Goal: Task Accomplishment & Management: Use online tool/utility

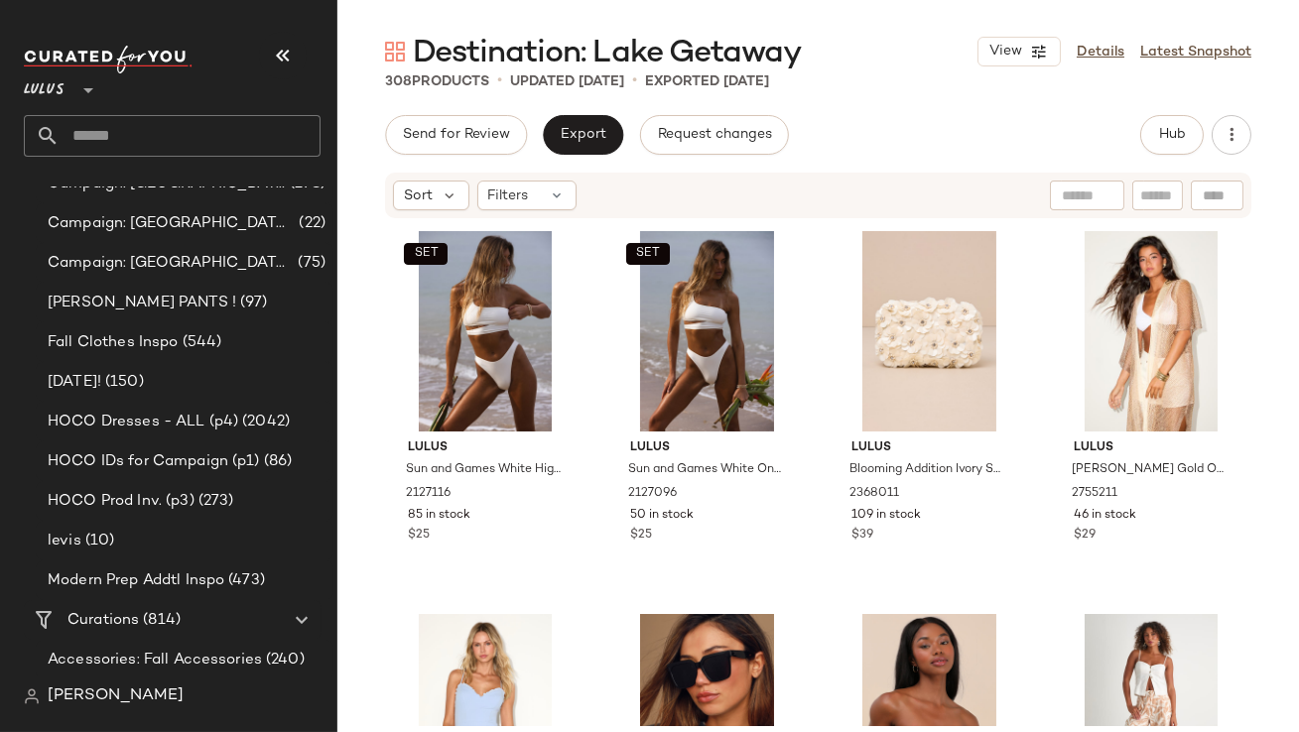
scroll to position [1569, 0]
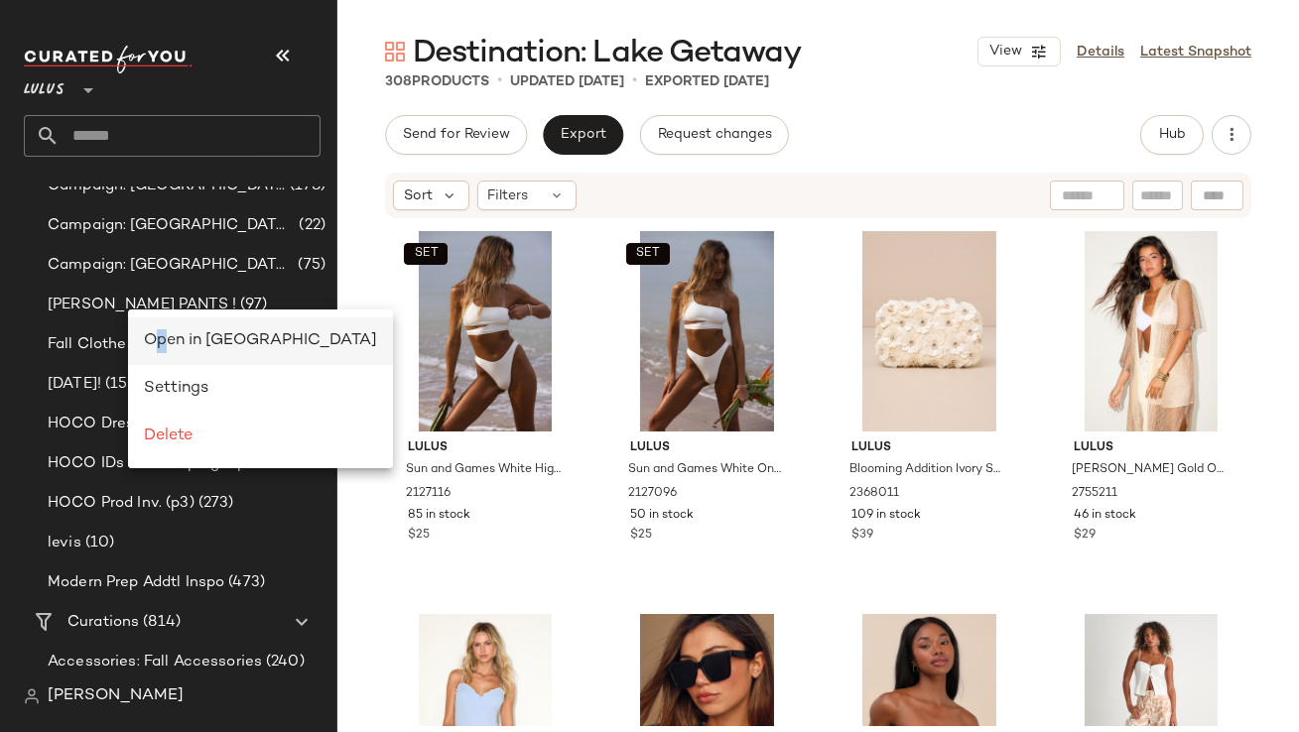
click at [162, 335] on span "Open in [GEOGRAPHIC_DATA]" at bounding box center [260, 340] width 233 height 17
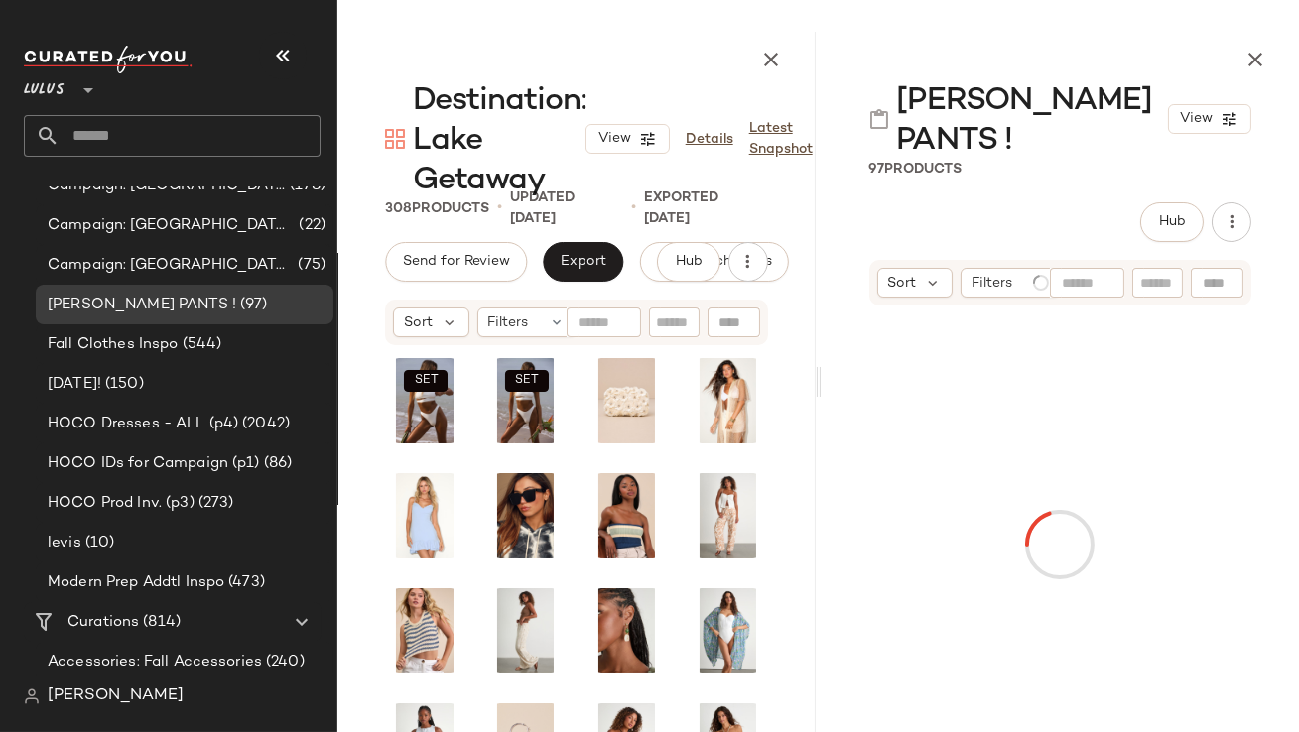
click at [269, 51] on button "button" at bounding box center [283, 56] width 48 height 48
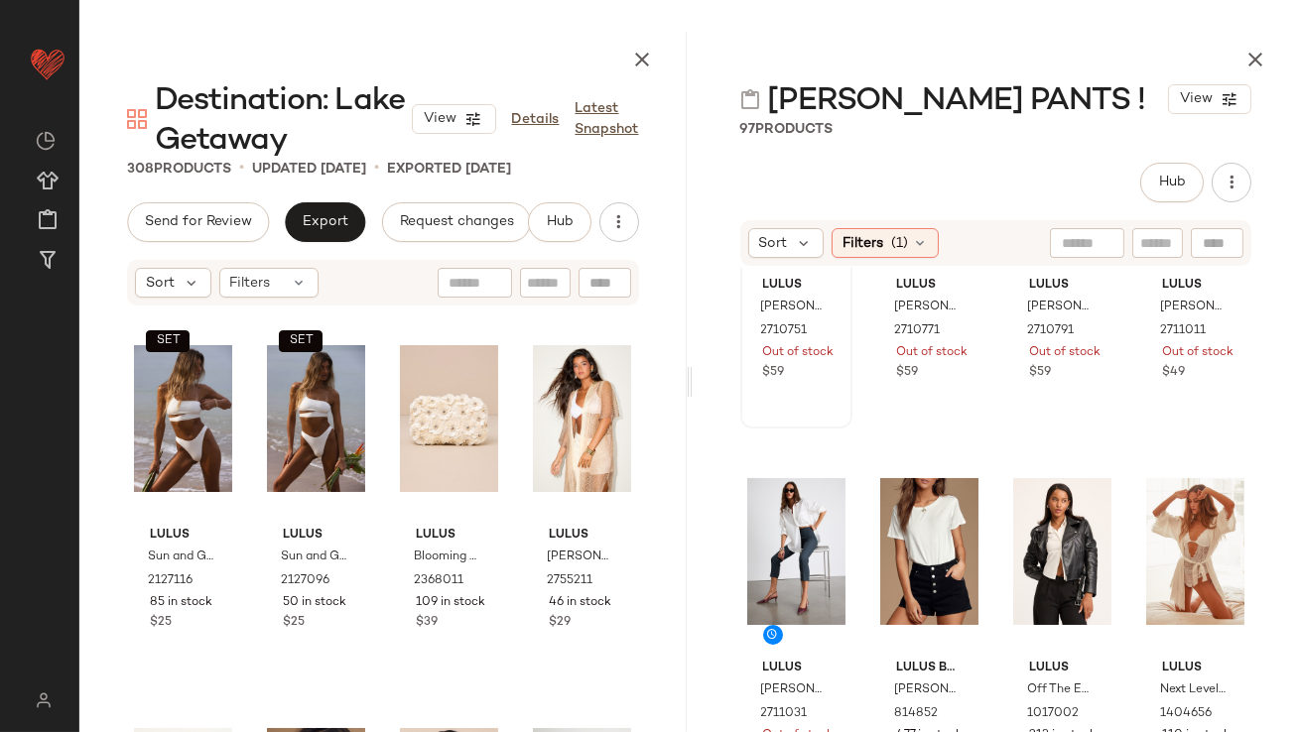
scroll to position [282, 0]
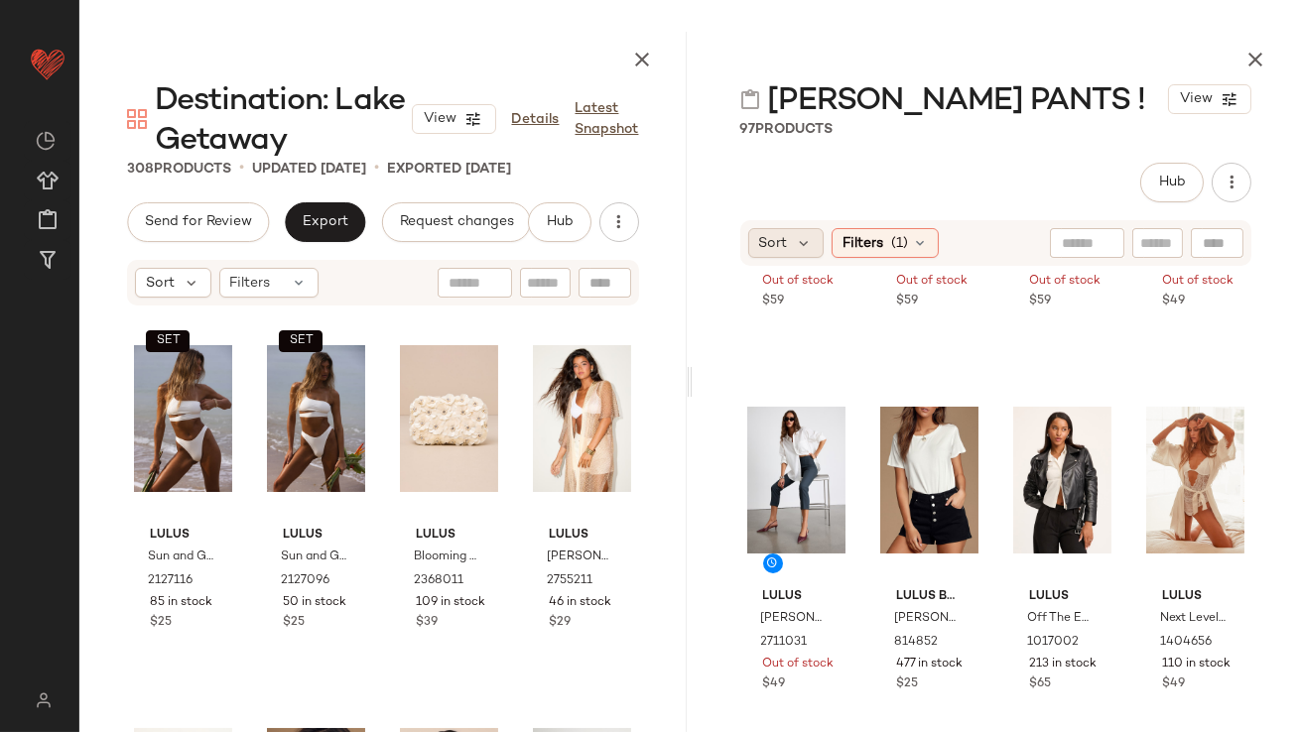
click at [790, 237] on div "Sort" at bounding box center [786, 243] width 76 height 30
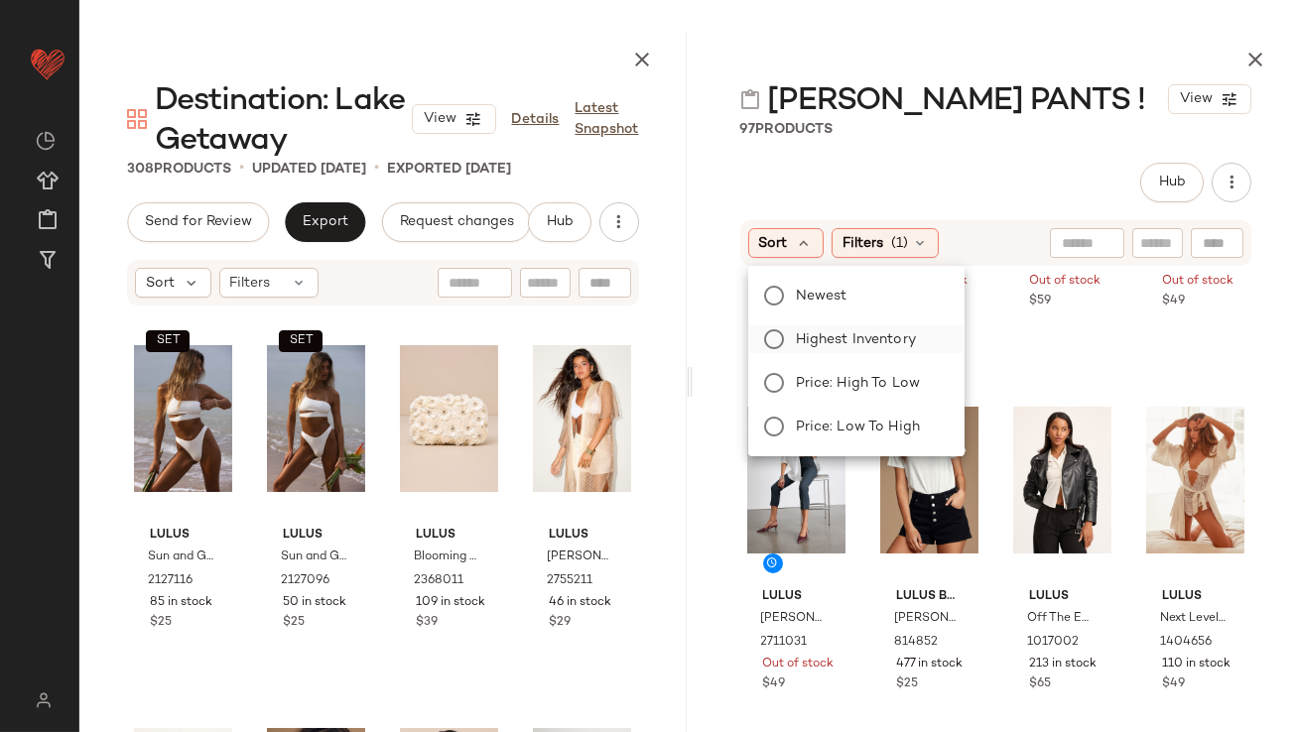
click at [811, 338] on span "Highest Inventory" at bounding box center [856, 340] width 120 height 21
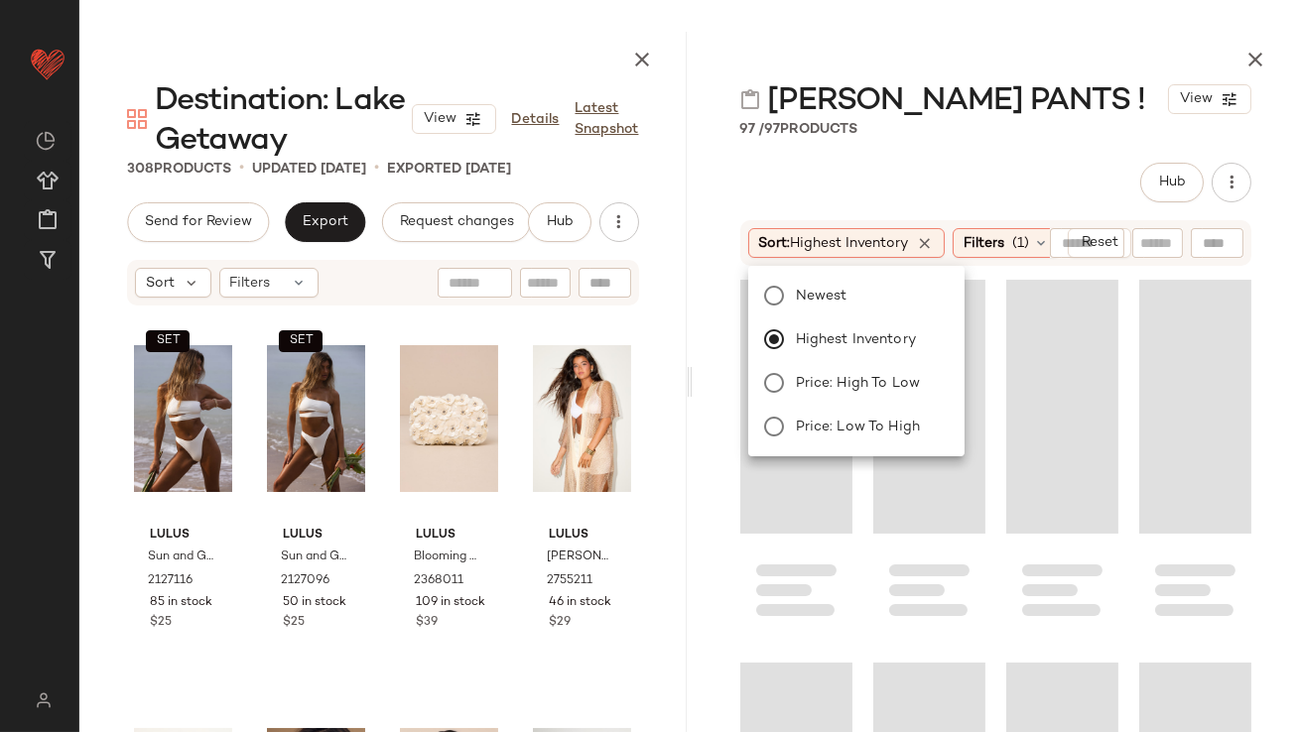
click at [890, 140] on div "CLEO PANTS ! View 97 / 97 Products Hub Sort: Highest Inventory Filters (1) Reset" at bounding box center [996, 382] width 607 height 701
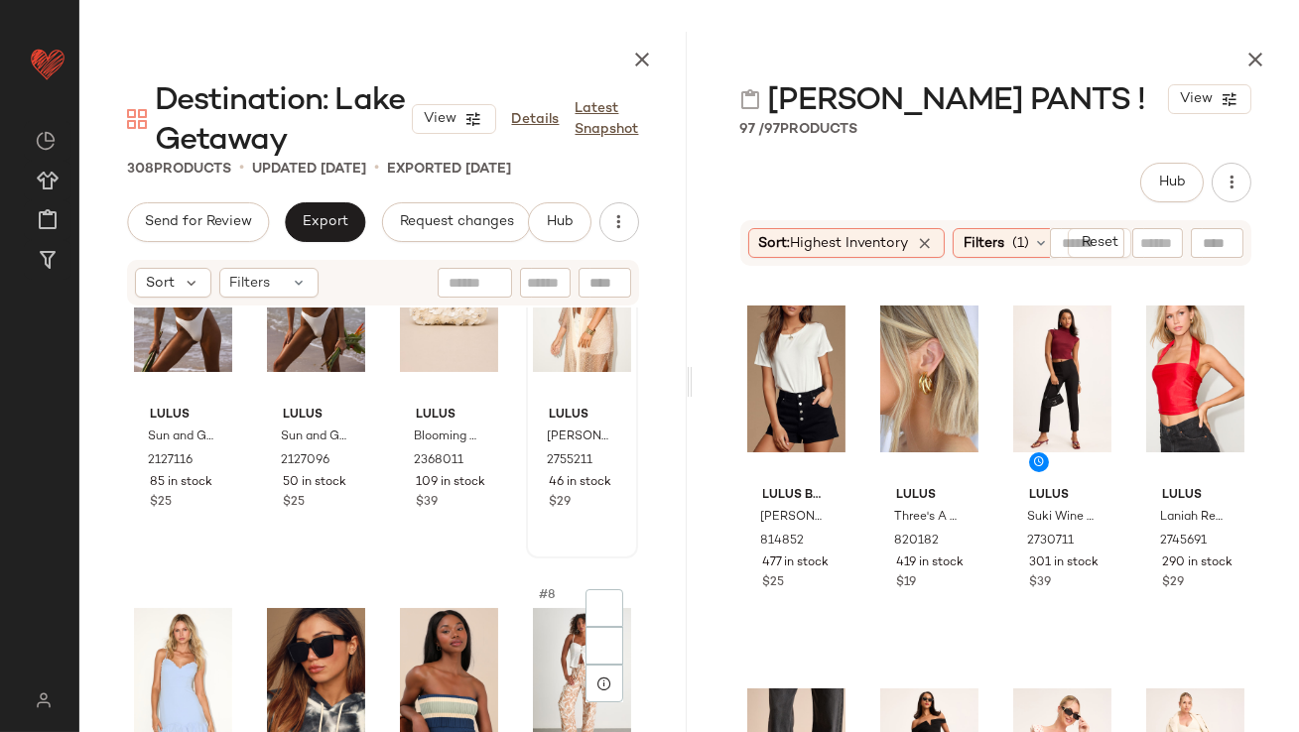
scroll to position [330, 0]
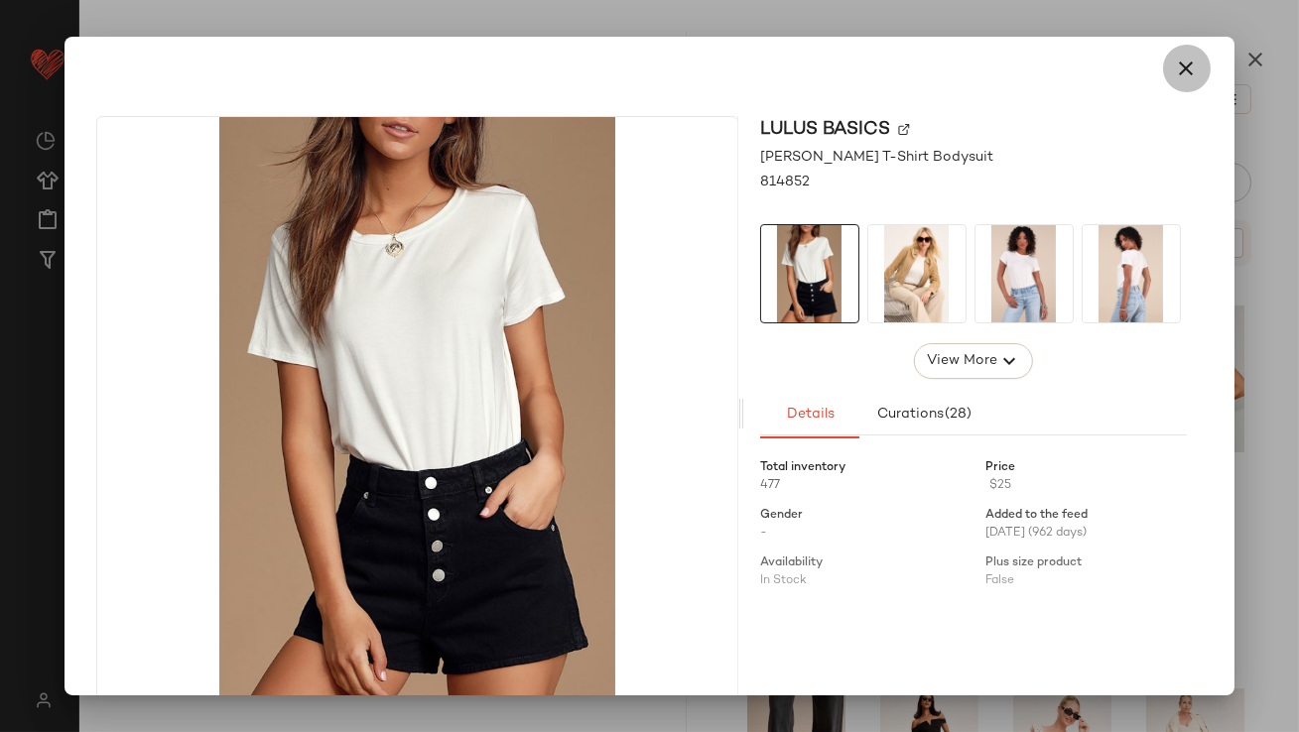
click at [1189, 82] on button "button" at bounding box center [1187, 69] width 48 height 48
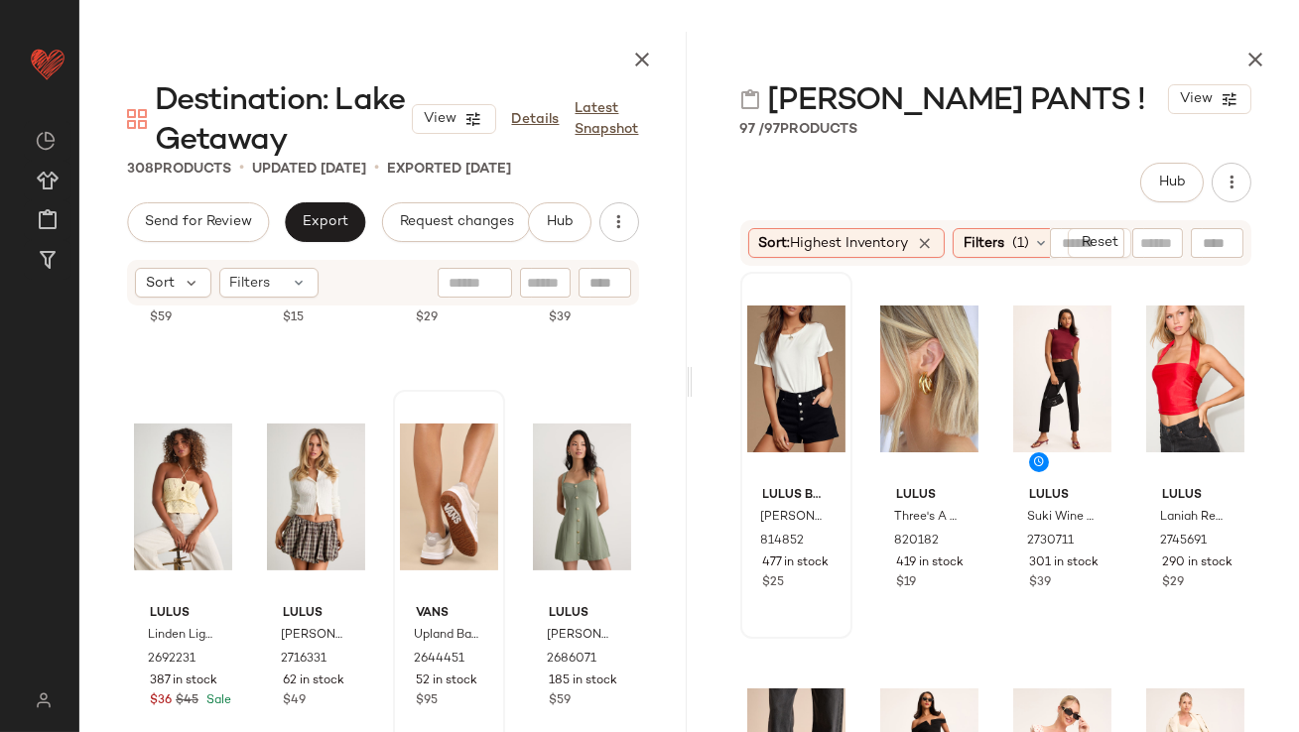
scroll to position [1497, 0]
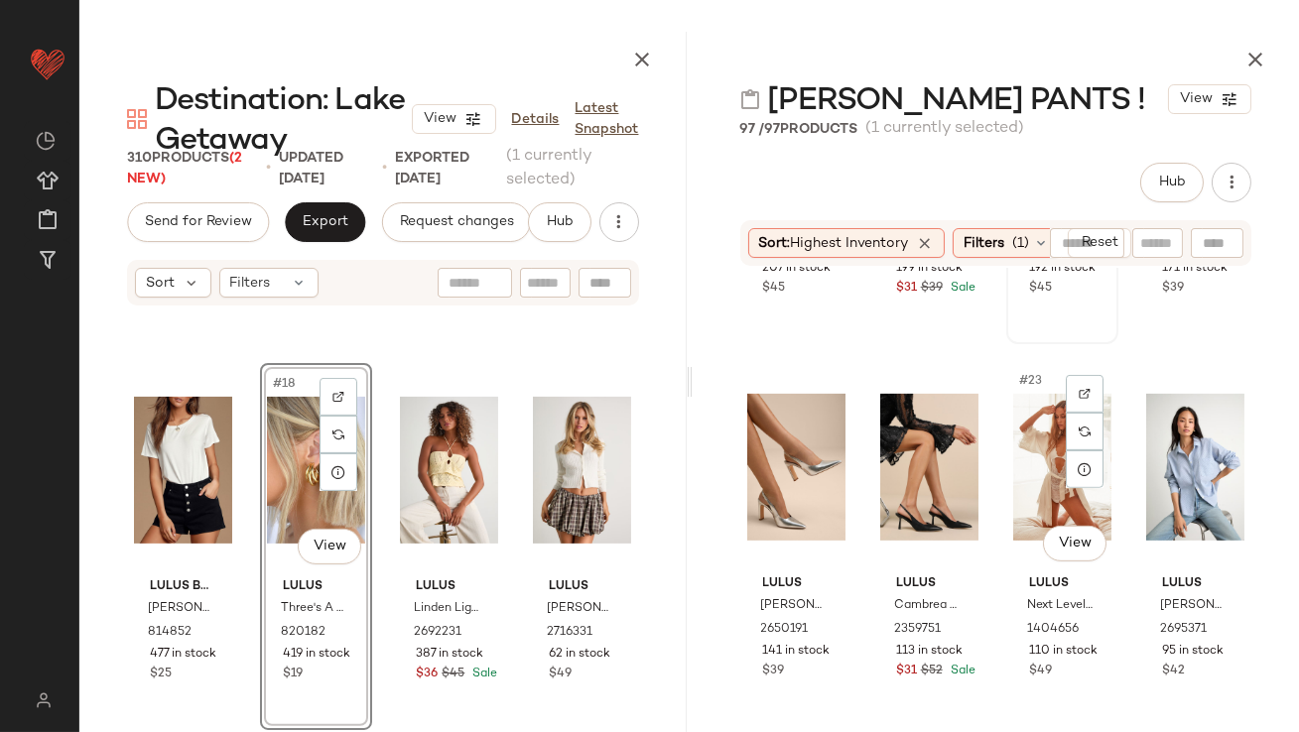
scroll to position [1844, 0]
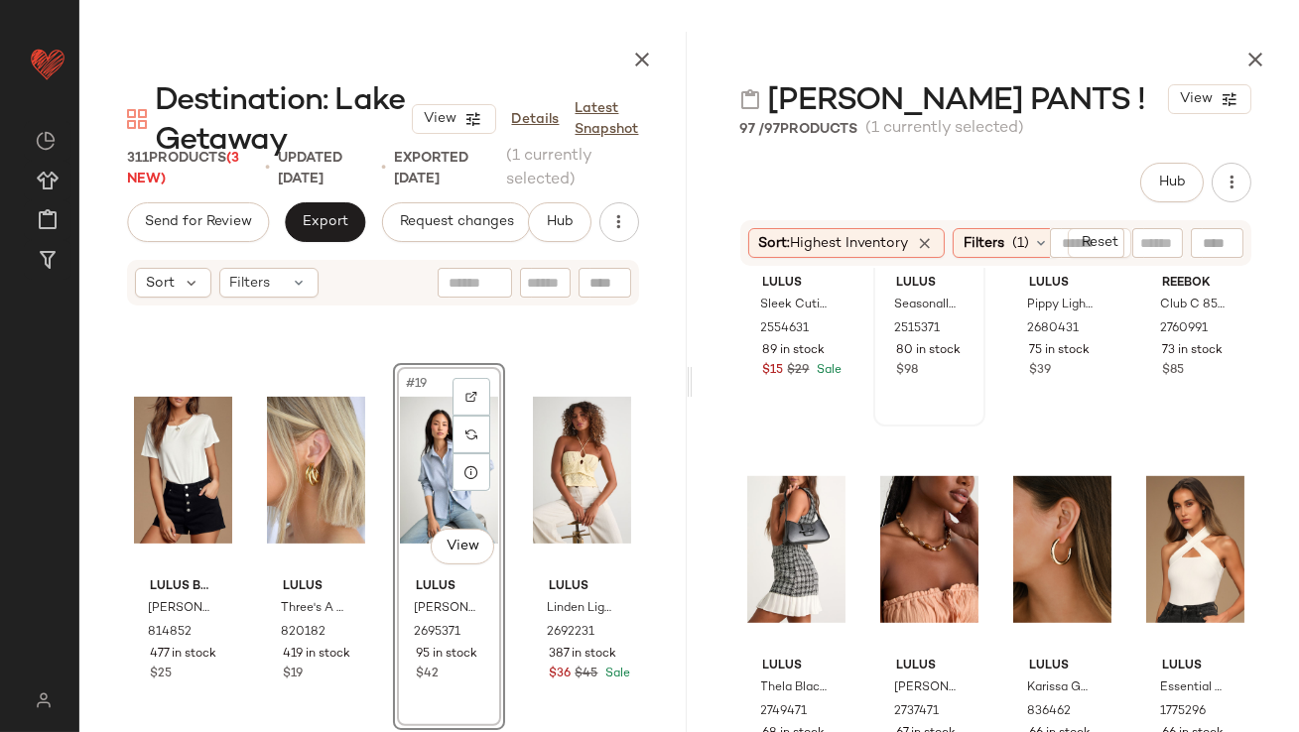
scroll to position [2531, 0]
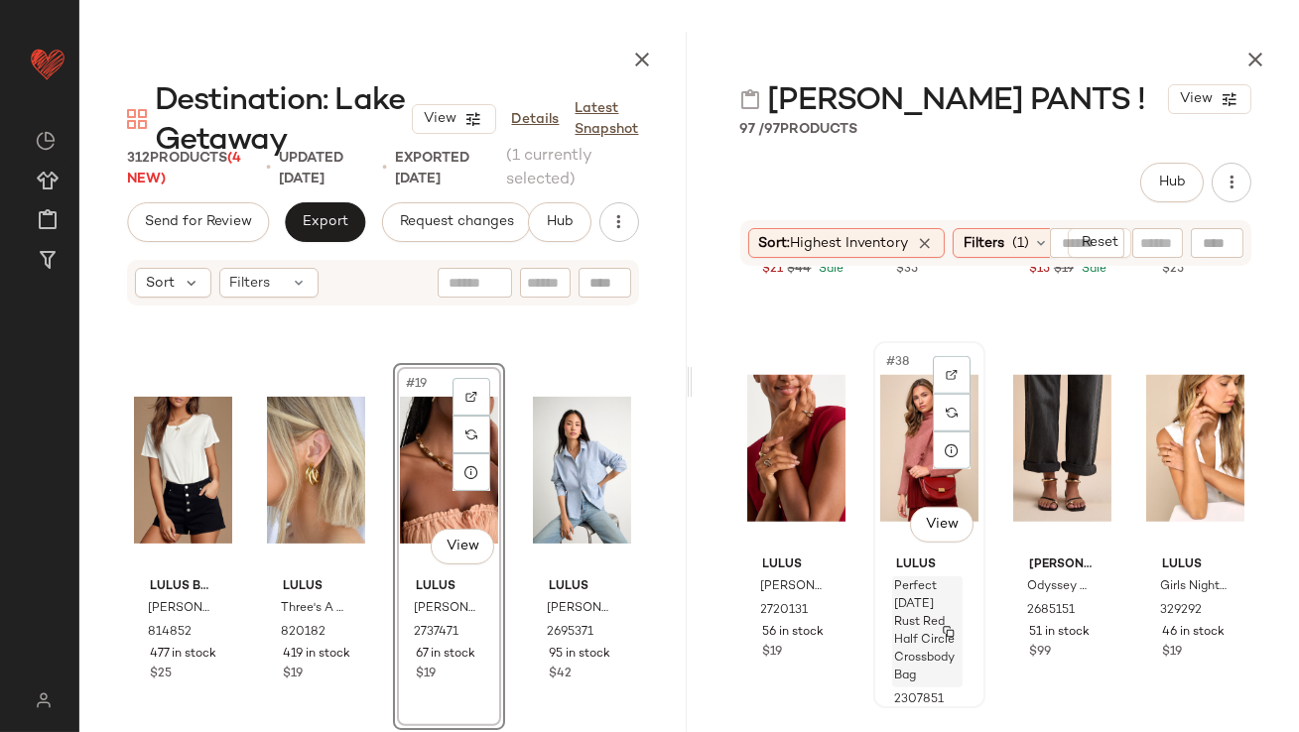
scroll to position [3398, 0]
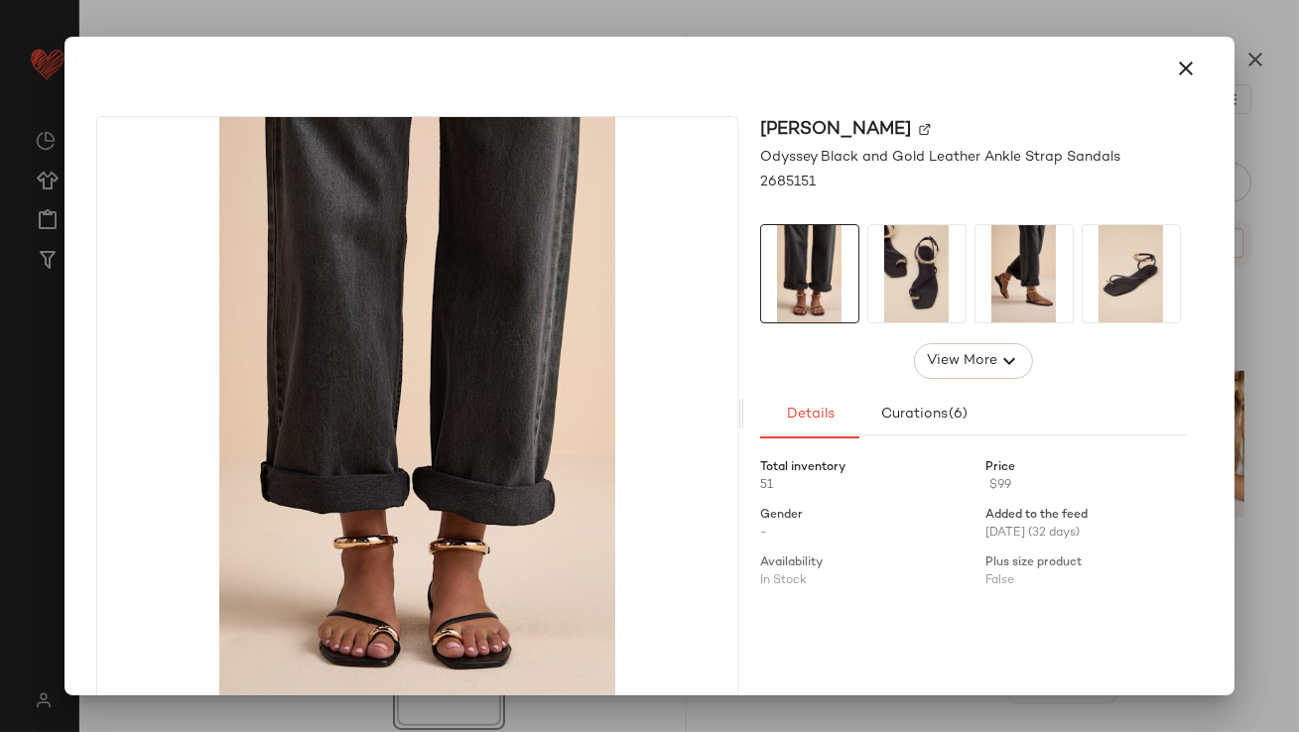
click at [1000, 261] on img at bounding box center [1024, 273] width 97 height 97
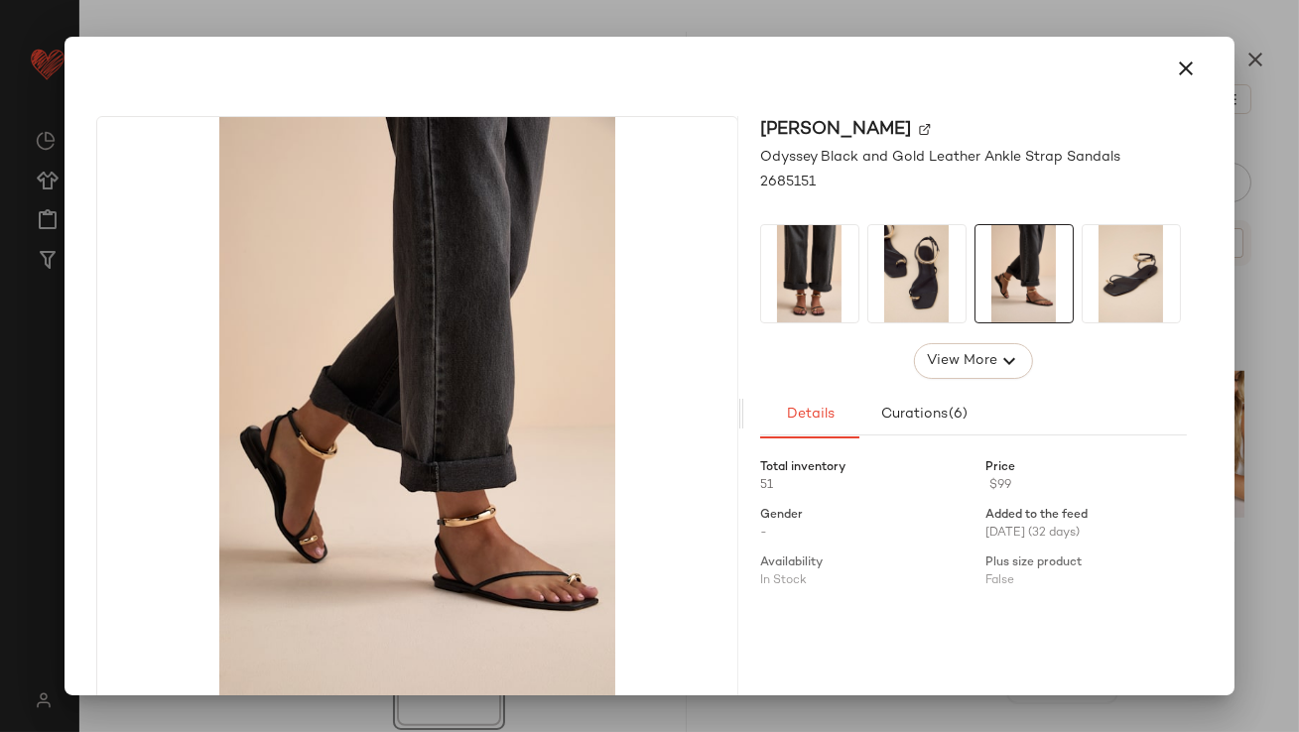
click at [1112, 249] on img at bounding box center [1131, 273] width 97 height 97
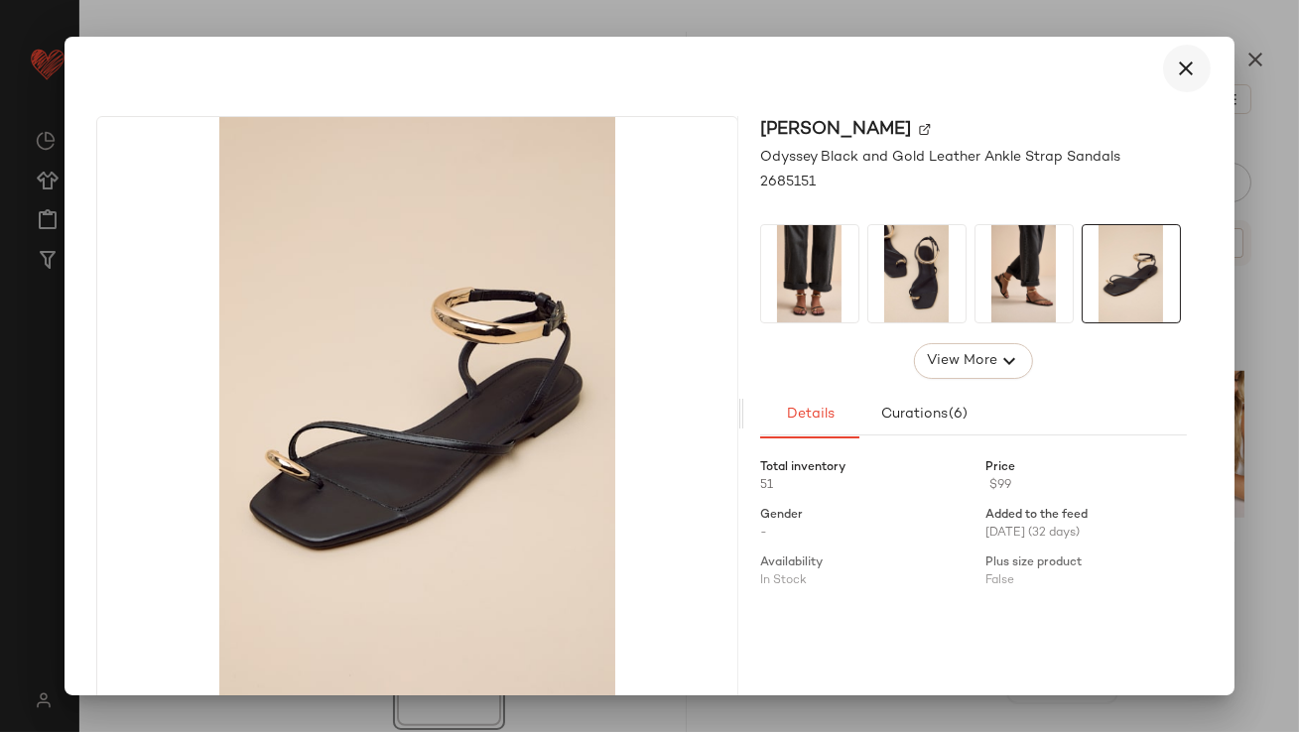
click at [1175, 70] on icon "button" at bounding box center [1187, 69] width 24 height 24
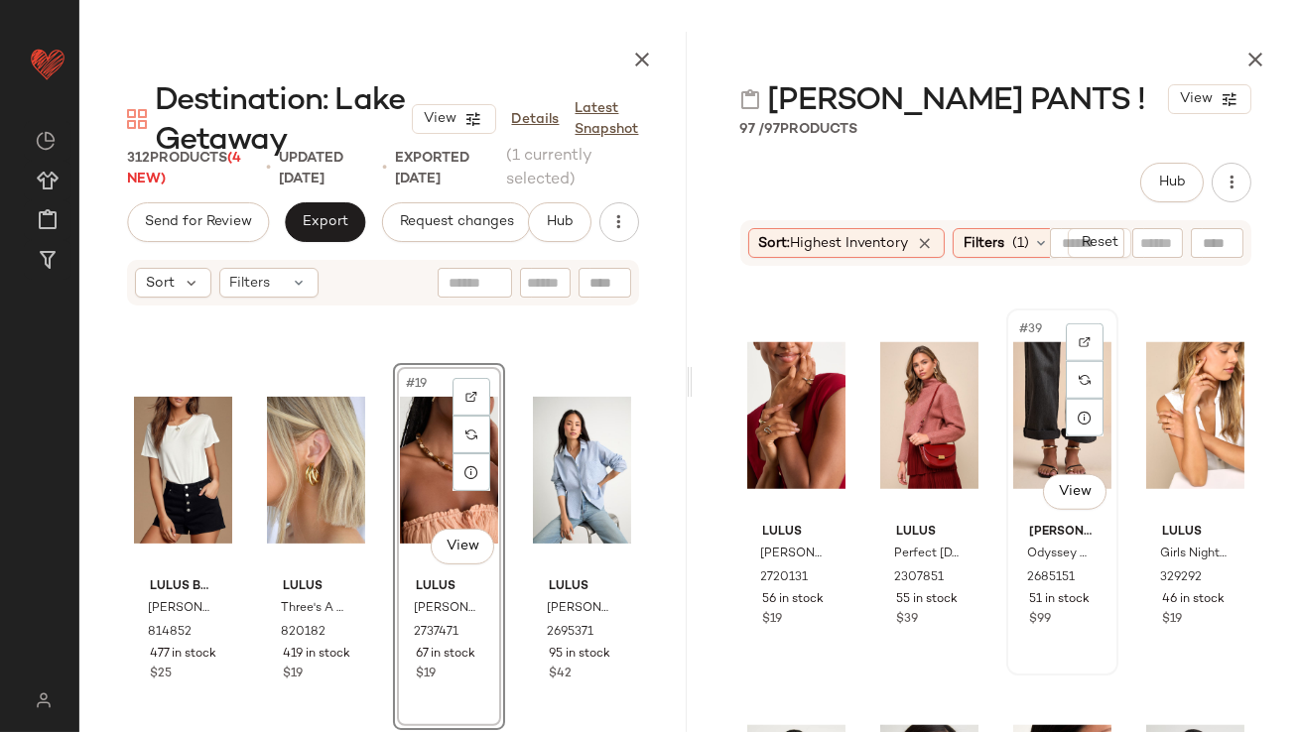
scroll to position [3429, 0]
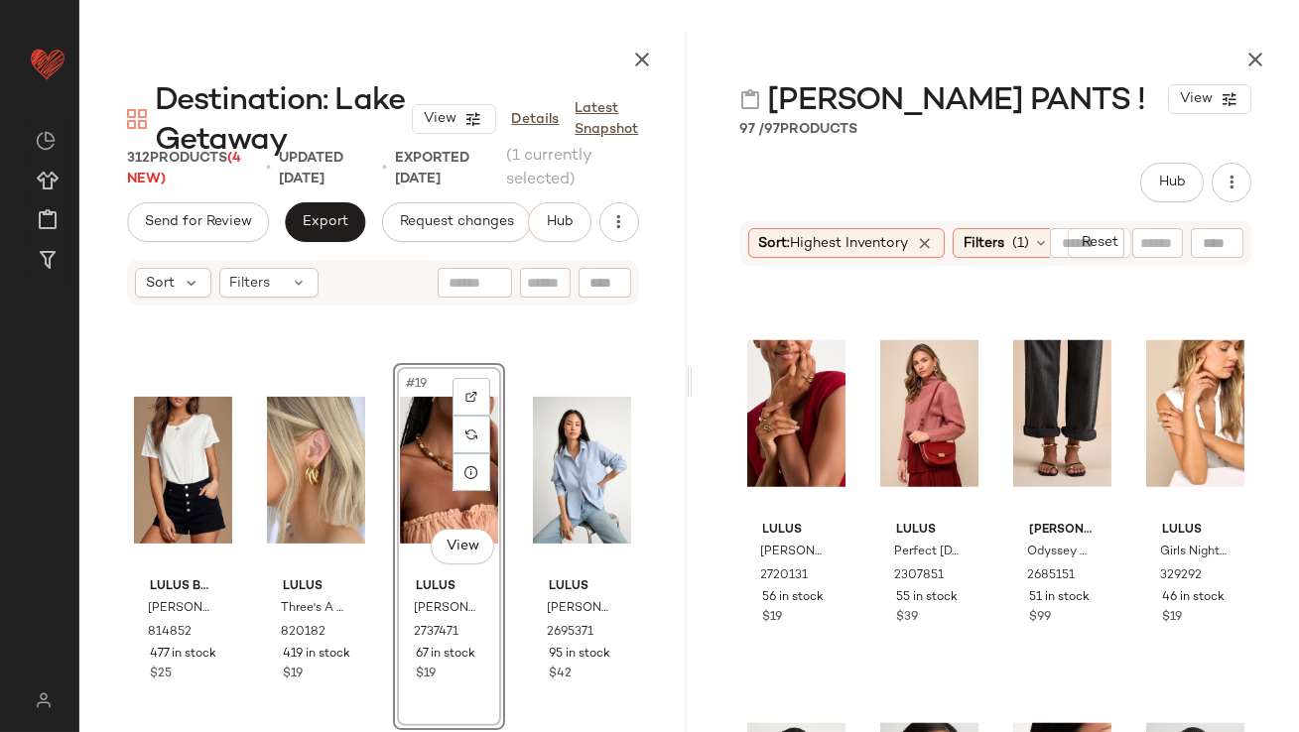
click at [438, 504] on div "#19 View" at bounding box center [449, 470] width 98 height 200
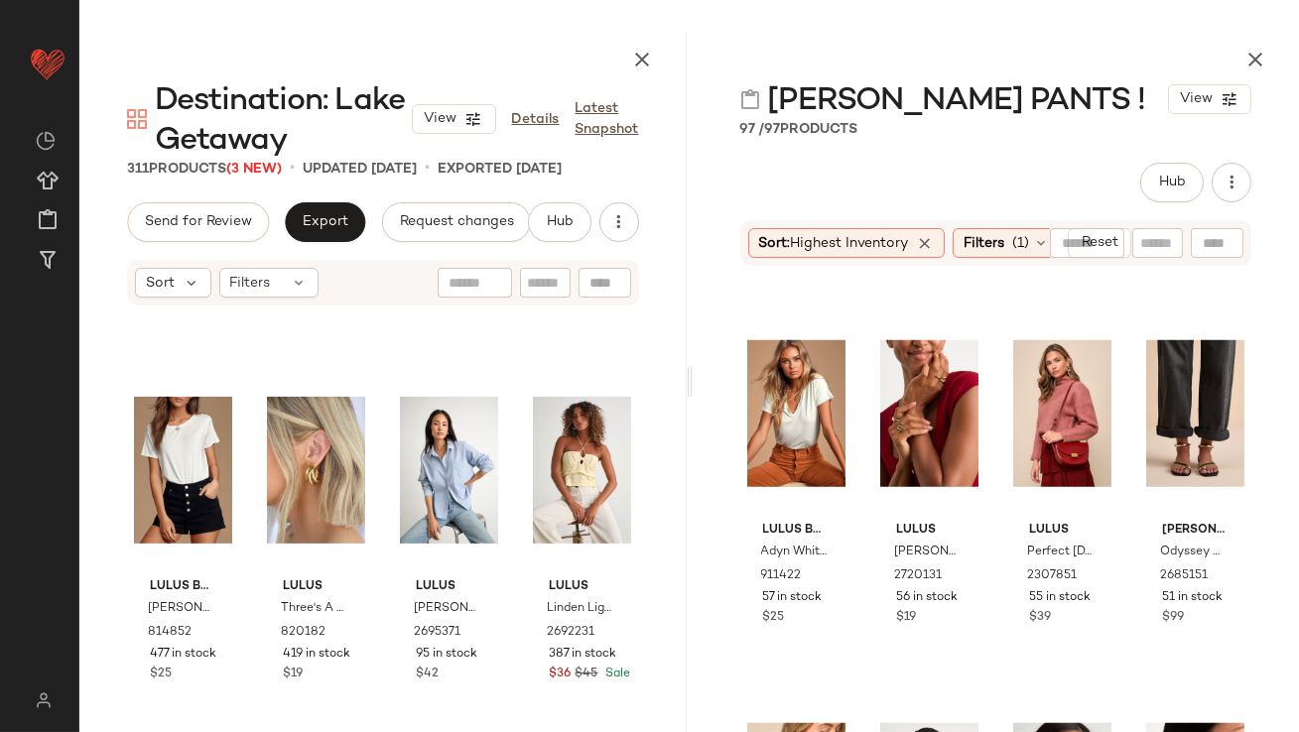
click at [1115, 403] on div "Lulus Senna Black Strappy Lace-Up High Heel Sandals 2670891 65 in stock $35 Lul…" at bounding box center [996, 521] width 607 height 506
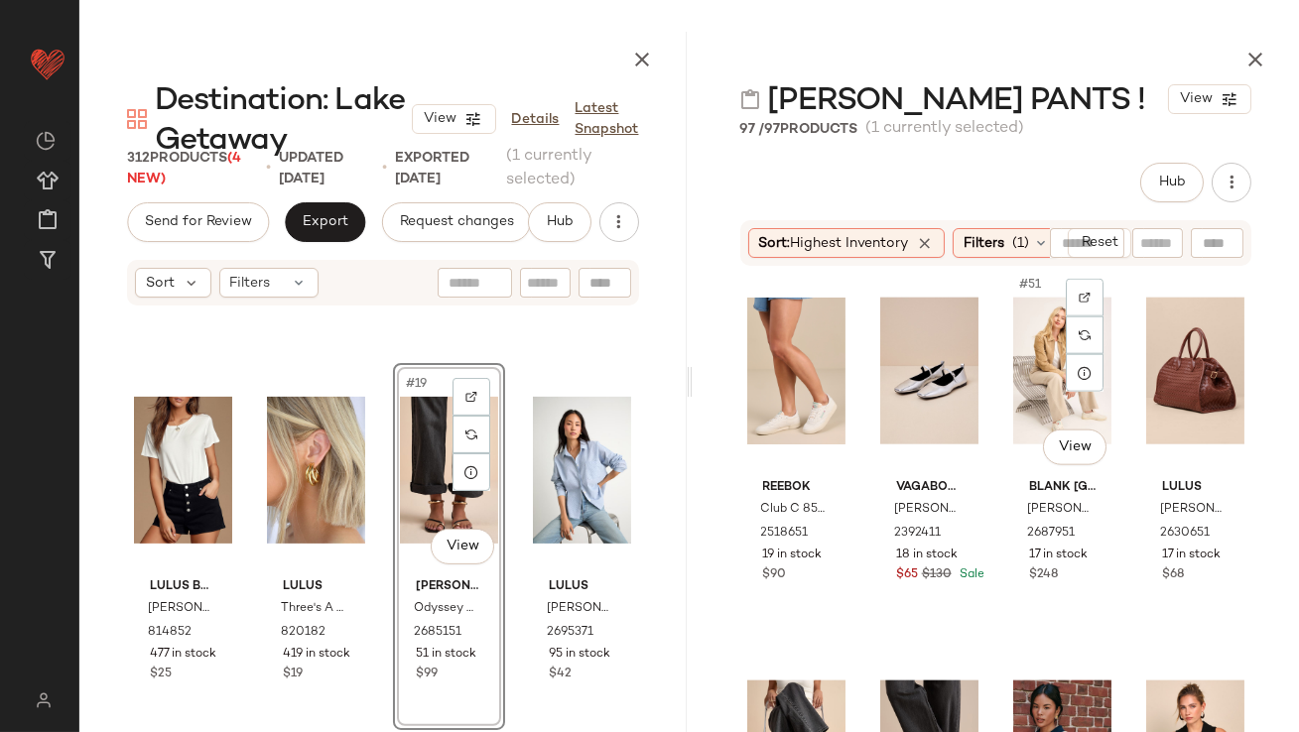
scroll to position [4630, 0]
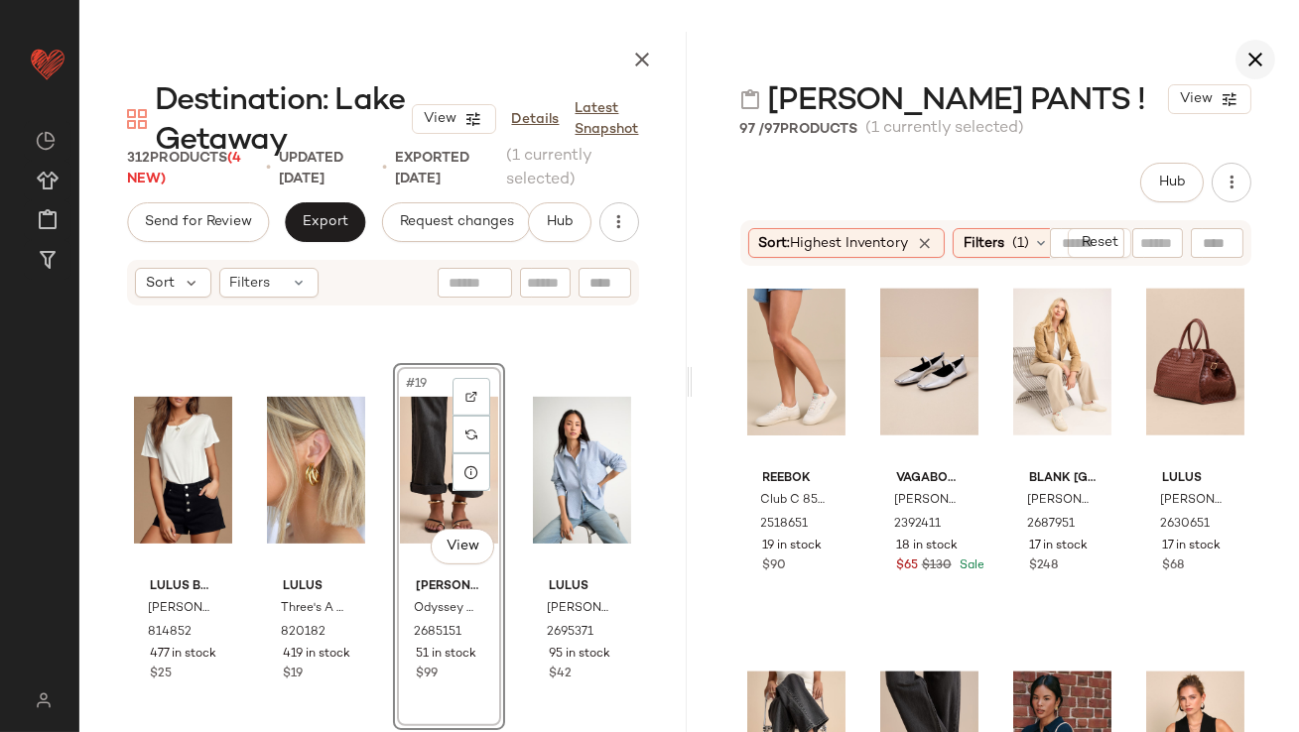
click at [1256, 53] on icon "button" at bounding box center [1256, 60] width 24 height 24
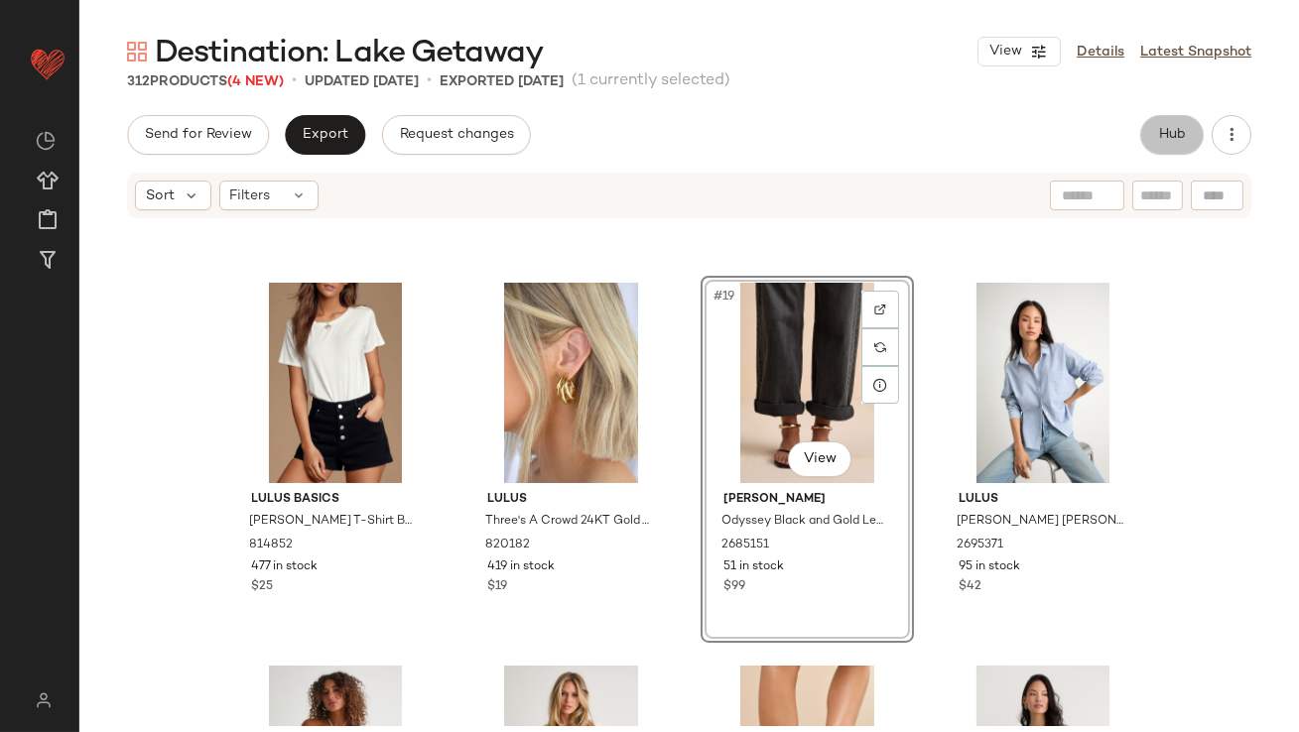
click at [1185, 132] on span "Hub" at bounding box center [1172, 135] width 28 height 16
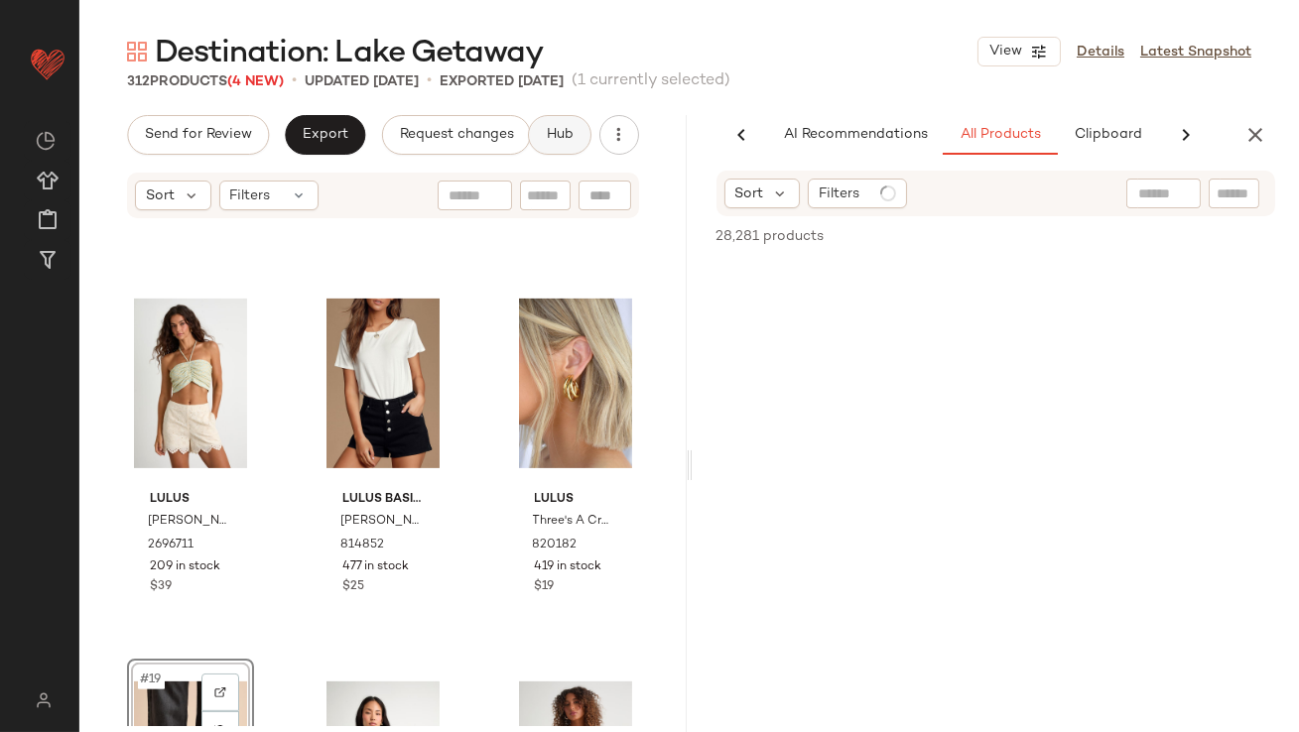
scroll to position [0, 111]
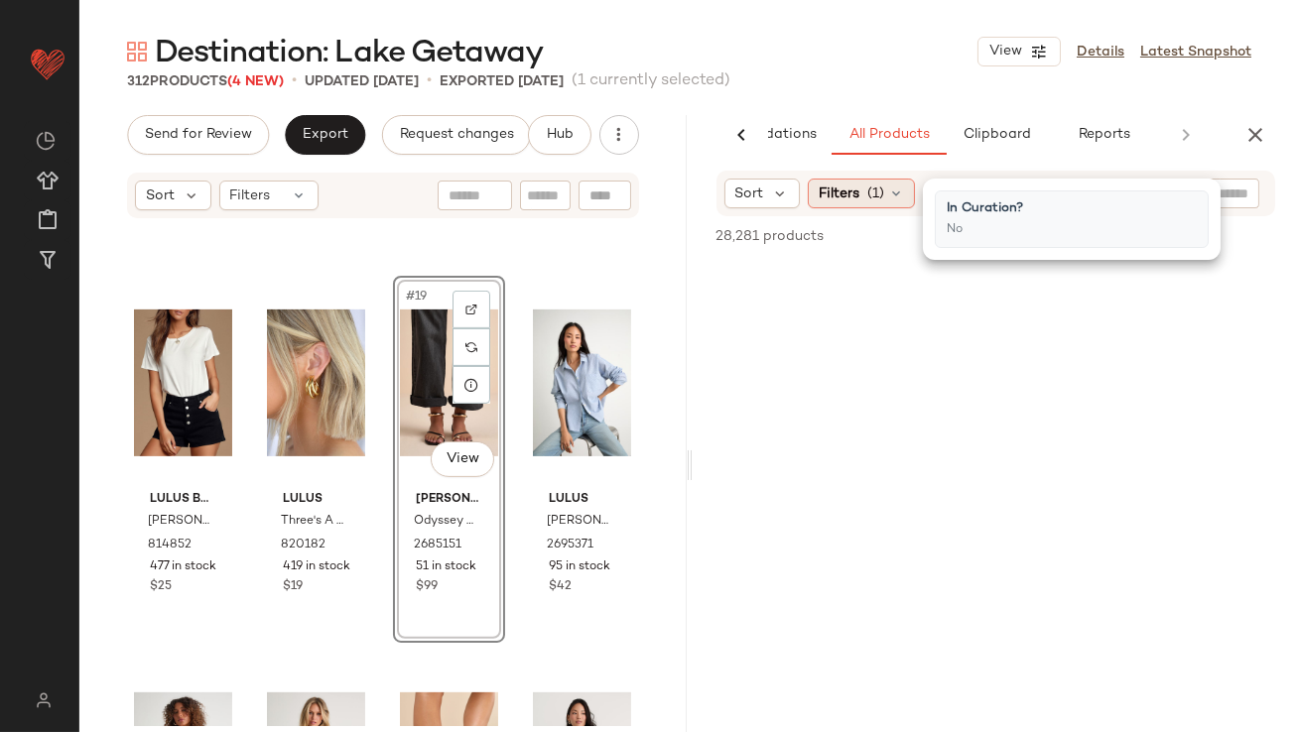
click at [857, 190] on span "Filters" at bounding box center [839, 194] width 41 height 21
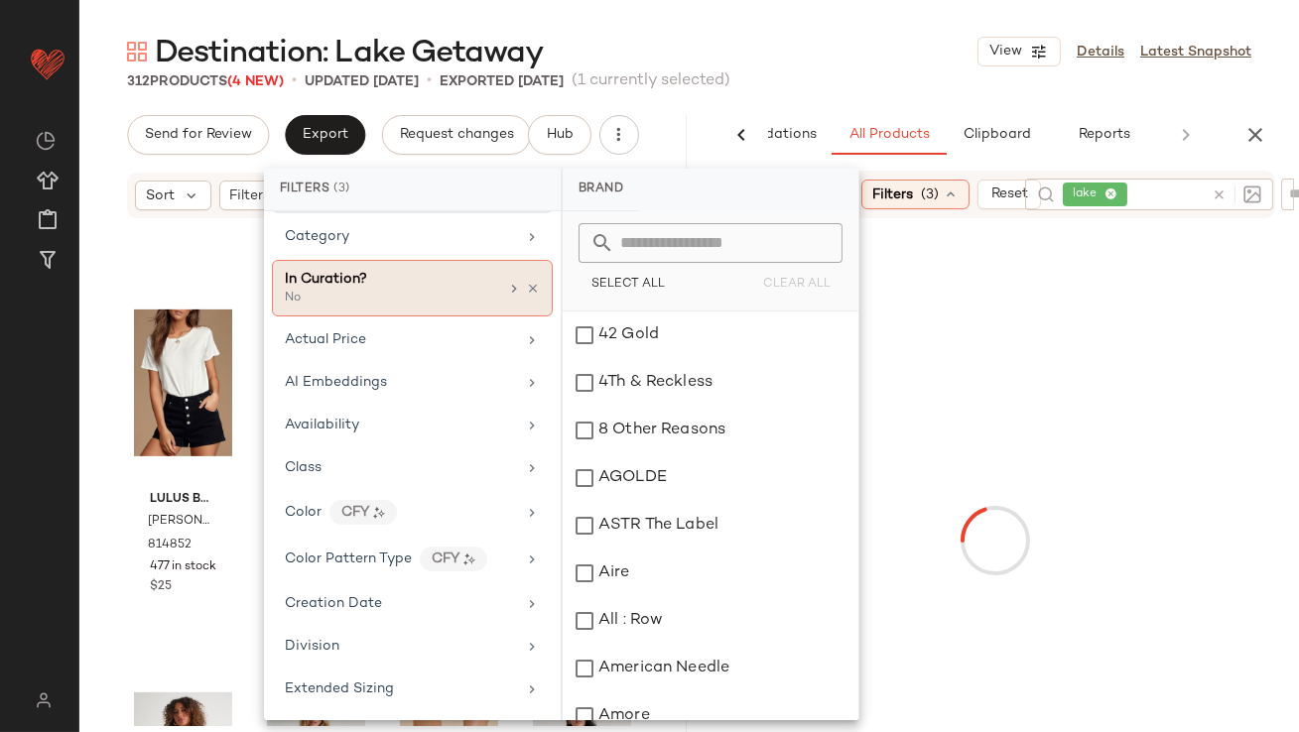
scroll to position [0, 0]
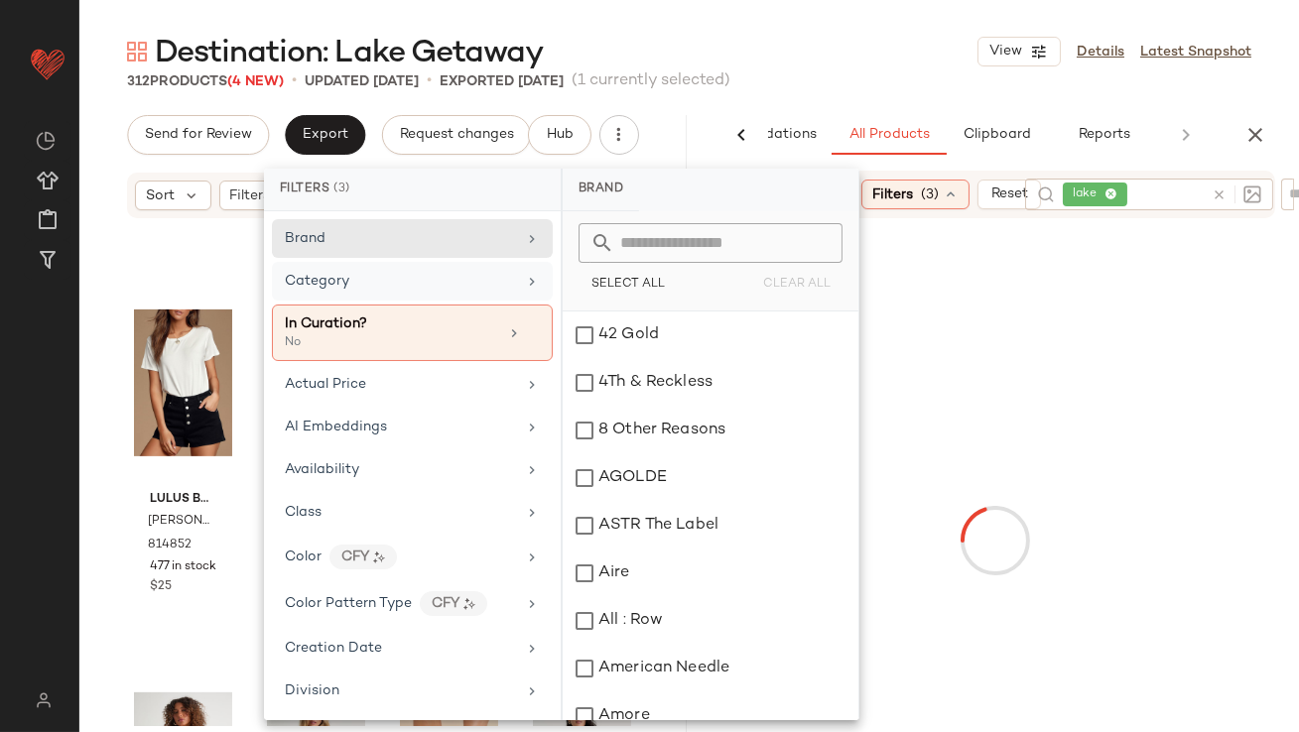
click at [464, 287] on div "Category" at bounding box center [400, 281] width 231 height 21
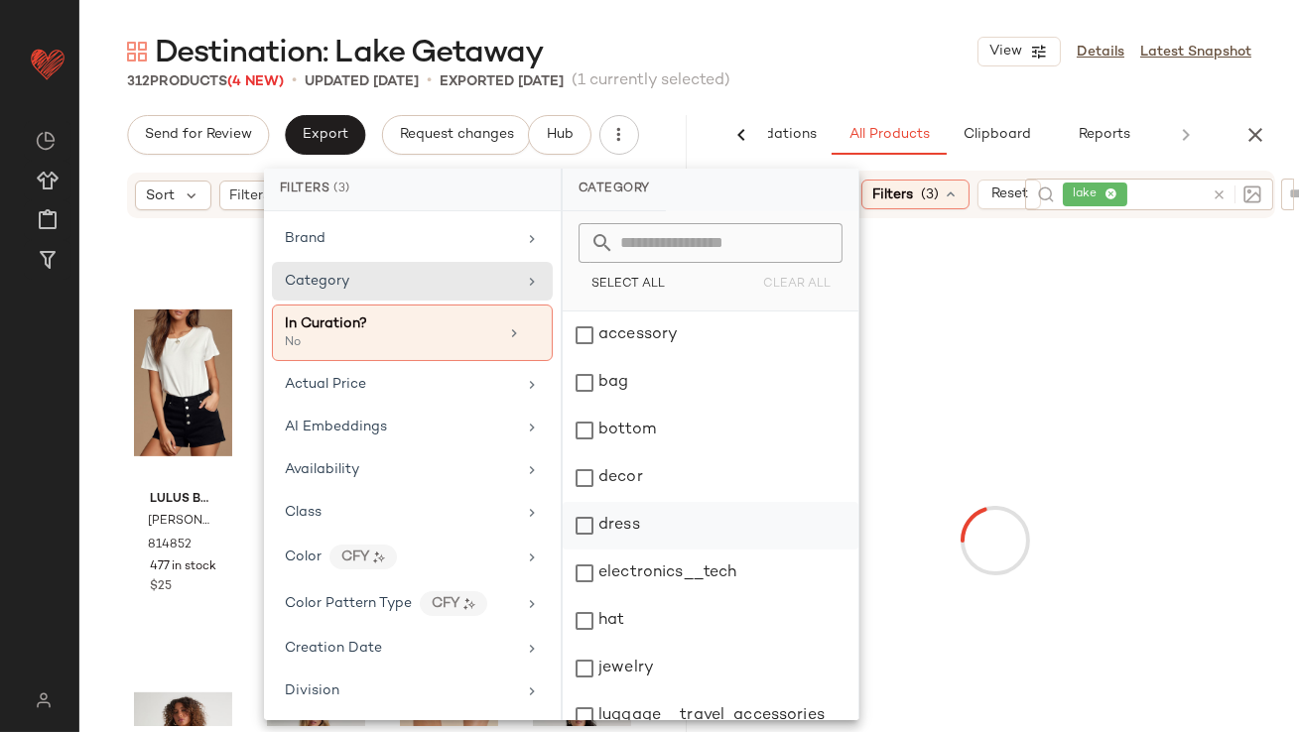
click at [618, 514] on div "dress" at bounding box center [711, 526] width 296 height 48
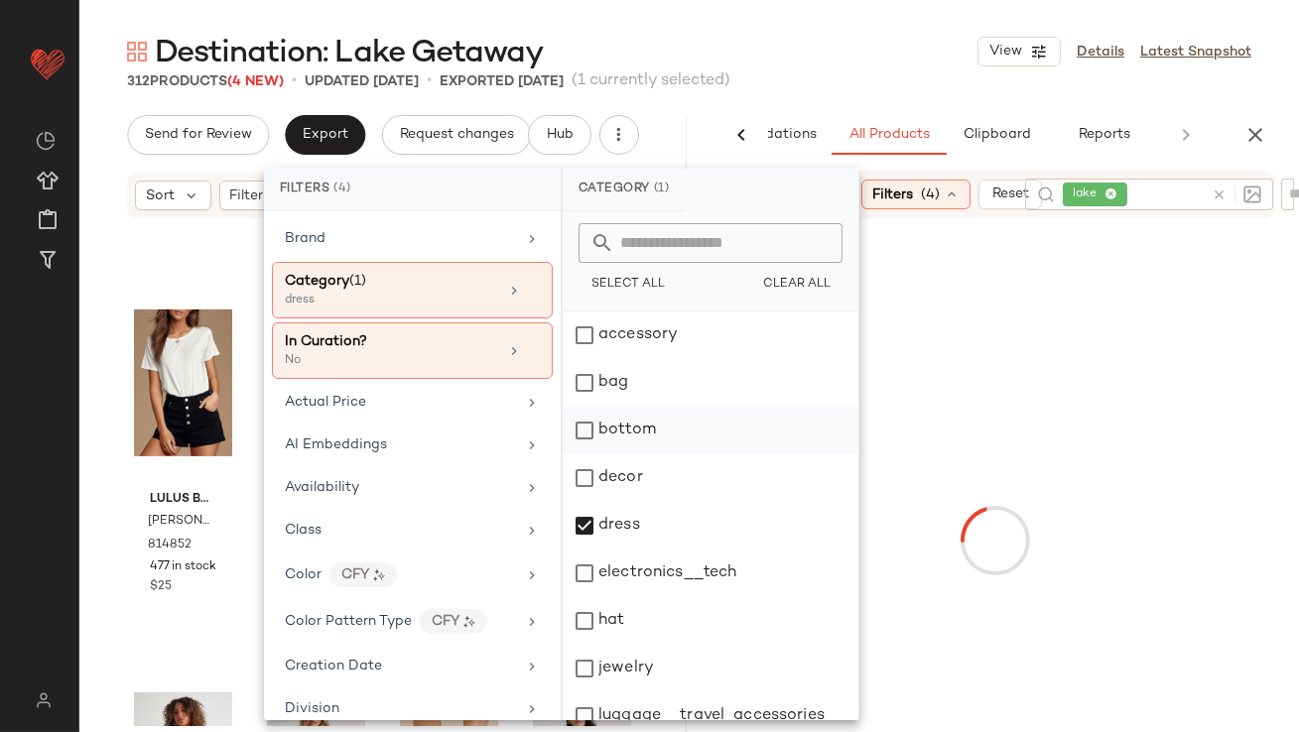
click at [629, 445] on div "bottom" at bounding box center [711, 431] width 296 height 48
click at [889, 59] on div "Destination: Lake Getaway View Details Latest Snapshot" at bounding box center [689, 52] width 1220 height 40
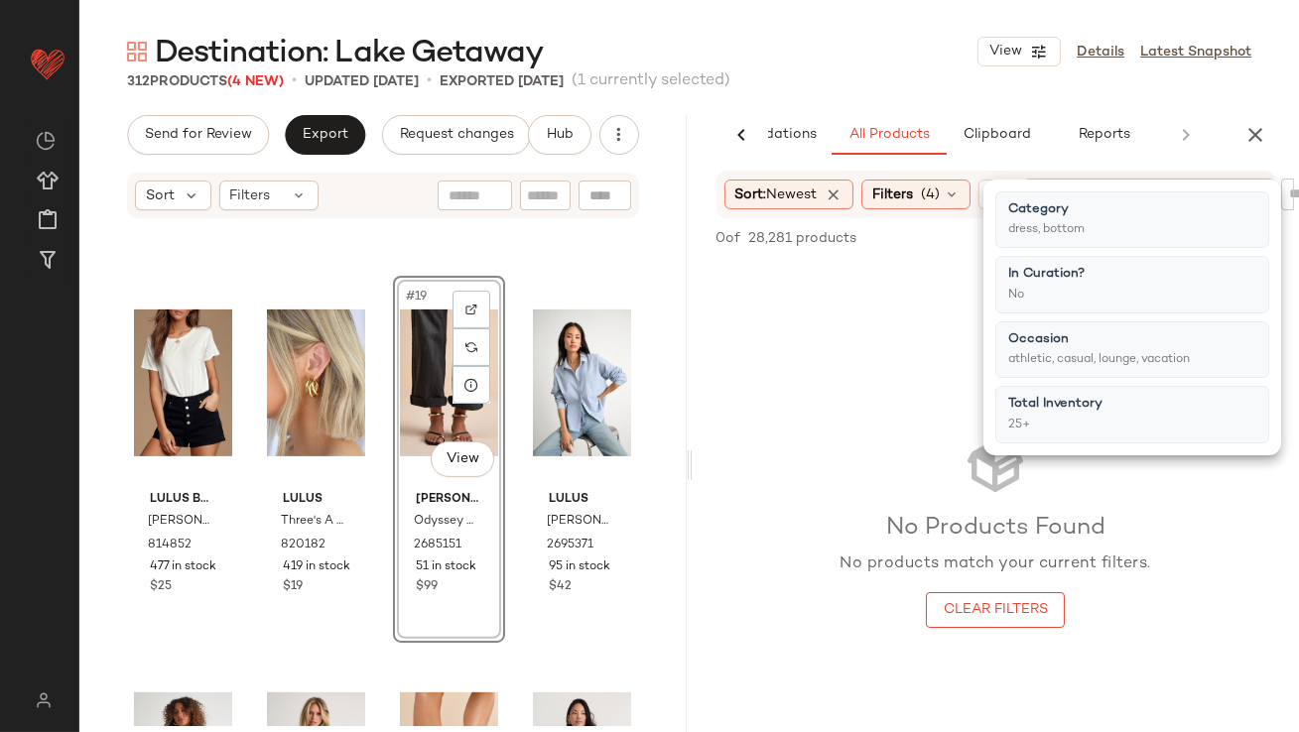
click at [860, 72] on div "312 Products (4 New) • updated Sep 22nd • Exported Sep 22nd (1 currently select…" at bounding box center [689, 81] width 1220 height 20
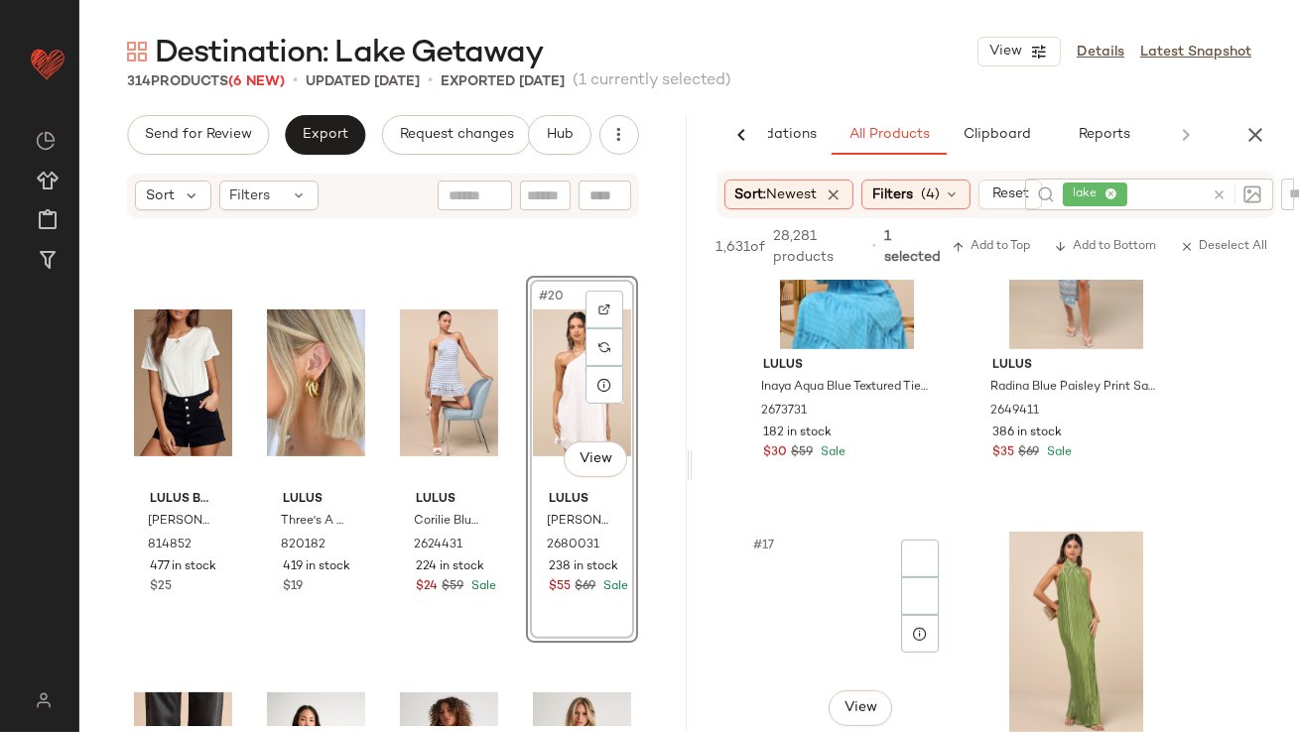
scroll to position [3080, 0]
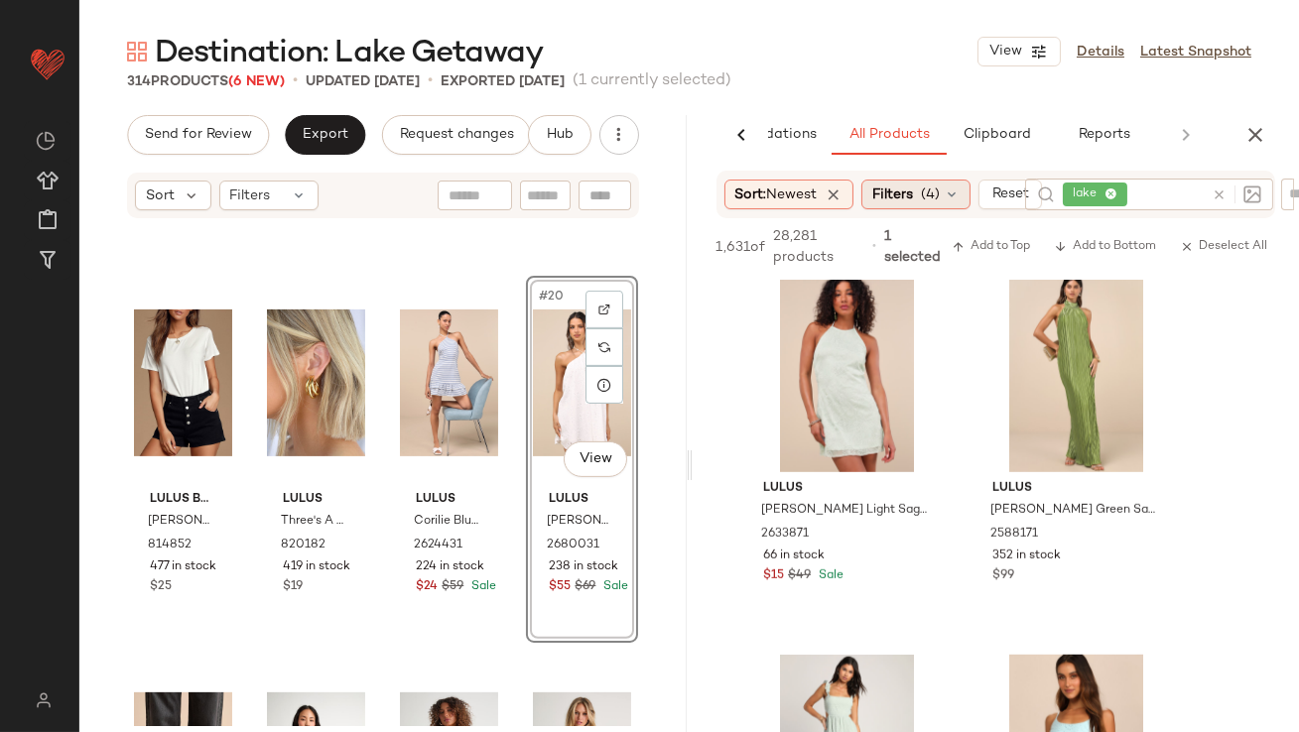
click at [940, 199] on span "(4)" at bounding box center [930, 195] width 19 height 21
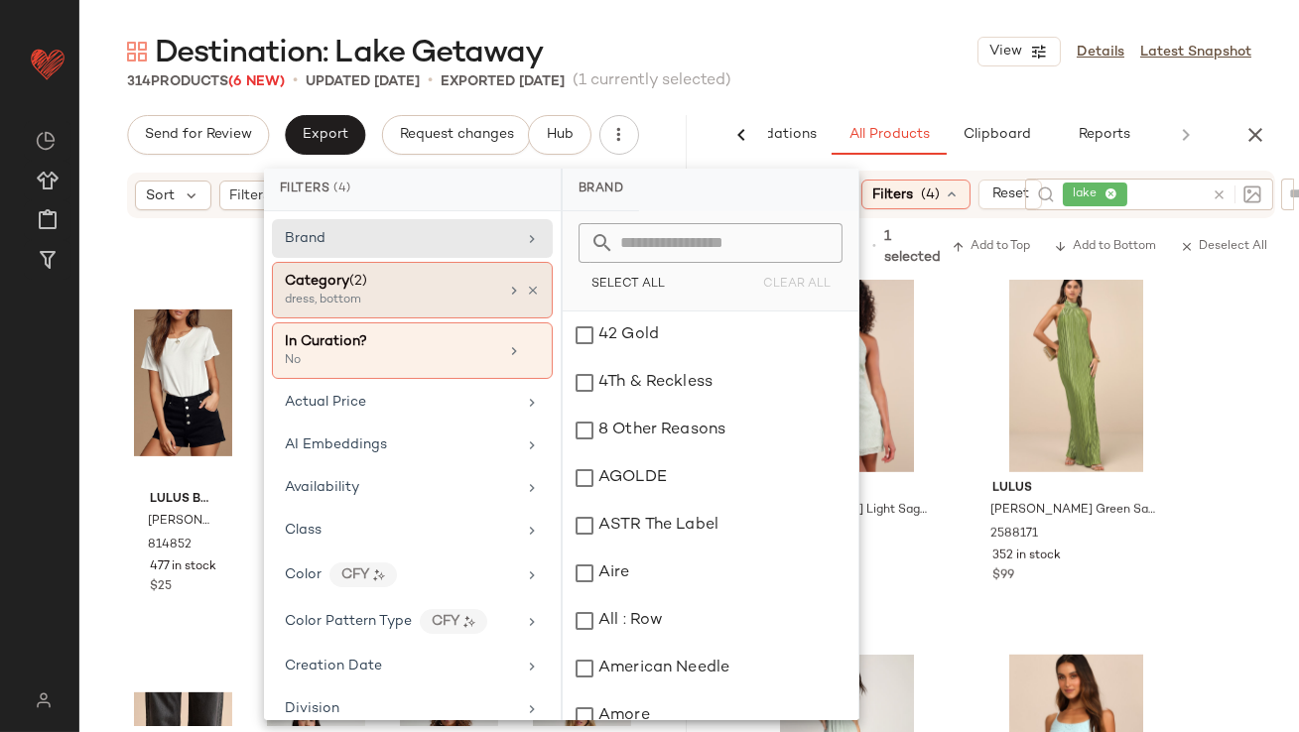
click at [486, 294] on div "Category (2) dress, bottom" at bounding box center [391, 290] width 213 height 39
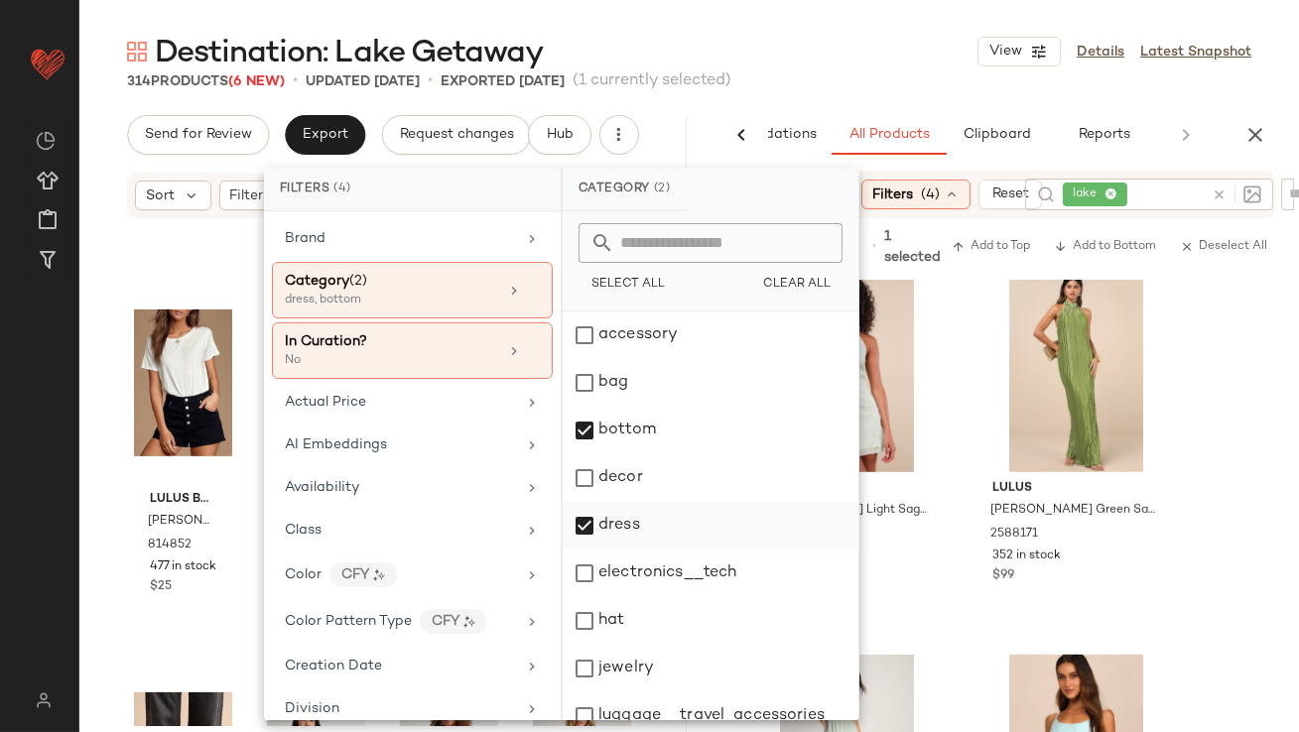
click at [598, 521] on div "dress" at bounding box center [711, 526] width 296 height 48
click at [833, 89] on div "314 Products (6 New) • updated Sep 22nd • Exported Sep 22nd (1 currently select…" at bounding box center [689, 81] width 1220 height 20
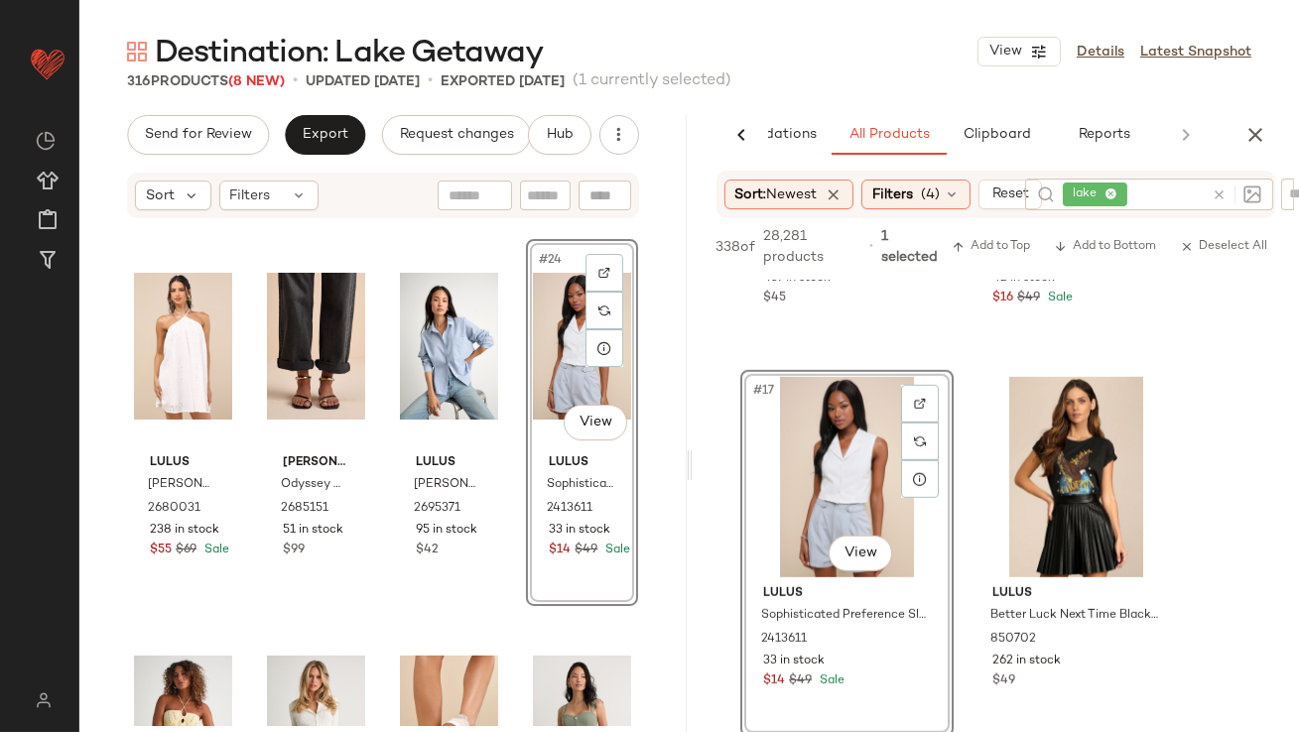
scroll to position [1912, 0]
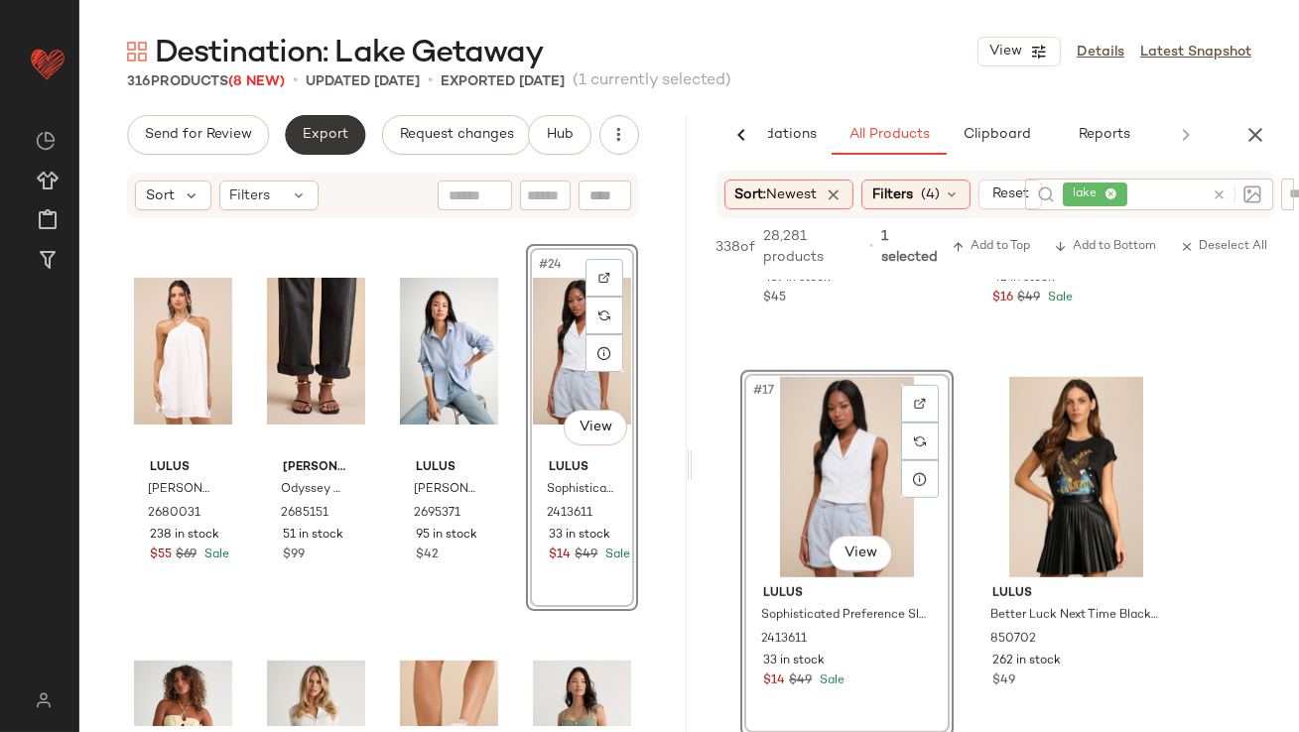
click at [317, 140] on span "Export" at bounding box center [325, 135] width 47 height 16
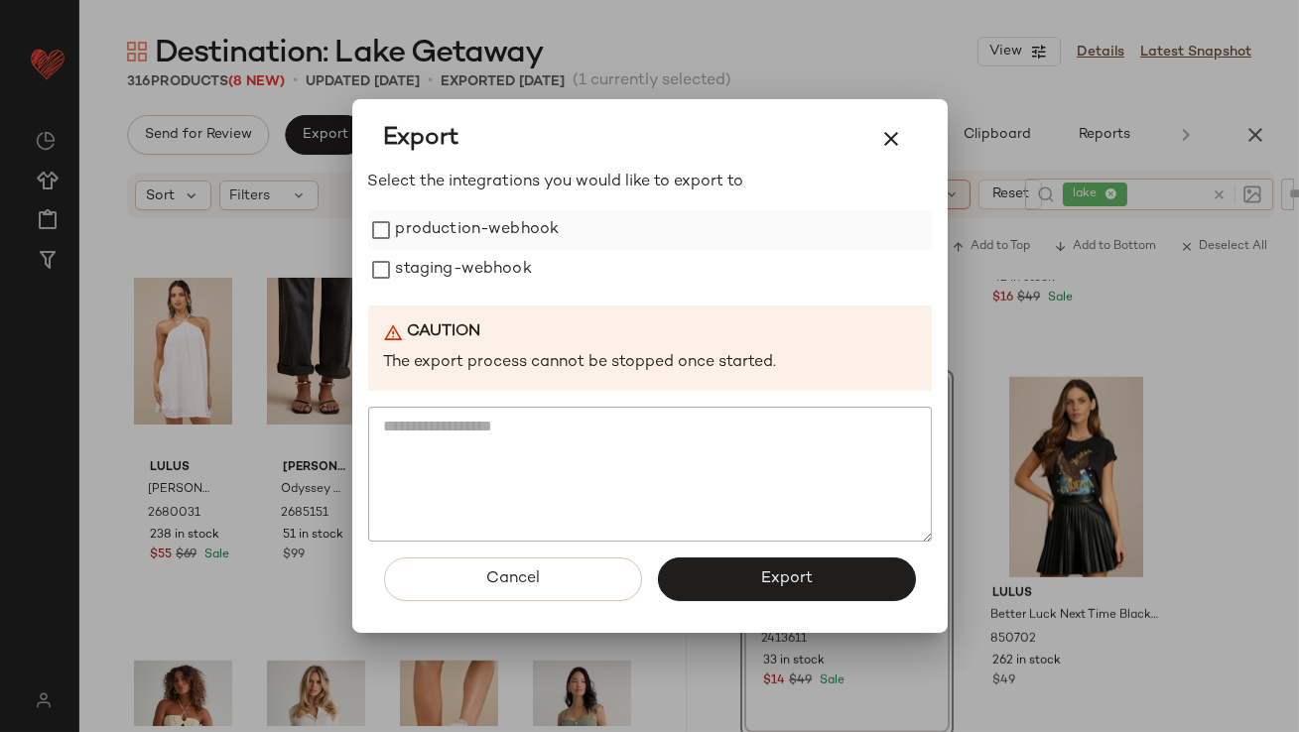
click at [397, 220] on label "production-webhook" at bounding box center [478, 230] width 164 height 40
click at [397, 269] on label "staging-webhook" at bounding box center [464, 270] width 136 height 40
click at [690, 573] on button "Export" at bounding box center [787, 580] width 258 height 44
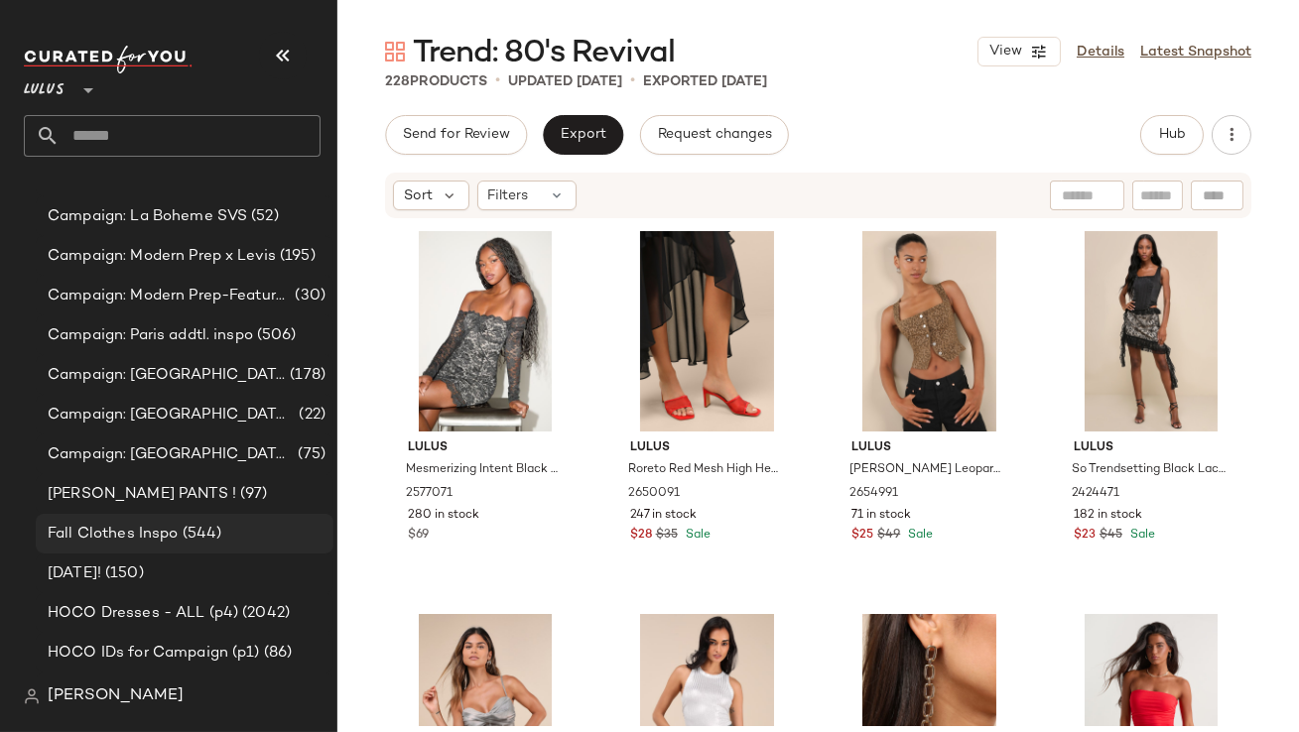
scroll to position [1385, 0]
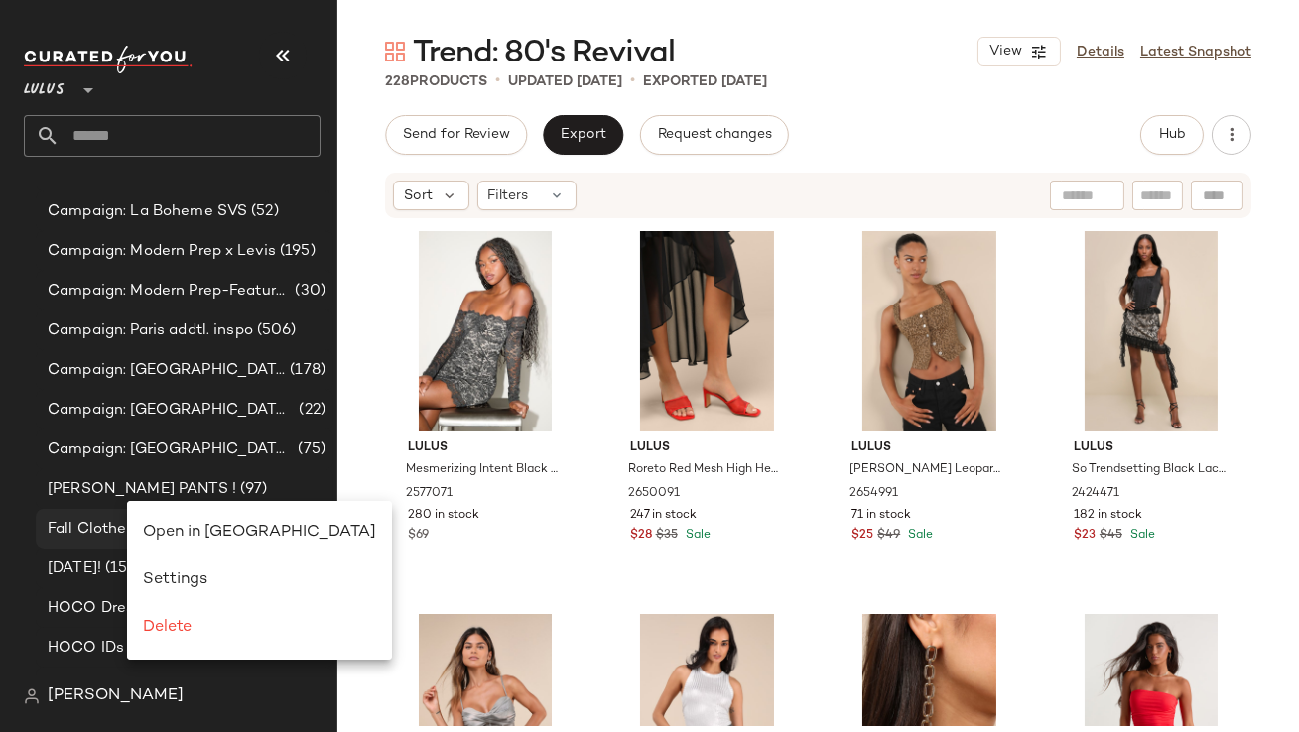
click at [165, 517] on div "Open in [GEOGRAPHIC_DATA]" at bounding box center [259, 533] width 265 height 48
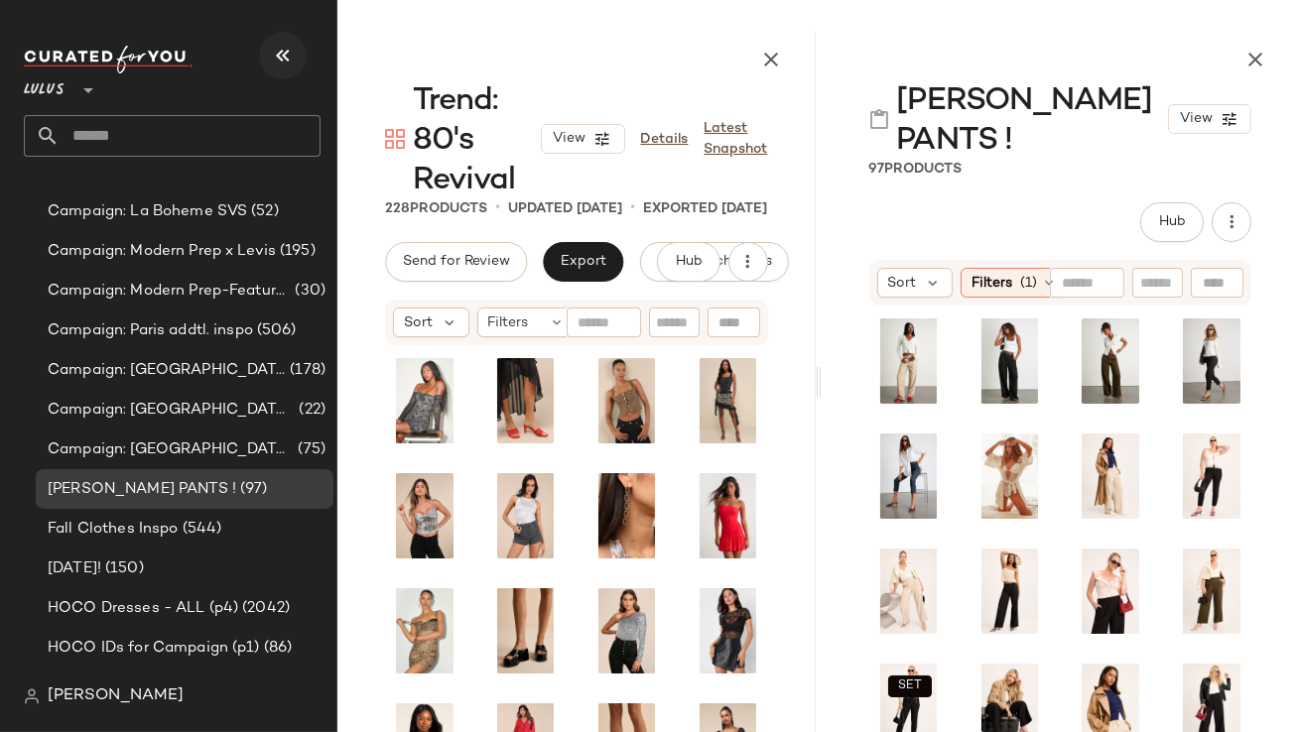
click at [289, 56] on icon "button" at bounding box center [283, 56] width 24 height 24
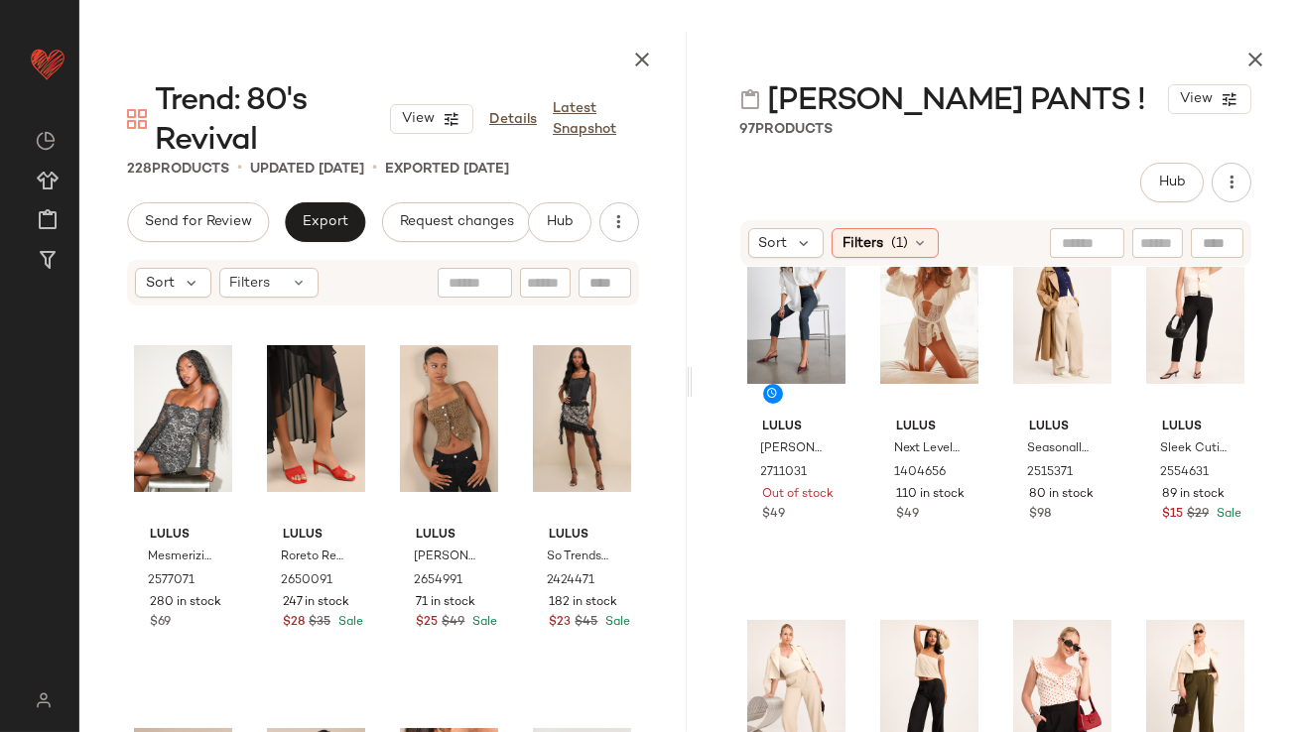
scroll to position [453, 0]
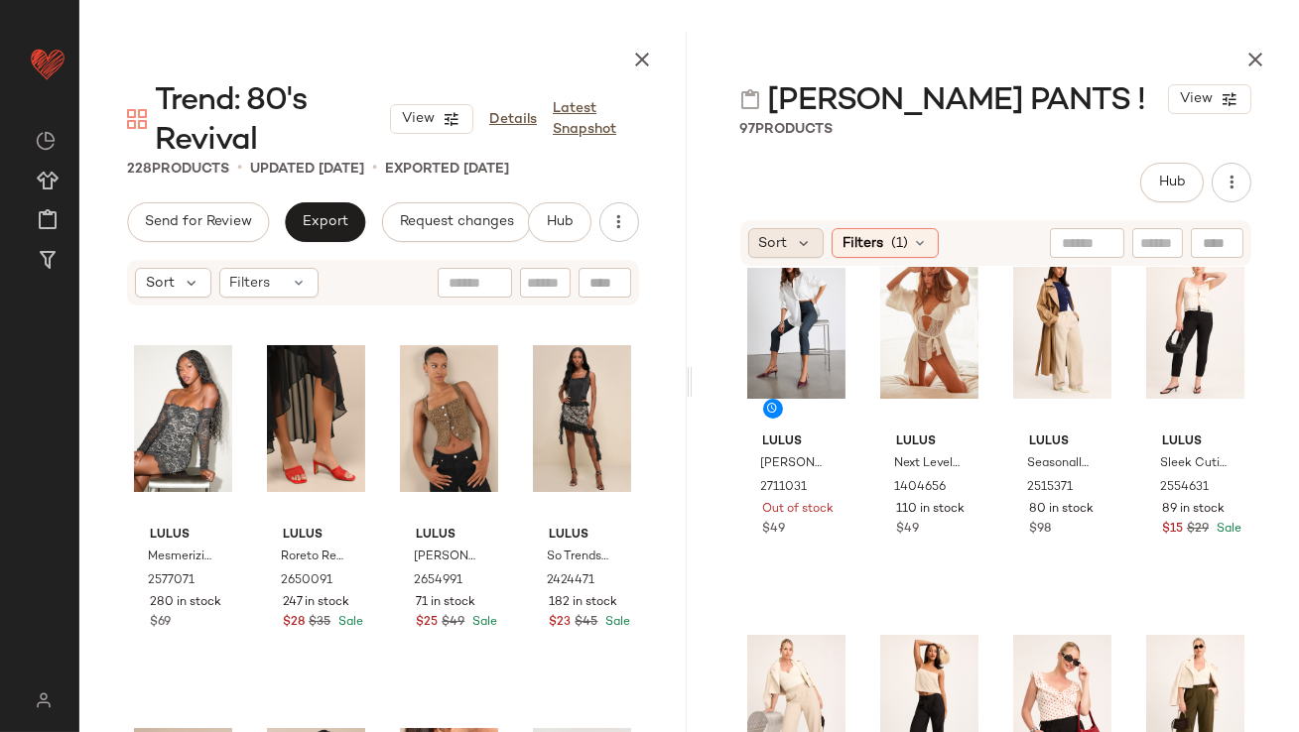
click at [780, 244] on span "Sort" at bounding box center [773, 243] width 29 height 21
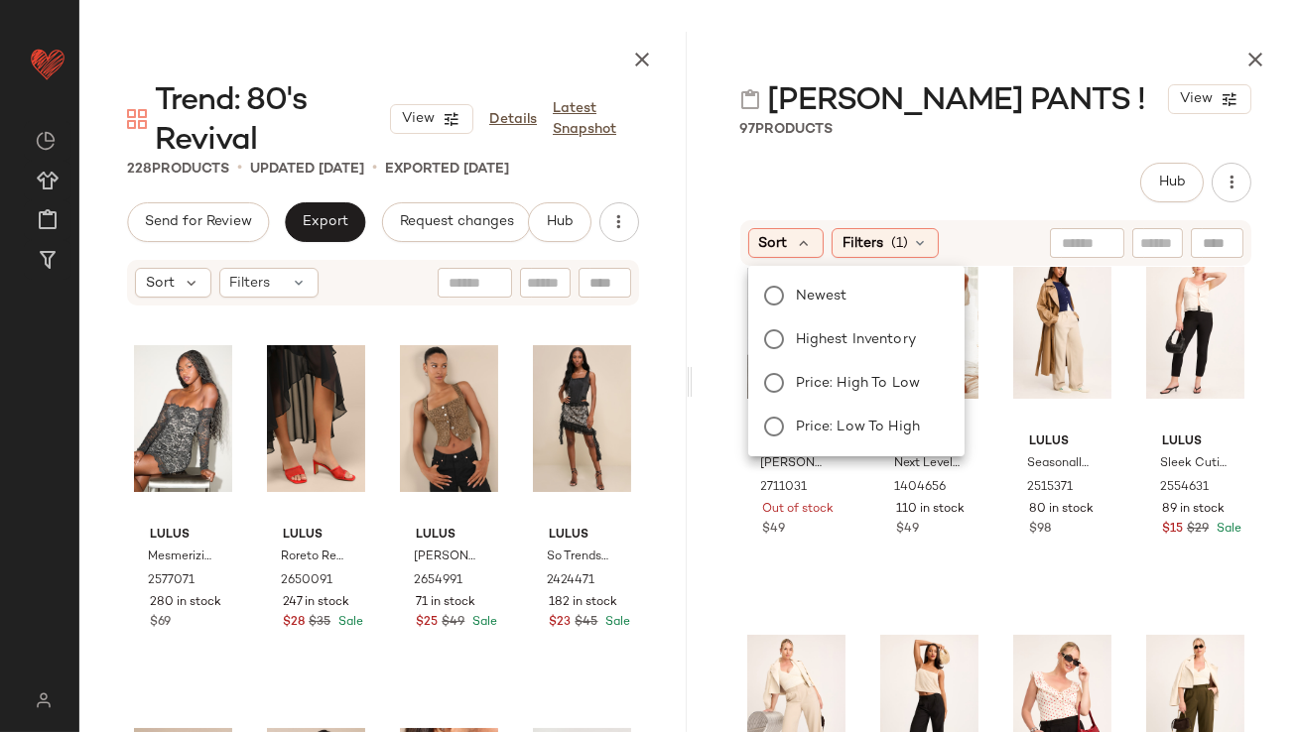
click at [795, 357] on div "Newest Highest Inventory Price: High to Low Price: Low to High" at bounding box center [854, 361] width 220 height 175
click at [796, 344] on span "Highest Inventory" at bounding box center [856, 340] width 120 height 21
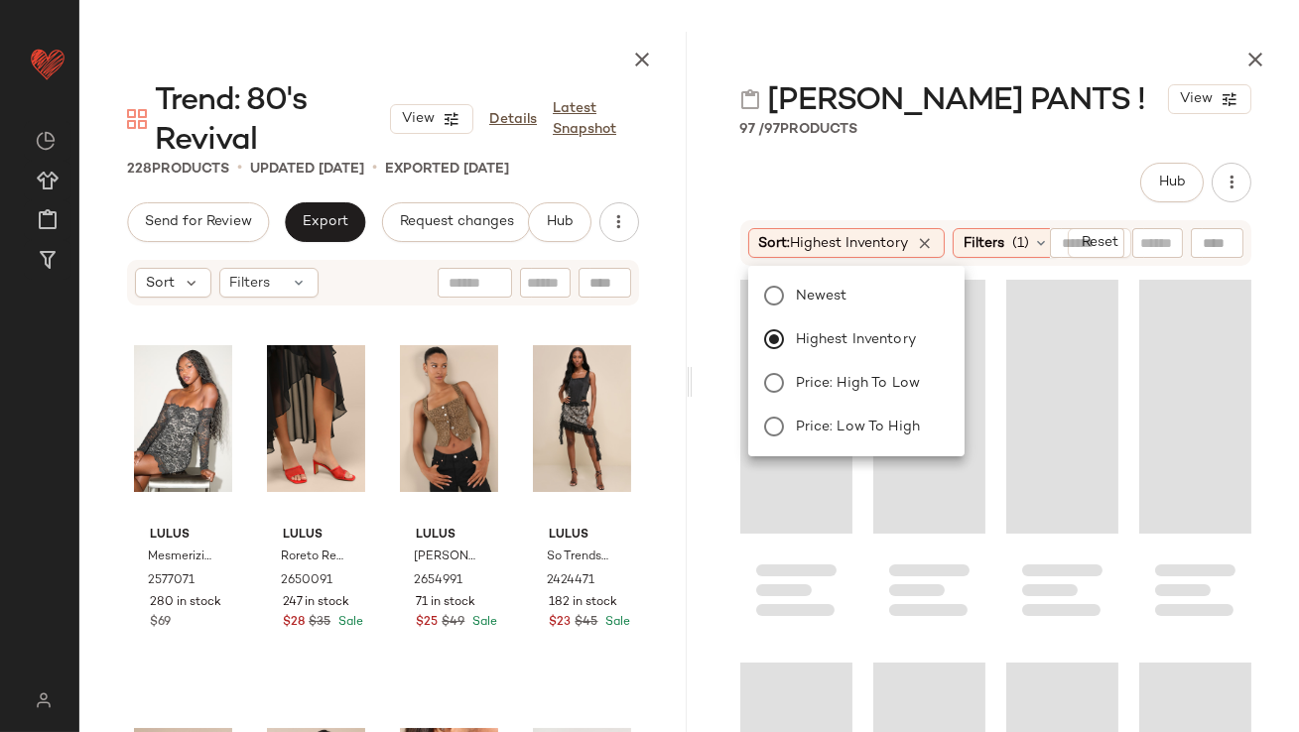
click at [886, 136] on div "97 / 97 Products" at bounding box center [996, 129] width 607 height 20
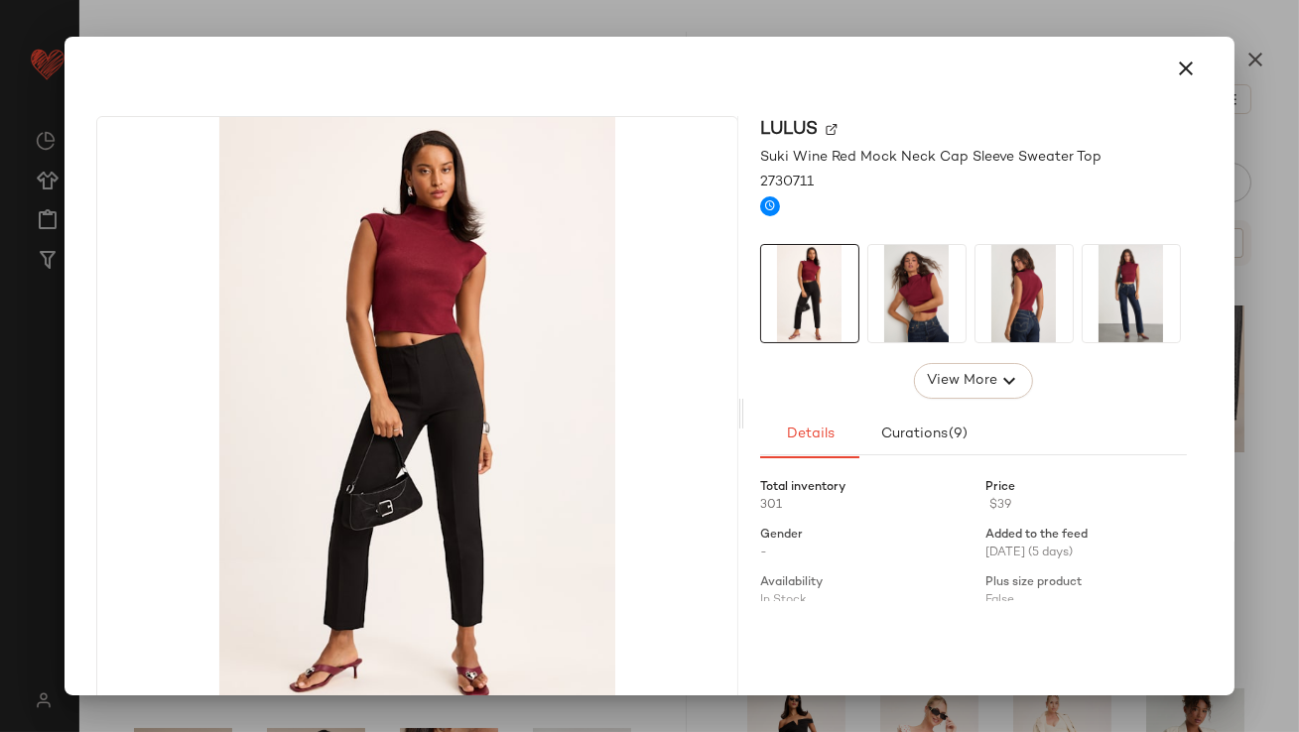
click at [922, 296] on img at bounding box center [916, 293] width 97 height 97
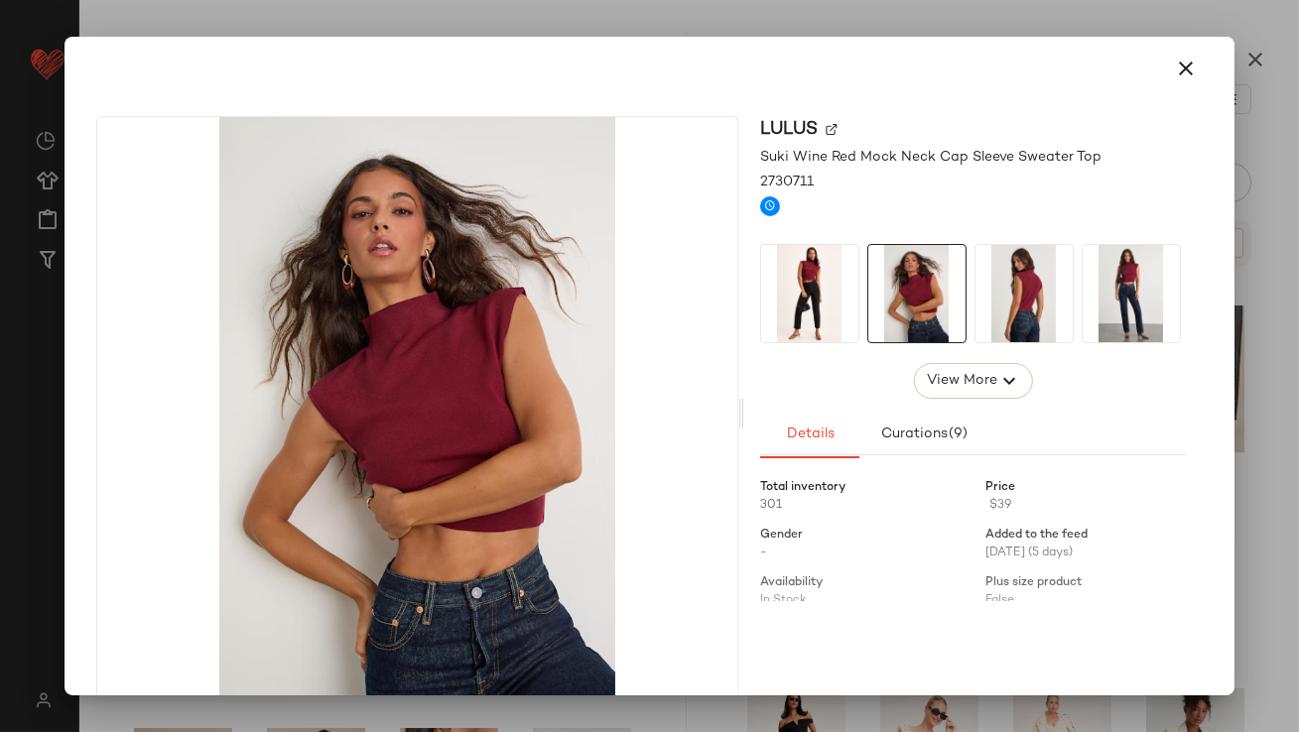
click at [1186, 100] on div "Lulus Suki Wine Red Mock Neck Cap Sleeve Sweater Top 2730711 View More Details …" at bounding box center [648, 417] width 1153 height 635
click at [1183, 92] on div at bounding box center [648, 69] width 1153 height 64
click at [1175, 88] on button "button" at bounding box center [1187, 69] width 48 height 48
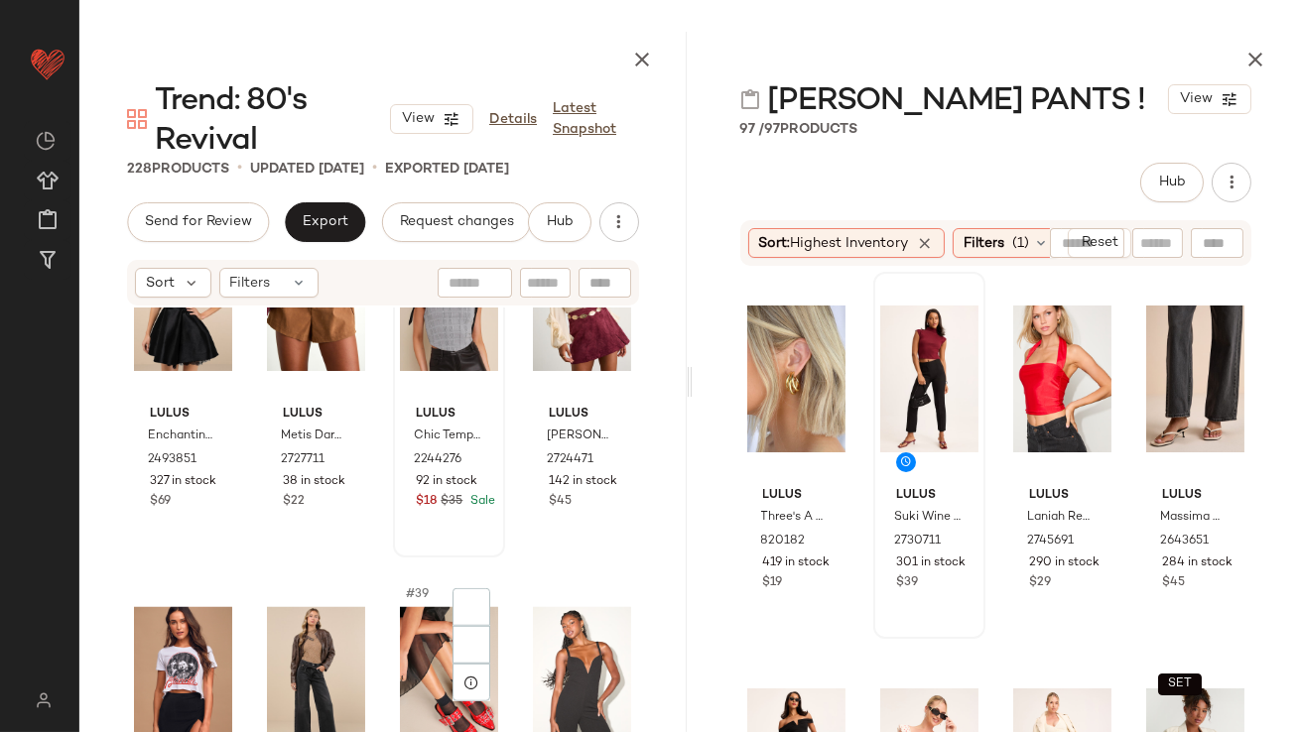
scroll to position [3261, 0]
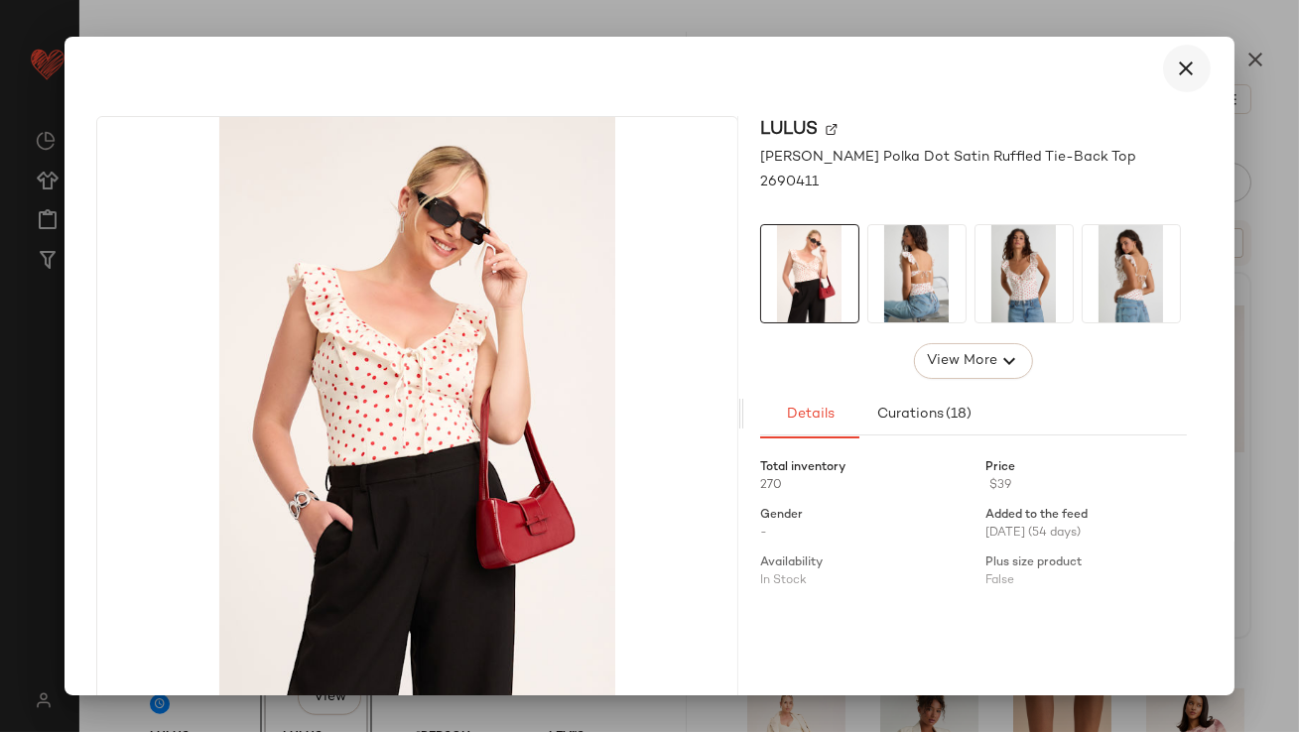
click at [1163, 76] on button "button" at bounding box center [1187, 69] width 48 height 48
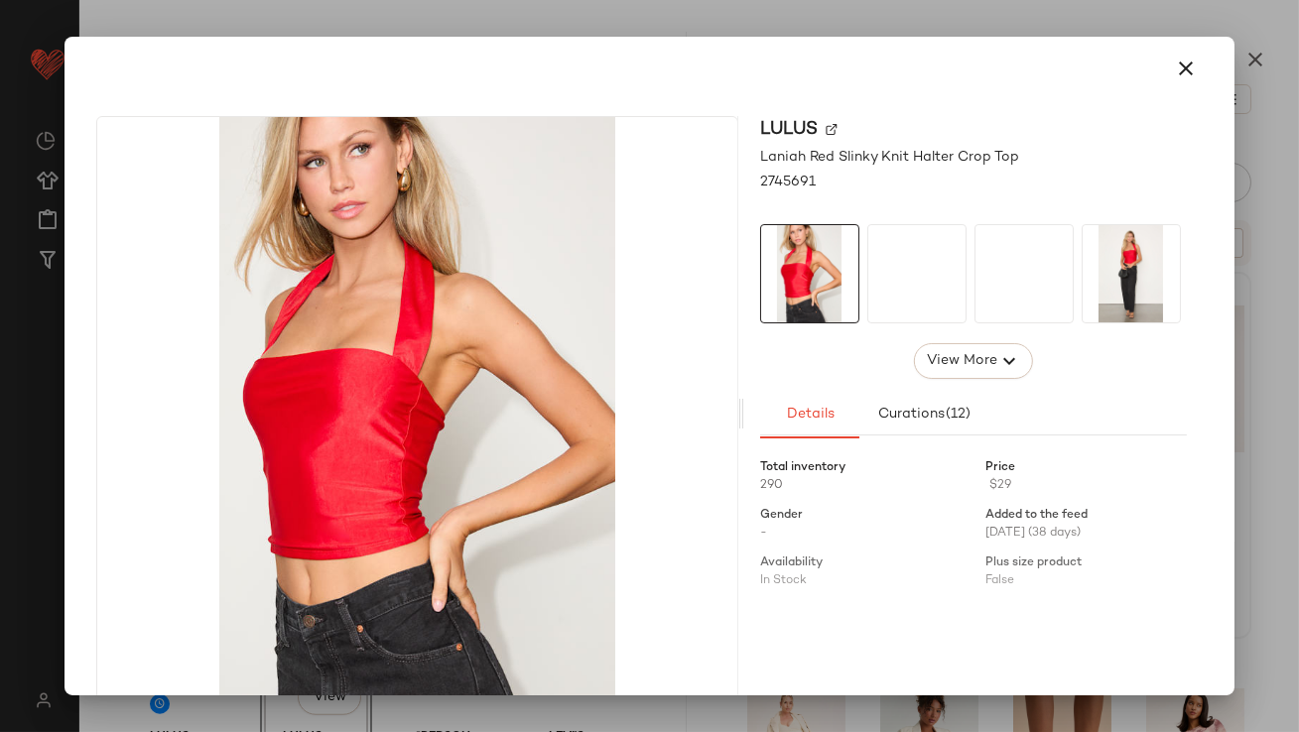
click at [1182, 148] on div "Lulus Laniah Red Slinky Knit Halter Crop Top 2745691 View More Details Curation…" at bounding box center [973, 413] width 459 height 595
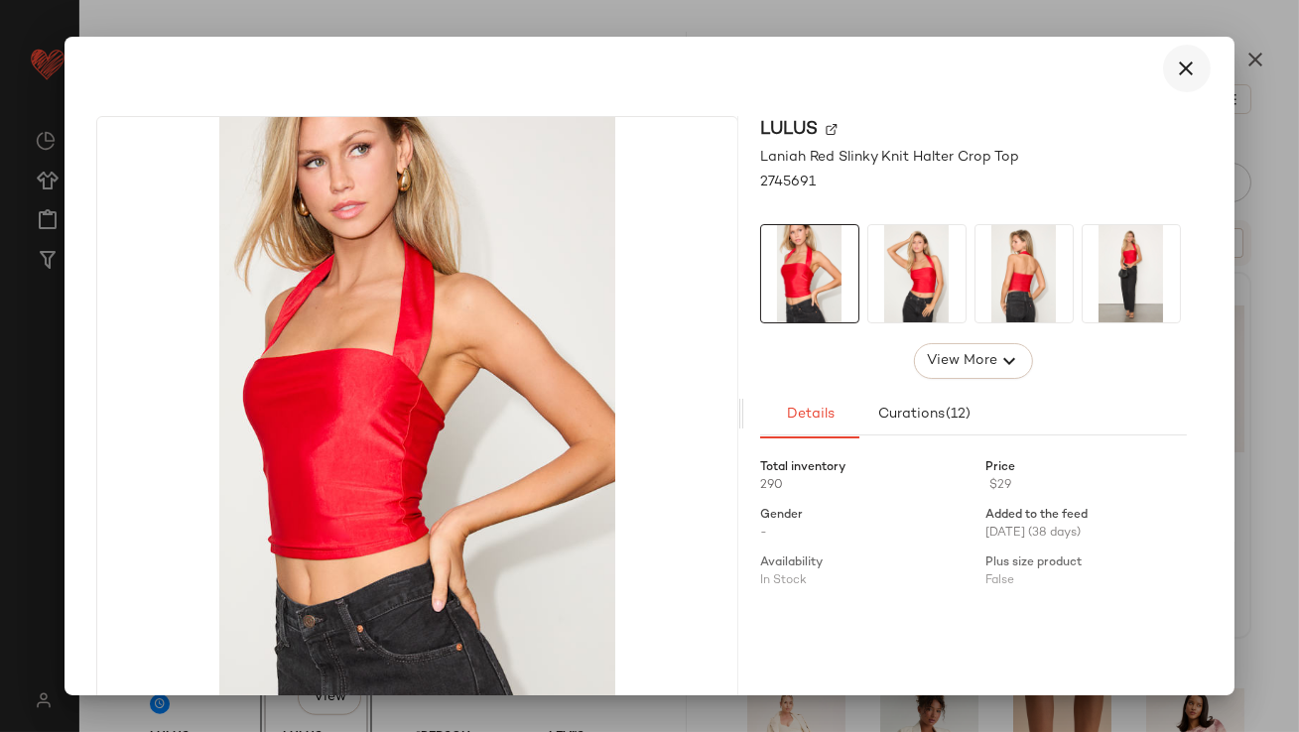
click at [1175, 74] on icon "button" at bounding box center [1187, 69] width 24 height 24
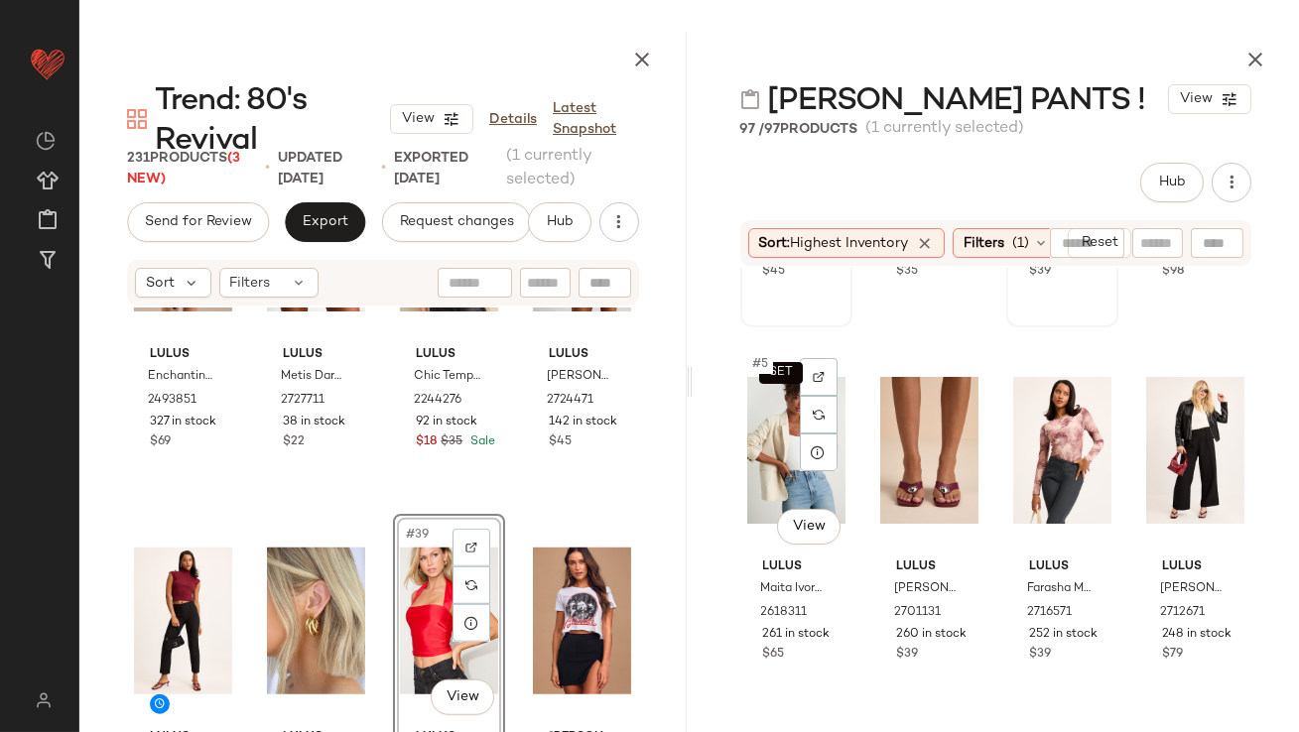
scroll to position [316, 0]
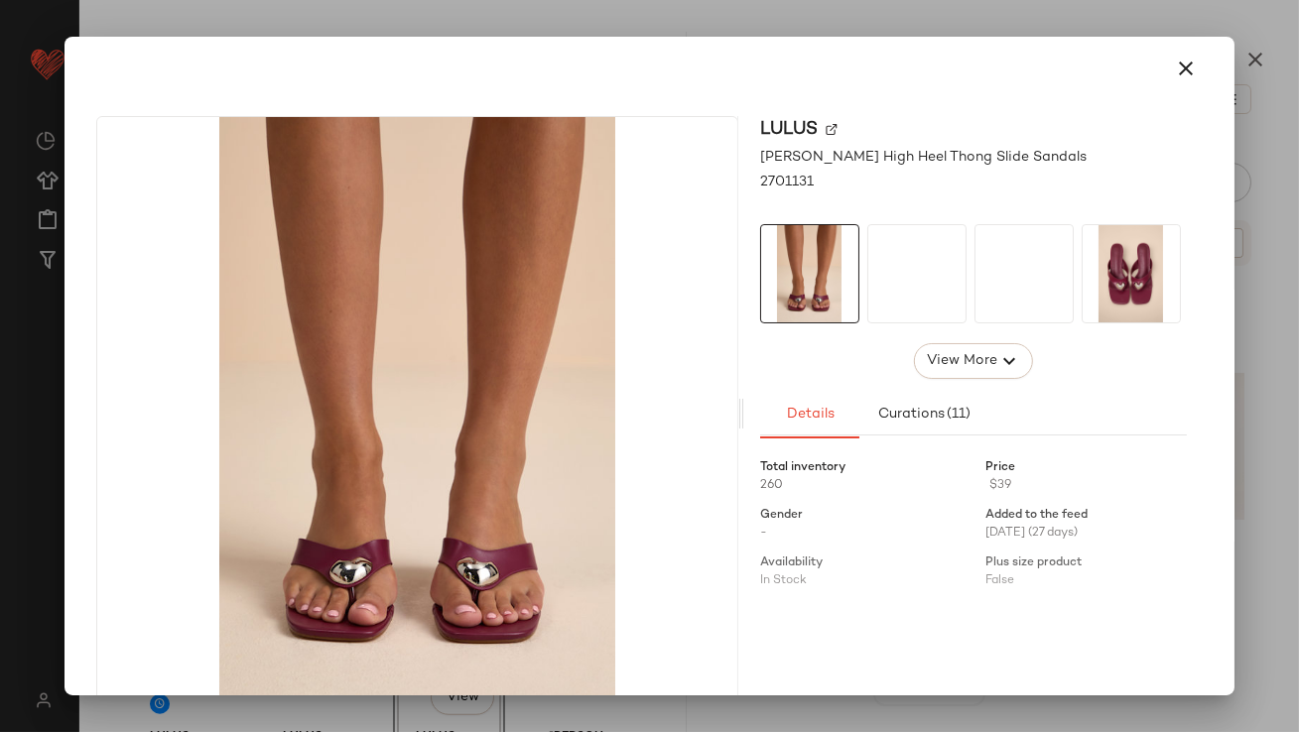
click at [0, 0] on img at bounding box center [0, 0] width 0 height 0
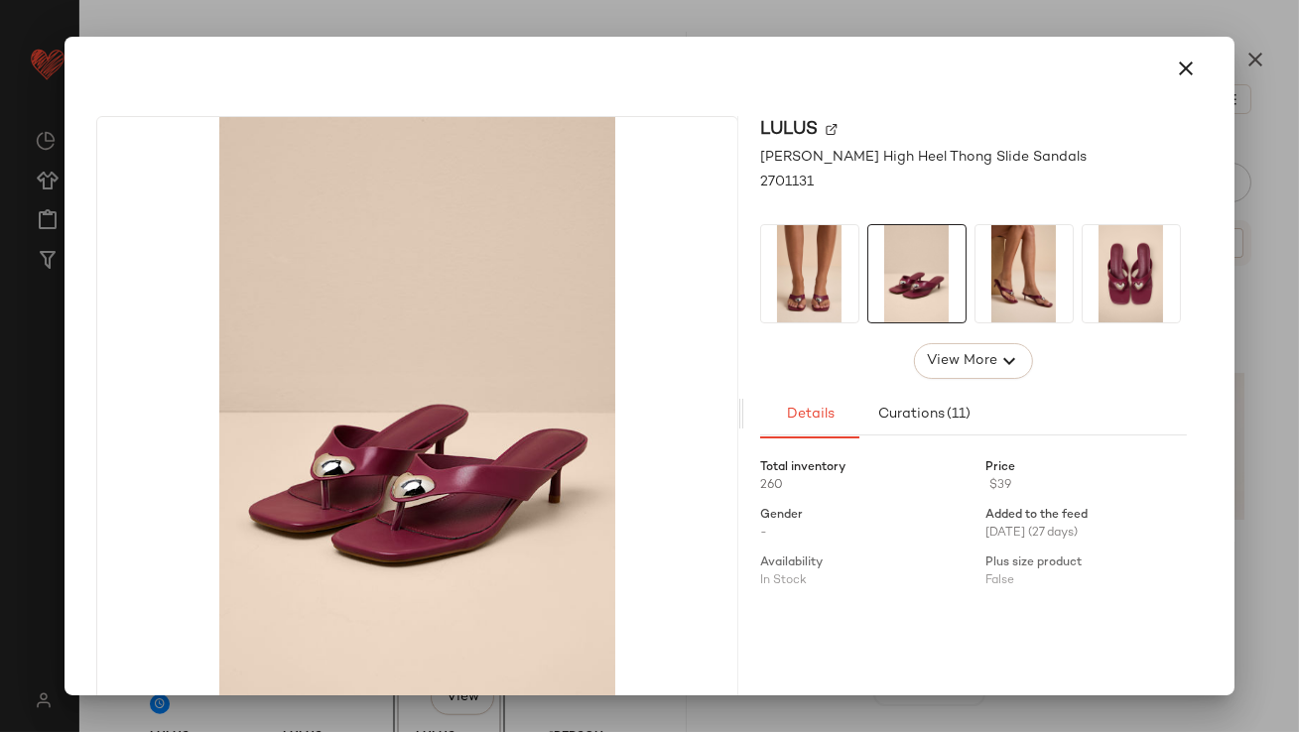
click at [1073, 268] on div at bounding box center [973, 273] width 427 height 99
click at [1175, 63] on icon "button" at bounding box center [1187, 69] width 24 height 24
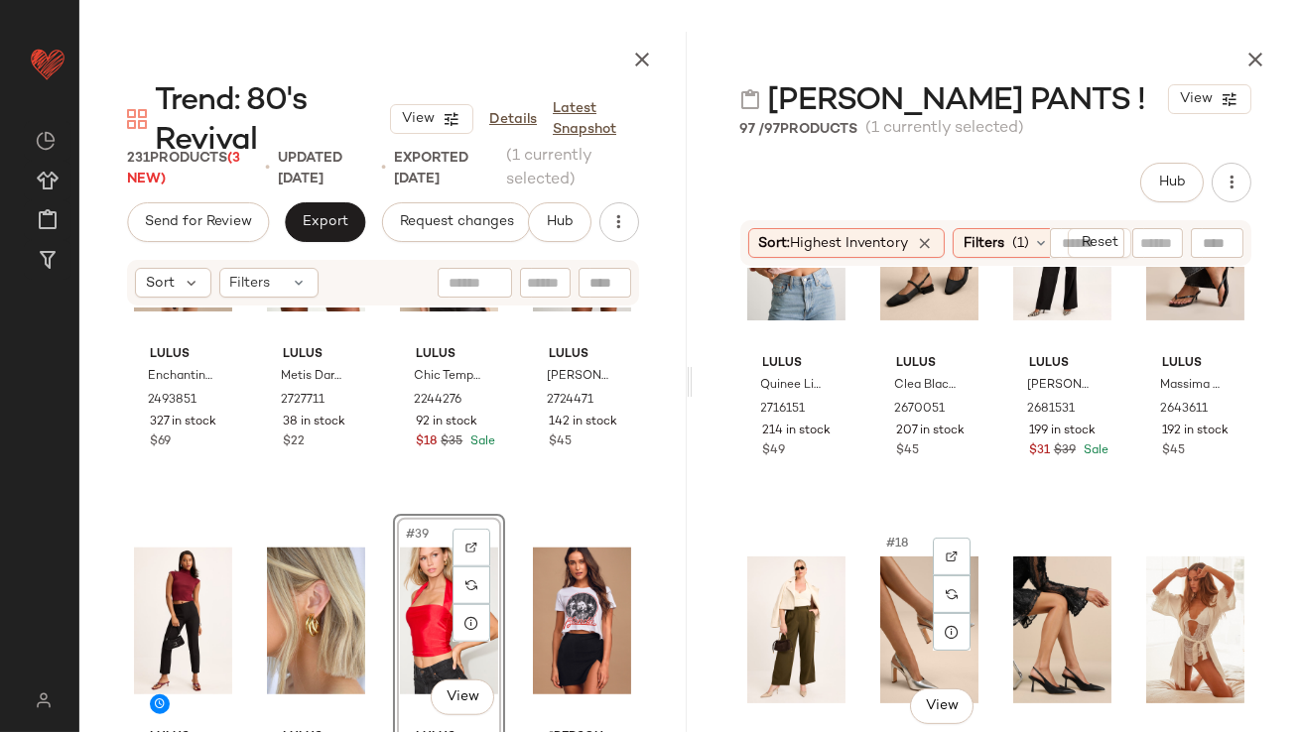
scroll to position [1536, 0]
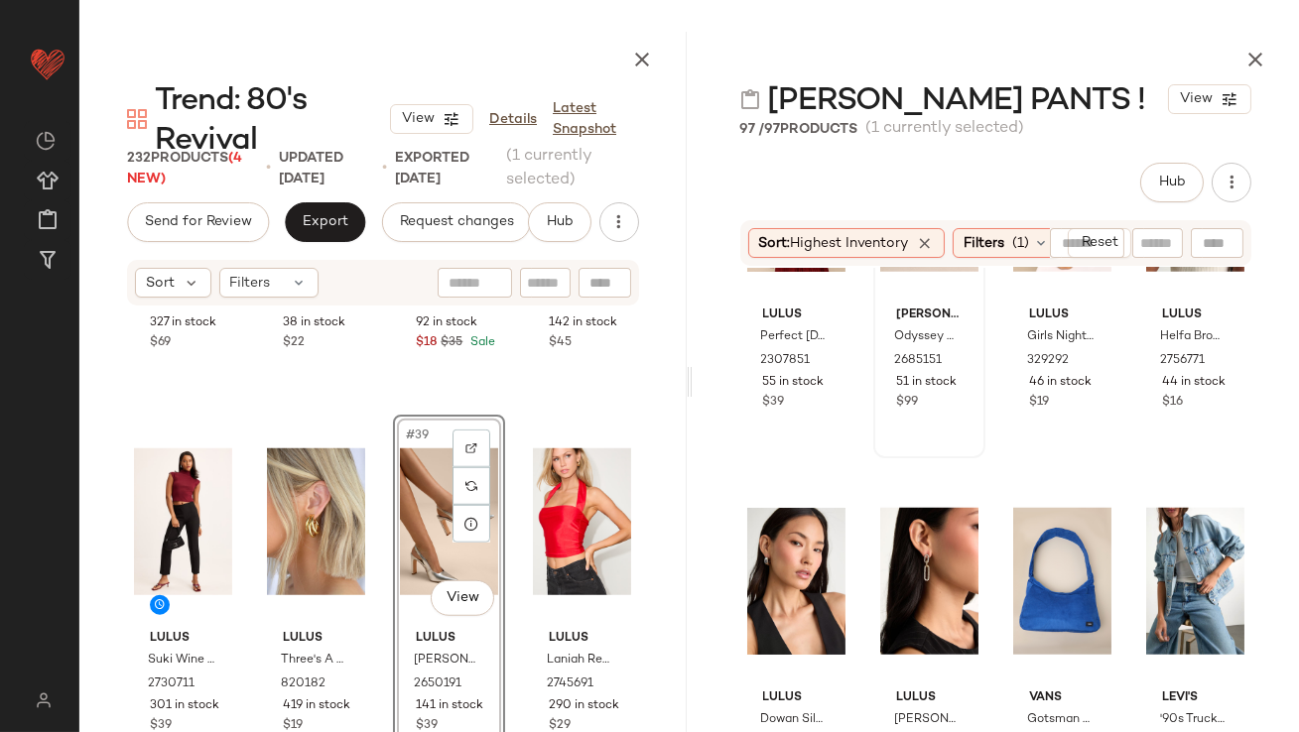
scroll to position [3602, 0]
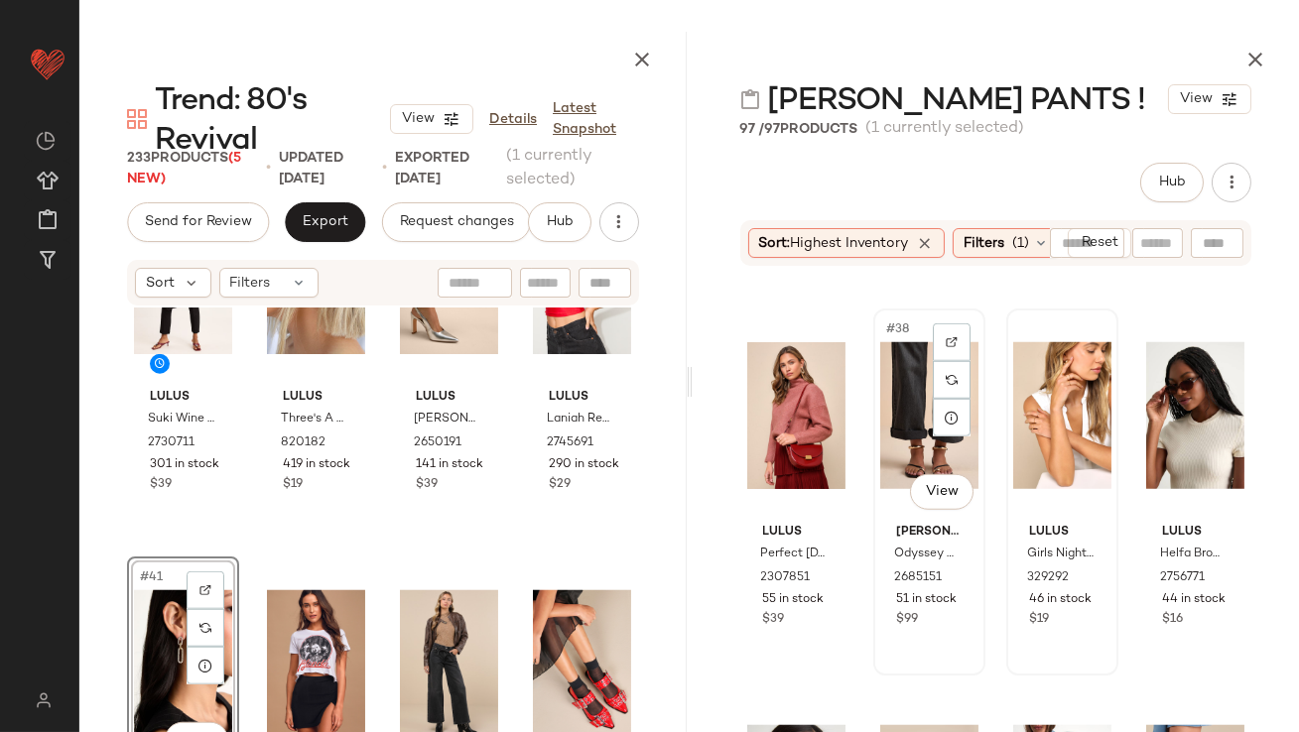
scroll to position [3412, 0]
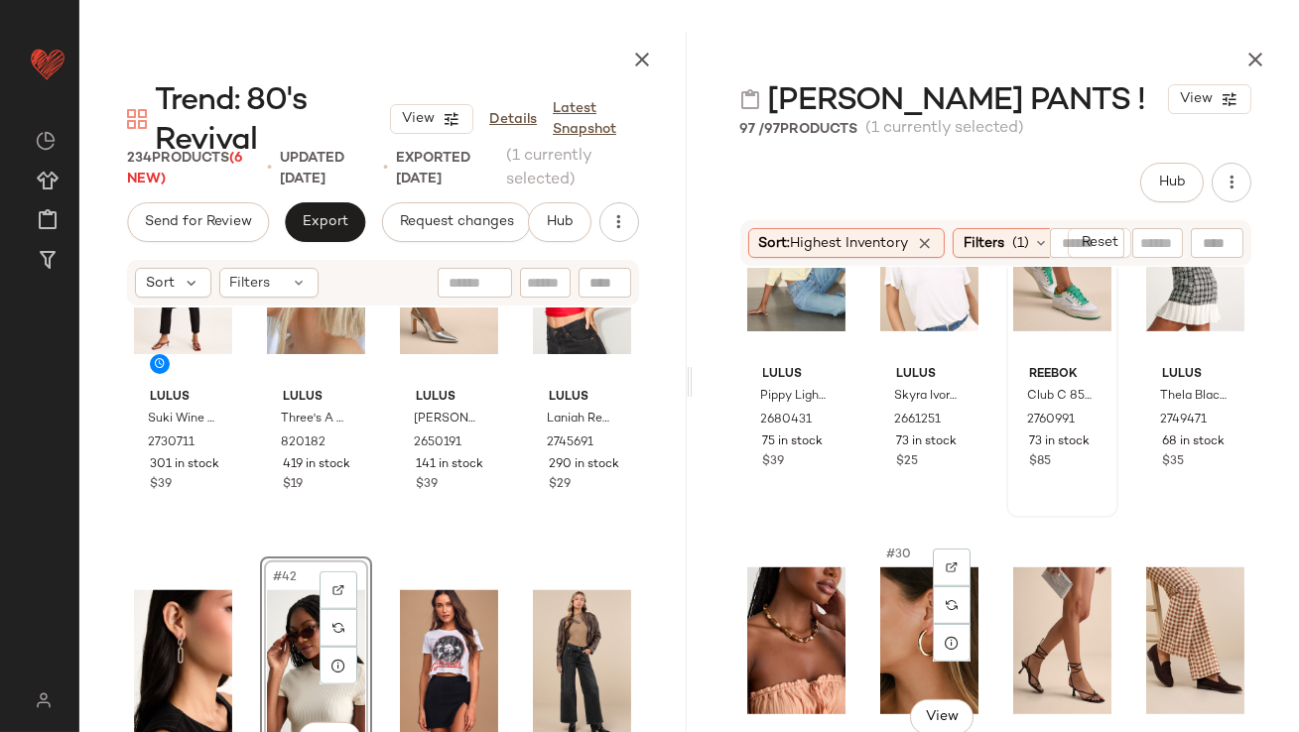
scroll to position [2433, 0]
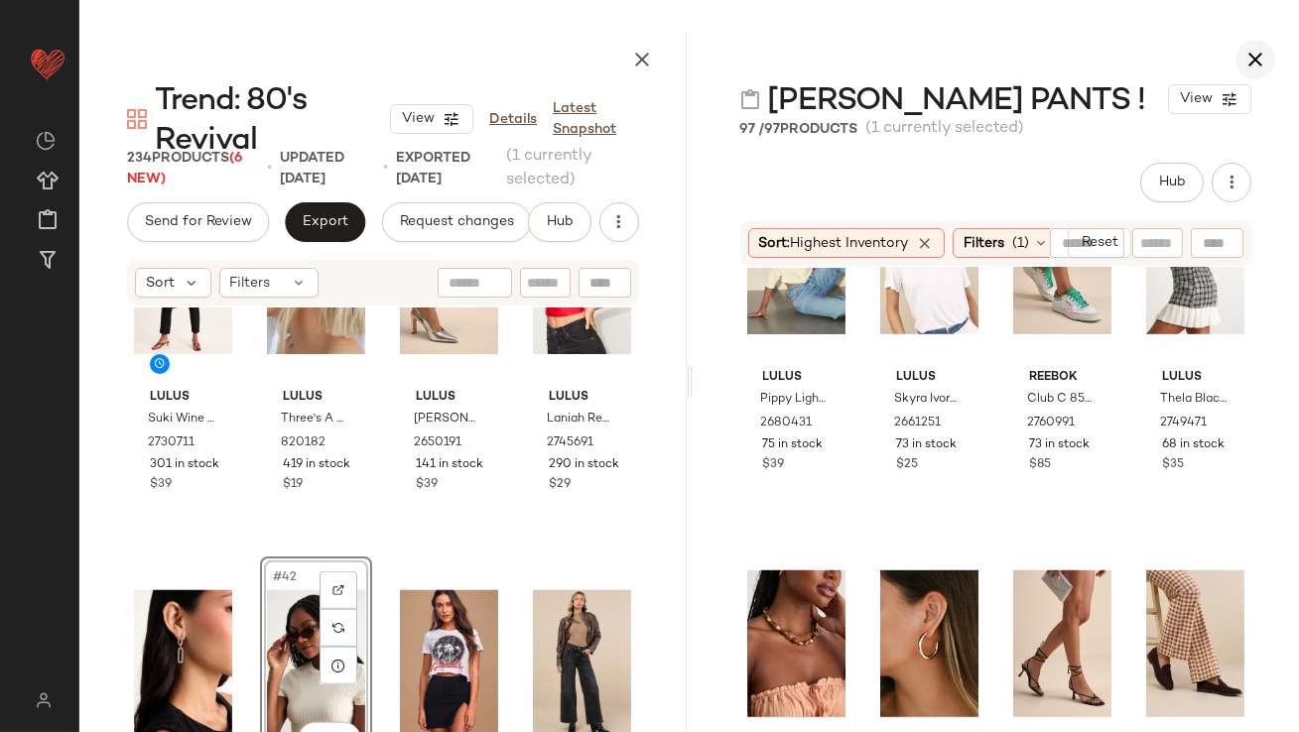
click at [1254, 67] on icon "button" at bounding box center [1256, 60] width 24 height 24
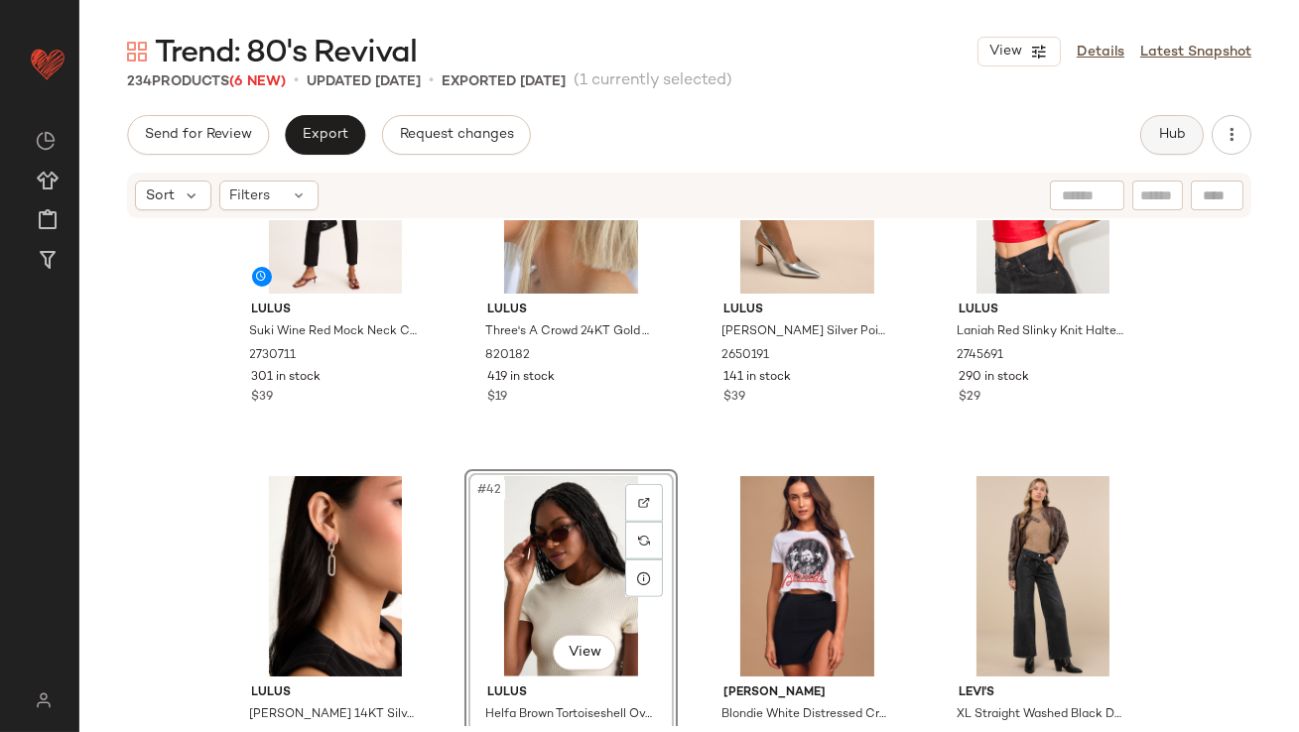
click at [1165, 134] on span "Hub" at bounding box center [1172, 135] width 28 height 16
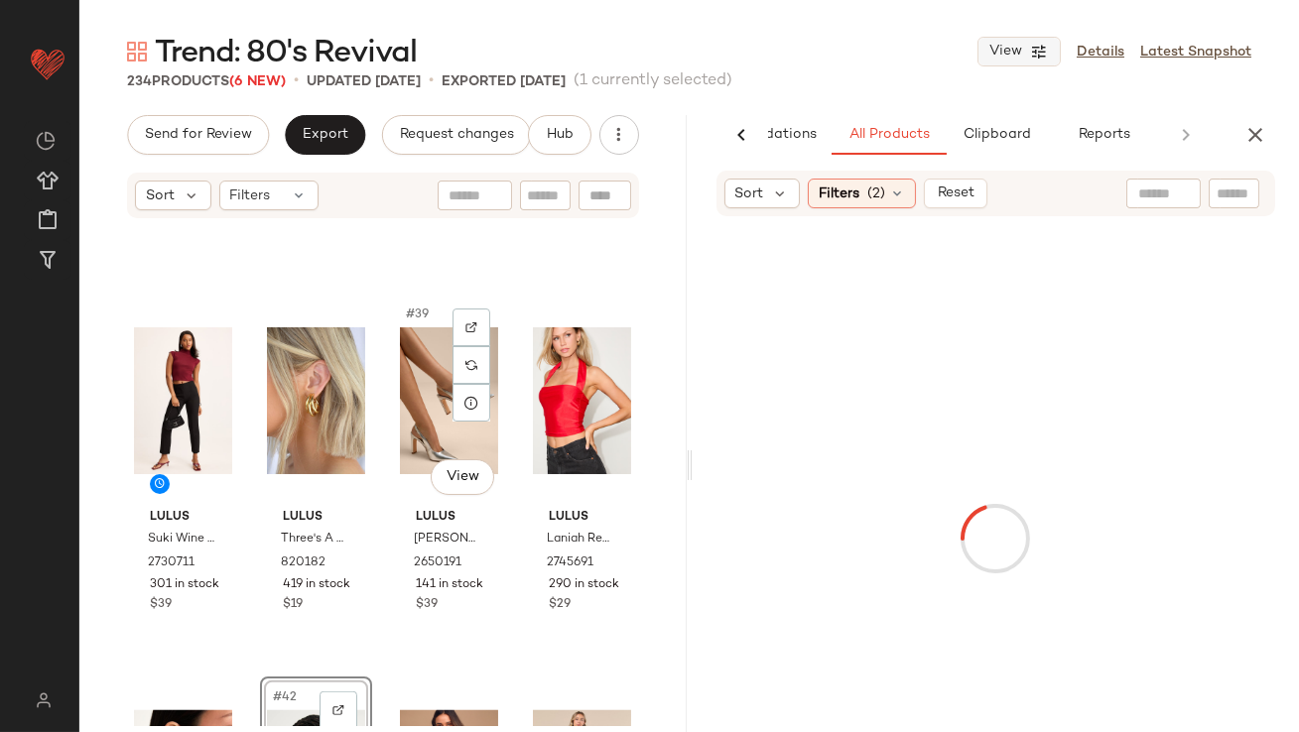
scroll to position [3353, 0]
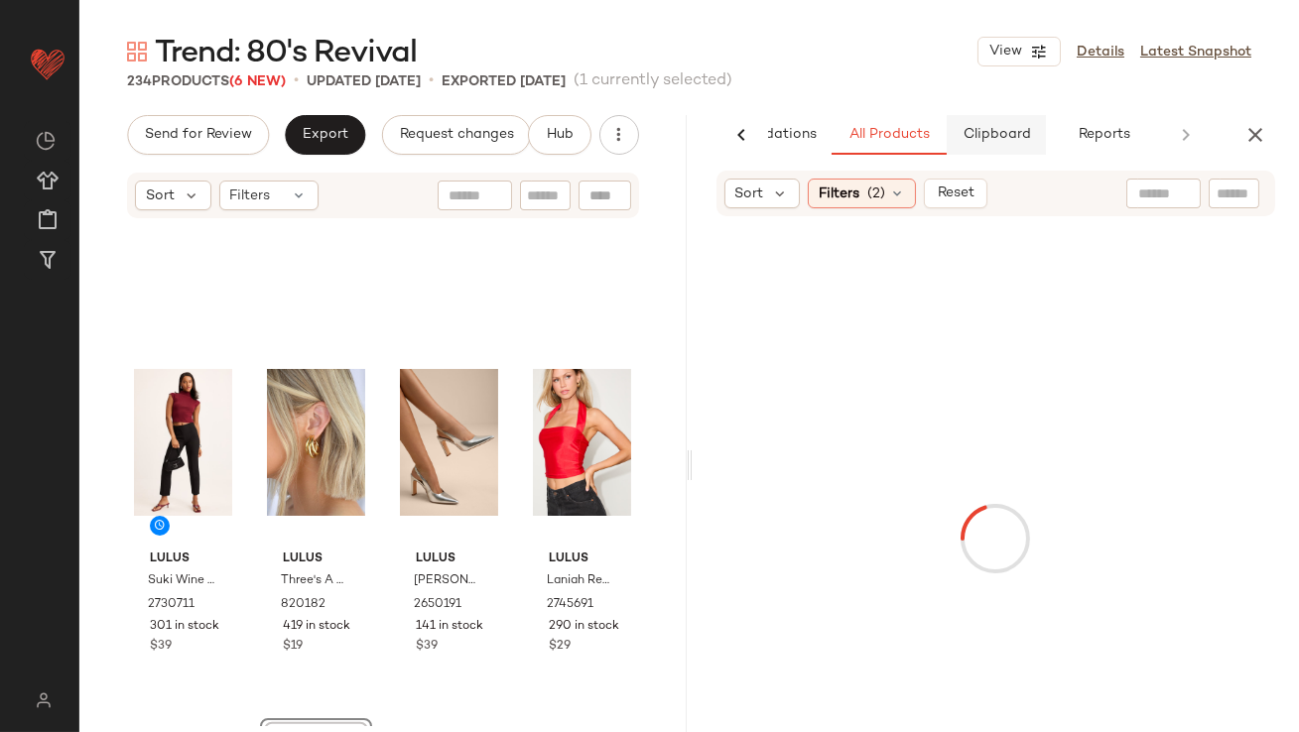
click at [1007, 129] on span "Clipboard" at bounding box center [996, 135] width 68 height 16
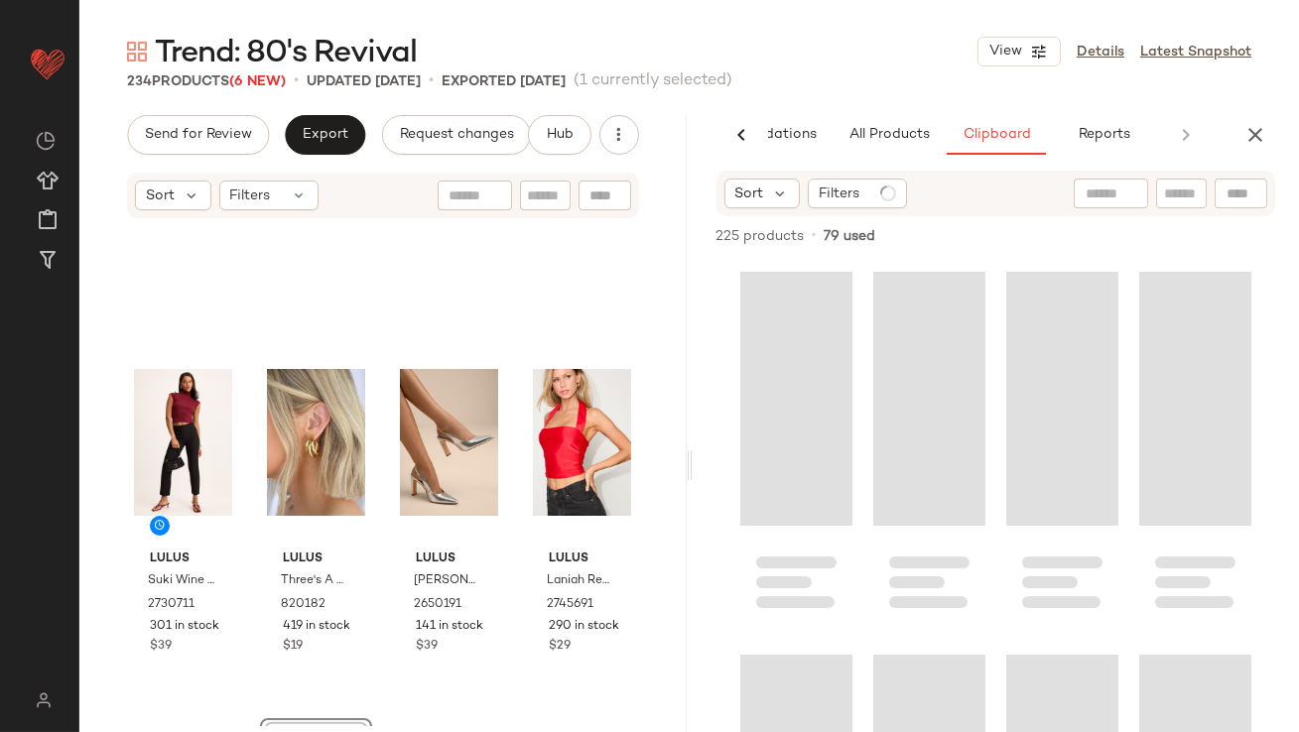
click at [773, 193] on icon at bounding box center [781, 194] width 18 height 18
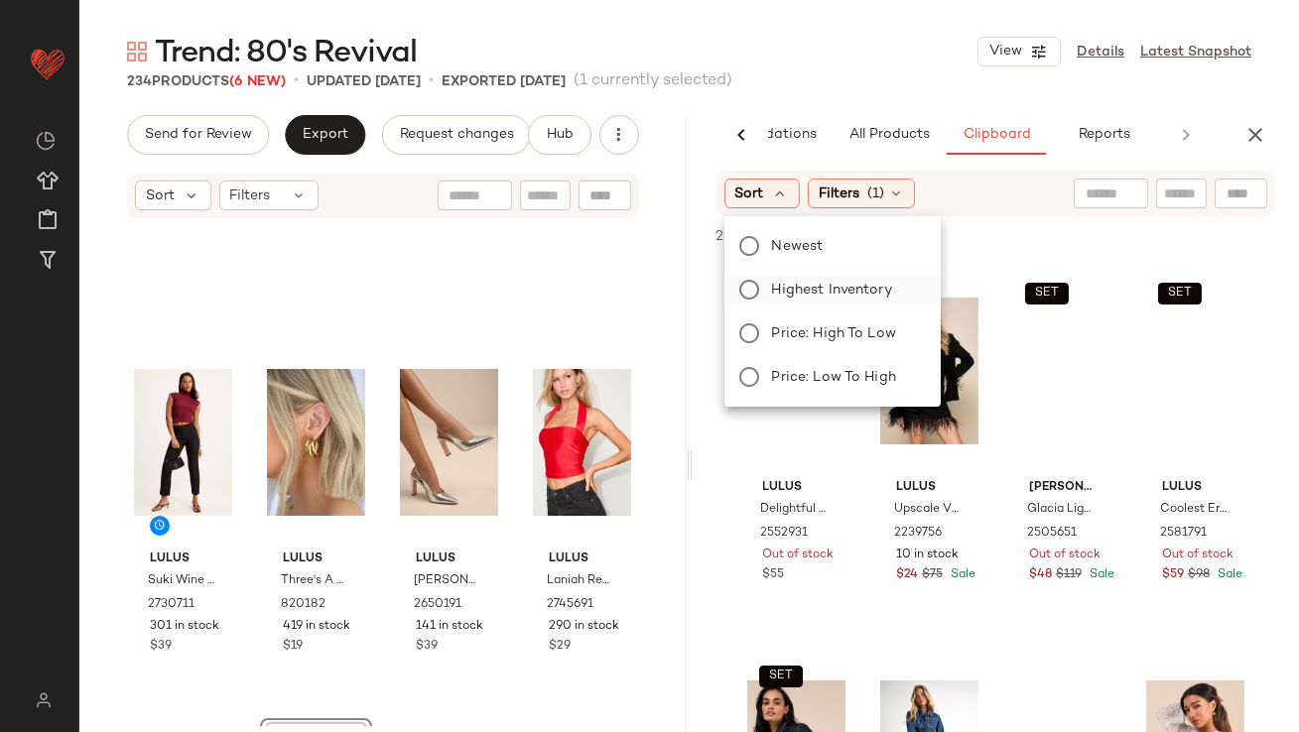
click at [801, 299] on span "Highest Inventory" at bounding box center [832, 290] width 120 height 21
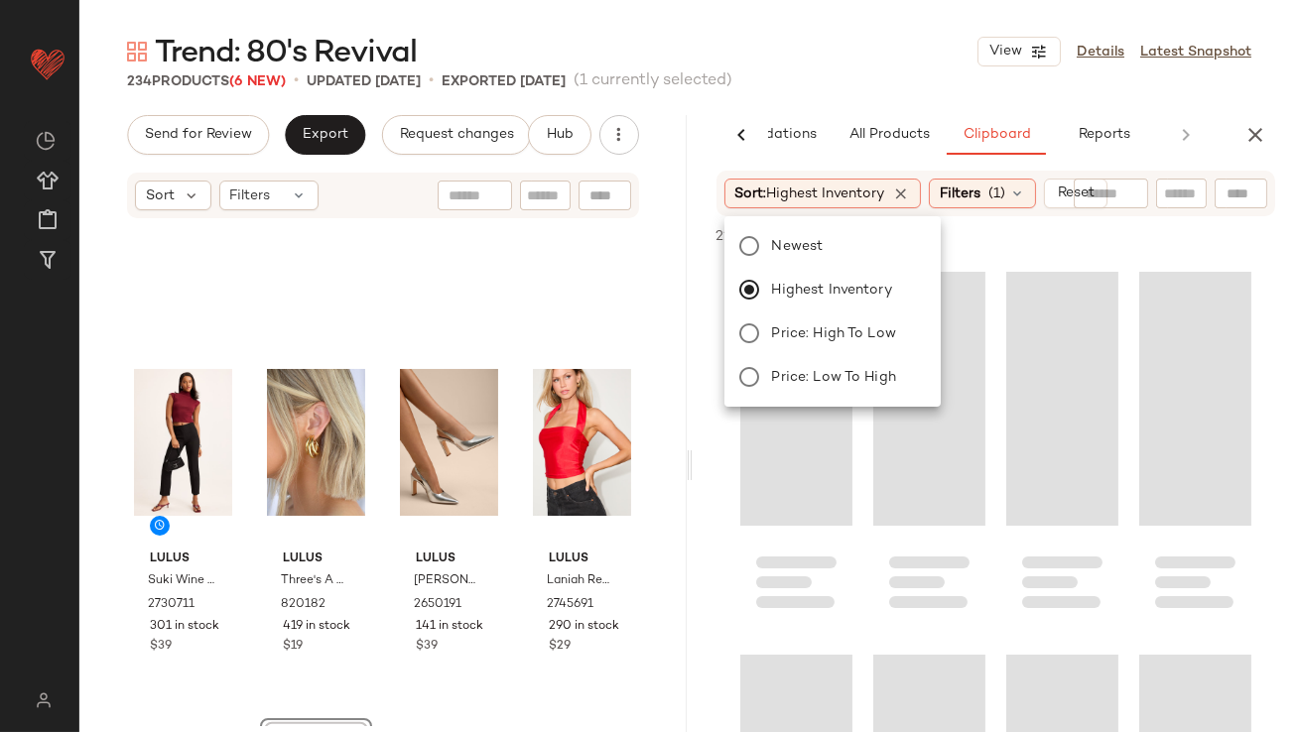
click at [869, 56] on div "Trend: 80's Revival View Details Latest Snapshot" at bounding box center [689, 52] width 1220 height 40
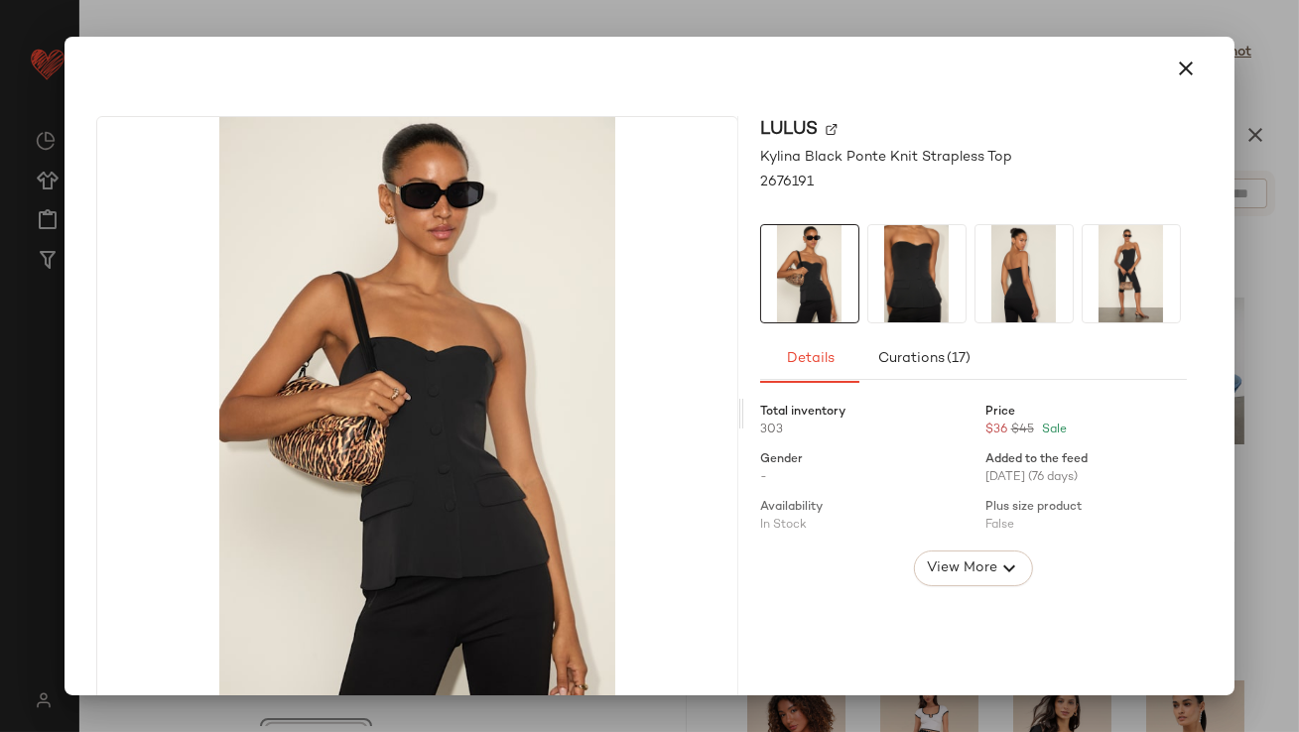
click at [941, 283] on img at bounding box center [916, 273] width 97 height 97
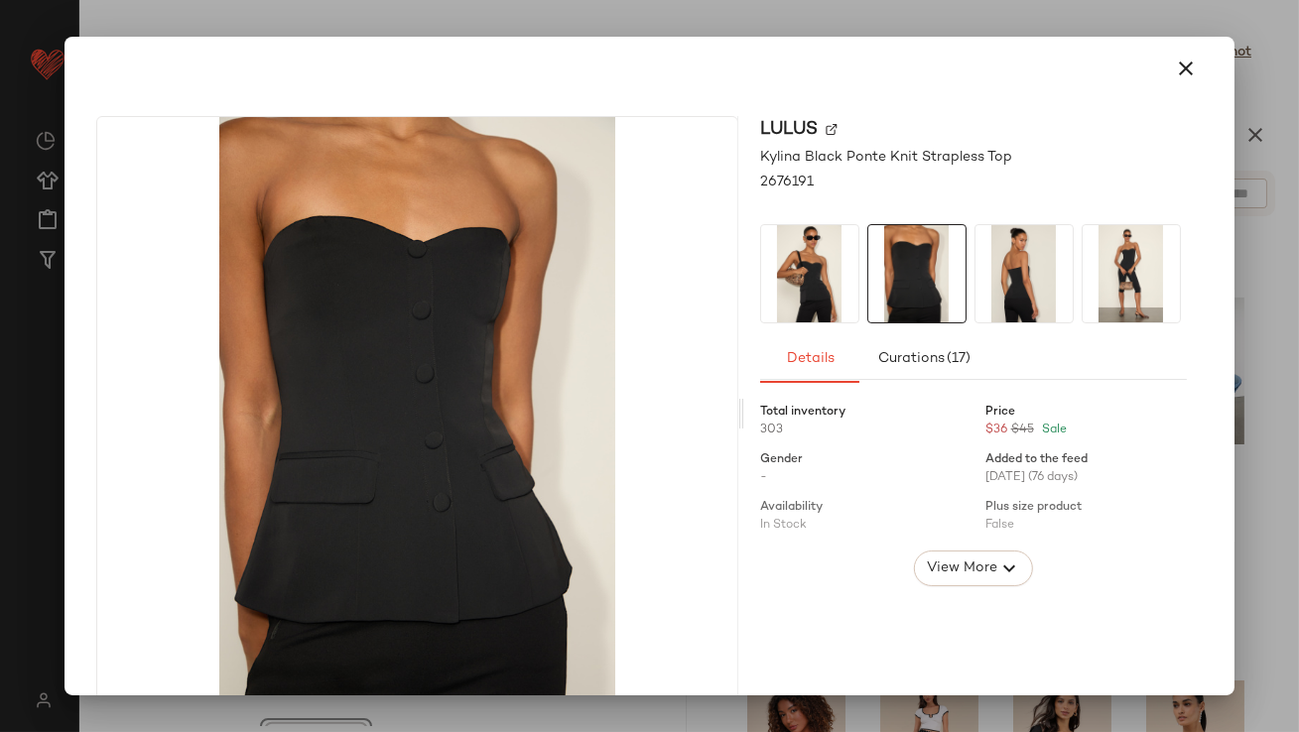
click at [1188, 66] on button "button" at bounding box center [1187, 69] width 48 height 48
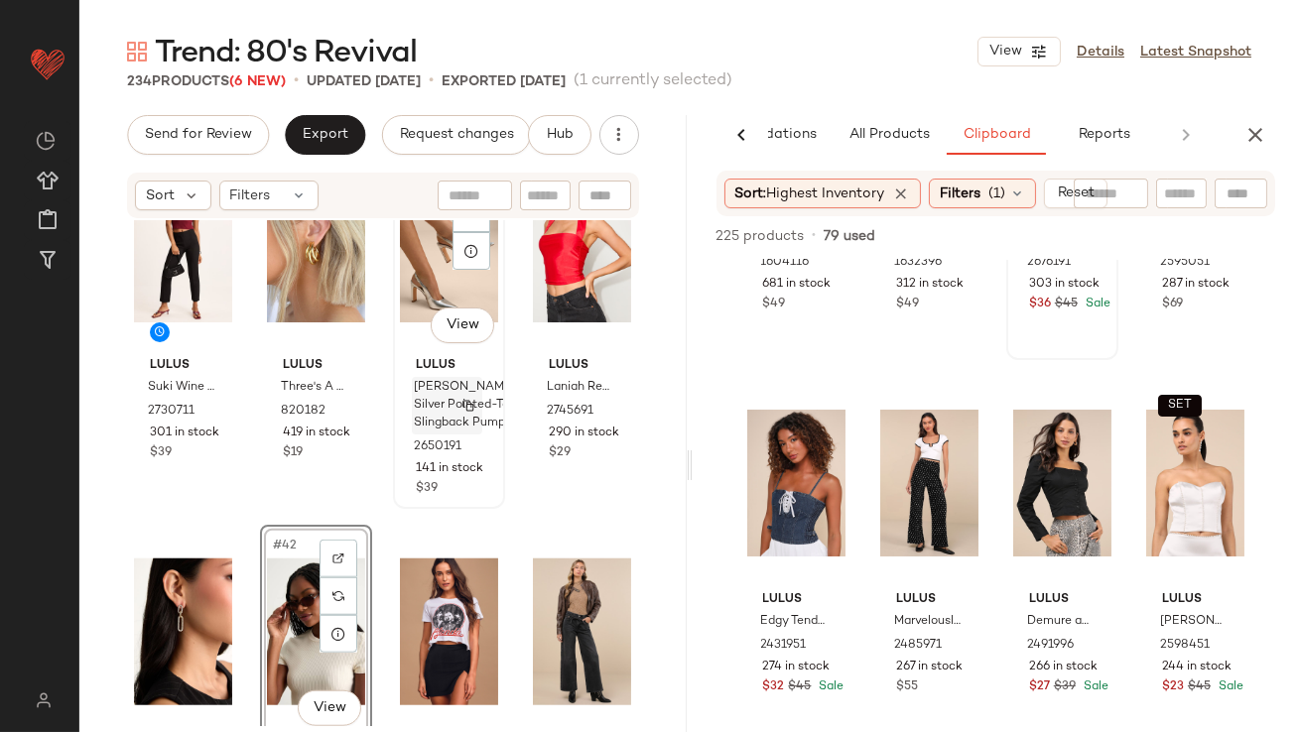
scroll to position [3676, 0]
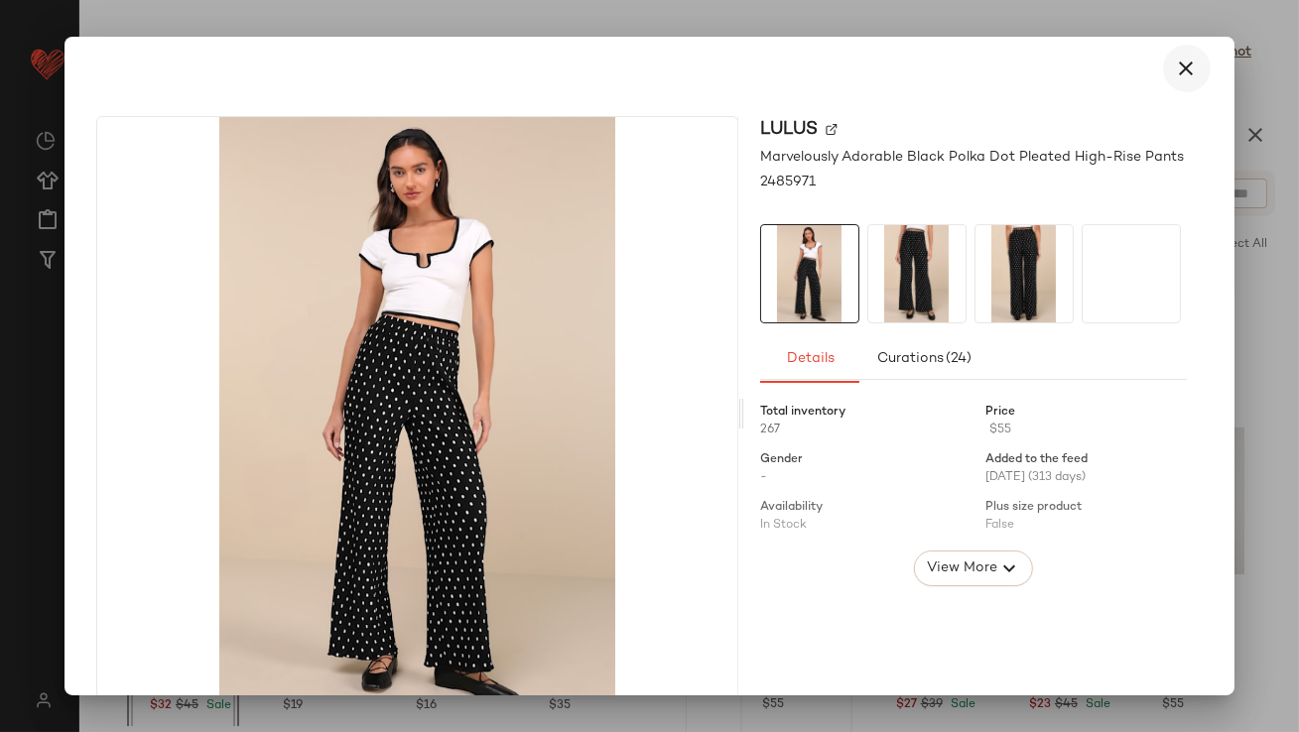
click at [1185, 77] on icon "button" at bounding box center [1187, 69] width 24 height 24
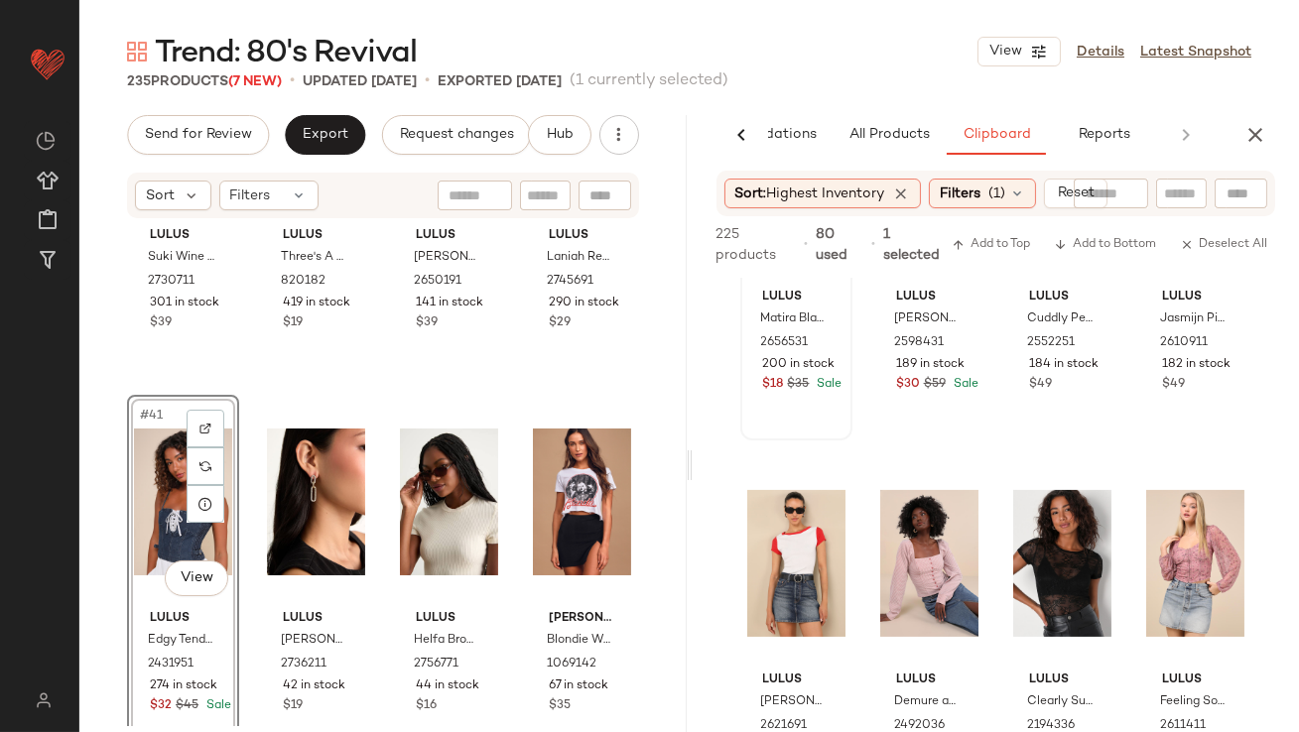
scroll to position [1015, 0]
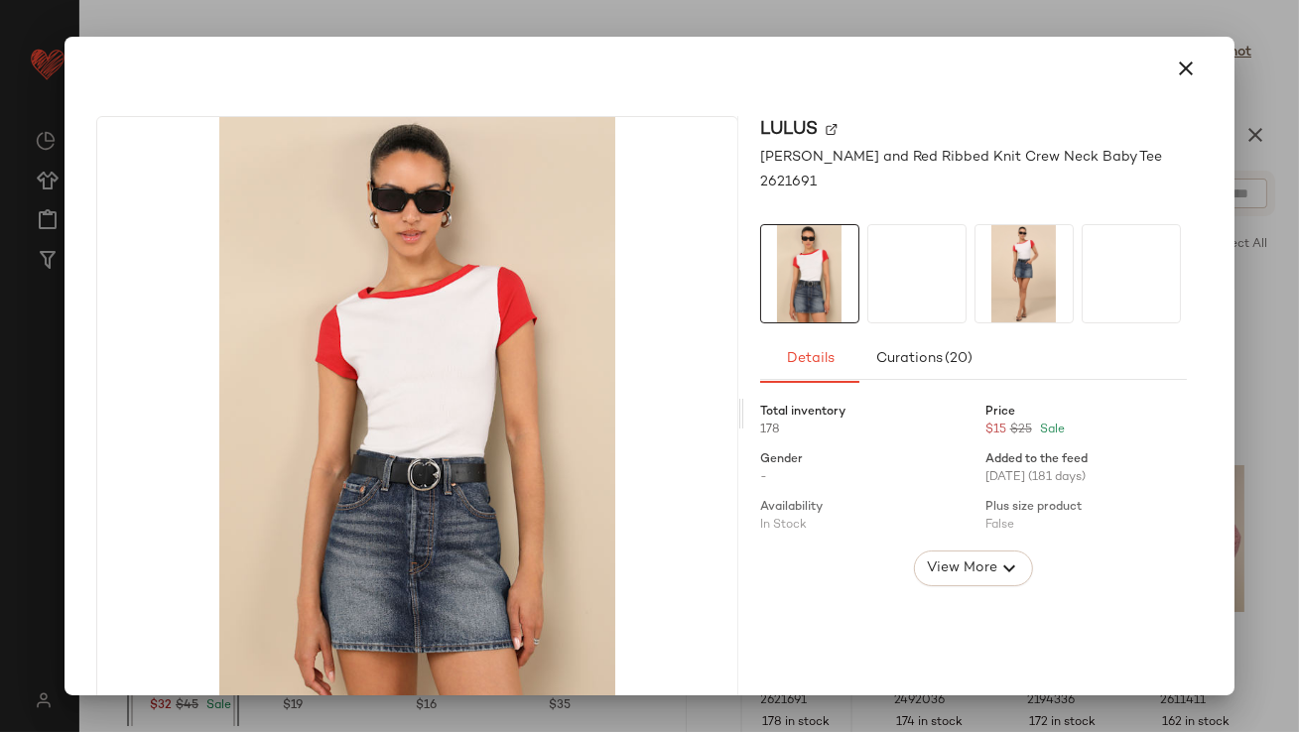
click at [1185, 67] on icon "button" at bounding box center [1187, 69] width 24 height 24
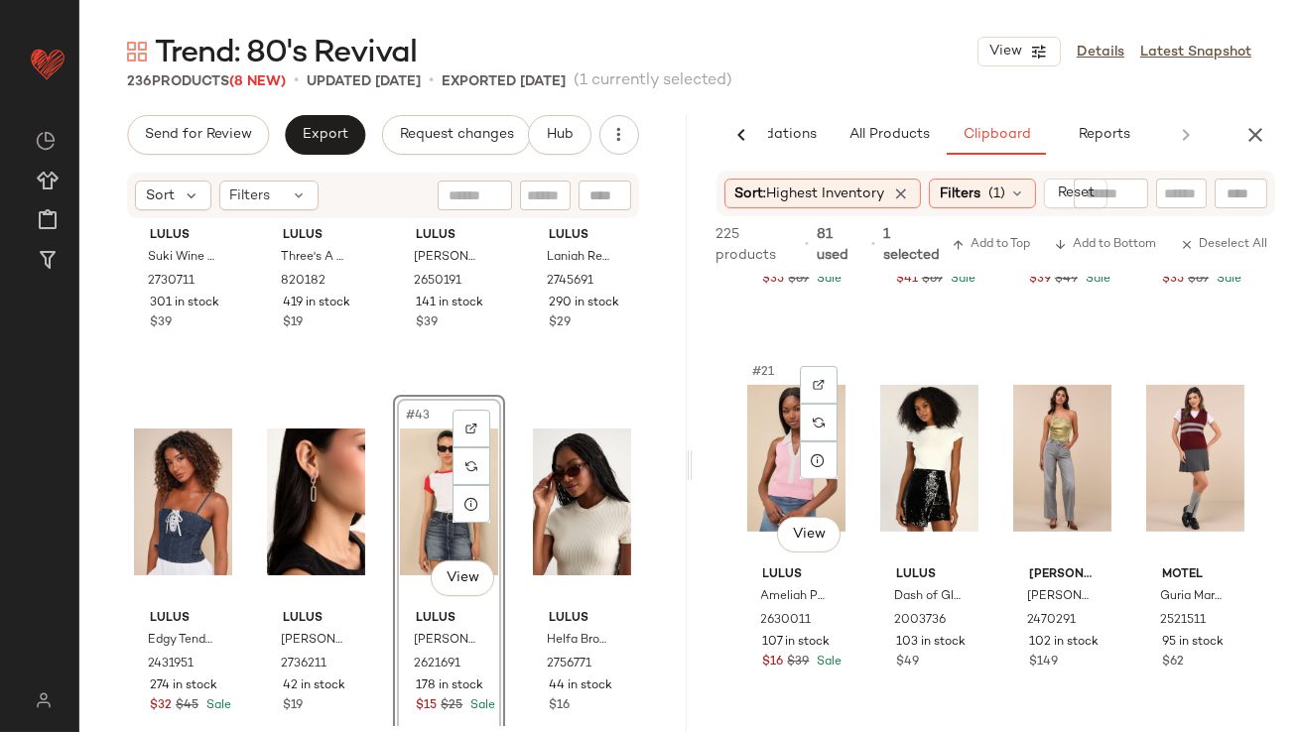
scroll to position [1995, 0]
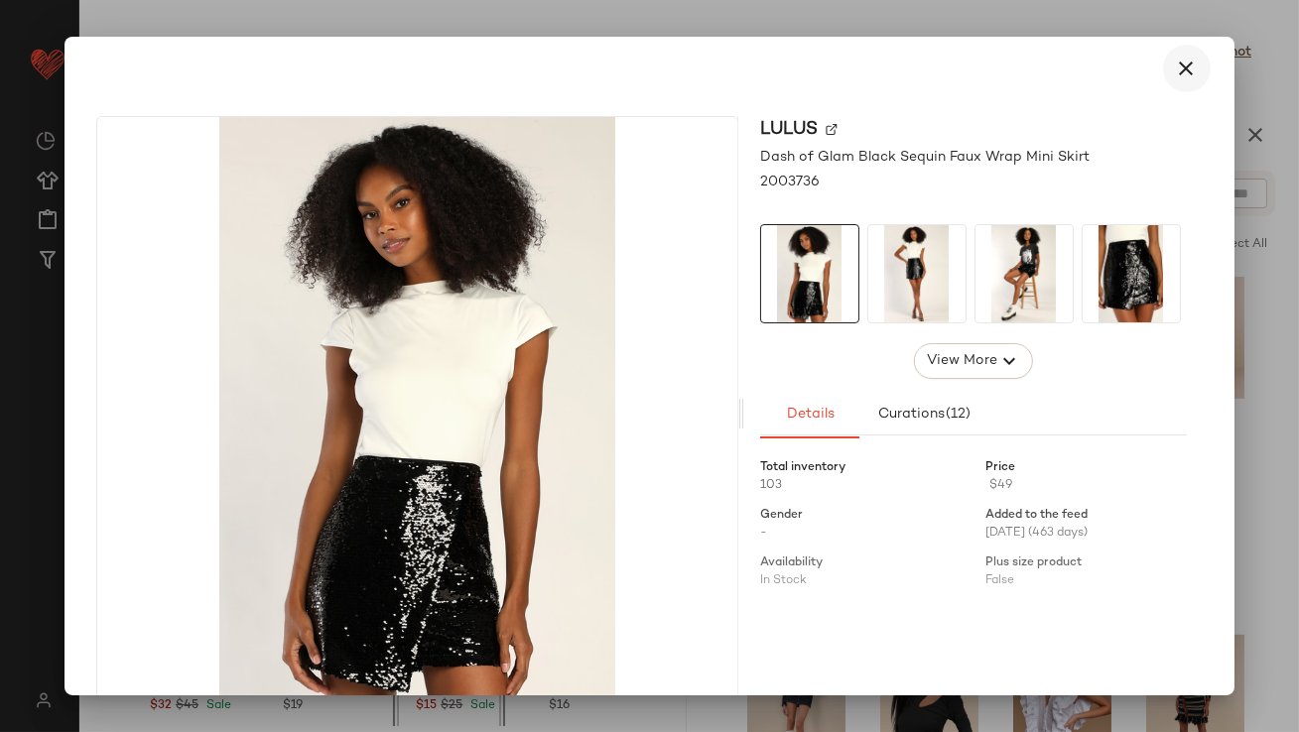
click at [1175, 68] on icon "button" at bounding box center [1187, 69] width 24 height 24
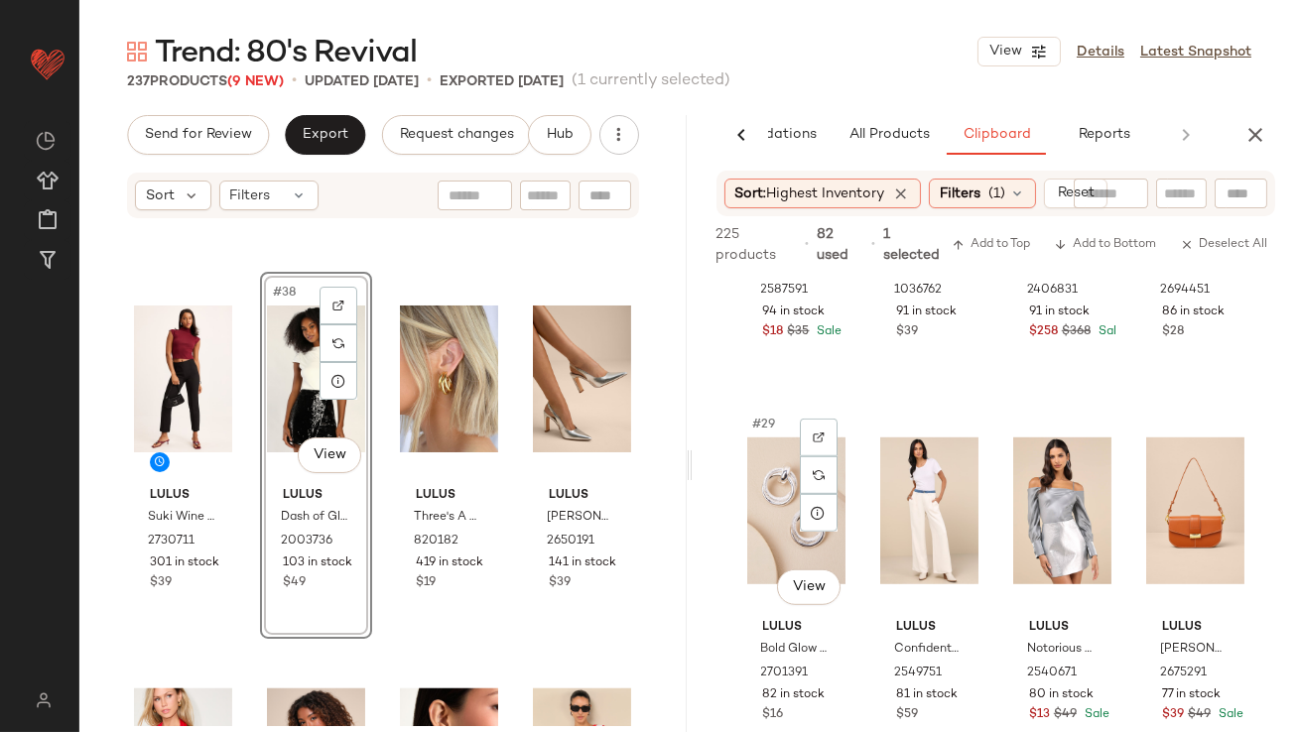
scroll to position [2584, 0]
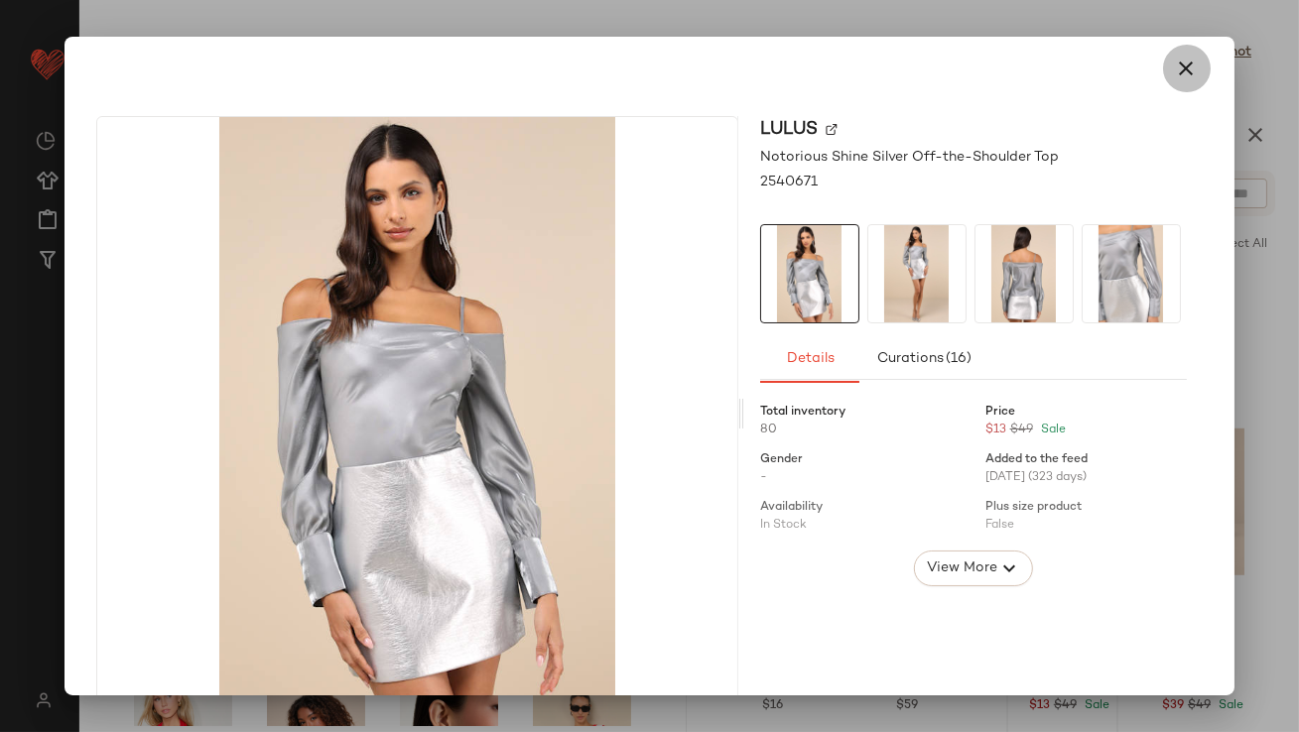
click at [1175, 74] on icon "button" at bounding box center [1187, 69] width 24 height 24
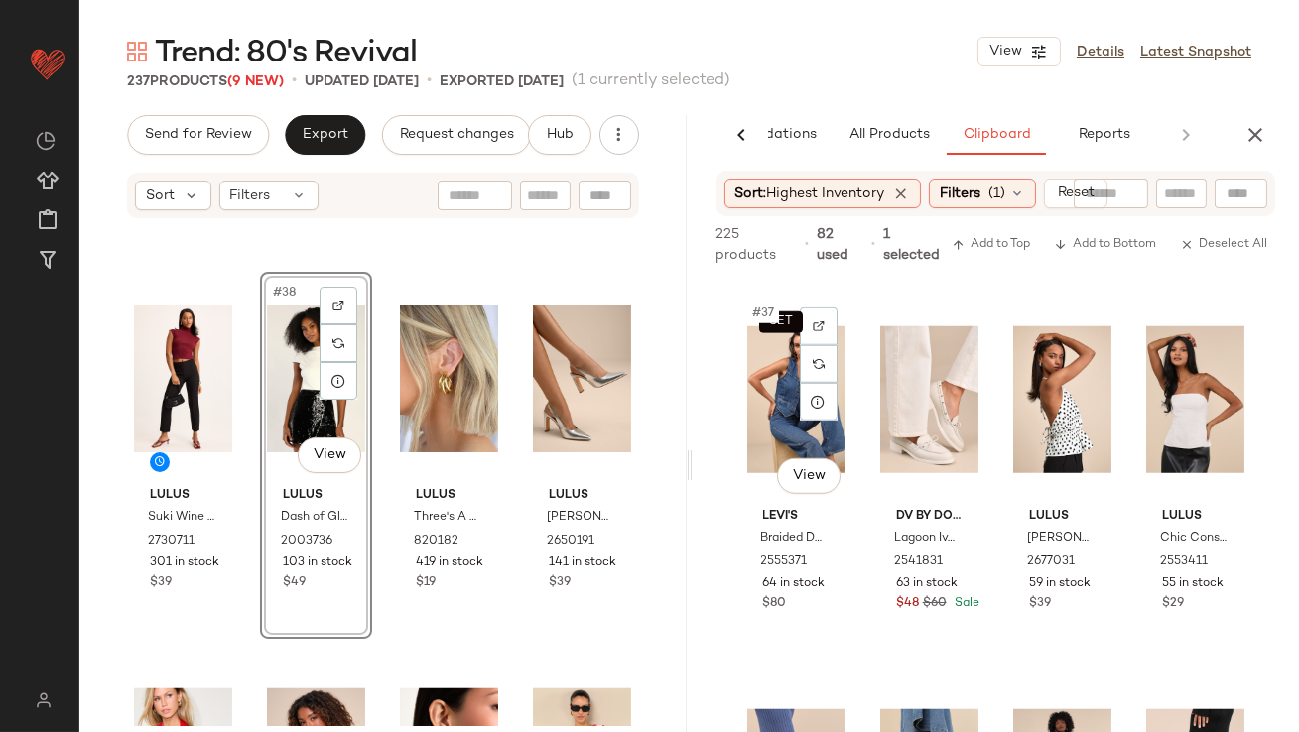
scroll to position [3693, 0]
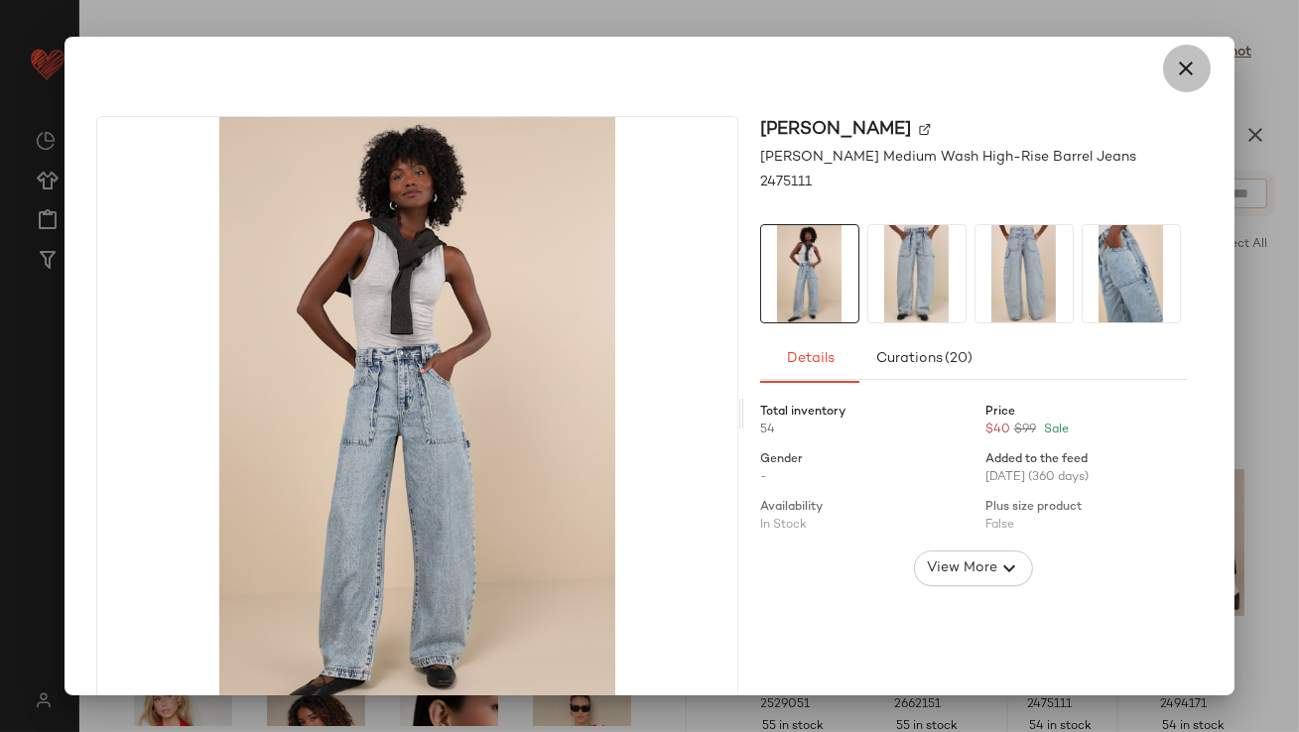
click at [1175, 58] on icon "button" at bounding box center [1187, 69] width 24 height 24
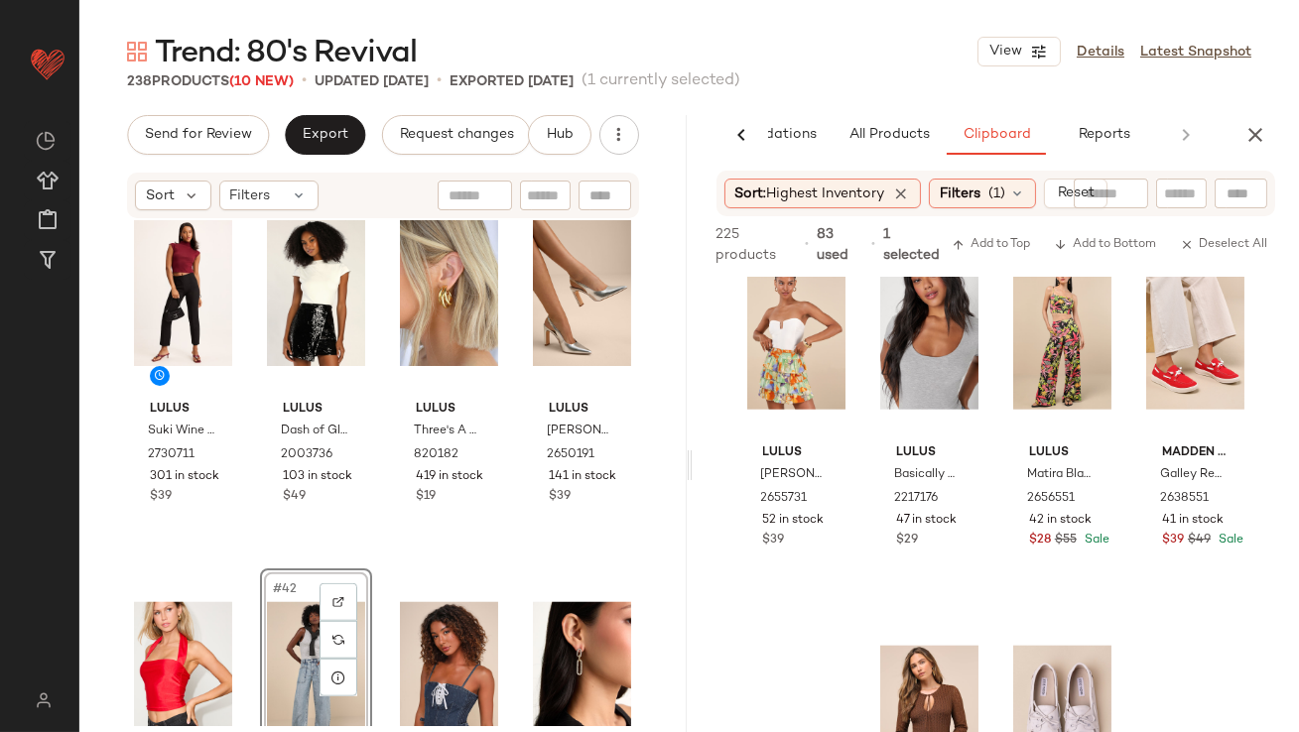
scroll to position [4498, 0]
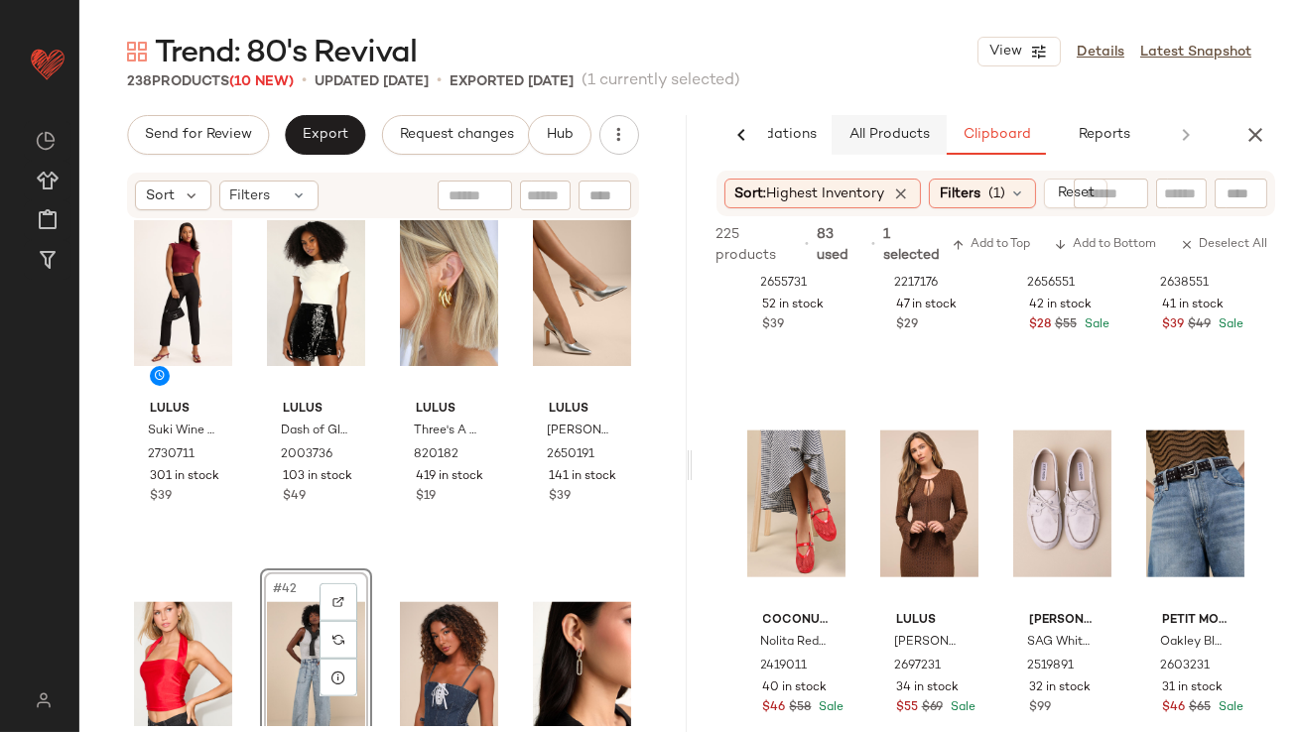
click at [893, 121] on button "All Products" at bounding box center [889, 135] width 115 height 40
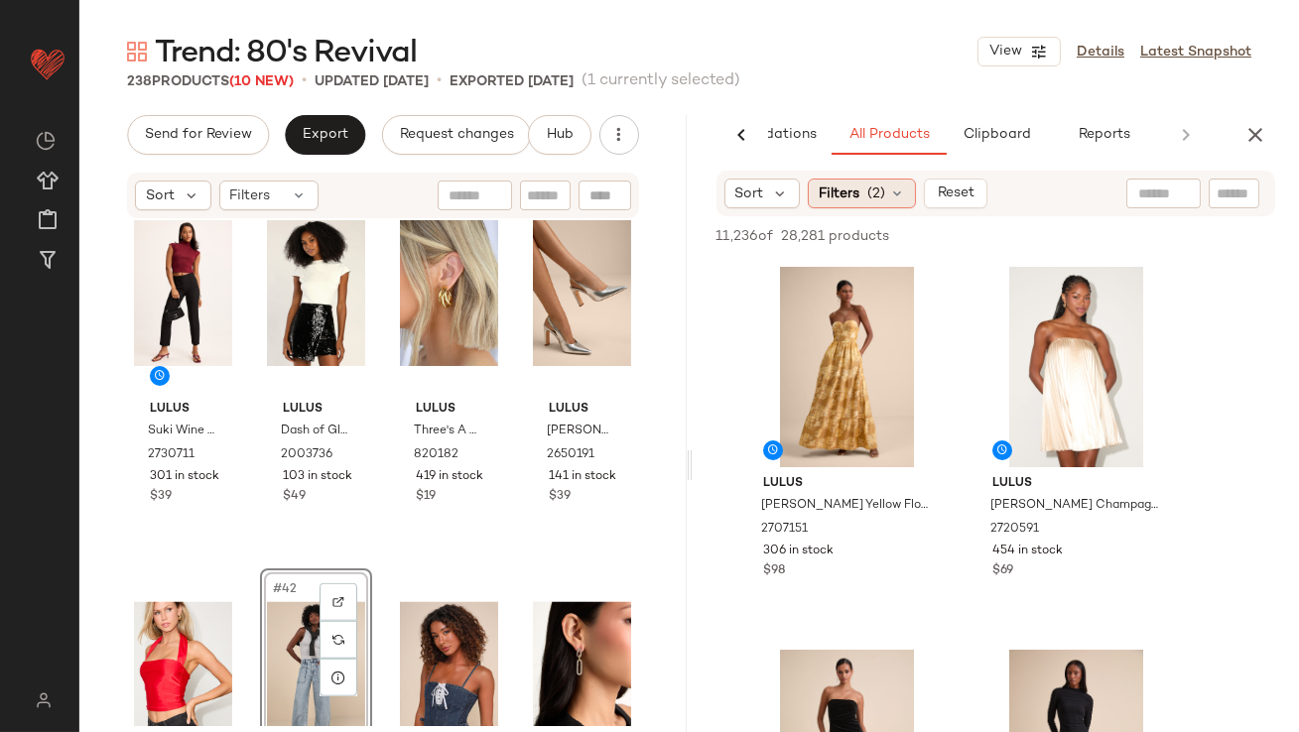
click at [878, 199] on span "(2)" at bounding box center [876, 194] width 18 height 21
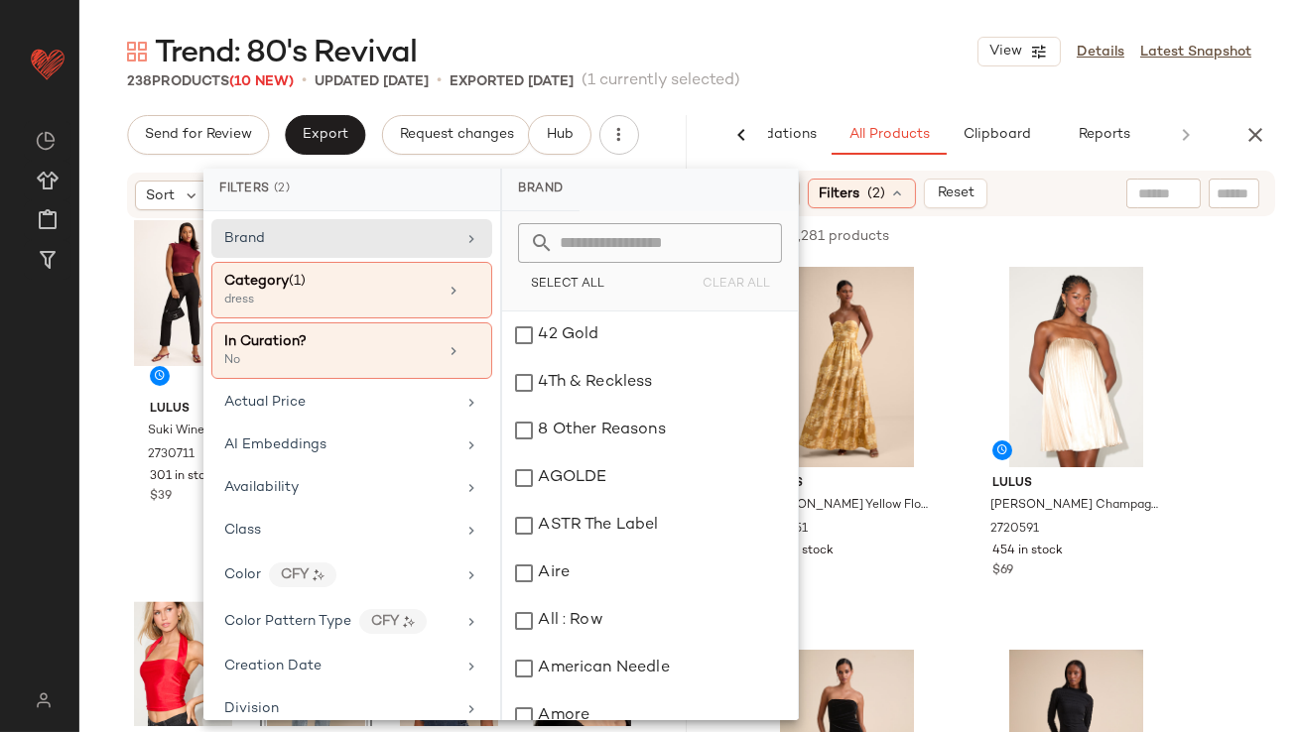
click at [886, 108] on div "Trend: 80's Revival View Details Latest Snapshot 238 Products (10 New) • update…" at bounding box center [689, 382] width 1220 height 701
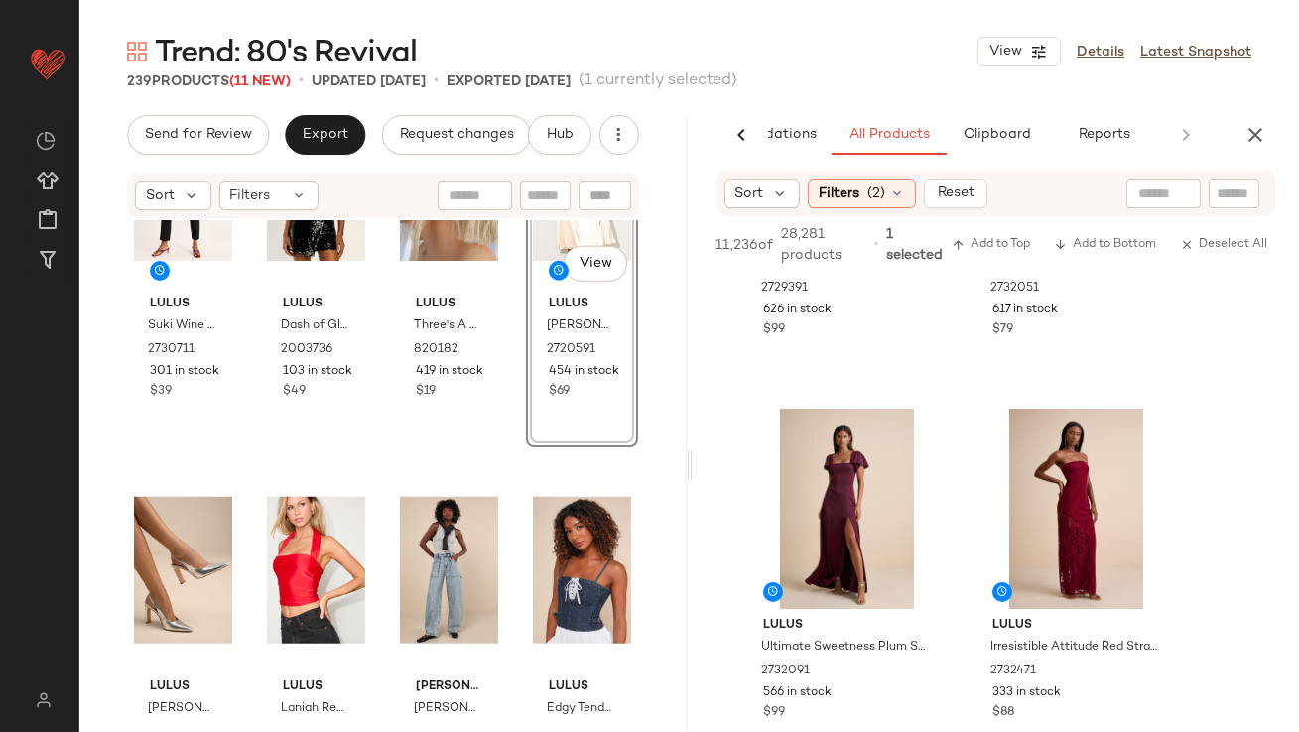
scroll to position [723, 0]
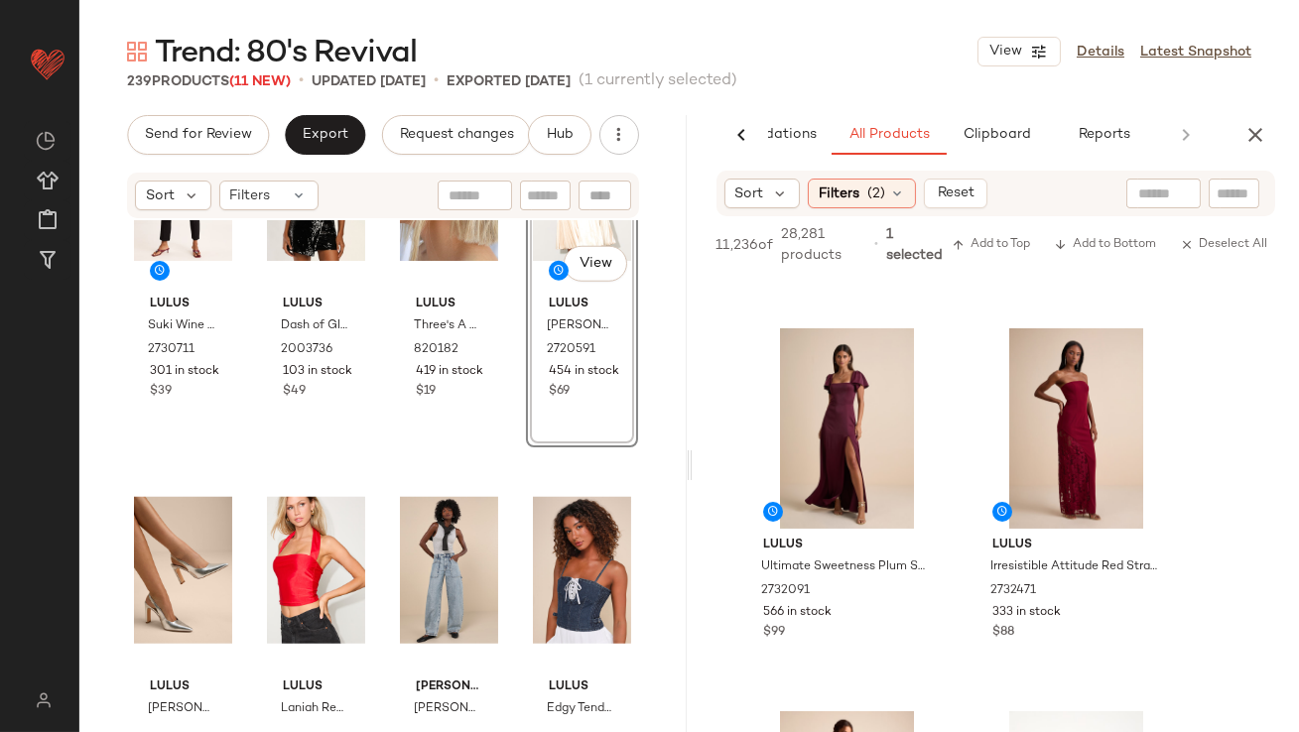
click at [1181, 209] on div "Sort Filters (2) Reset" at bounding box center [997, 194] width 560 height 46
click at [1176, 196] on input "text" at bounding box center [1163, 194] width 51 height 21
type input "***"
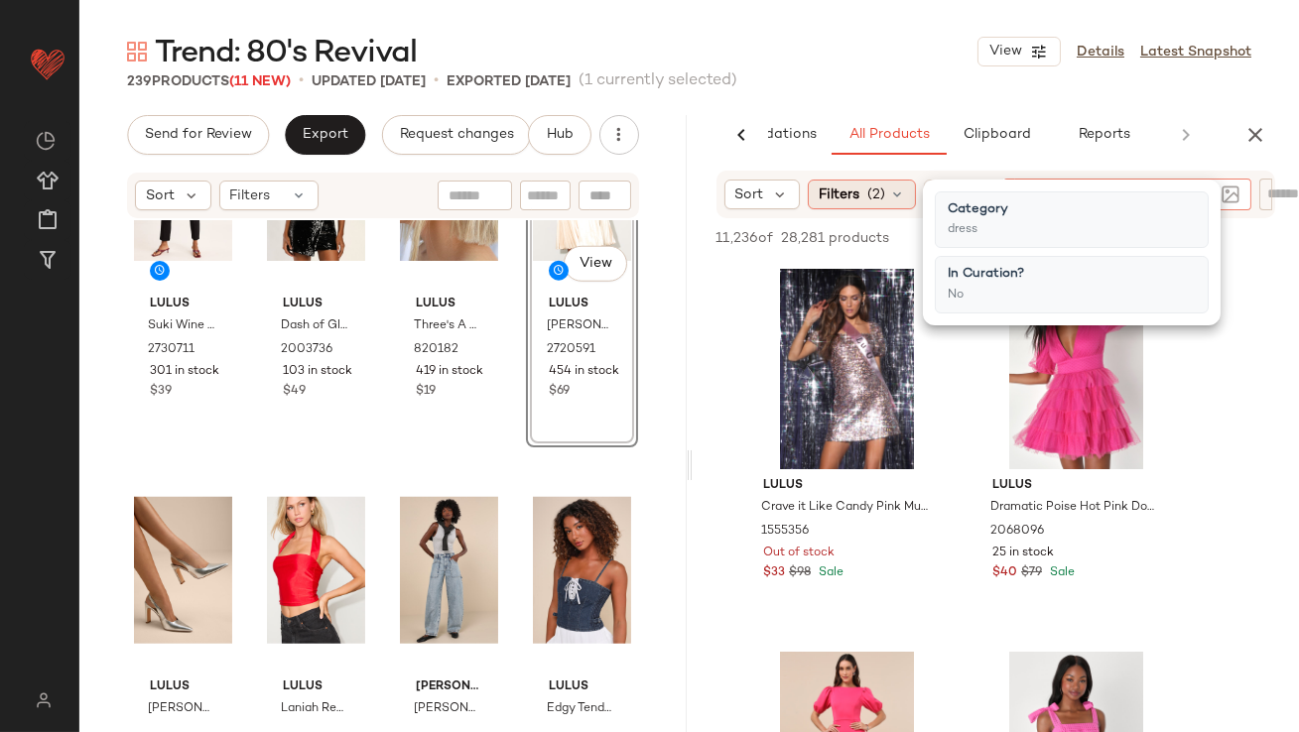
click at [867, 200] on span "(2)" at bounding box center [876, 195] width 18 height 21
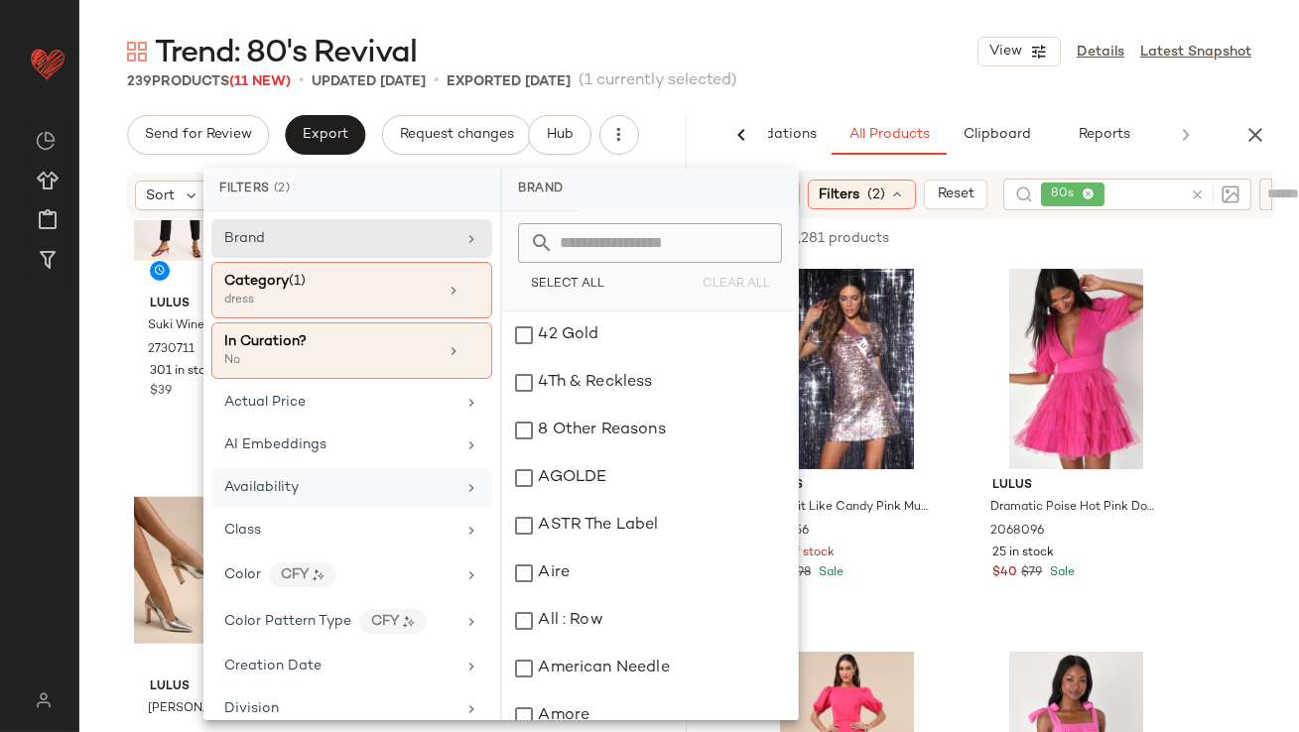
scroll to position [1359, 0]
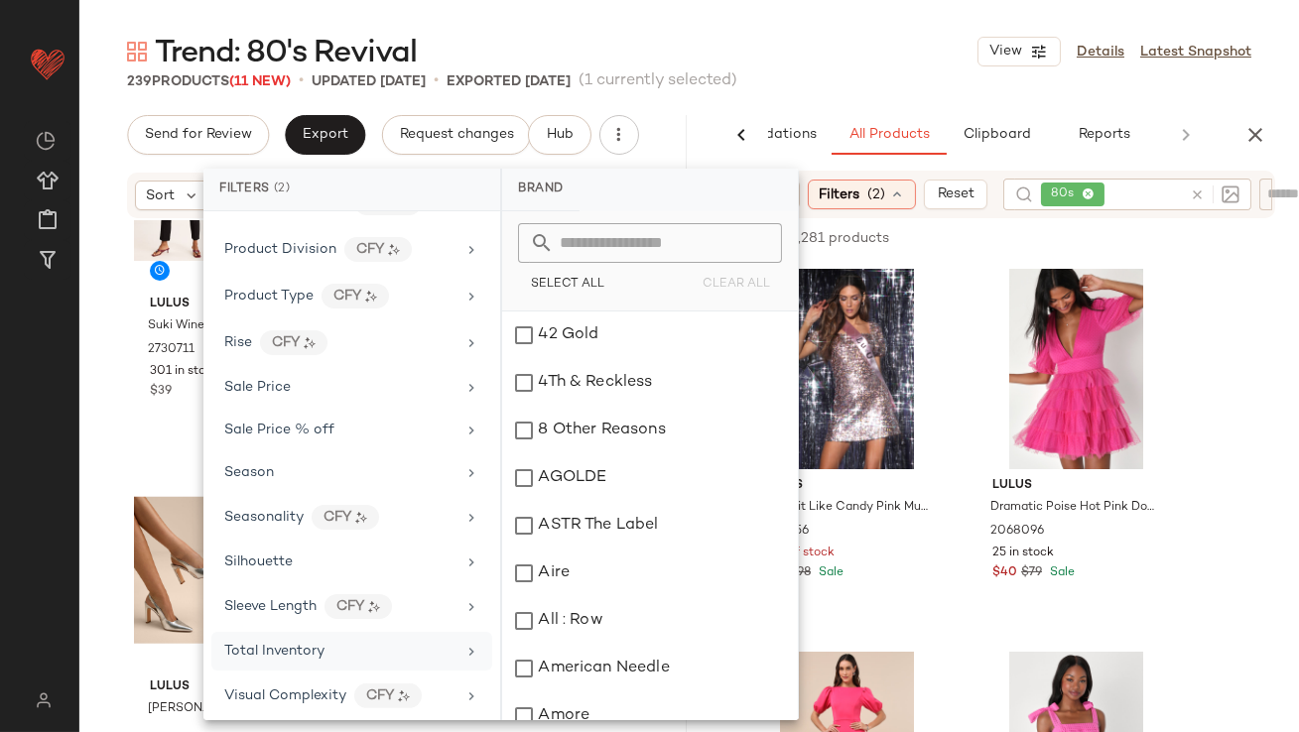
click at [310, 644] on span "Total Inventory" at bounding box center [274, 651] width 100 height 15
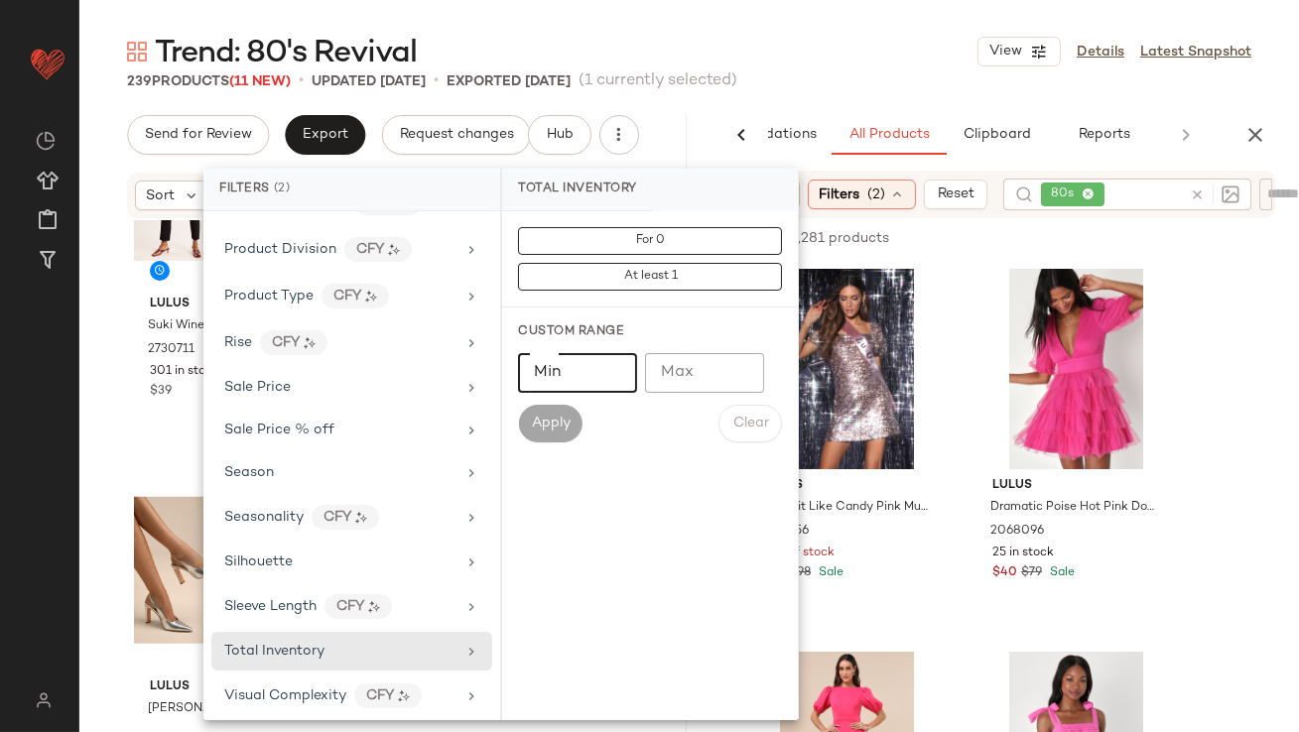
click at [608, 390] on input "Min" at bounding box center [577, 373] width 119 height 40
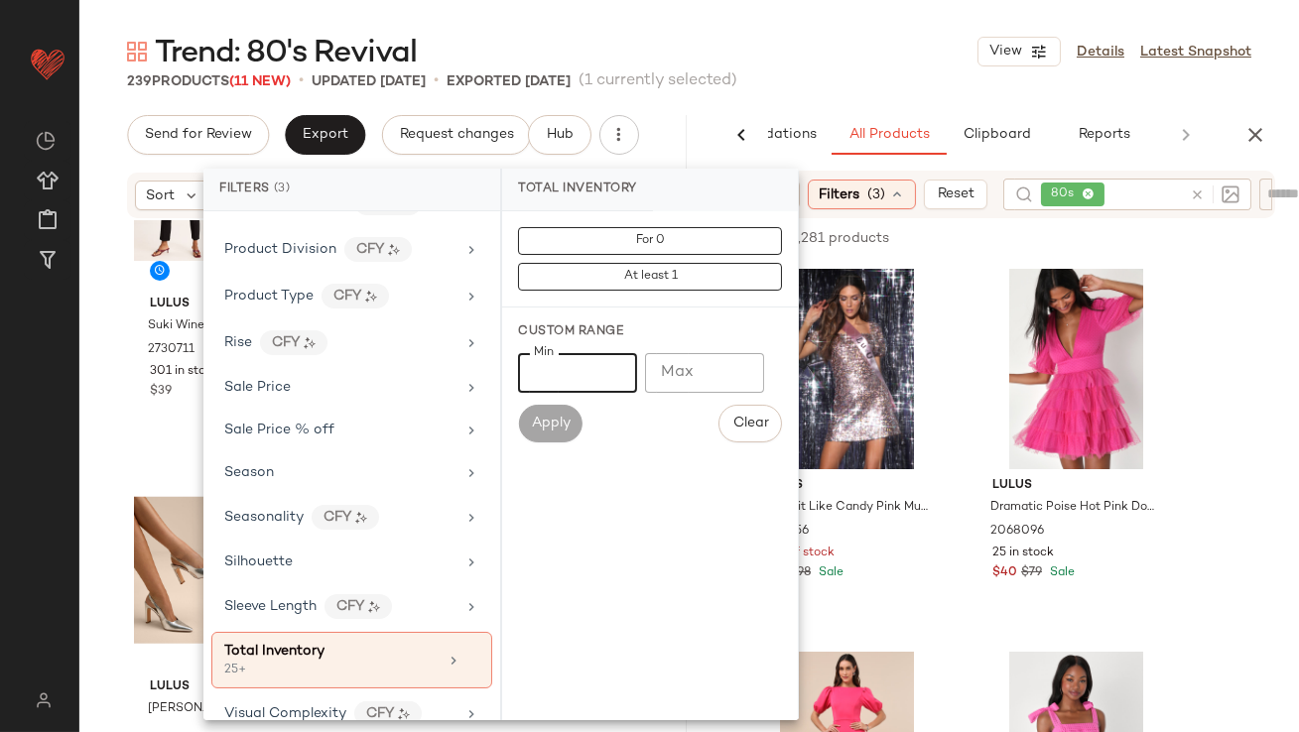
type input "**"
click at [836, 37] on div "Trend: 80's Revival View Details Latest Snapshot" at bounding box center [689, 52] width 1220 height 40
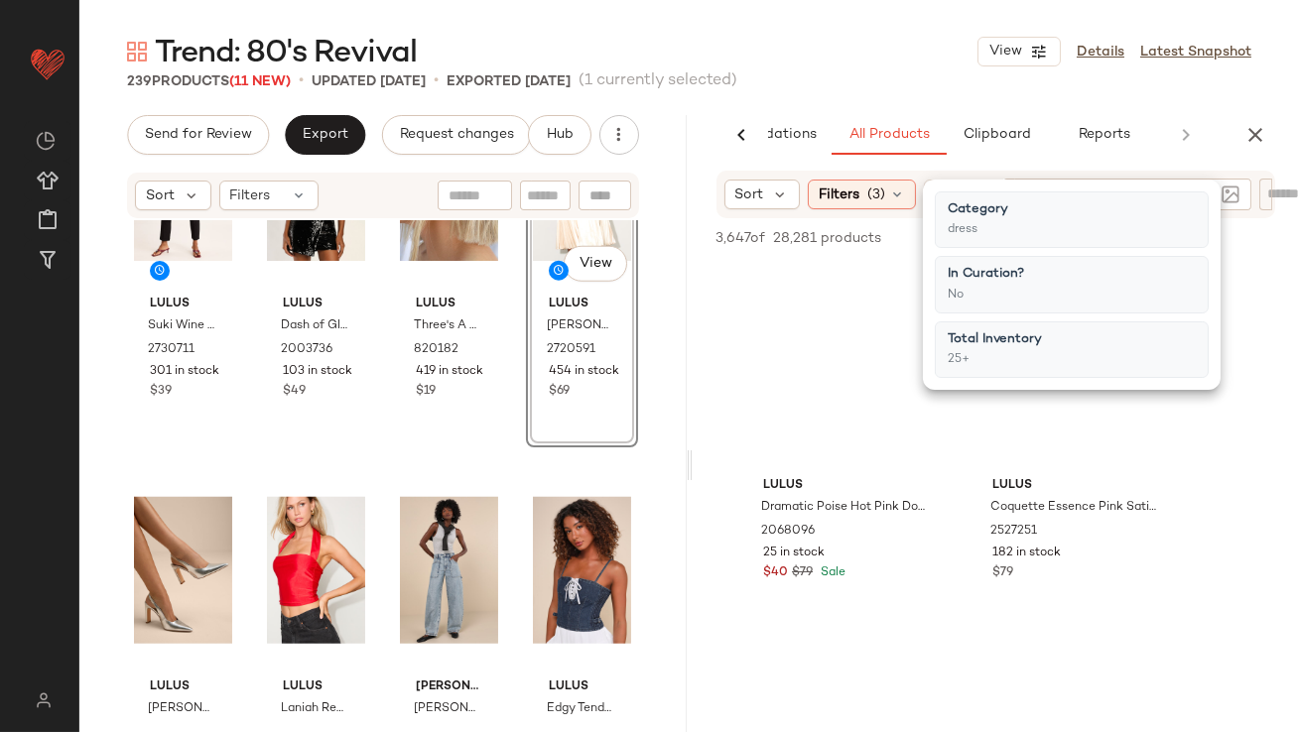
click at [860, 40] on div "Trend: 80's Revival View Details Latest Snapshot" at bounding box center [689, 52] width 1220 height 40
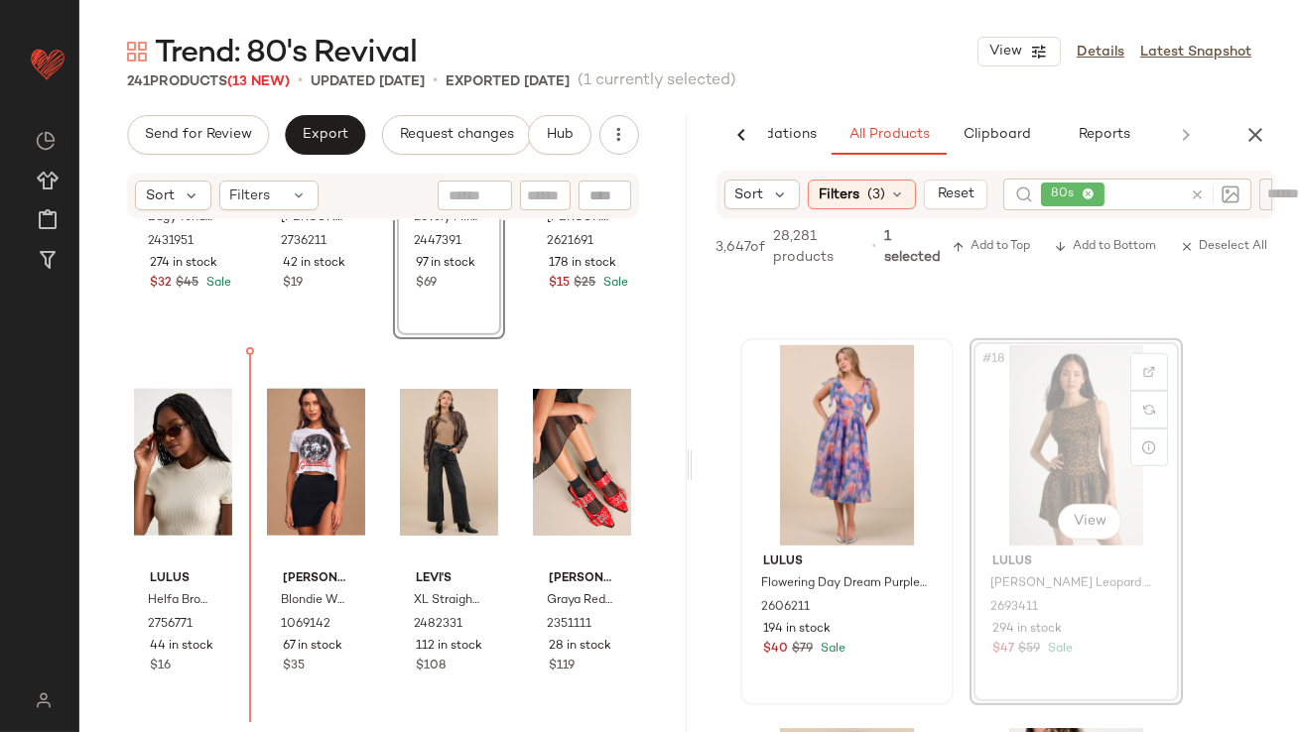
scroll to position [4487, 0]
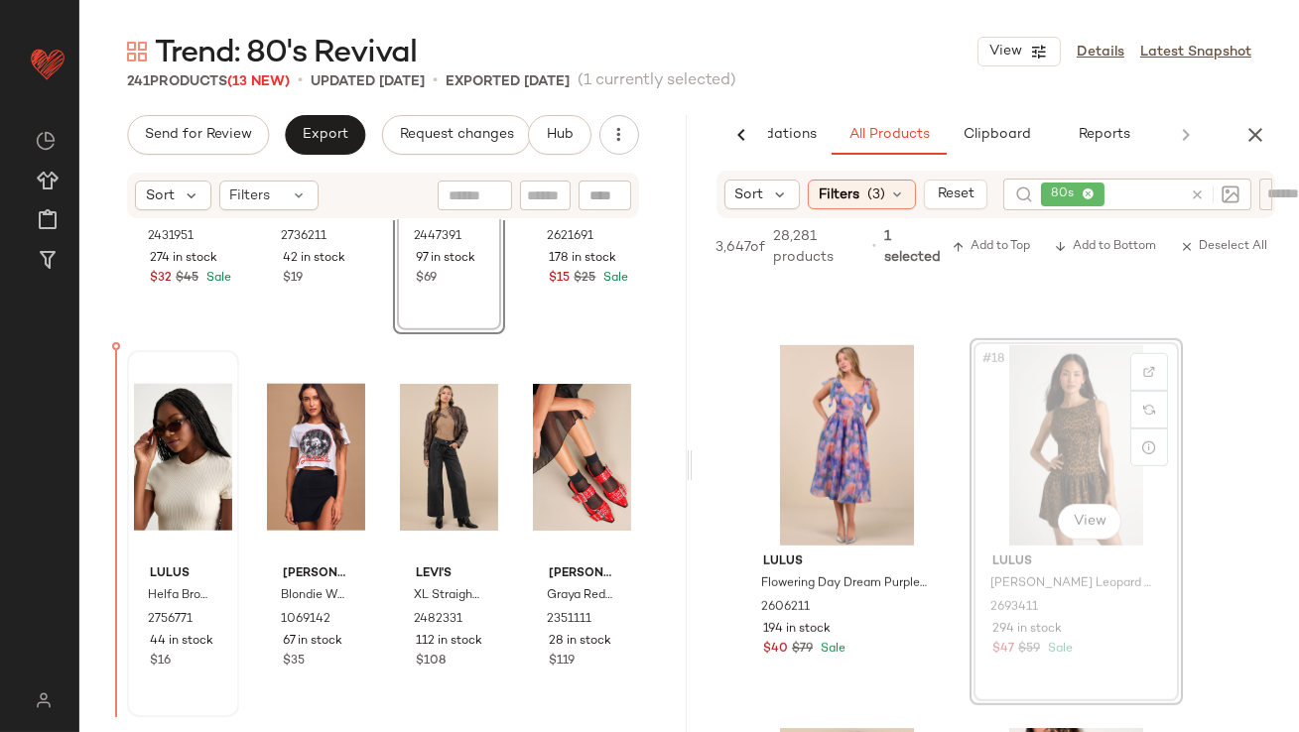
drag, startPoint x: 1072, startPoint y: 427, endPoint x: 173, endPoint y: 573, distance: 911.0
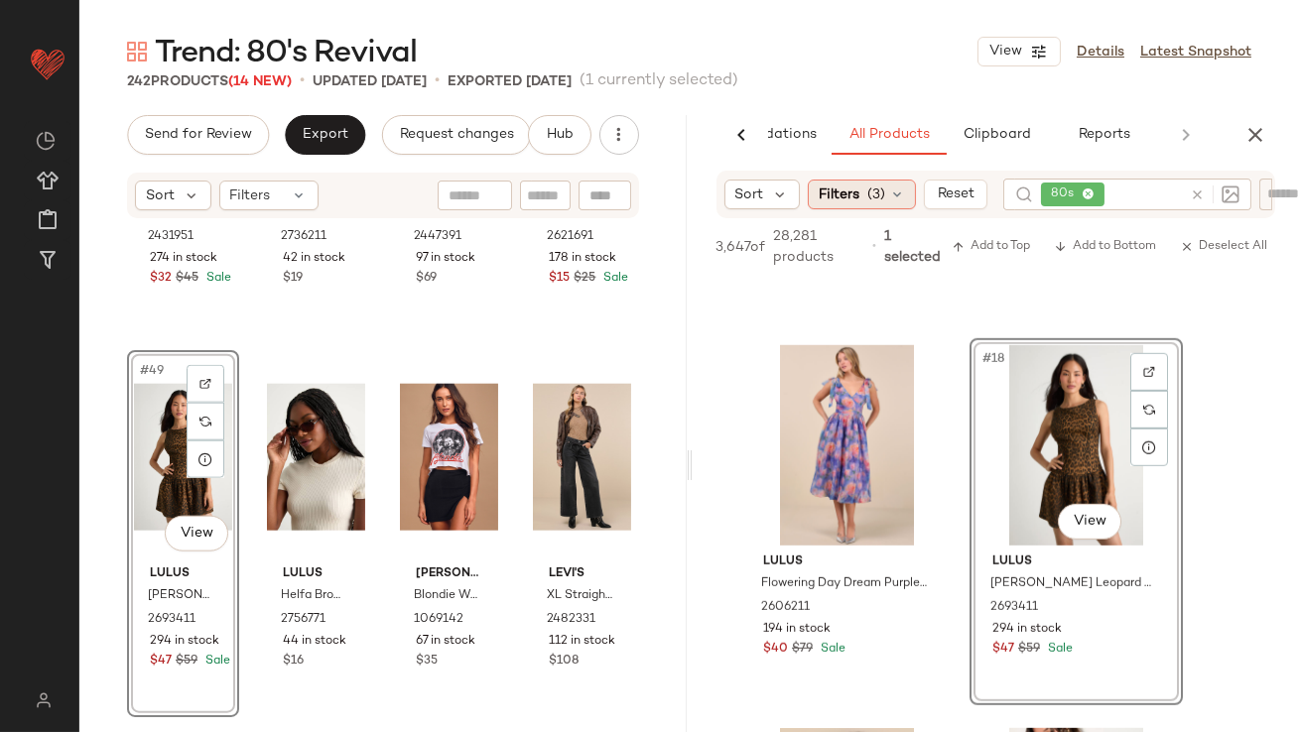
click at [897, 196] on icon at bounding box center [897, 195] width 16 height 16
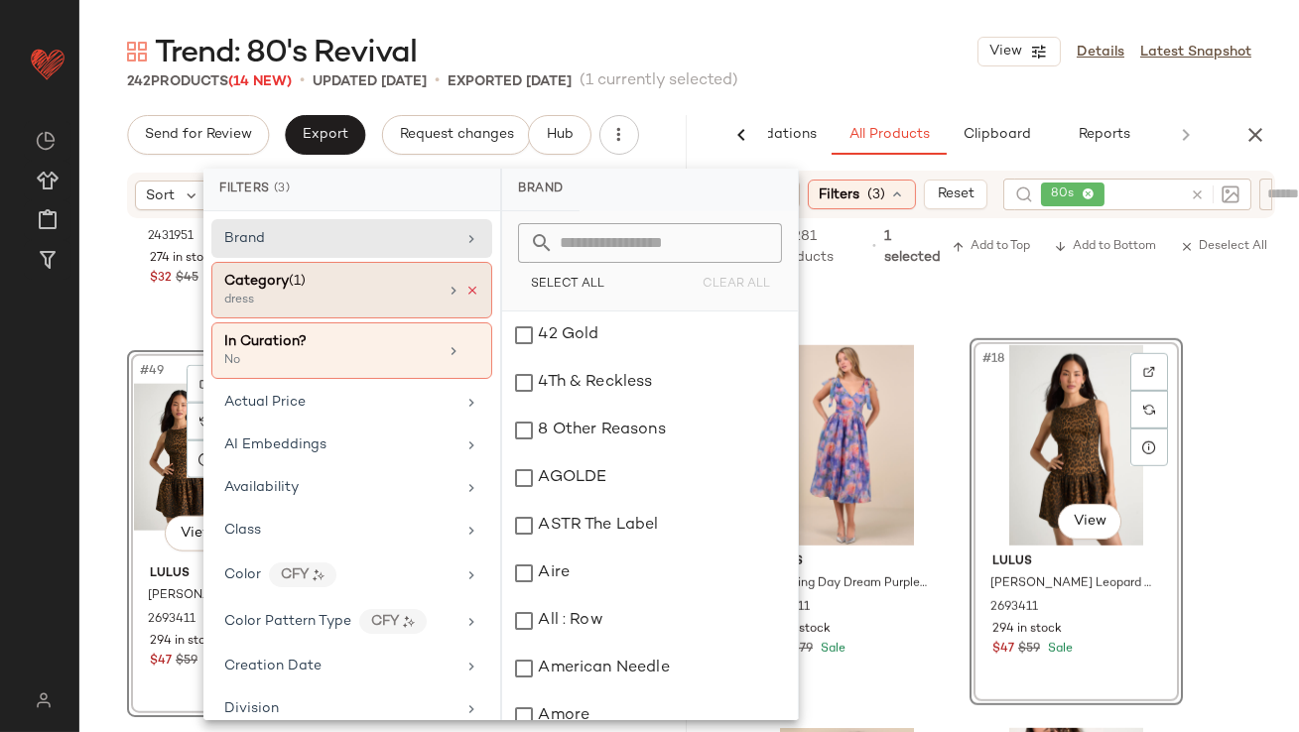
click at [465, 289] on icon at bounding box center [472, 291] width 14 height 14
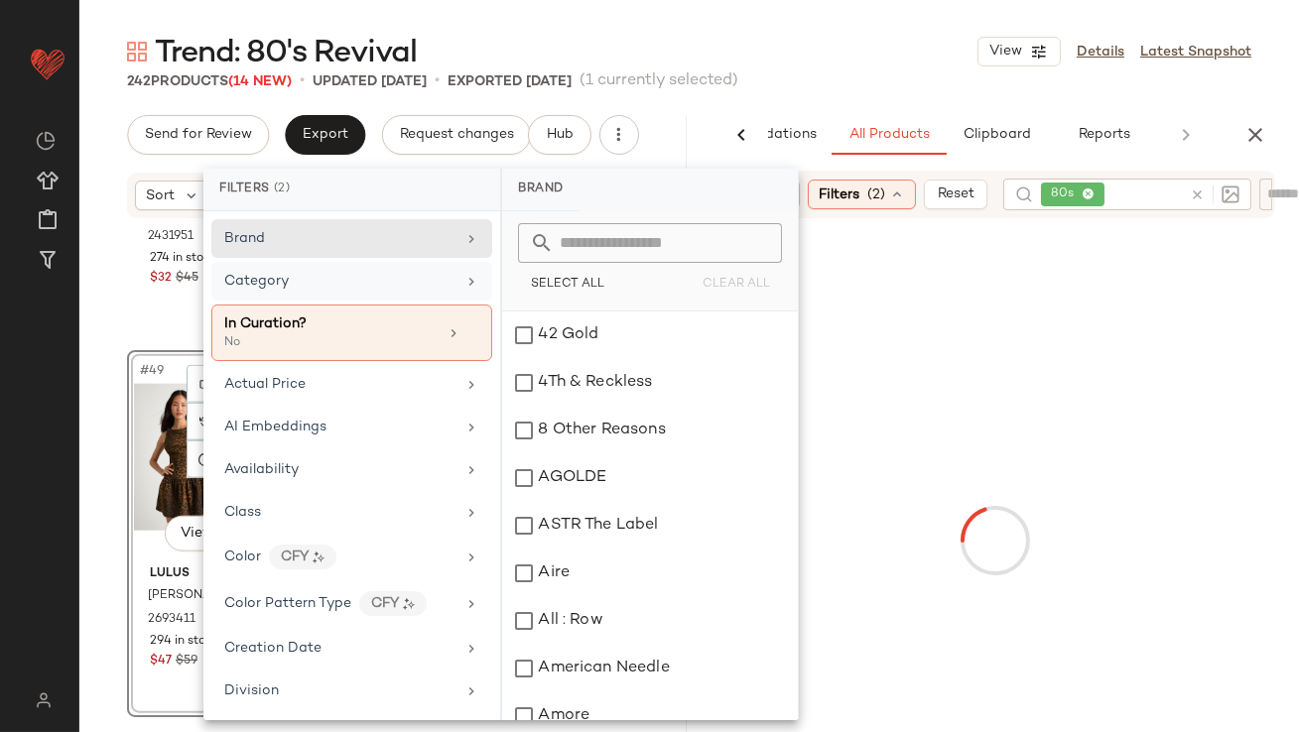
click at [379, 285] on div "Category" at bounding box center [339, 281] width 231 height 21
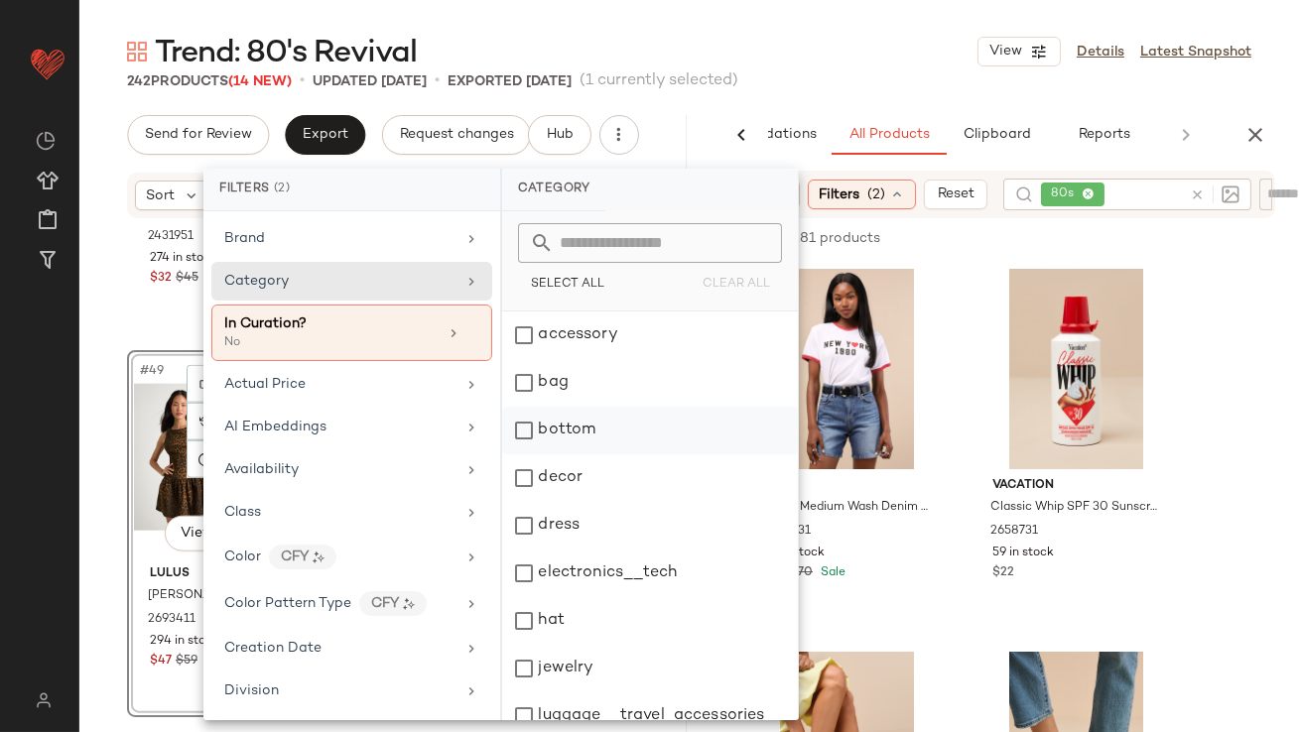
click at [574, 434] on div "bottom" at bounding box center [650, 431] width 296 height 48
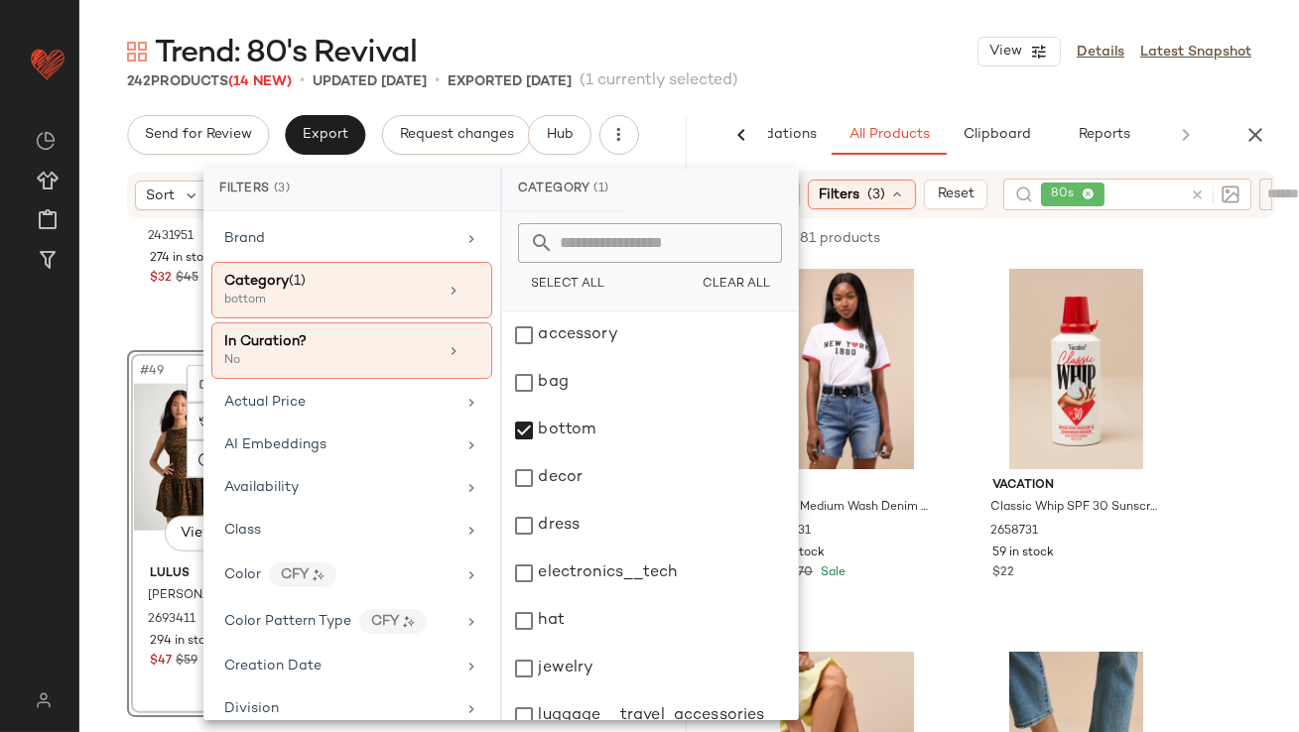
click at [860, 67] on div "Trend: 80's Revival View Details Latest Snapshot" at bounding box center [689, 52] width 1220 height 40
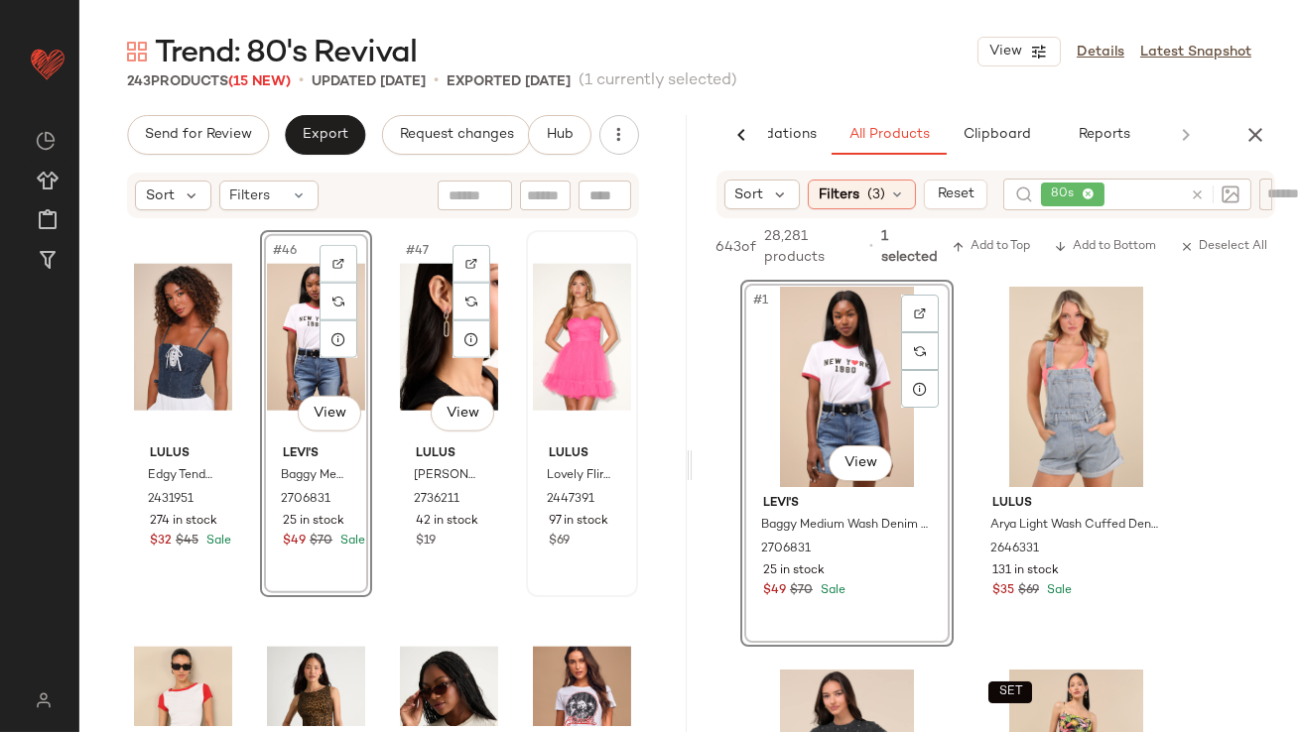
scroll to position [4380, 0]
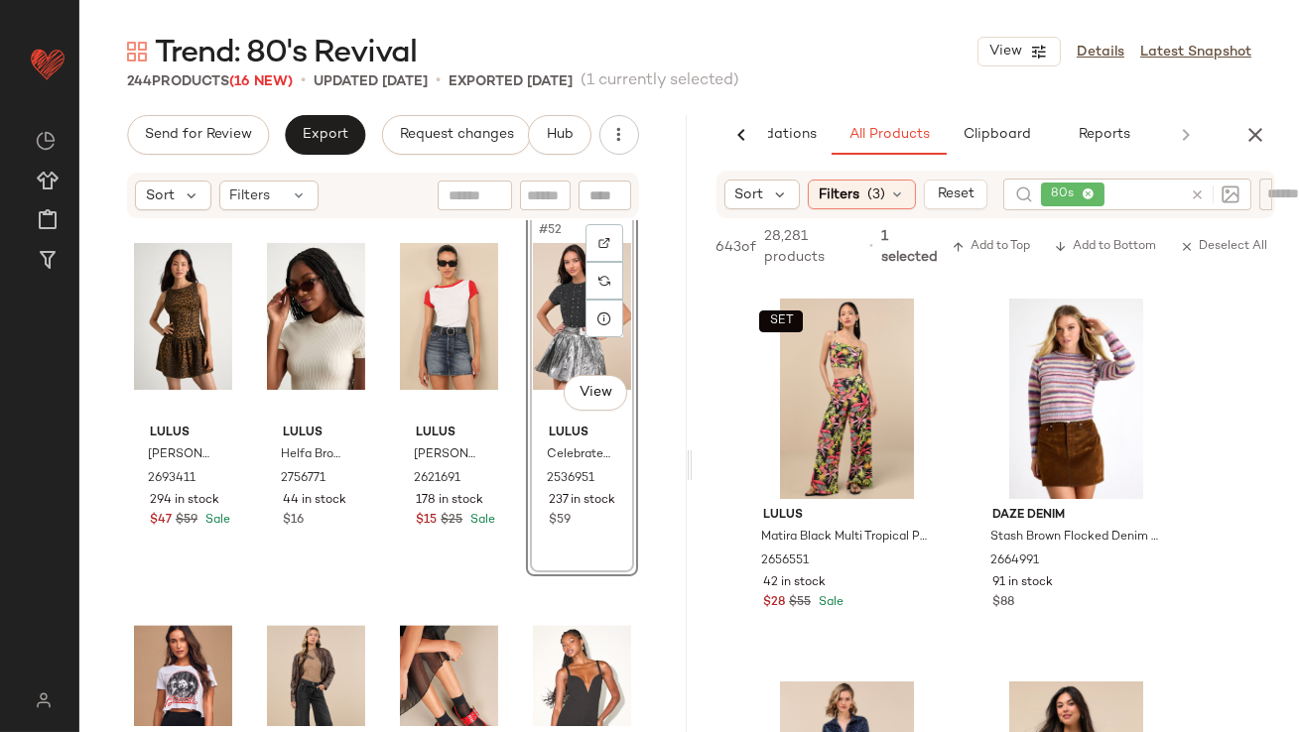
scroll to position [4839, 0]
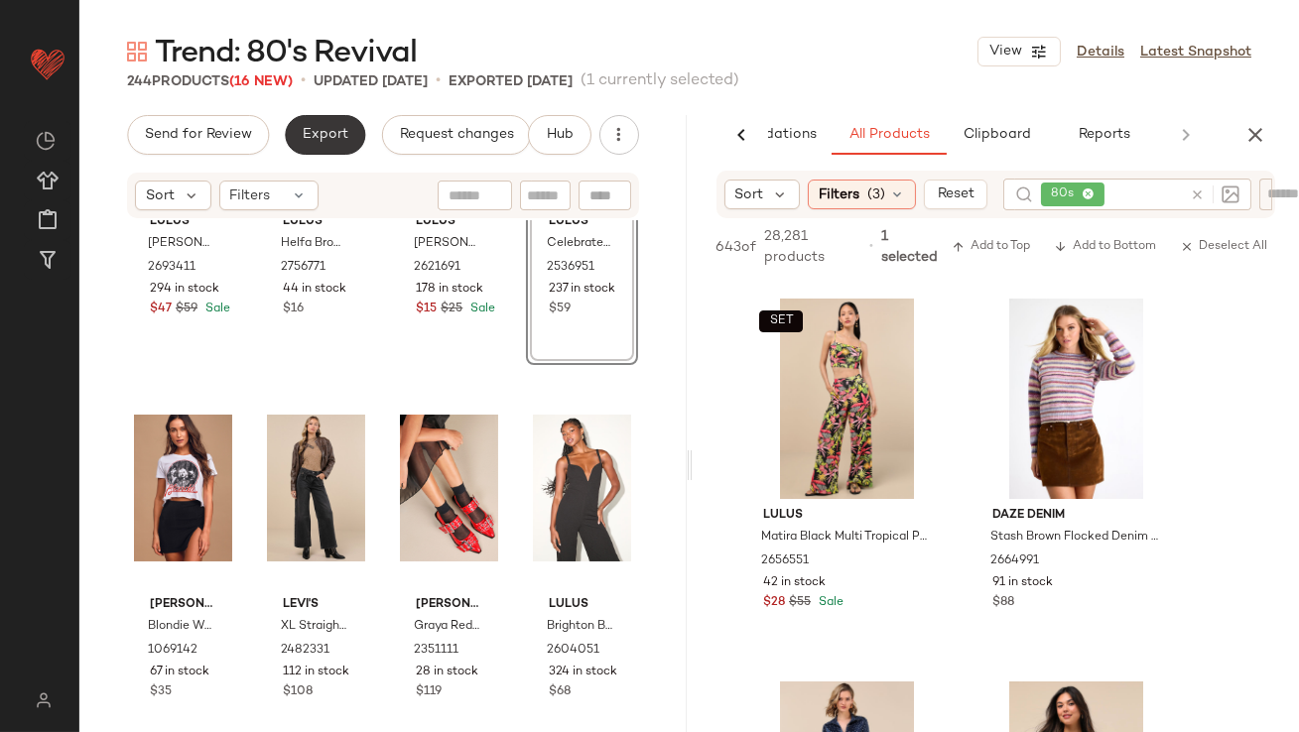
click at [312, 143] on button "Export" at bounding box center [325, 135] width 80 height 40
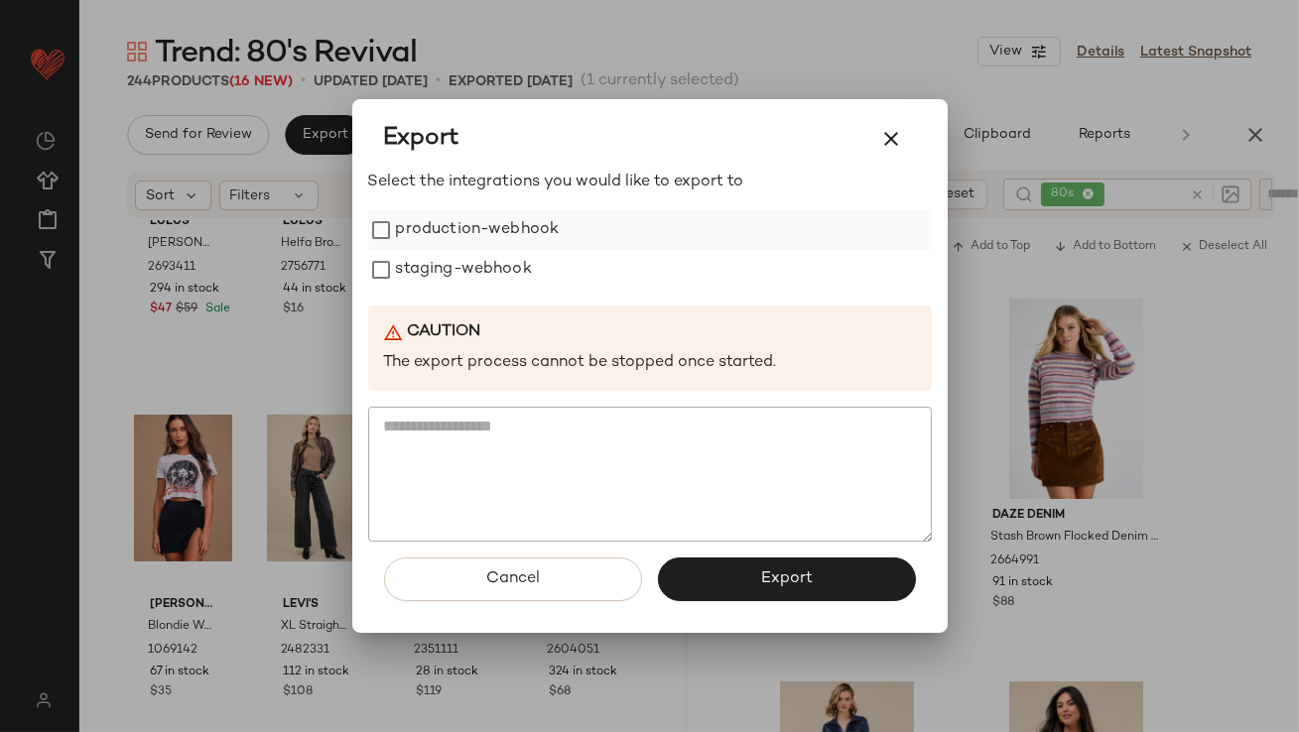
click at [438, 247] on label "production-webhook" at bounding box center [478, 230] width 164 height 40
click at [438, 262] on label "staging-webhook" at bounding box center [464, 270] width 136 height 40
click at [238, 390] on div at bounding box center [649, 366] width 1299 height 732
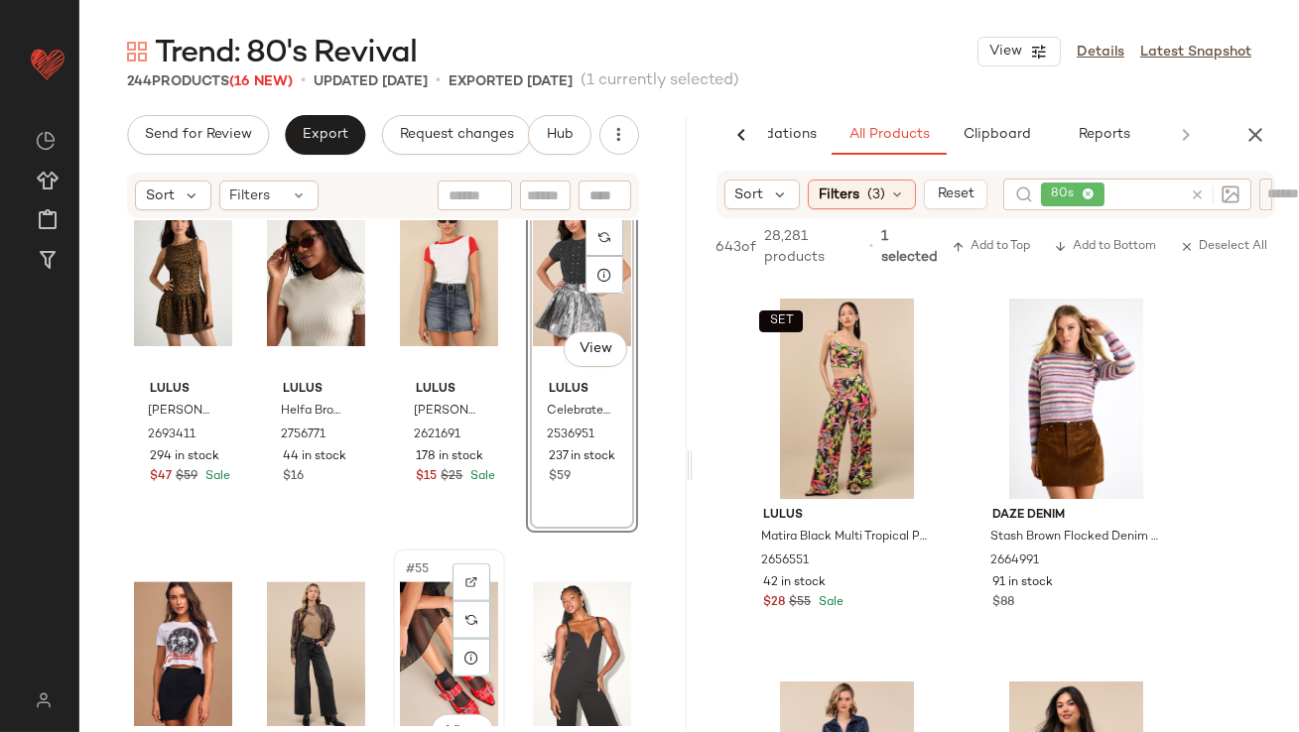
scroll to position [4666, 0]
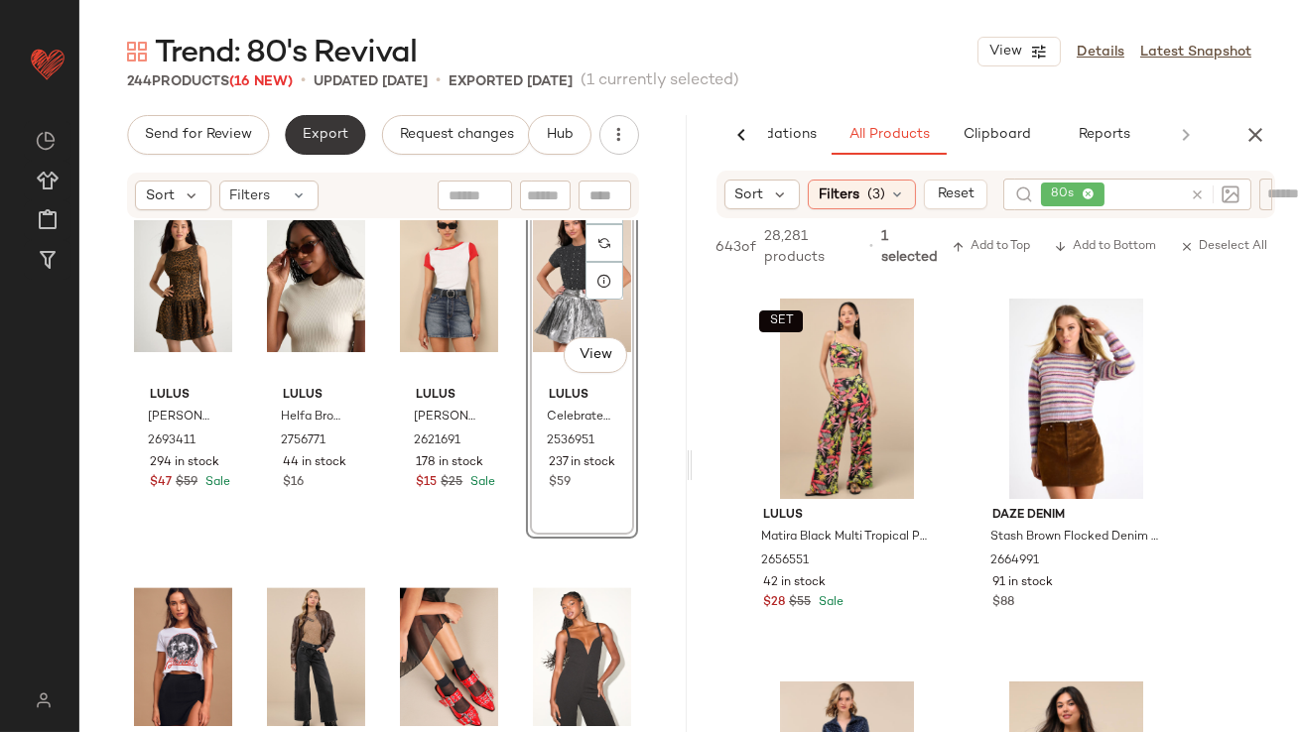
click at [333, 130] on span "Export" at bounding box center [325, 135] width 47 height 16
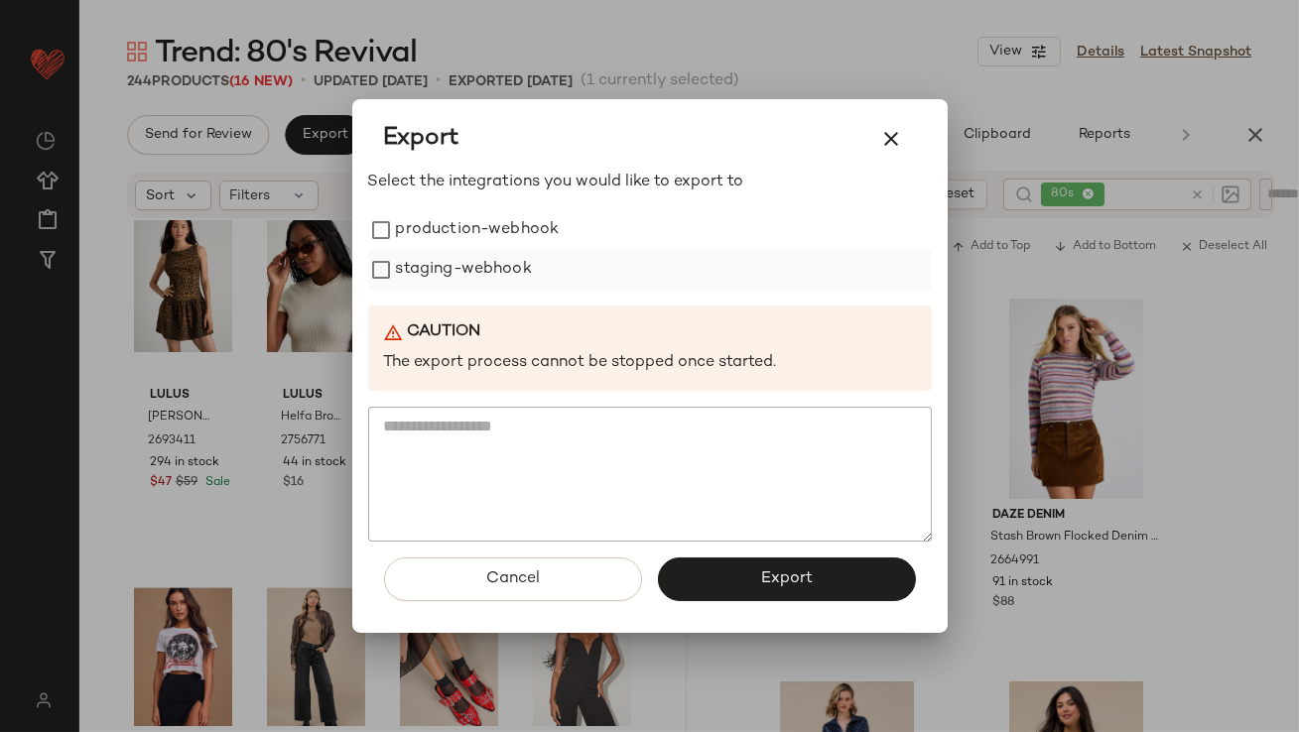
drag, startPoint x: 486, startPoint y: 225, endPoint x: 486, endPoint y: 265, distance: 39.7
click at [486, 226] on label "production-webhook" at bounding box center [478, 230] width 164 height 40
click at [486, 265] on label "staging-webhook" at bounding box center [464, 270] width 136 height 40
click at [753, 585] on button "Export" at bounding box center [787, 580] width 258 height 44
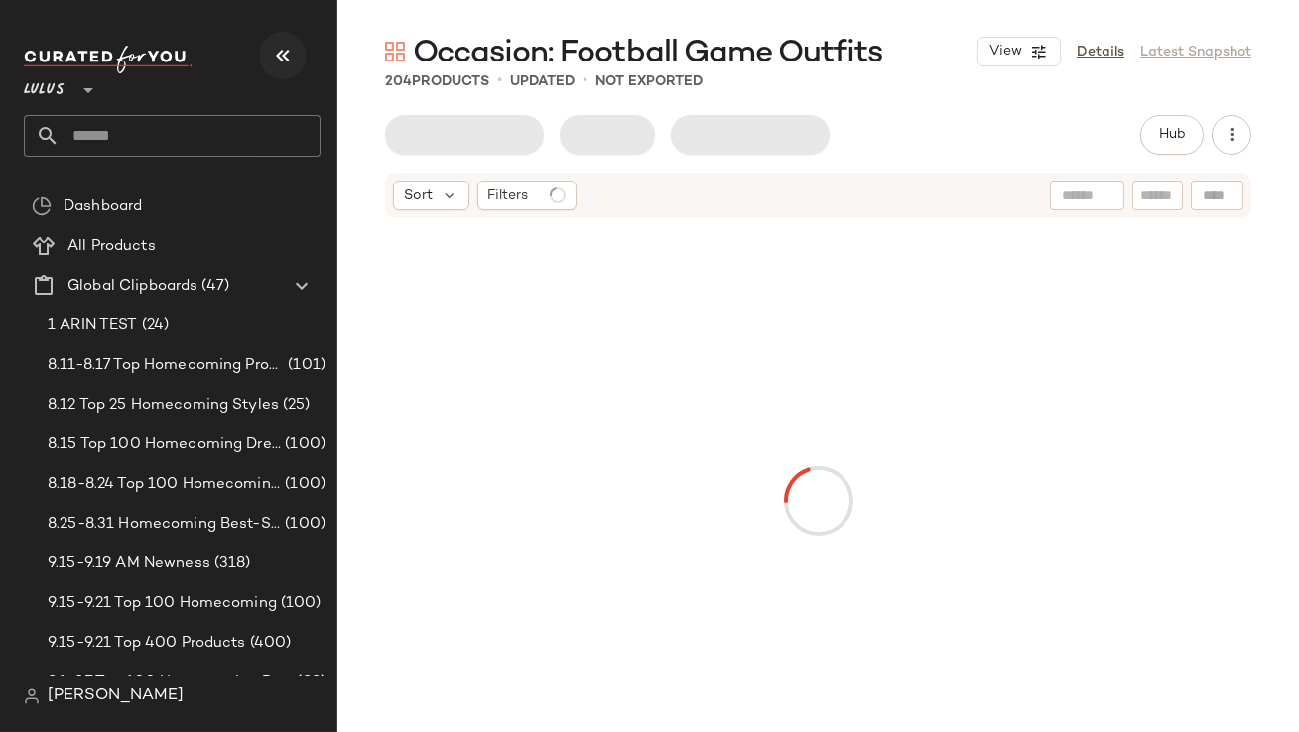
click at [285, 53] on icon "button" at bounding box center [283, 56] width 24 height 24
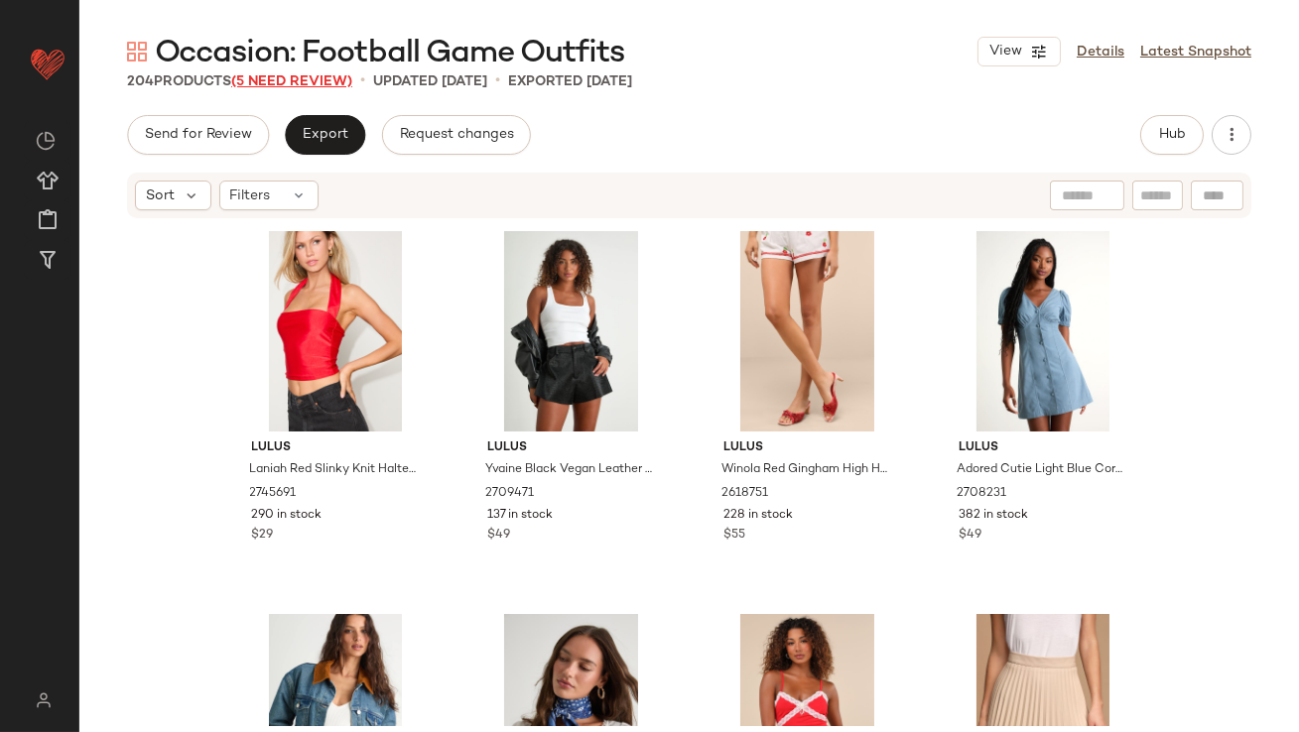
click at [285, 77] on span "(5 Need Review)" at bounding box center [291, 81] width 121 height 15
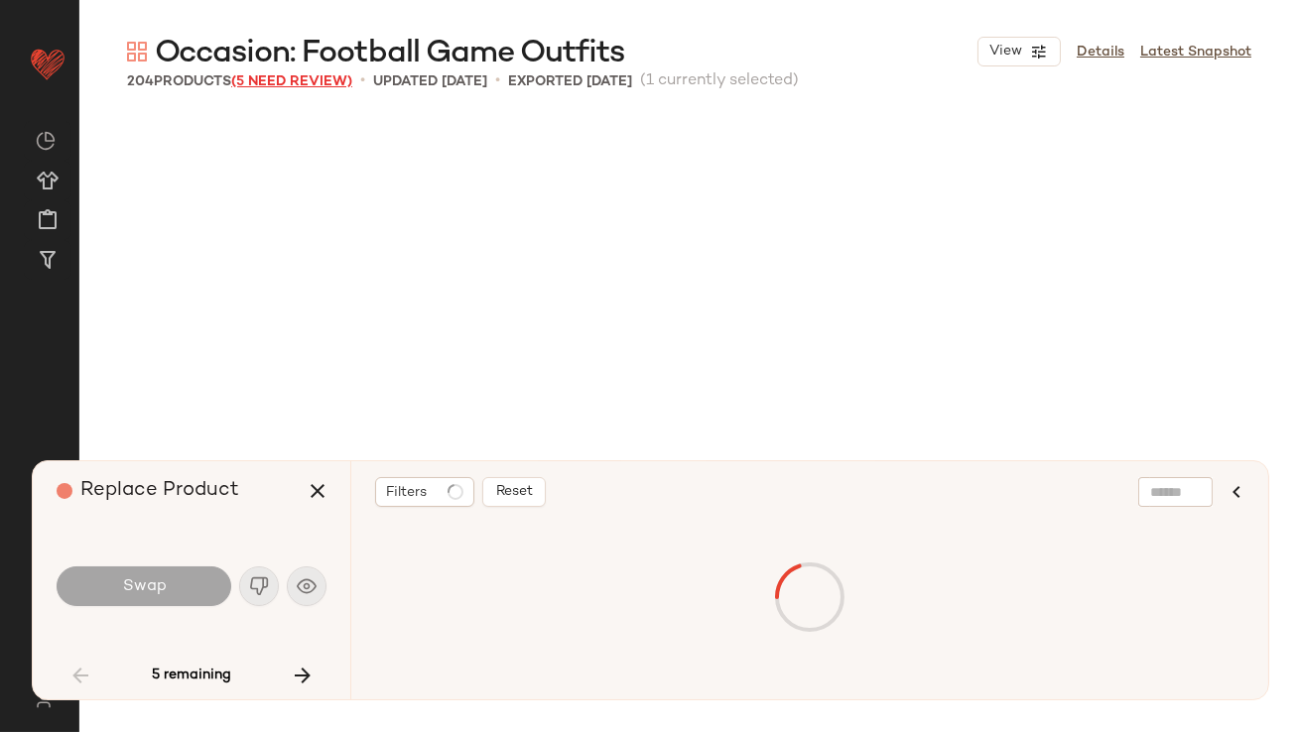
scroll to position [3831, 0]
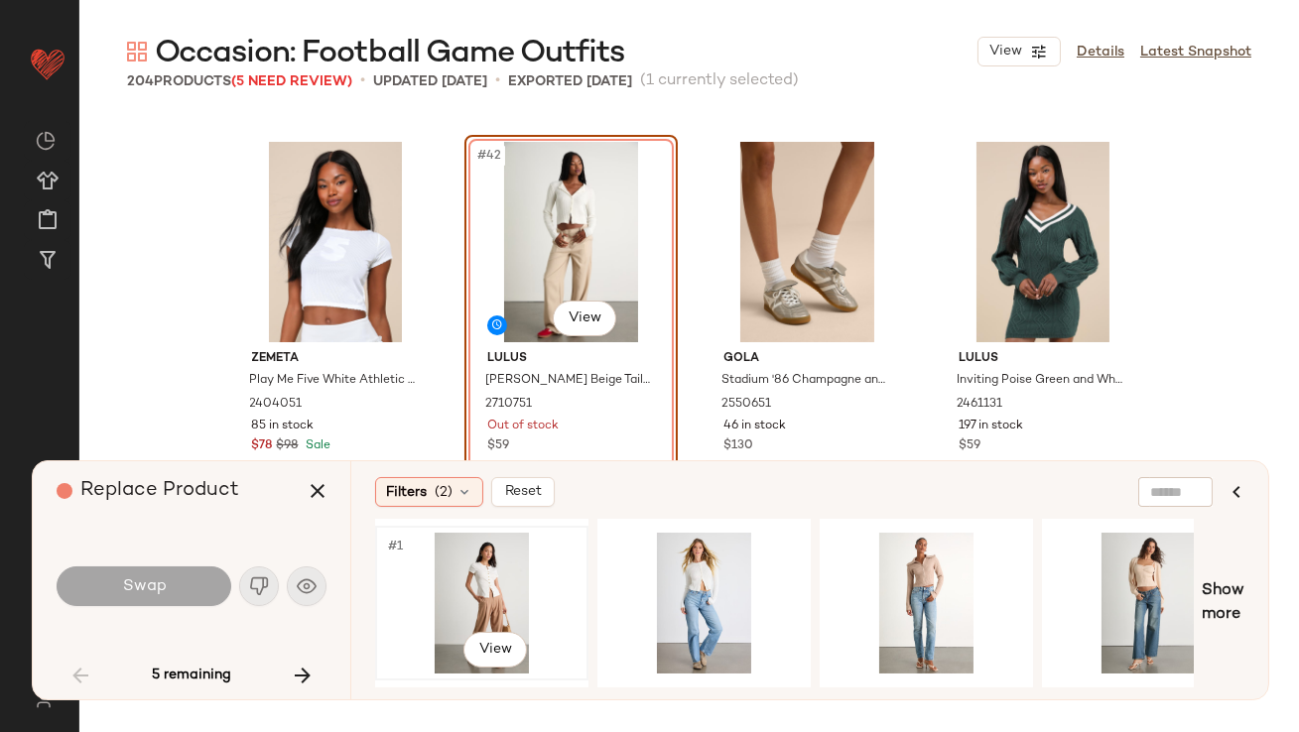
click at [440, 598] on div "#1 View" at bounding box center [481, 603] width 199 height 141
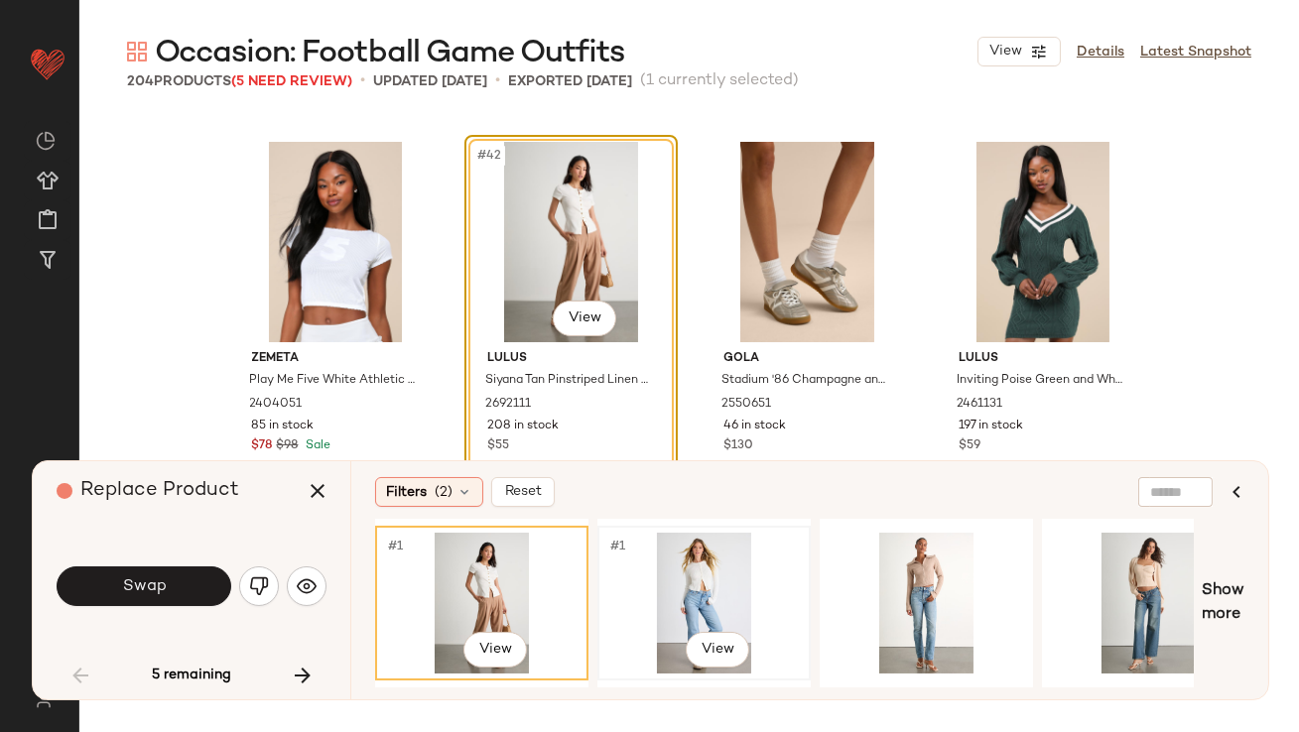
click at [676, 570] on div "#1 View" at bounding box center [703, 603] width 199 height 141
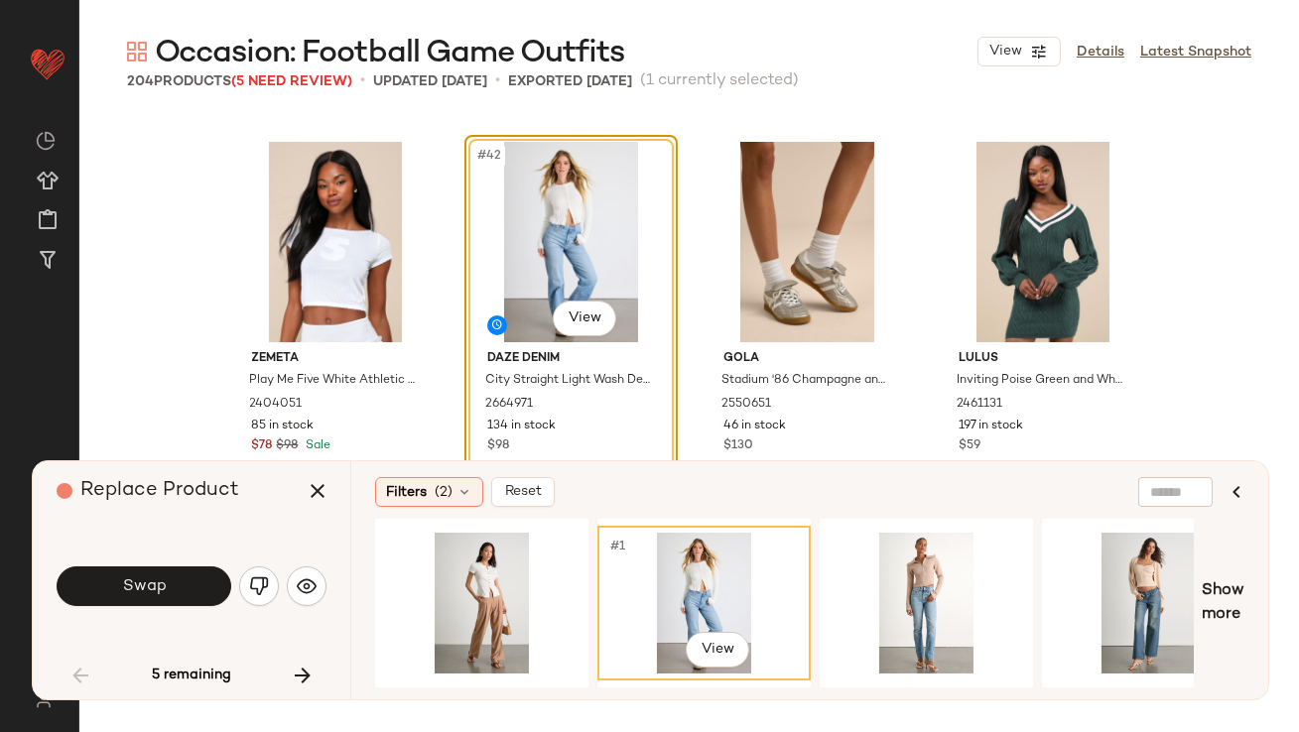
click at [197, 588] on button "Swap" at bounding box center [144, 587] width 175 height 40
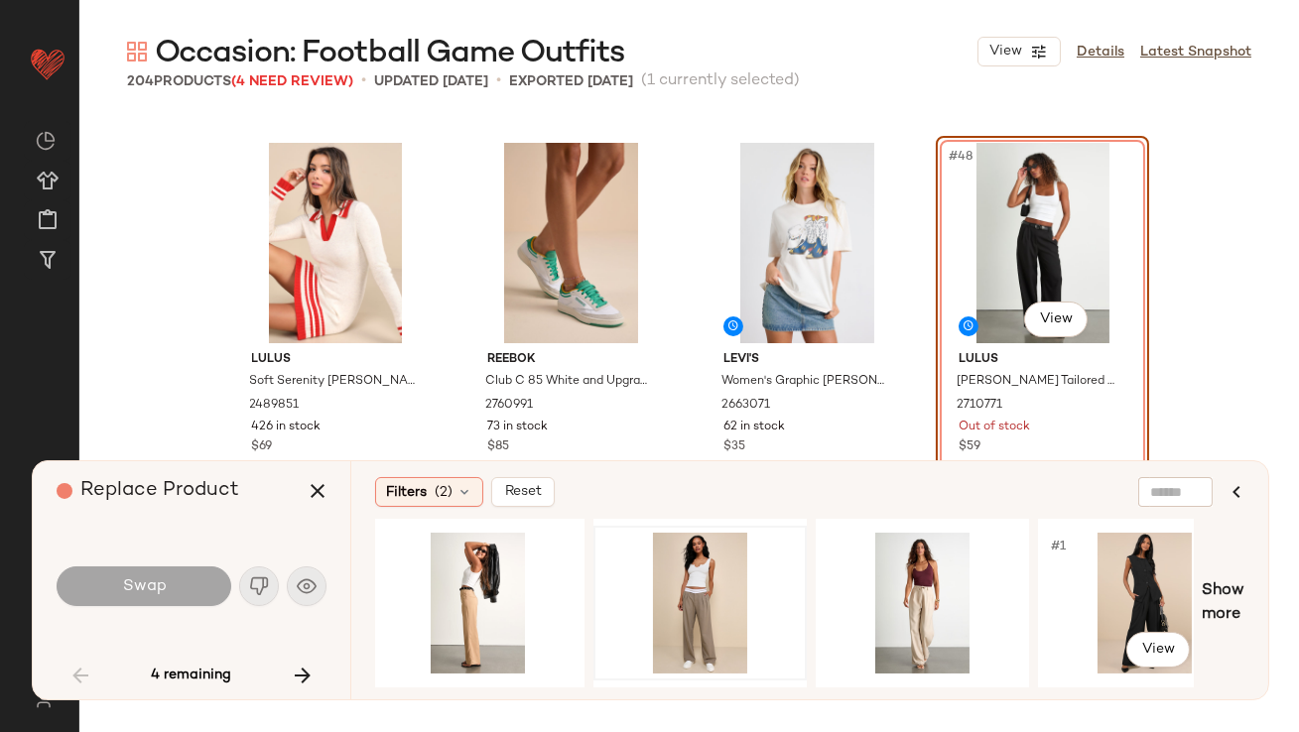
scroll to position [0, 882]
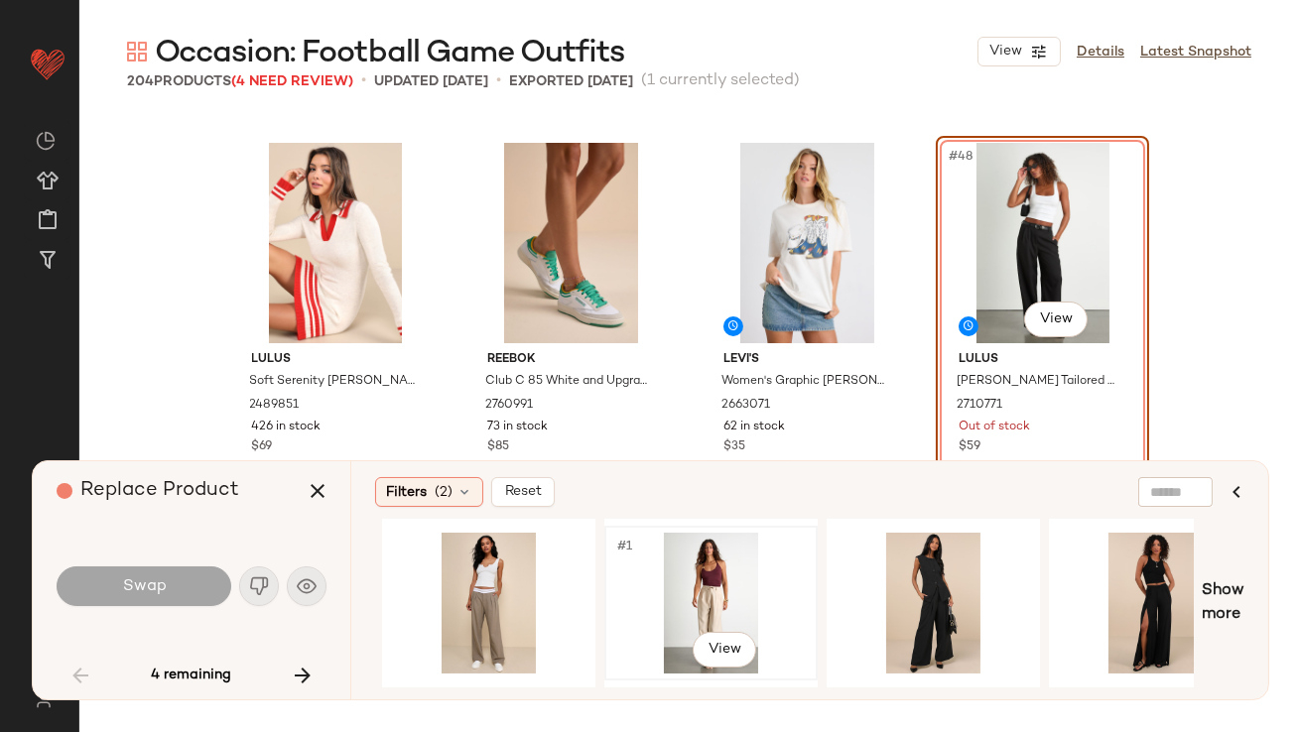
click at [647, 585] on div "#1 View" at bounding box center [710, 603] width 199 height 141
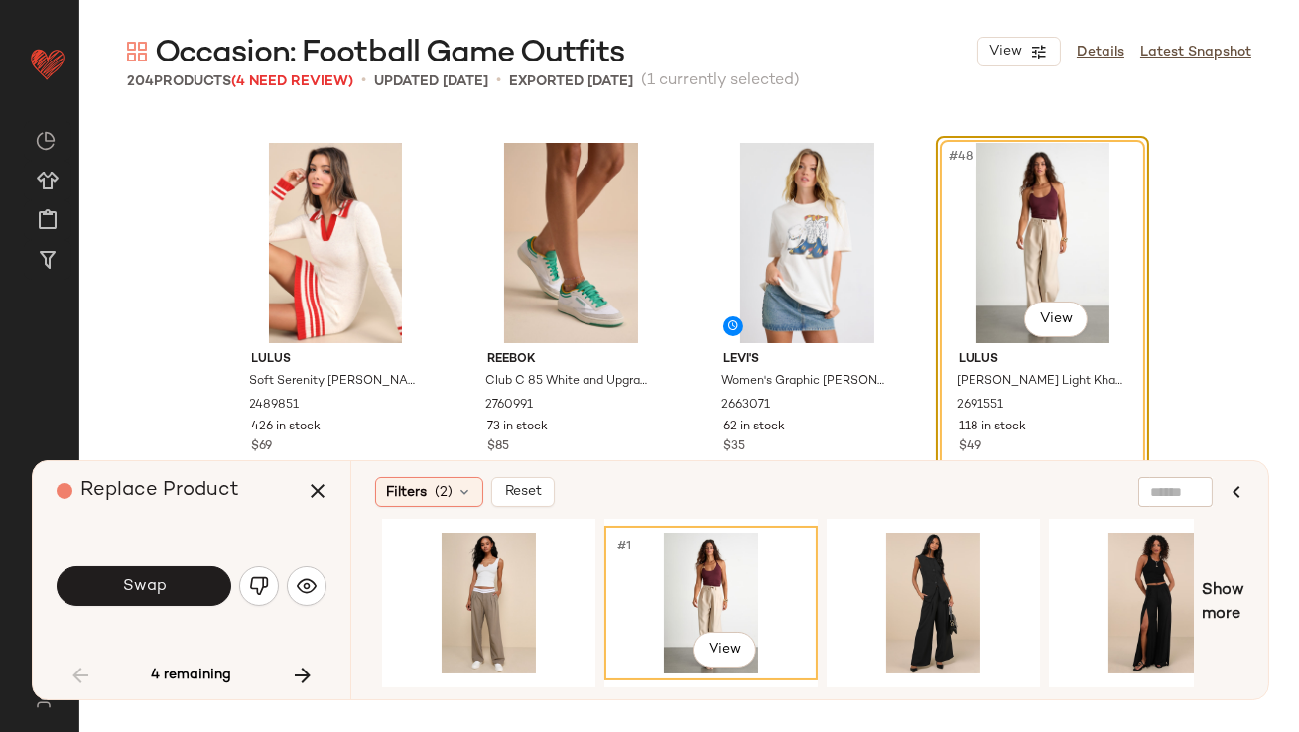
click at [167, 578] on button "Swap" at bounding box center [144, 587] width 175 height 40
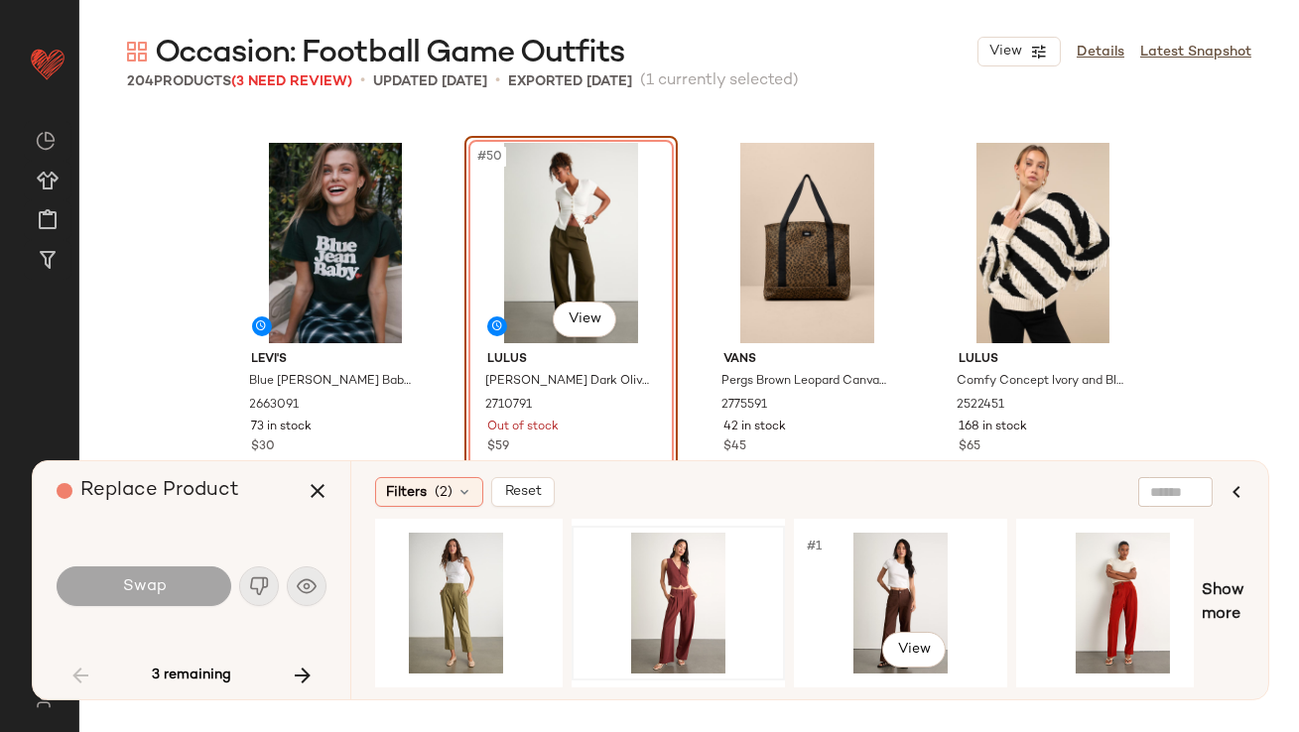
scroll to position [0, 299]
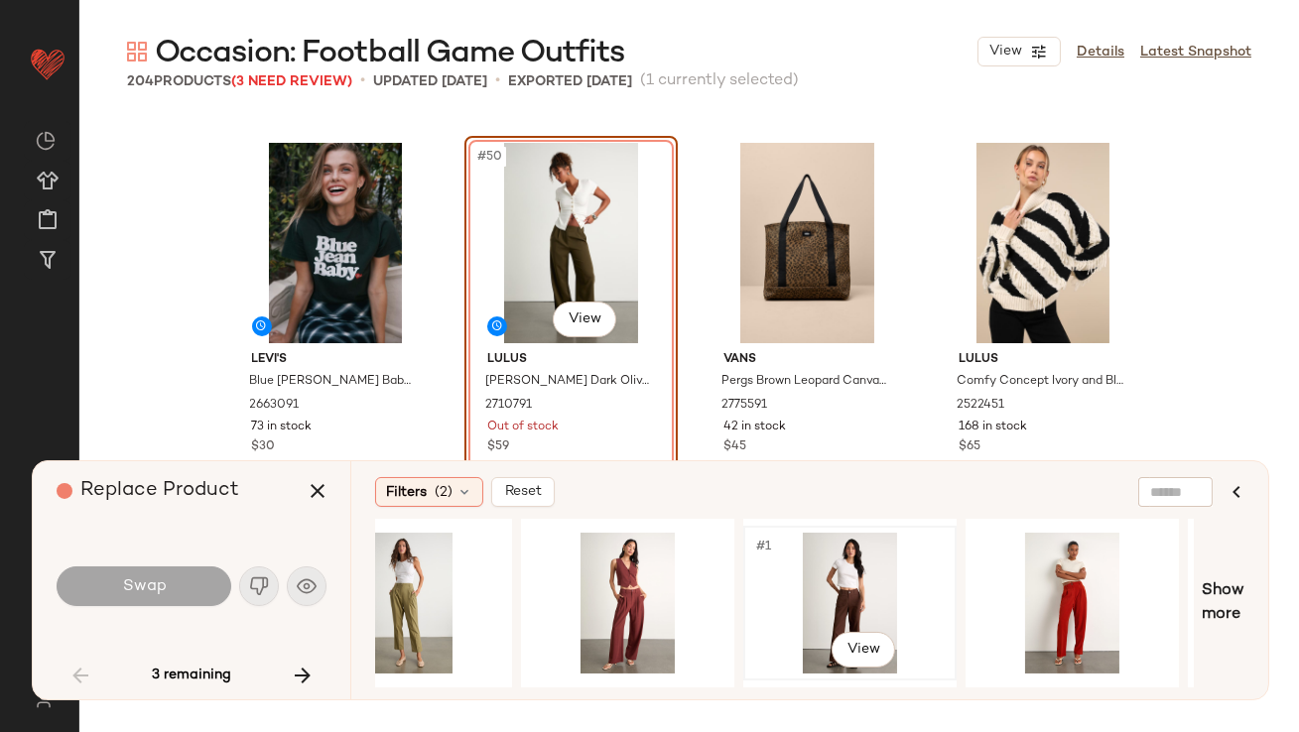
click at [855, 589] on div "#1 View" at bounding box center [849, 603] width 199 height 141
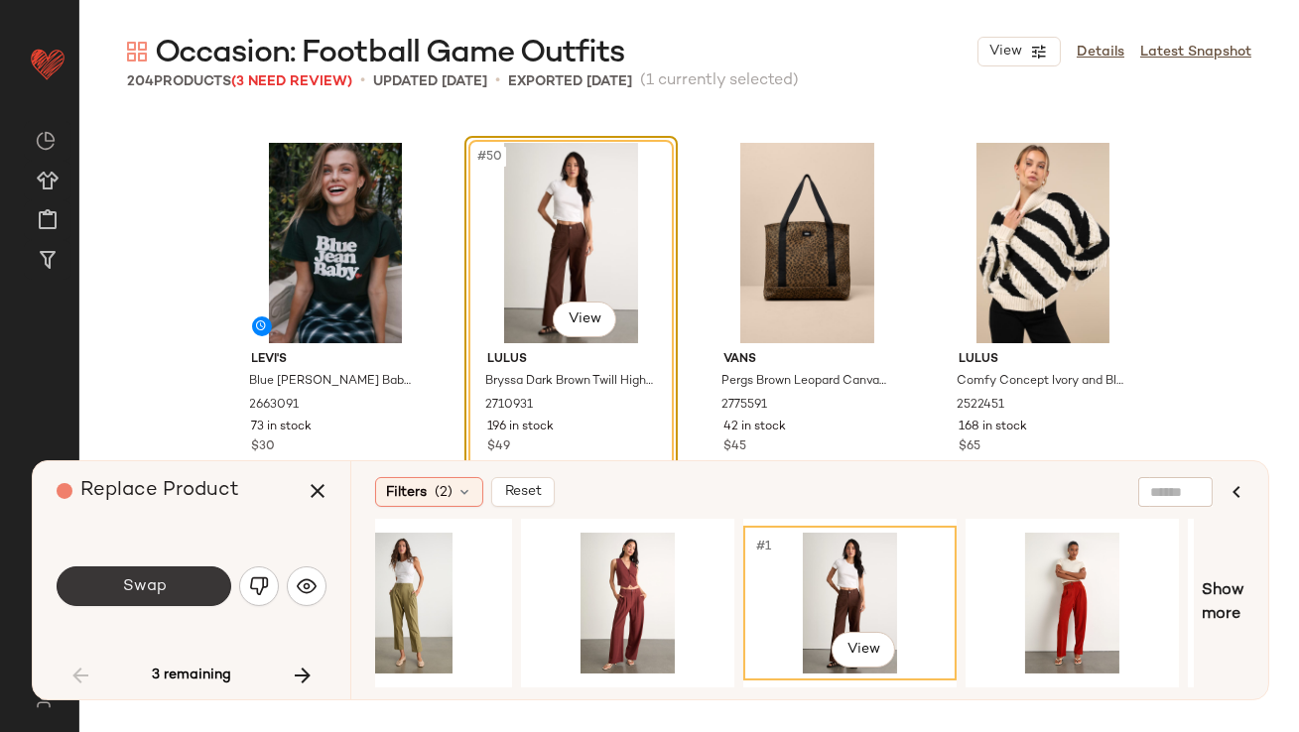
click at [146, 571] on button "Swap" at bounding box center [144, 587] width 175 height 40
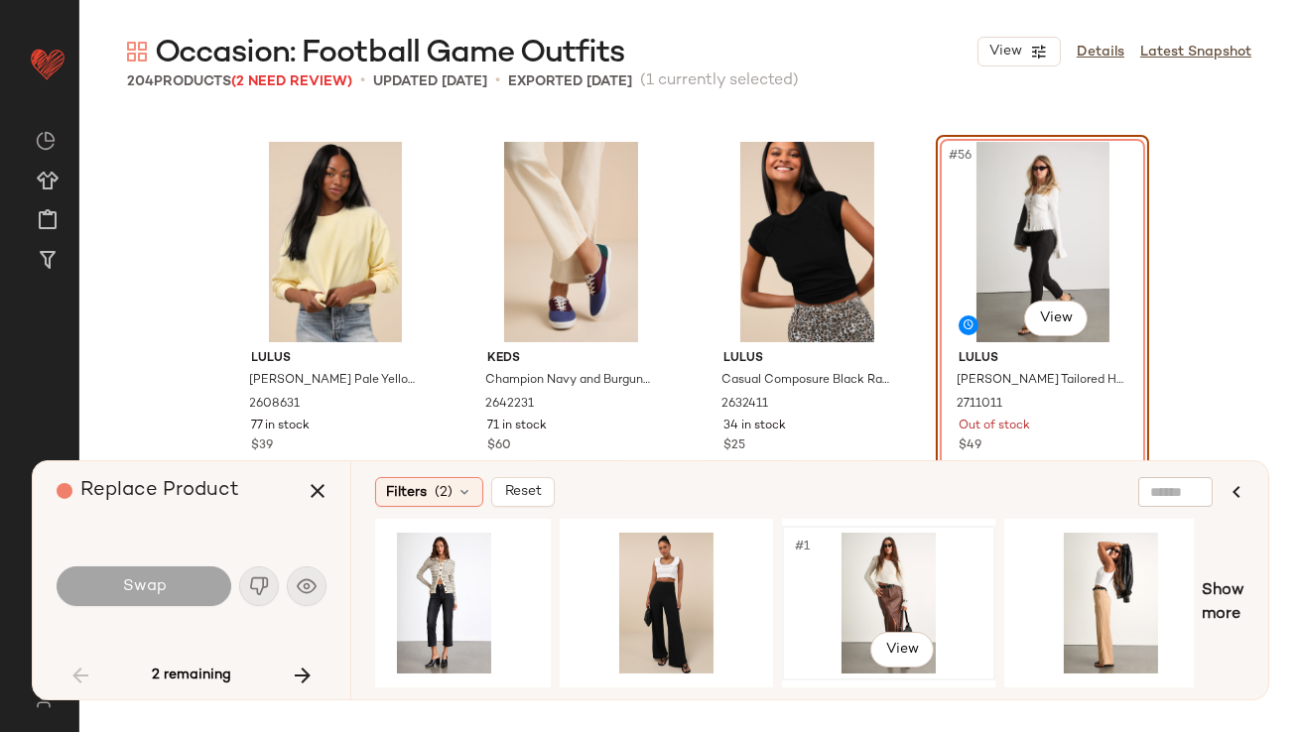
scroll to position [0, 1392]
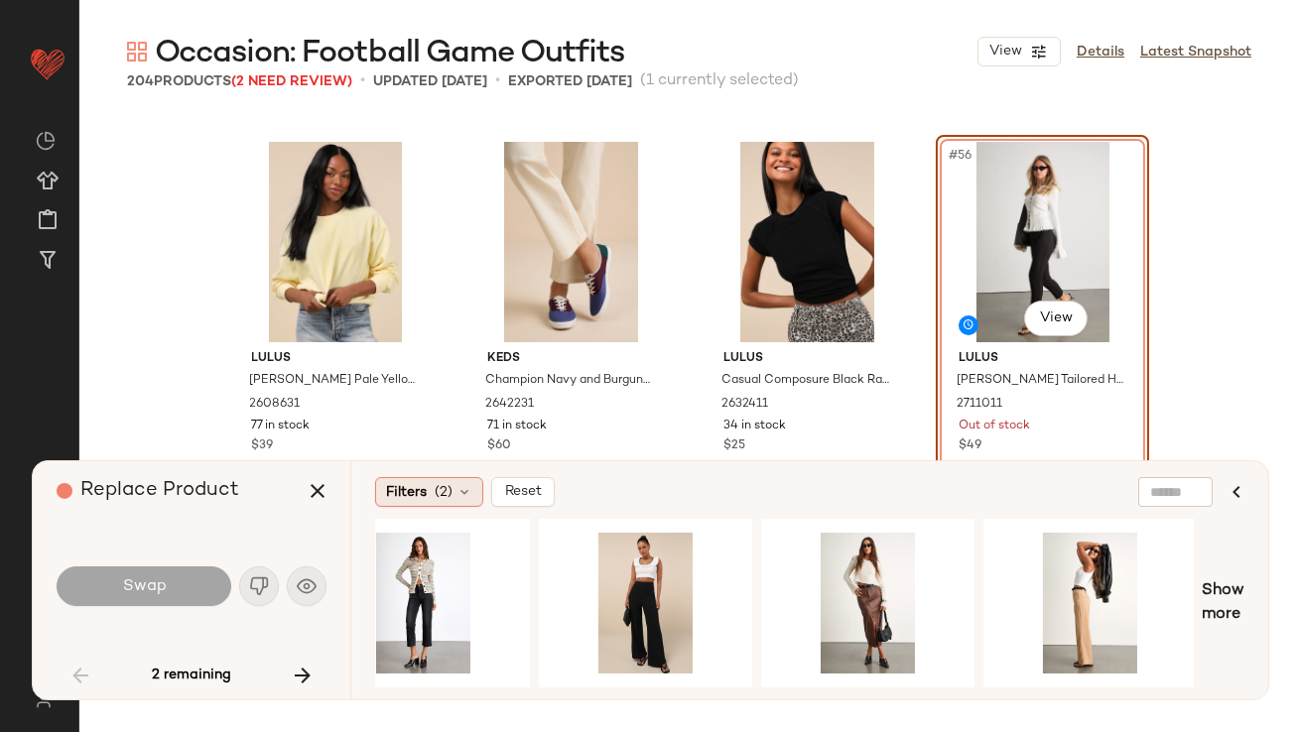
click at [406, 482] on span "Filters" at bounding box center [406, 492] width 41 height 21
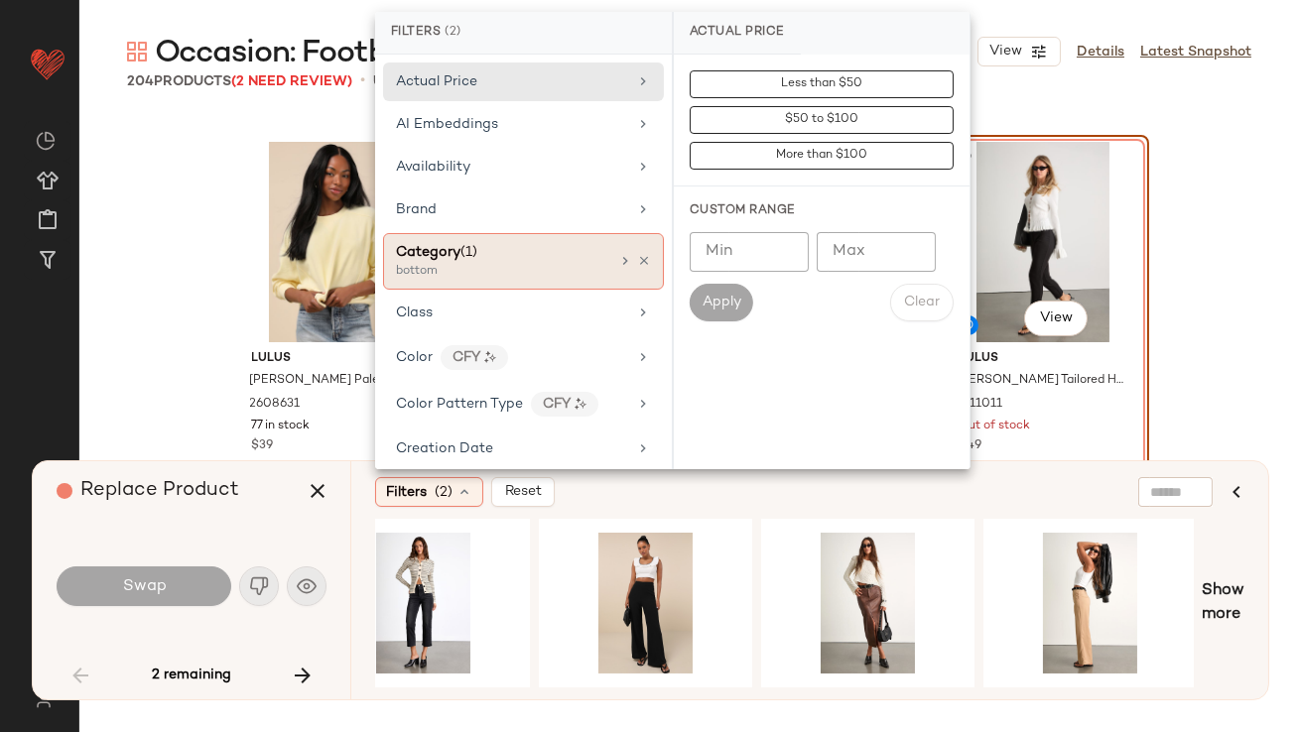
click at [518, 245] on div "Category (1)" at bounding box center [502, 252] width 213 height 21
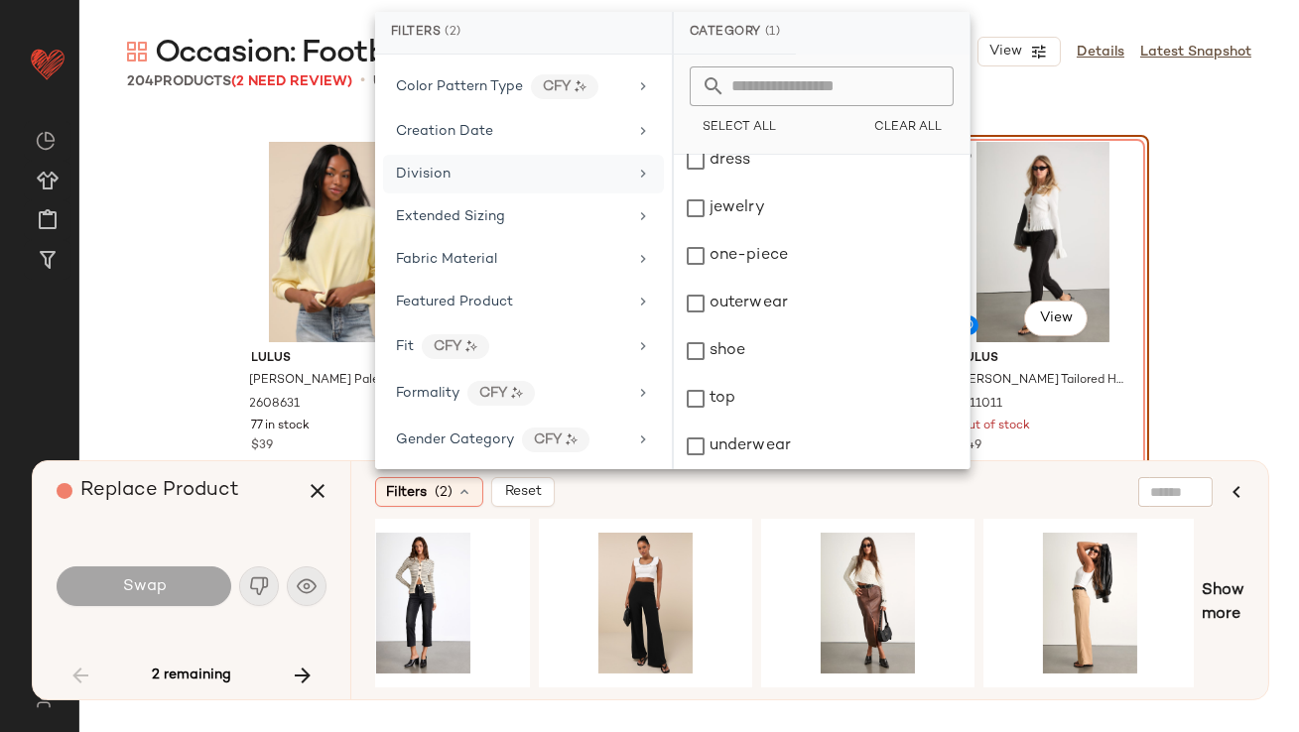
scroll to position [351, 0]
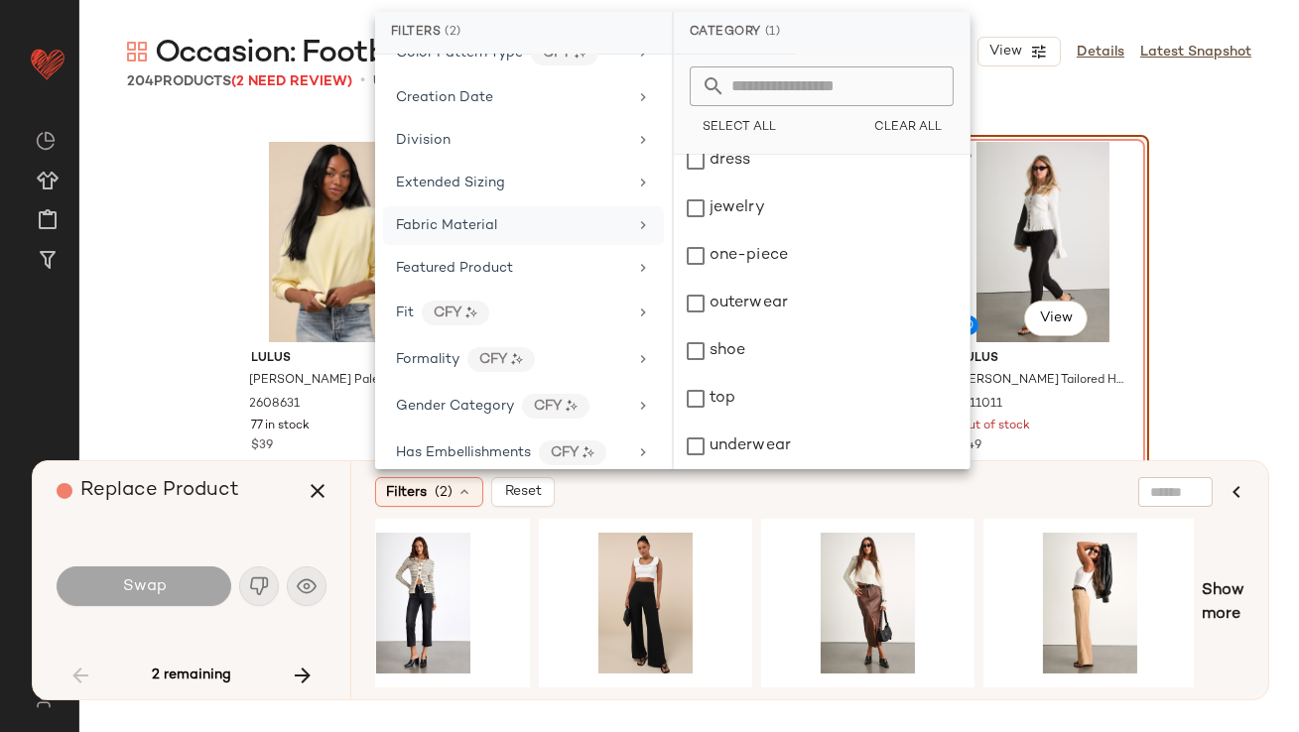
click at [470, 215] on div "Fabric Material" at bounding box center [446, 225] width 101 height 21
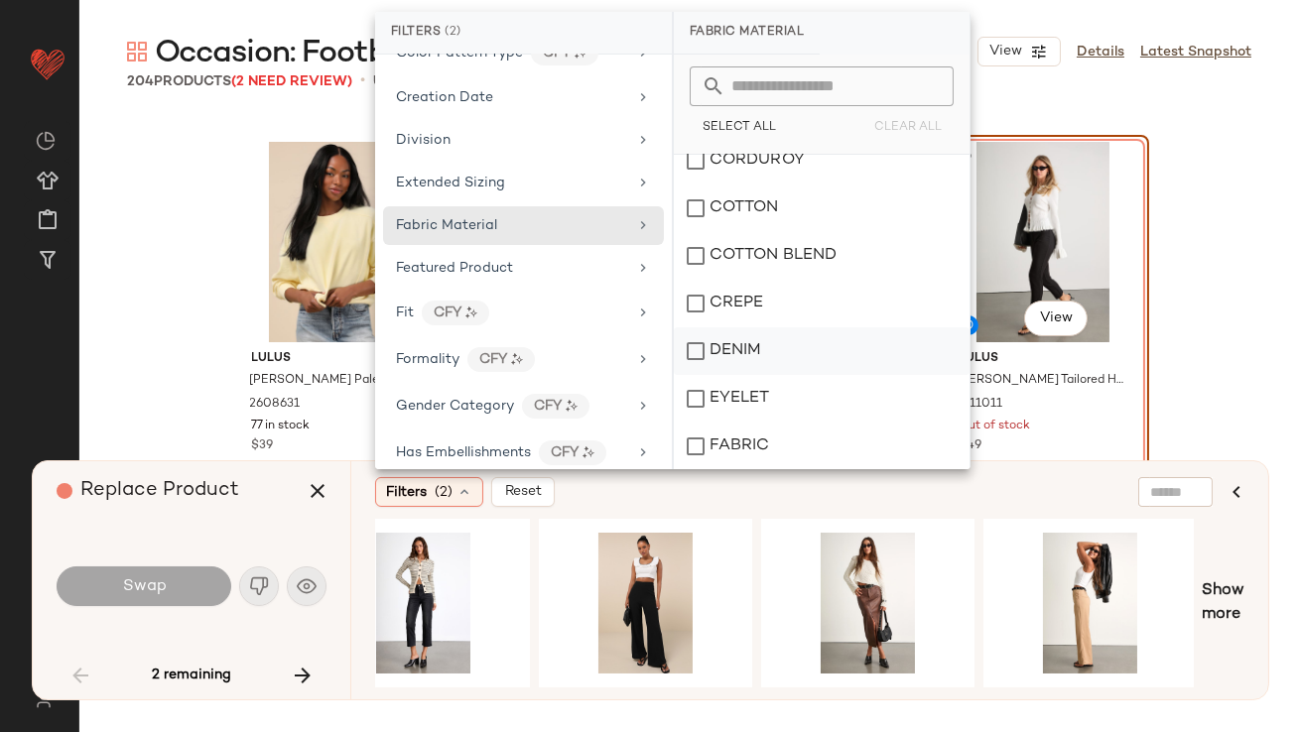
scroll to position [186, 0]
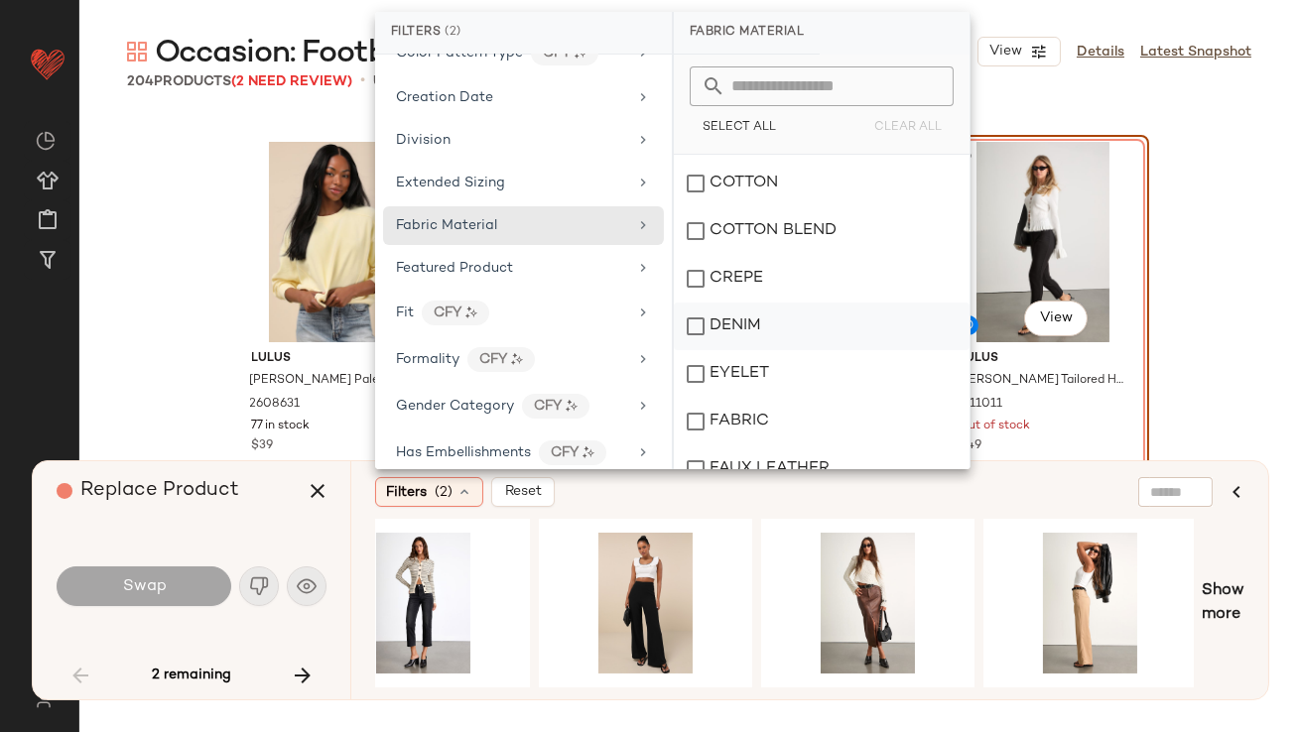
click at [762, 331] on div "DENIM" at bounding box center [822, 327] width 296 height 48
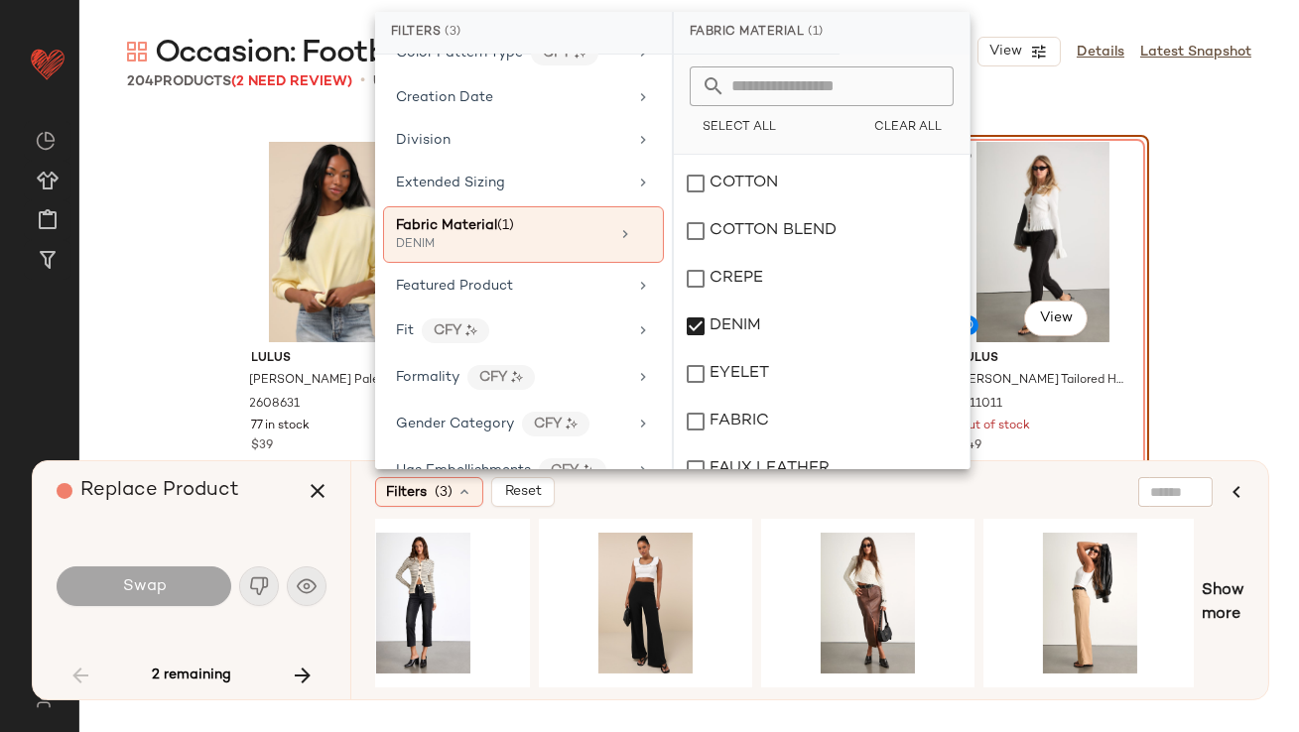
click at [273, 508] on div "Replace Product" at bounding box center [199, 492] width 285 height 60
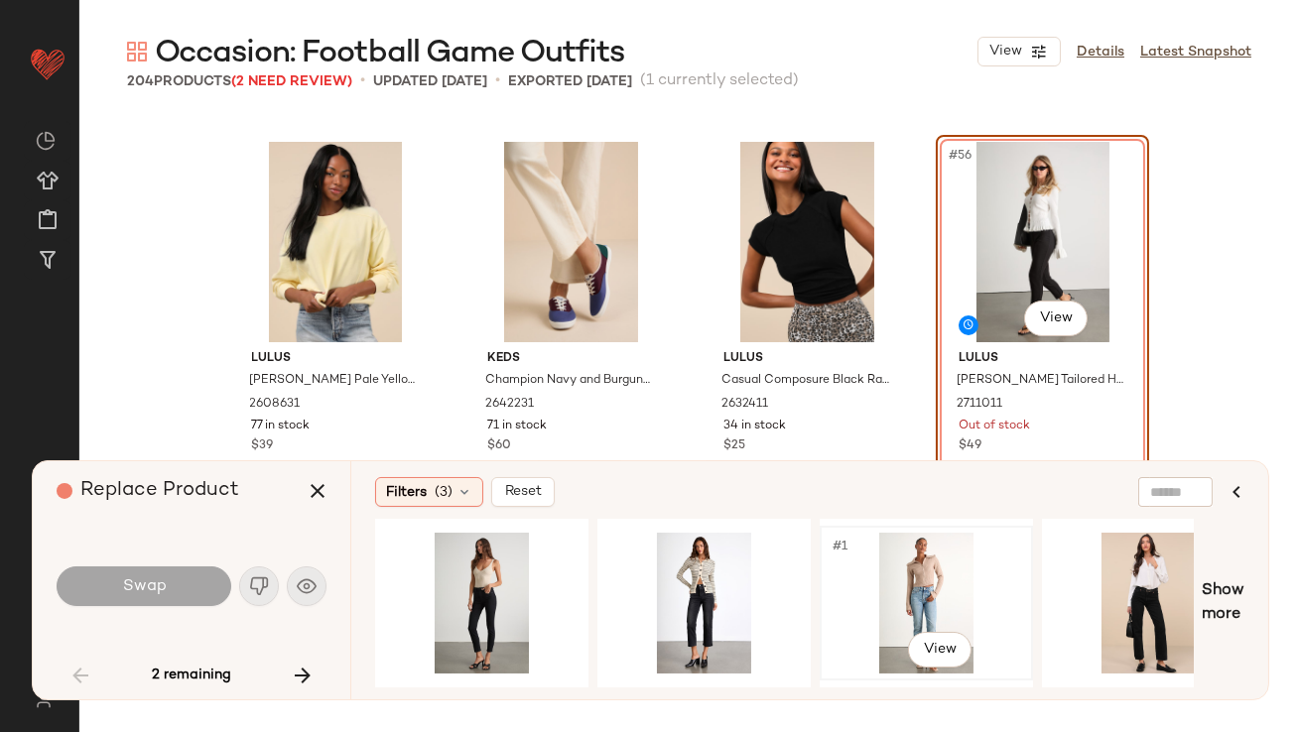
click at [864, 569] on div "#1 View" at bounding box center [926, 603] width 199 height 141
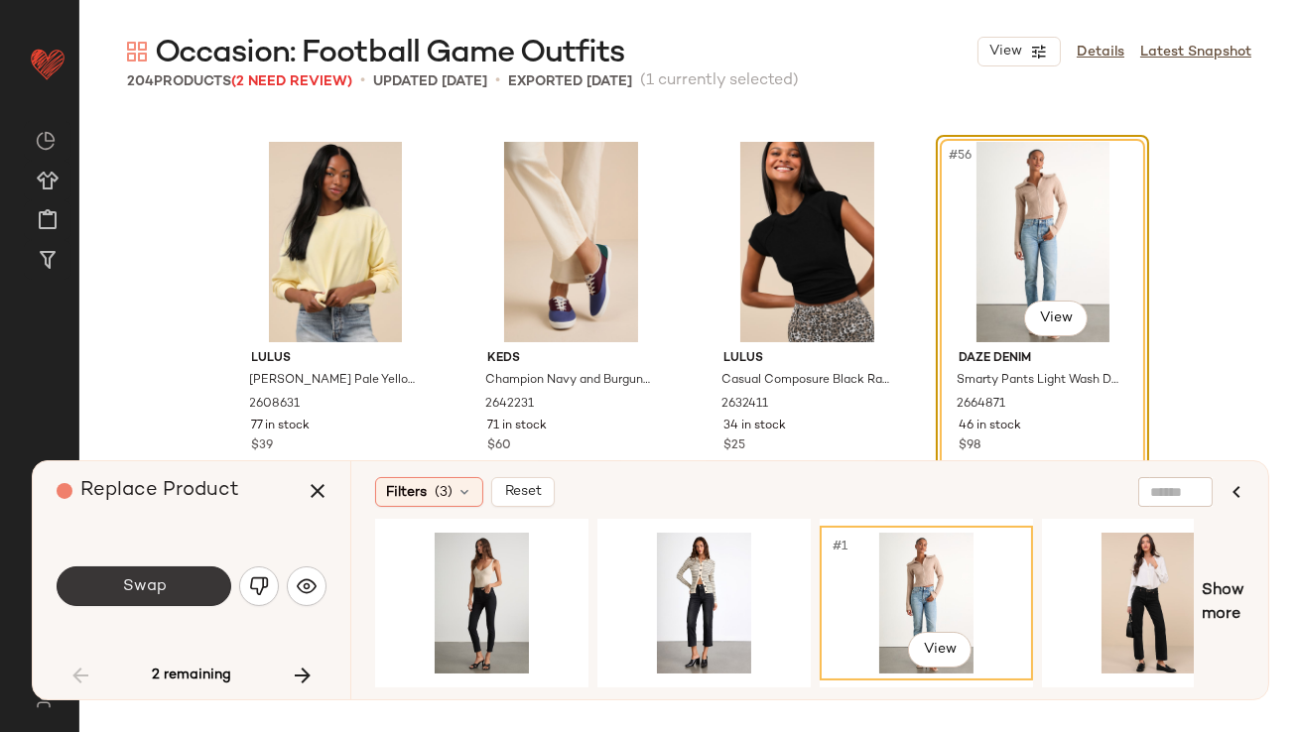
click at [189, 595] on button "Swap" at bounding box center [144, 587] width 175 height 40
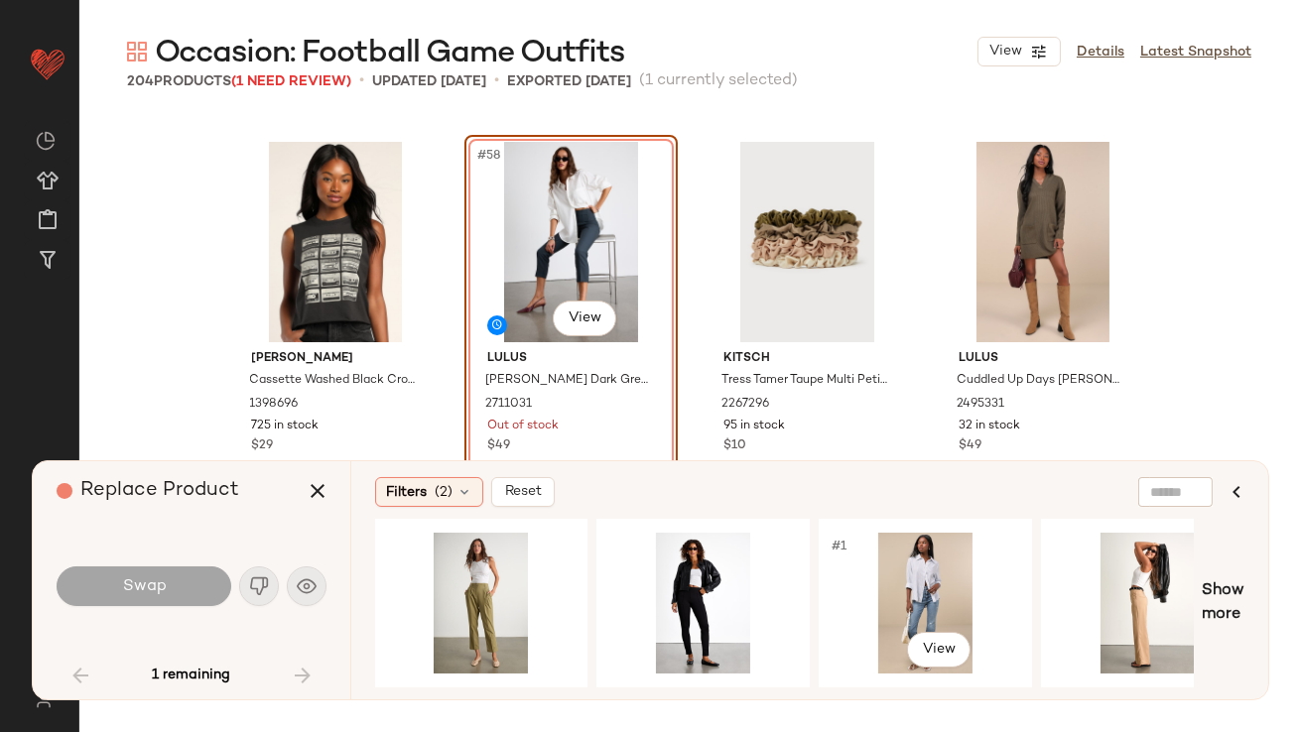
scroll to position [0, 608]
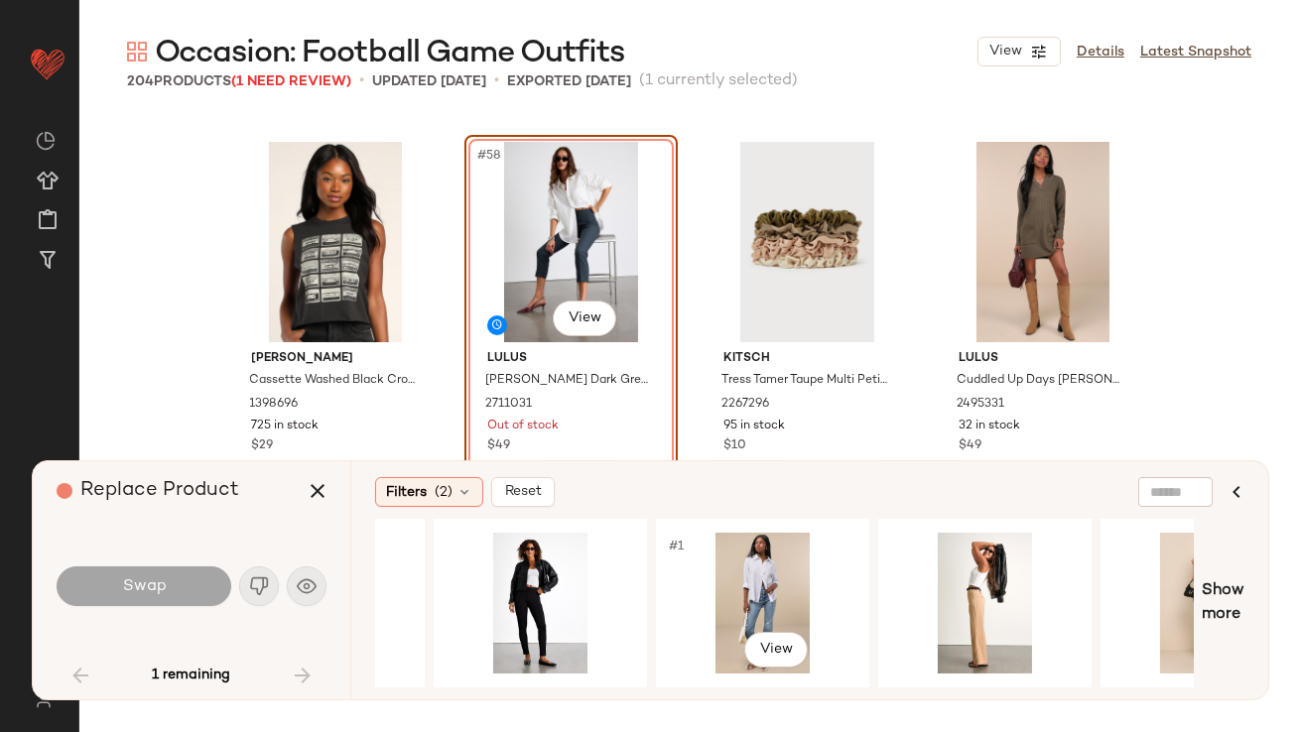
click at [742, 608] on div "#1 View" at bounding box center [762, 603] width 199 height 141
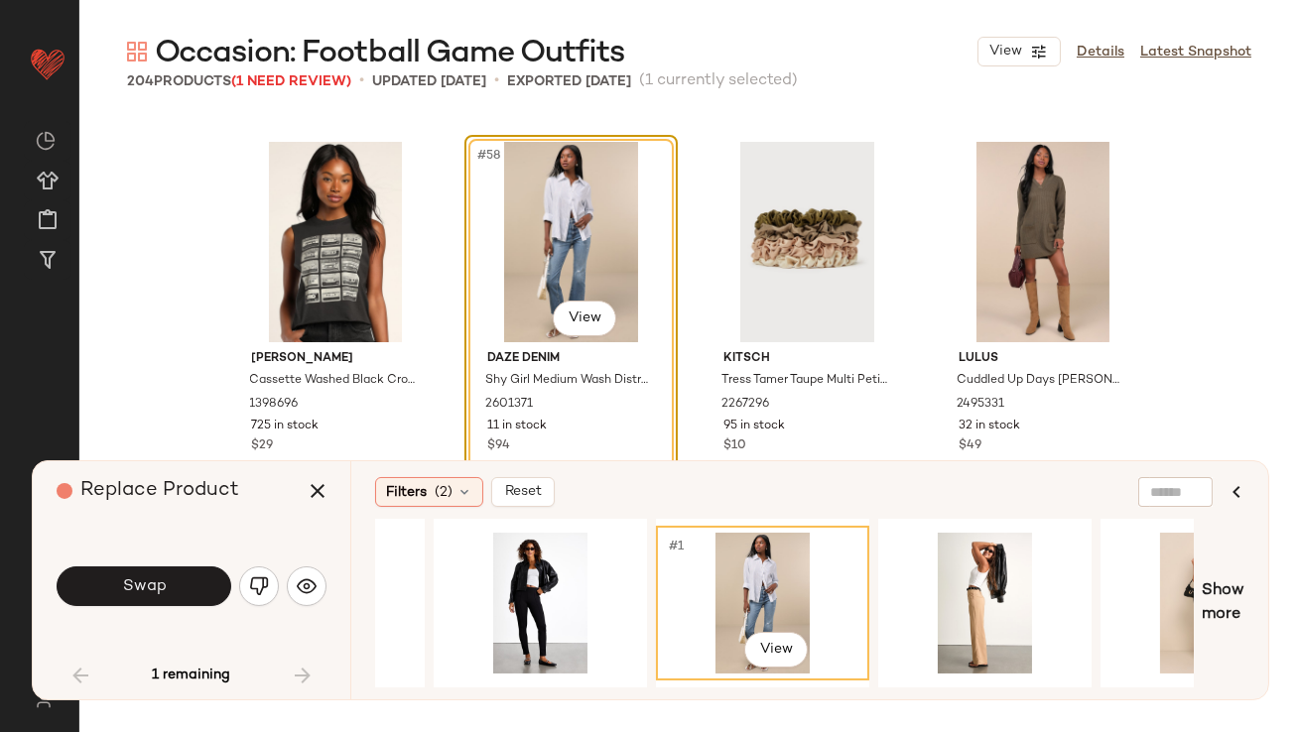
click at [170, 589] on button "Swap" at bounding box center [144, 587] width 175 height 40
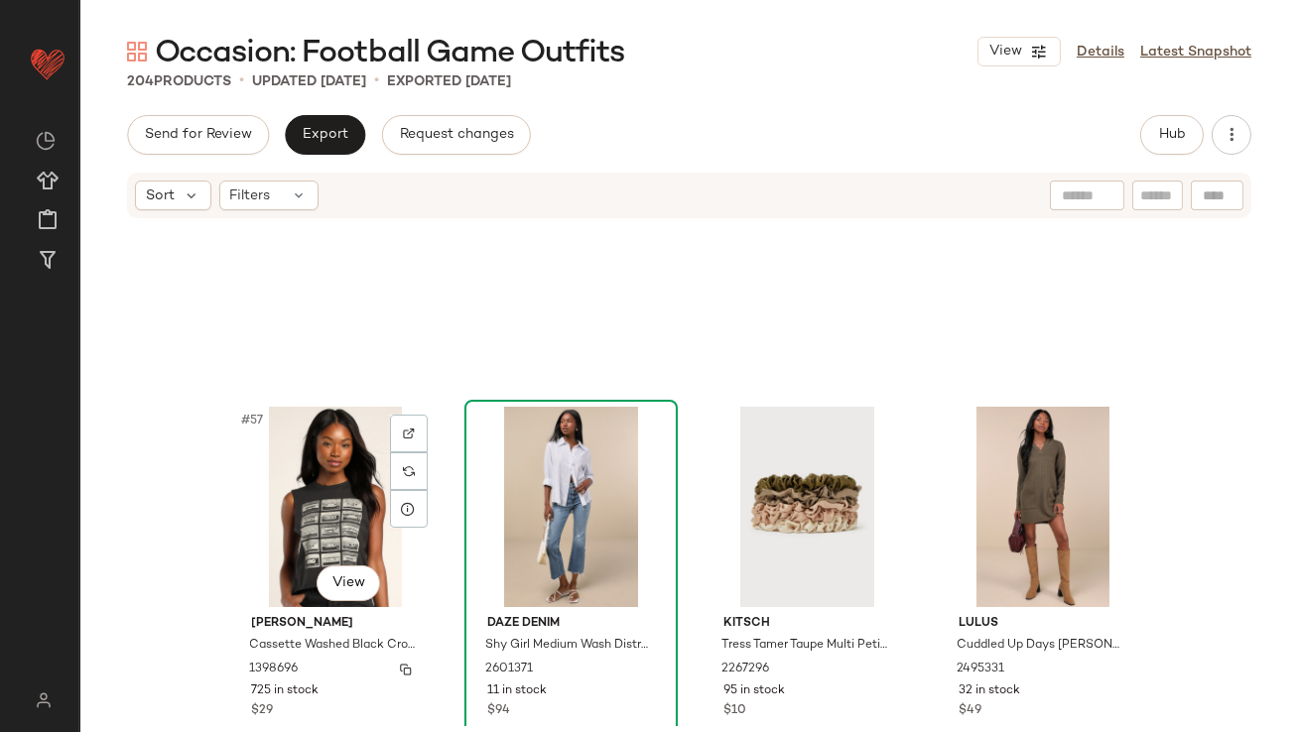
scroll to position [5187, 0]
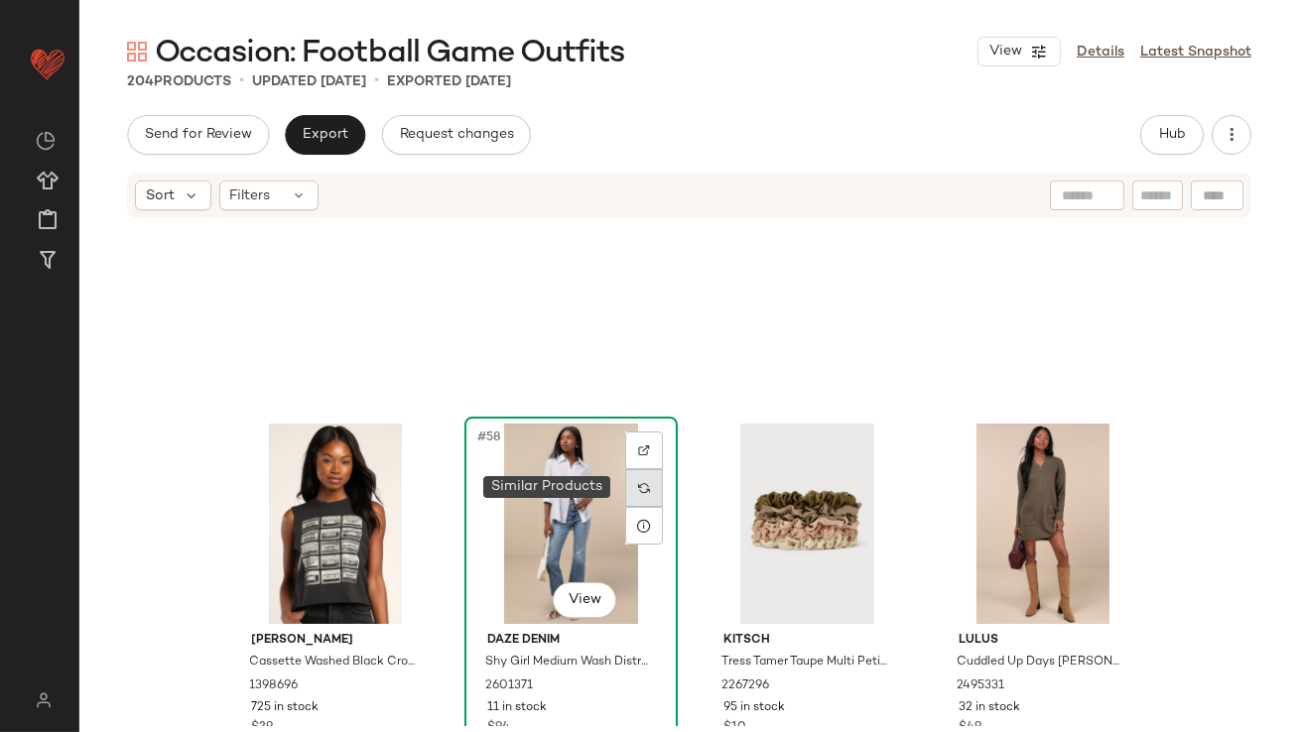
click at [627, 479] on div at bounding box center [644, 488] width 38 height 38
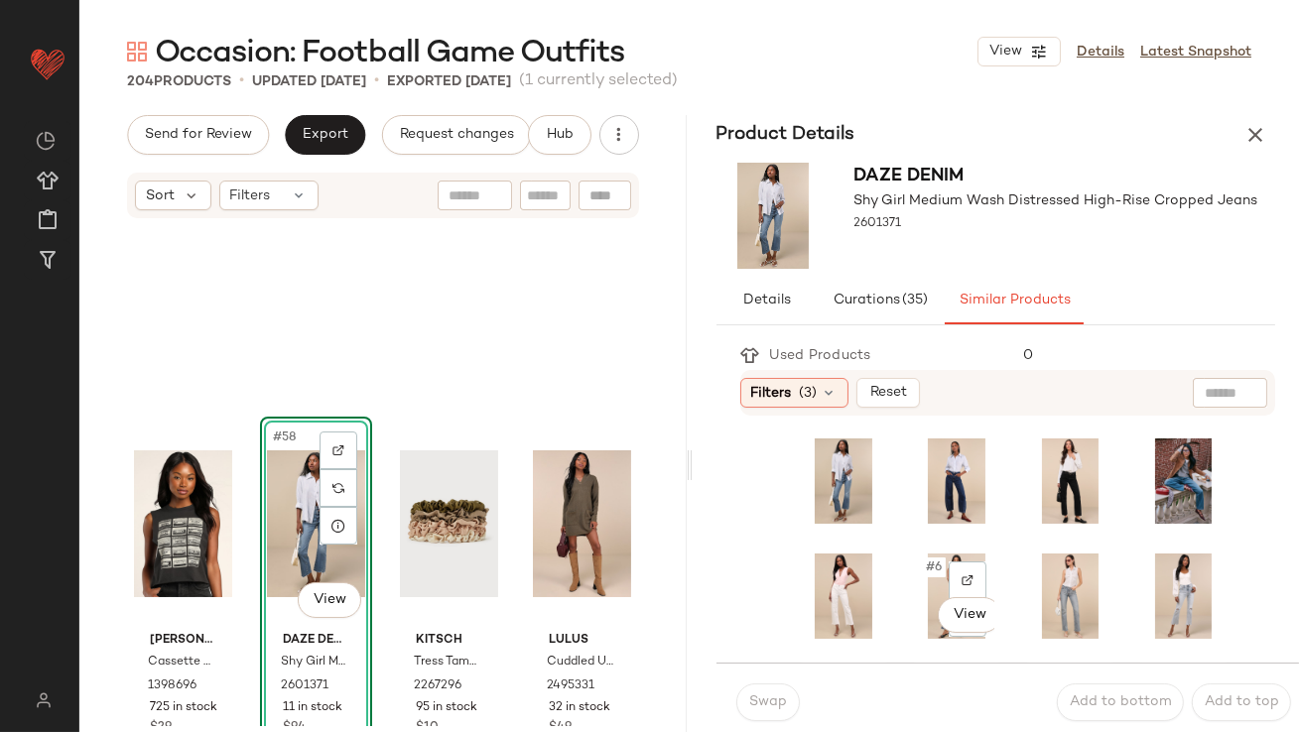
click at [924, 565] on span "#6" at bounding box center [935, 568] width 22 height 20
click at [760, 691] on button "Swap" at bounding box center [768, 703] width 64 height 38
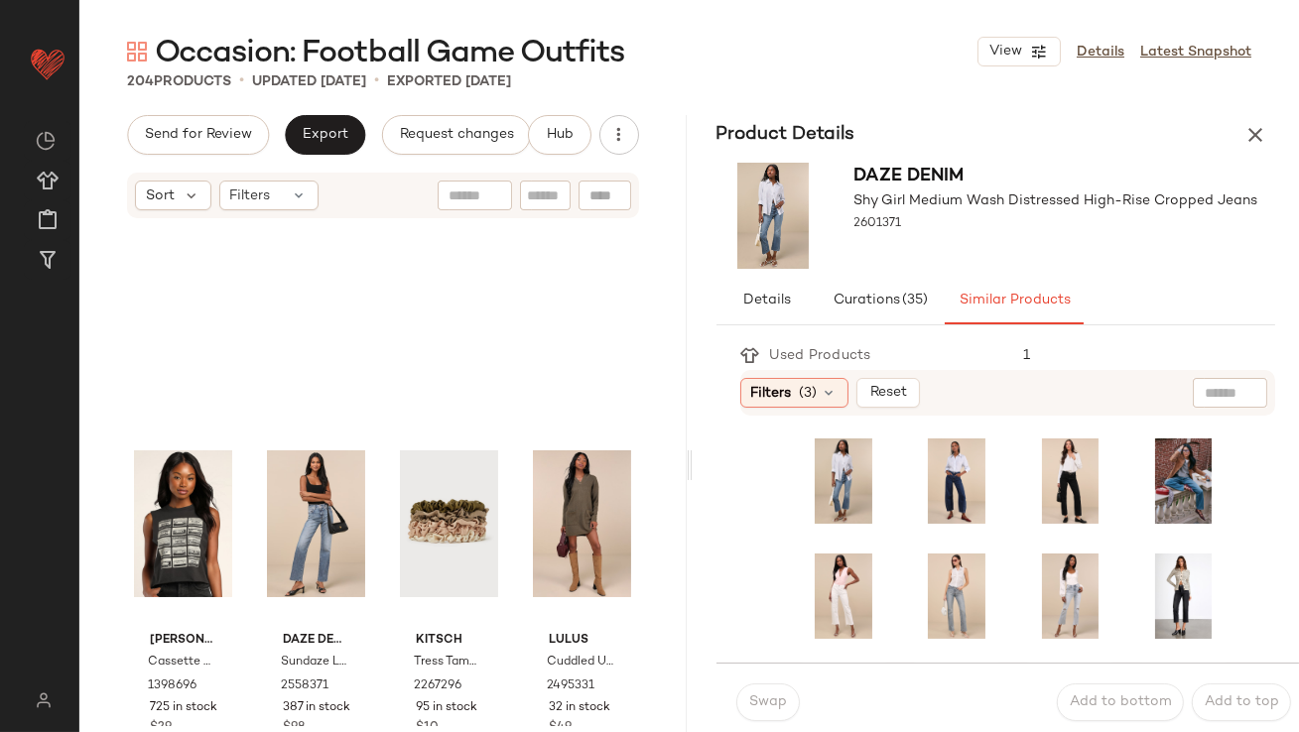
click at [1261, 123] on icon "button" at bounding box center [1256, 135] width 24 height 24
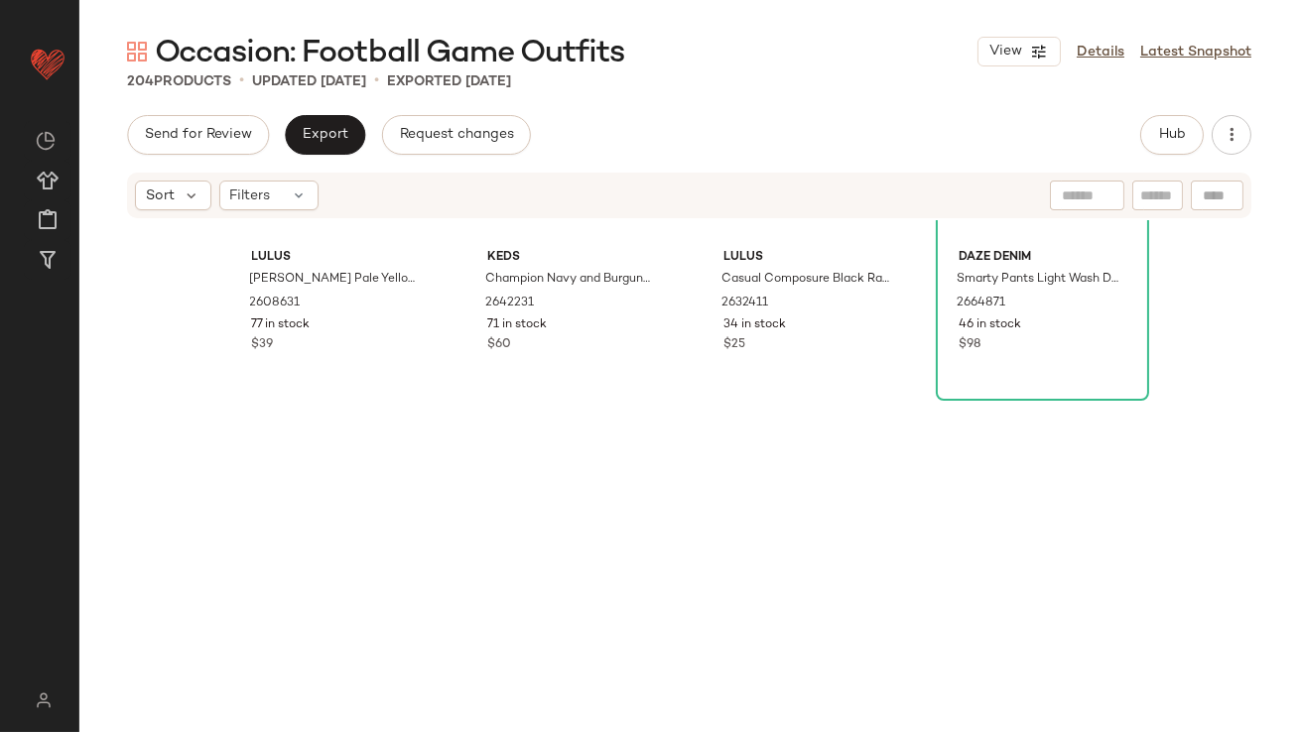
scroll to position [2630, 0]
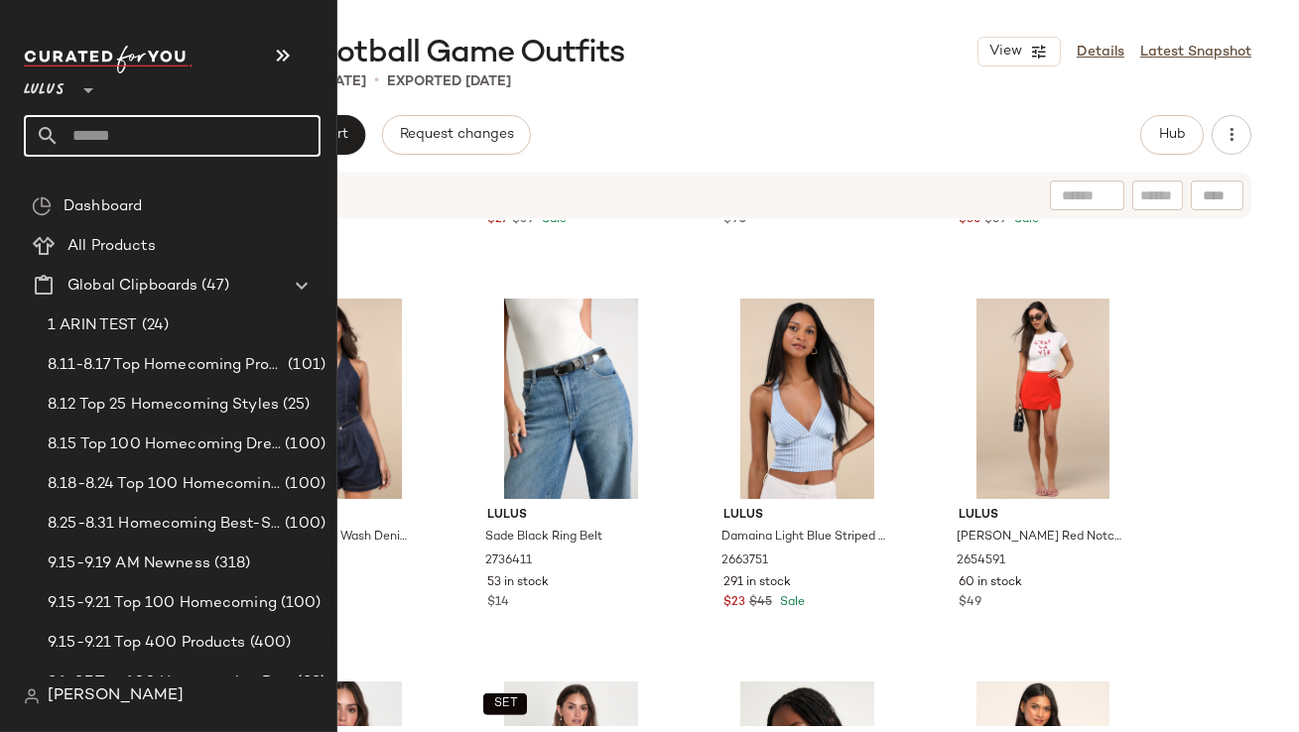
click at [44, 139] on icon at bounding box center [48, 136] width 24 height 24
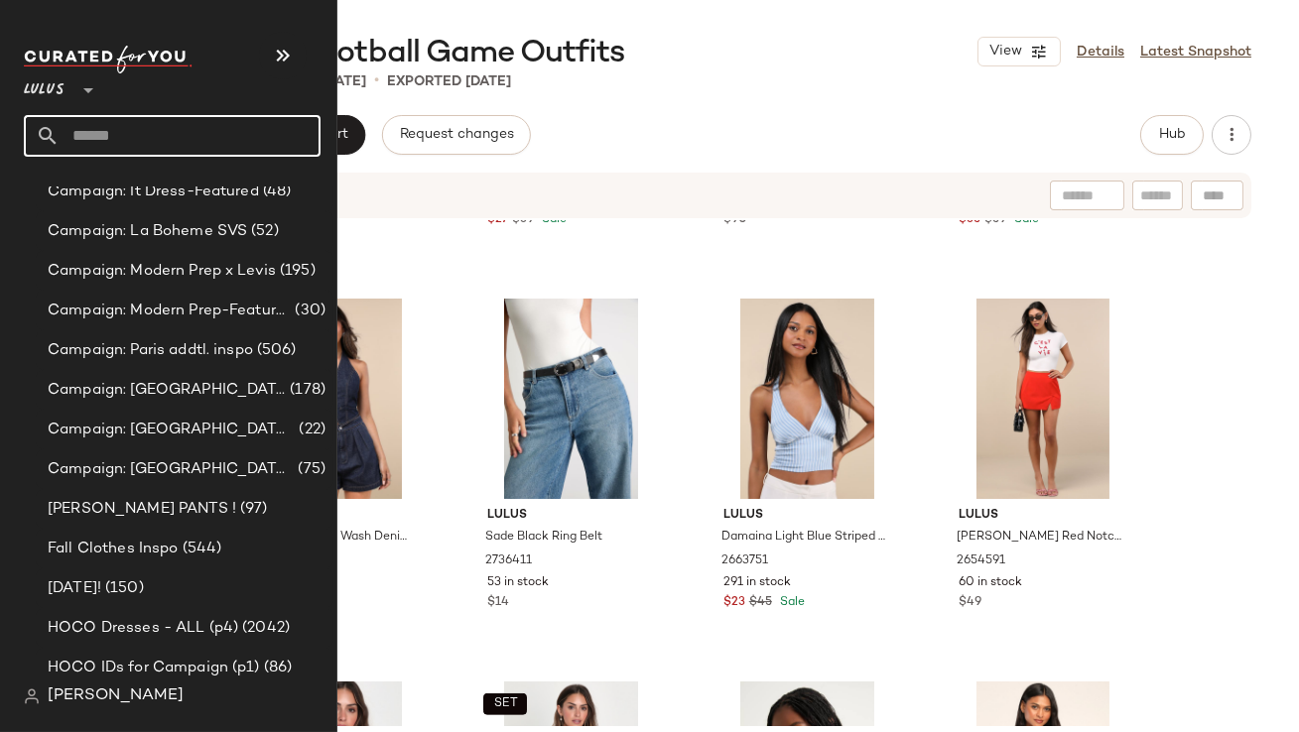
scroll to position [1476, 0]
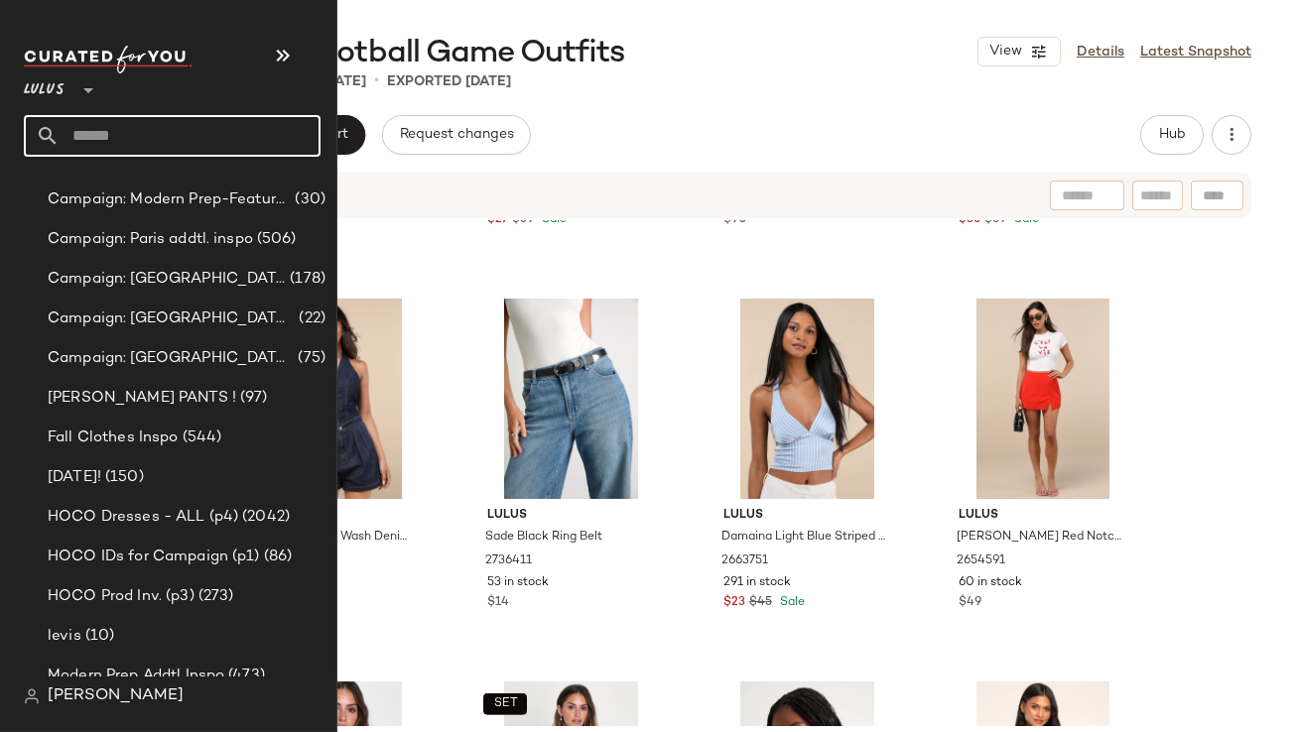
click at [121, 411] on div "[PERSON_NAME] PANTS ! (97)" at bounding box center [185, 398] width 298 height 40
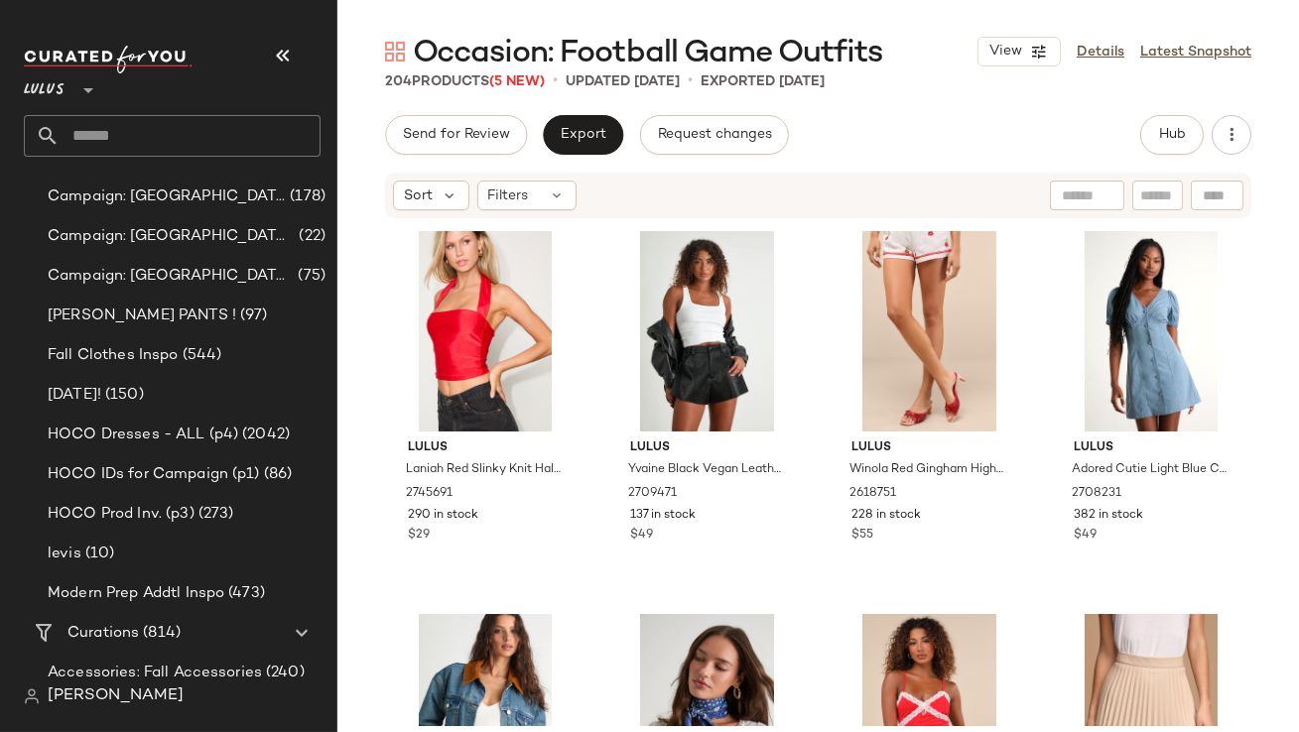
scroll to position [1604, 0]
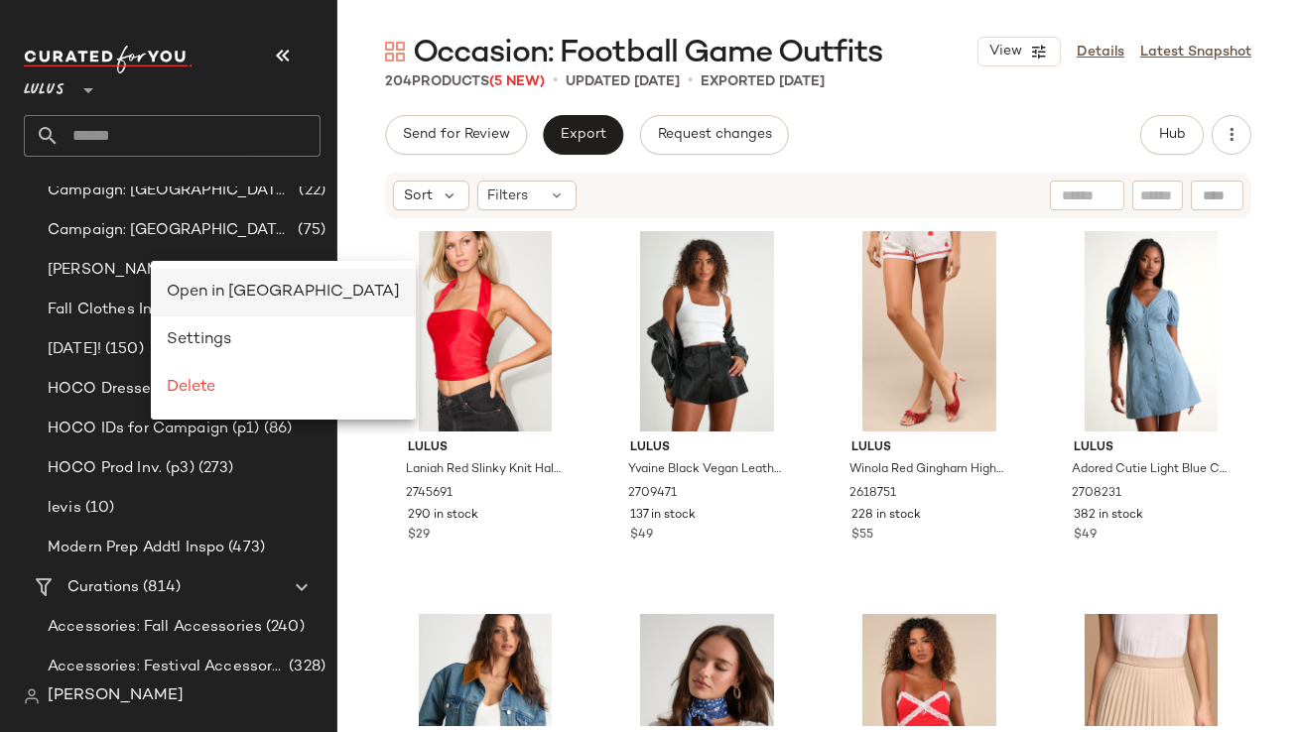
click at [202, 287] on span "Open in [GEOGRAPHIC_DATA]" at bounding box center [283, 292] width 233 height 17
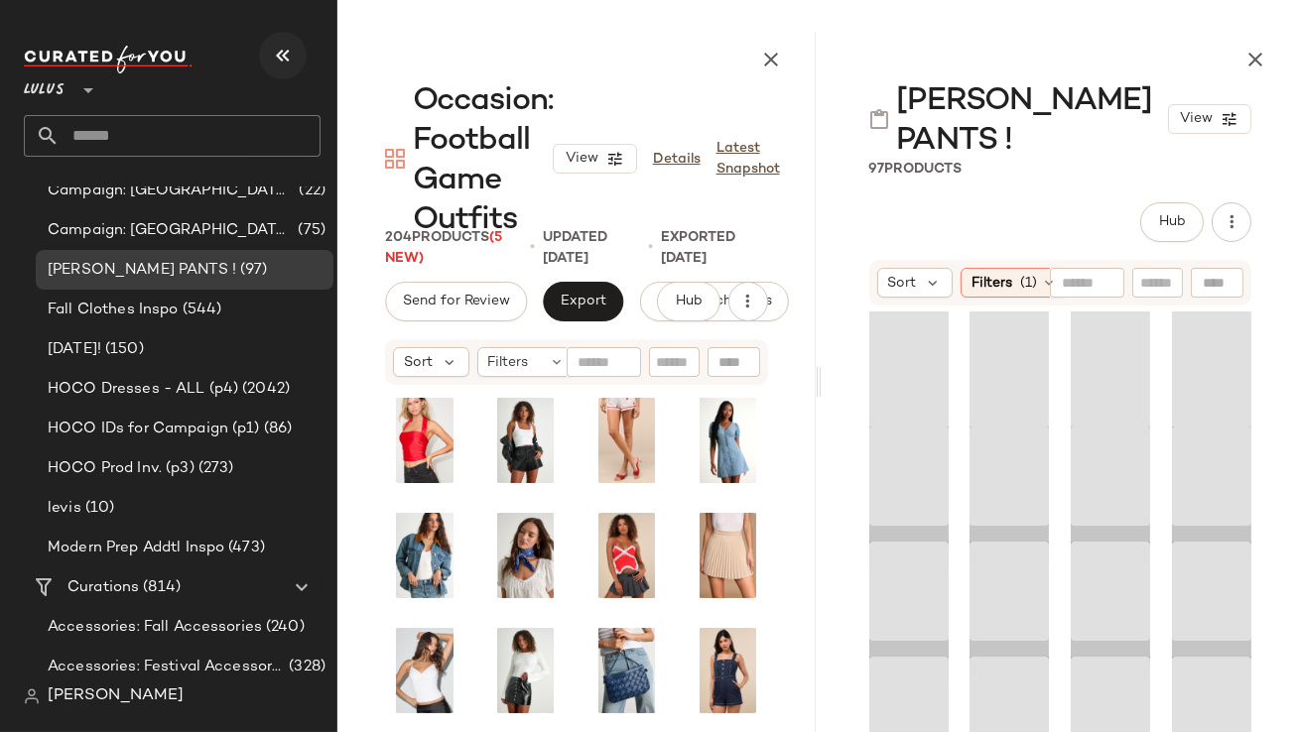
click at [292, 61] on icon "button" at bounding box center [283, 56] width 24 height 24
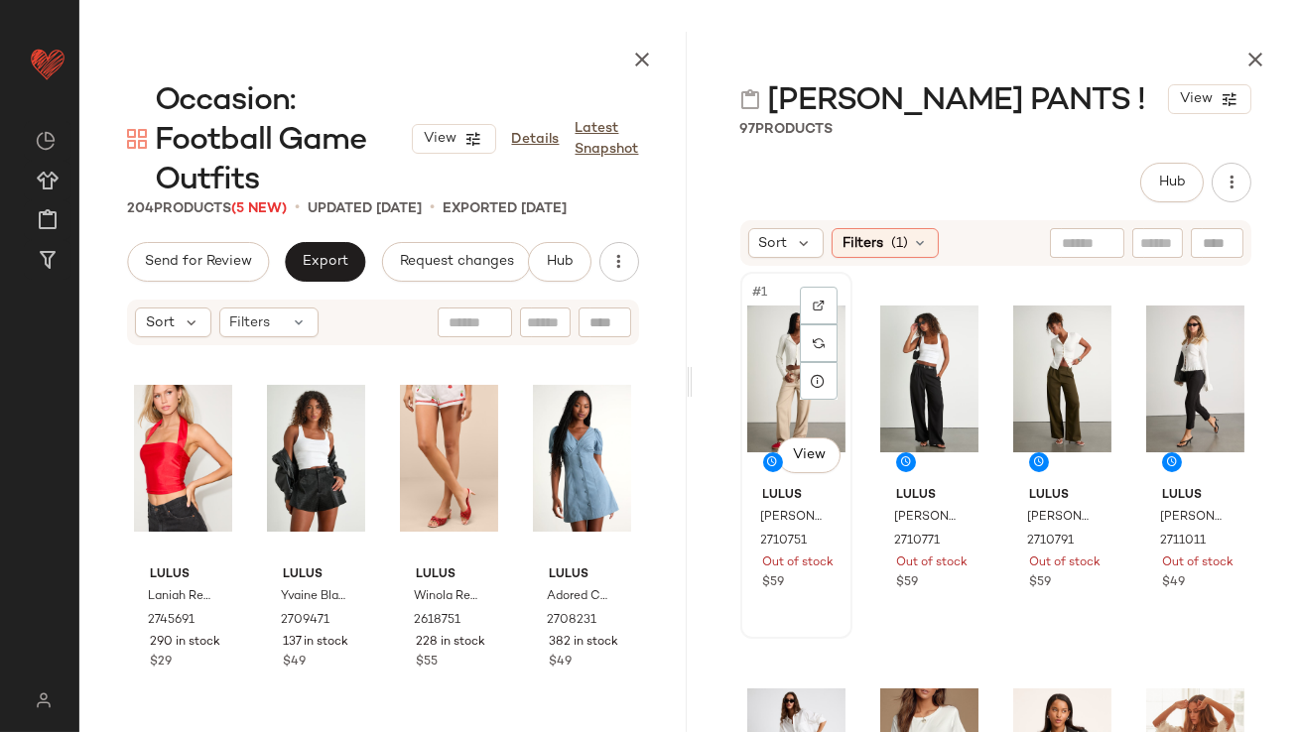
scroll to position [308, 0]
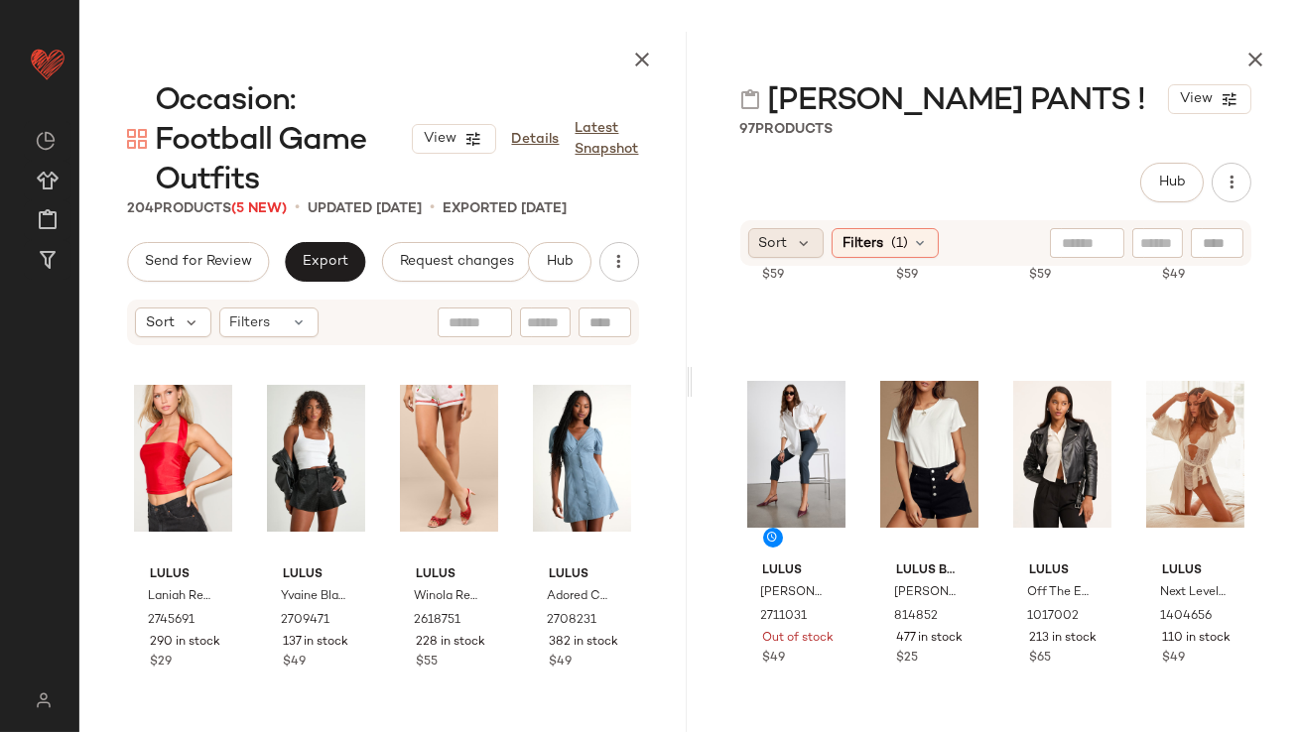
click at [788, 256] on div "Sort" at bounding box center [786, 243] width 76 height 30
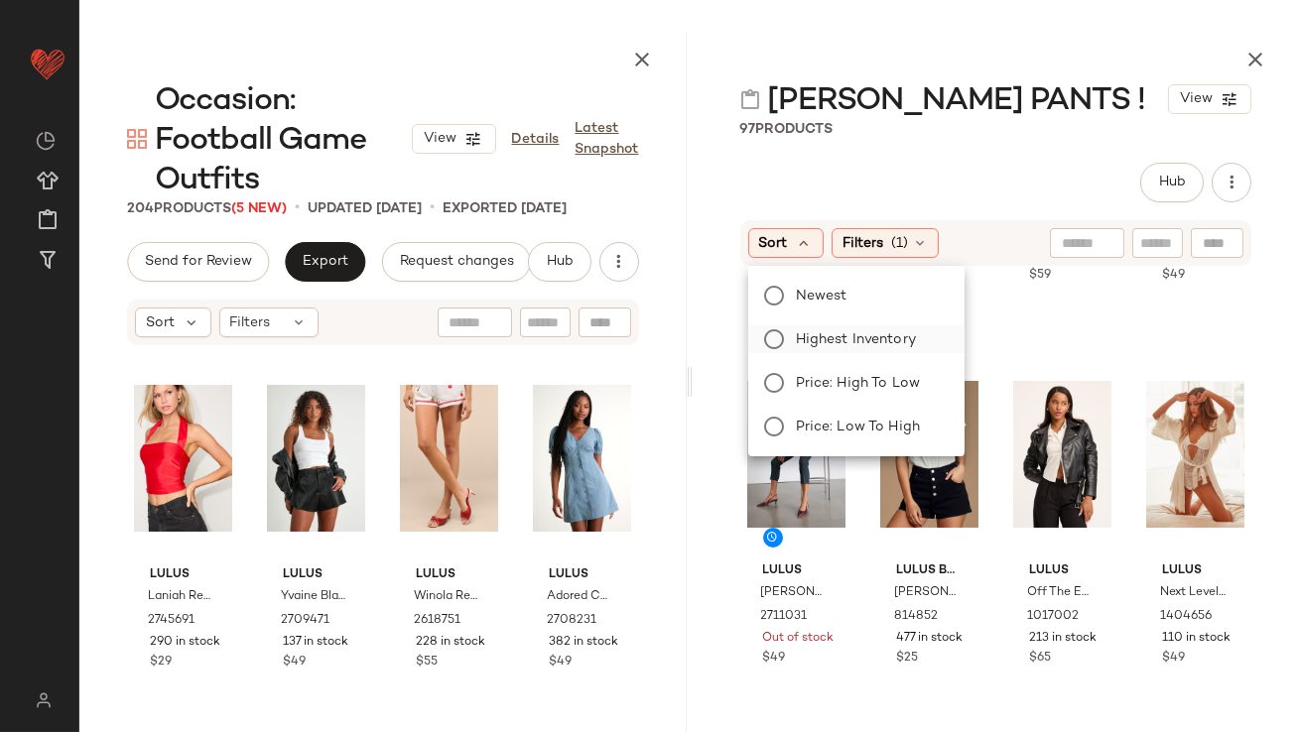
click at [790, 326] on label "Highest Inventory" at bounding box center [868, 340] width 161 height 28
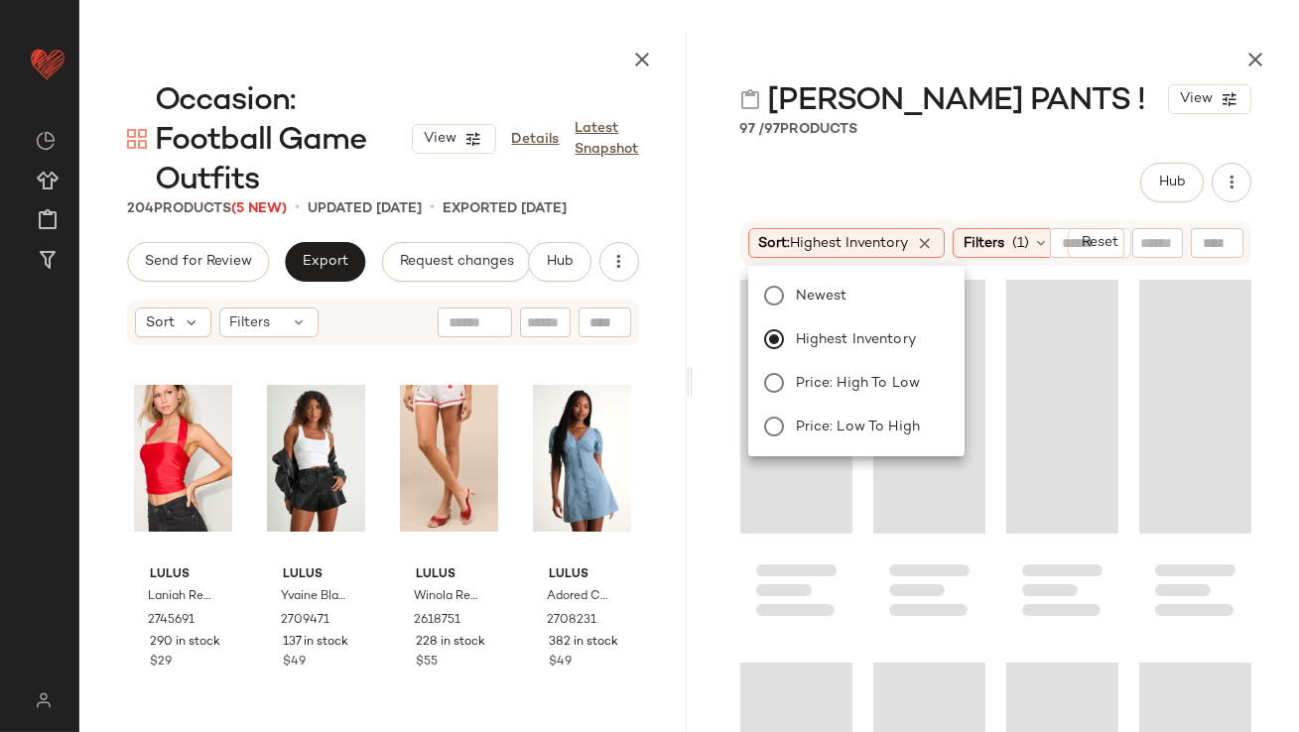
click at [859, 176] on div "Hub" at bounding box center [996, 183] width 512 height 40
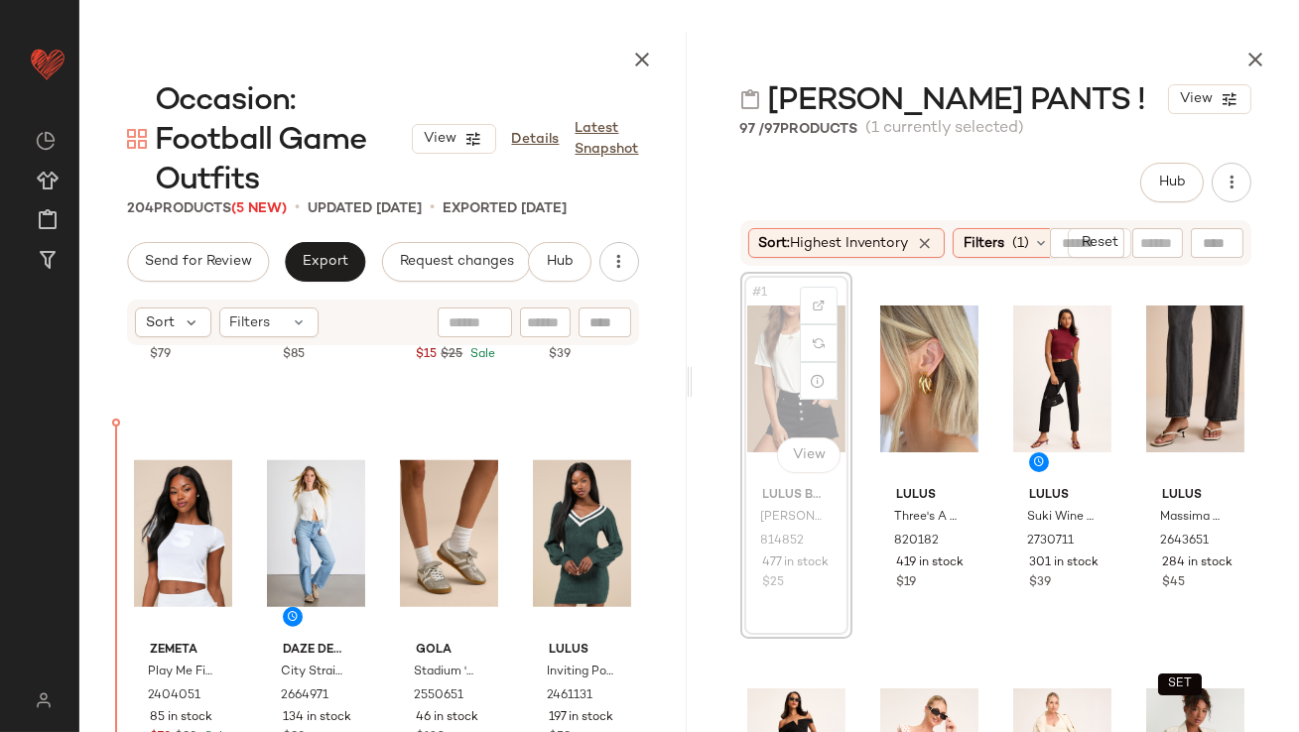
scroll to position [3778, 0]
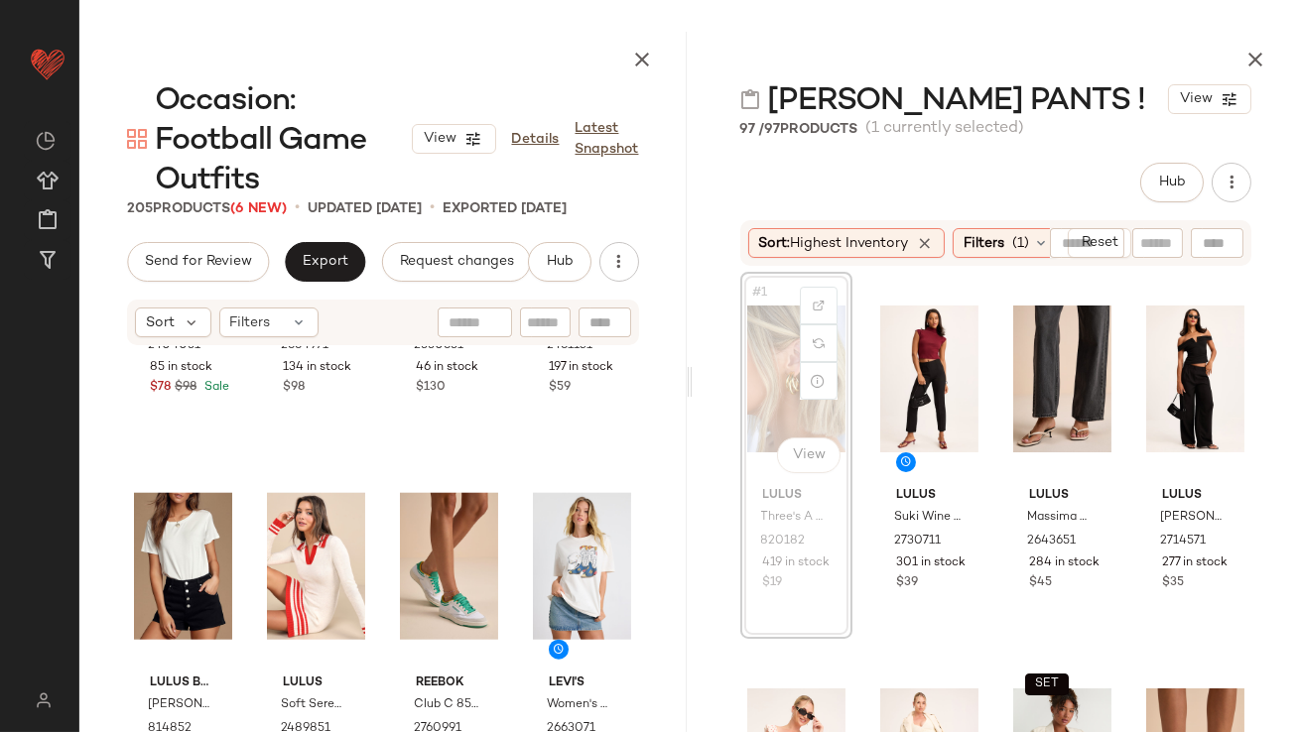
scroll to position [4120, 0]
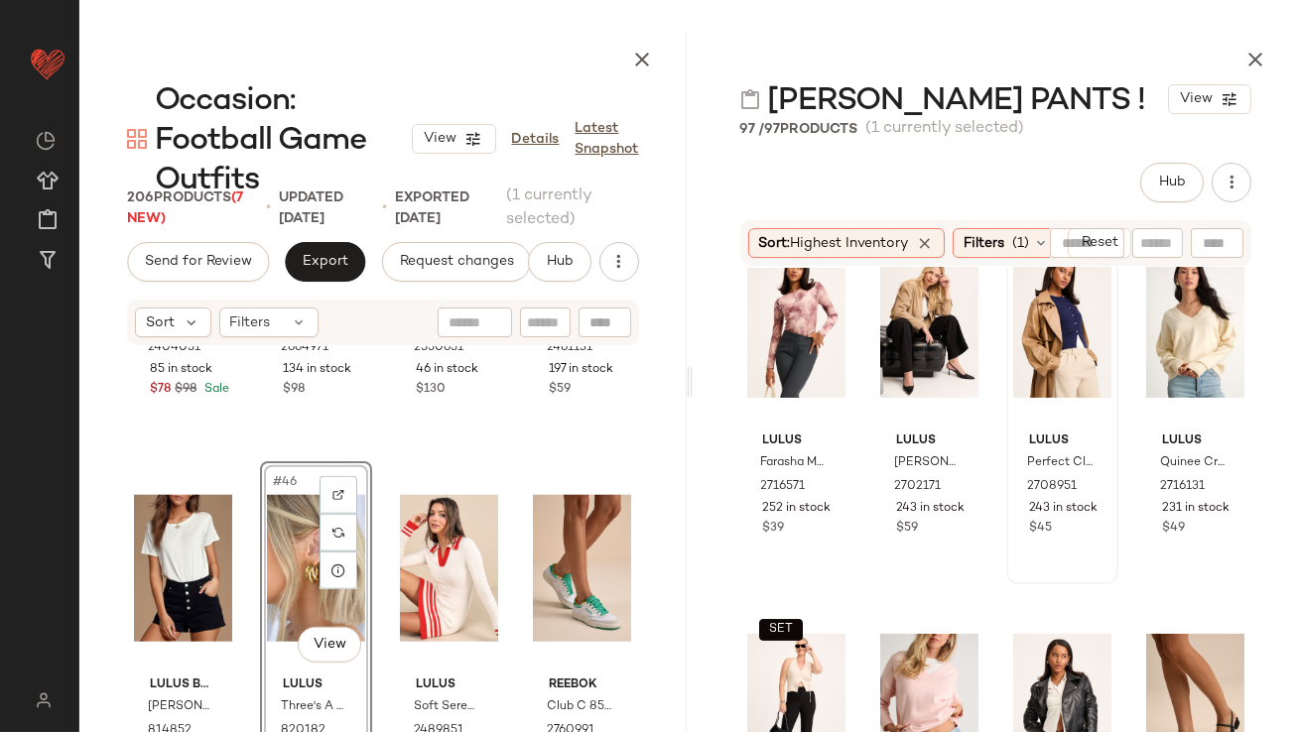
scroll to position [826, 0]
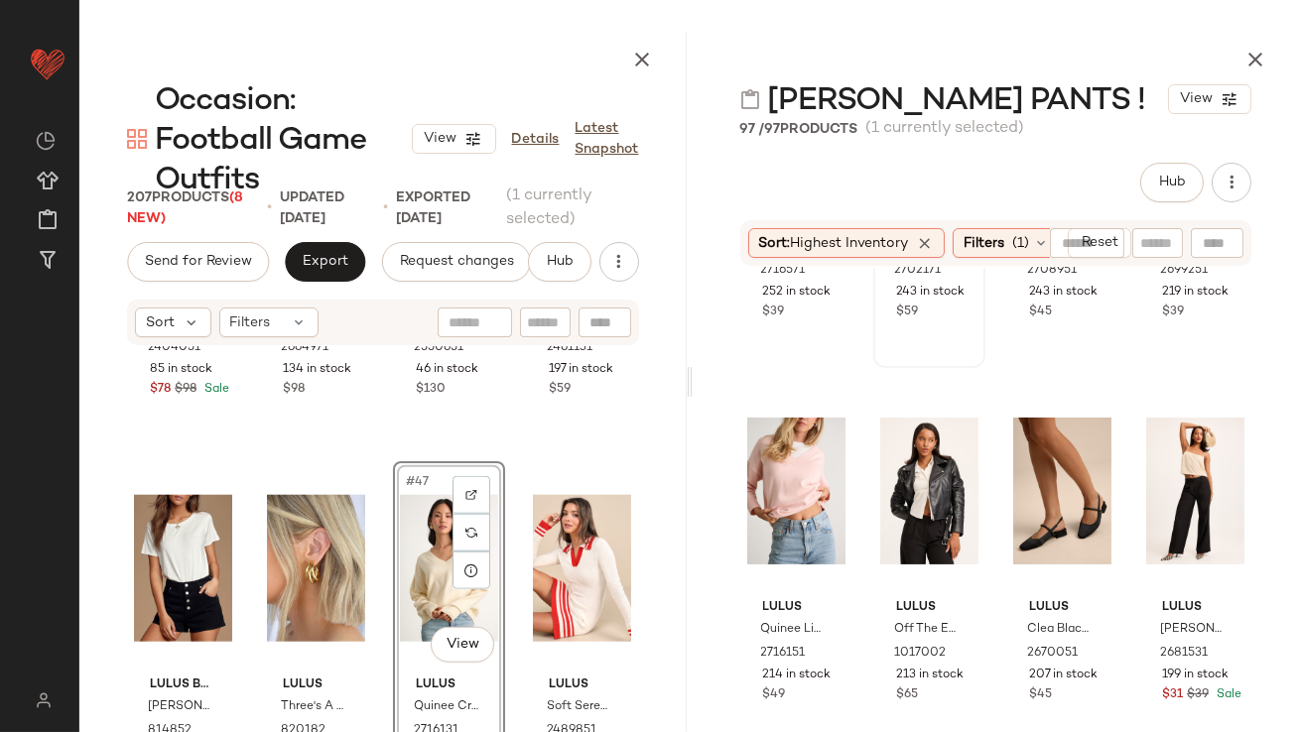
scroll to position [1060, 0]
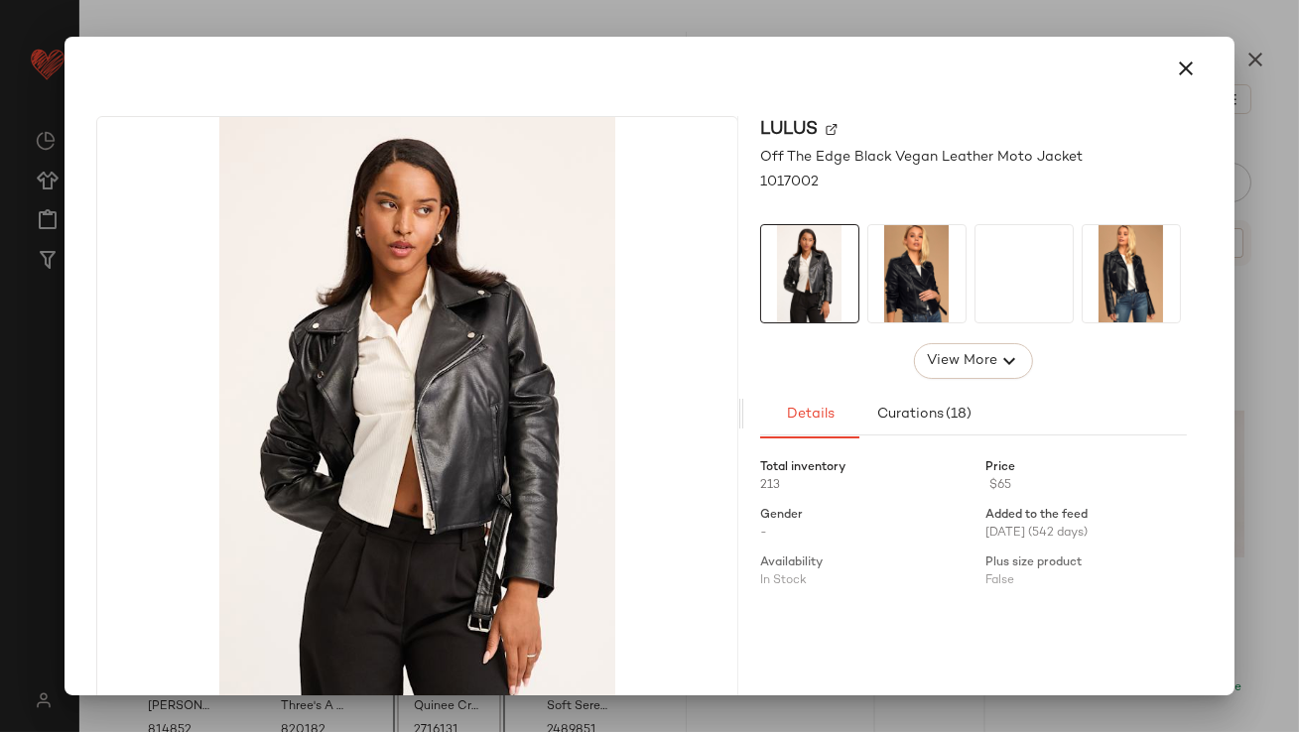
click at [1186, 55] on button "button" at bounding box center [1187, 69] width 48 height 48
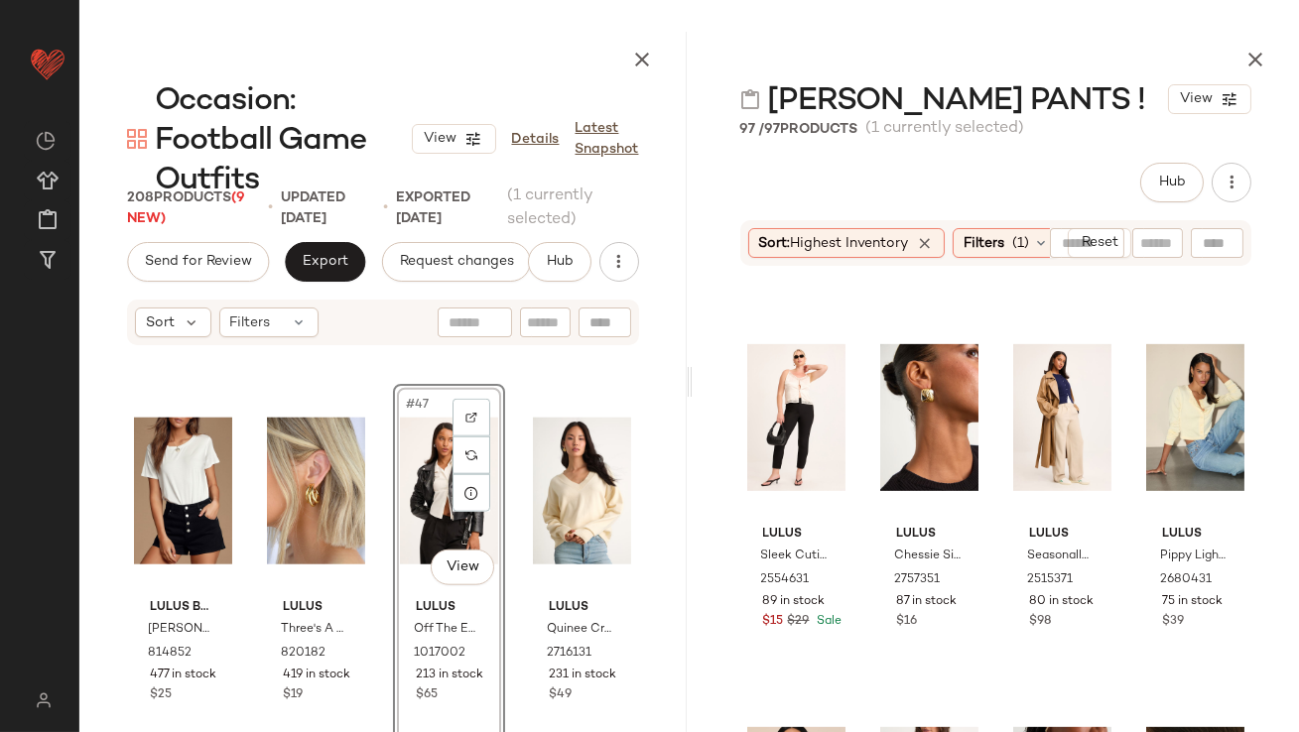
scroll to position [4226, 0]
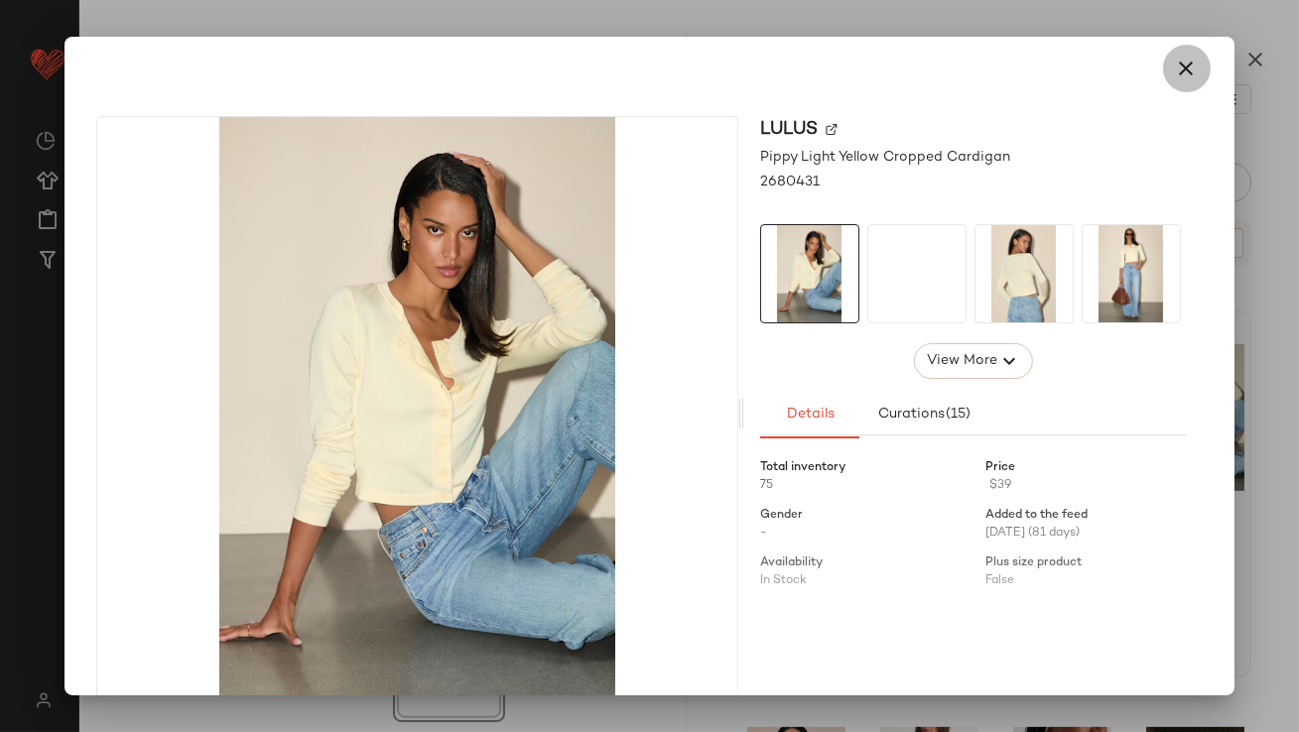
click at [1175, 70] on icon "button" at bounding box center [1187, 69] width 24 height 24
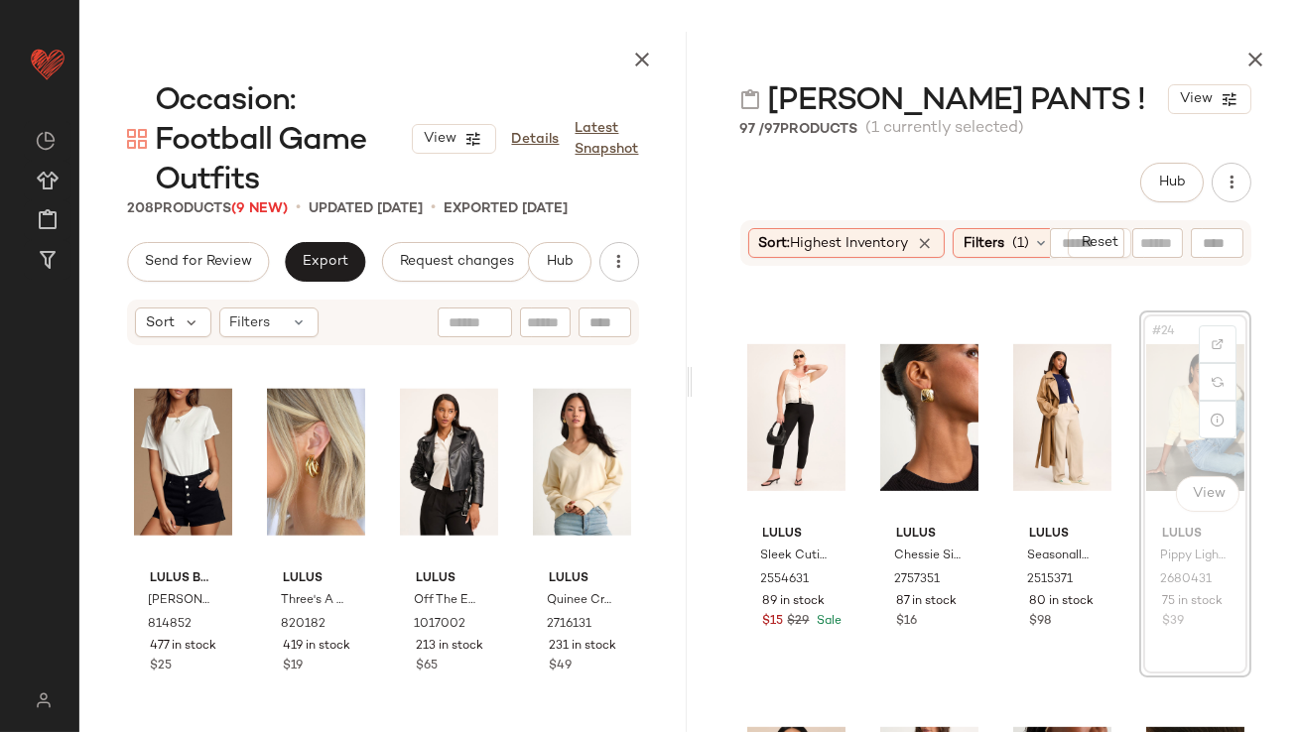
scroll to position [1891, 0]
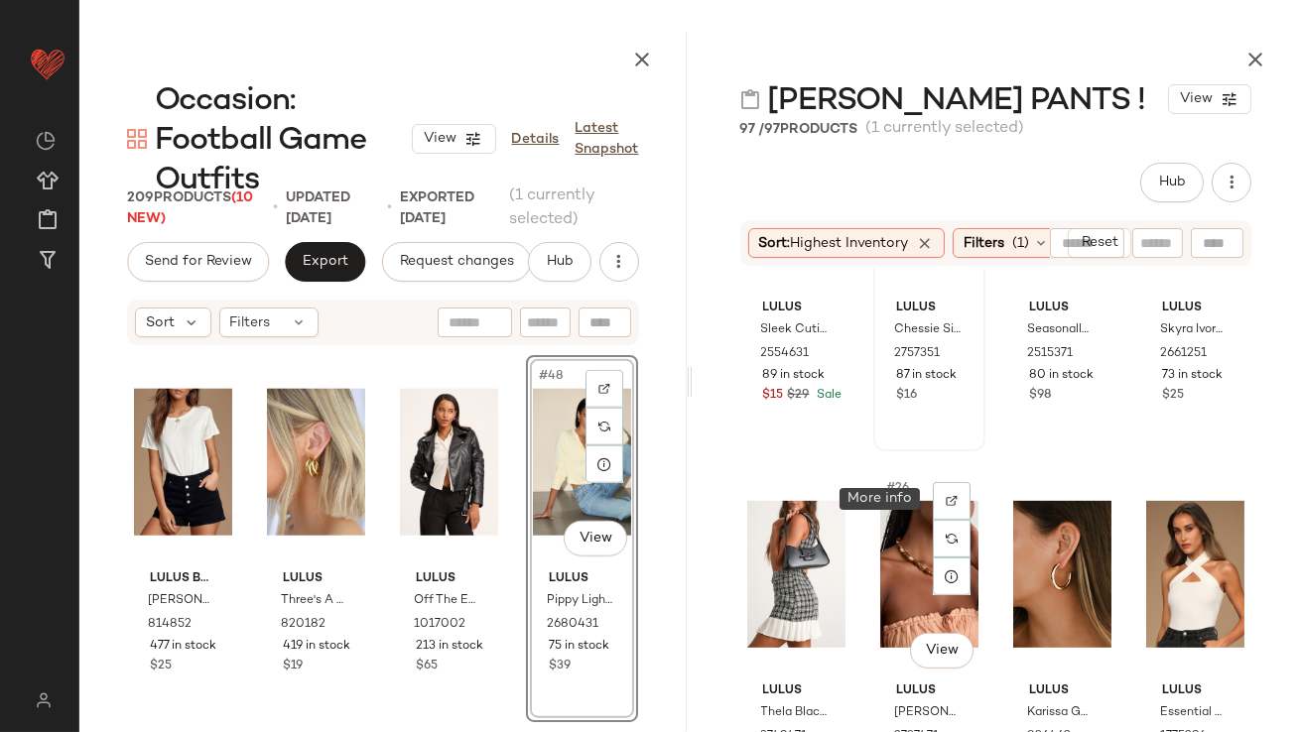
scroll to position [2249, 0]
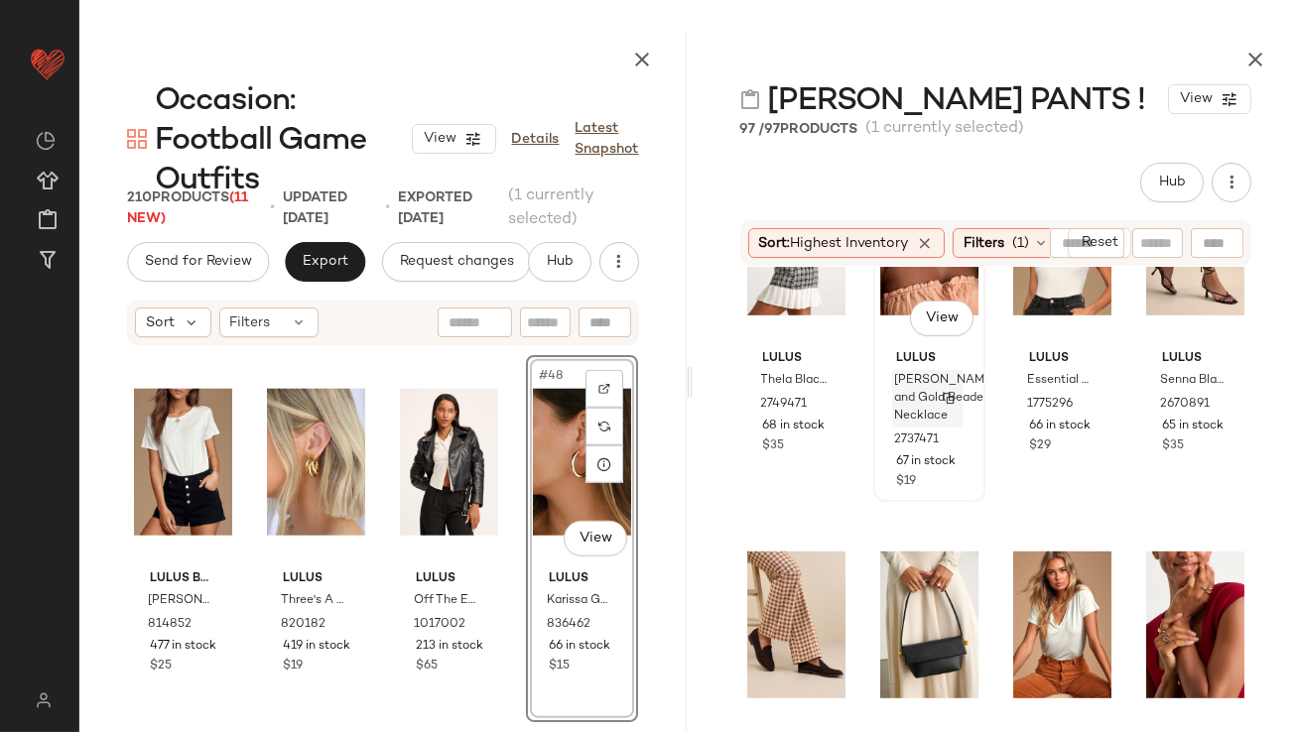
scroll to position [2568, 0]
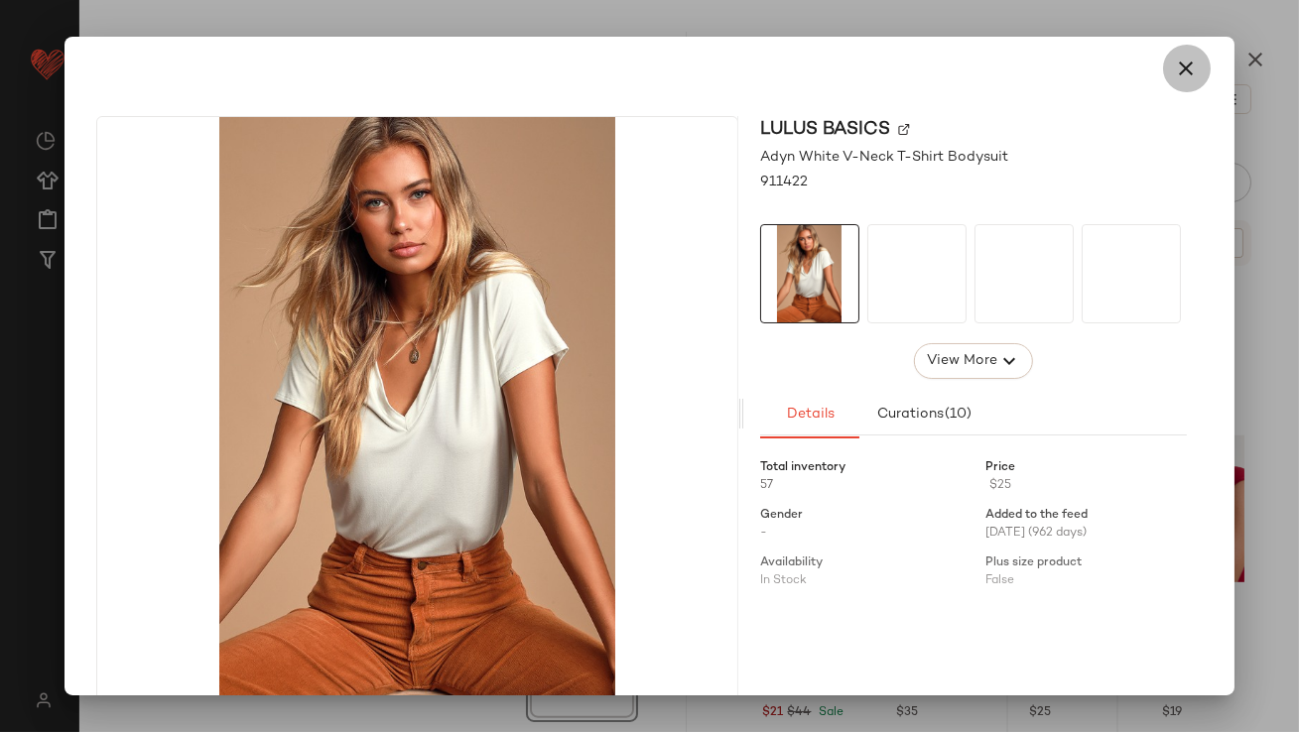
click at [1175, 57] on icon "button" at bounding box center [1187, 69] width 24 height 24
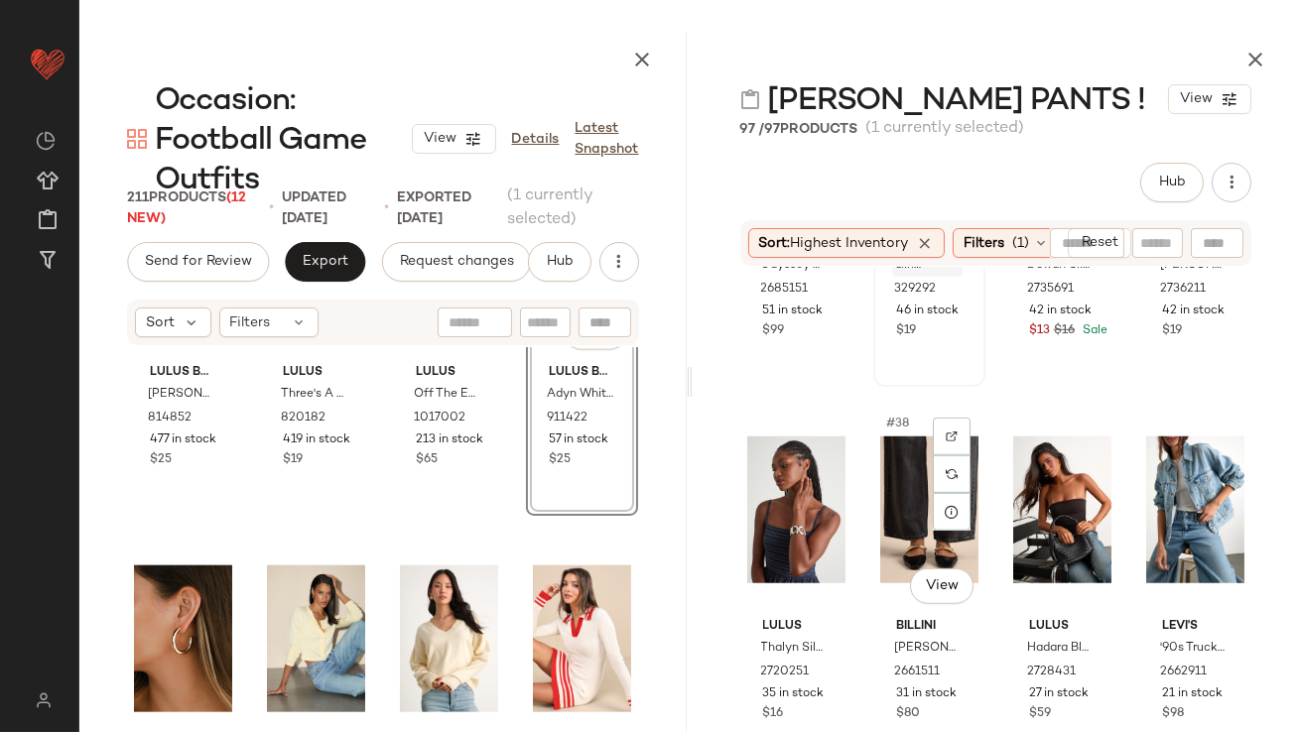
scroll to position [3336, 0]
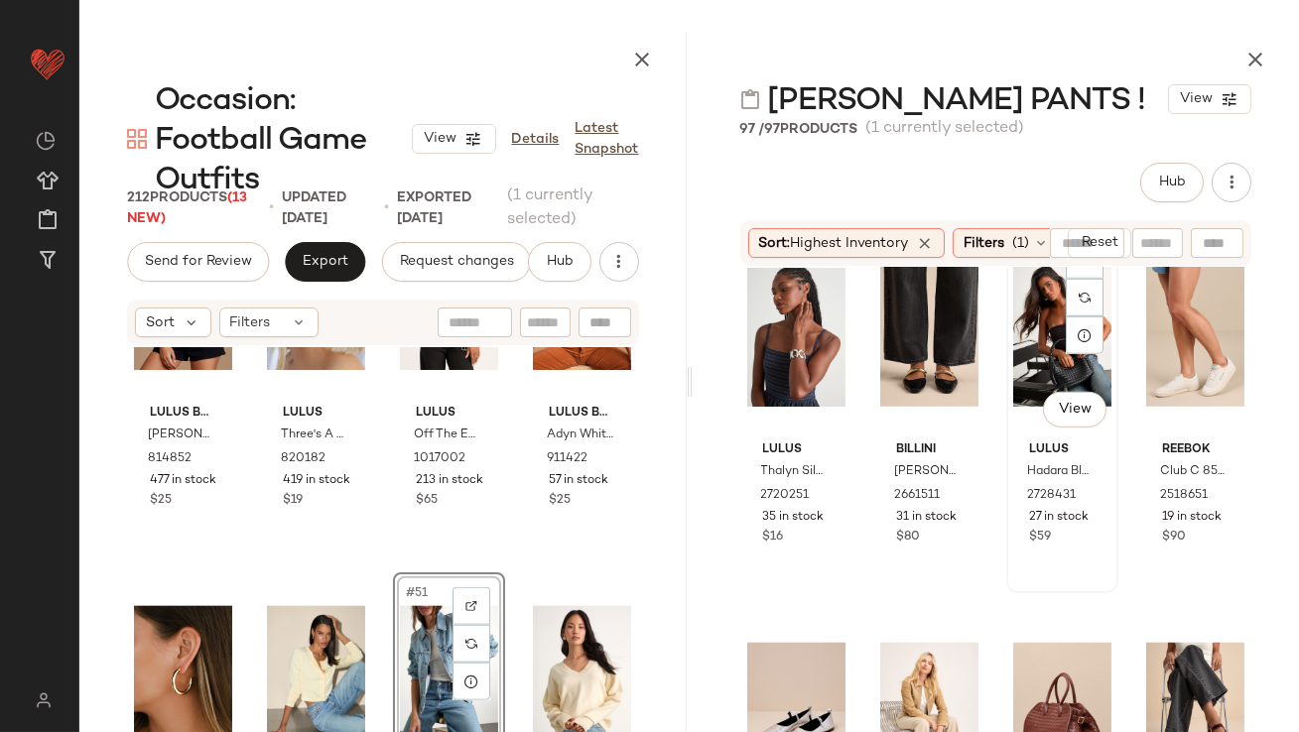
scroll to position [4396, 0]
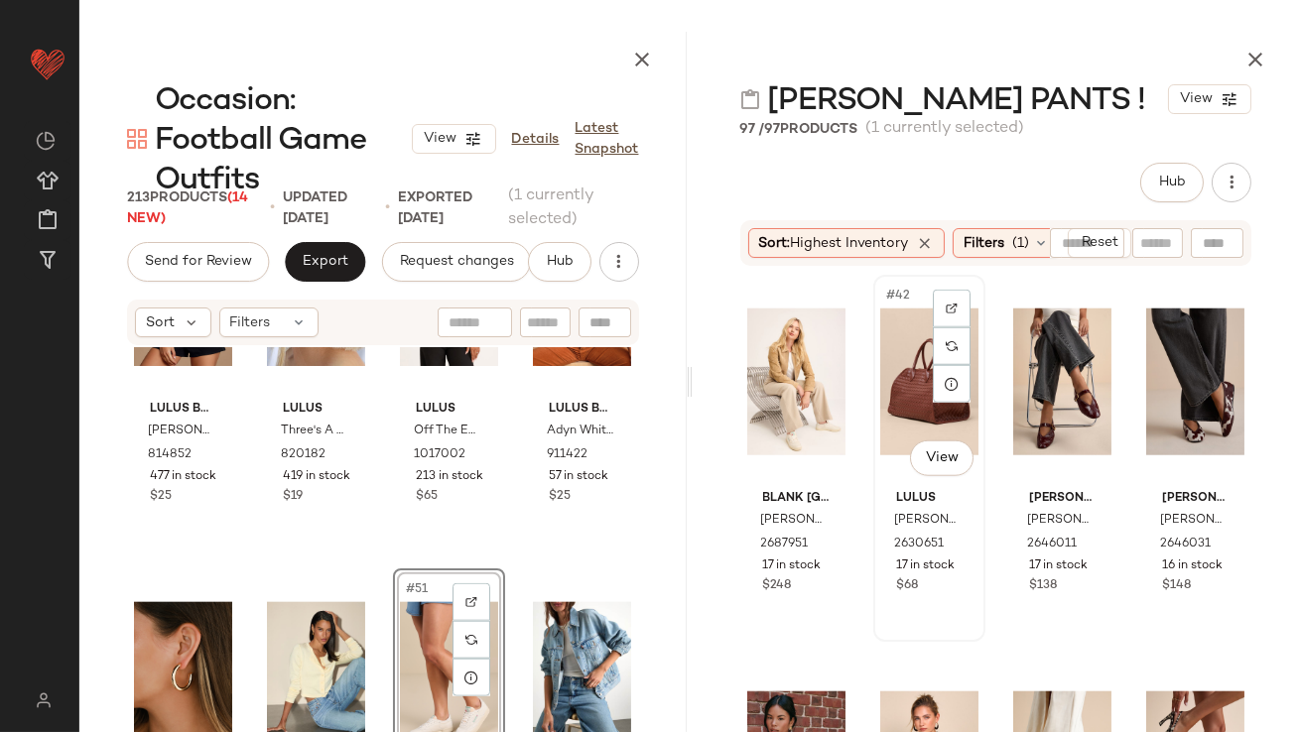
scroll to position [3846, 0]
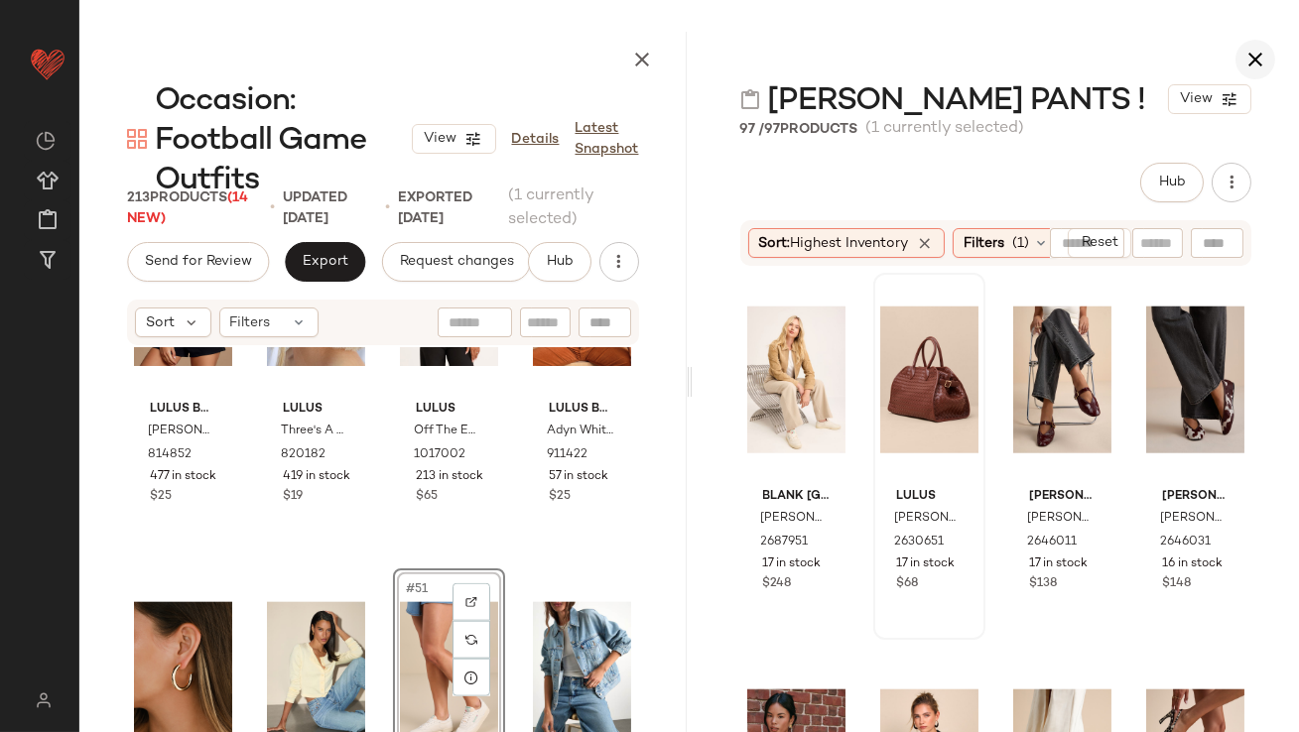
click at [1256, 62] on icon "button" at bounding box center [1256, 60] width 24 height 24
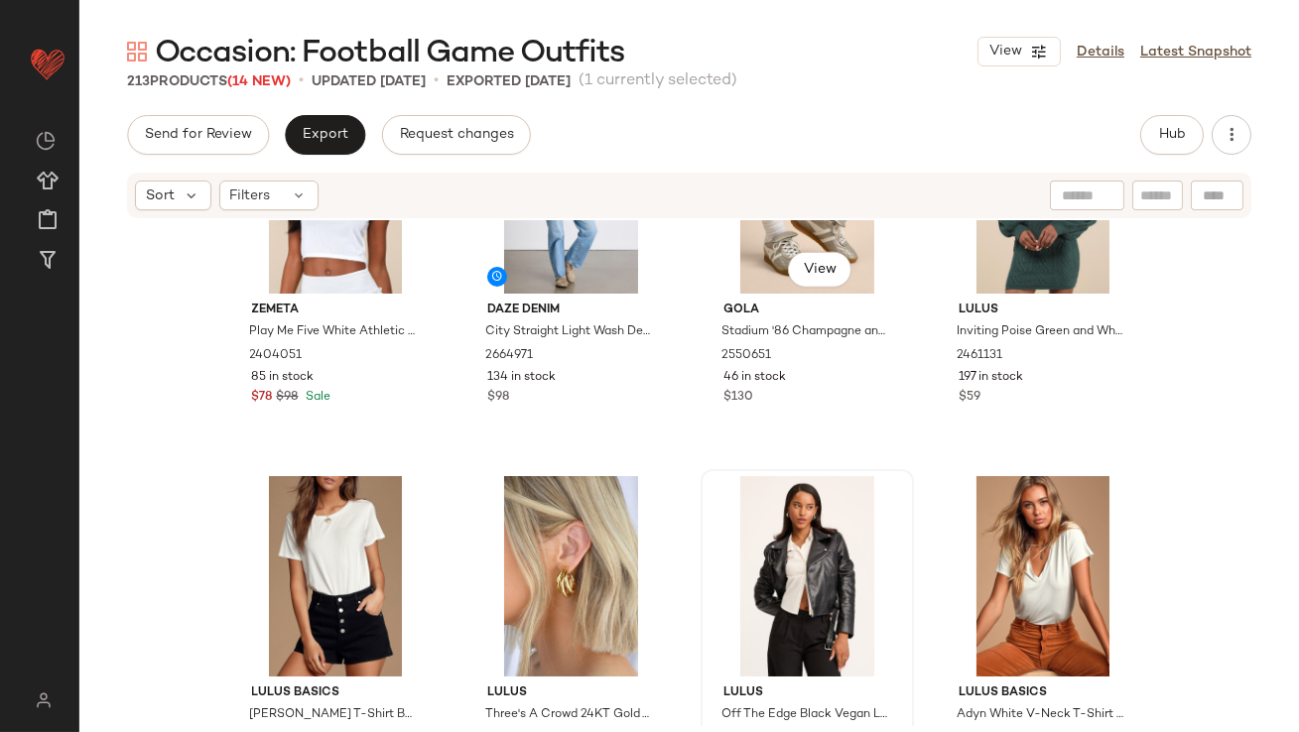
scroll to position [4017, 0]
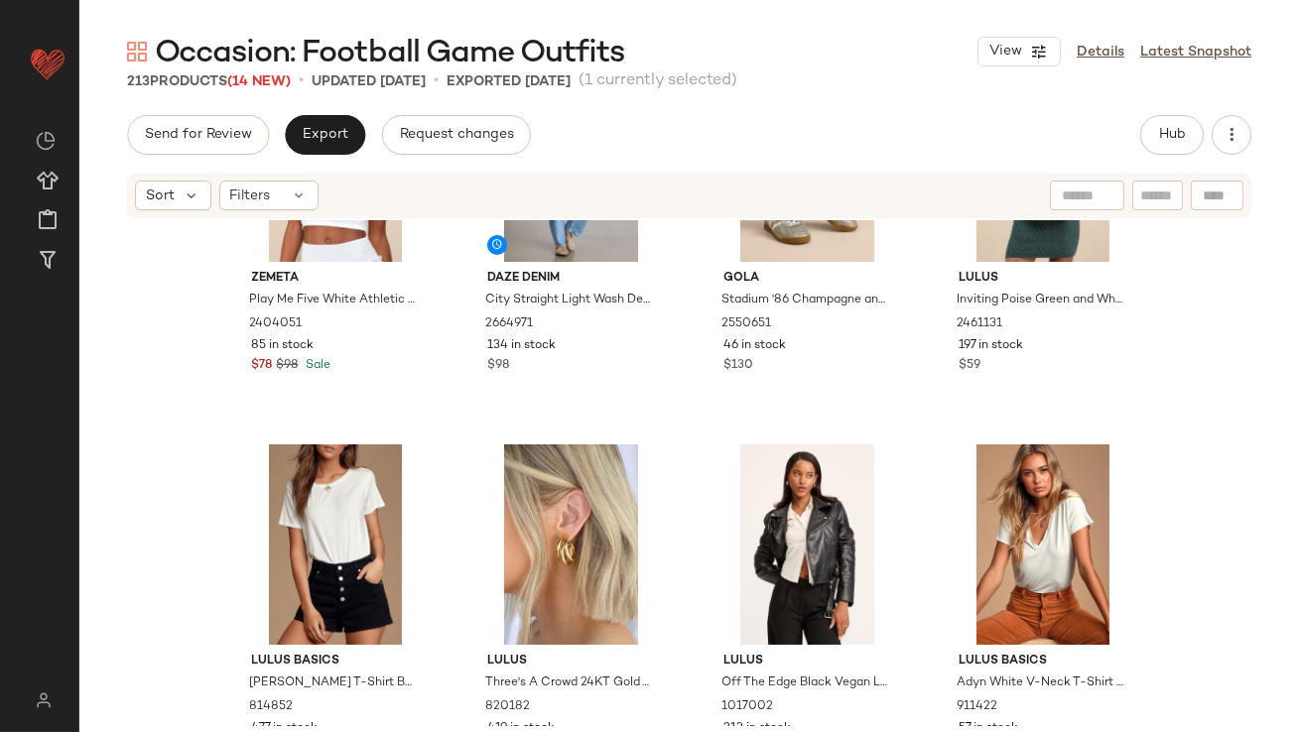
click at [1191, 104] on div "Occasion: Football Game Outfits View Details Latest Snapshot 213 Products (14 N…" at bounding box center [689, 382] width 1220 height 701
click at [1183, 119] on button "Hub" at bounding box center [1172, 135] width 64 height 40
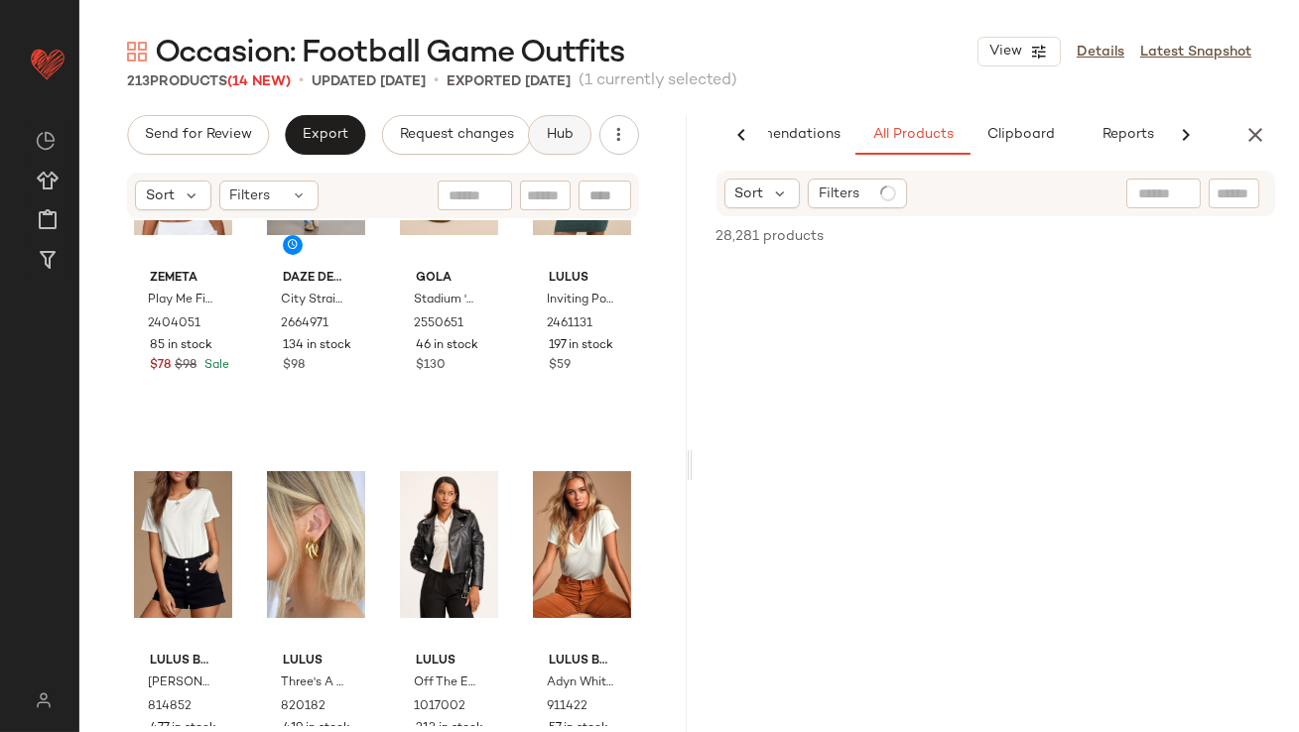
scroll to position [0, 111]
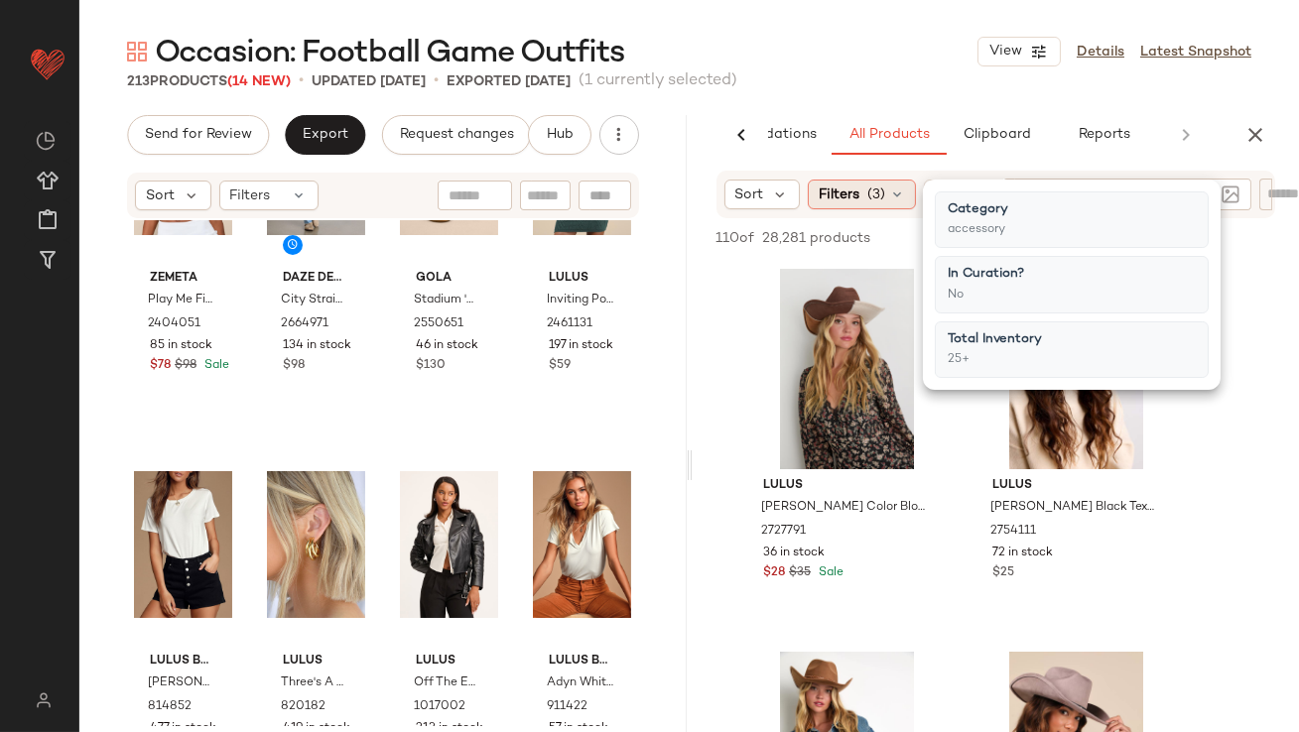
click at [889, 198] on icon at bounding box center [897, 195] width 16 height 16
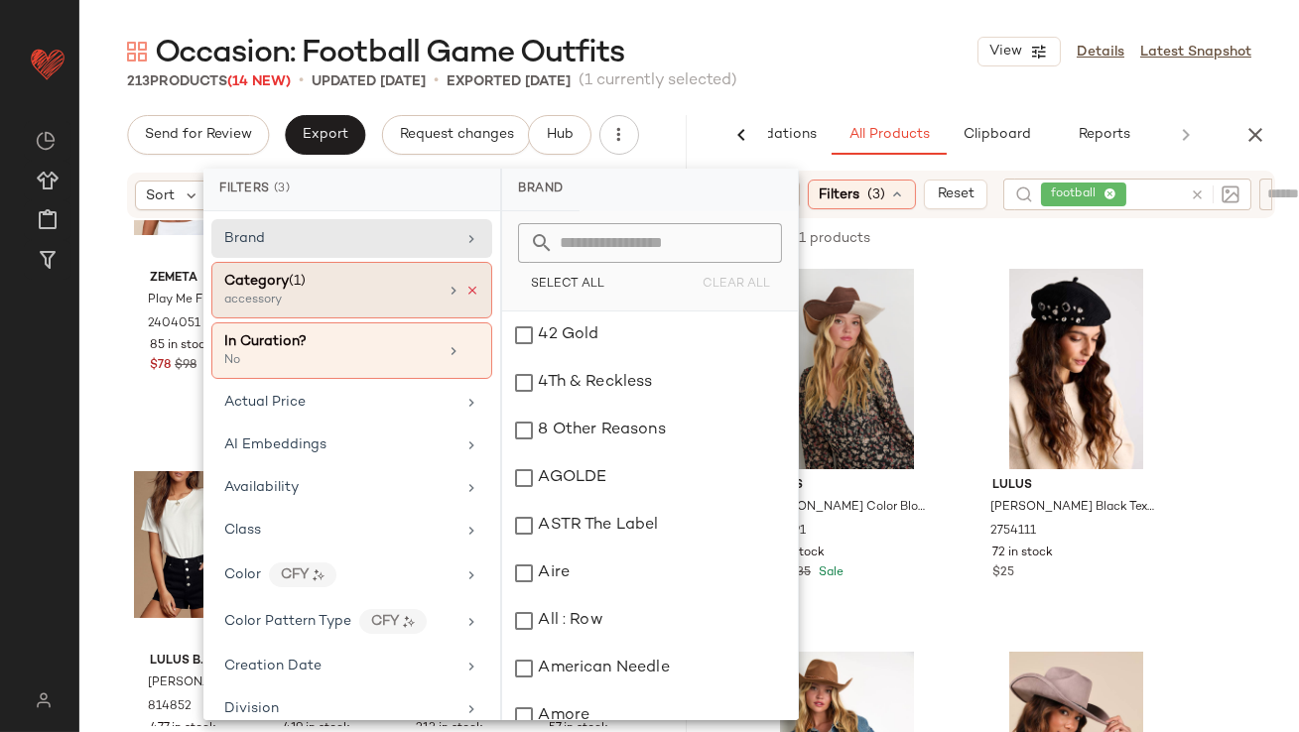
click at [467, 288] on icon at bounding box center [472, 291] width 14 height 14
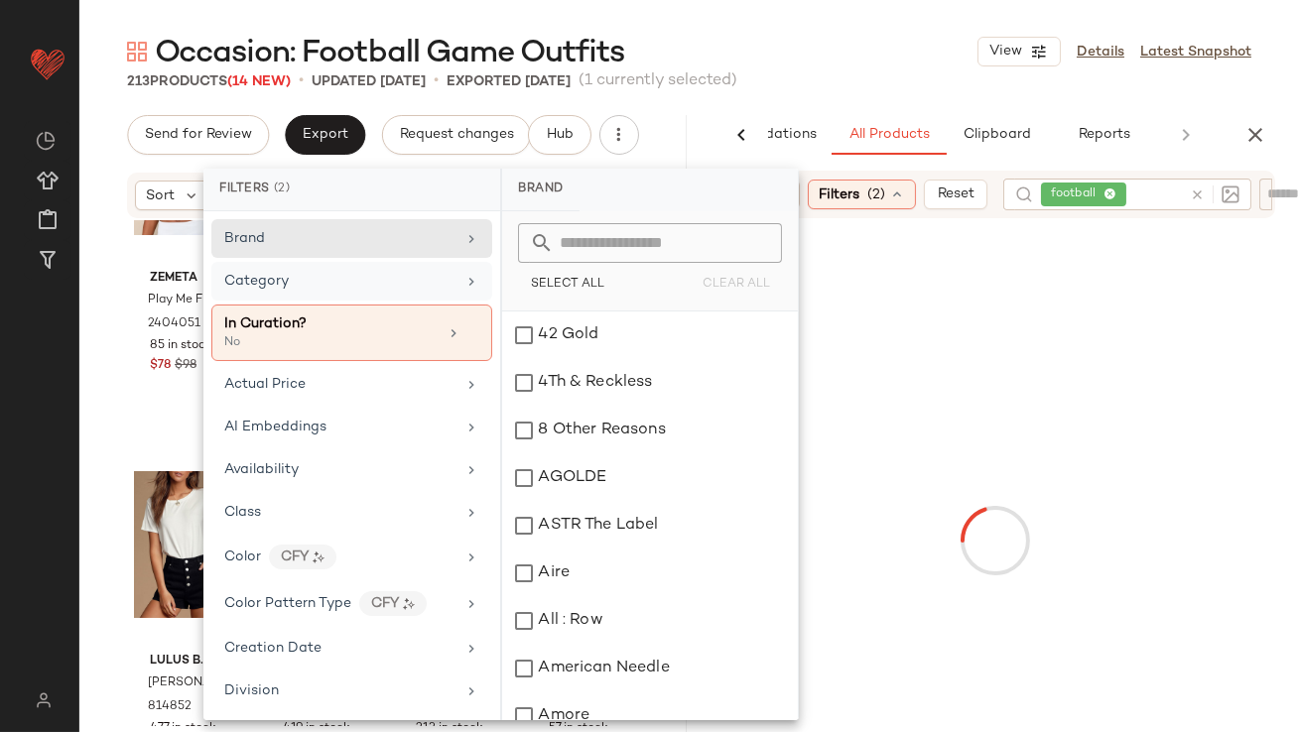
click at [425, 281] on div "Category" at bounding box center [339, 281] width 231 height 21
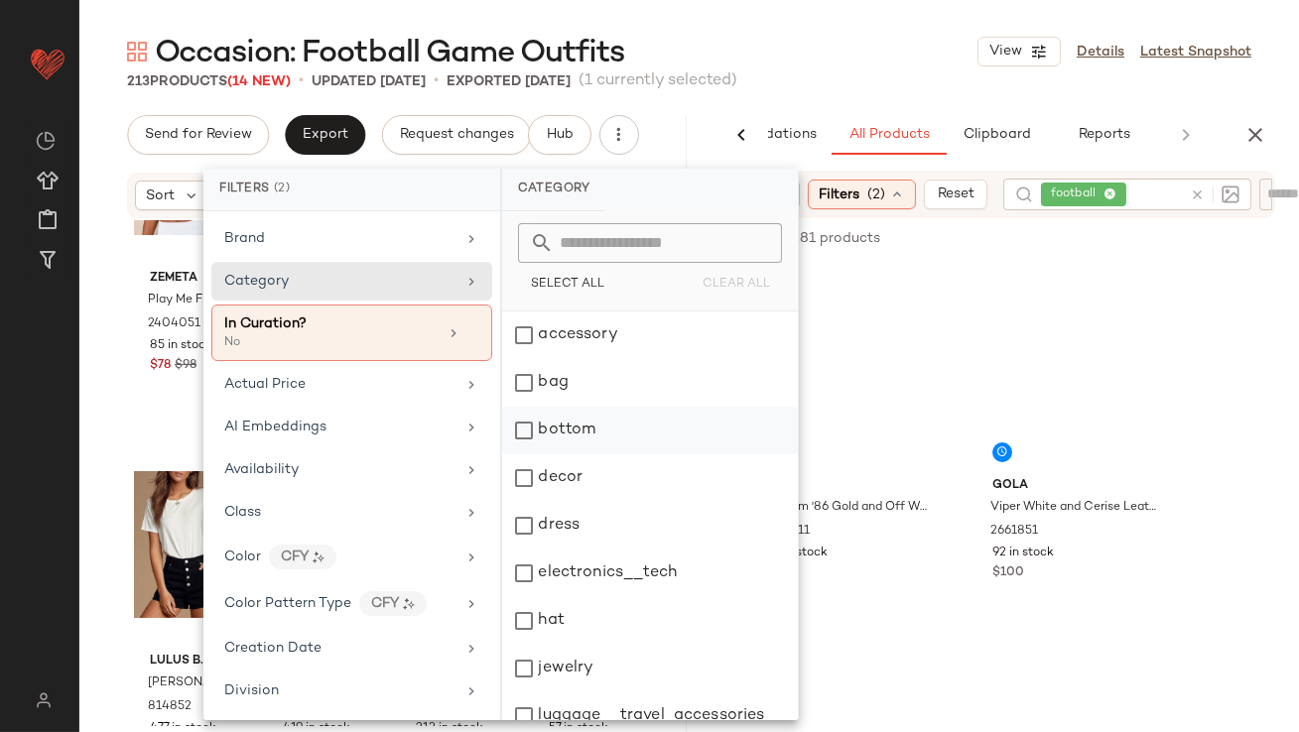
click at [556, 432] on div "bottom" at bounding box center [650, 431] width 296 height 48
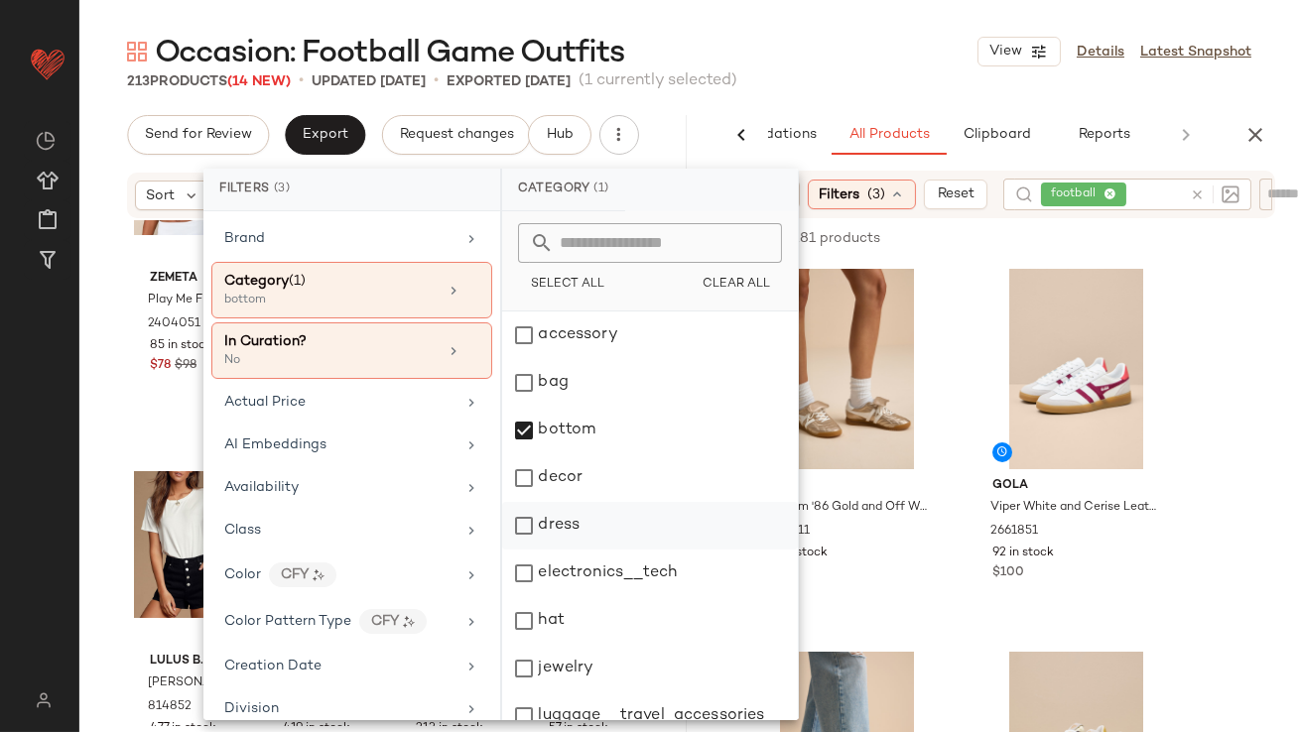
click at [564, 530] on div "dress" at bounding box center [650, 526] width 296 height 48
click at [907, 111] on div "Occasion: Football Game Outfits View Details Latest Snapshot 213 Products (14 N…" at bounding box center [689, 382] width 1220 height 701
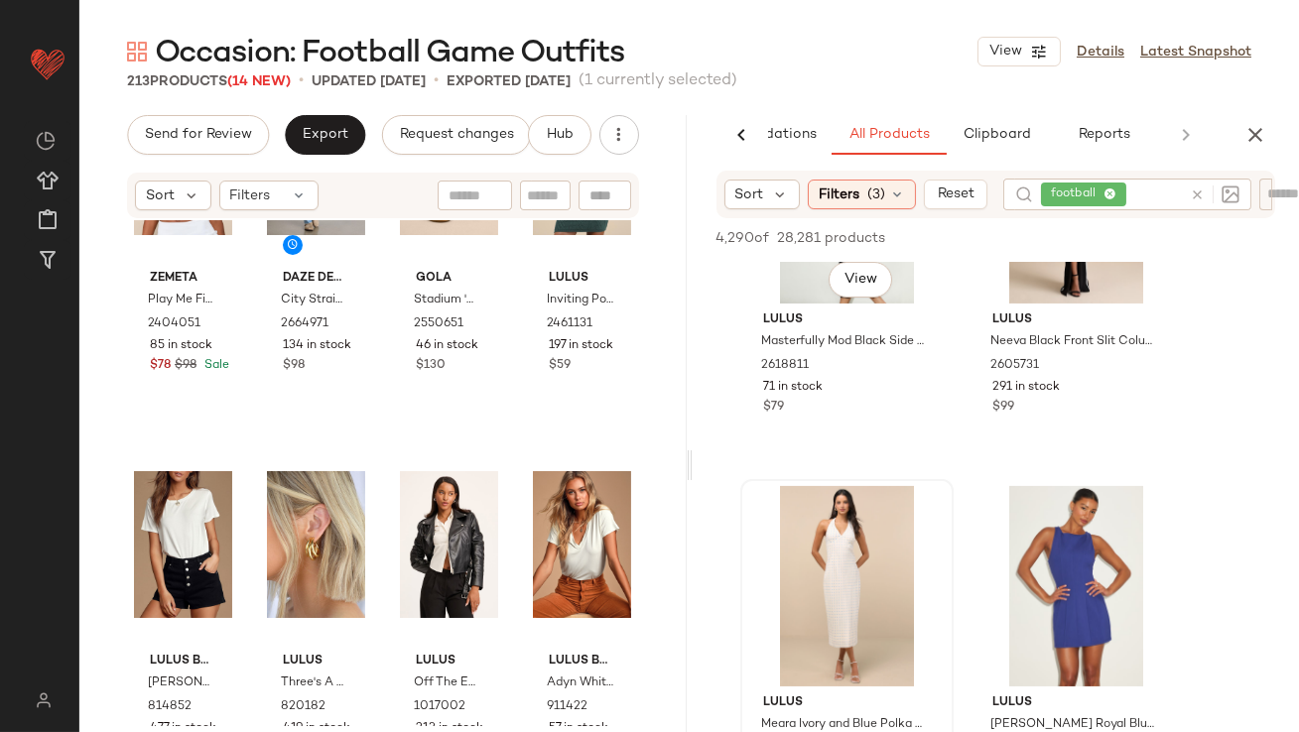
scroll to position [953, 0]
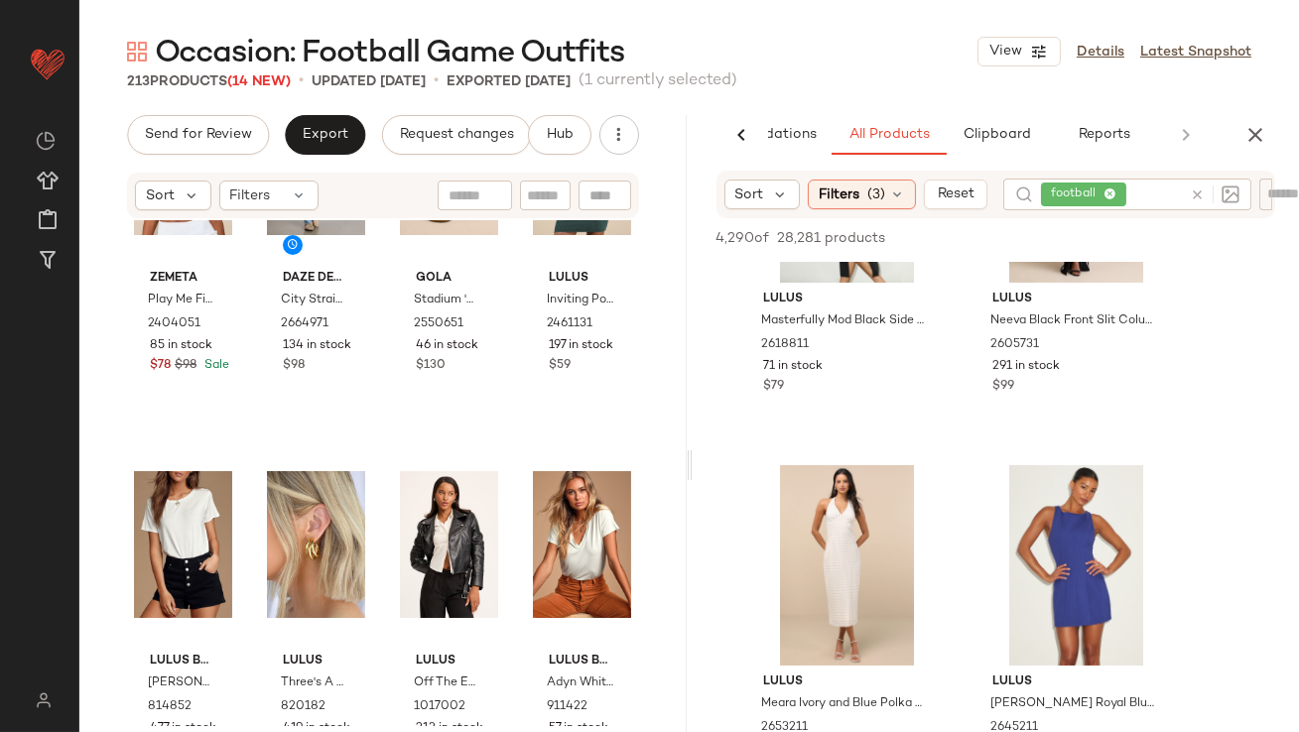
click at [1112, 191] on icon at bounding box center [1110, 195] width 13 height 13
type input "*****"
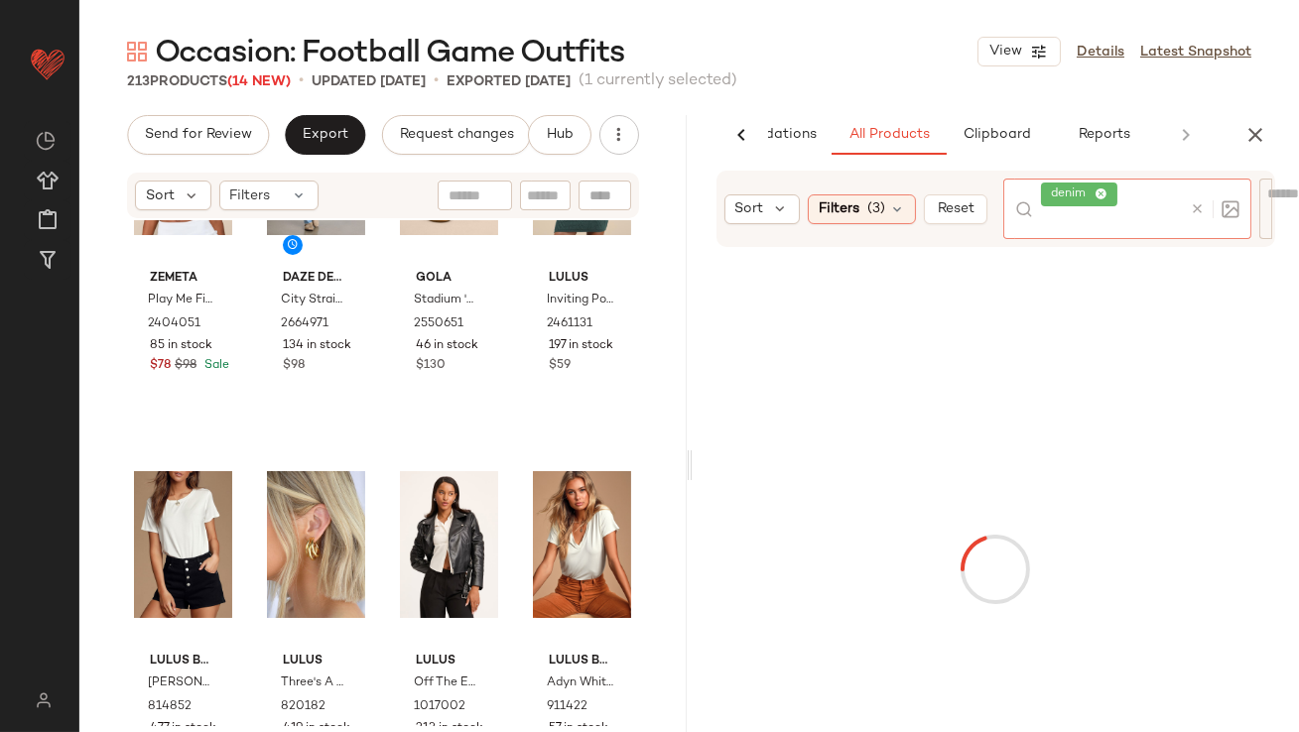
click at [930, 69] on div "Occasion: Football Game Outfits View Details Latest Snapshot" at bounding box center [689, 52] width 1220 height 40
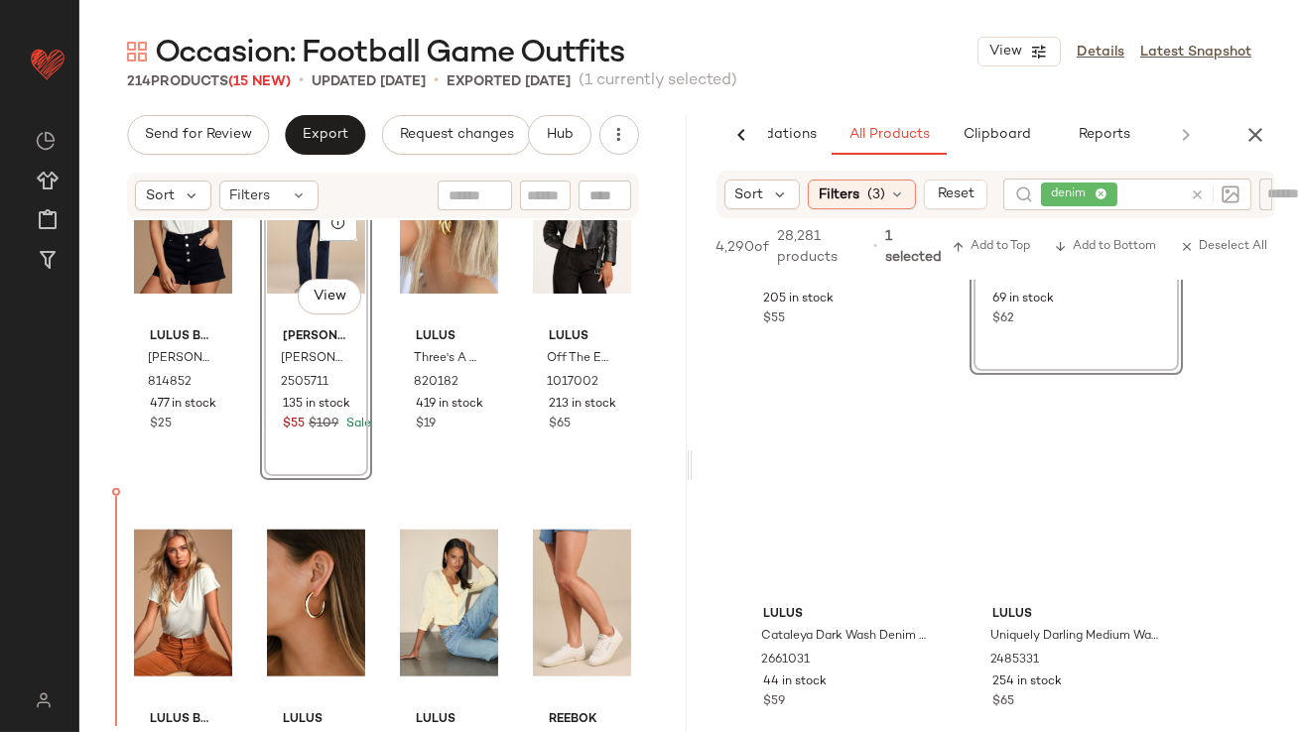
scroll to position [4379, 0]
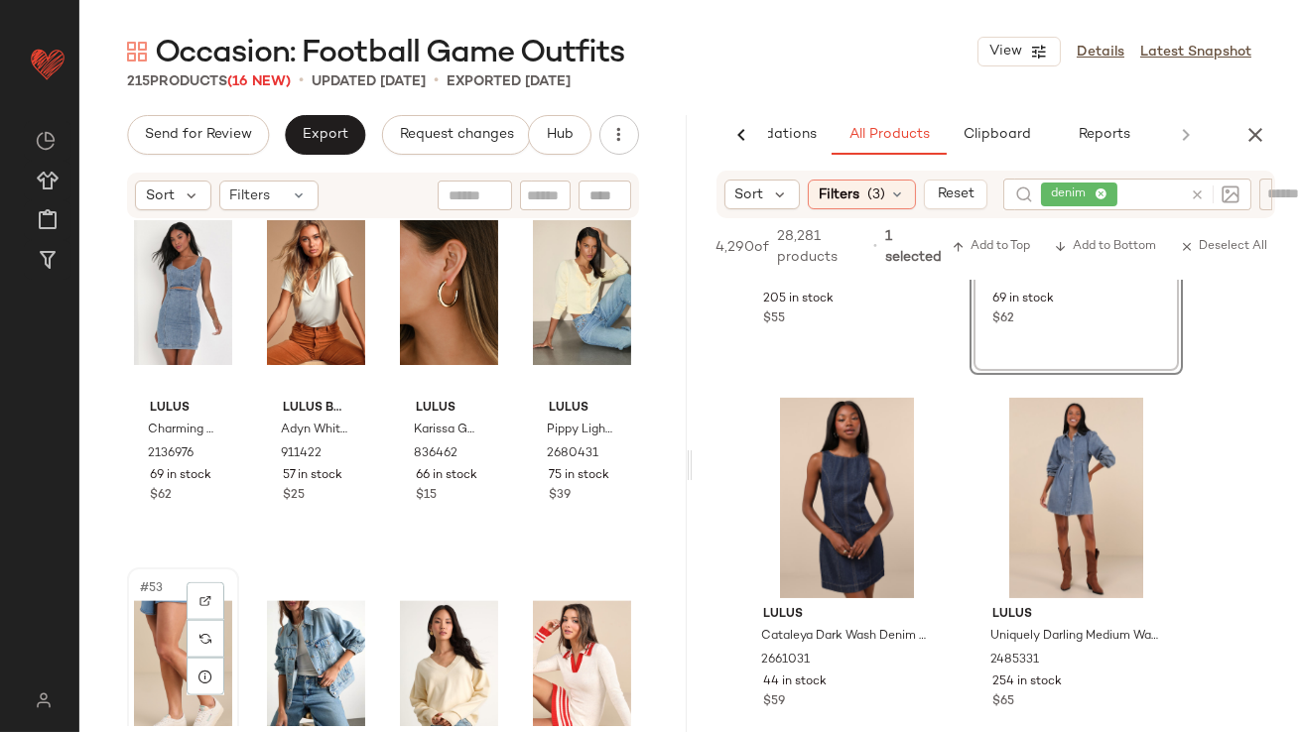
scroll to position [4654, 0]
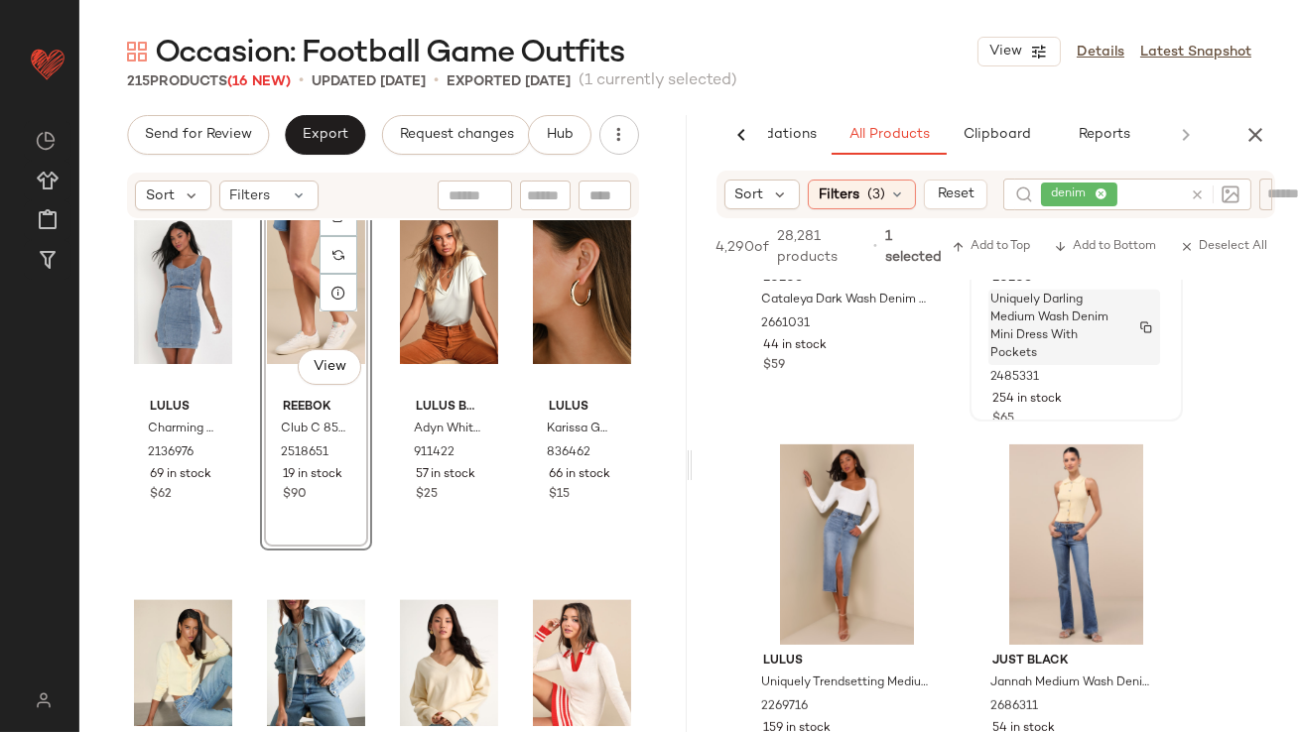
scroll to position [1399, 0]
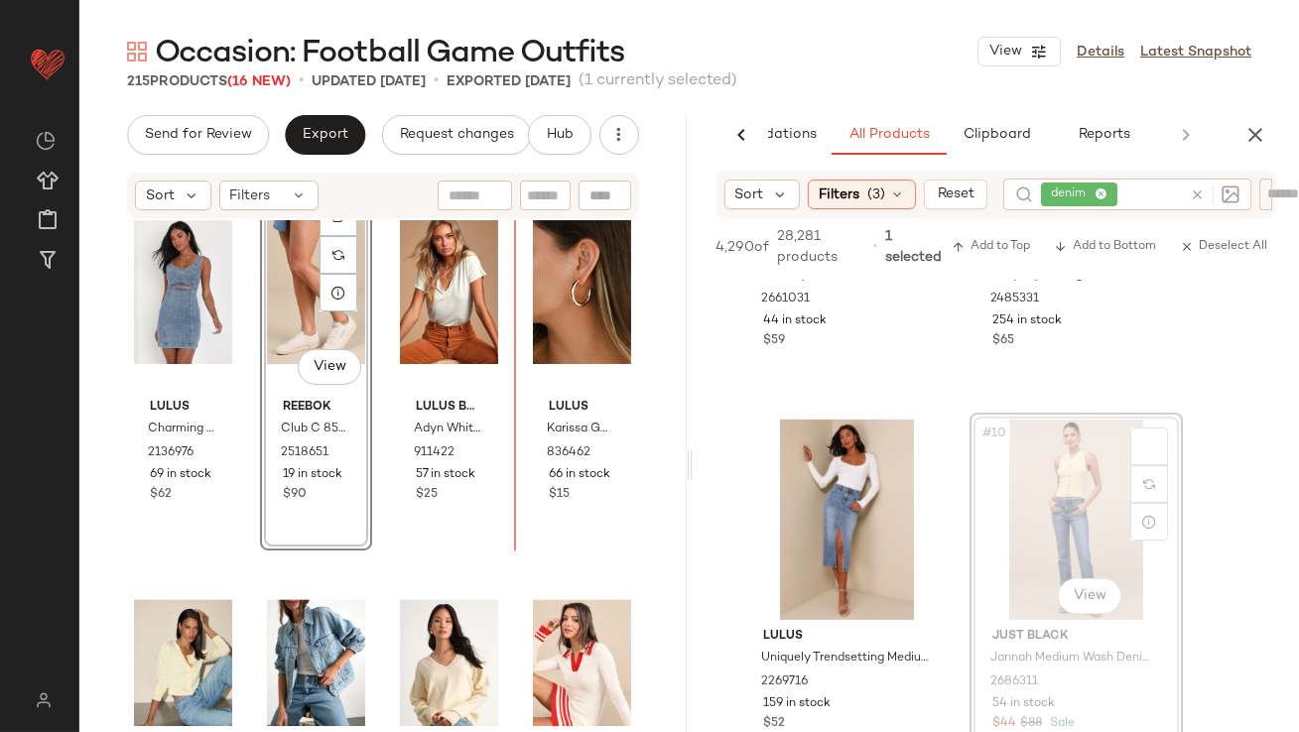
drag, startPoint x: 1085, startPoint y: 500, endPoint x: 722, endPoint y: 491, distance: 363.4
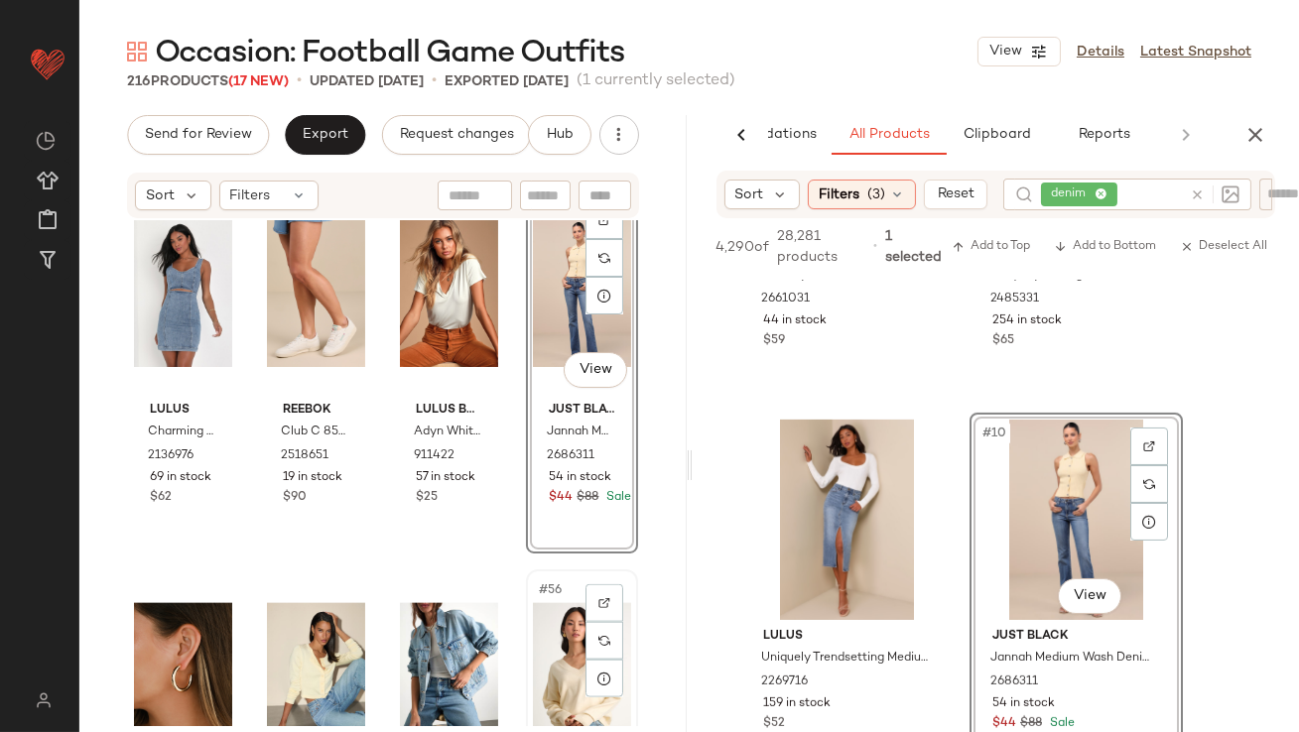
scroll to position [4794, 0]
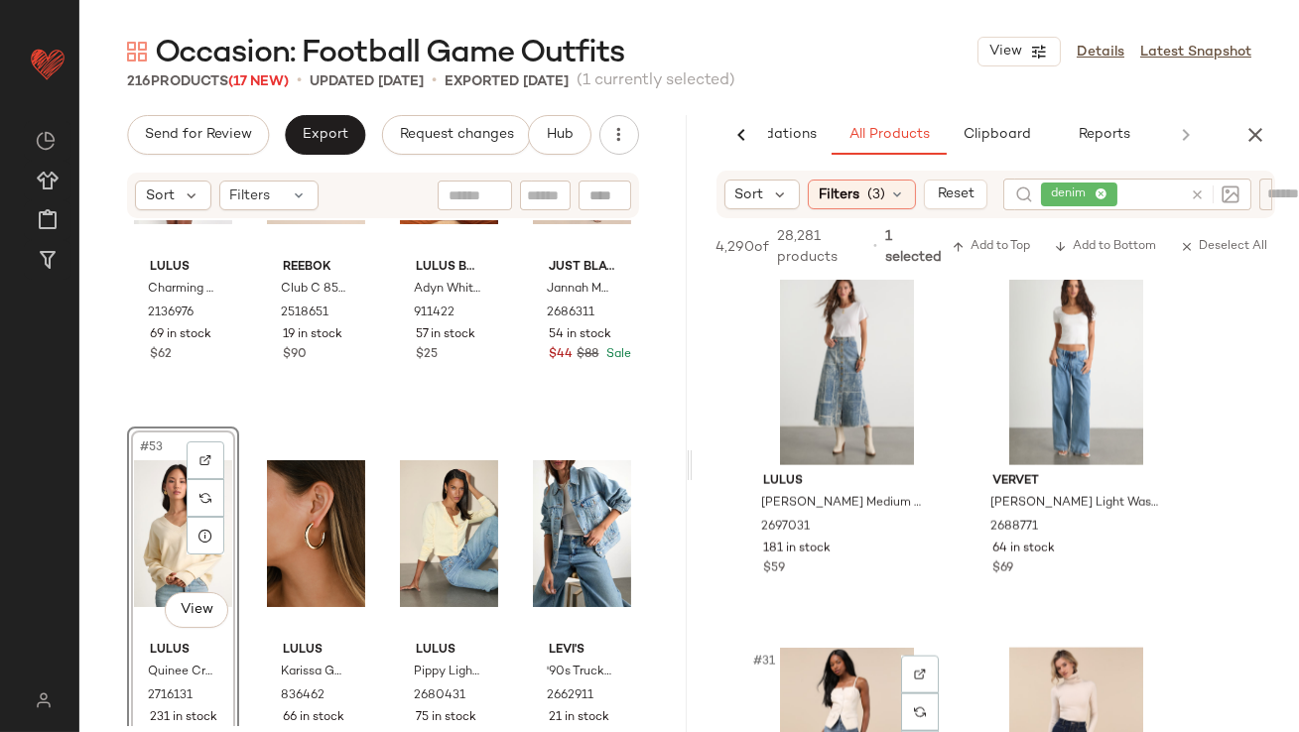
scroll to position [5386, 0]
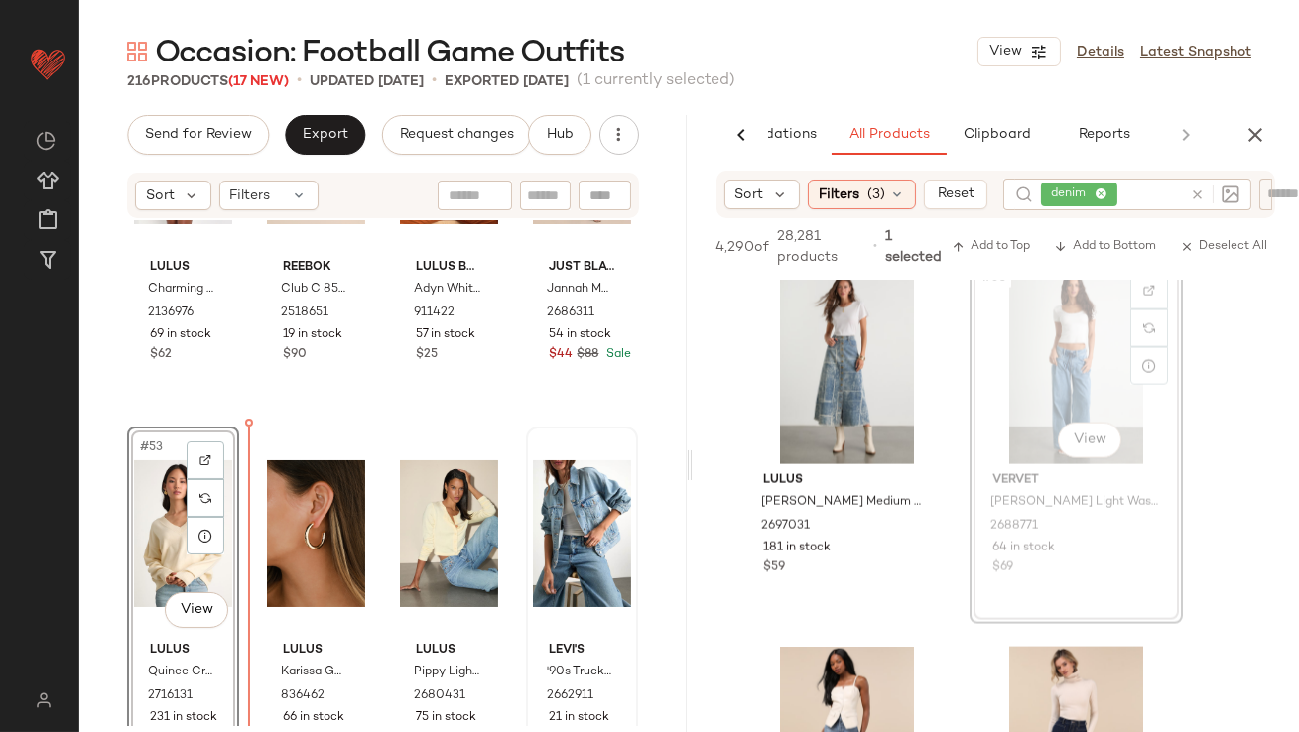
drag, startPoint x: 1059, startPoint y: 345, endPoint x: 562, endPoint y: 500, distance: 520.8
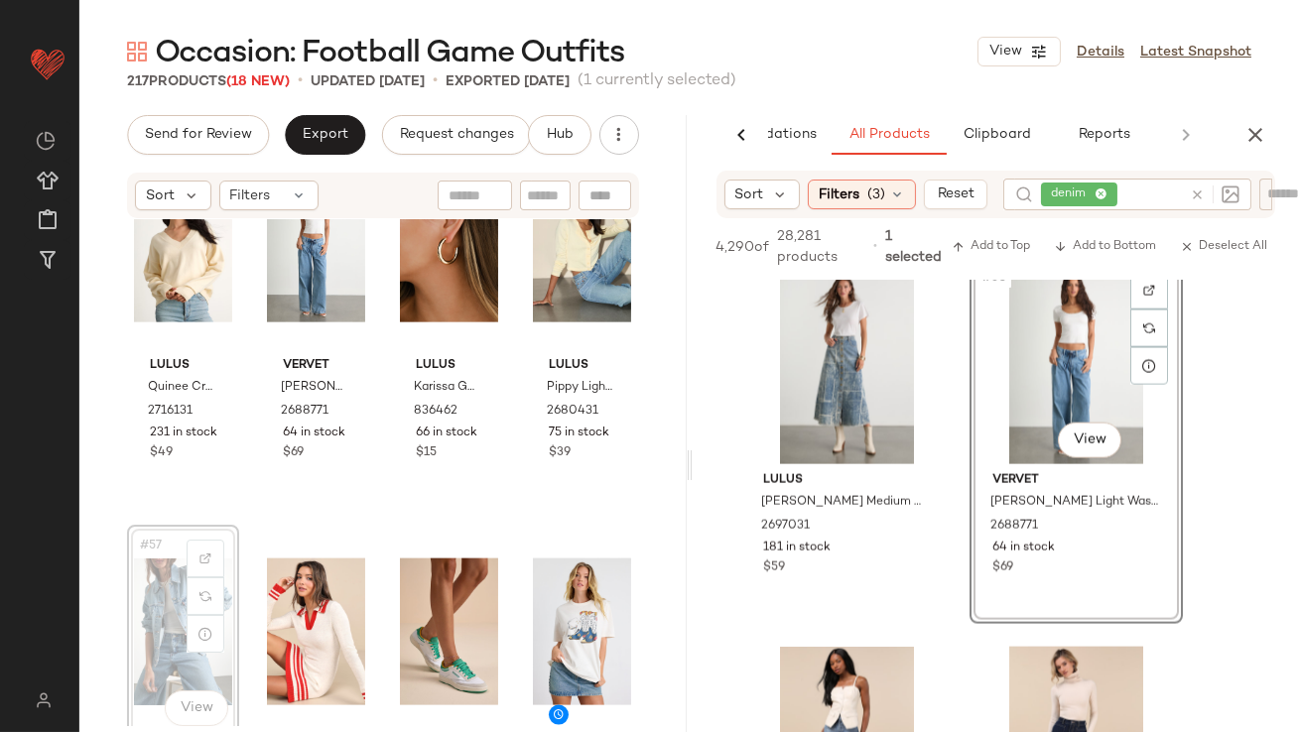
scroll to position [5081, 0]
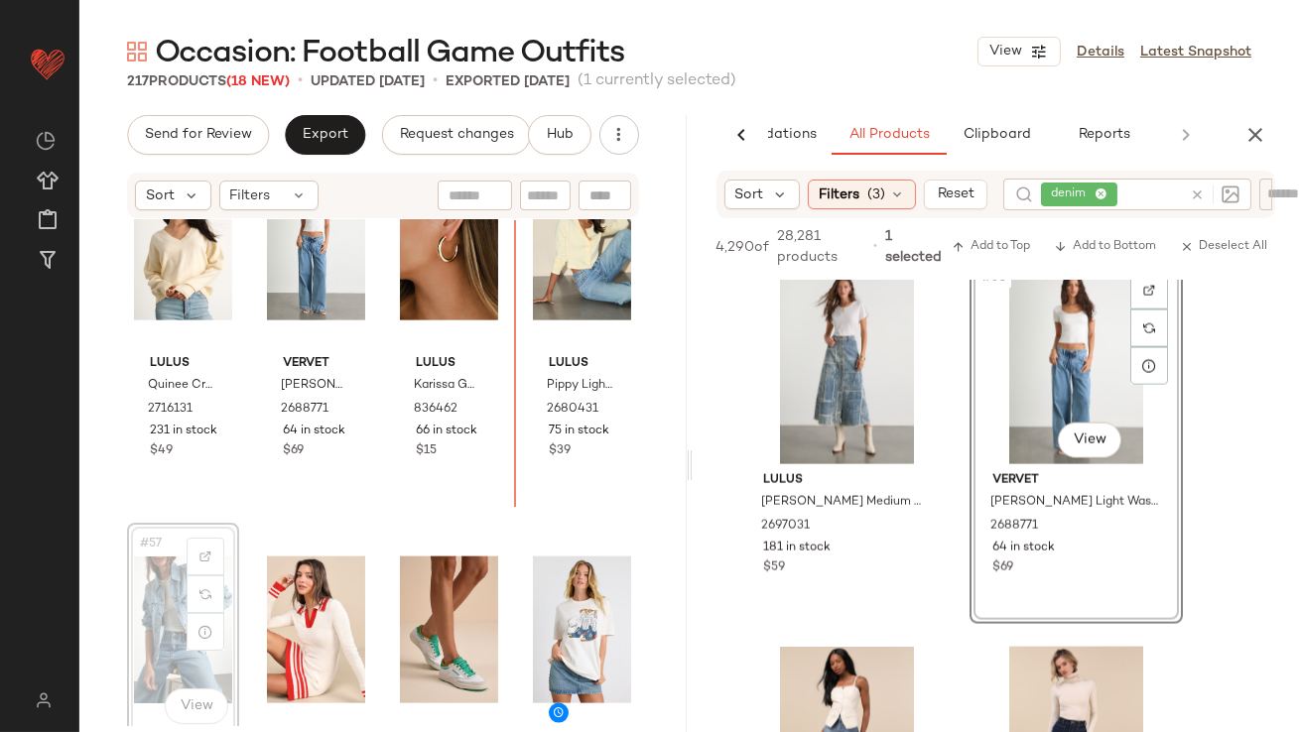
drag, startPoint x: 168, startPoint y: 607, endPoint x: 175, endPoint y: 599, distance: 10.6
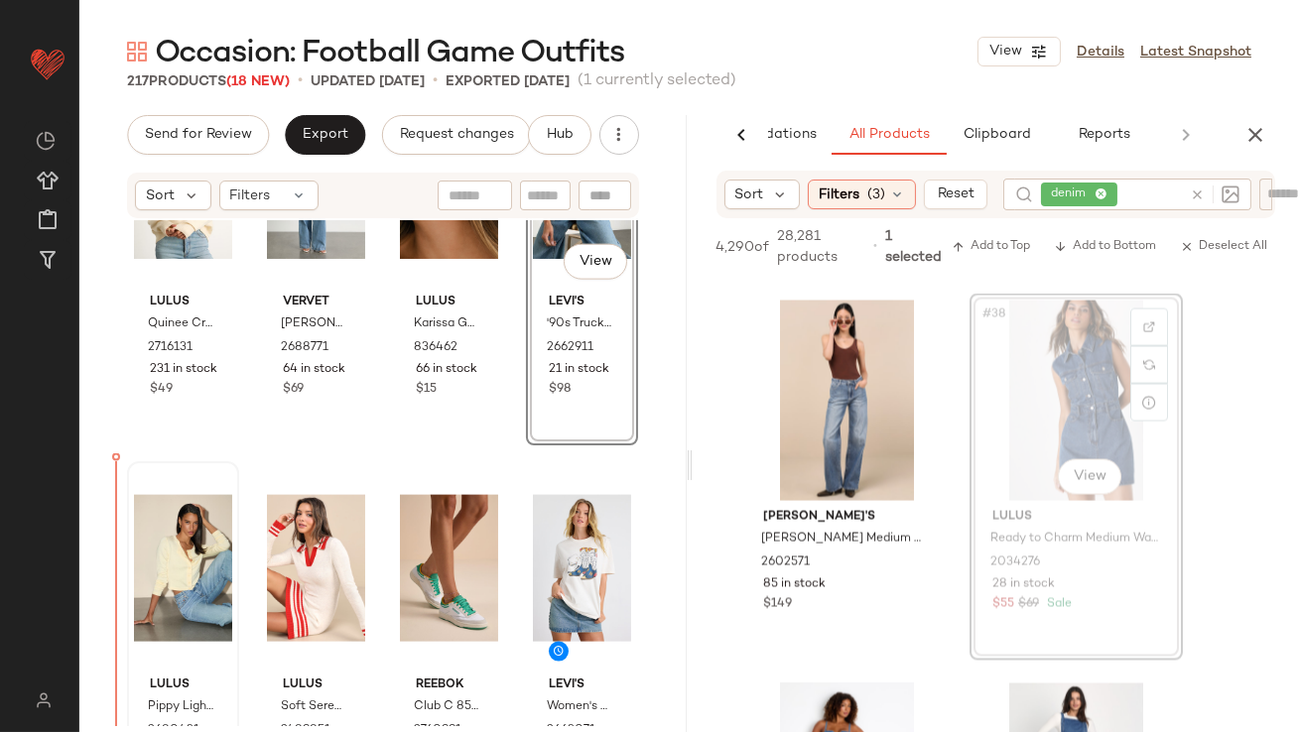
scroll to position [5156, 0]
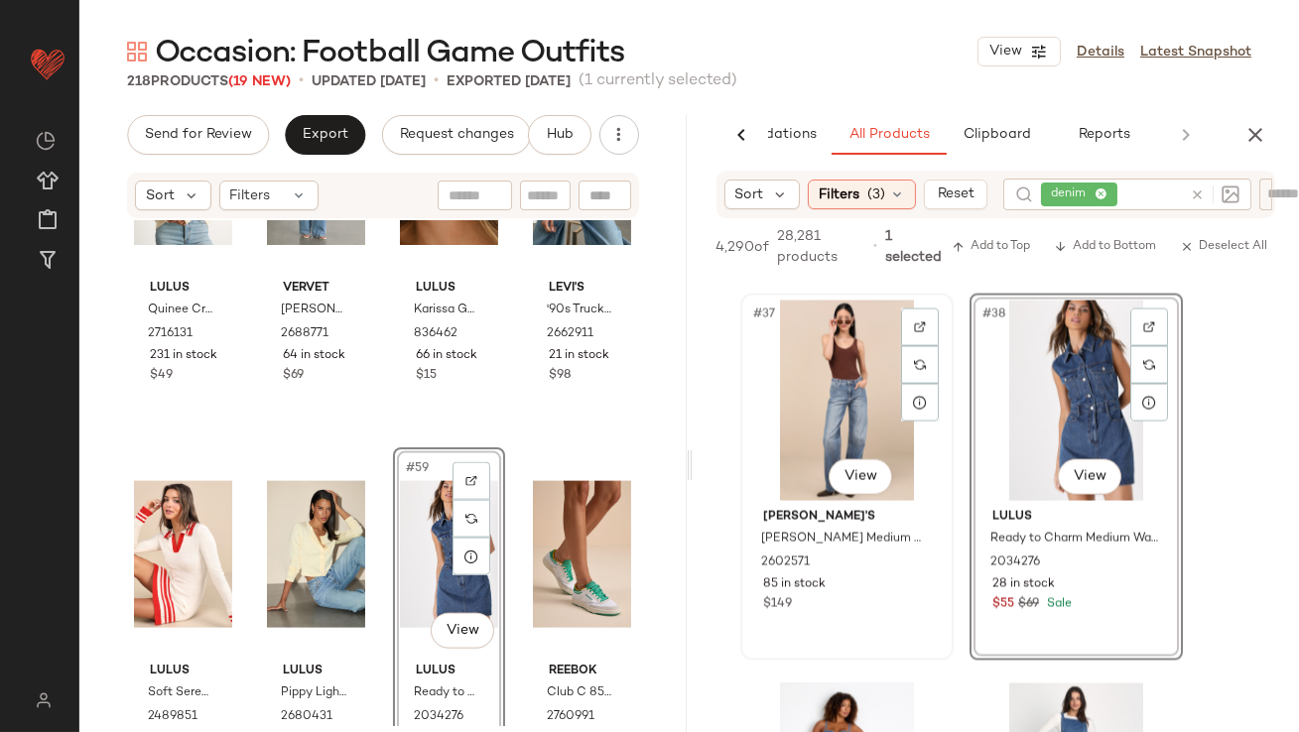
scroll to position [7099, 0]
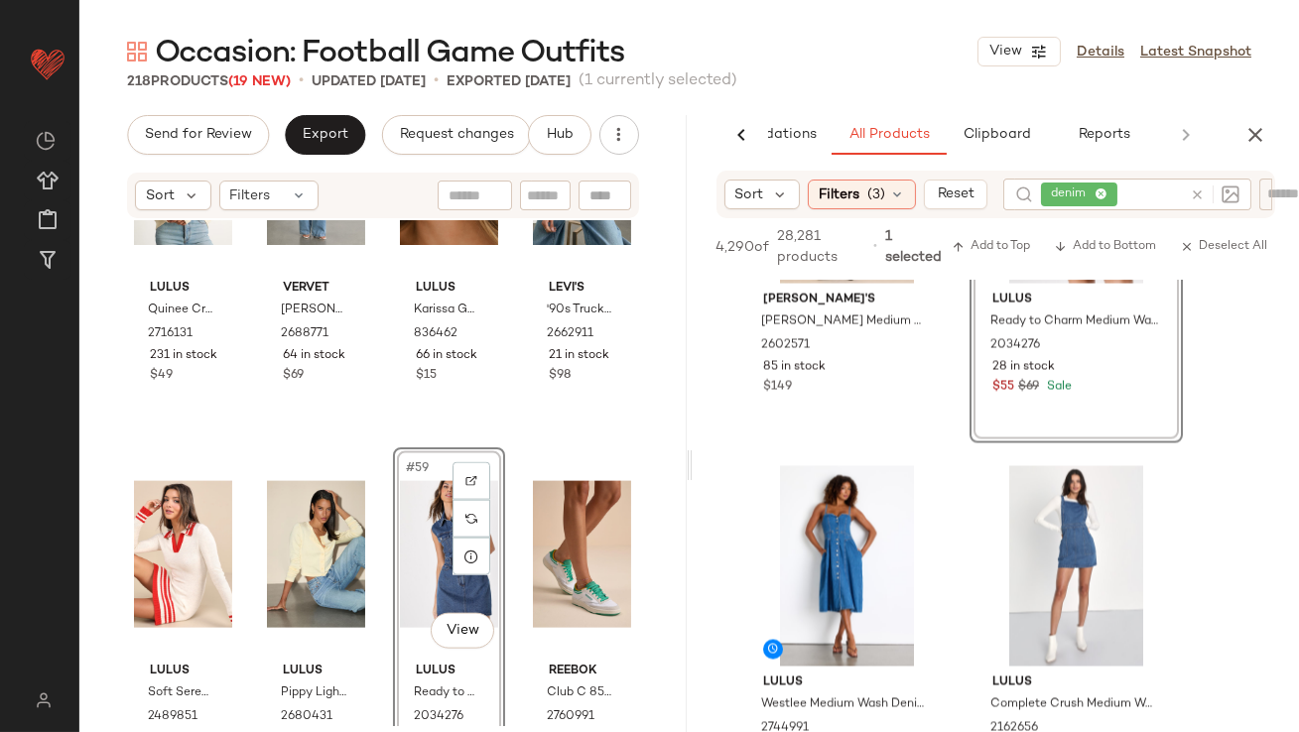
click at [1106, 195] on icon at bounding box center [1101, 195] width 13 height 13
click at [892, 186] on icon at bounding box center [897, 194] width 16 height 16
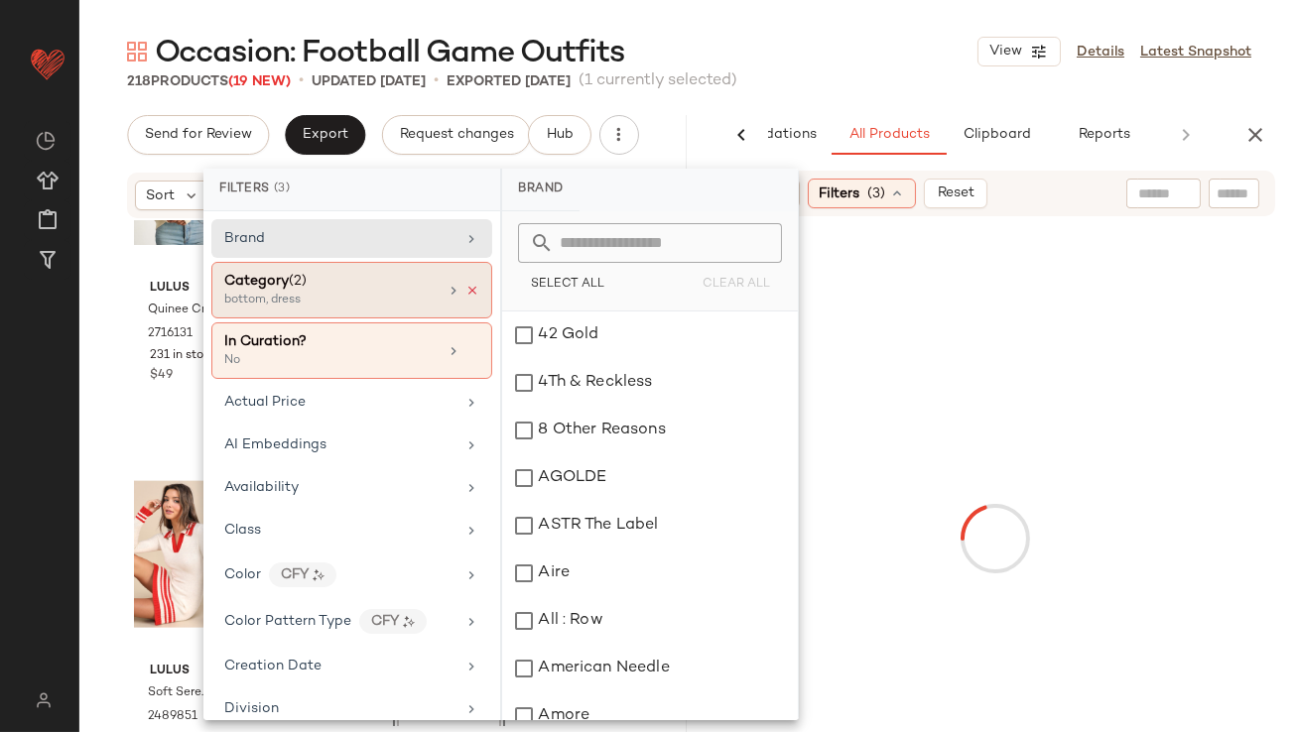
click at [465, 293] on icon at bounding box center [472, 291] width 14 height 14
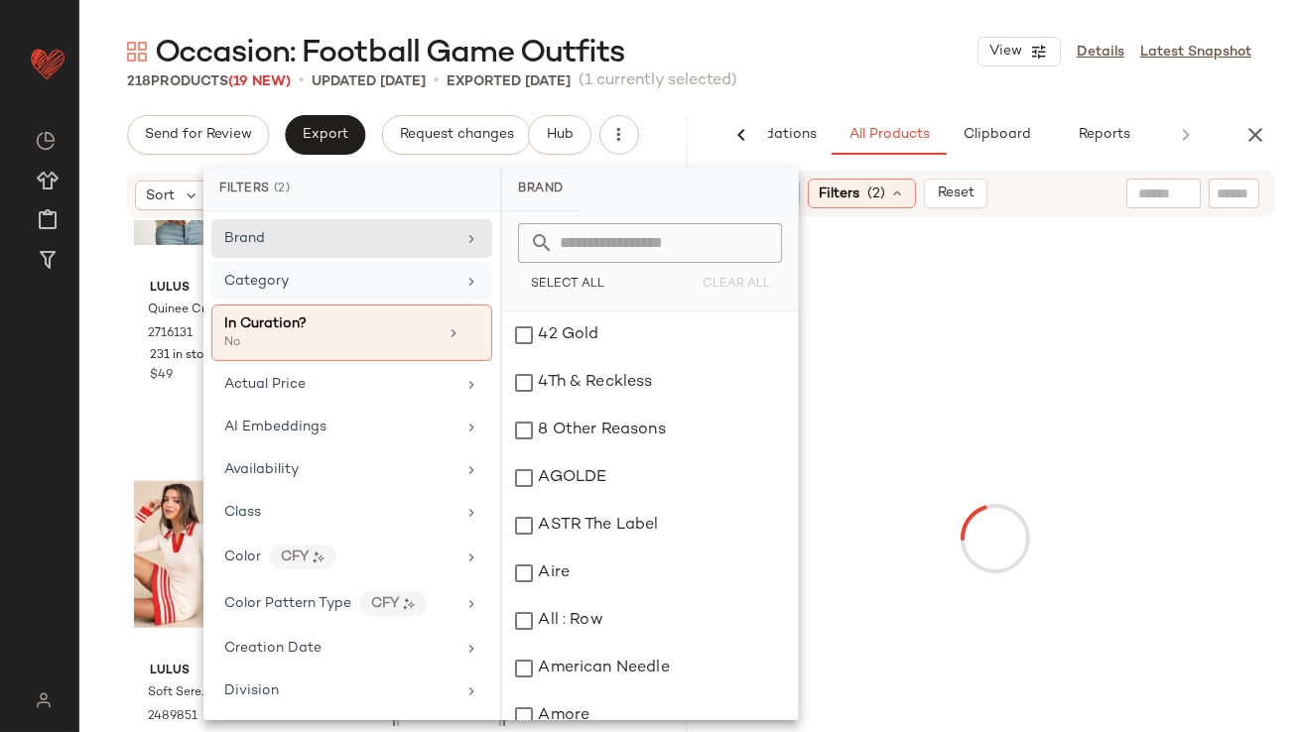
click at [431, 286] on div "Category" at bounding box center [339, 281] width 231 height 21
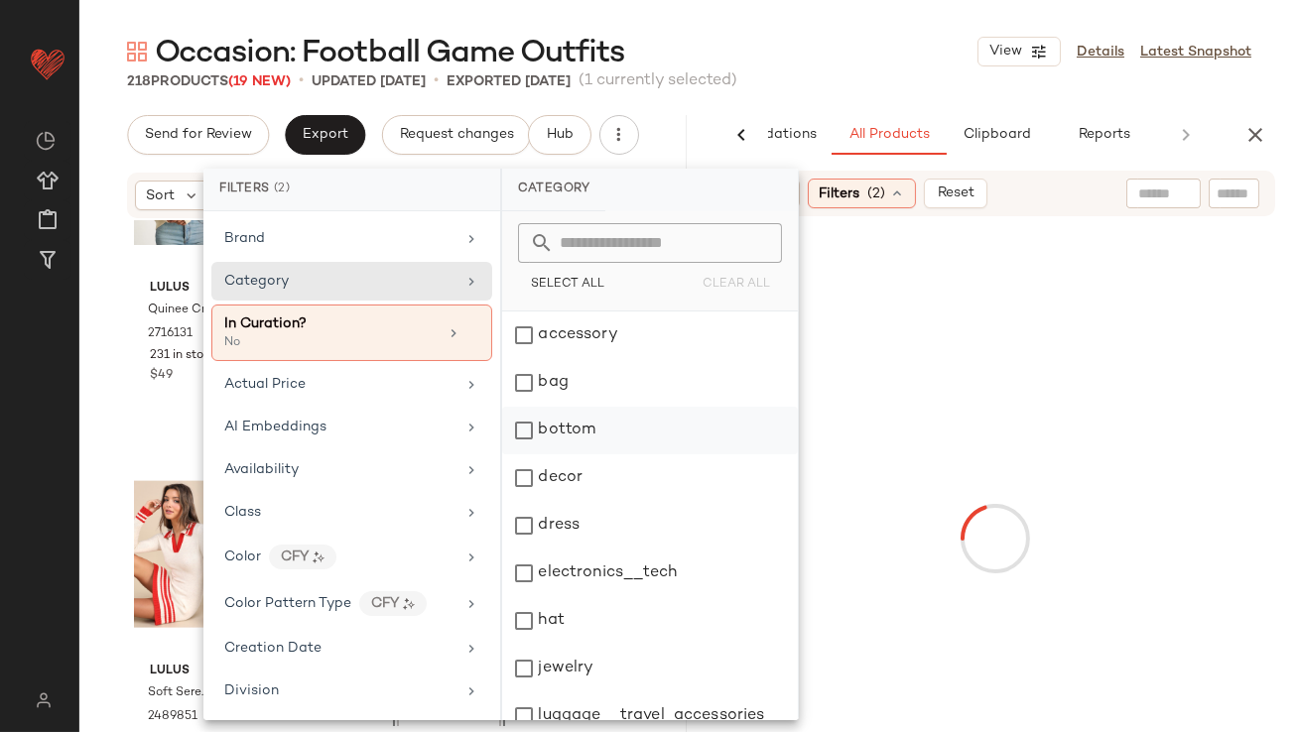
click at [577, 435] on div "bottom" at bounding box center [650, 431] width 296 height 48
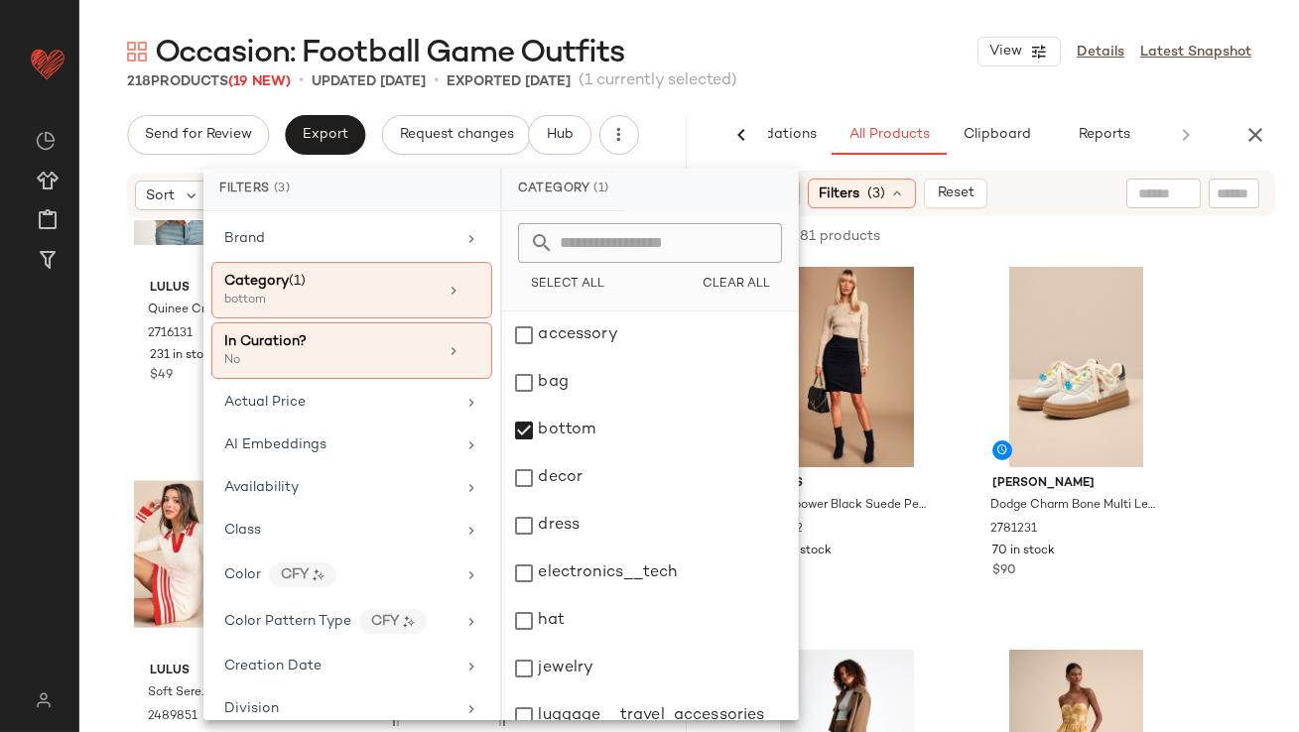
click at [853, 67] on div "Occasion: Football Game Outfits View Details Latest Snapshot" at bounding box center [689, 52] width 1220 height 40
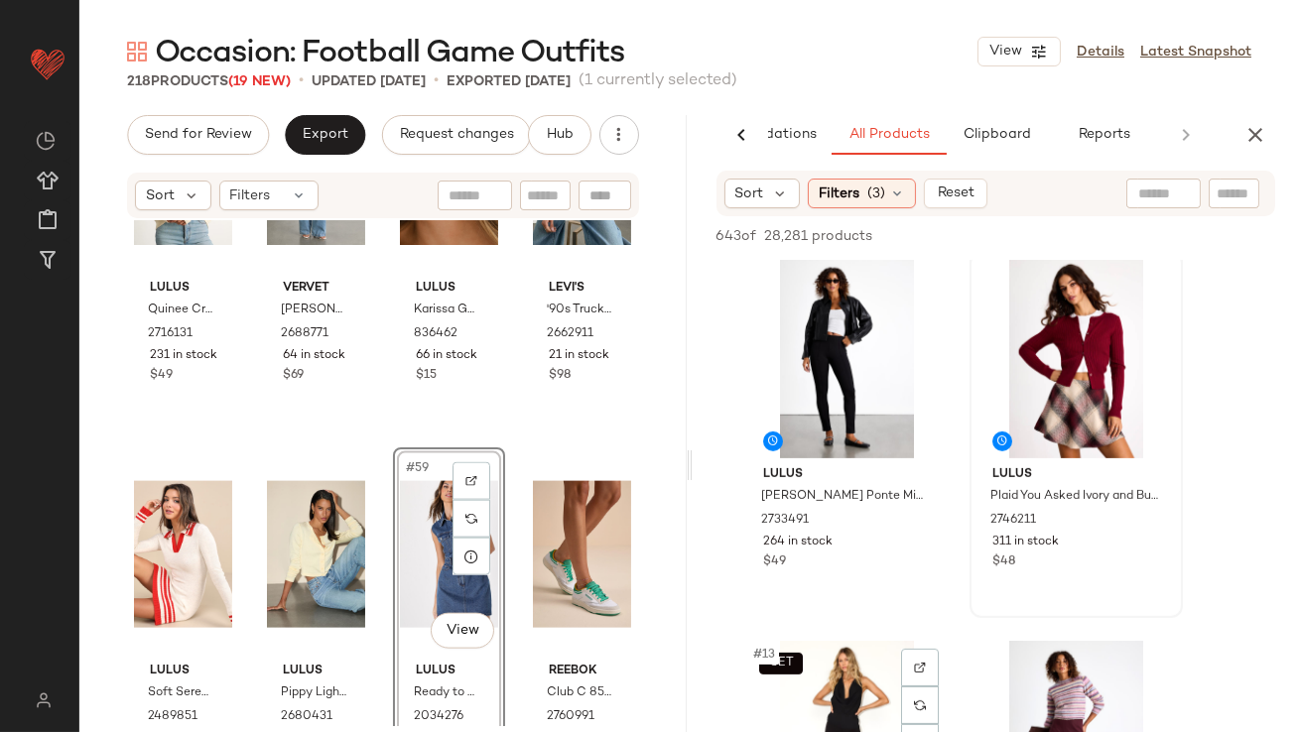
scroll to position [1970, 0]
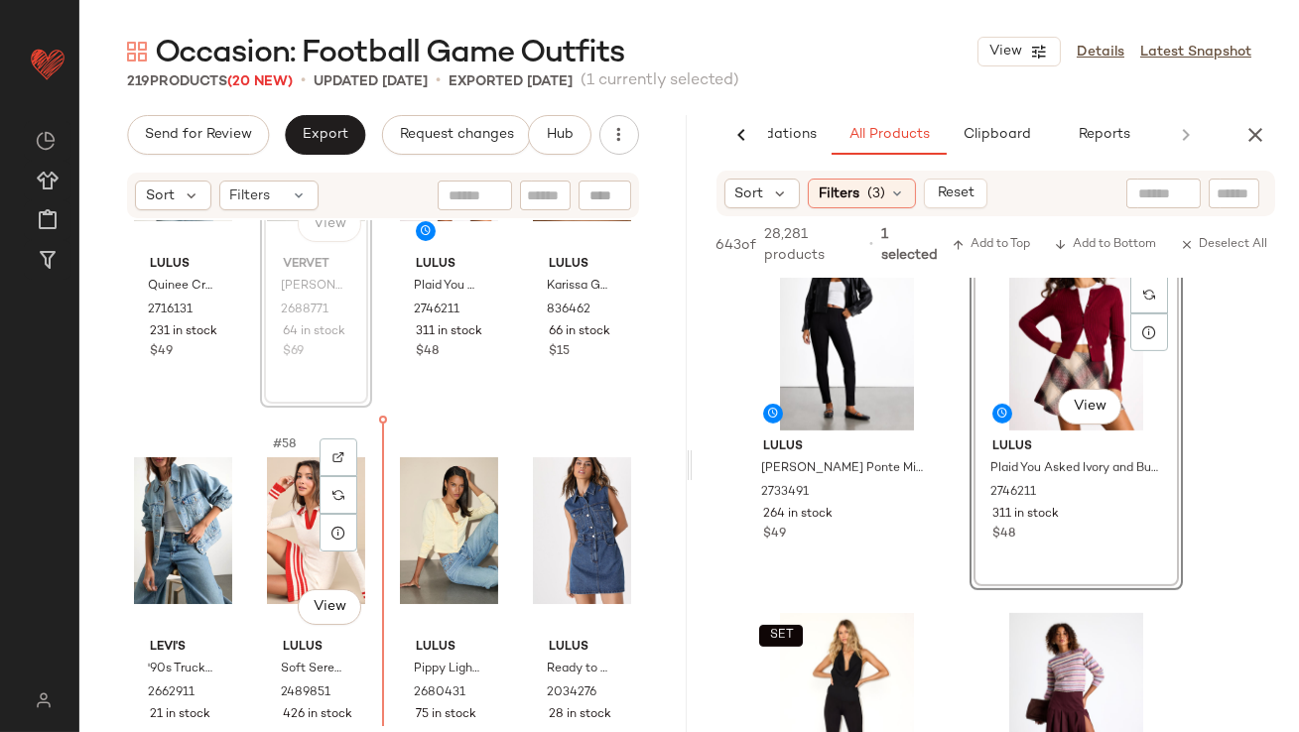
scroll to position [5187, 0]
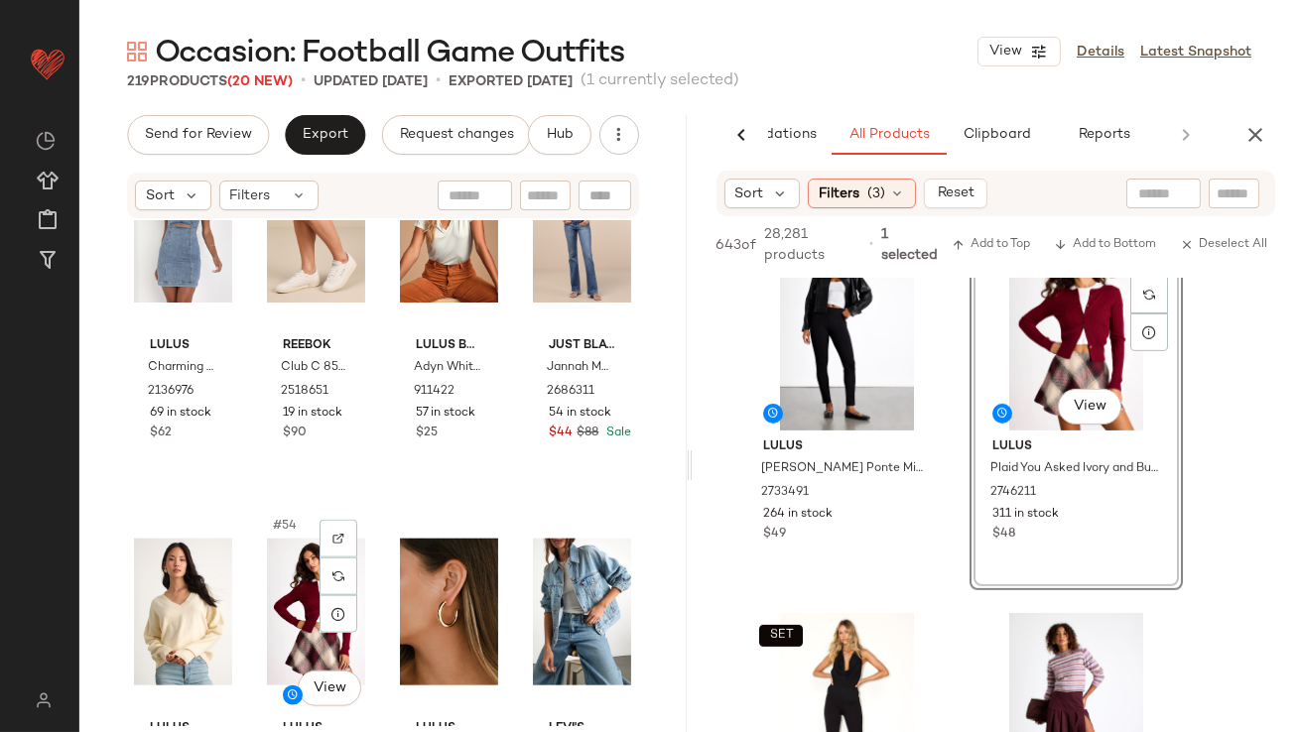
scroll to position [5264, 0]
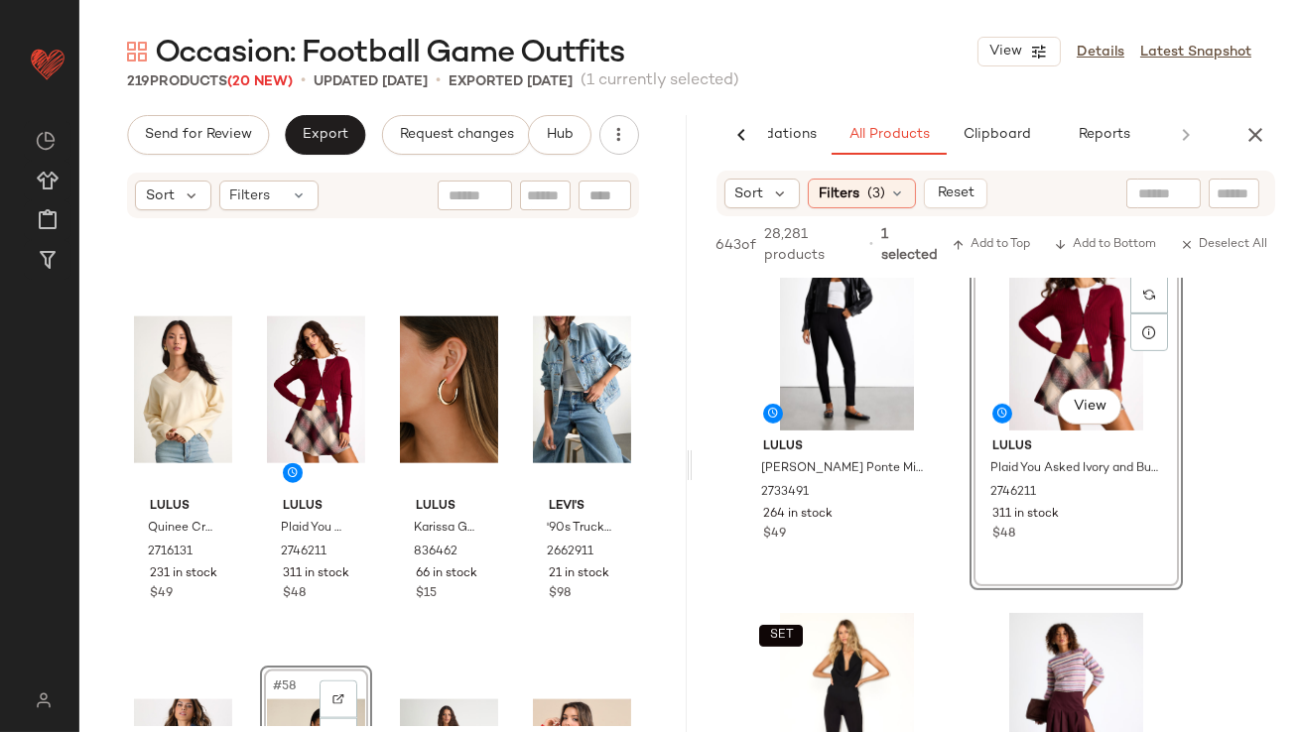
scroll to position [5060, 0]
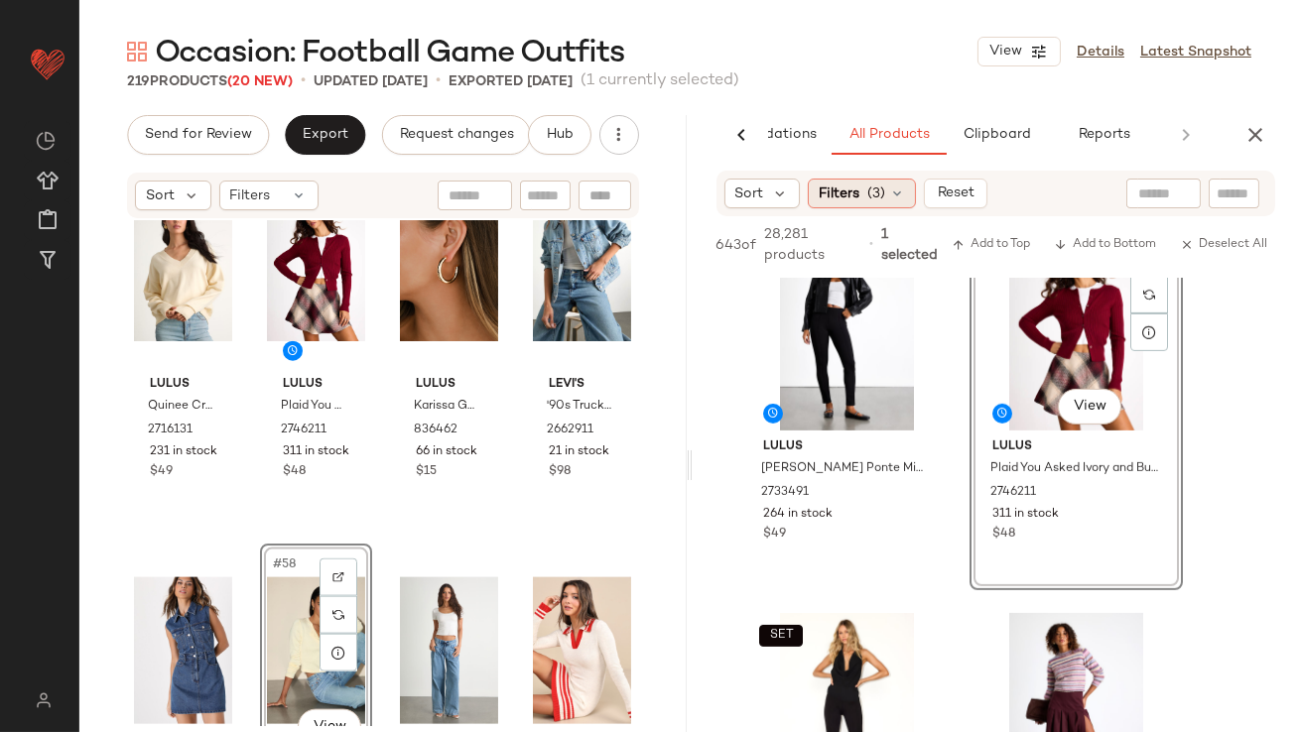
click at [867, 194] on span "(3)" at bounding box center [876, 194] width 18 height 21
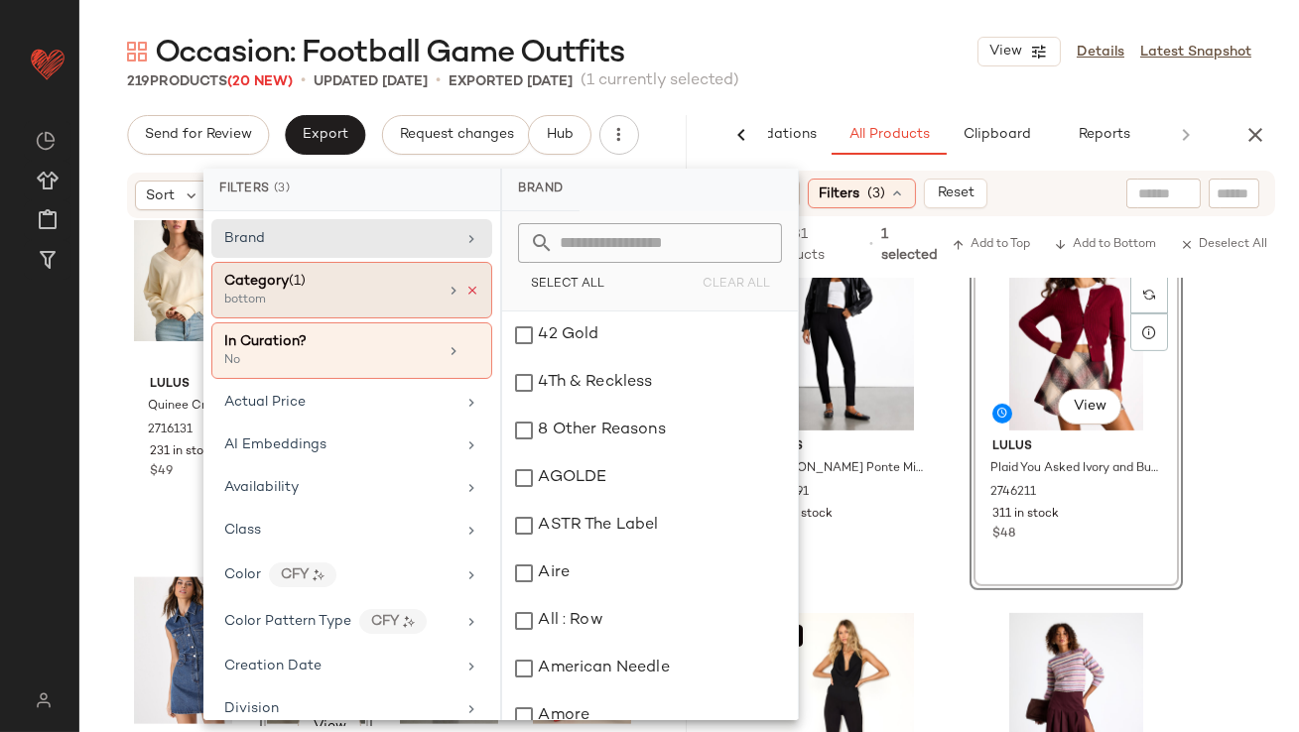
click at [465, 290] on icon at bounding box center [472, 291] width 14 height 14
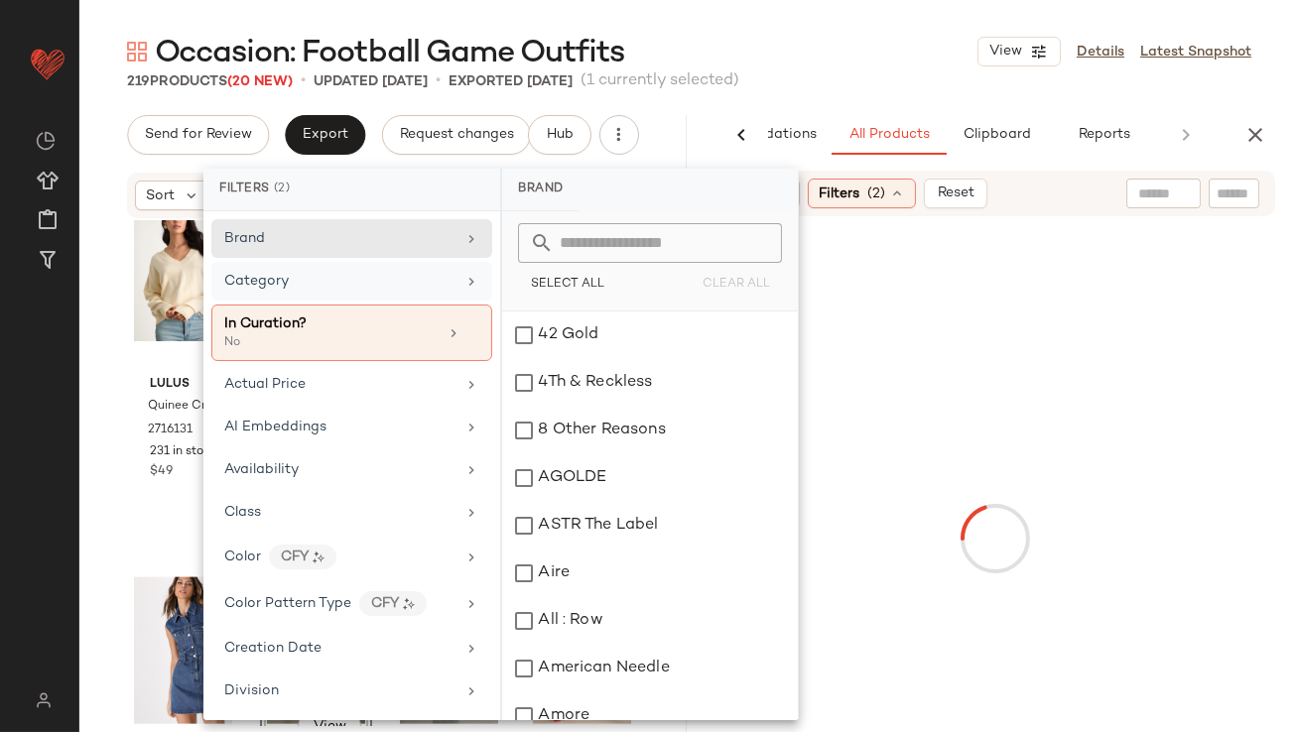
click at [423, 283] on div "Category" at bounding box center [339, 281] width 231 height 21
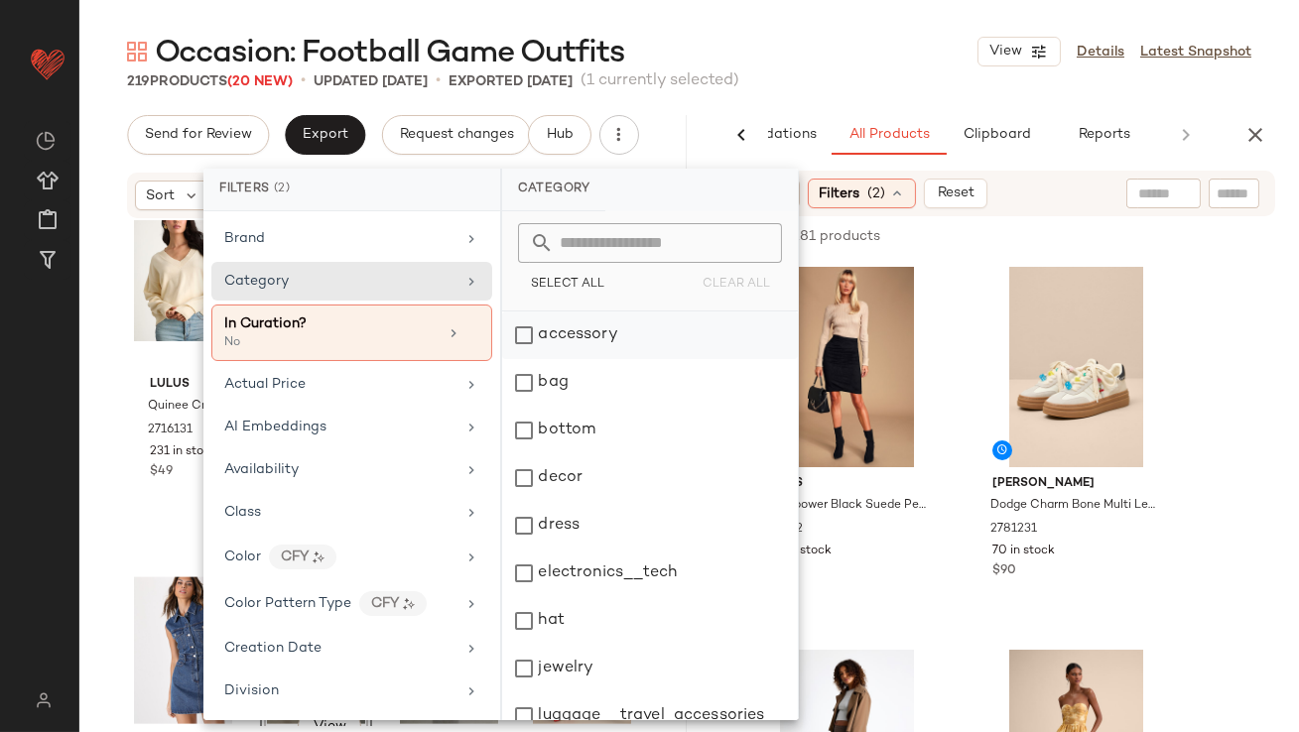
click at [572, 331] on div "accessory" at bounding box center [650, 336] width 296 height 48
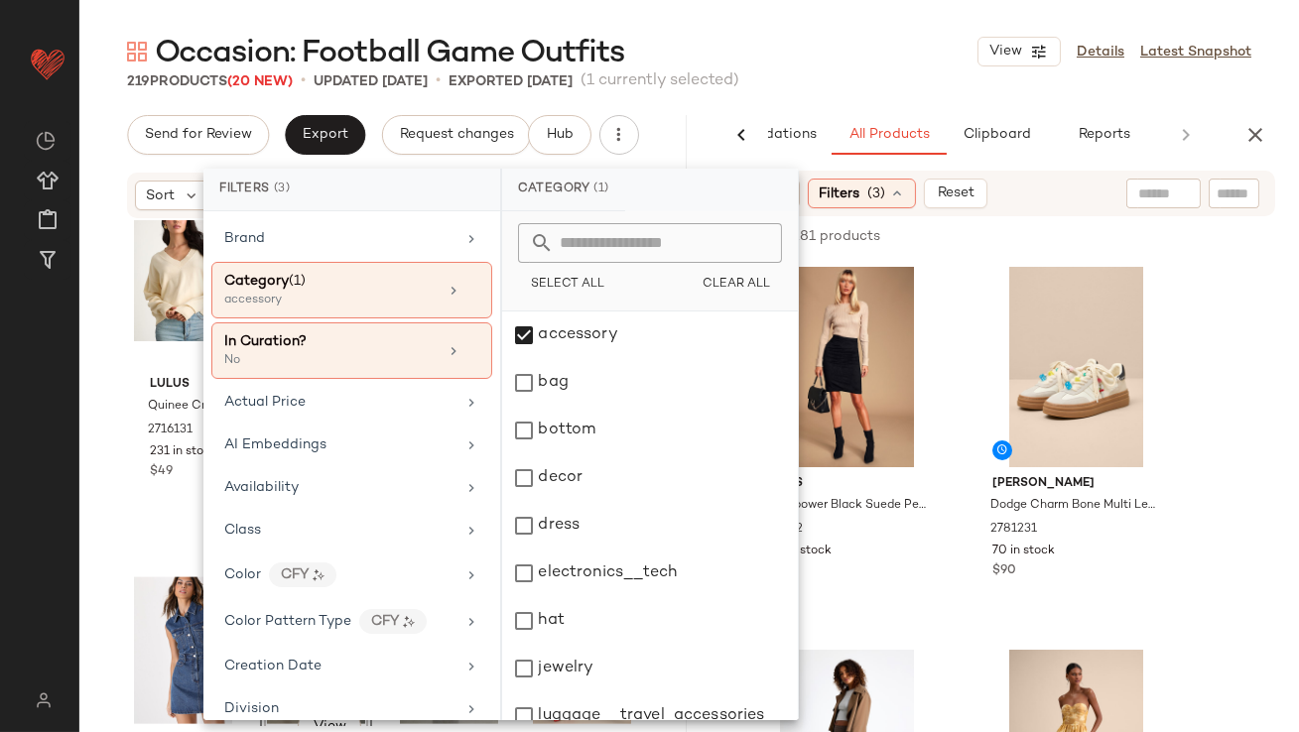
click at [884, 65] on div "Occasion: Football Game Outfits View Details Latest Snapshot" at bounding box center [689, 52] width 1220 height 40
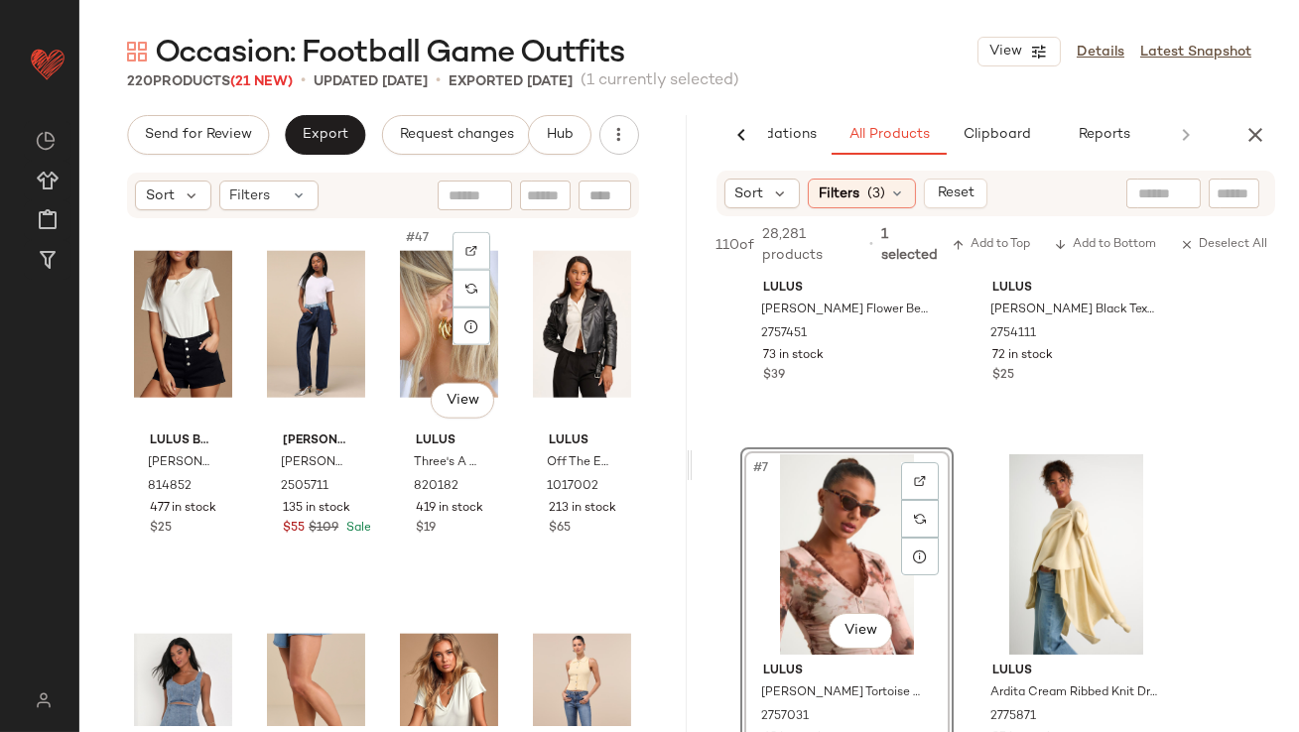
scroll to position [4377, 0]
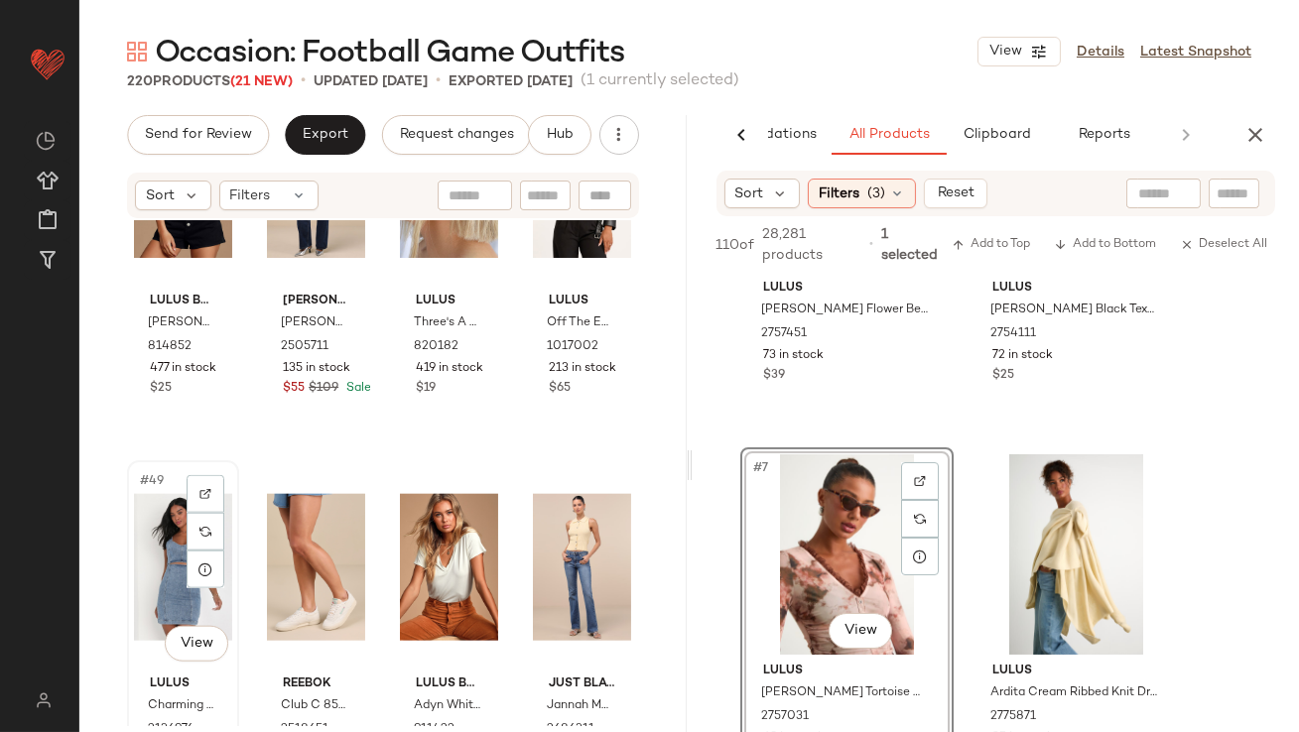
click at [175, 552] on div "#49 View" at bounding box center [183, 567] width 98 height 200
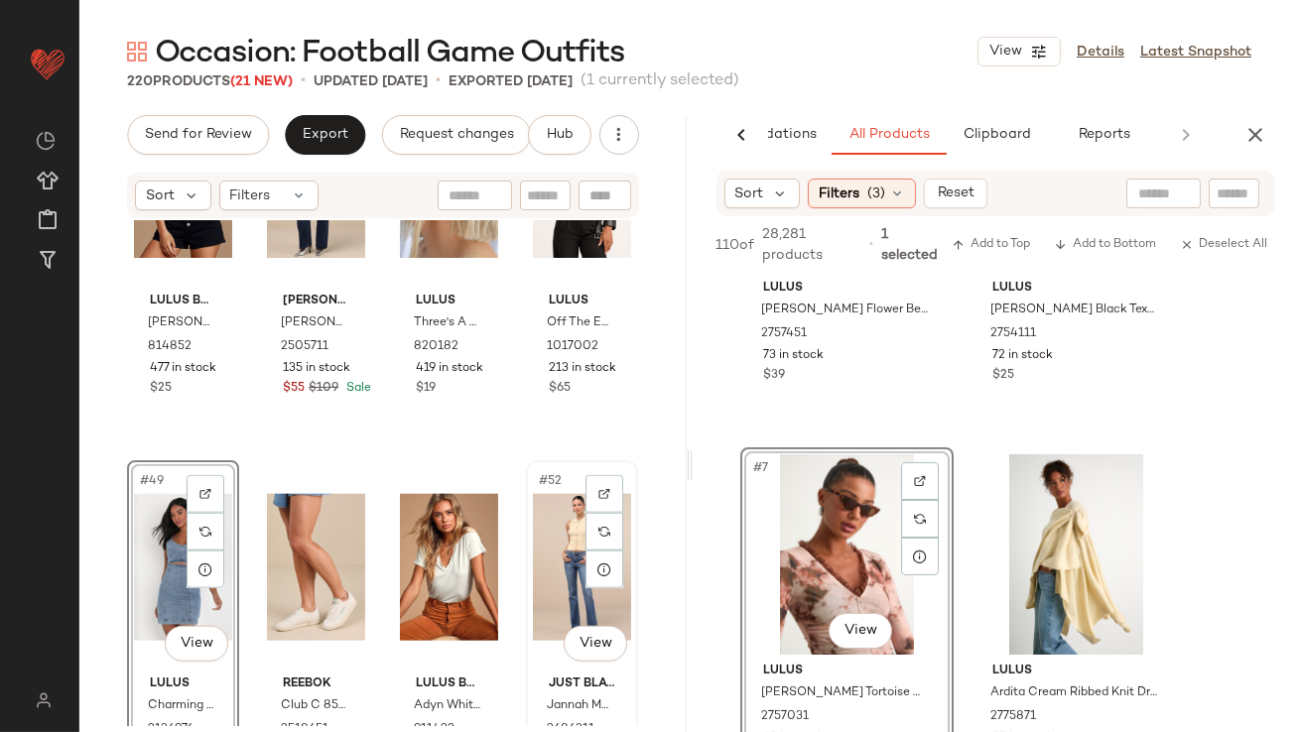
click at [559, 556] on div "#52 View" at bounding box center [582, 567] width 98 height 200
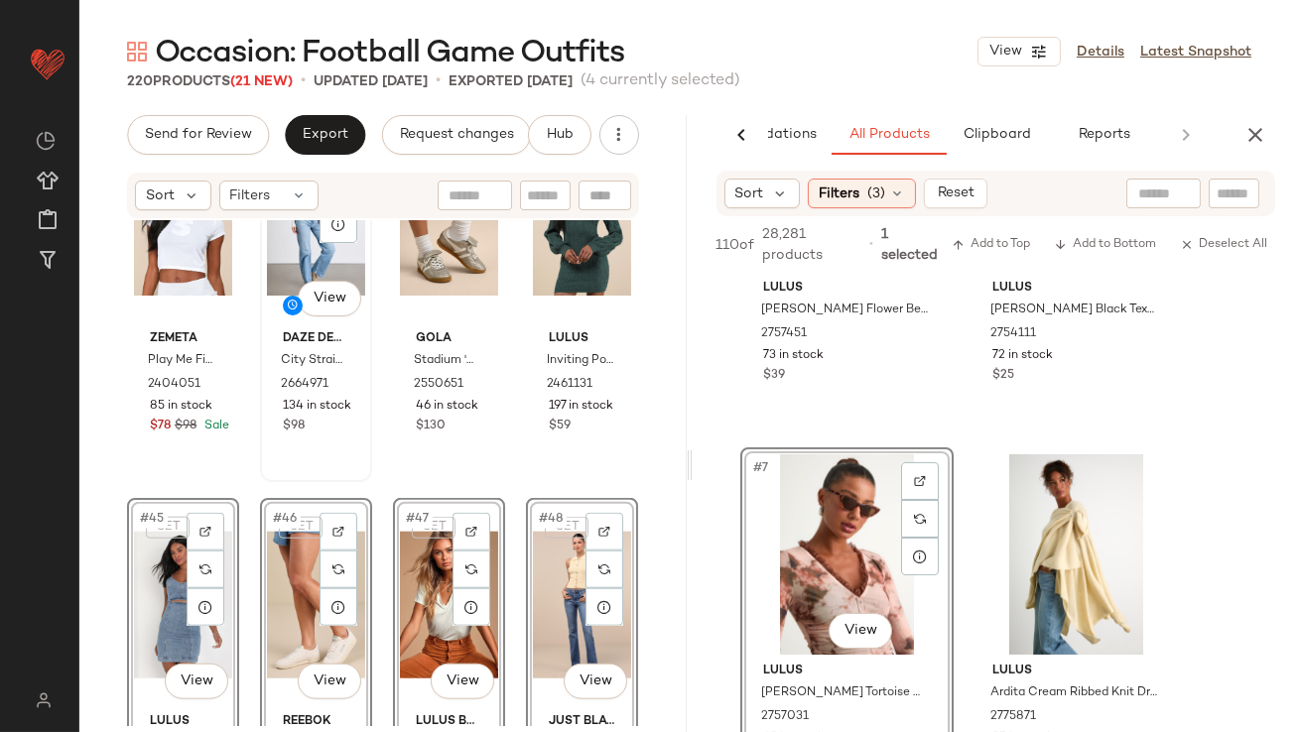
click at [262, 416] on div "#42 View Daze Denim City Straight Light Wash Denim Straight Leg Jeans 2664971 1…" at bounding box center [316, 298] width 108 height 363
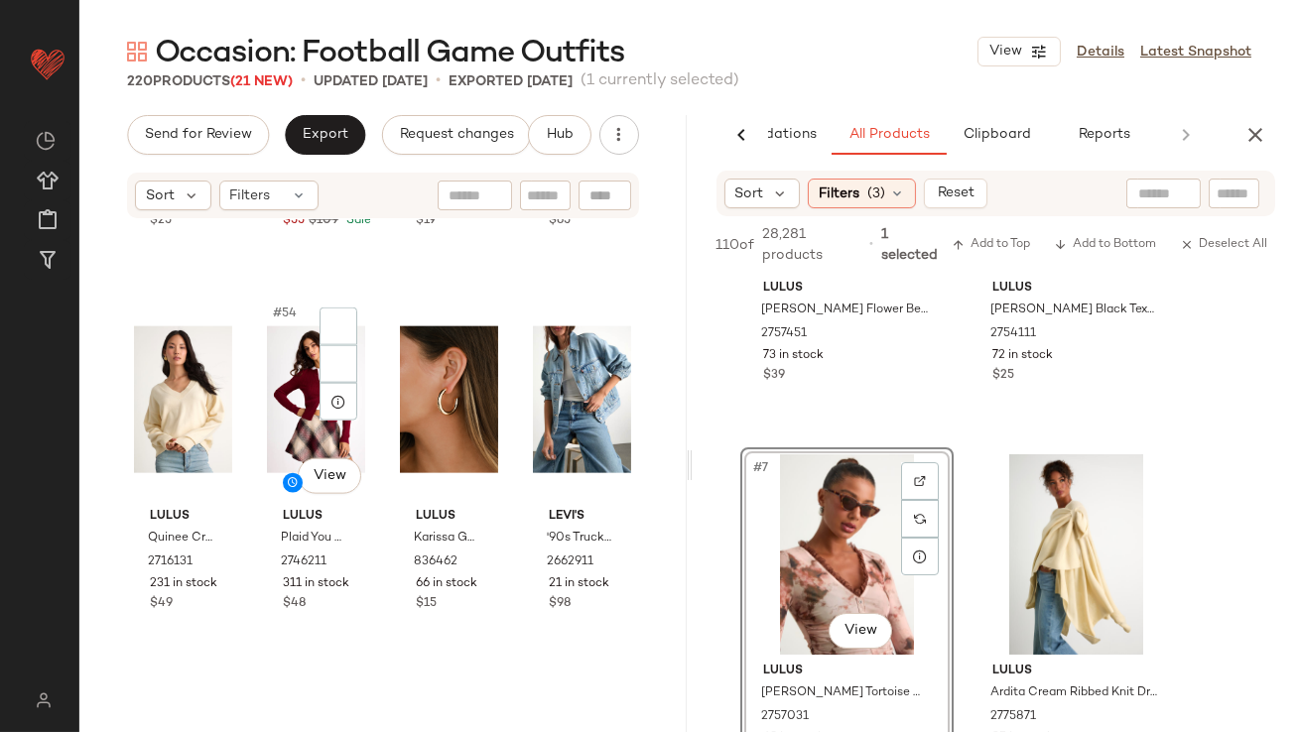
scroll to position [5034, 0]
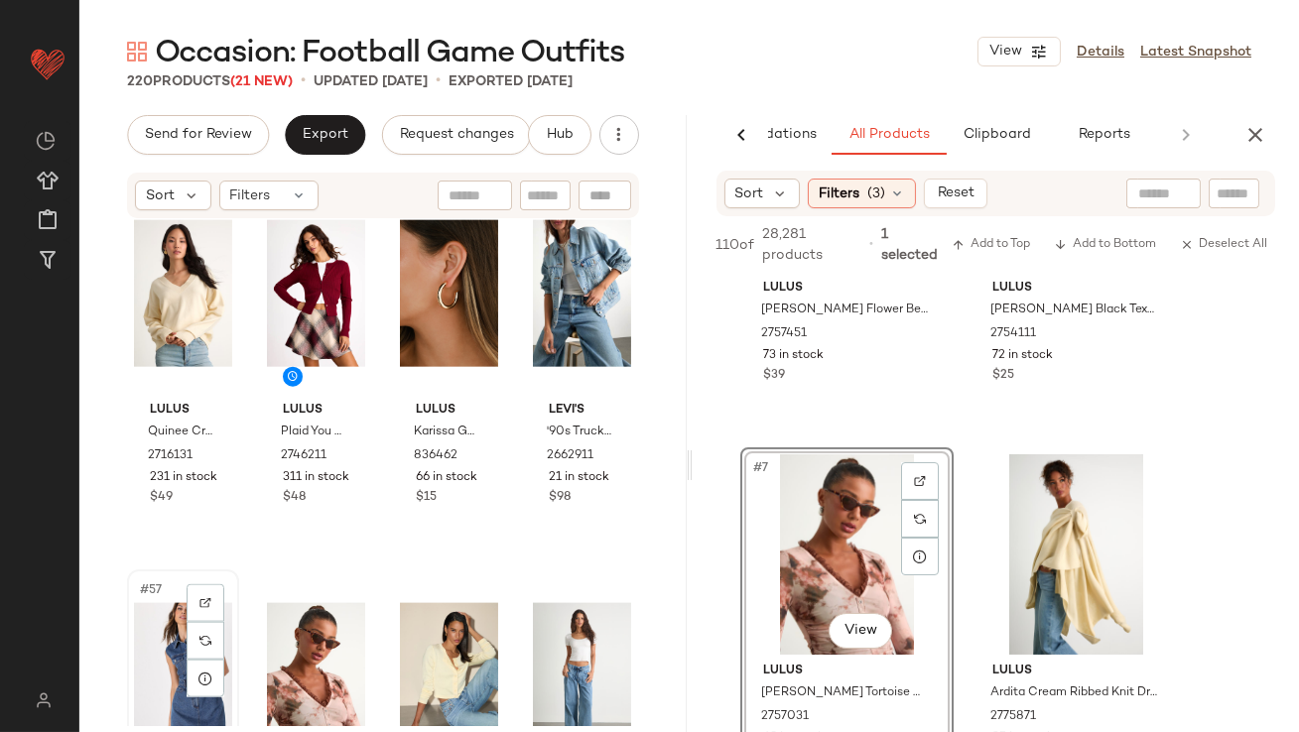
click at [182, 637] on div "#57 View" at bounding box center [183, 677] width 98 height 200
click at [533, 630] on div "#60 View" at bounding box center [582, 677] width 98 height 200
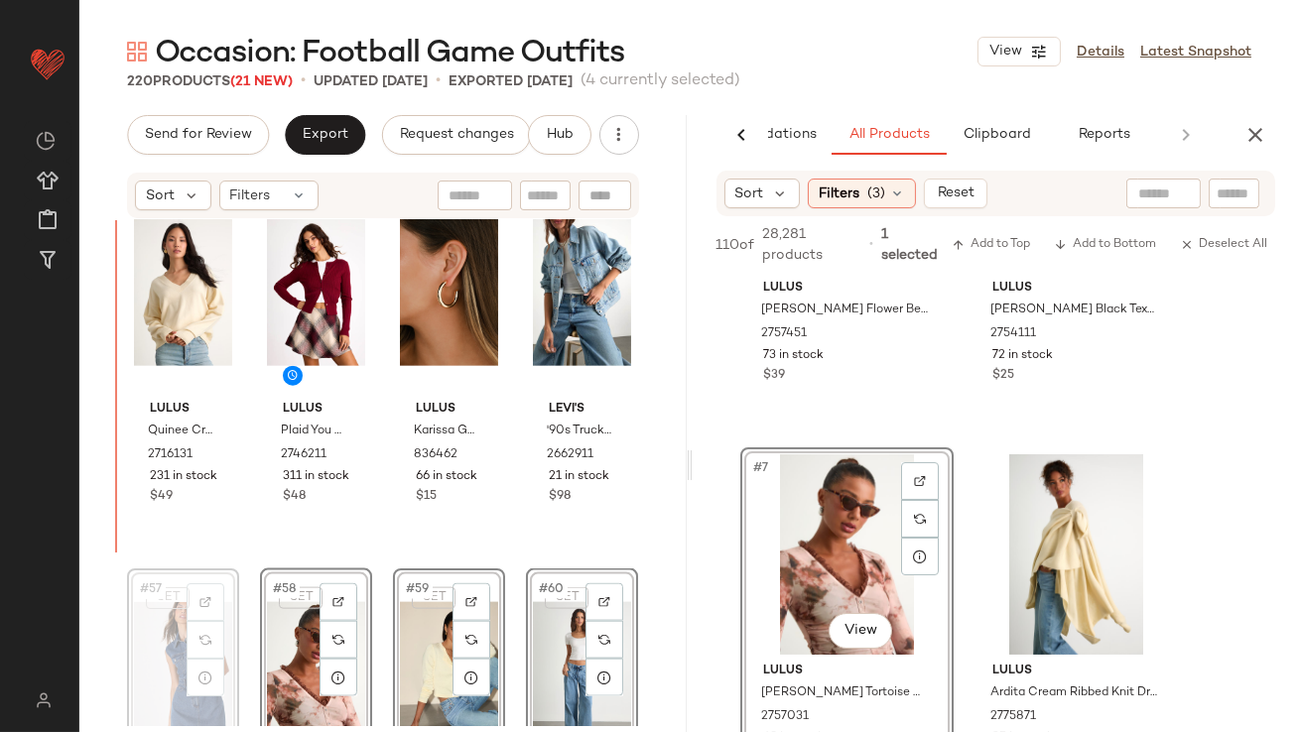
drag, startPoint x: 161, startPoint y: 634, endPoint x: 161, endPoint y: 622, distance: 11.9
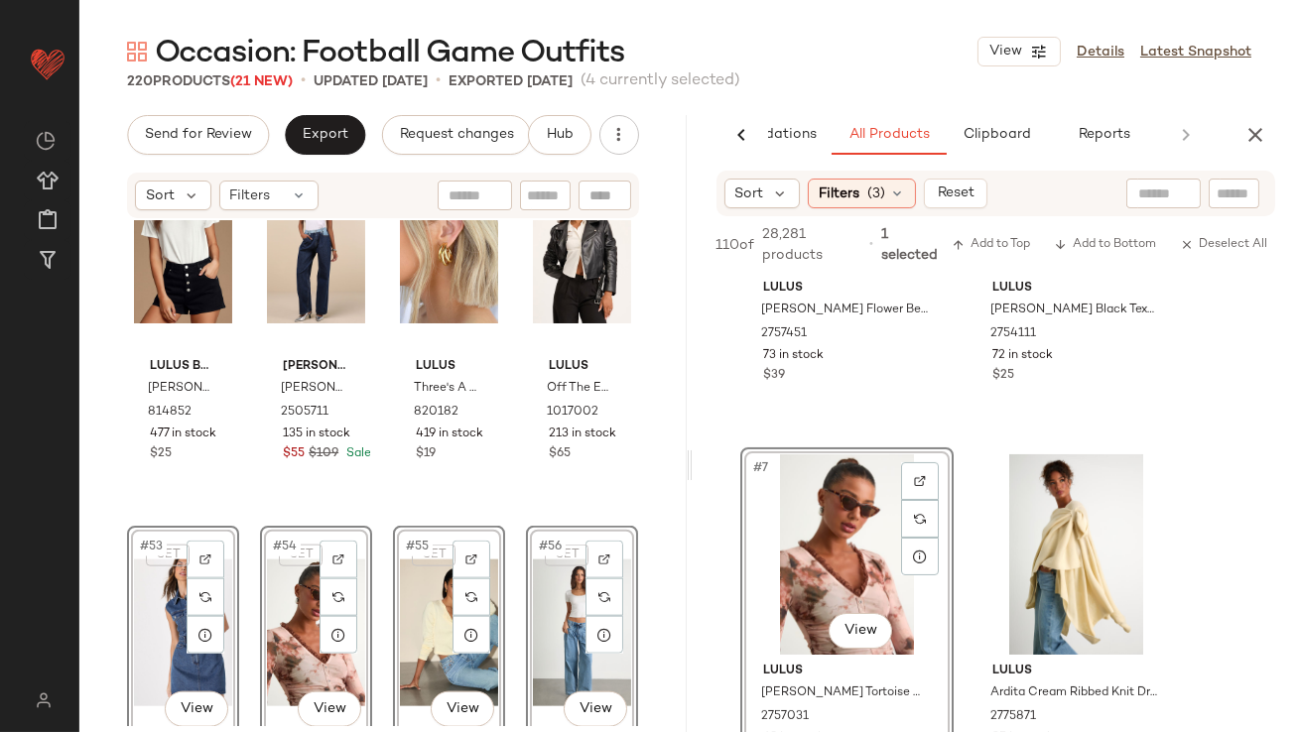
click at [106, 424] on div "Lulus Basics Skyra White T-Shirt Bodysuit 814852 477 in stock $25 Steve Madden …" at bounding box center [382, 473] width 607 height 506
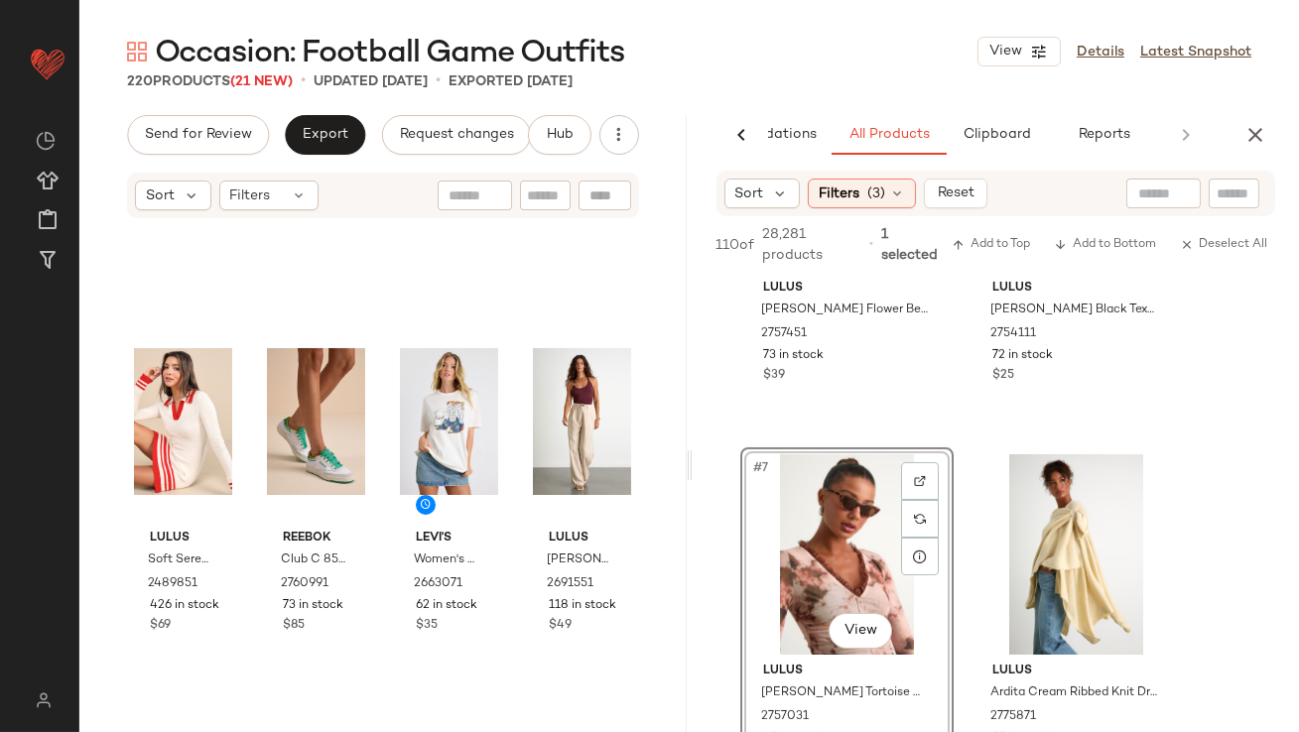
scroll to position [5870, 0]
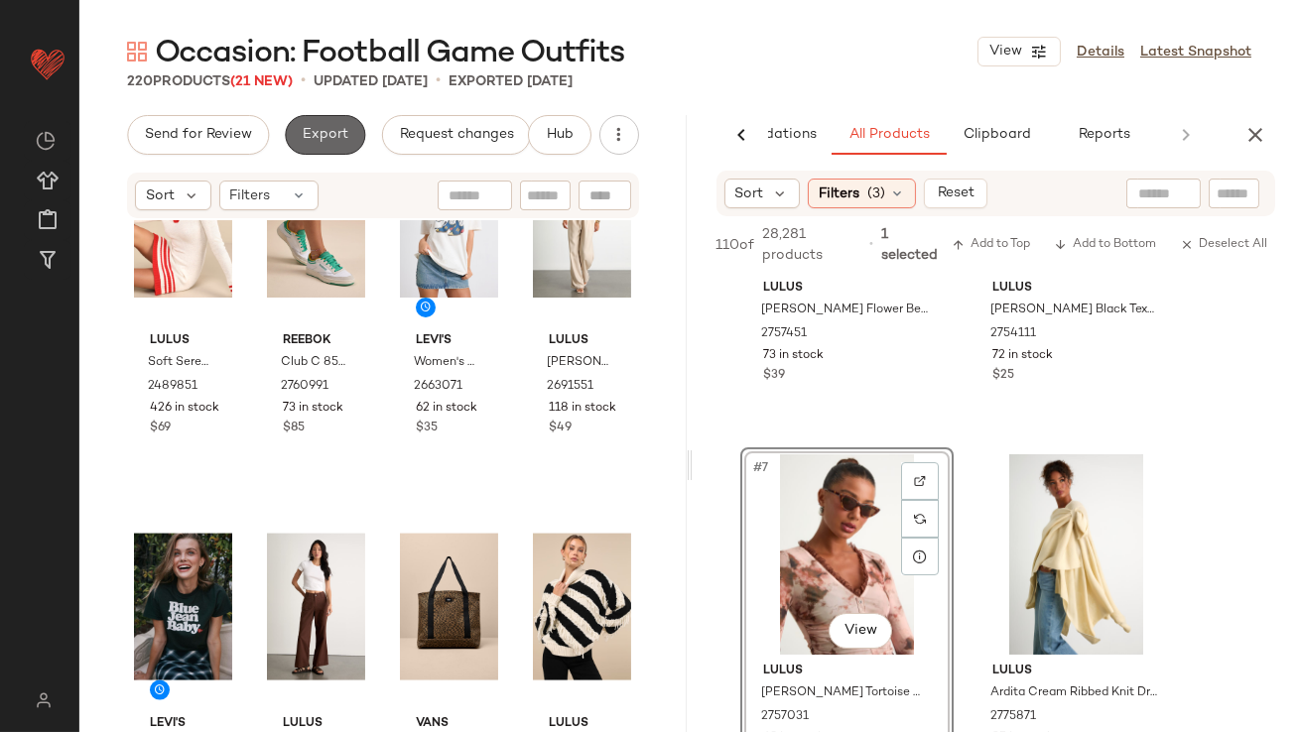
click at [327, 128] on span "Export" at bounding box center [325, 135] width 47 height 16
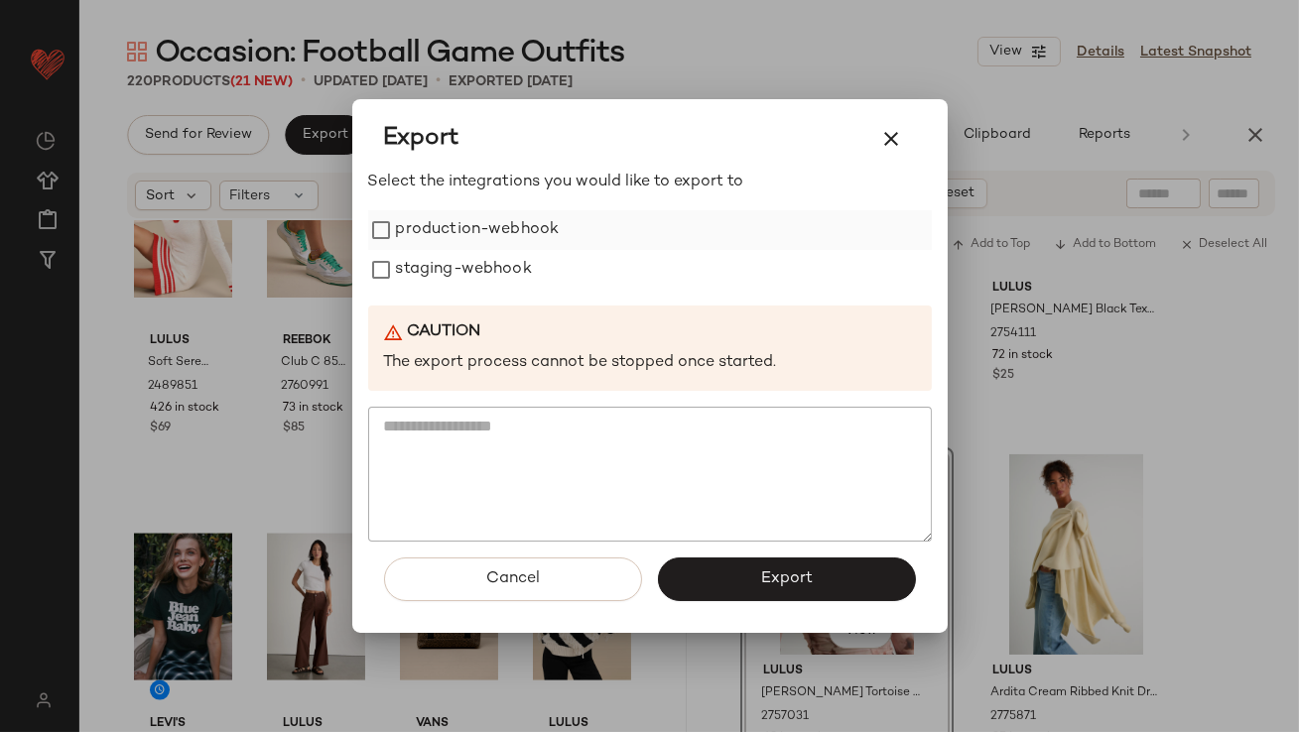
click at [399, 231] on label "production-webhook" at bounding box center [478, 230] width 164 height 40
click at [398, 273] on label "staging-webhook" at bounding box center [464, 270] width 136 height 40
click at [820, 582] on button "Export" at bounding box center [787, 580] width 258 height 44
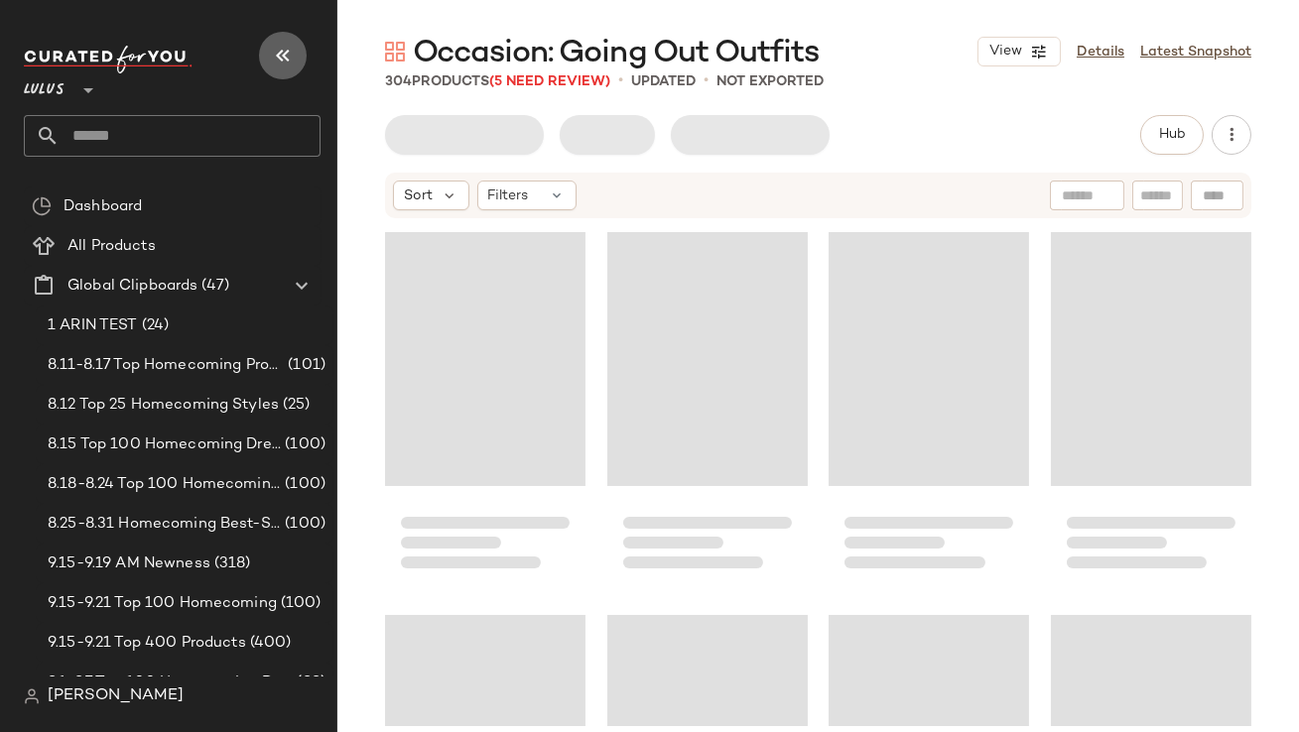
click at [300, 41] on button "button" at bounding box center [283, 56] width 48 height 48
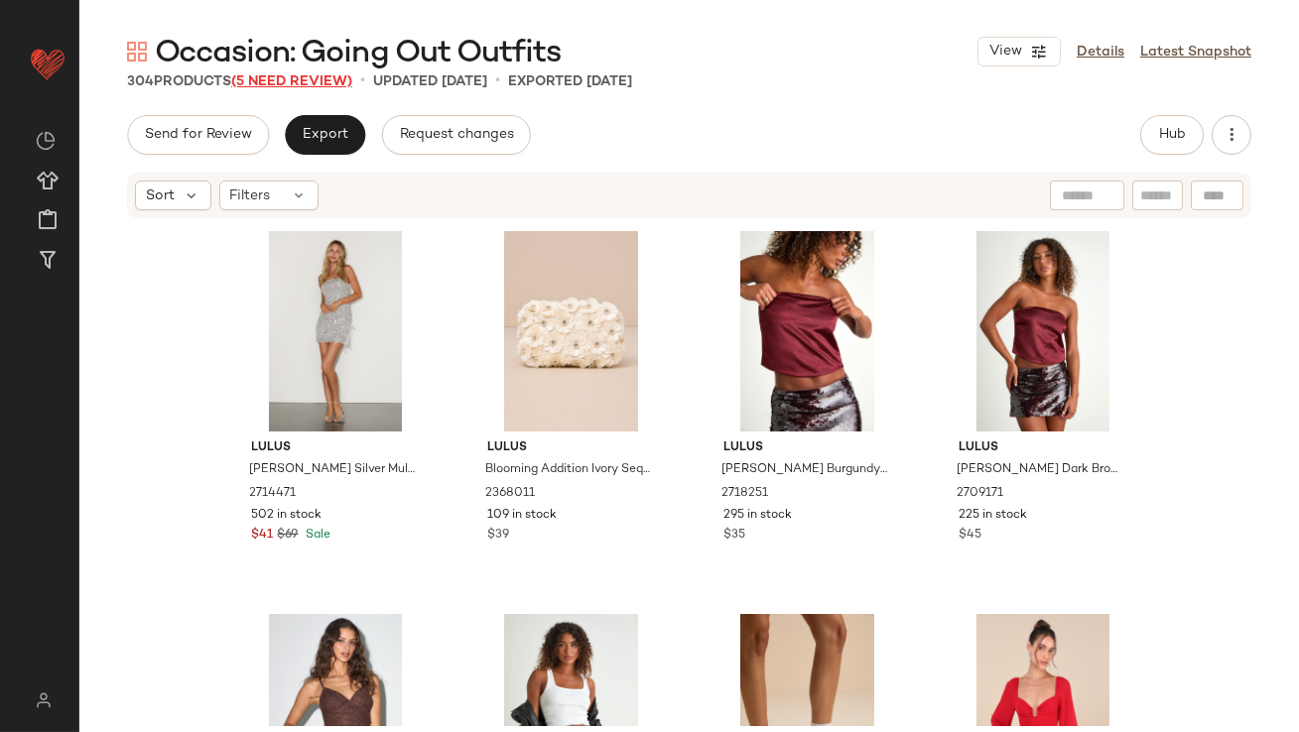
click at [305, 83] on span "(5 Need Review)" at bounding box center [291, 81] width 121 height 15
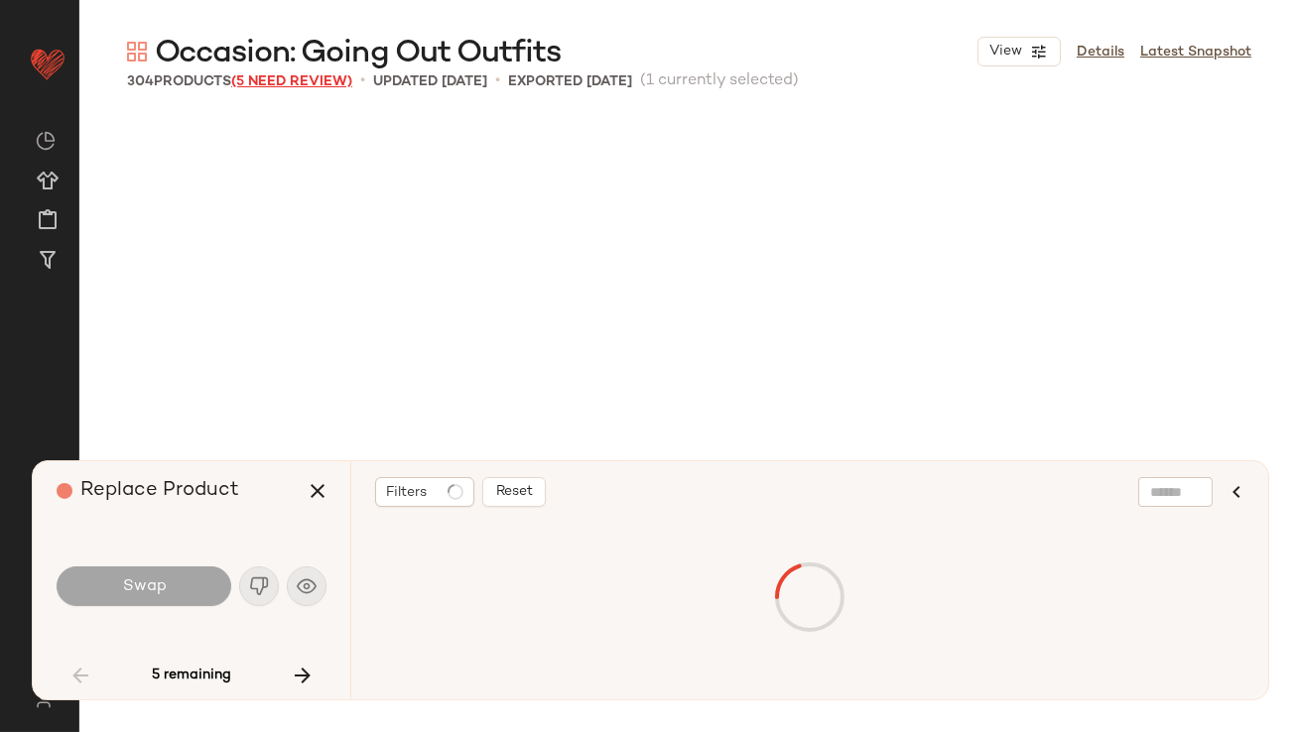
scroll to position [3448, 0]
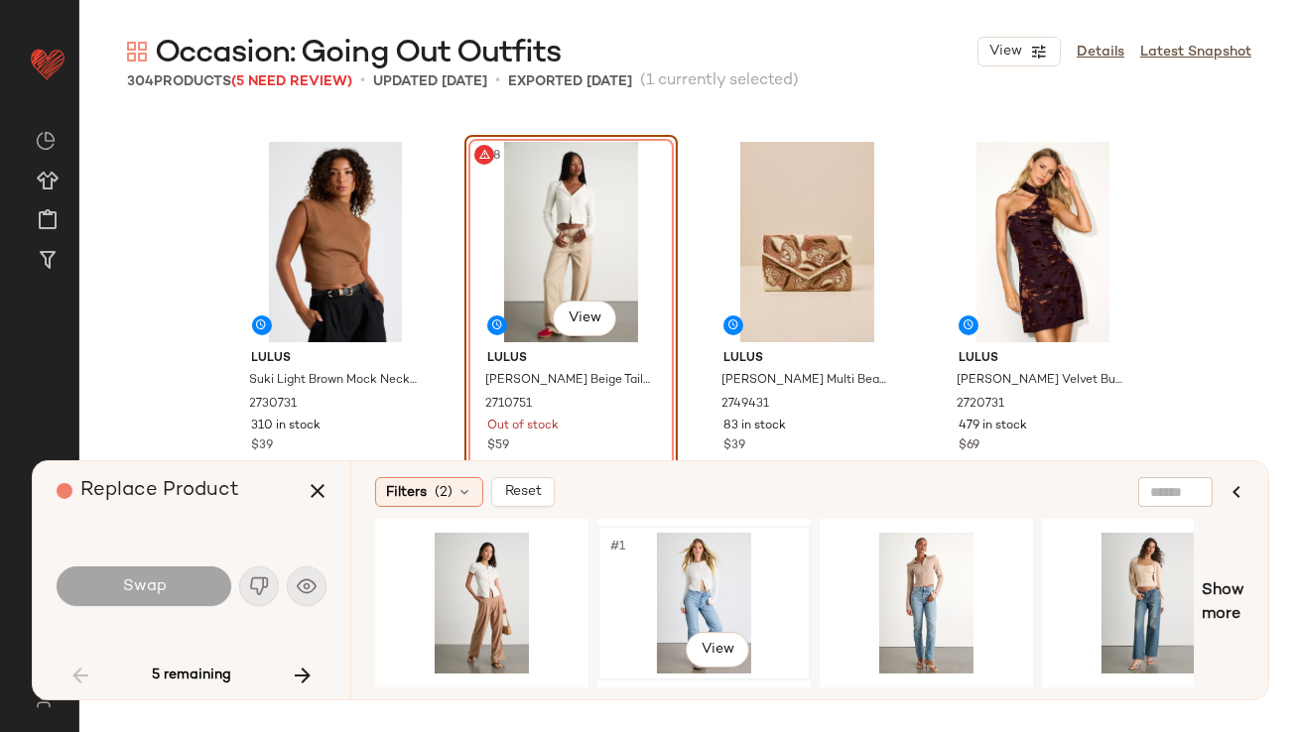
click at [680, 599] on div "#1 View" at bounding box center [703, 603] width 199 height 141
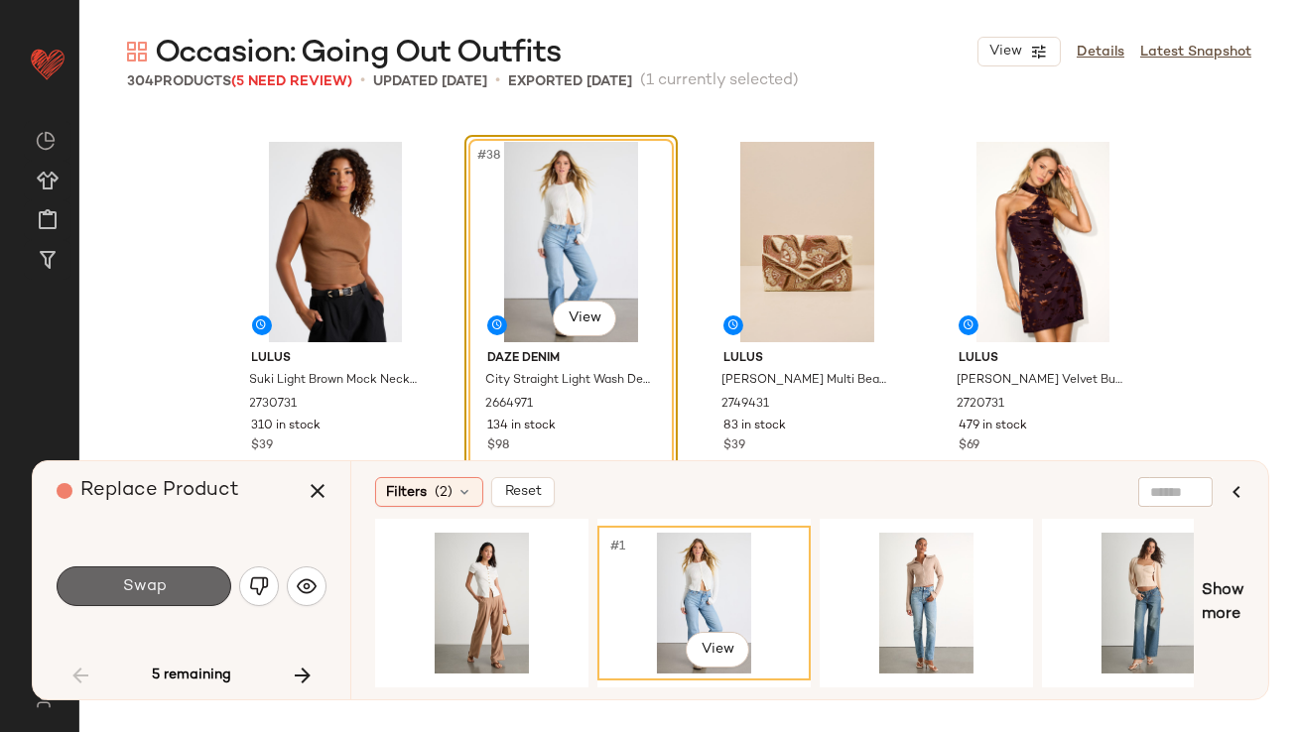
click at [103, 595] on button "Swap" at bounding box center [144, 587] width 175 height 40
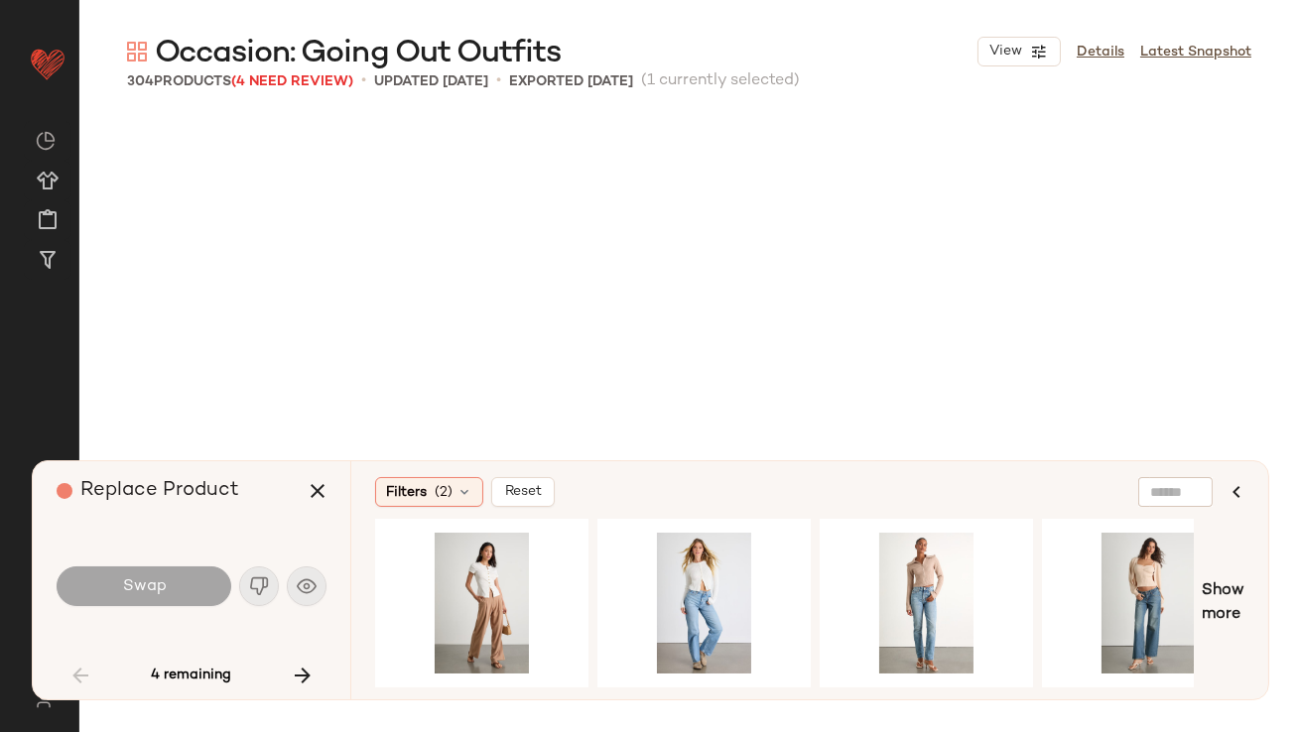
scroll to position [3831, 0]
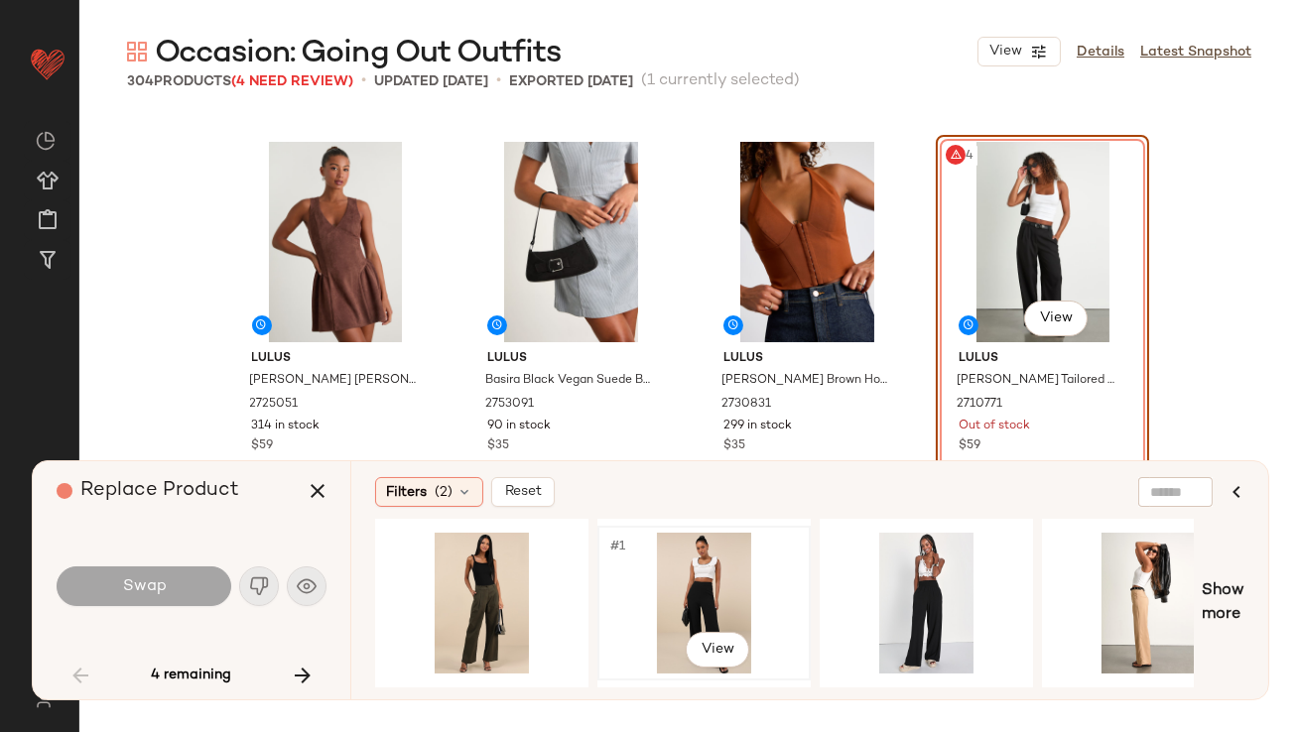
click at [717, 587] on div "#1 View" at bounding box center [703, 603] width 199 height 141
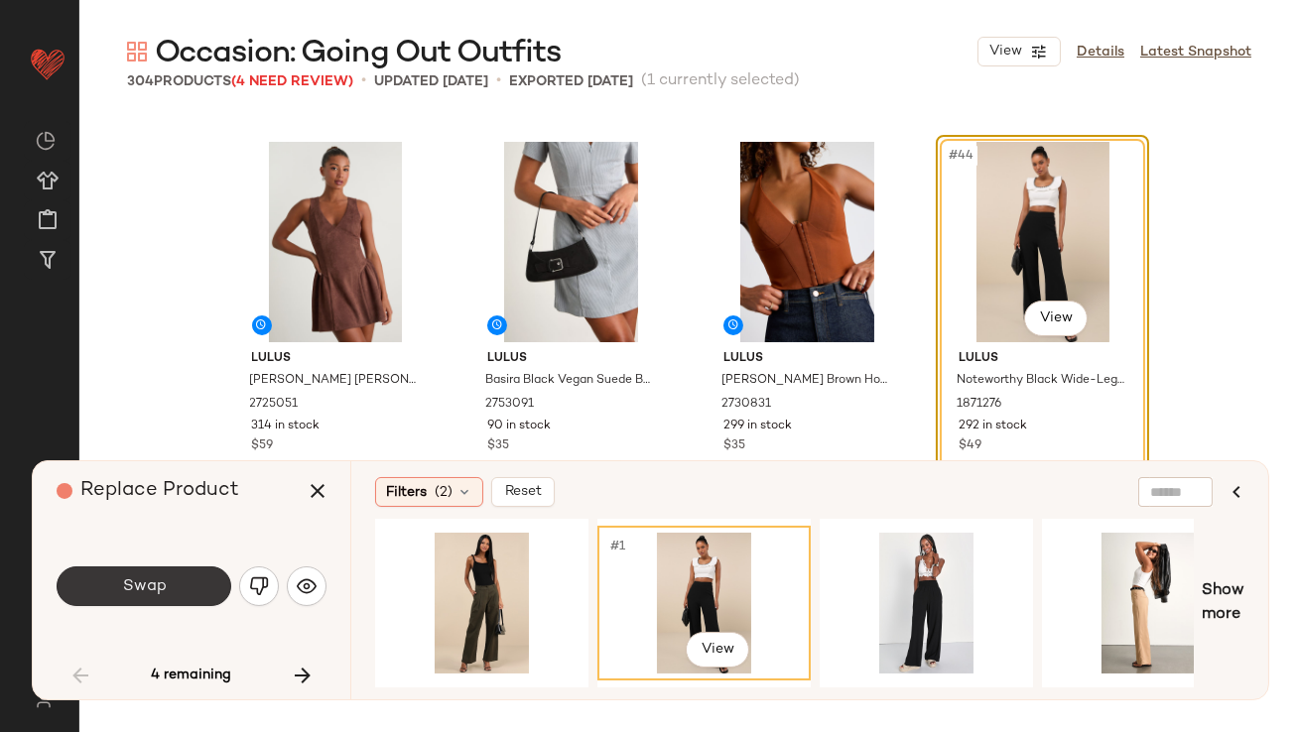
click at [211, 586] on button "Swap" at bounding box center [144, 587] width 175 height 40
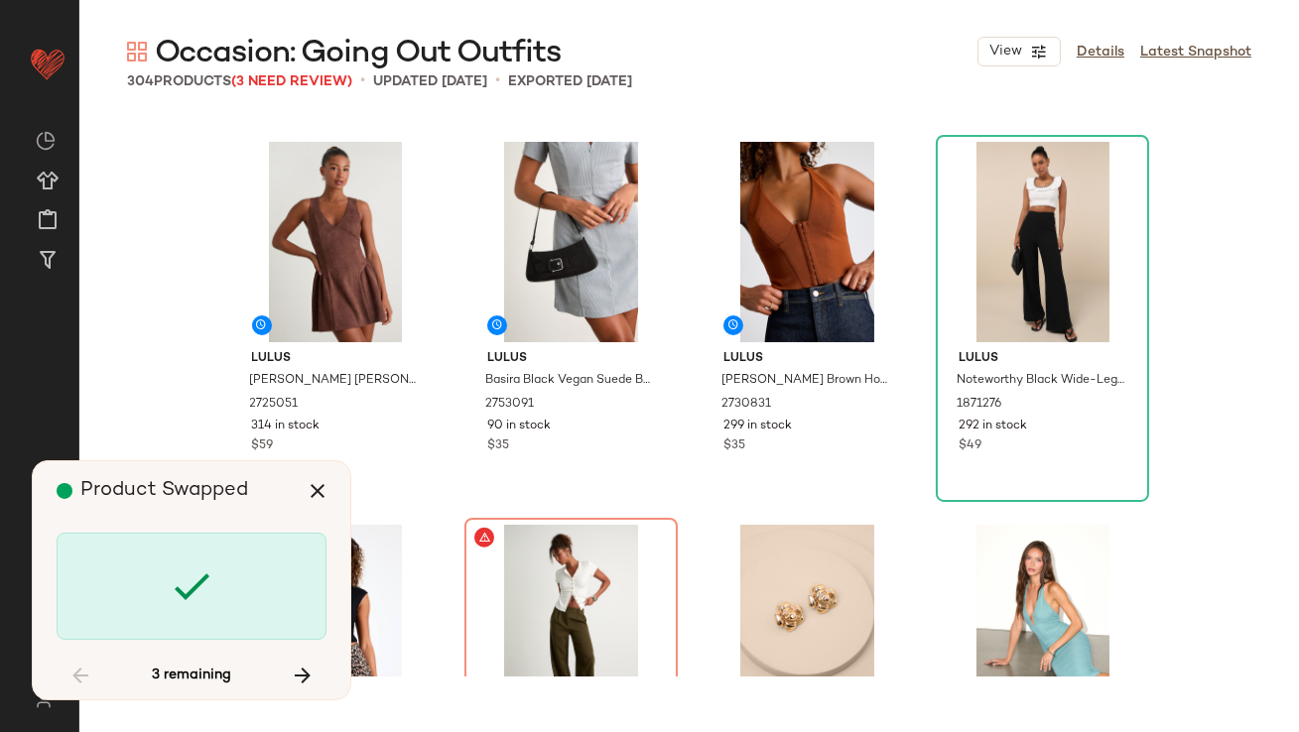
scroll to position [4213, 0]
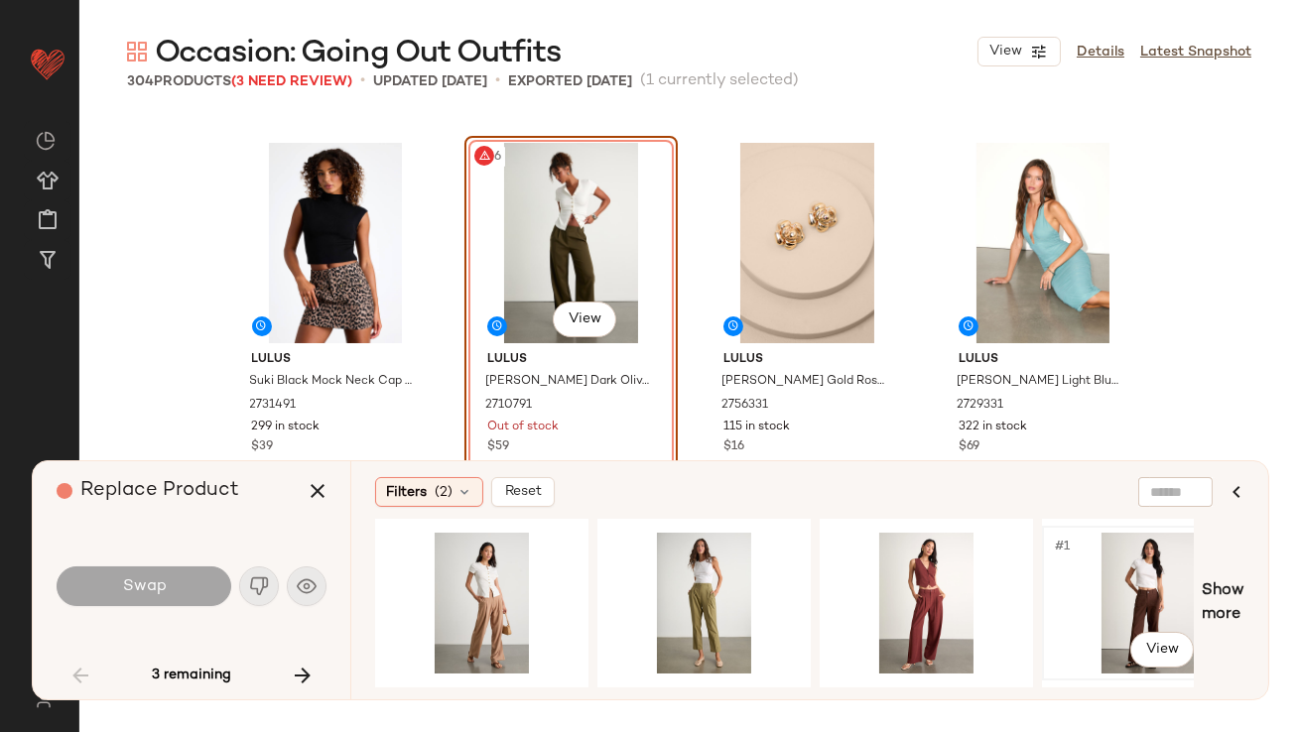
click at [1134, 597] on div "#1 View" at bounding box center [1148, 603] width 199 height 141
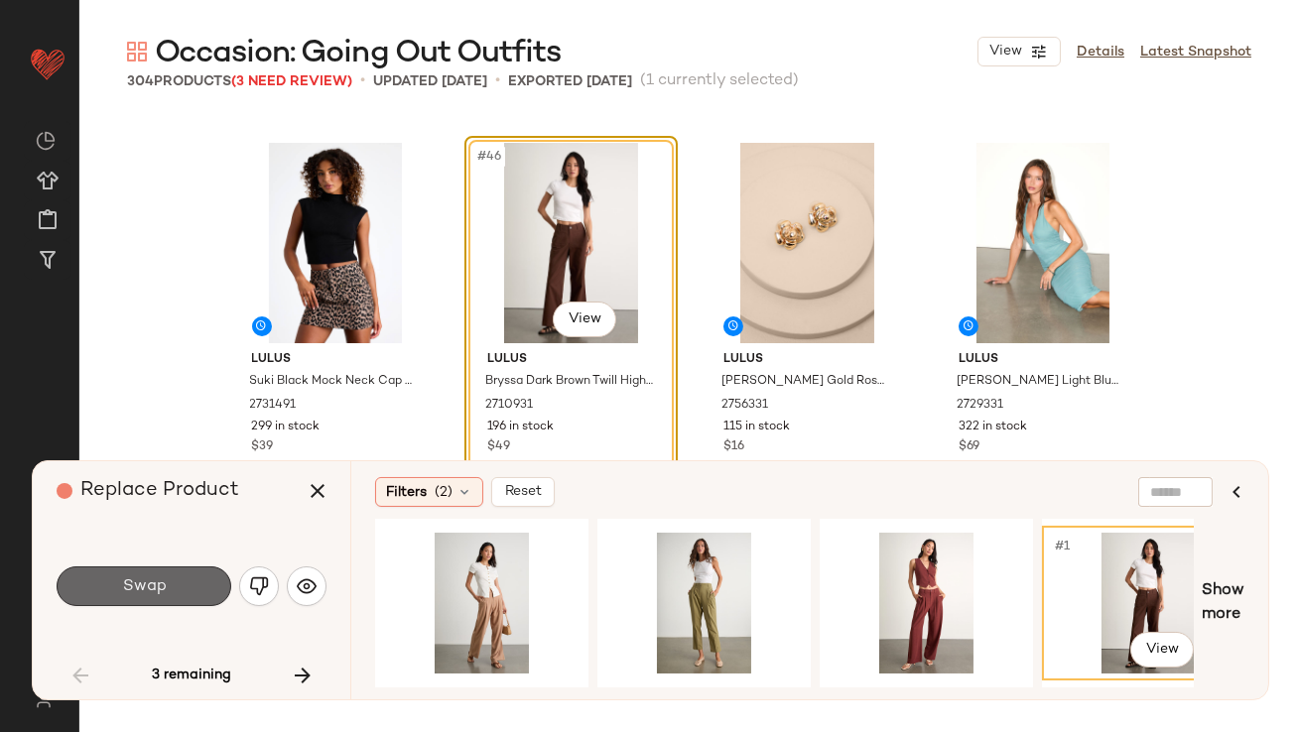
click at [200, 588] on button "Swap" at bounding box center [144, 587] width 175 height 40
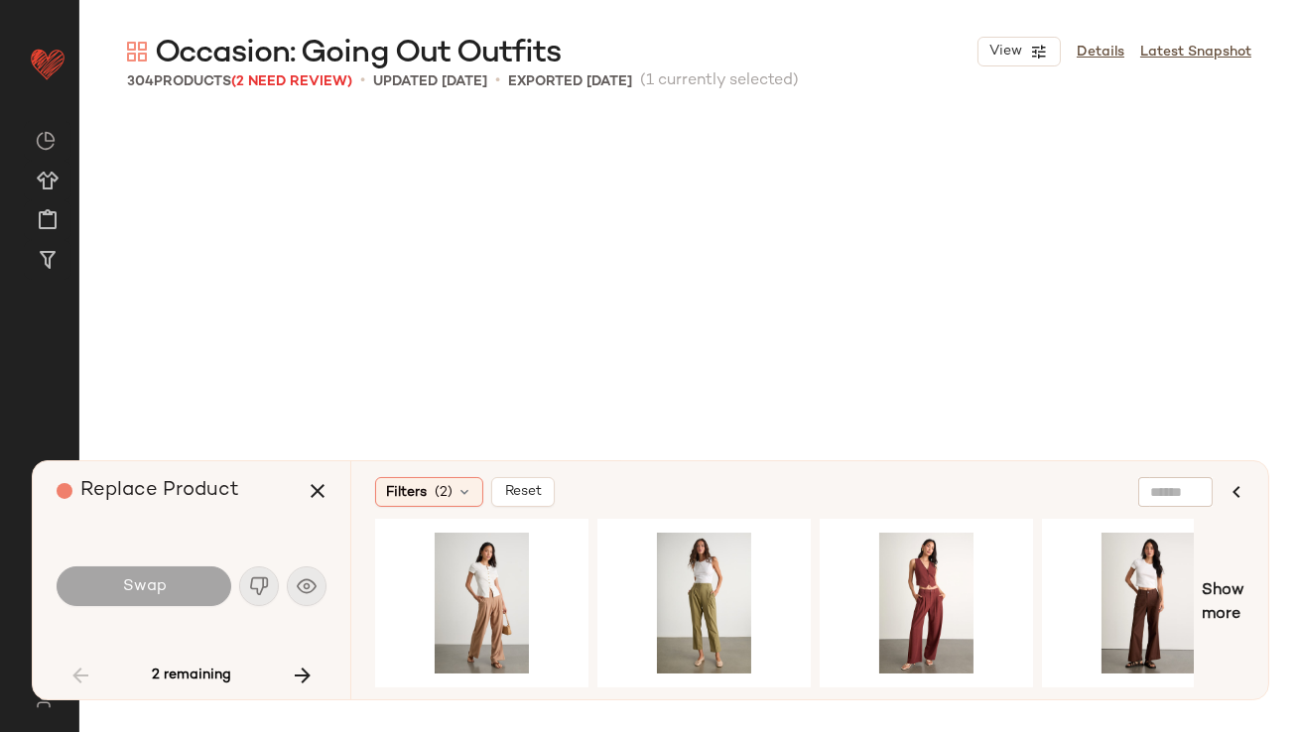
scroll to position [4596, 0]
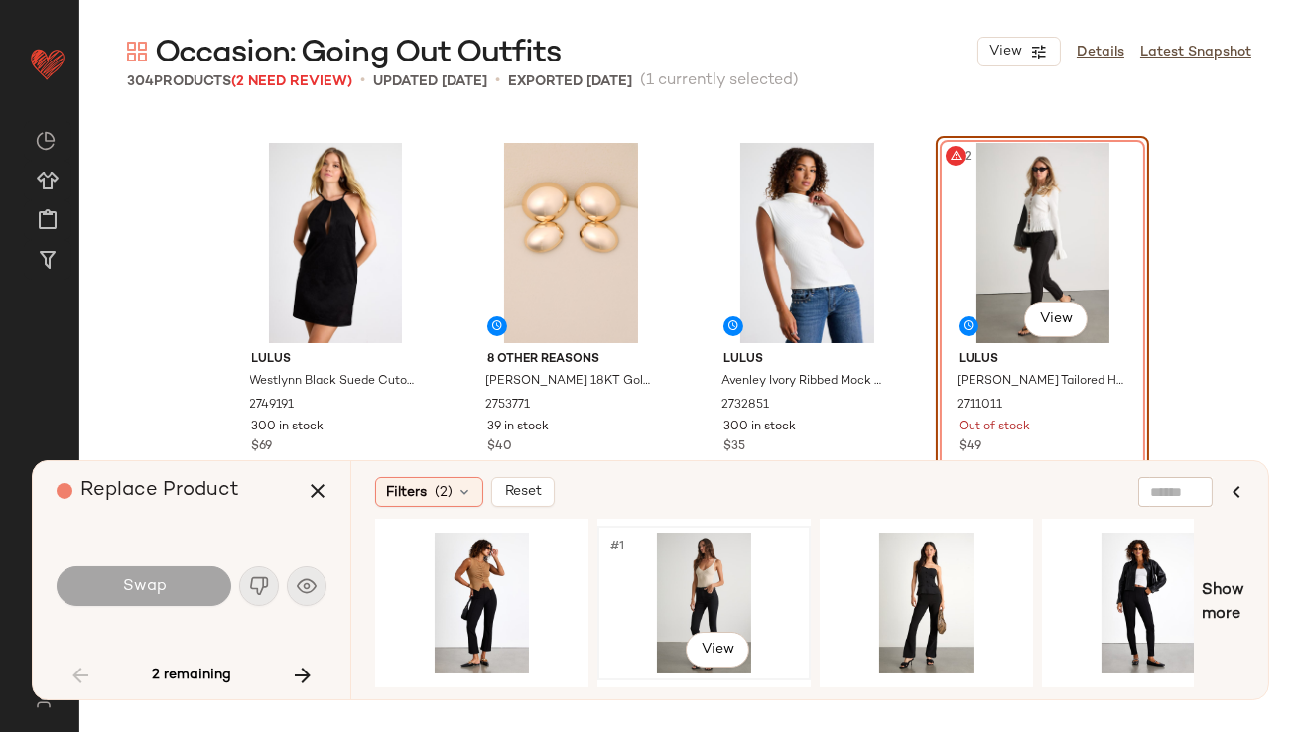
click at [723, 583] on div "#1 View" at bounding box center [703, 603] width 199 height 141
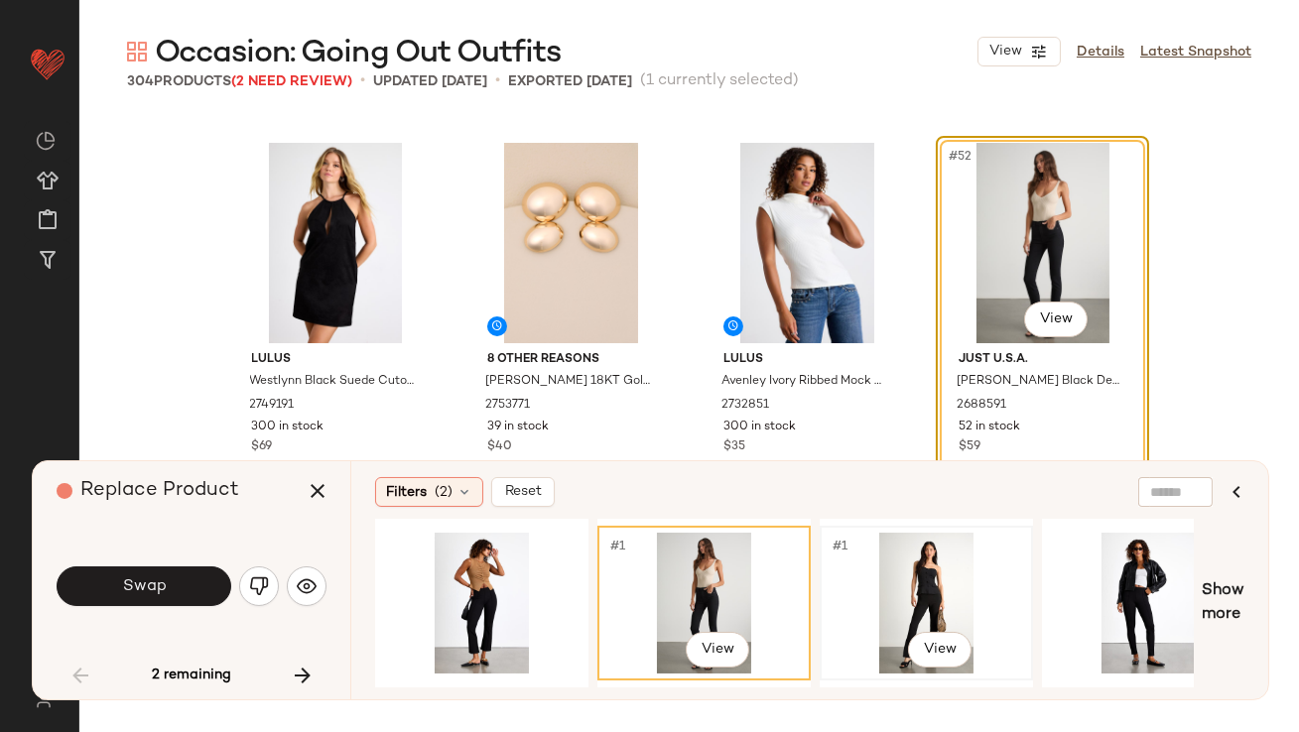
click at [880, 585] on div "#1 View" at bounding box center [926, 603] width 199 height 141
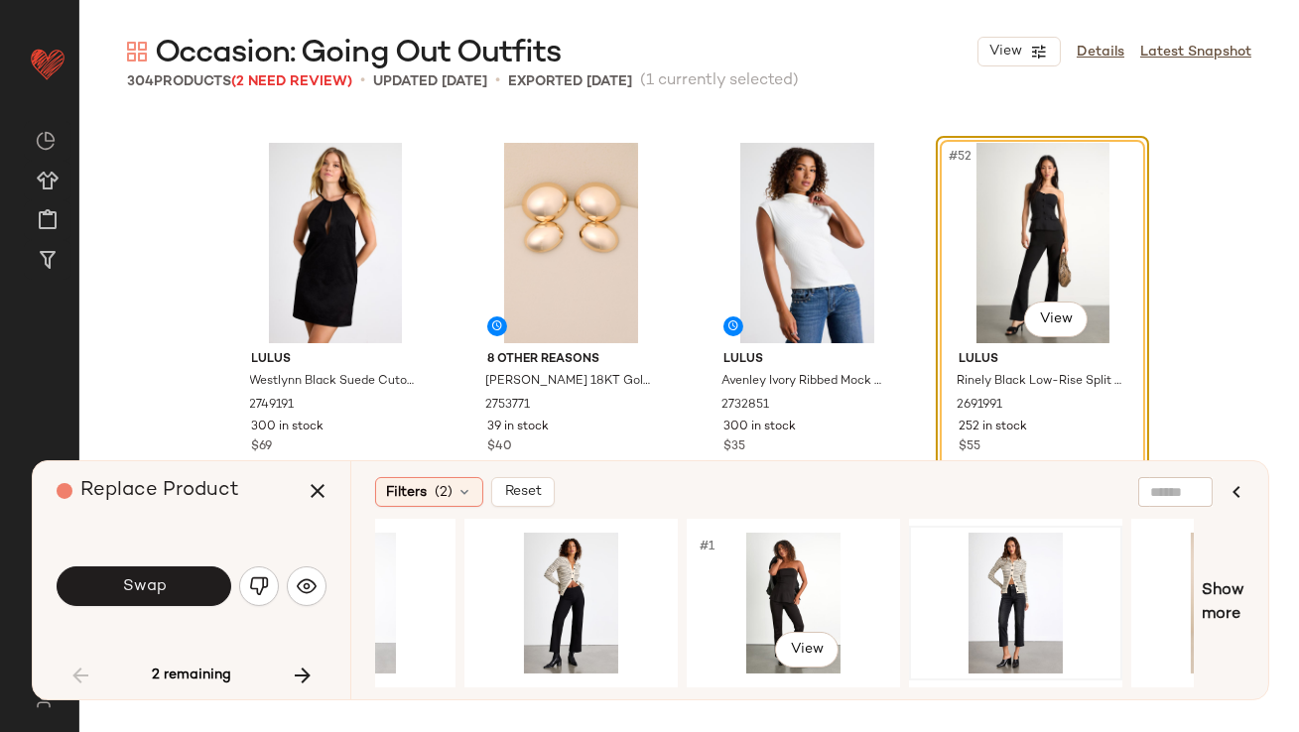
scroll to position [0, 802]
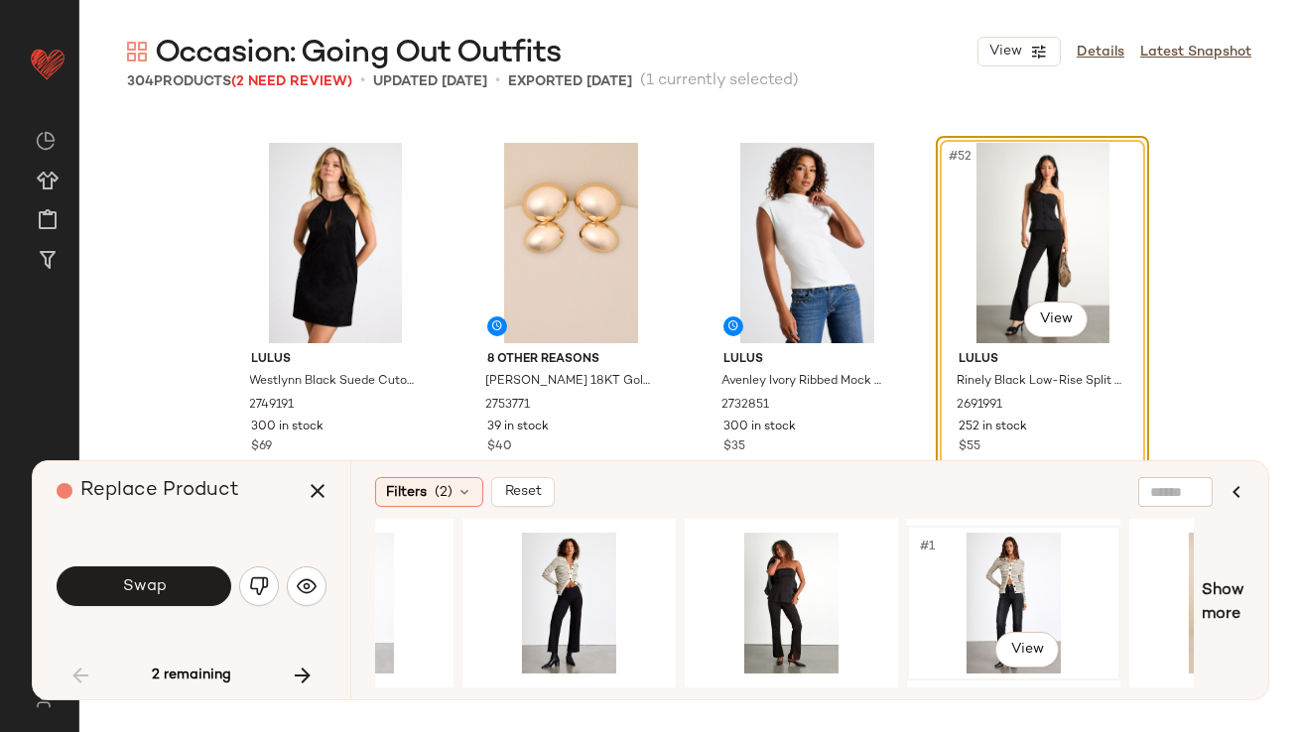
click at [962, 590] on div "#1 View" at bounding box center [1013, 603] width 199 height 141
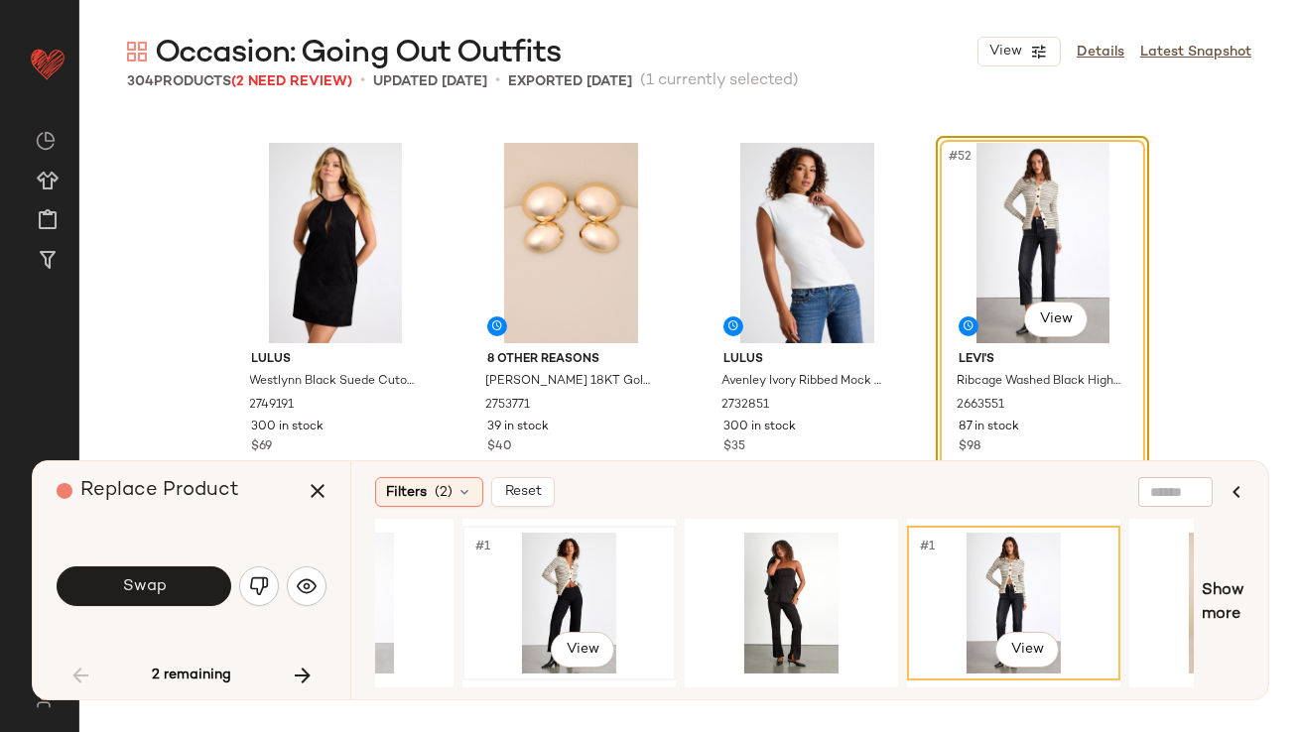
click at [564, 606] on div "#1 View" at bounding box center [568, 603] width 199 height 141
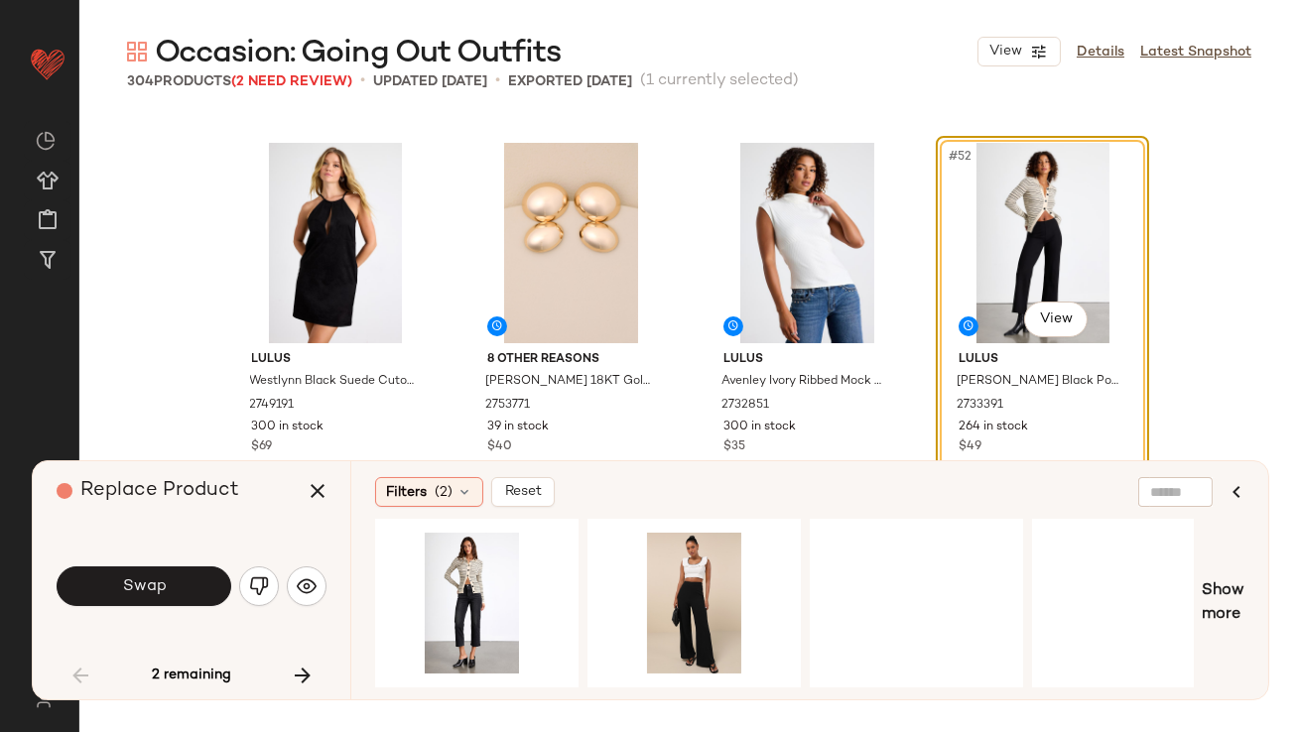
scroll to position [0, 1392]
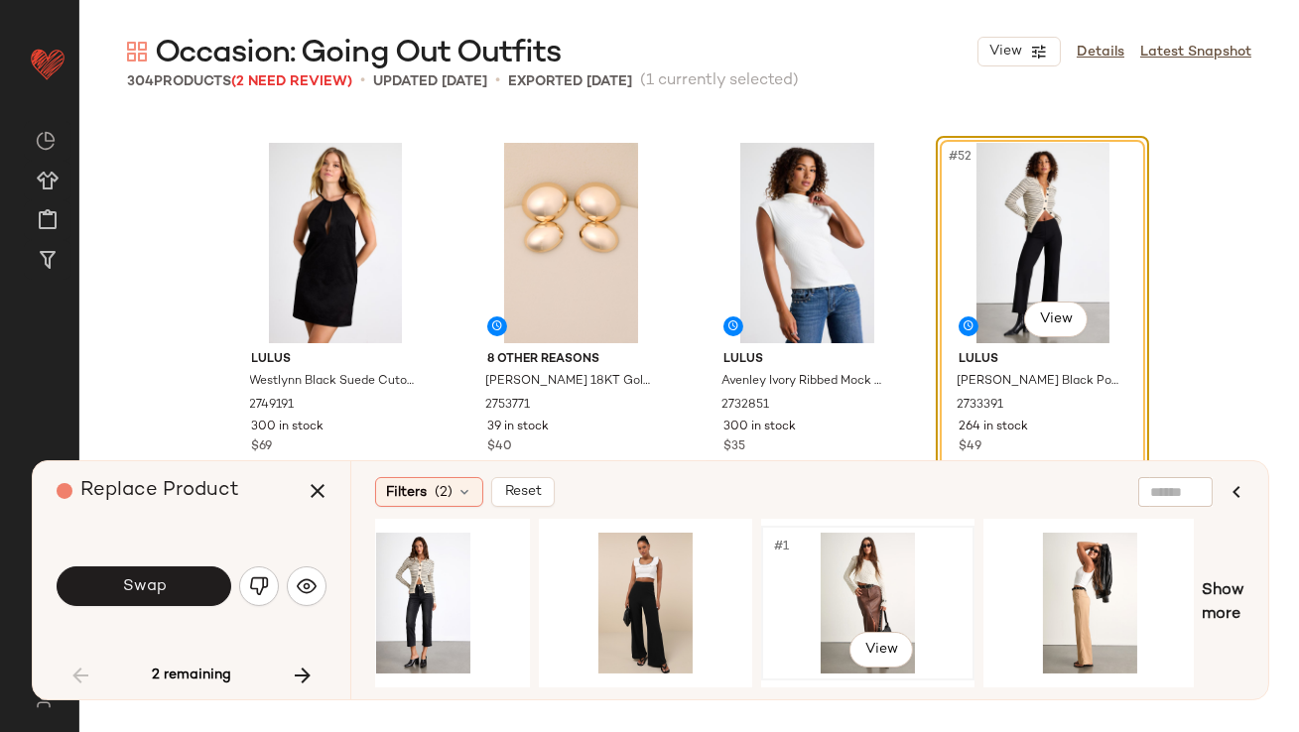
click at [785, 597] on div "#1 View" at bounding box center [867, 603] width 199 height 141
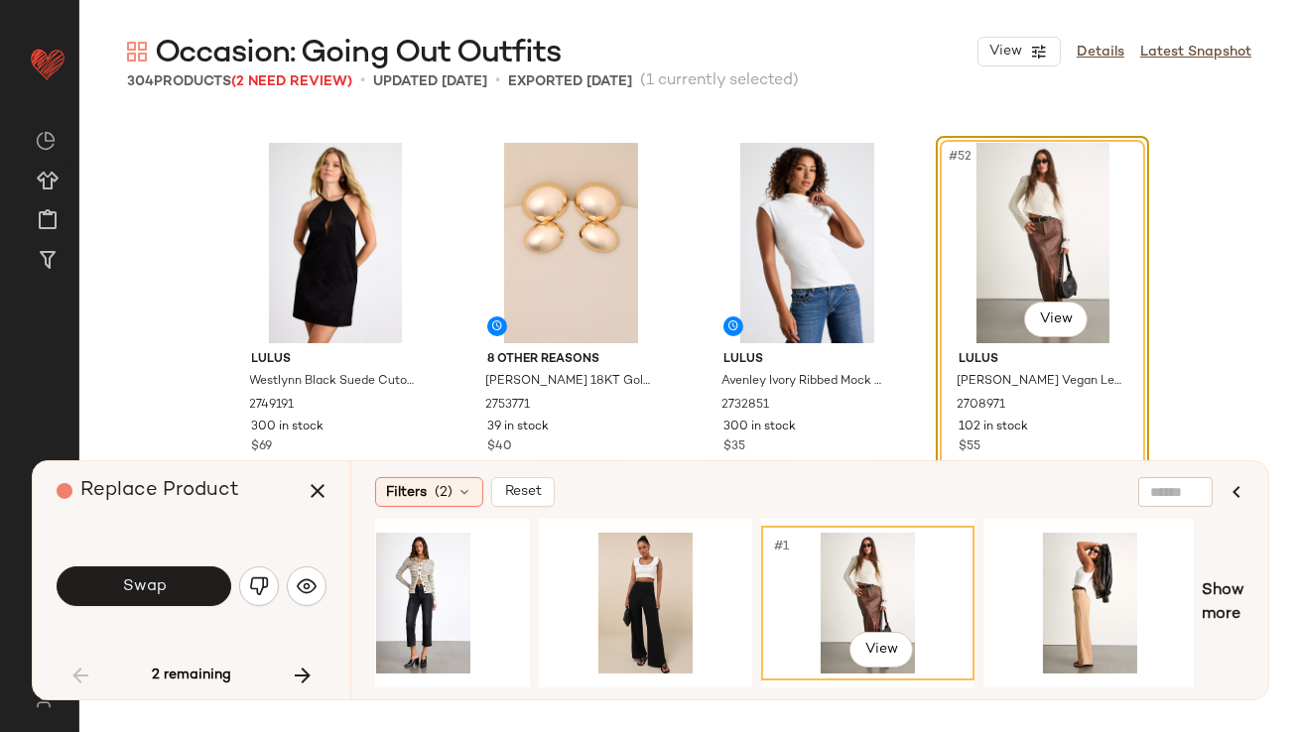
click at [196, 590] on button "Swap" at bounding box center [144, 587] width 175 height 40
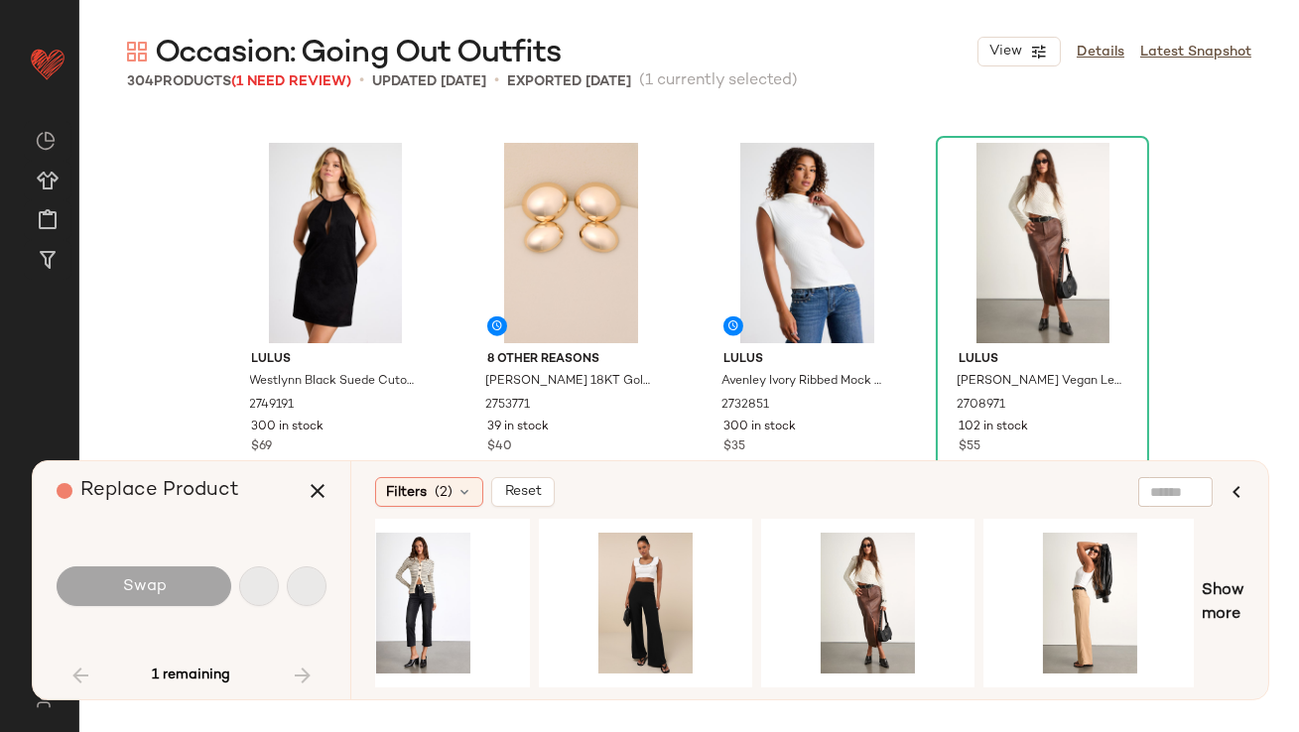
scroll to position [4980, 0]
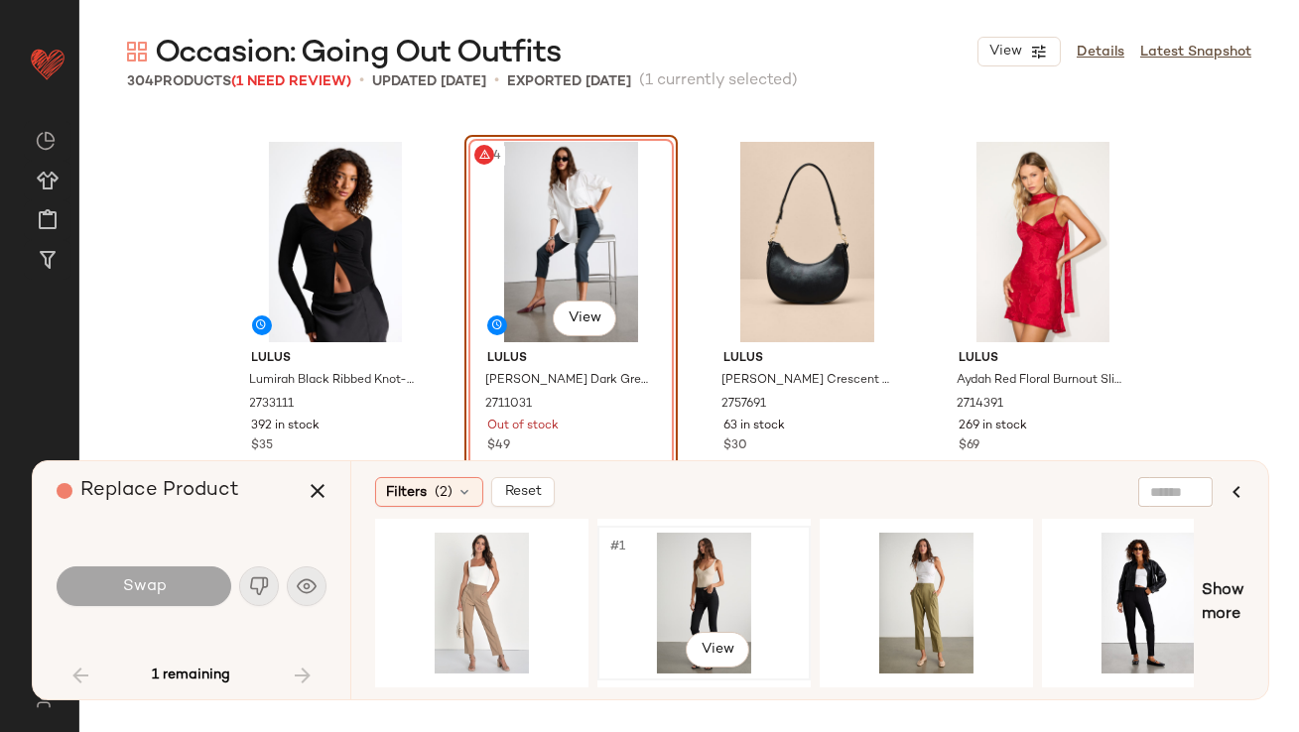
click at [684, 571] on div "#1 View" at bounding box center [703, 603] width 199 height 141
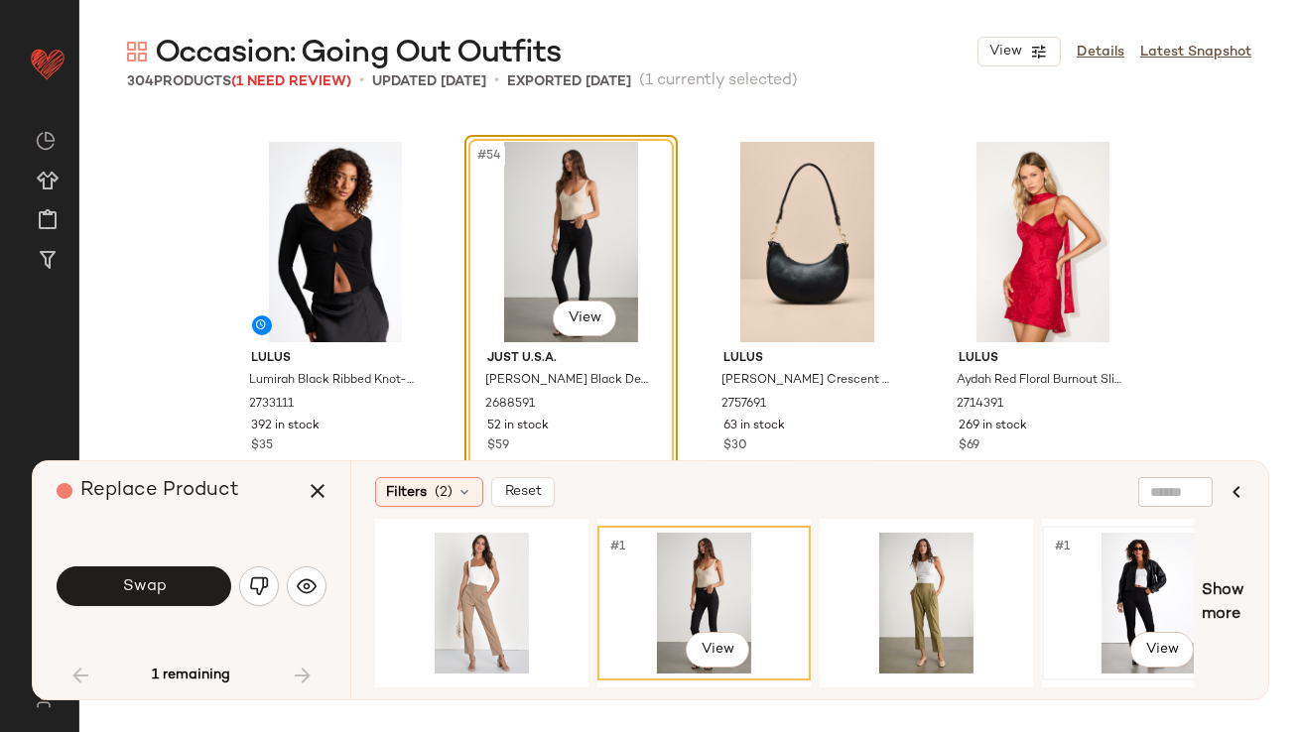
click at [1062, 587] on div "#1 View" at bounding box center [1148, 603] width 199 height 141
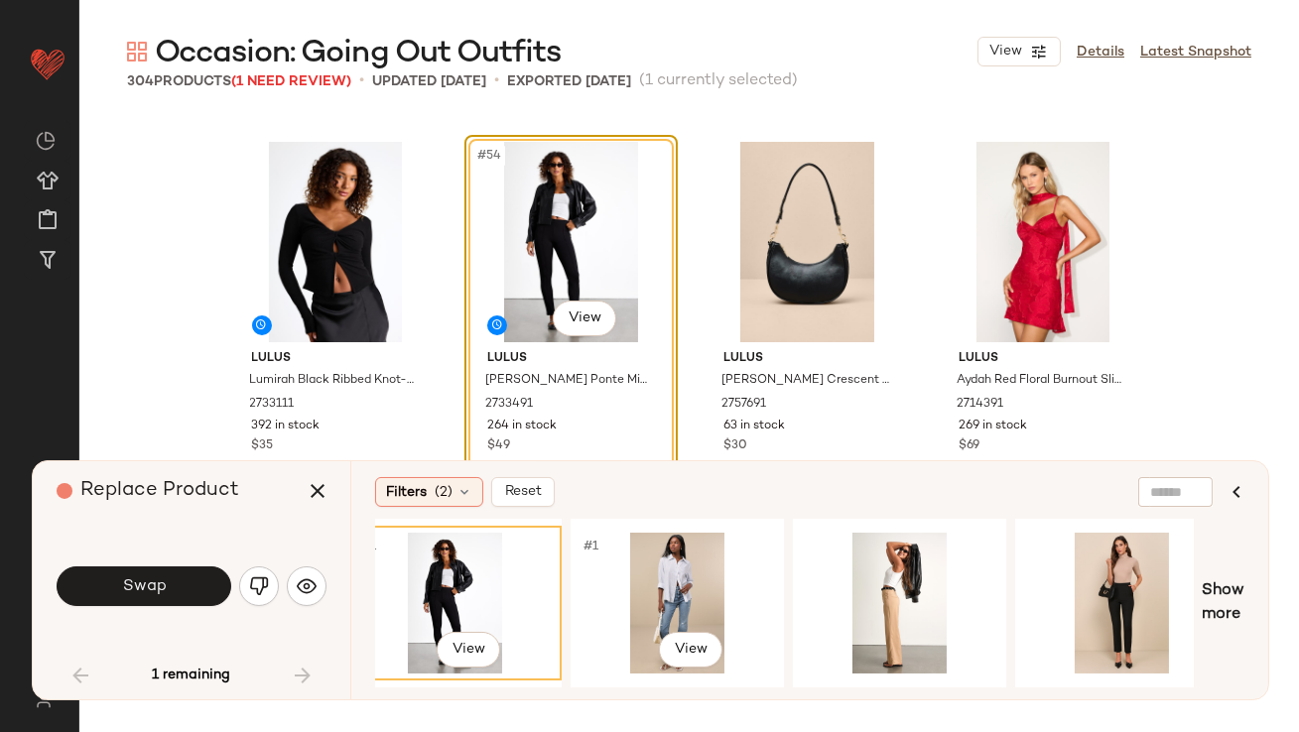
scroll to position [0, 861]
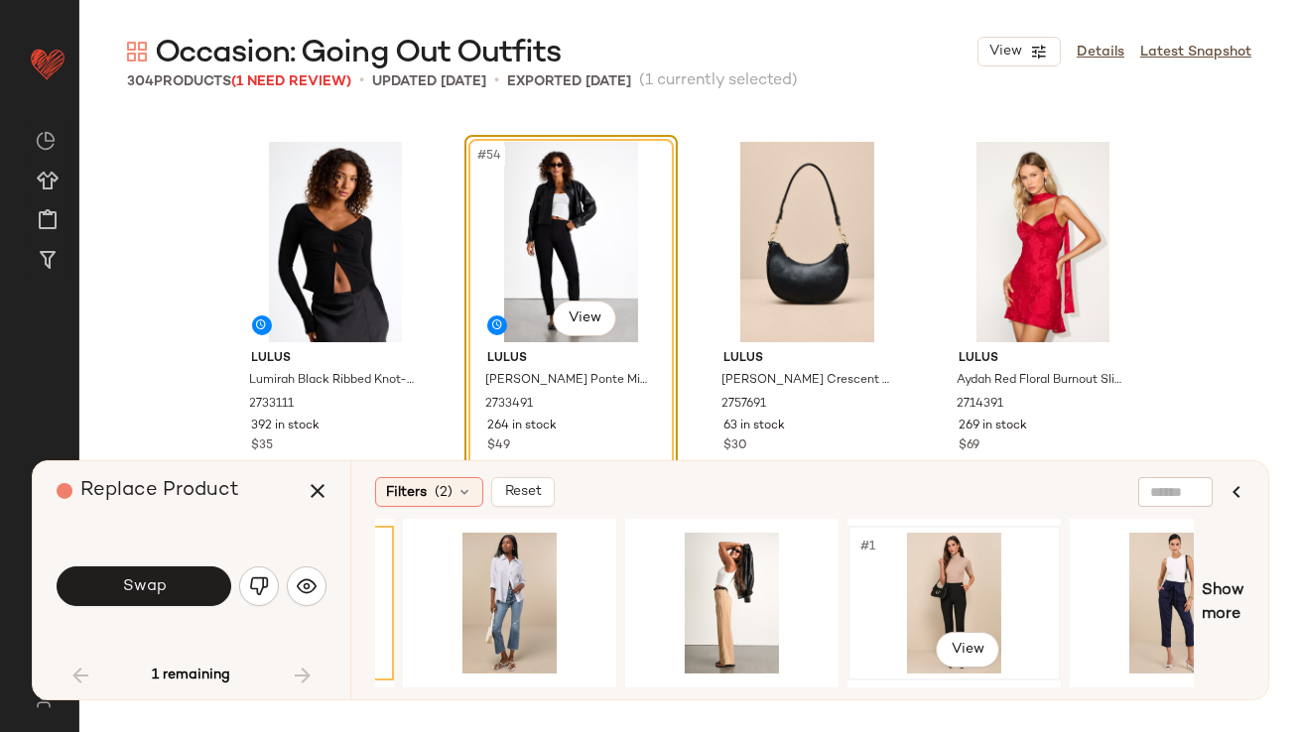
click at [938, 578] on div "#1 View" at bounding box center [954, 603] width 199 height 141
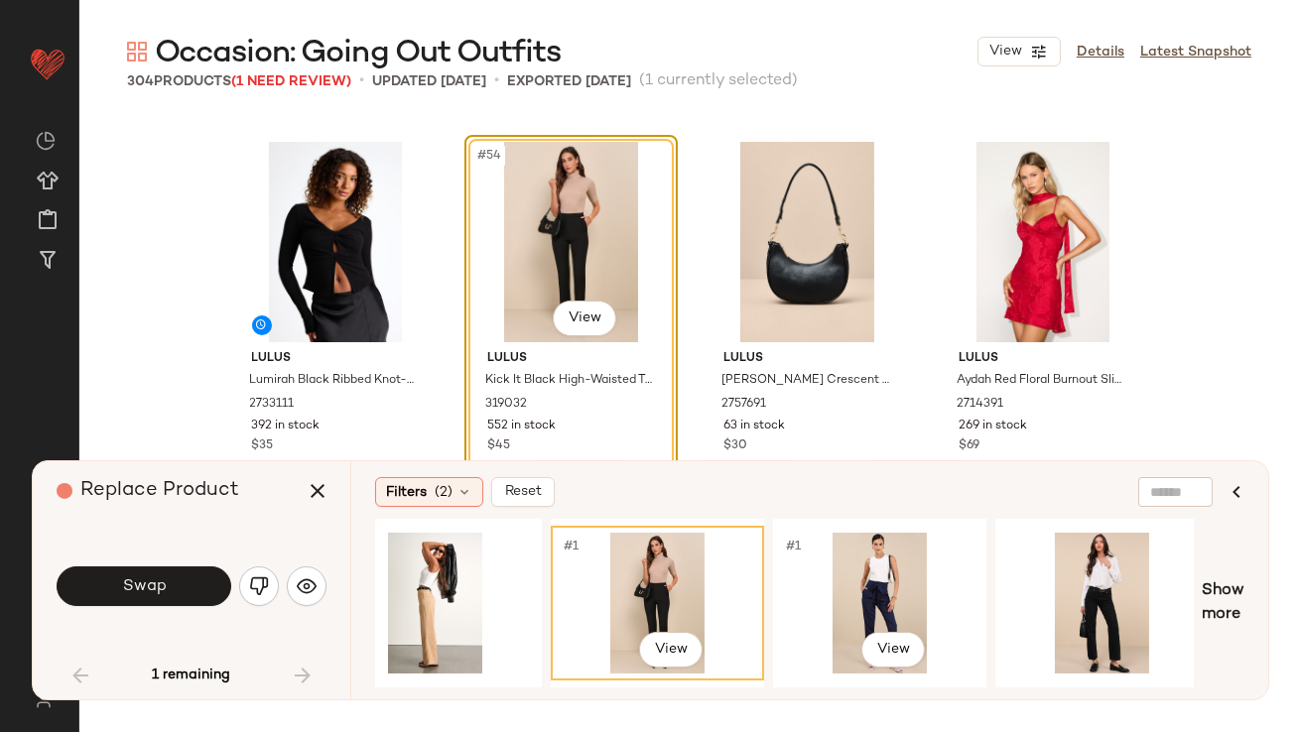
scroll to position [0, 1320]
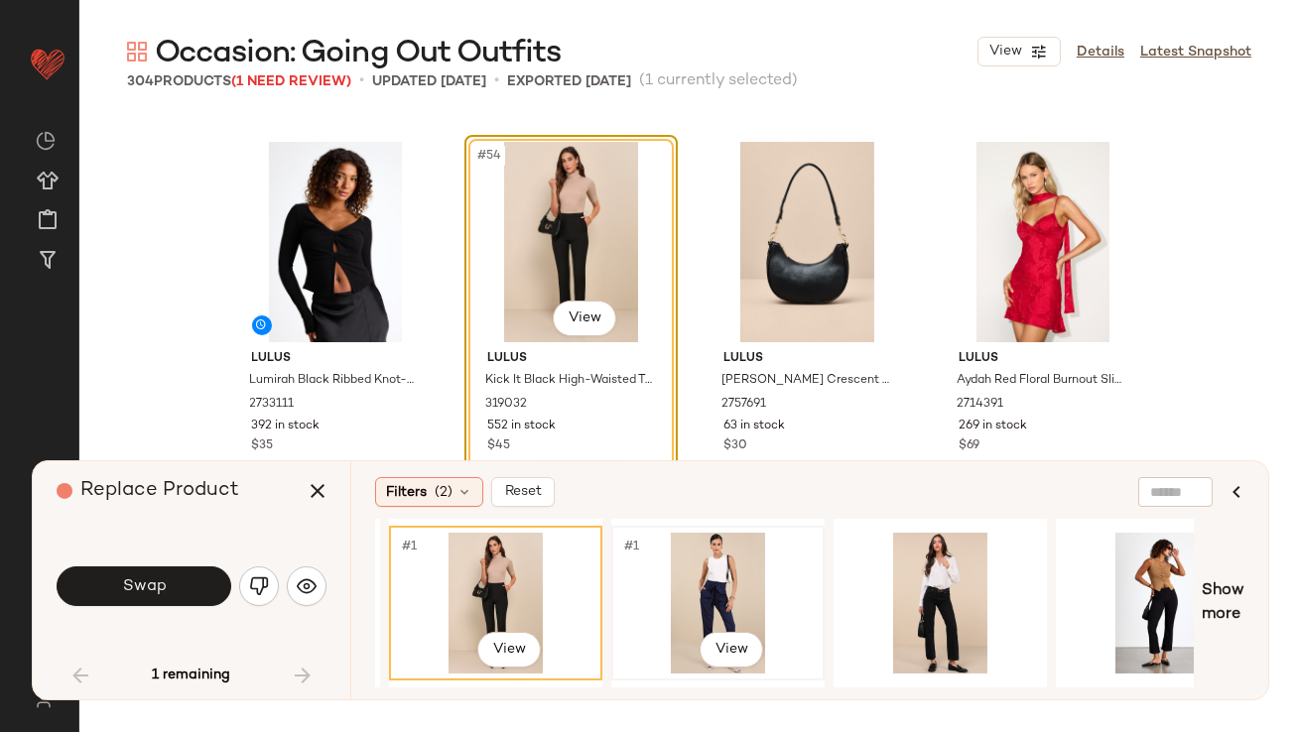
click at [733, 595] on div "#1 View" at bounding box center [717, 603] width 199 height 141
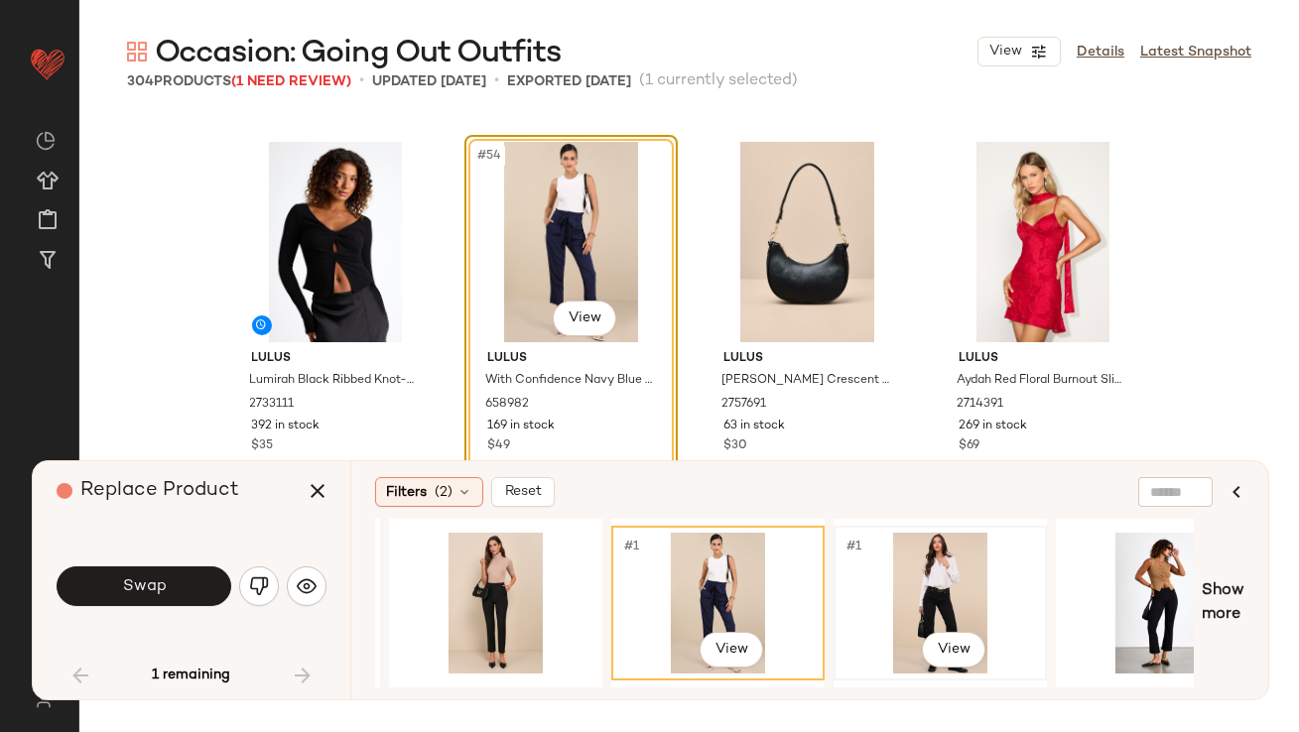
click at [899, 595] on div "#1 View" at bounding box center [940, 603] width 199 height 141
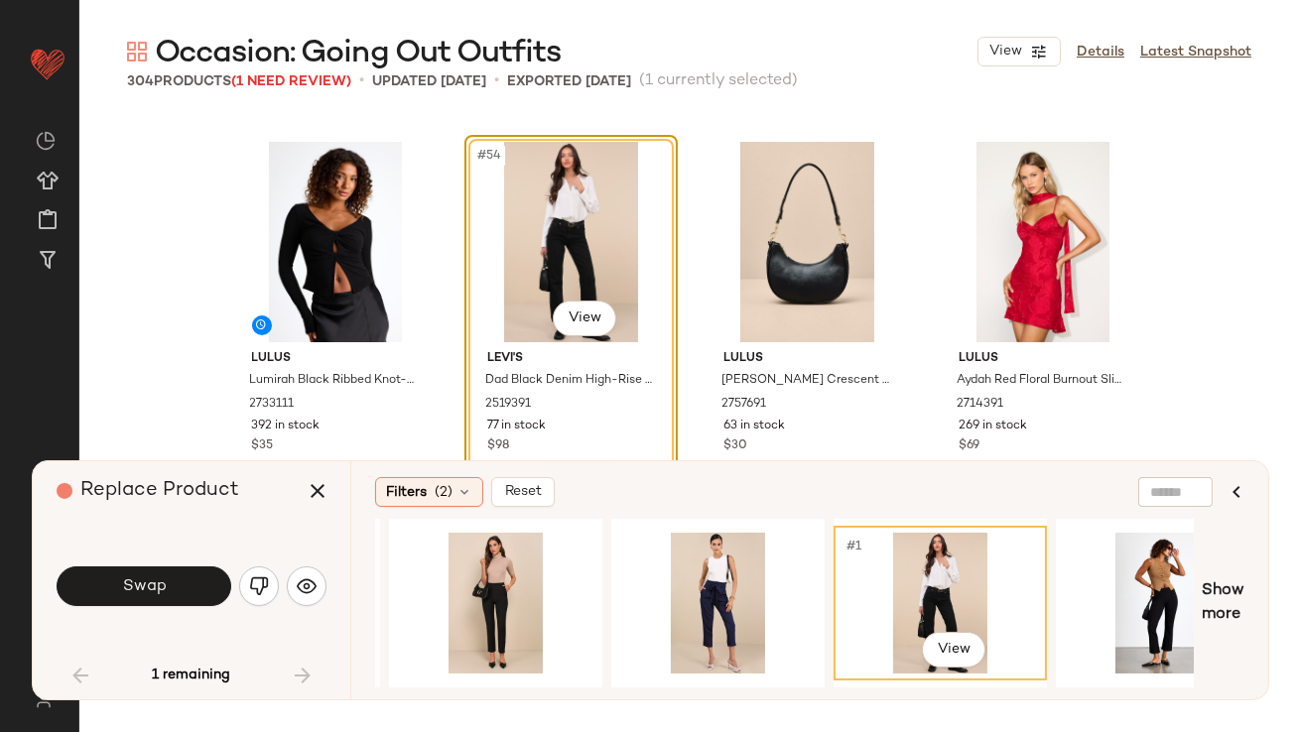
scroll to position [0, 1392]
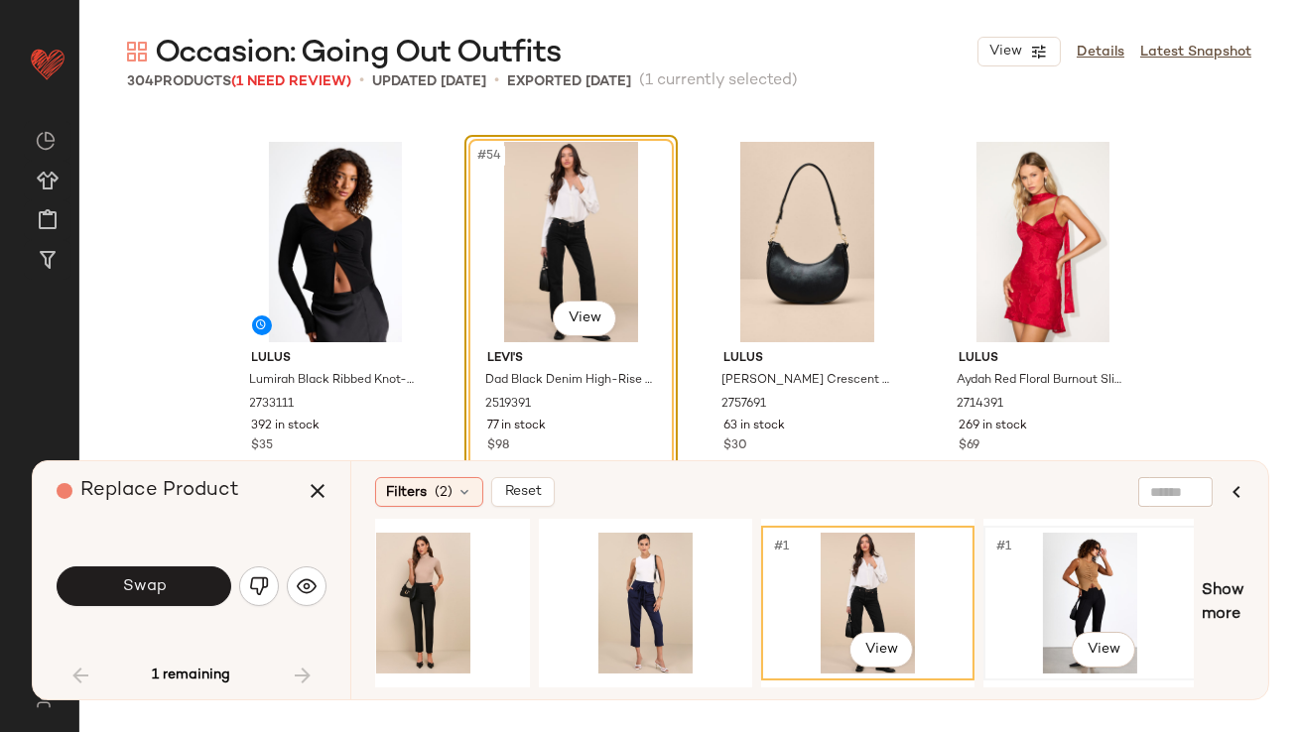
click at [1026, 572] on div "#1 View" at bounding box center [1090, 603] width 199 height 141
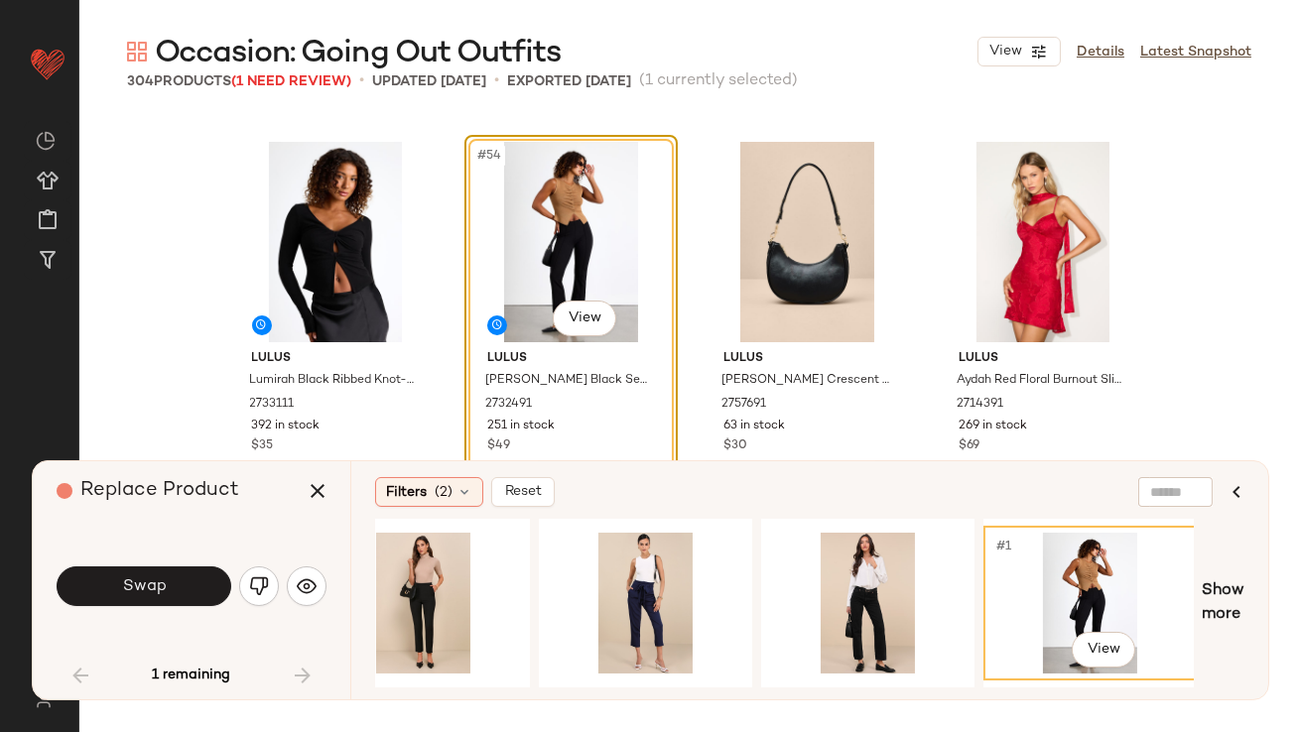
click at [216, 549] on div "Swap" at bounding box center [192, 586] width 270 height 107
click at [185, 589] on button "Swap" at bounding box center [144, 587] width 175 height 40
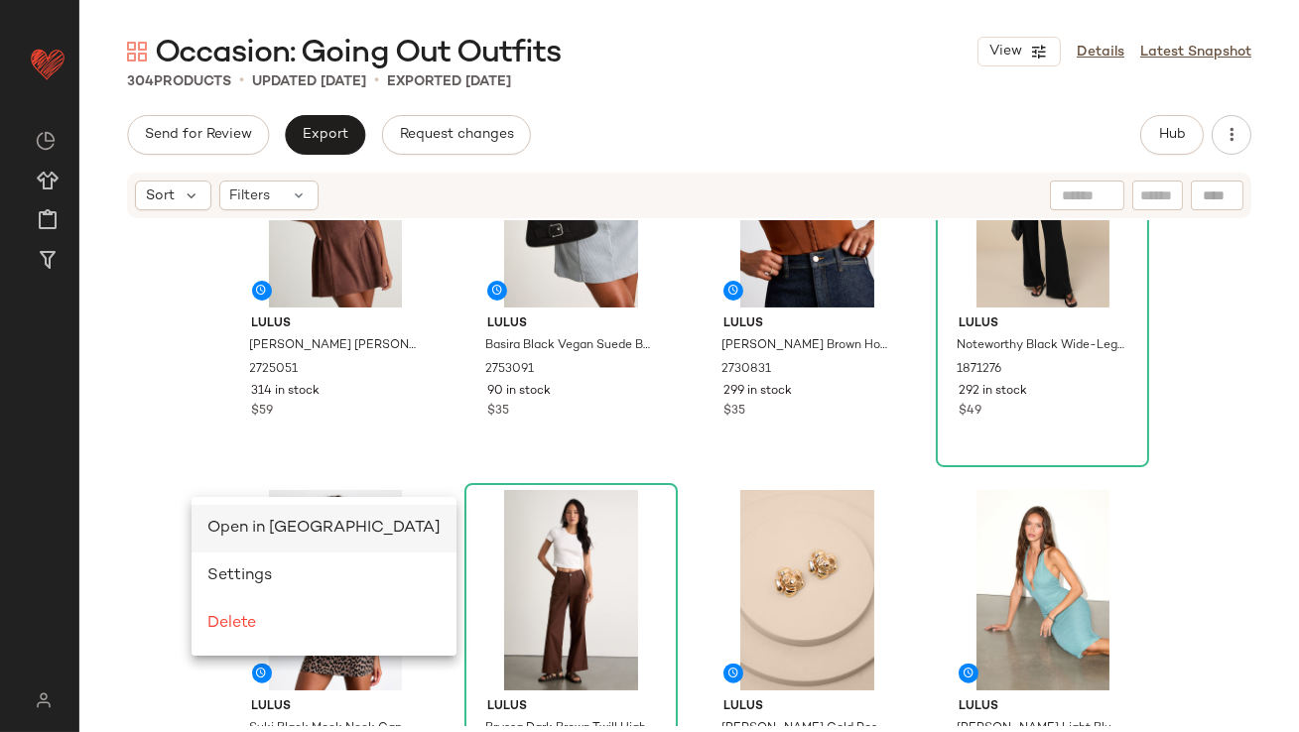
click at [244, 521] on span "Open in [GEOGRAPHIC_DATA]" at bounding box center [323, 528] width 233 height 17
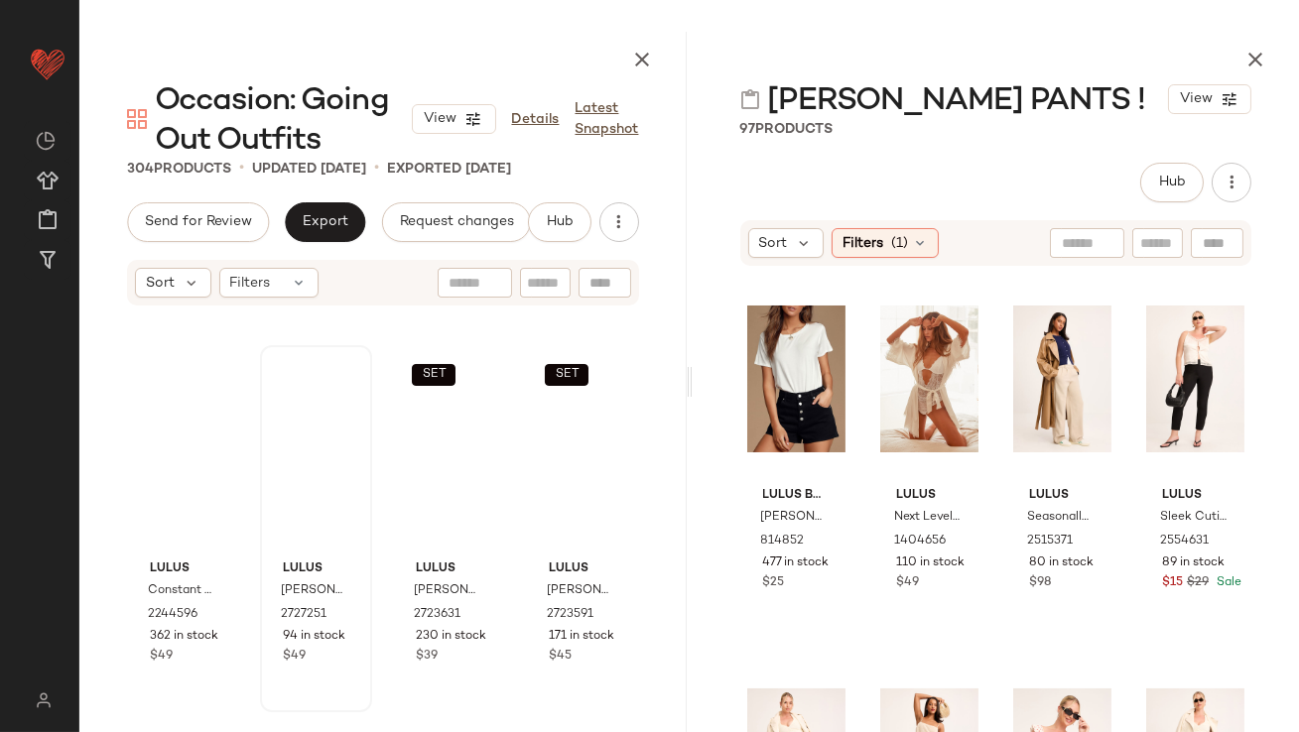
scroll to position [1459, 0]
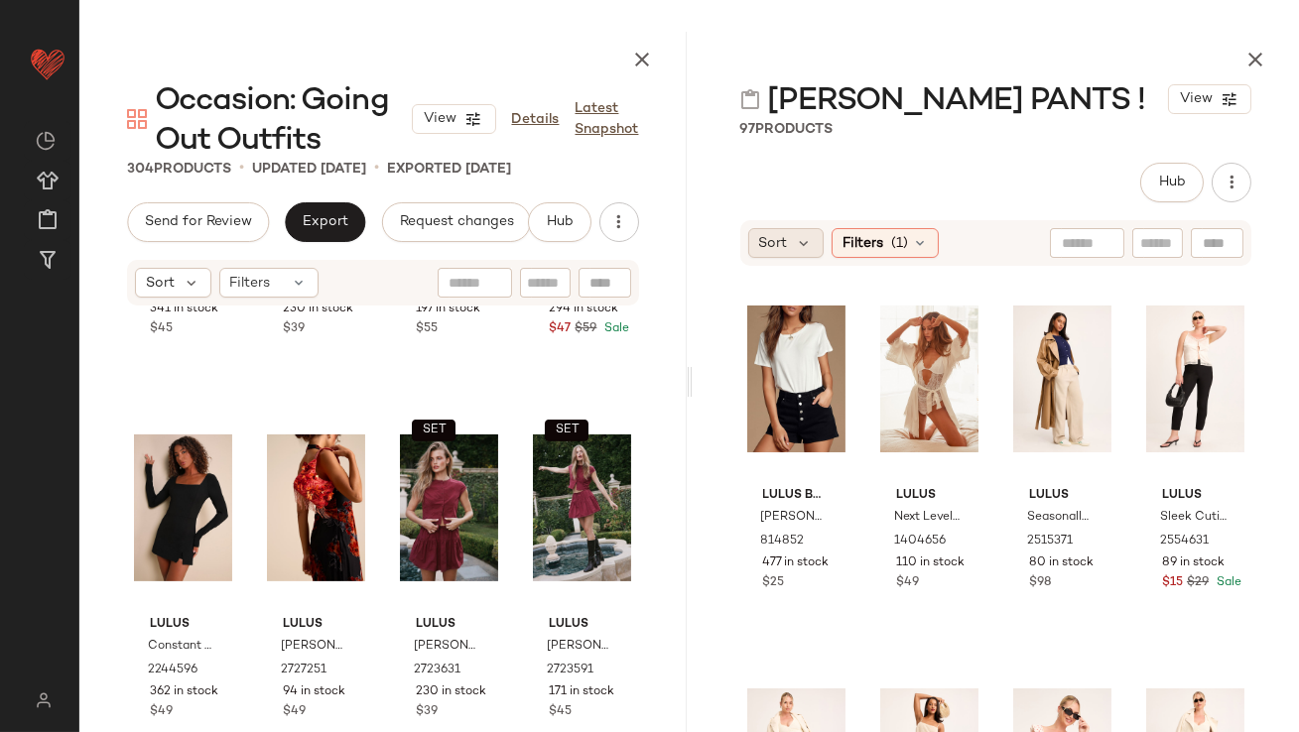
click at [784, 236] on span "Sort" at bounding box center [773, 243] width 29 height 21
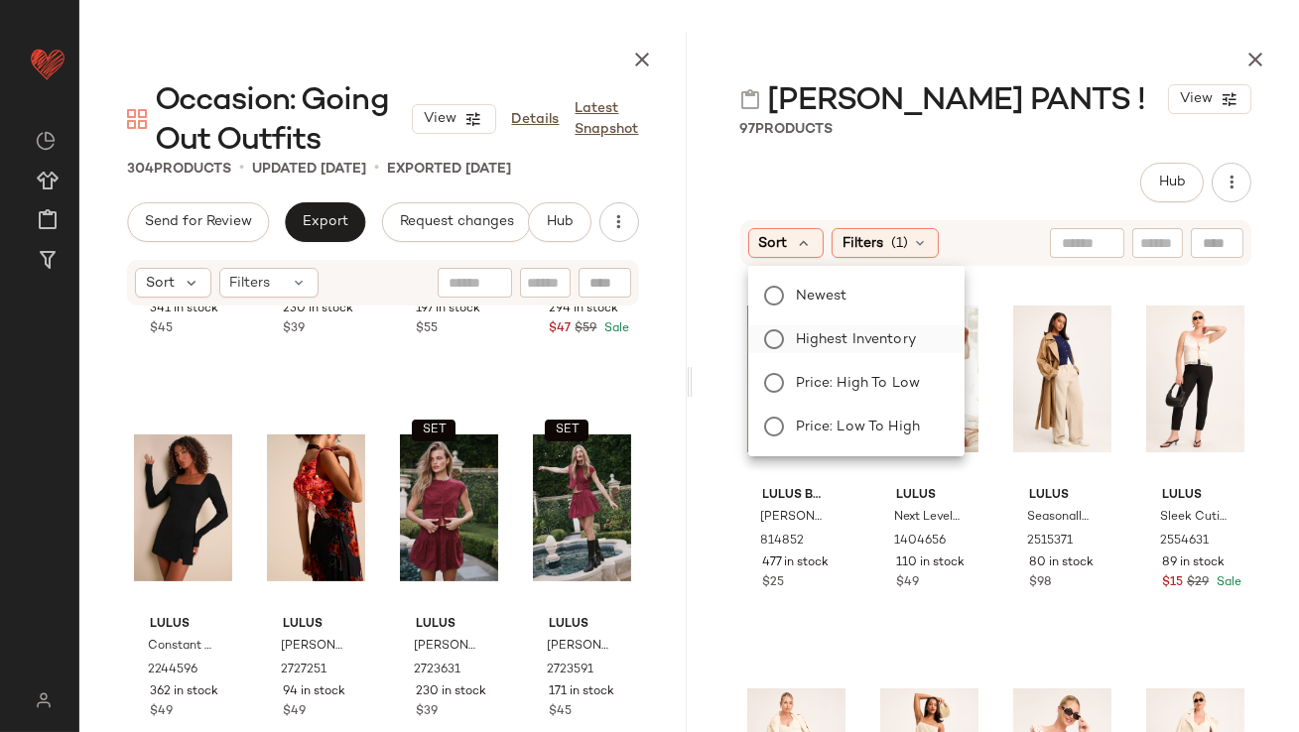
click at [800, 328] on label "Highest Inventory" at bounding box center [868, 340] width 161 height 28
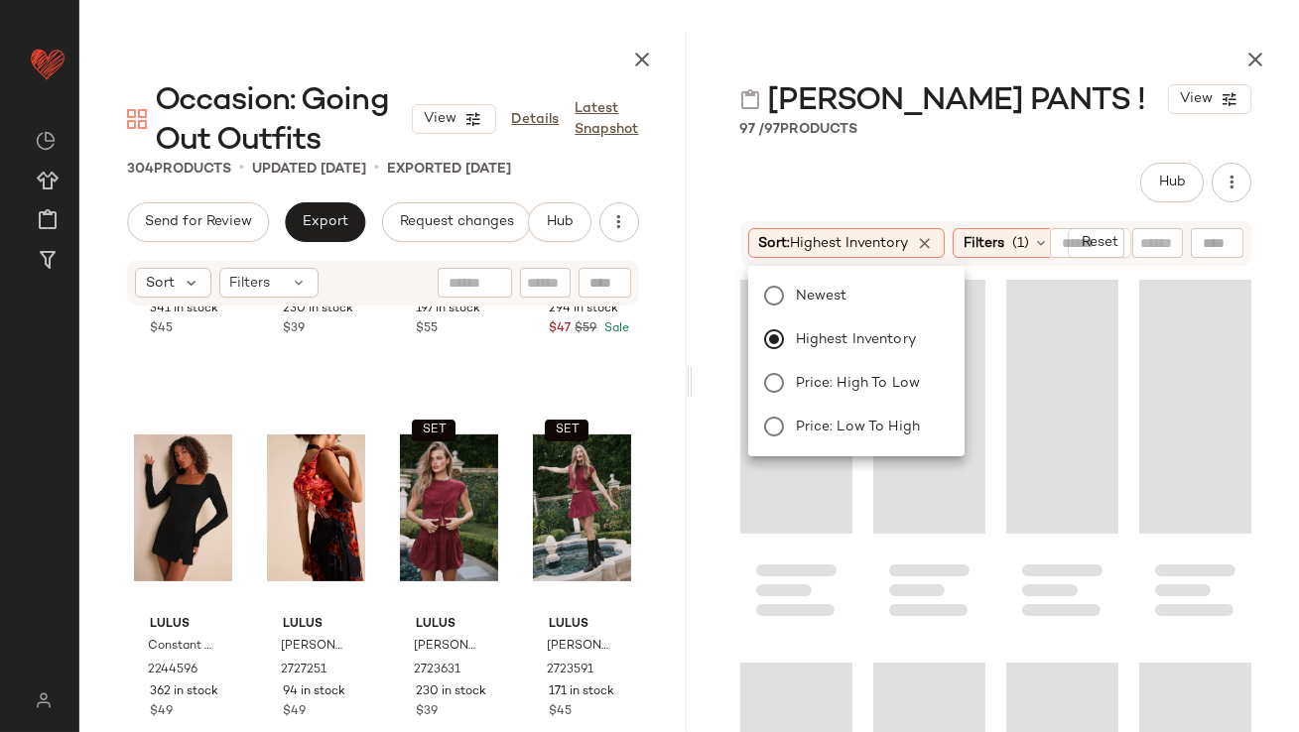
click at [853, 140] on div "[PERSON_NAME] PANTS ! View 97 / 97 Products Hub Sort: Highest Inventory Filters…" at bounding box center [996, 382] width 607 height 701
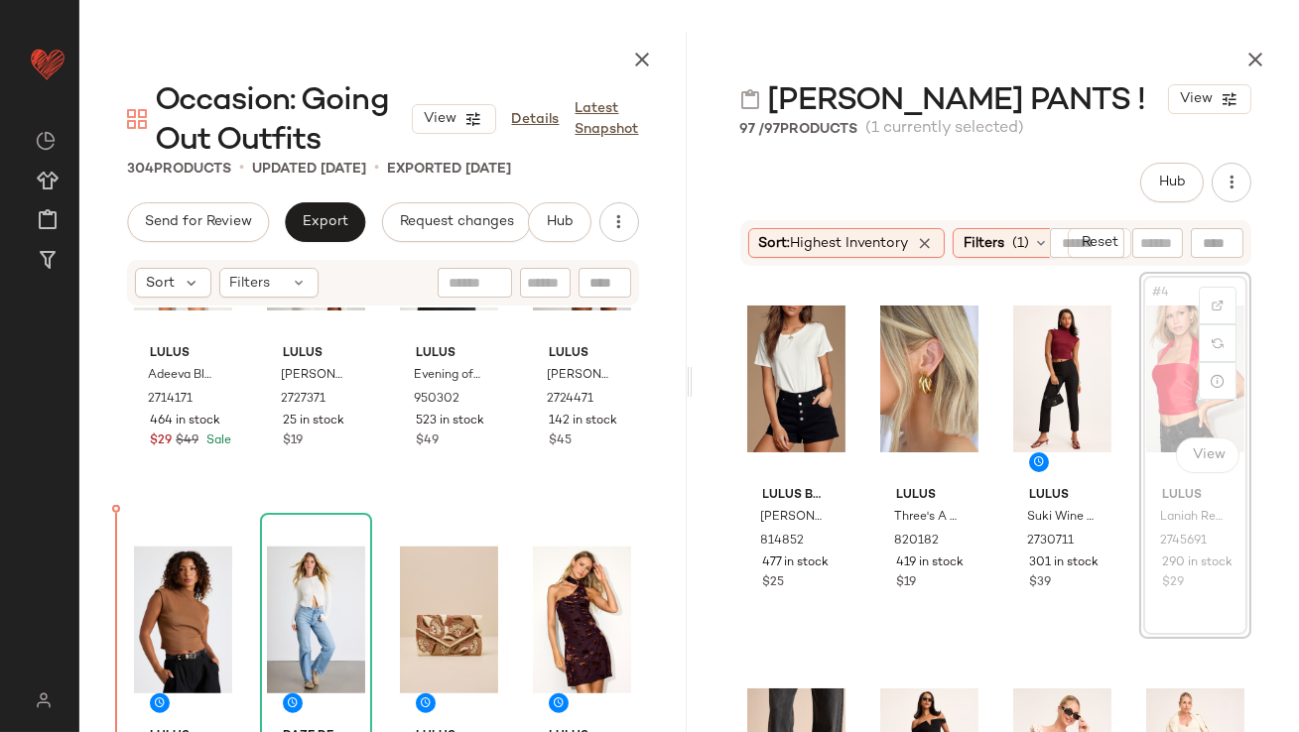
scroll to position [3267, 0]
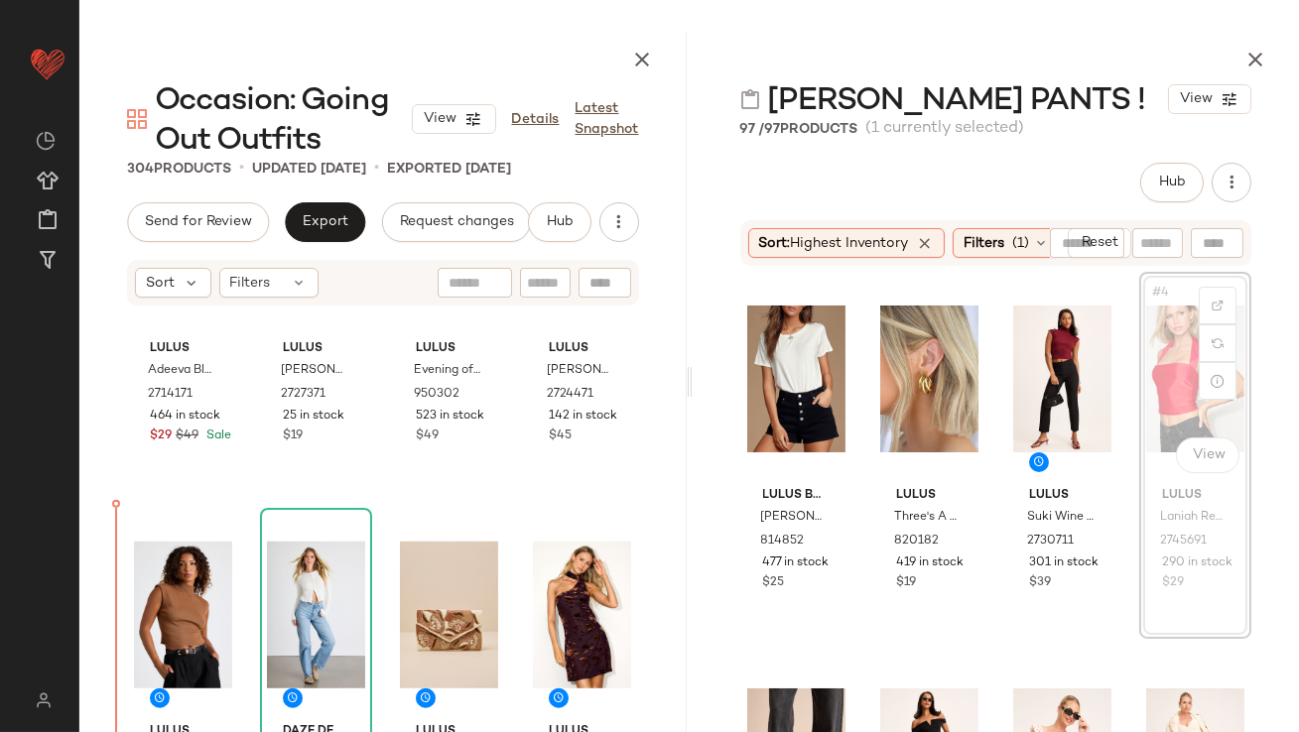
drag, startPoint x: 1185, startPoint y: 413, endPoint x: 1168, endPoint y: 413, distance: 16.9
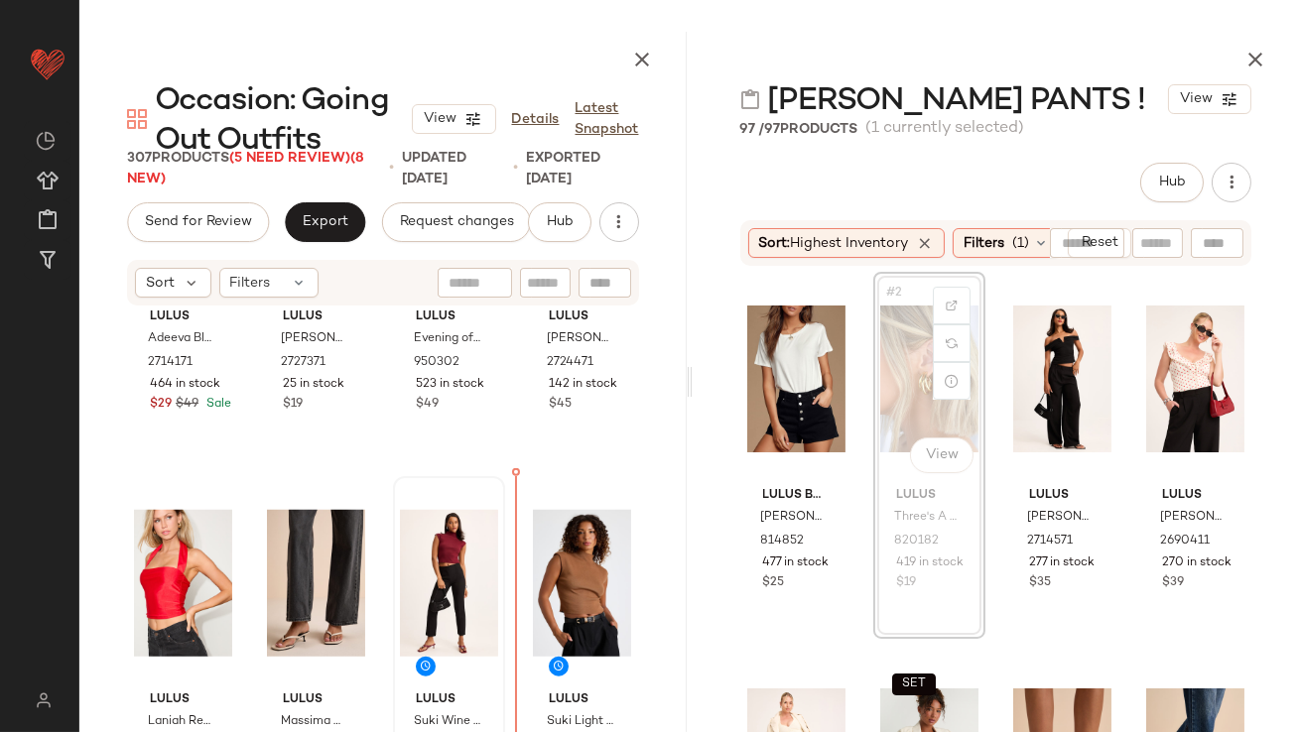
scroll to position [3303, 0]
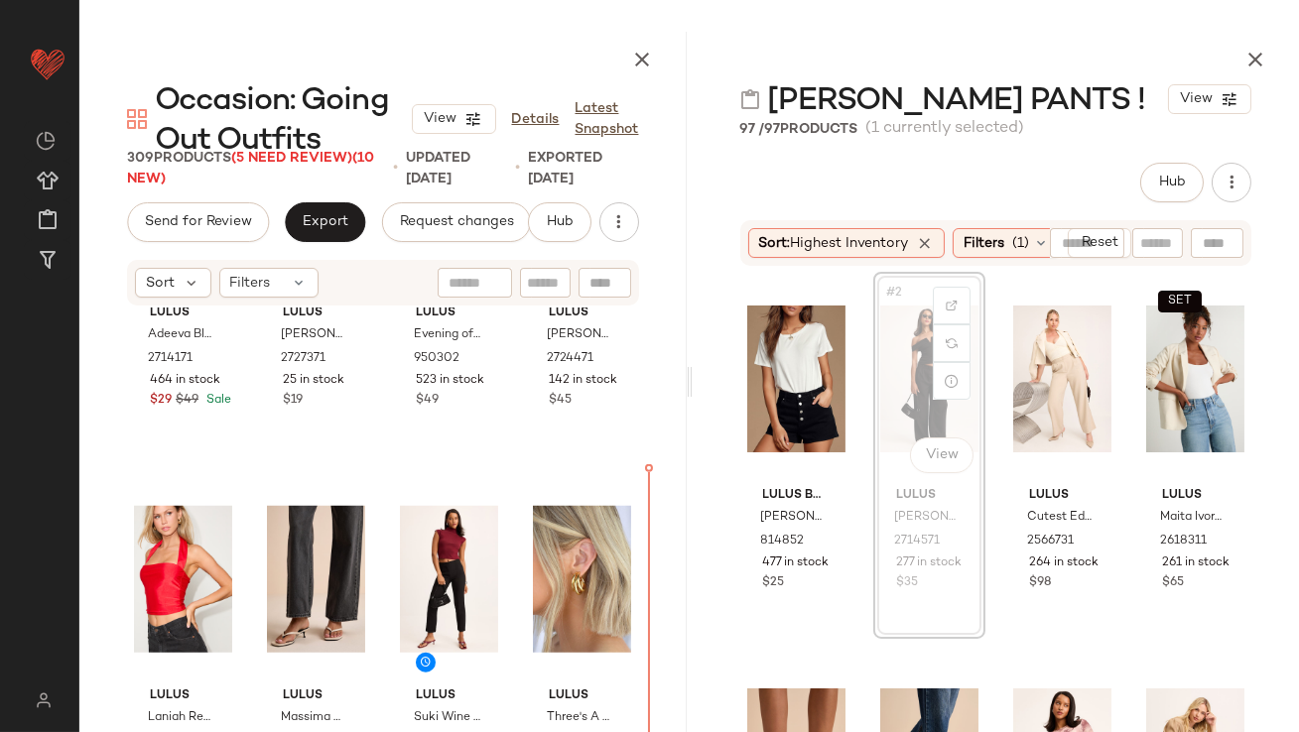
drag, startPoint x: 925, startPoint y: 383, endPoint x: 905, endPoint y: 392, distance: 21.8
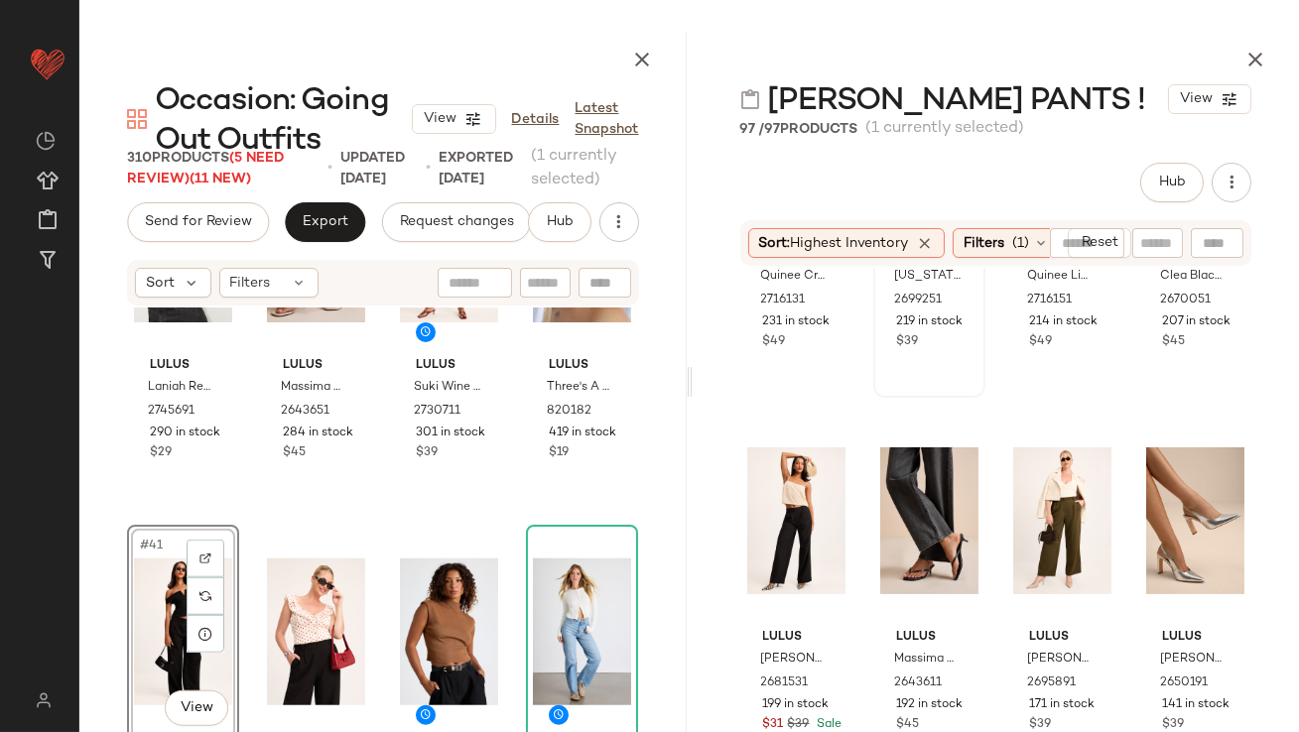
scroll to position [1026, 0]
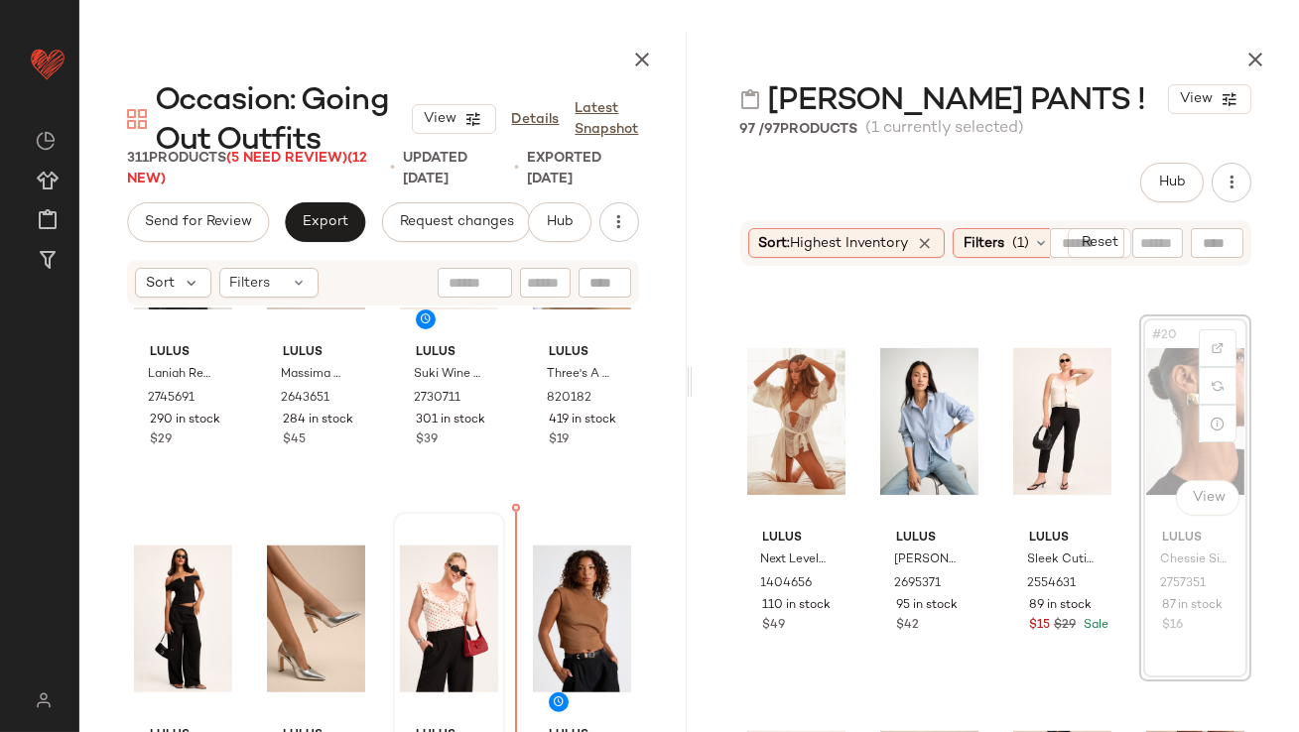
scroll to position [3659, 0]
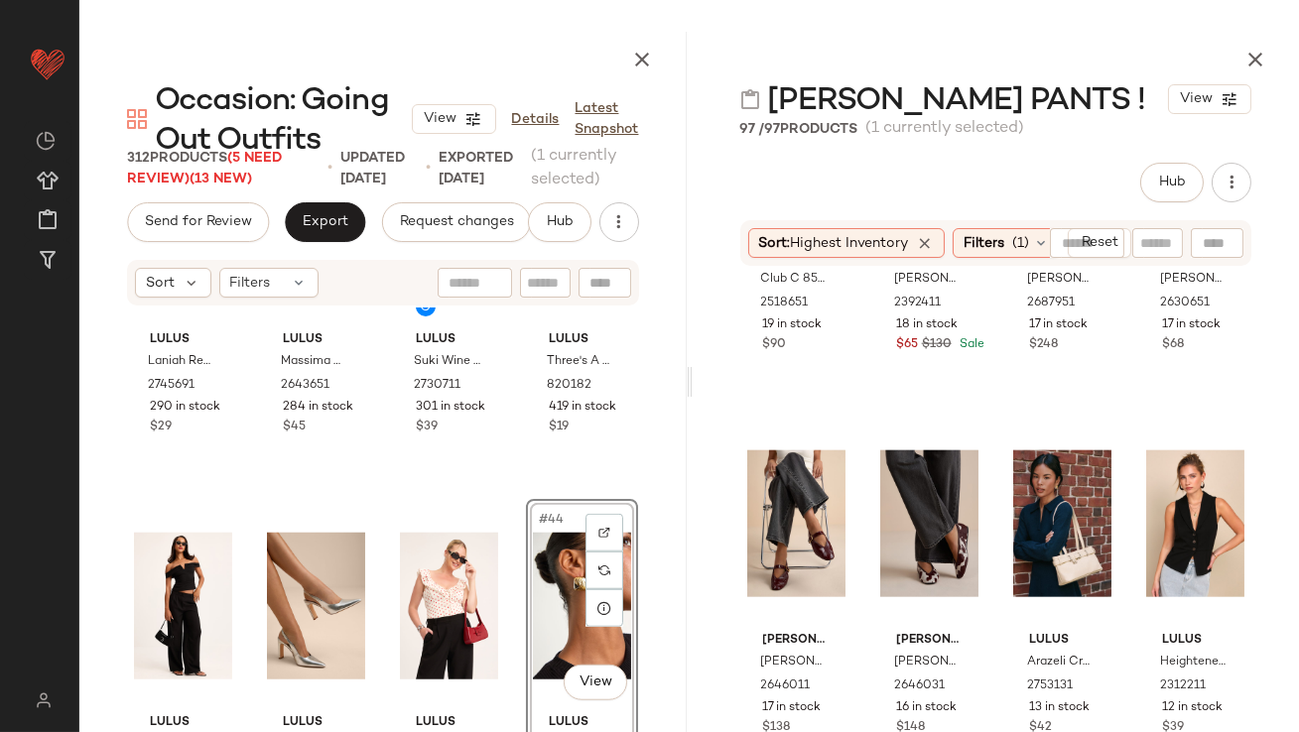
scroll to position [5041, 0]
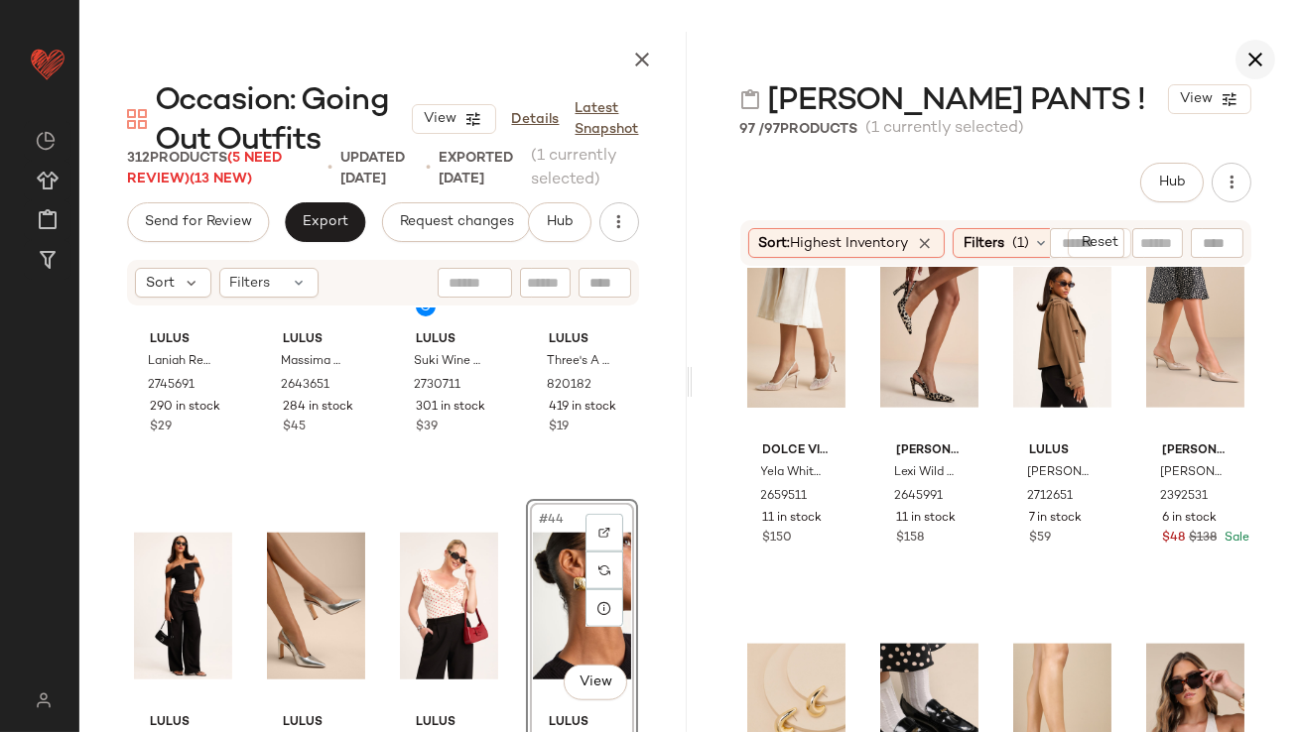
click at [1266, 63] on icon "button" at bounding box center [1256, 60] width 24 height 24
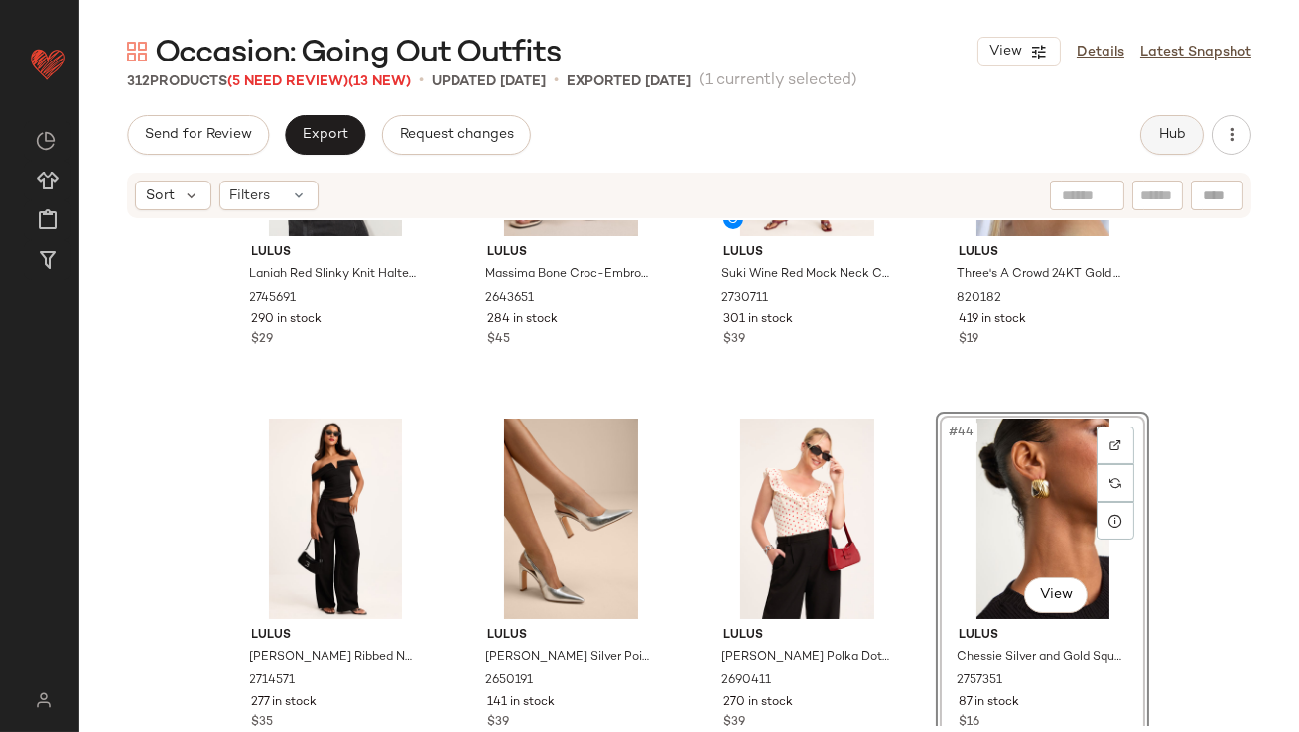
click at [1173, 135] on span "Hub" at bounding box center [1172, 135] width 28 height 16
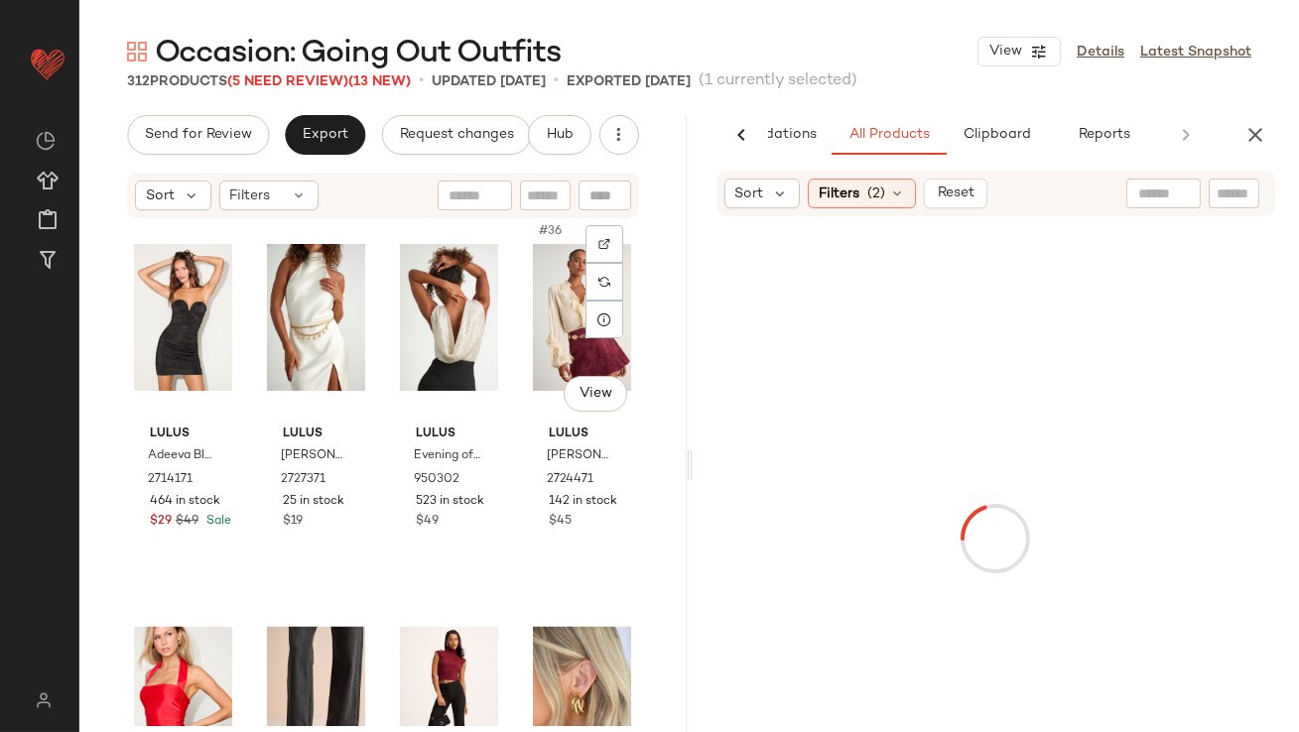
scroll to position [3058, 0]
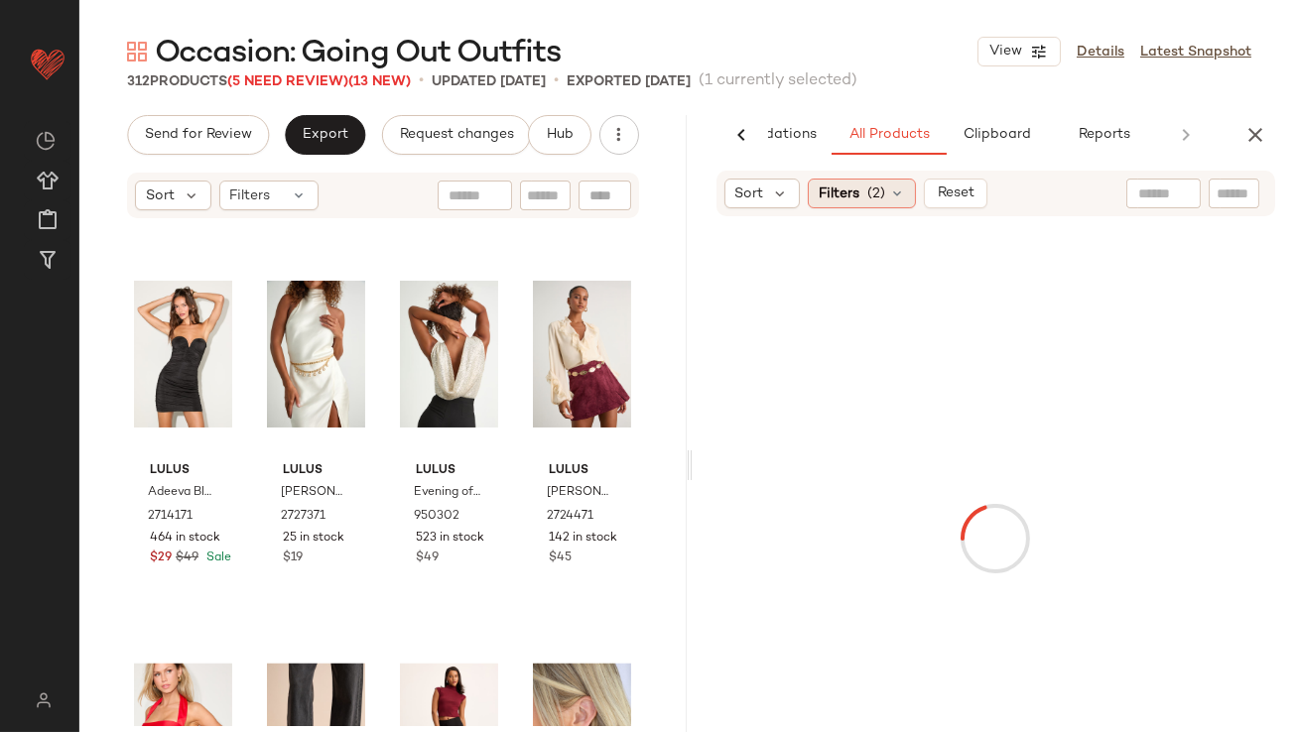
click at [896, 192] on icon at bounding box center [897, 194] width 16 height 16
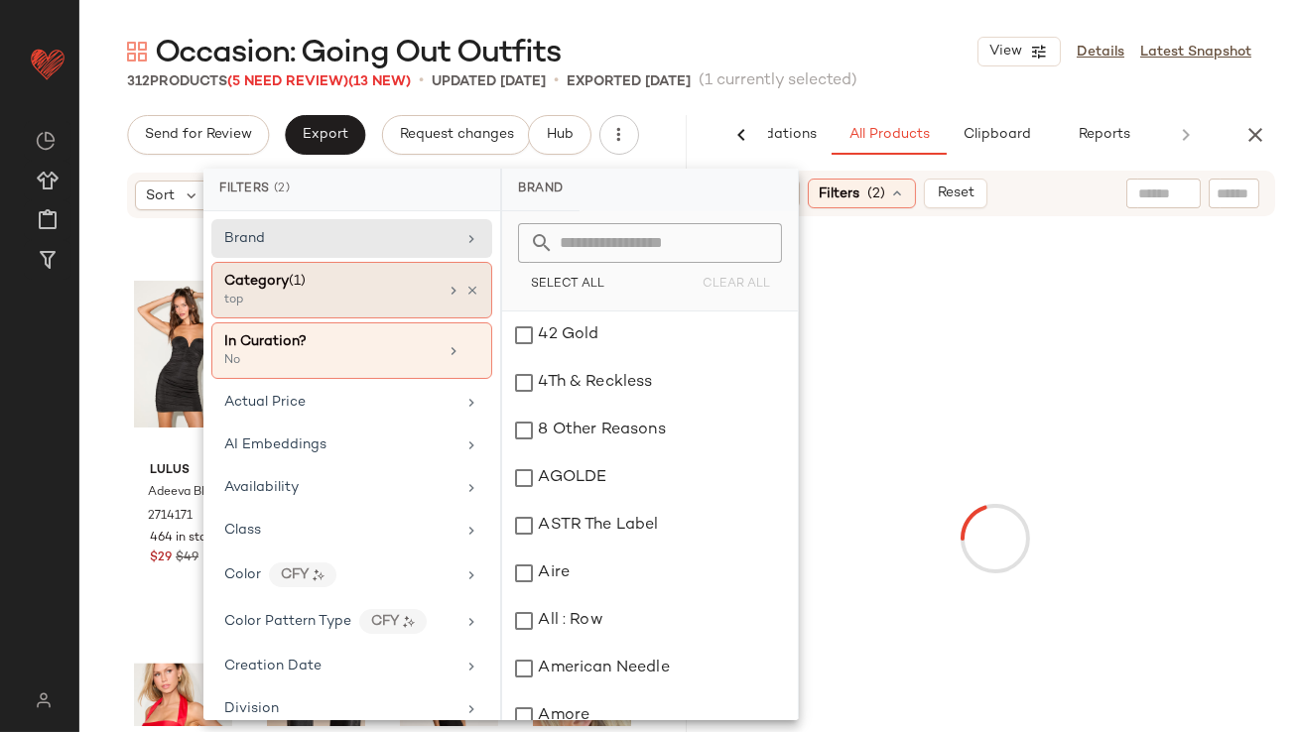
click at [344, 280] on div "Category (1)" at bounding box center [330, 281] width 213 height 21
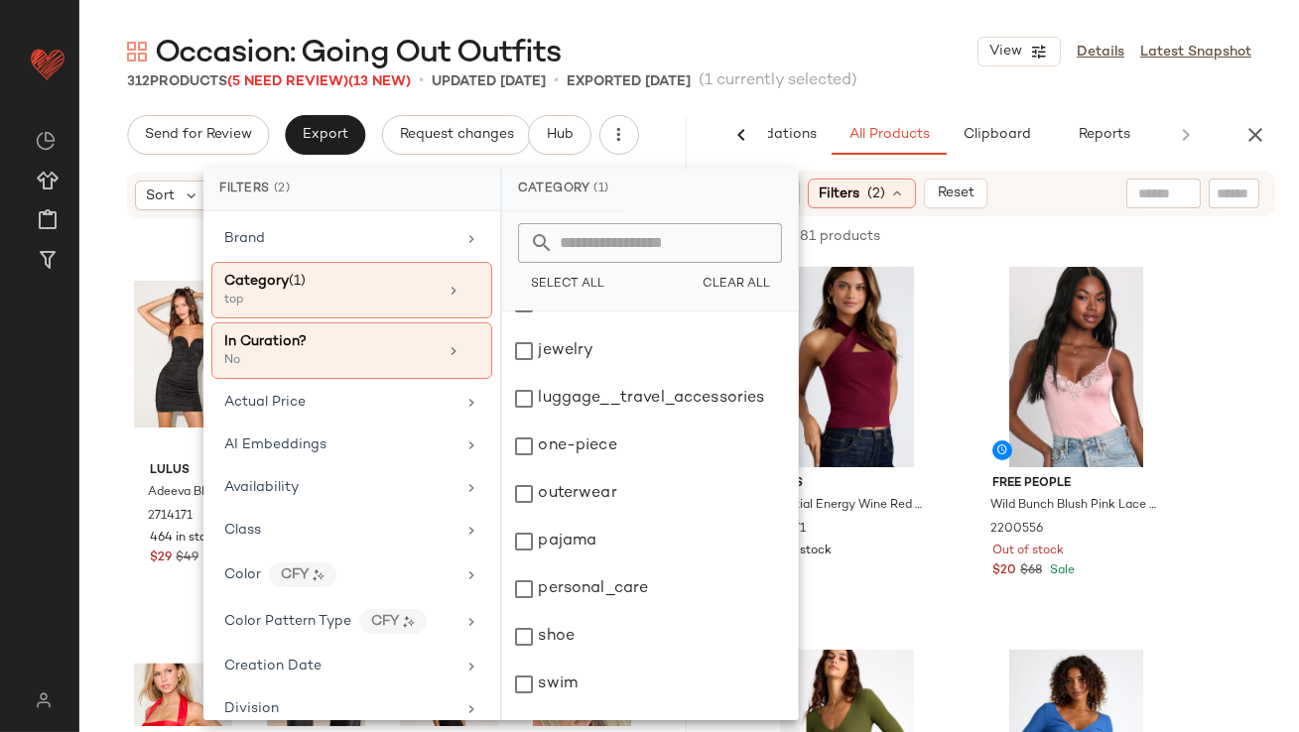
scroll to position [400, 0]
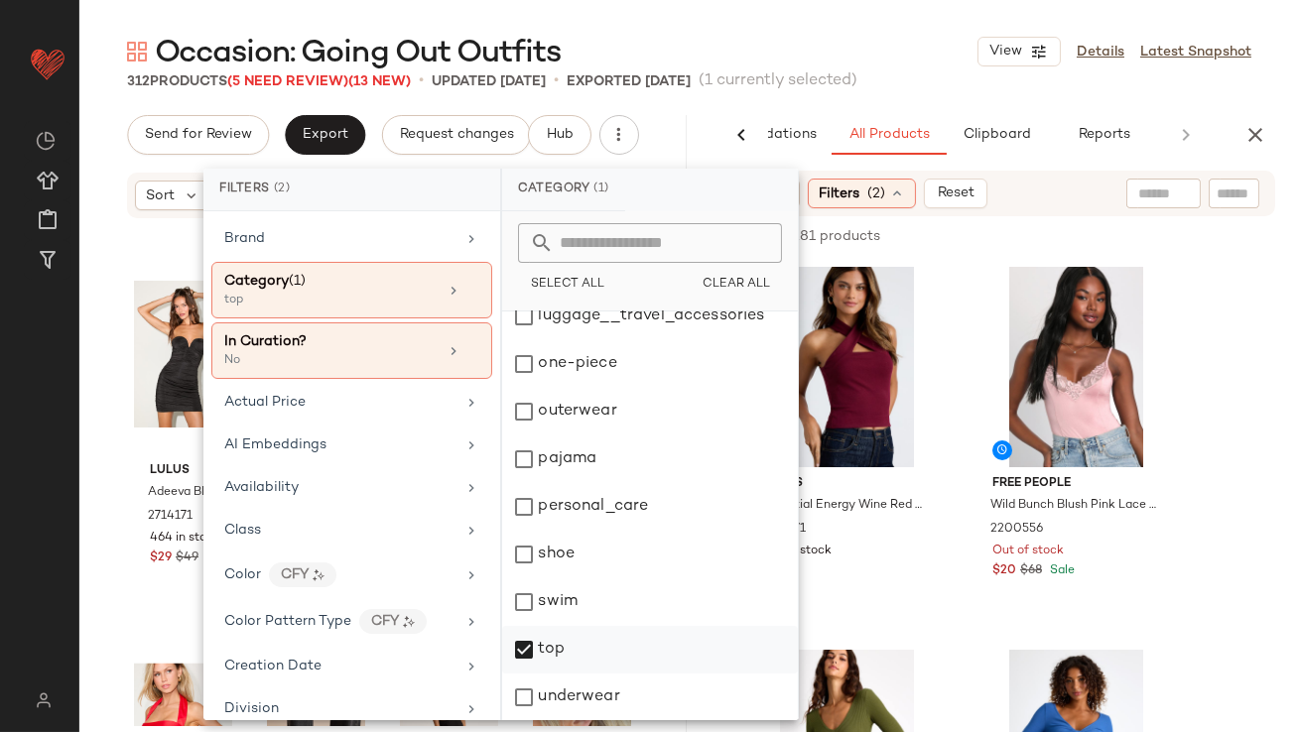
click at [535, 657] on div "top" at bounding box center [650, 650] width 296 height 48
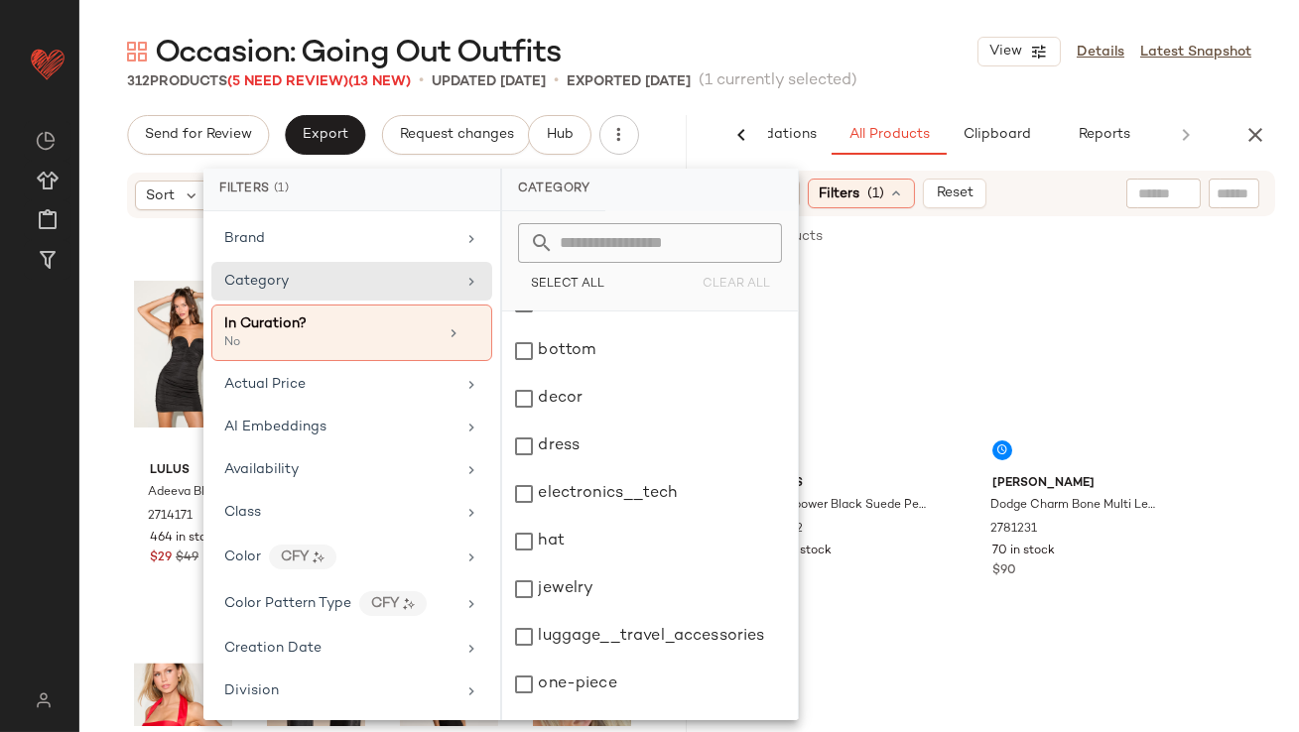
scroll to position [0, 0]
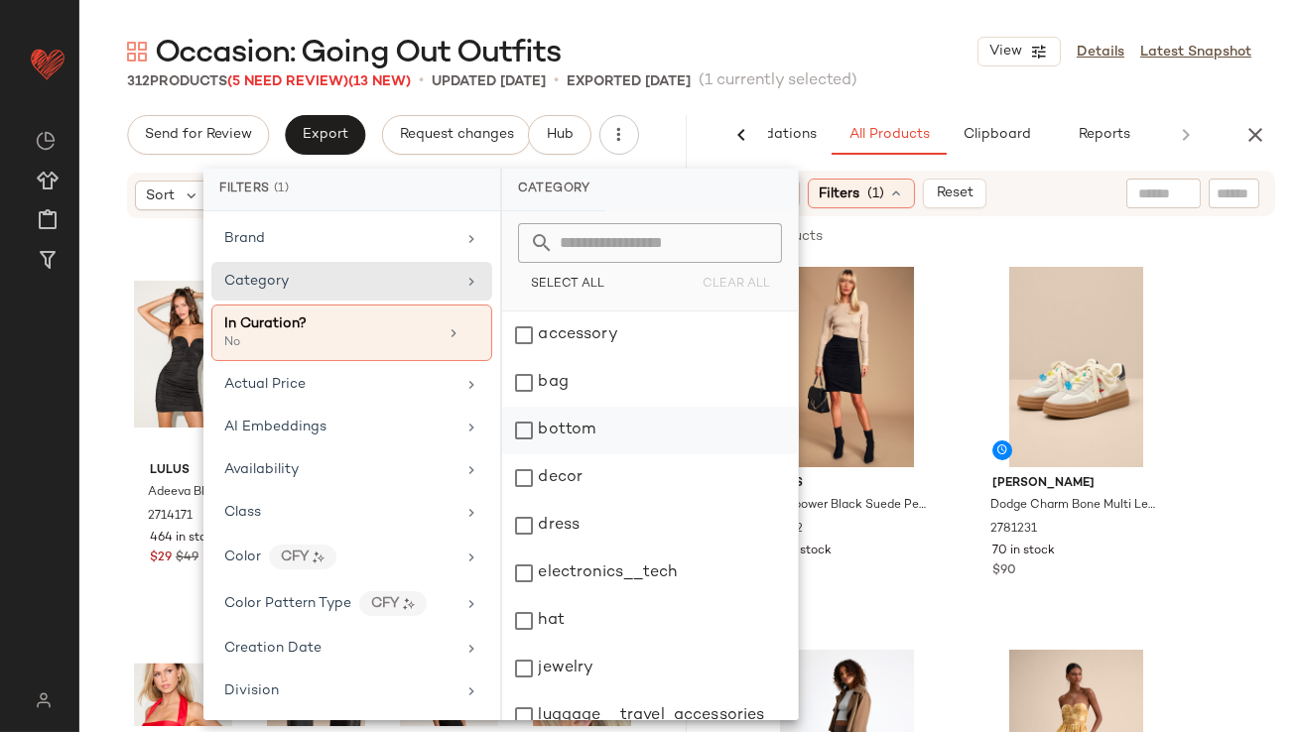
click at [553, 435] on div "bottom" at bounding box center [650, 431] width 296 height 48
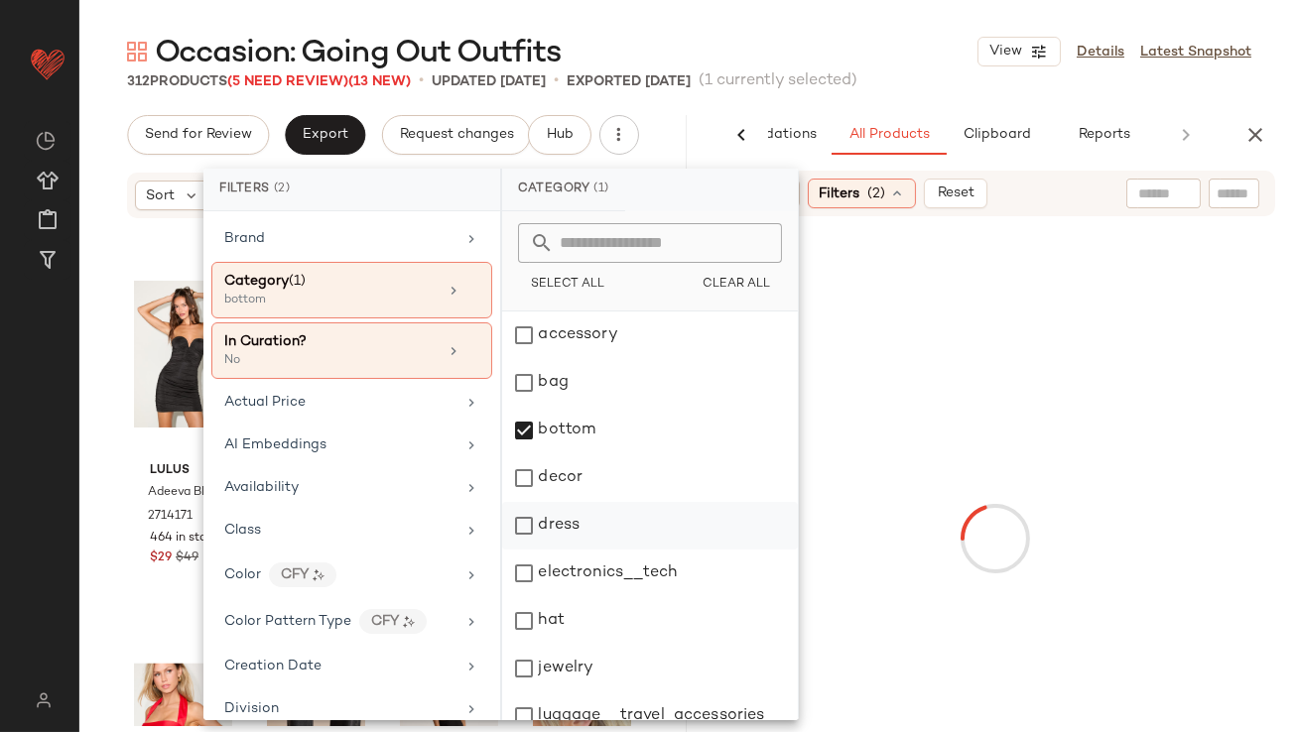
click at [571, 524] on div "dress" at bounding box center [650, 526] width 296 height 48
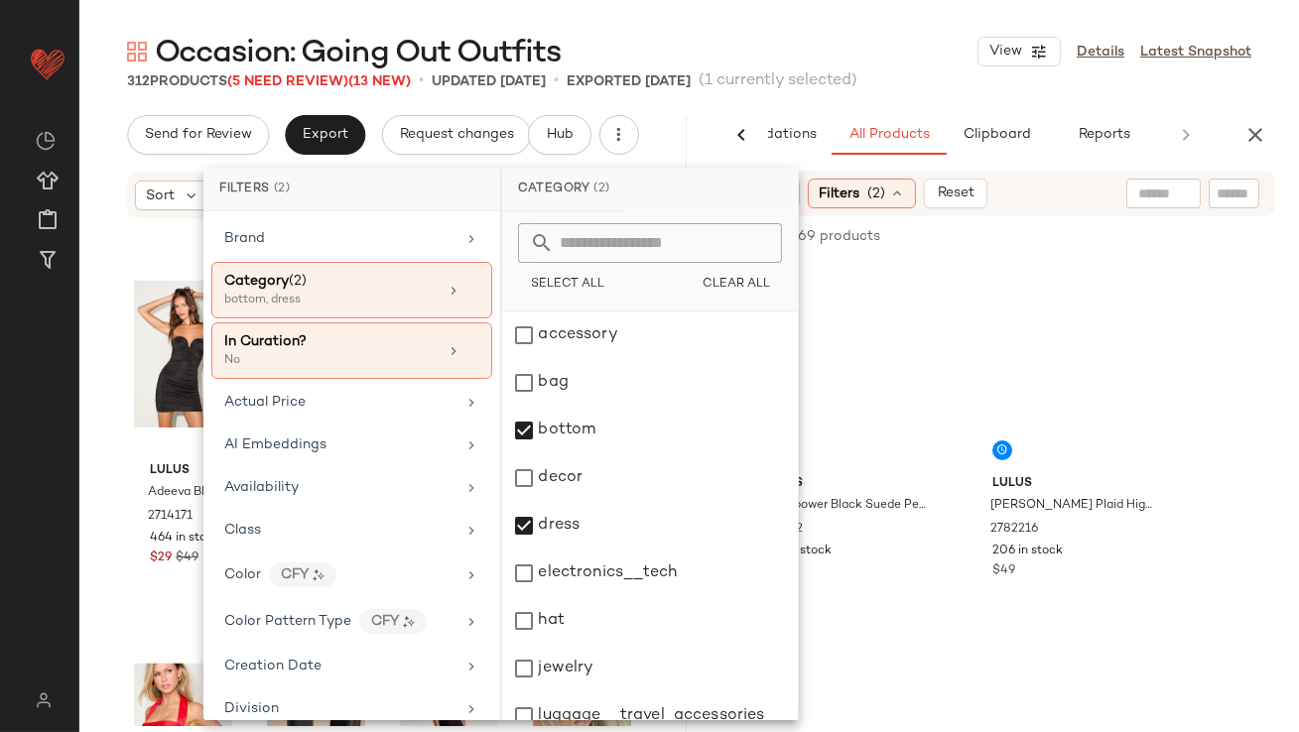
click at [871, 55] on div "Occasion: Going Out Outfits View Details Latest Snapshot" at bounding box center [689, 52] width 1220 height 40
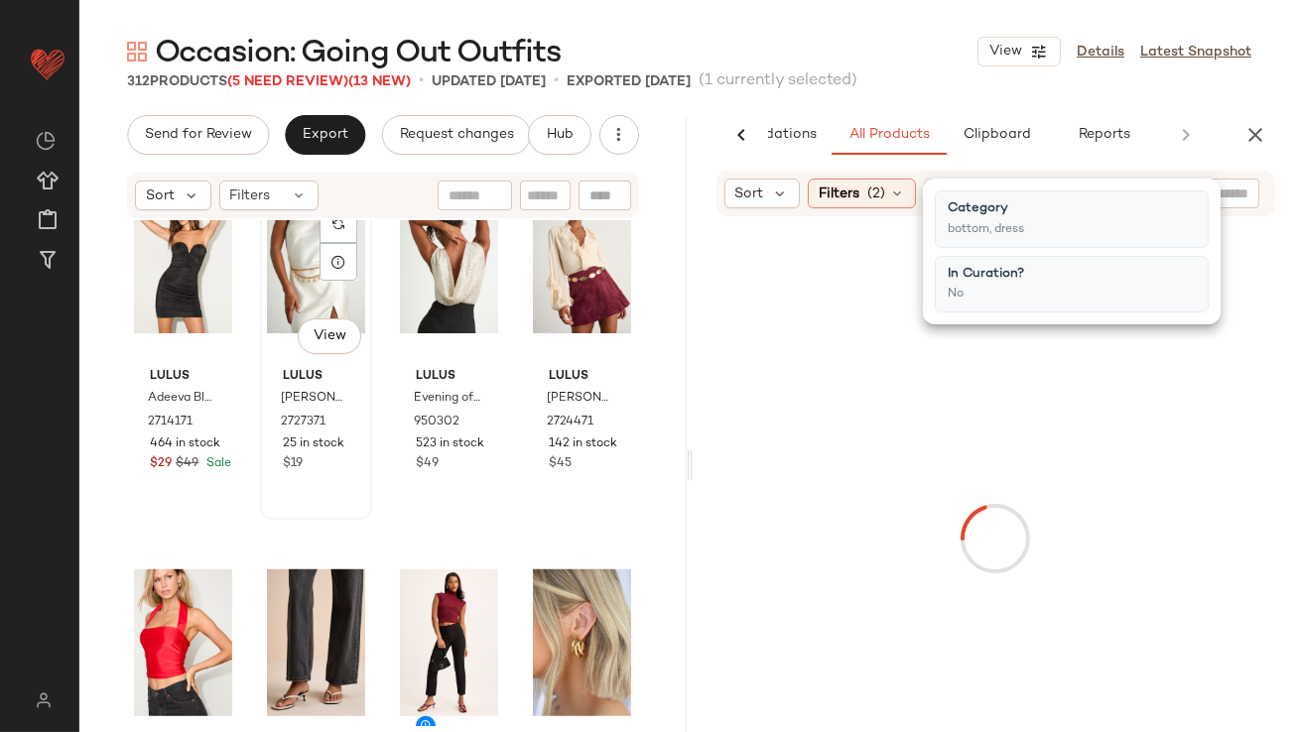
scroll to position [3297, 0]
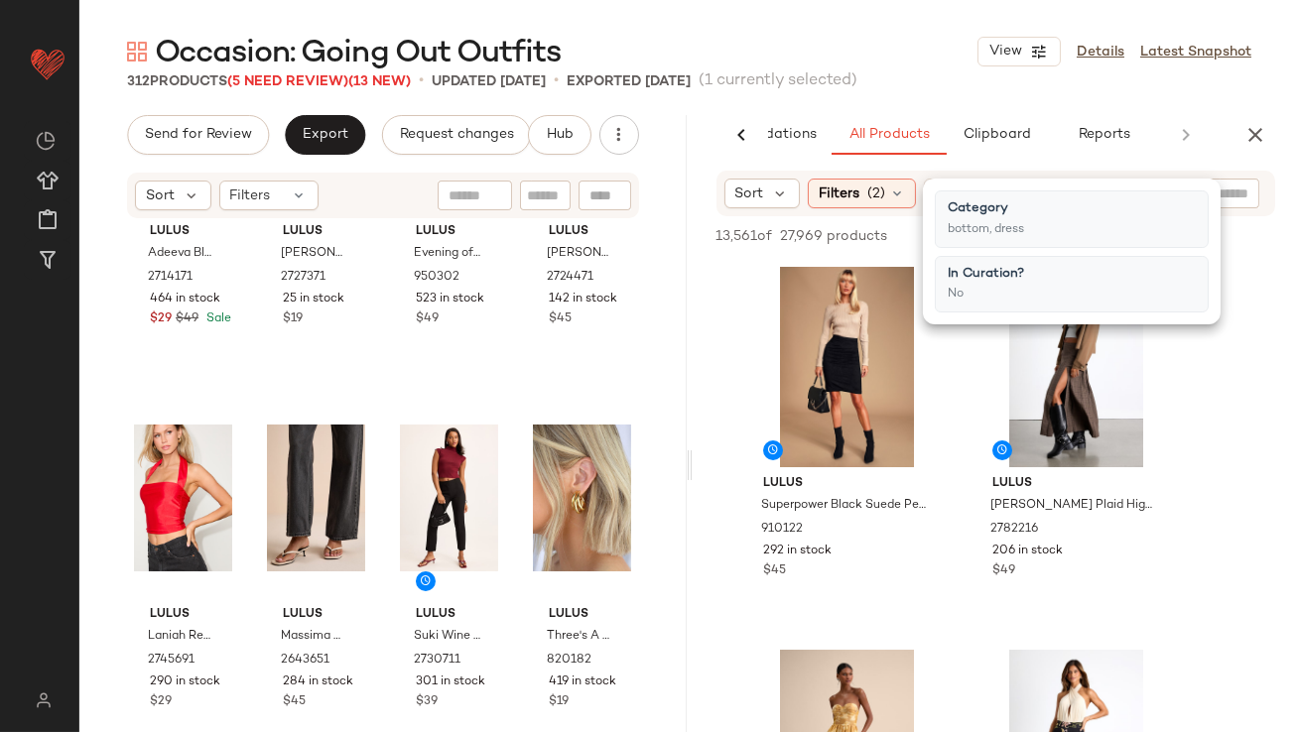
click at [756, 17] on main "Occasion: Going Out Outfits View Details Latest Snapshot 312 Products (5 Need R…" at bounding box center [649, 366] width 1299 height 732
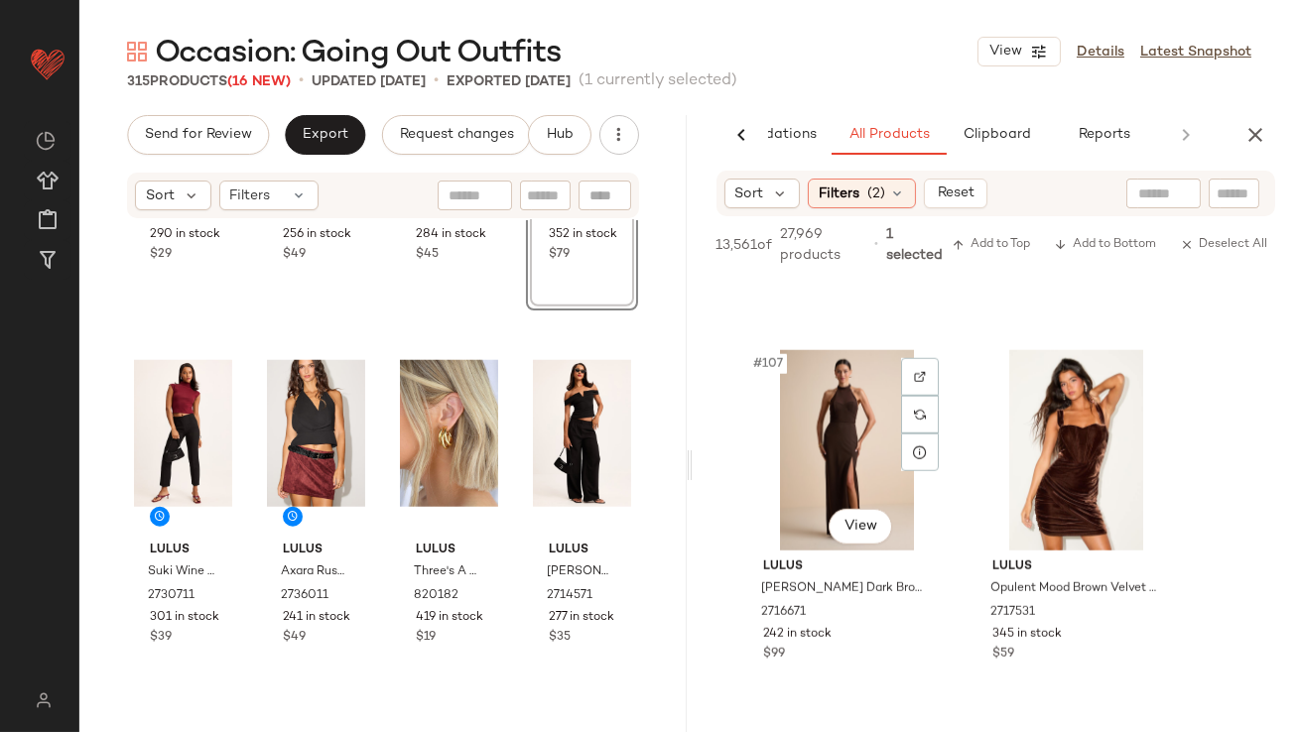
scroll to position [18331, 0]
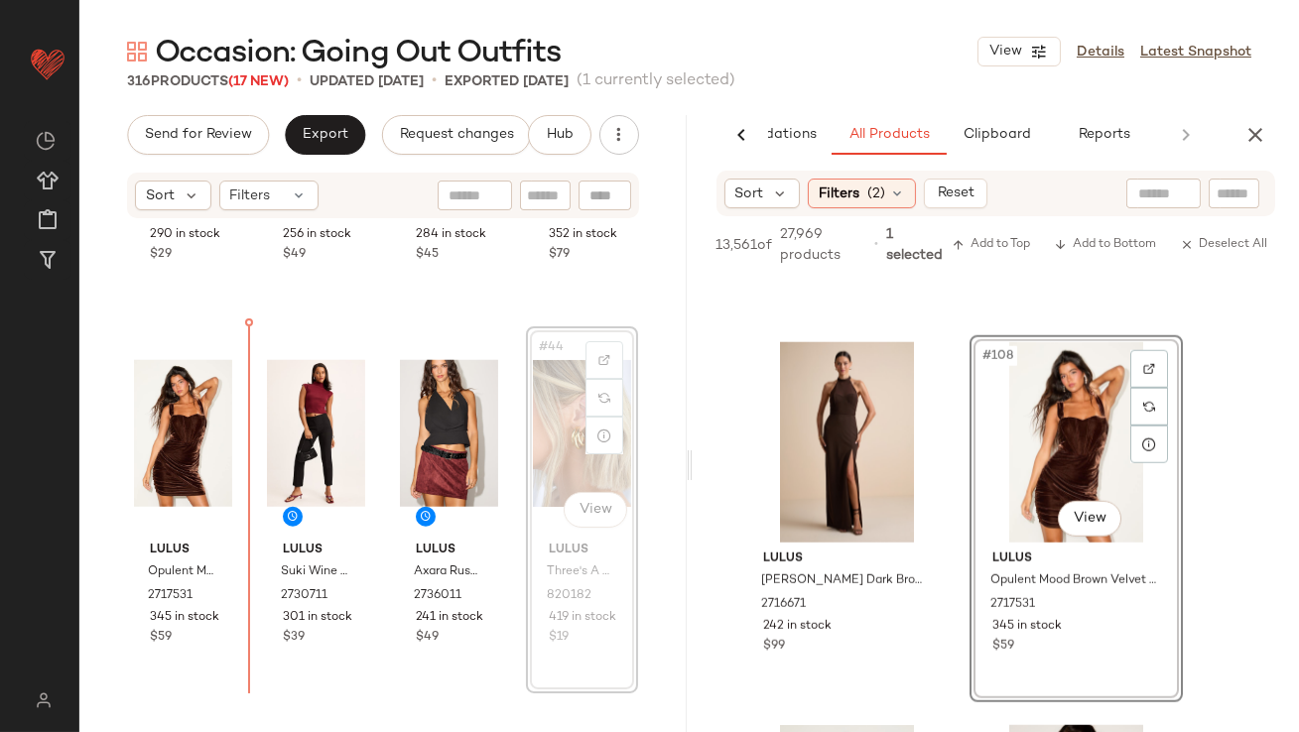
drag, startPoint x: 554, startPoint y: 469, endPoint x: 542, endPoint y: 469, distance: 11.9
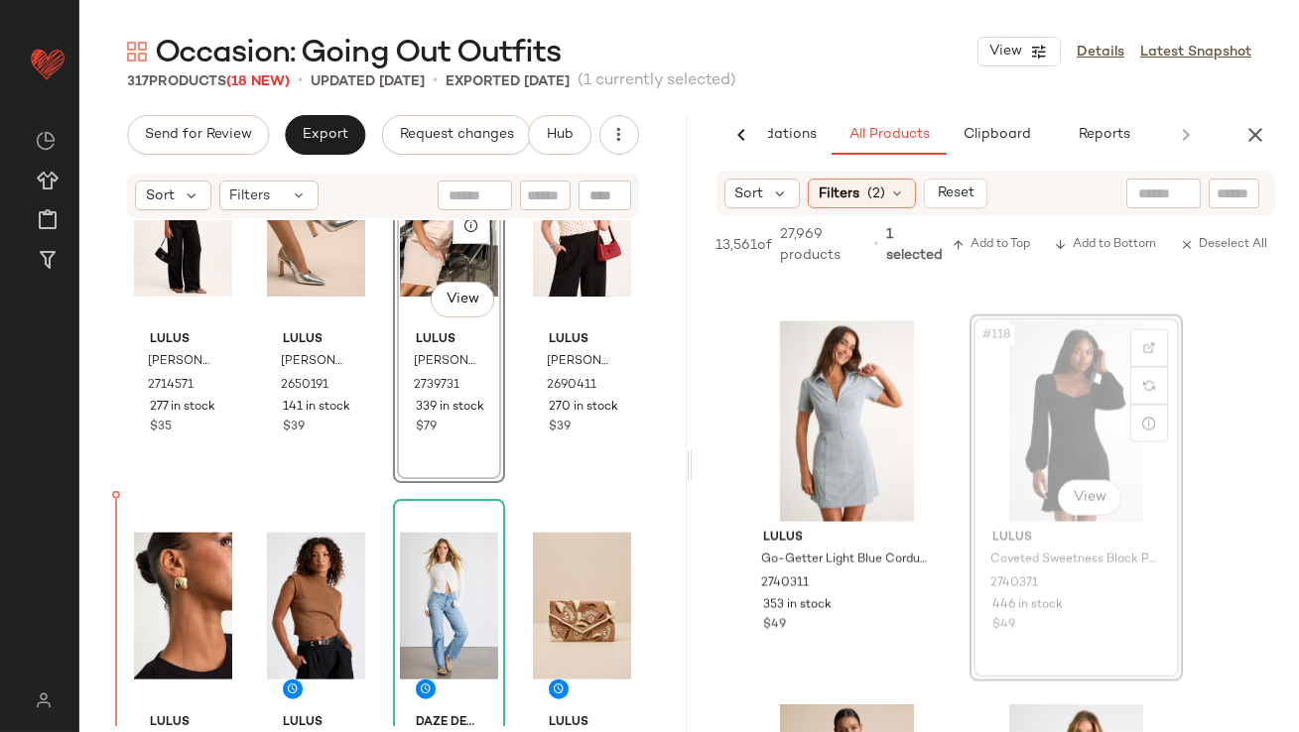
scroll to position [4437, 0]
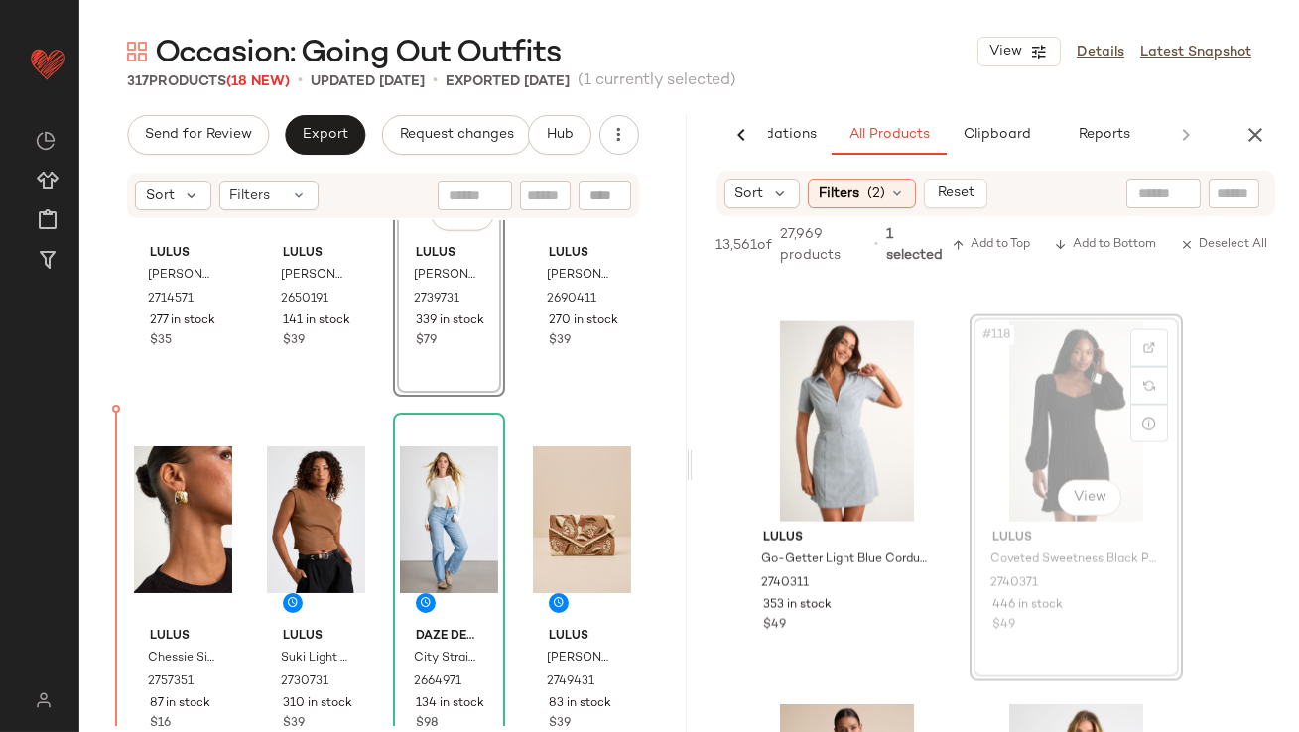
drag, startPoint x: 1060, startPoint y: 343, endPoint x: 246, endPoint y: 678, distance: 879.9
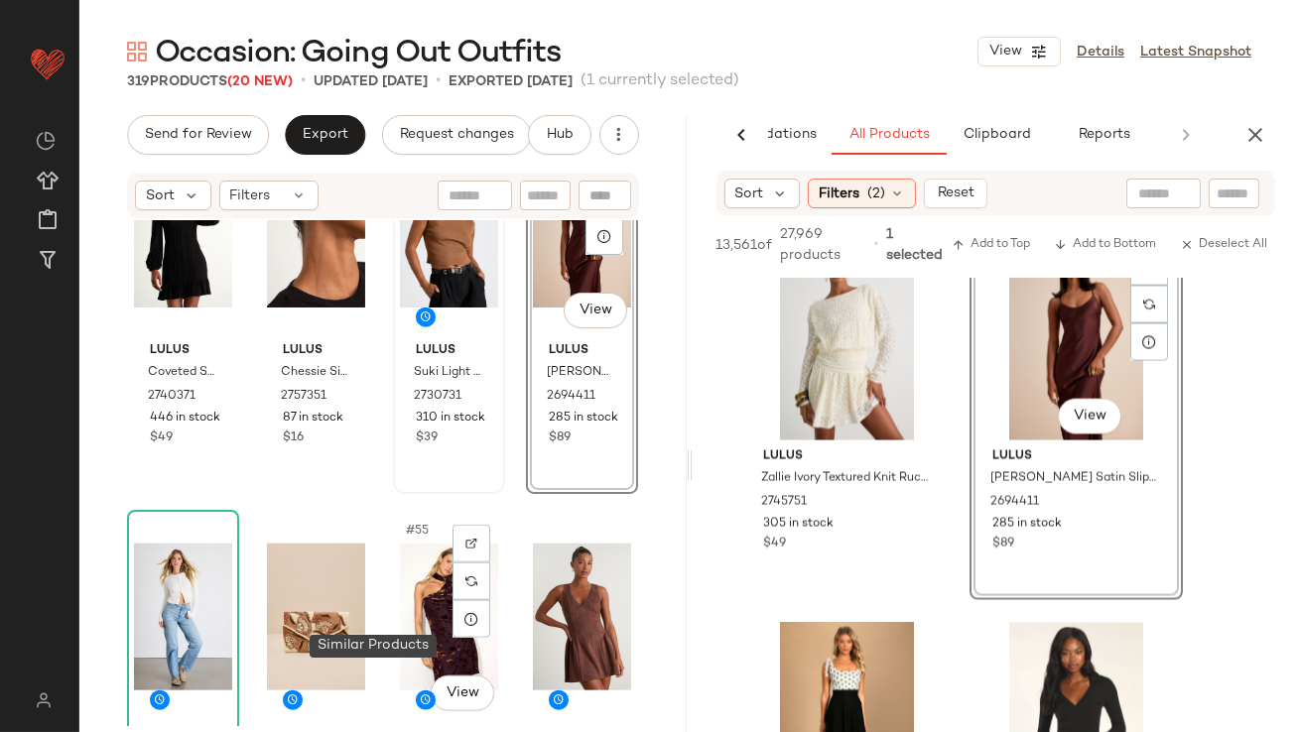
scroll to position [4631, 0]
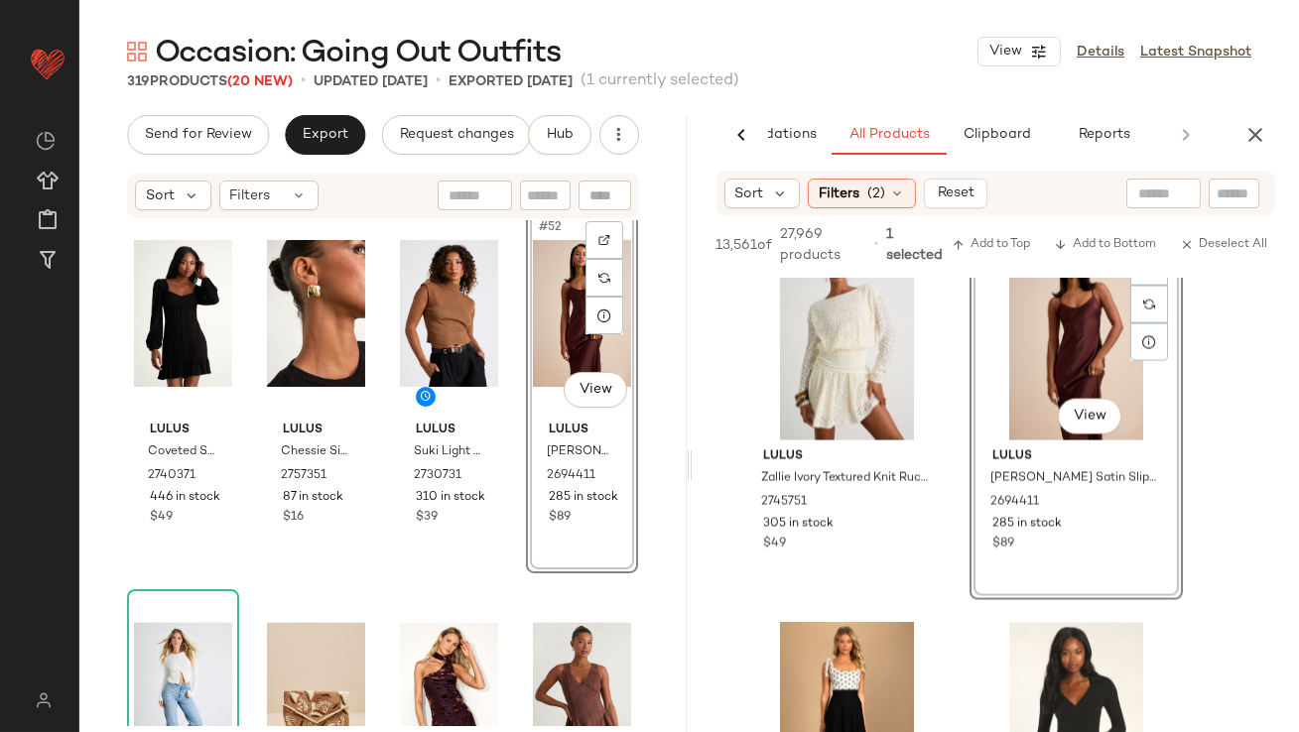
click at [551, 333] on div "#52 View" at bounding box center [582, 313] width 98 height 200
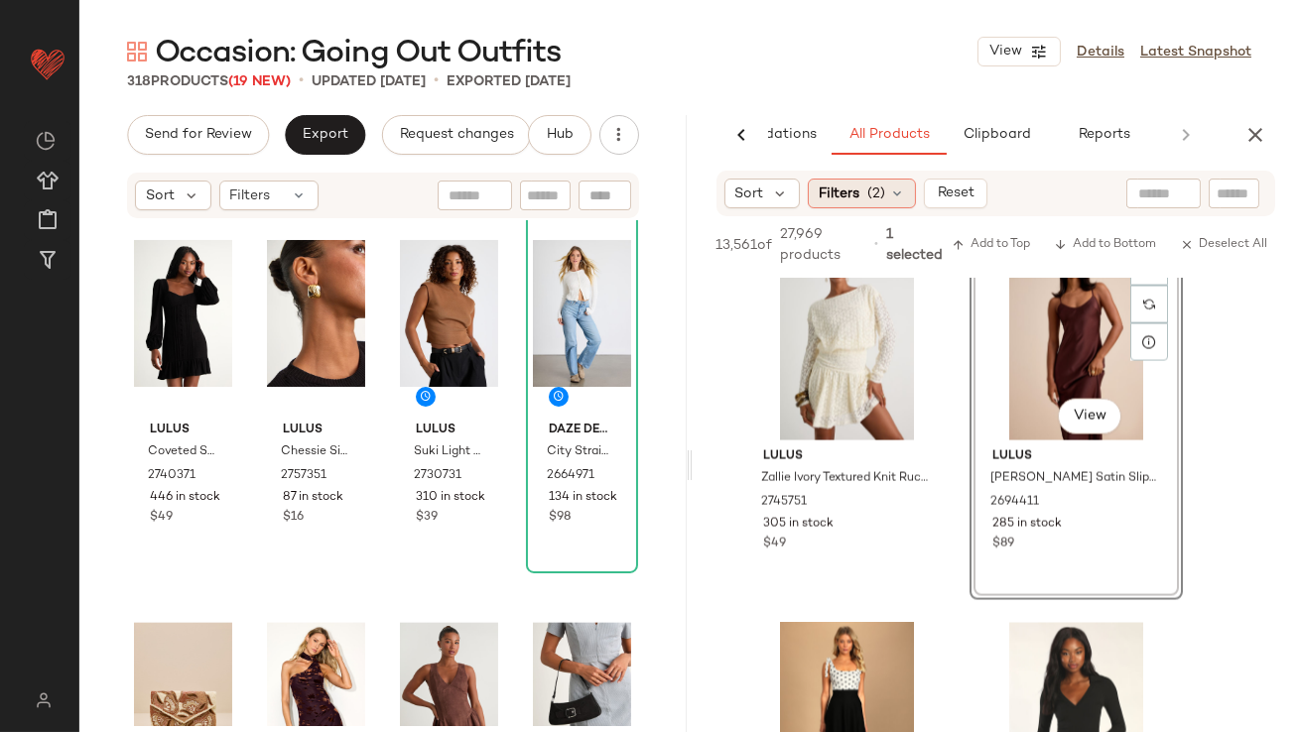
click at [901, 186] on icon at bounding box center [897, 194] width 16 height 16
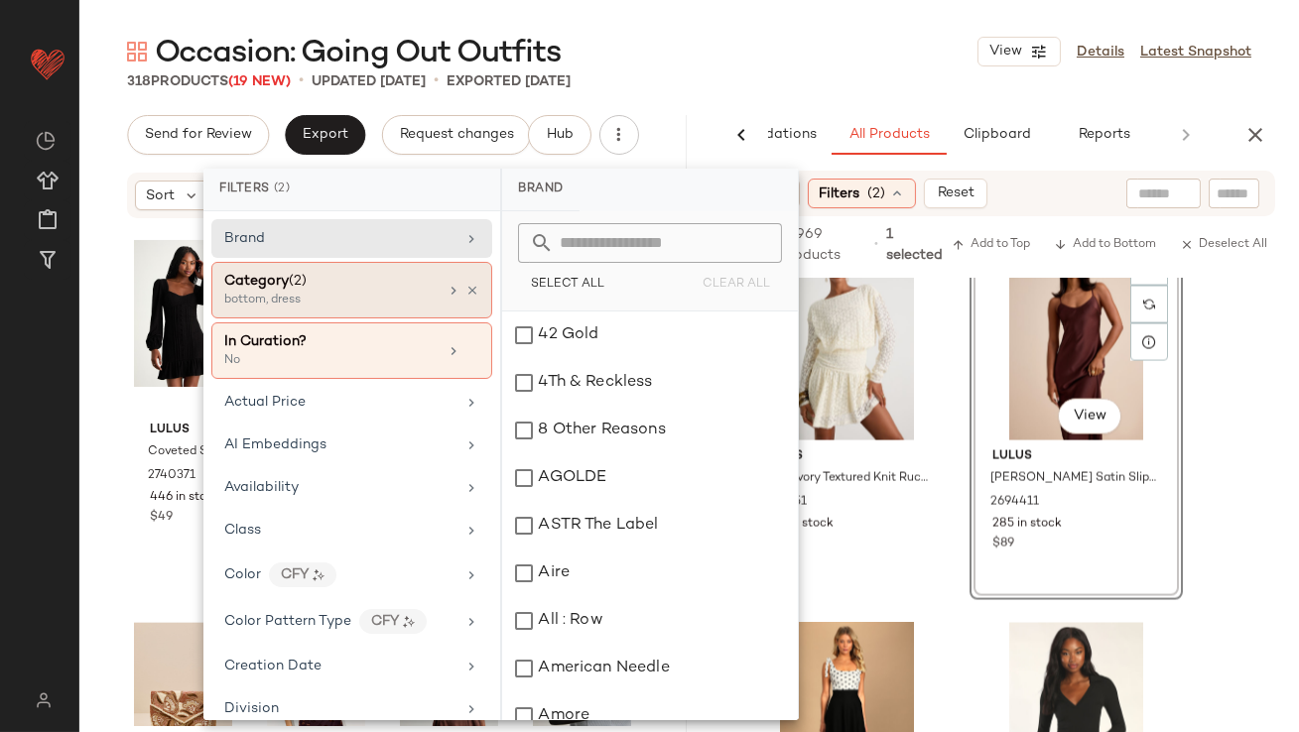
click at [398, 284] on div "Category (2)" at bounding box center [330, 281] width 213 height 21
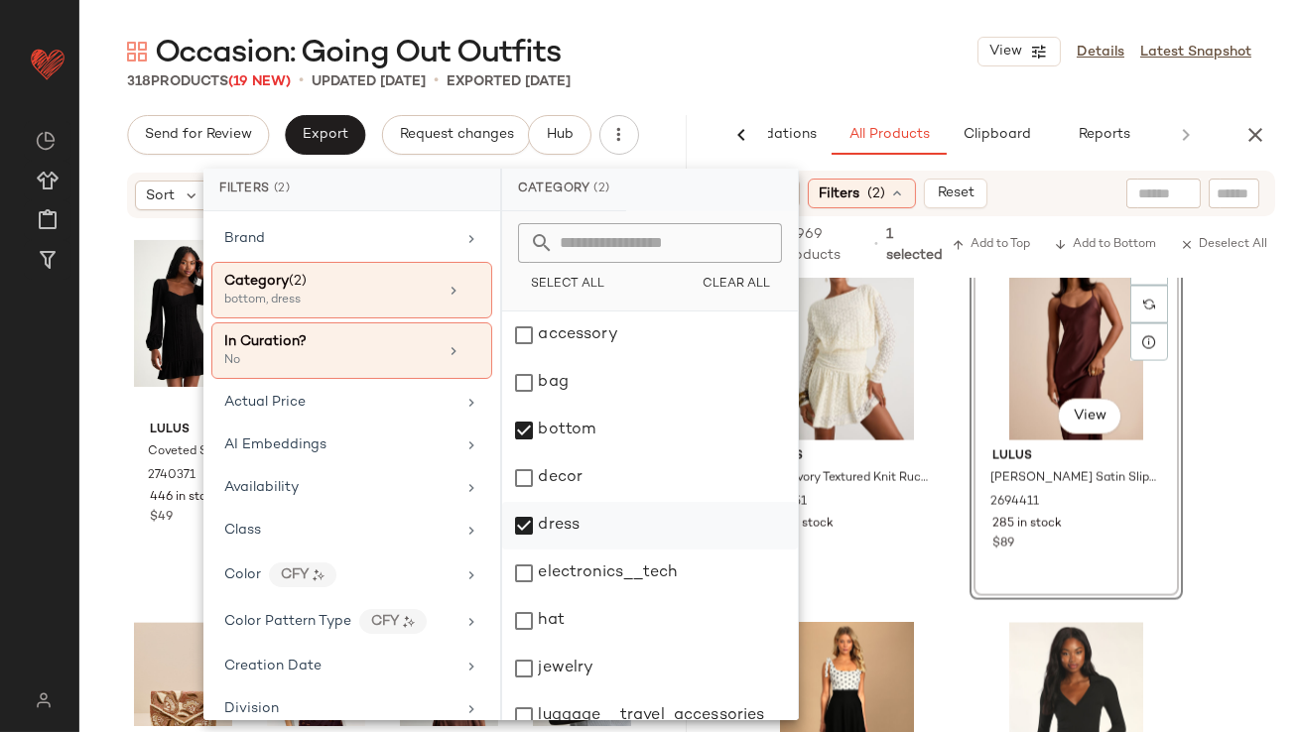
click at [516, 525] on div "dress" at bounding box center [650, 526] width 296 height 48
click at [821, 78] on div "318 Products (19 New) • updated Sep 22nd • Exported Sep 22nd" at bounding box center [689, 81] width 1220 height 20
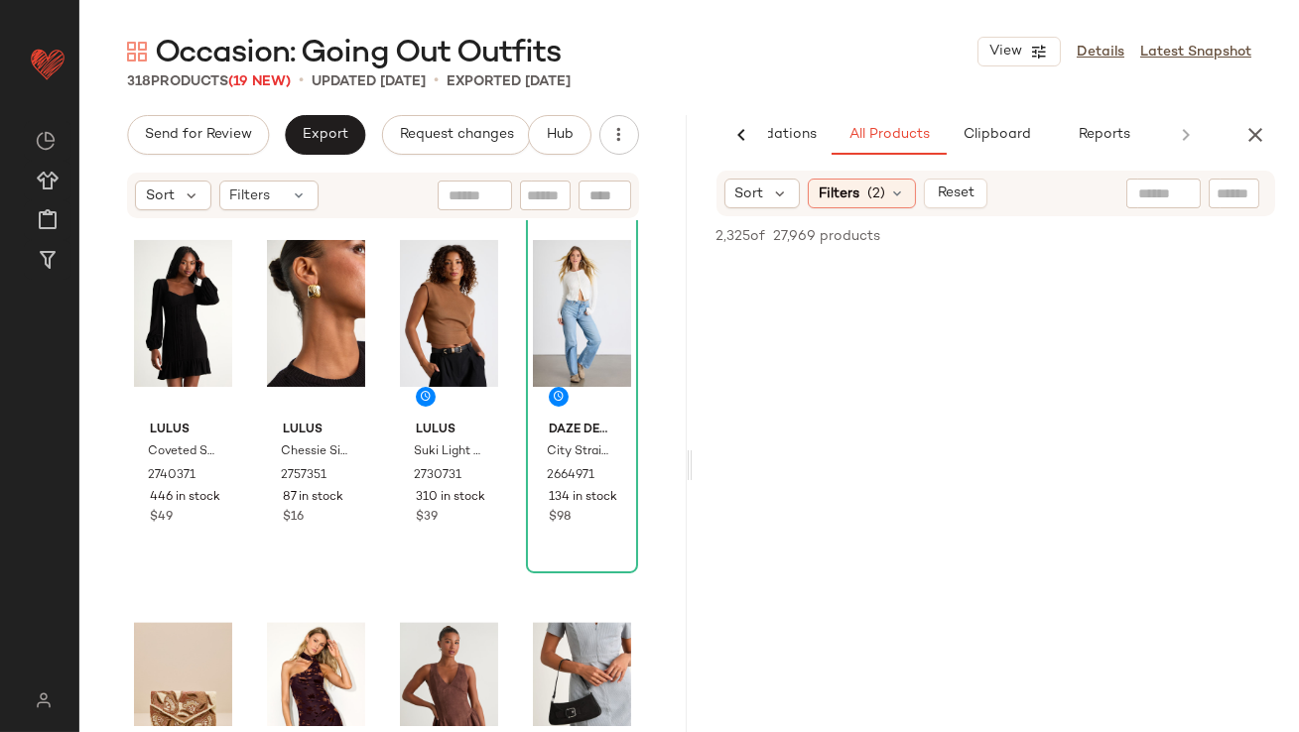
click at [821, 84] on div "318 Products (19 New) • updated Sep 22nd • Exported Sep 22nd" at bounding box center [689, 81] width 1220 height 20
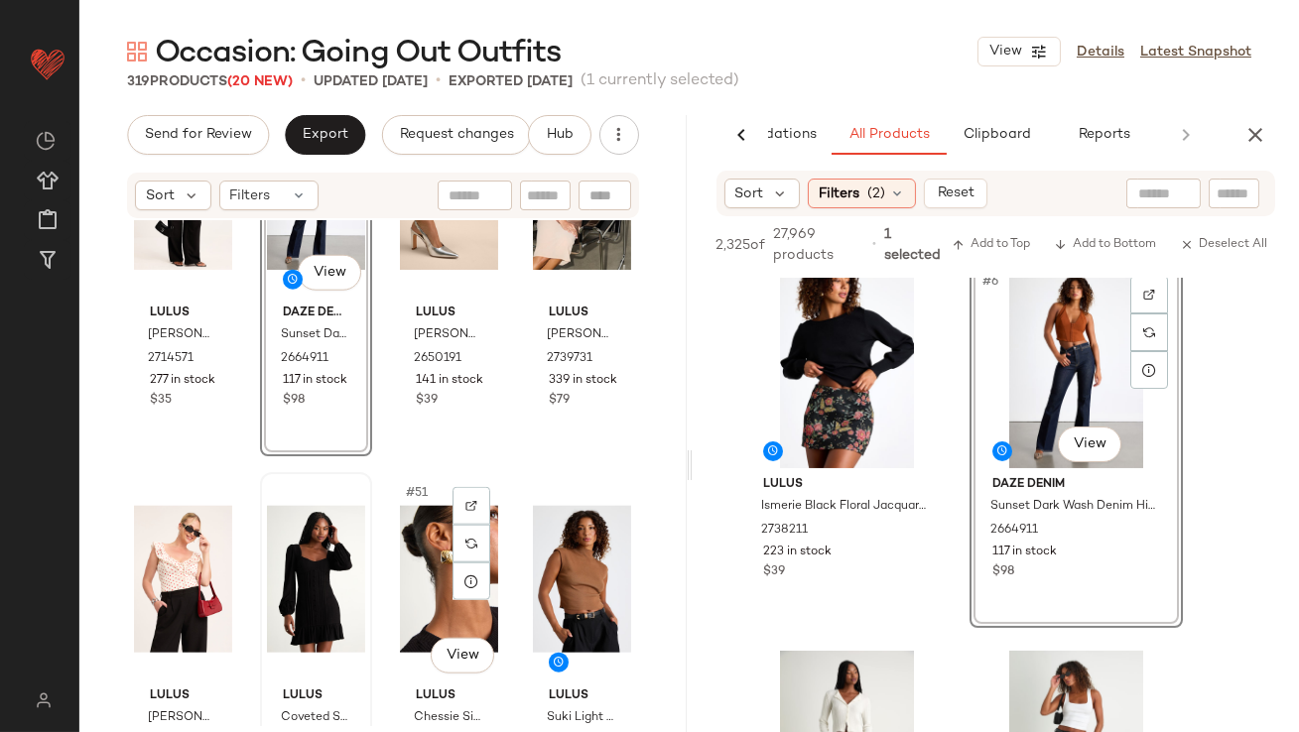
scroll to position [4378, 0]
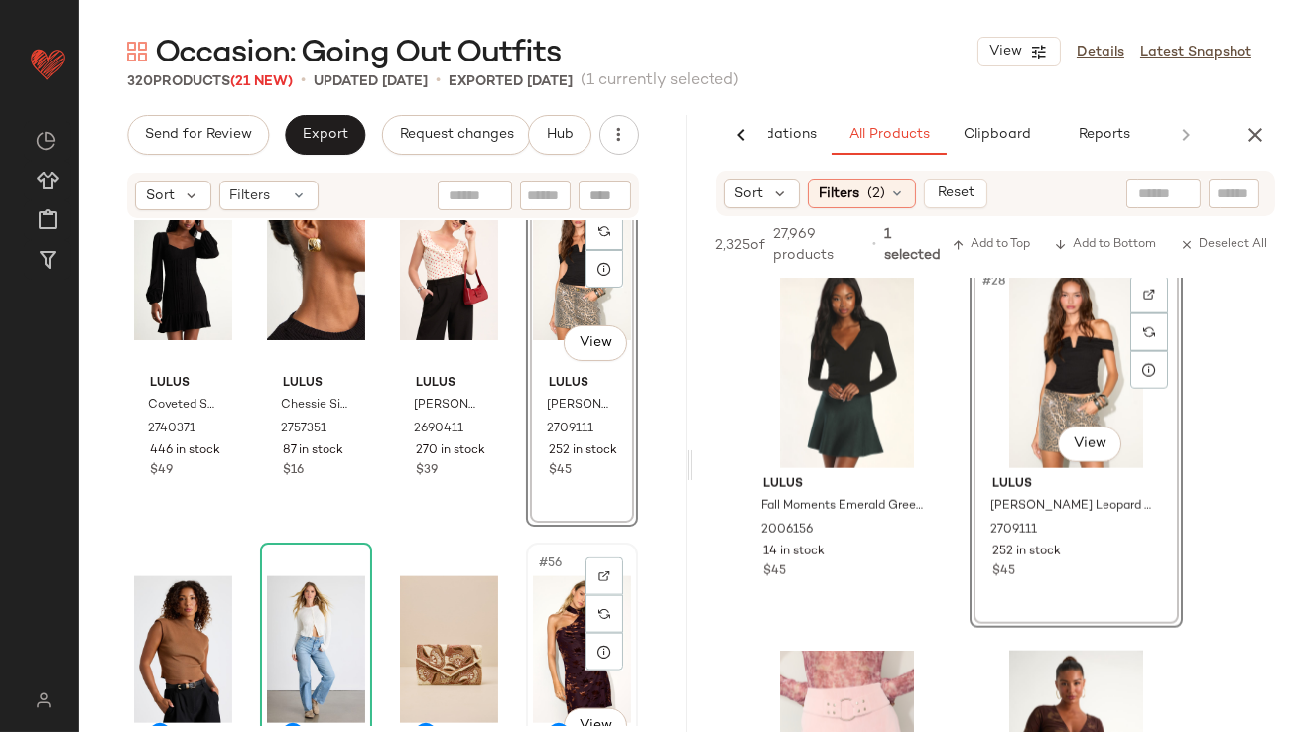
scroll to position [4679, 0]
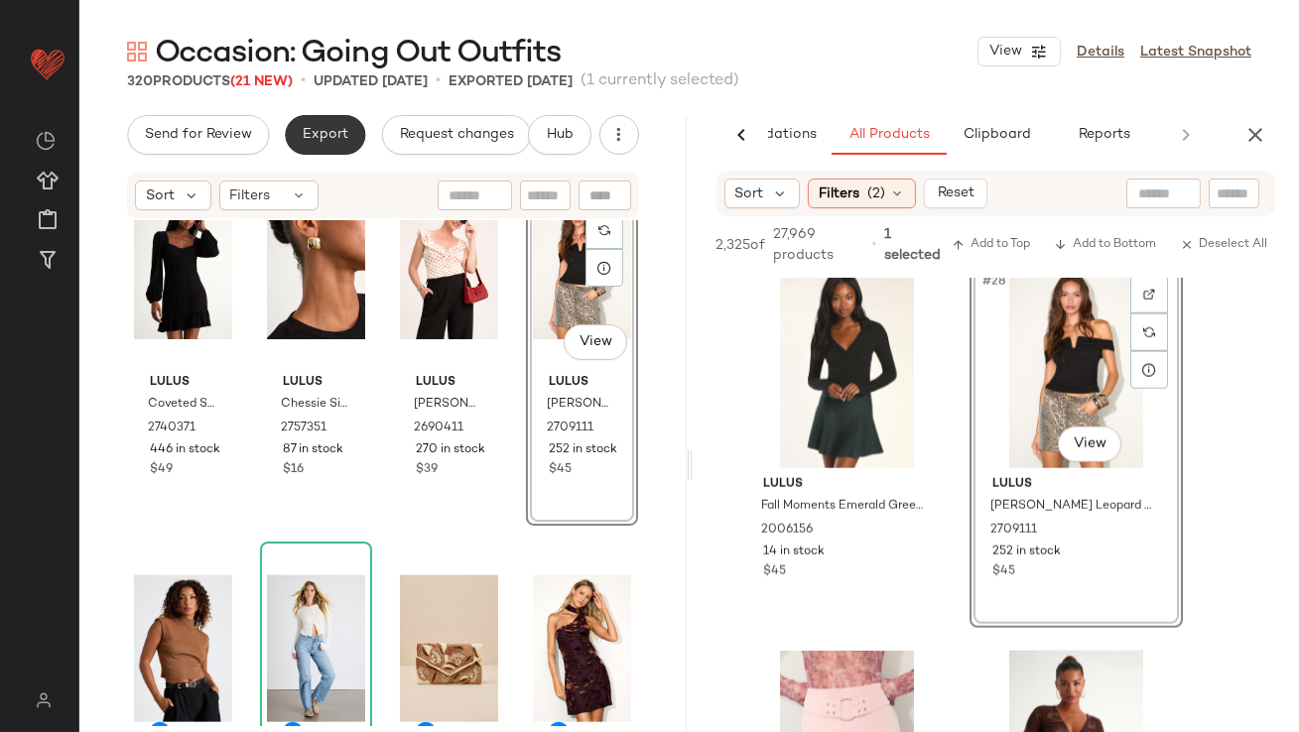
click at [309, 145] on button "Export" at bounding box center [325, 135] width 80 height 40
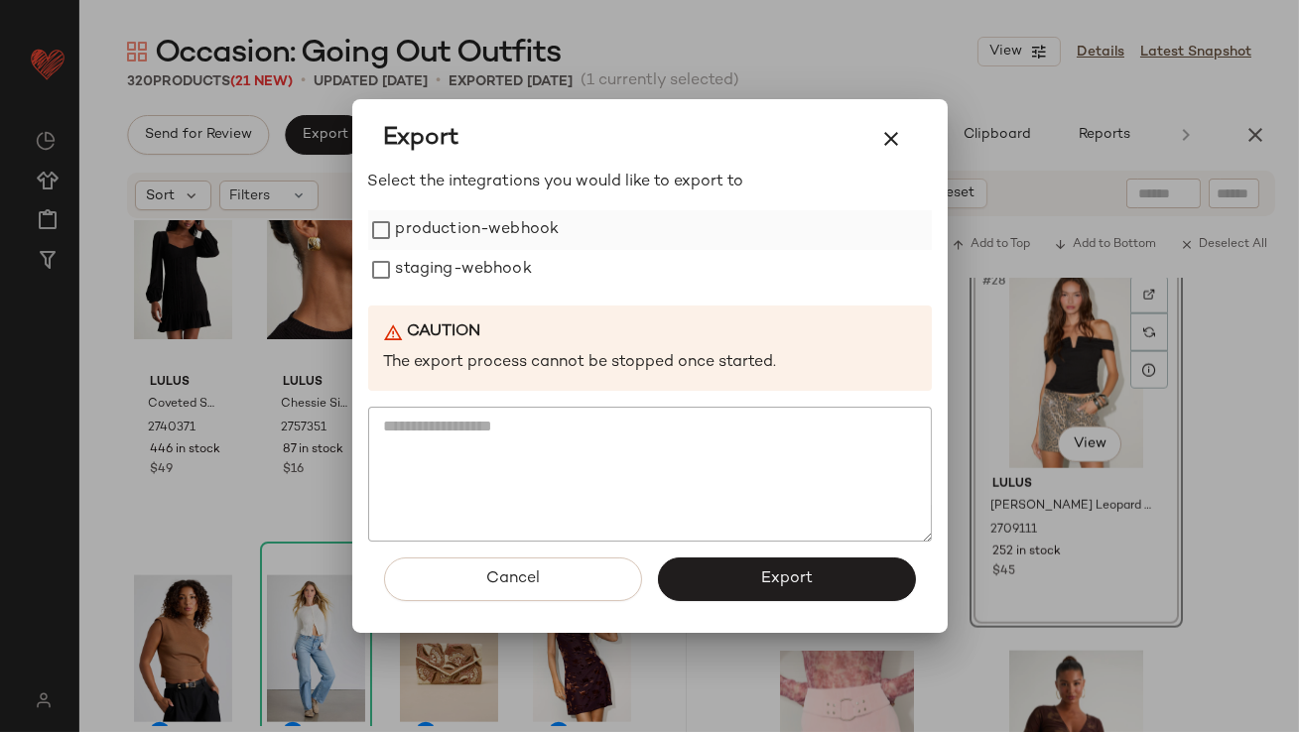
click at [477, 240] on label "production-webhook" at bounding box center [478, 230] width 164 height 40
click at [477, 279] on label "staging-webhook" at bounding box center [464, 270] width 136 height 40
click at [790, 607] on div "Cancel Export" at bounding box center [650, 587] width 564 height 91
click at [790, 583] on span "Export" at bounding box center [786, 579] width 53 height 19
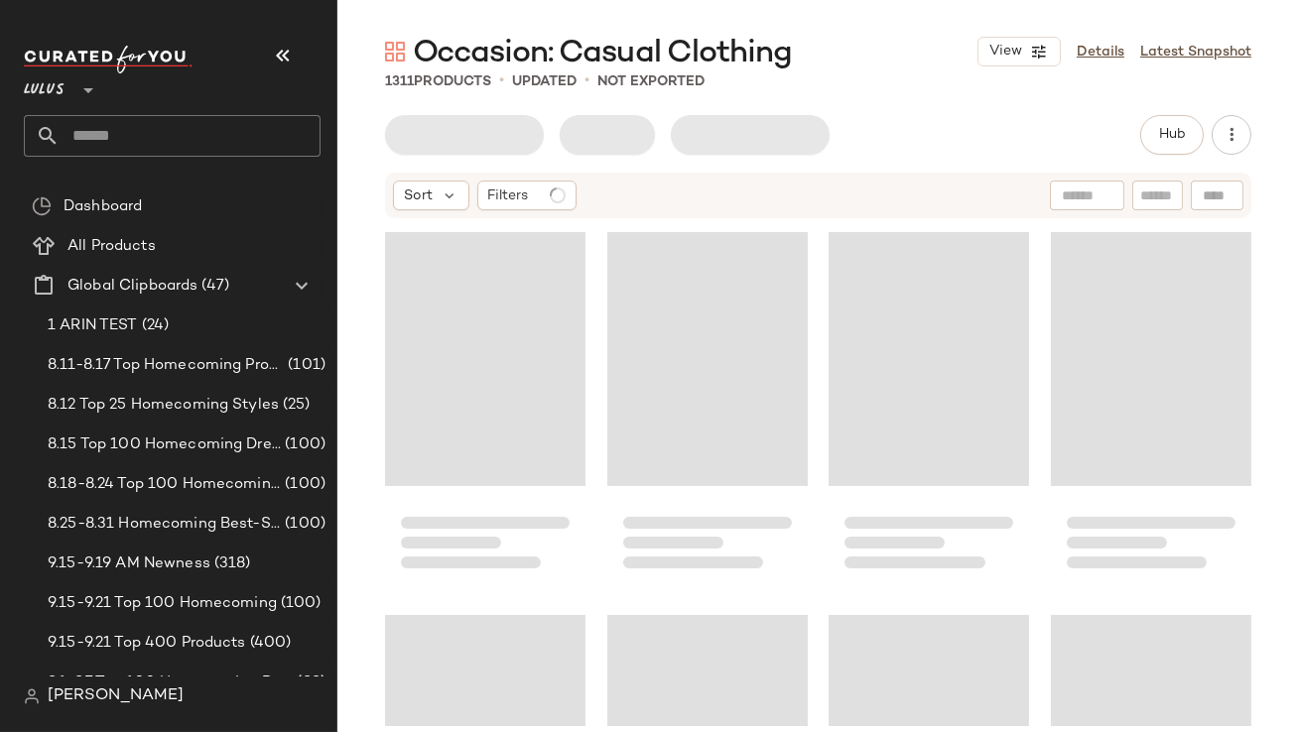
click at [275, 59] on icon "button" at bounding box center [283, 56] width 24 height 24
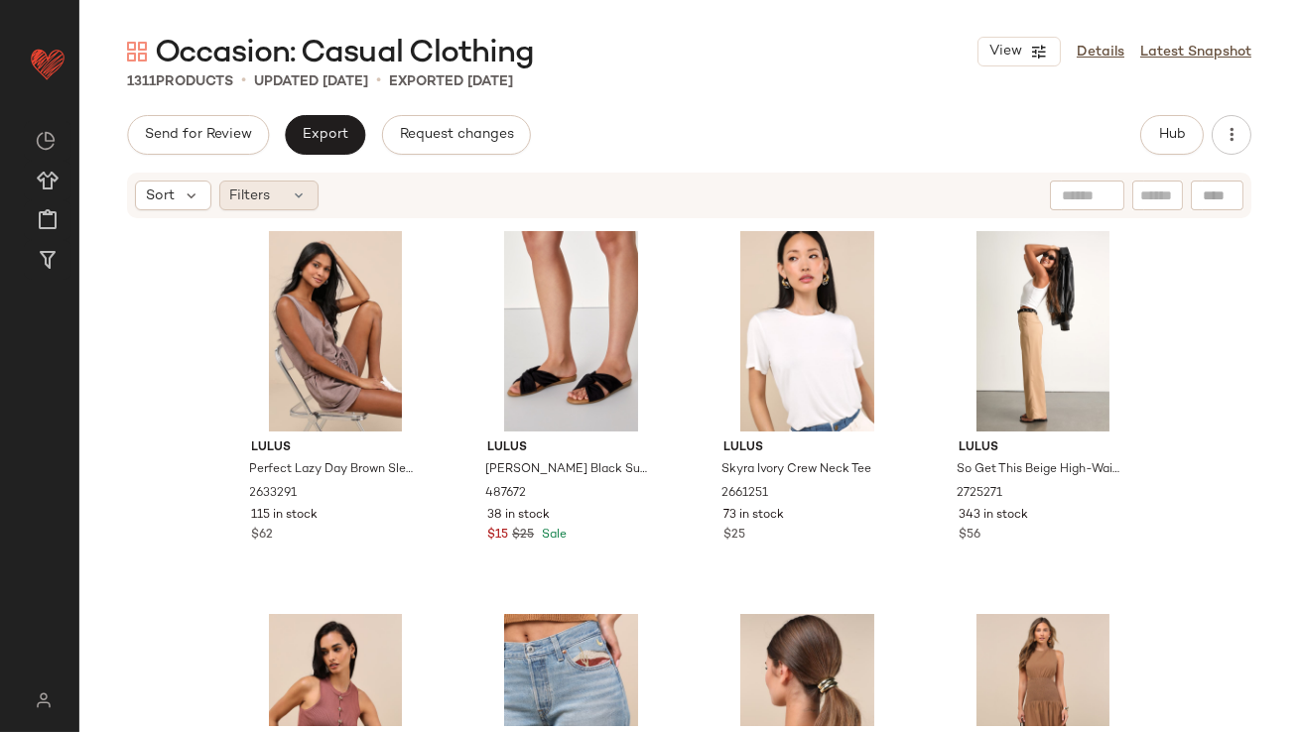
click at [272, 201] on div "Filters" at bounding box center [268, 196] width 99 height 30
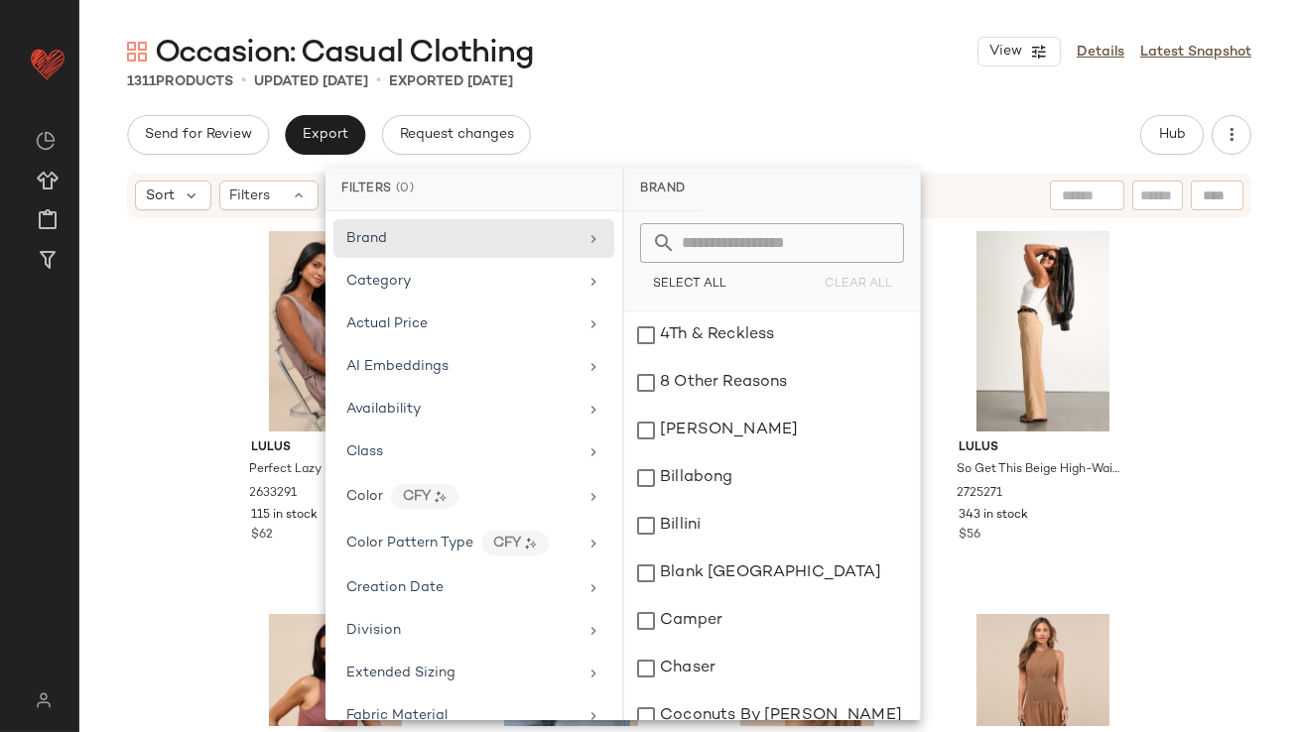
click at [180, 388] on div "Lulus Perfect Lazy Day Brown Sleeveless Drawstring Lounge Romper 2633291 115 in…" at bounding box center [689, 473] width 1220 height 506
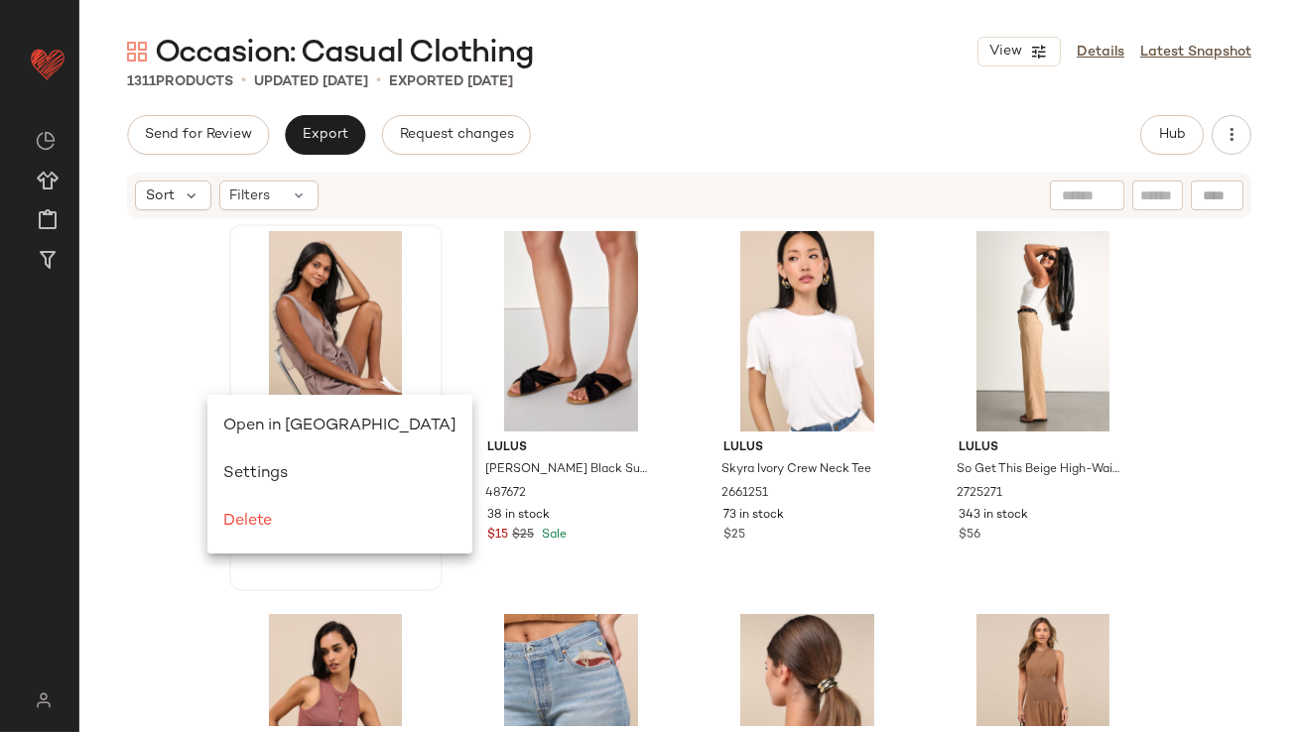
click at [240, 422] on span "Open in [GEOGRAPHIC_DATA]" at bounding box center [339, 426] width 233 height 17
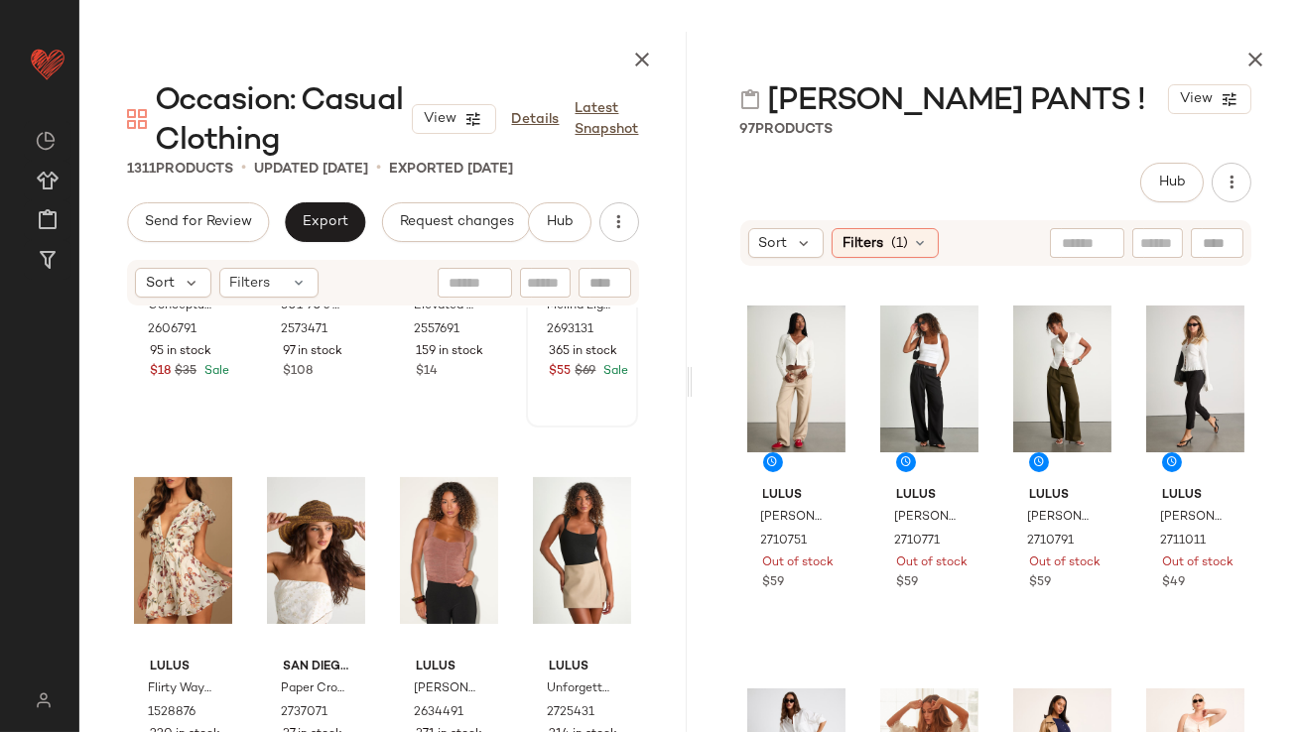
scroll to position [660, 0]
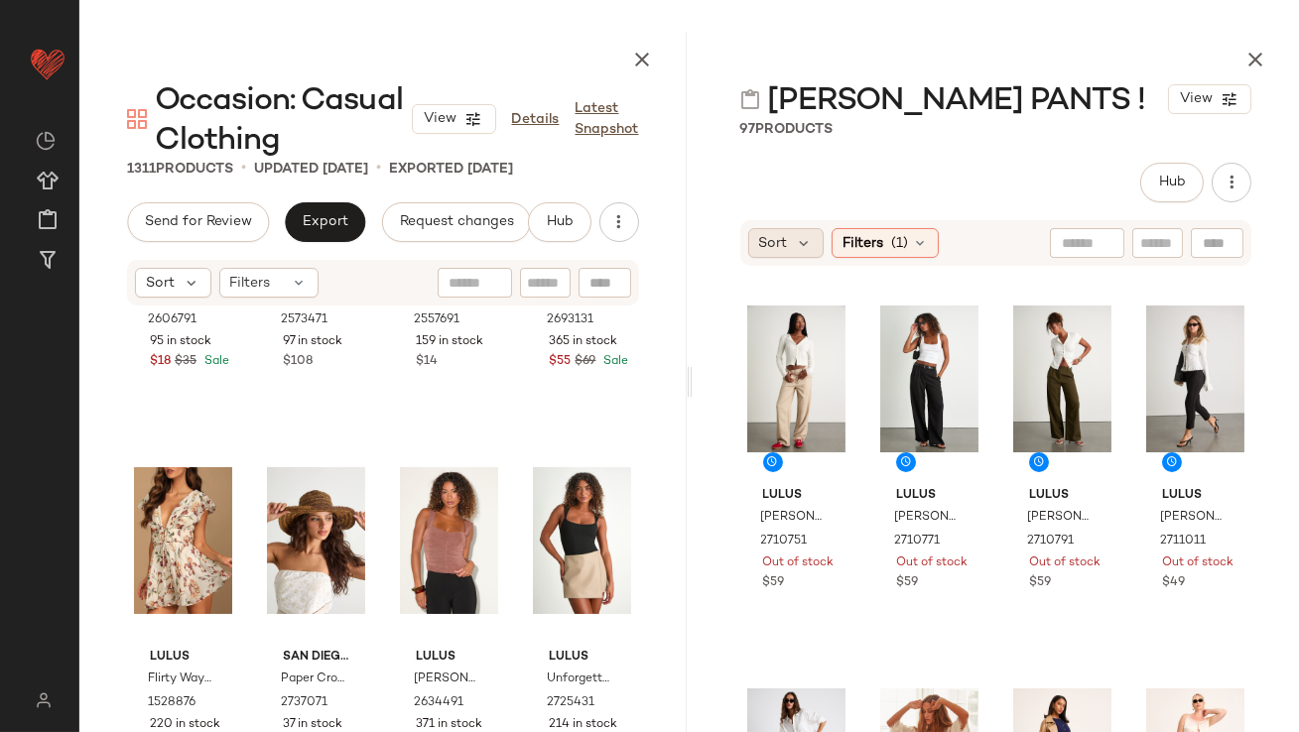
click at [776, 257] on div "Sort" at bounding box center [786, 243] width 76 height 30
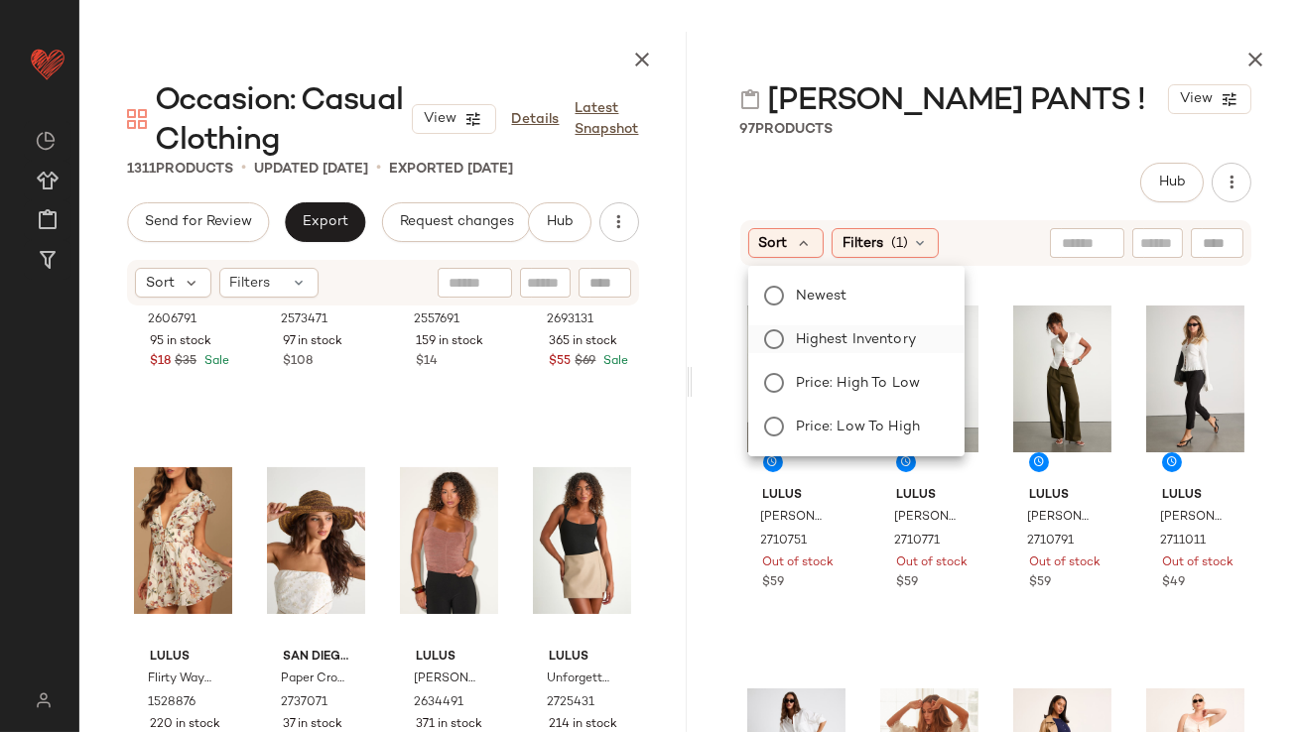
click at [788, 331] on label "Highest Inventory" at bounding box center [868, 340] width 161 height 28
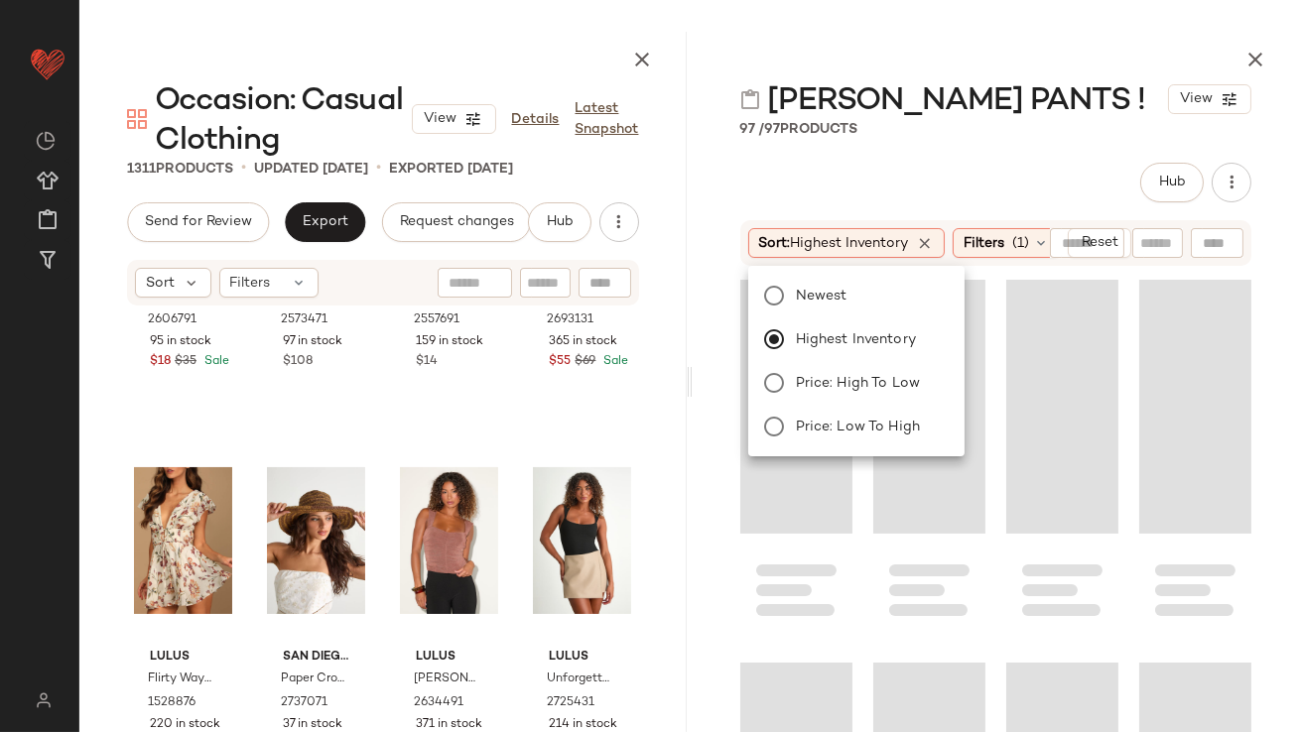
click at [884, 148] on div "[PERSON_NAME] PANTS ! View 97 / 97 Products Hub Sort: Highest Inventory Filters…" at bounding box center [996, 382] width 607 height 701
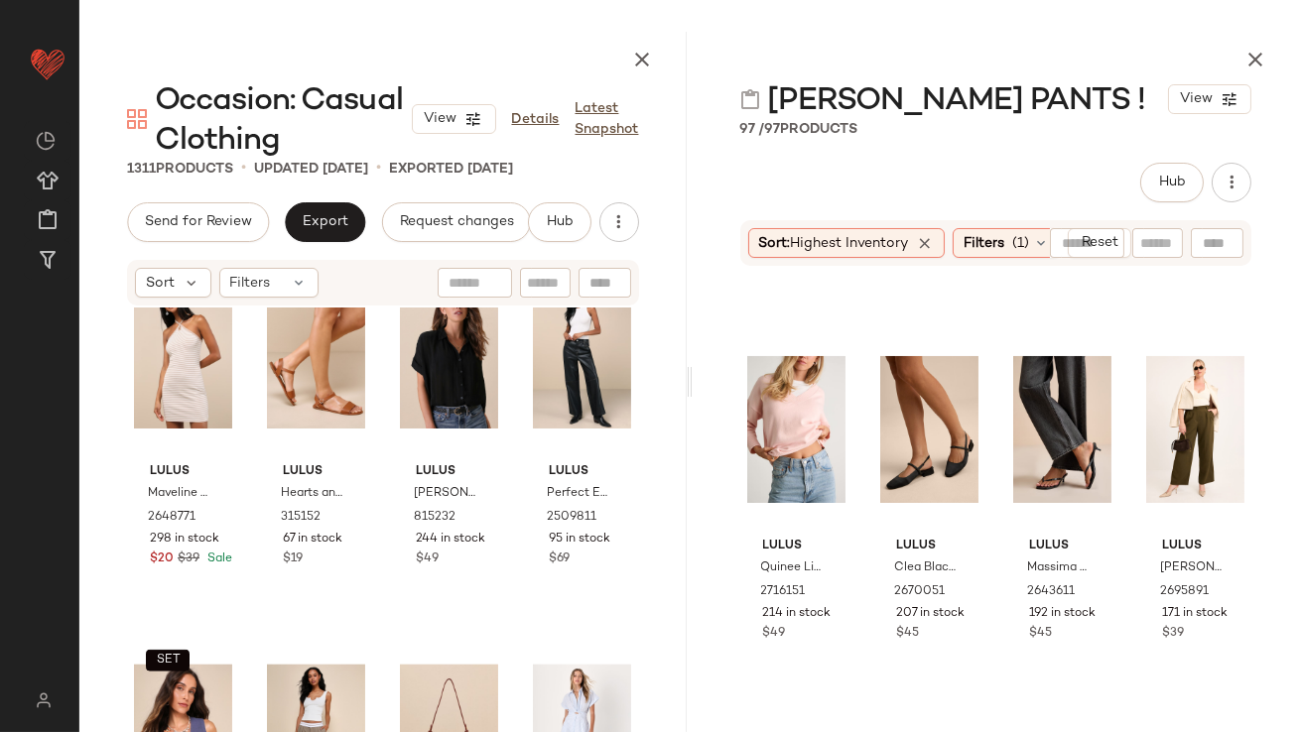
scroll to position [4241, 0]
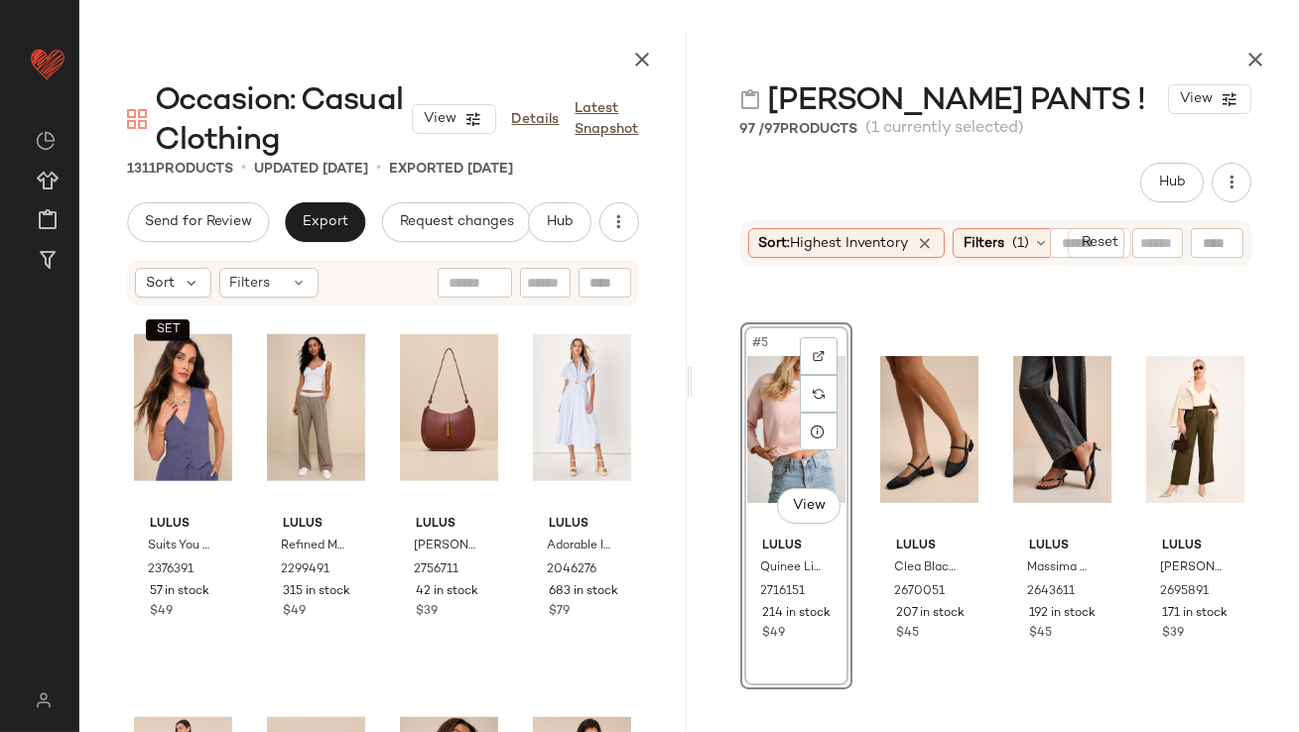
drag, startPoint x: 783, startPoint y: 432, endPoint x: 760, endPoint y: 434, distance: 22.9
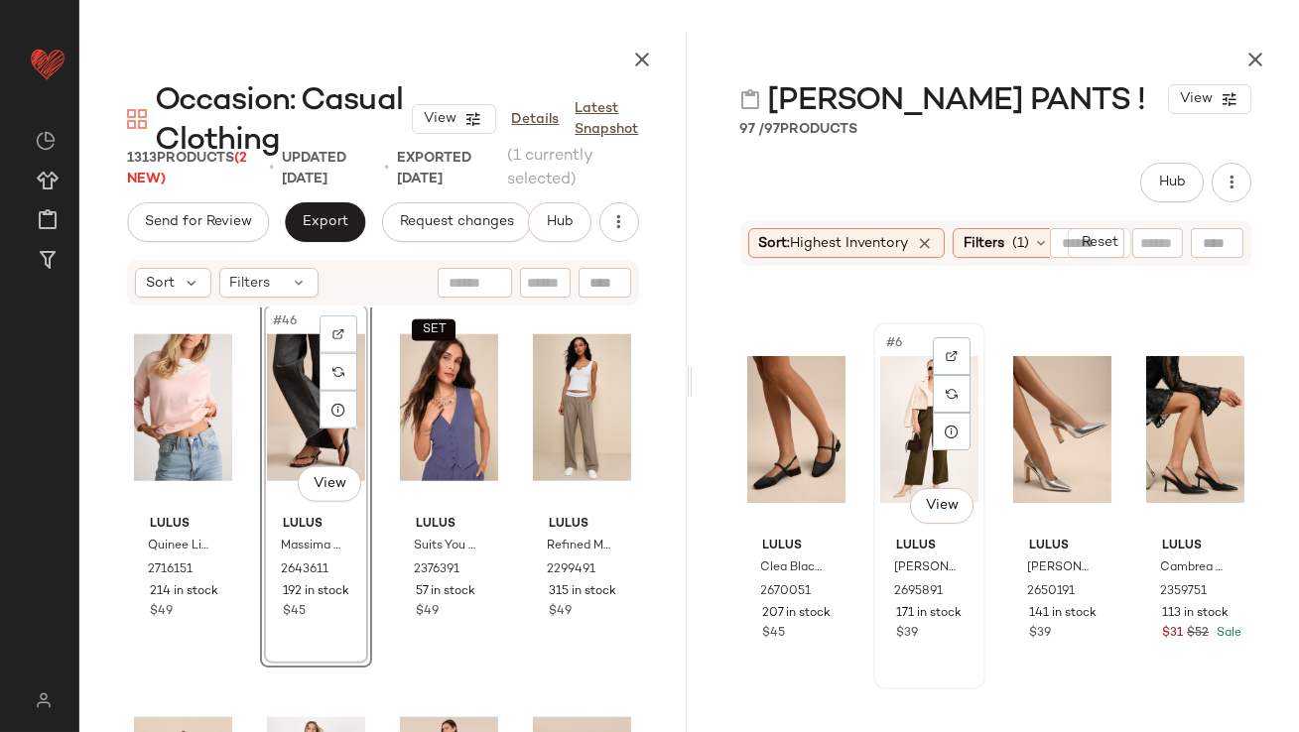
click at [914, 468] on div "#6 View" at bounding box center [929, 430] width 98 height 200
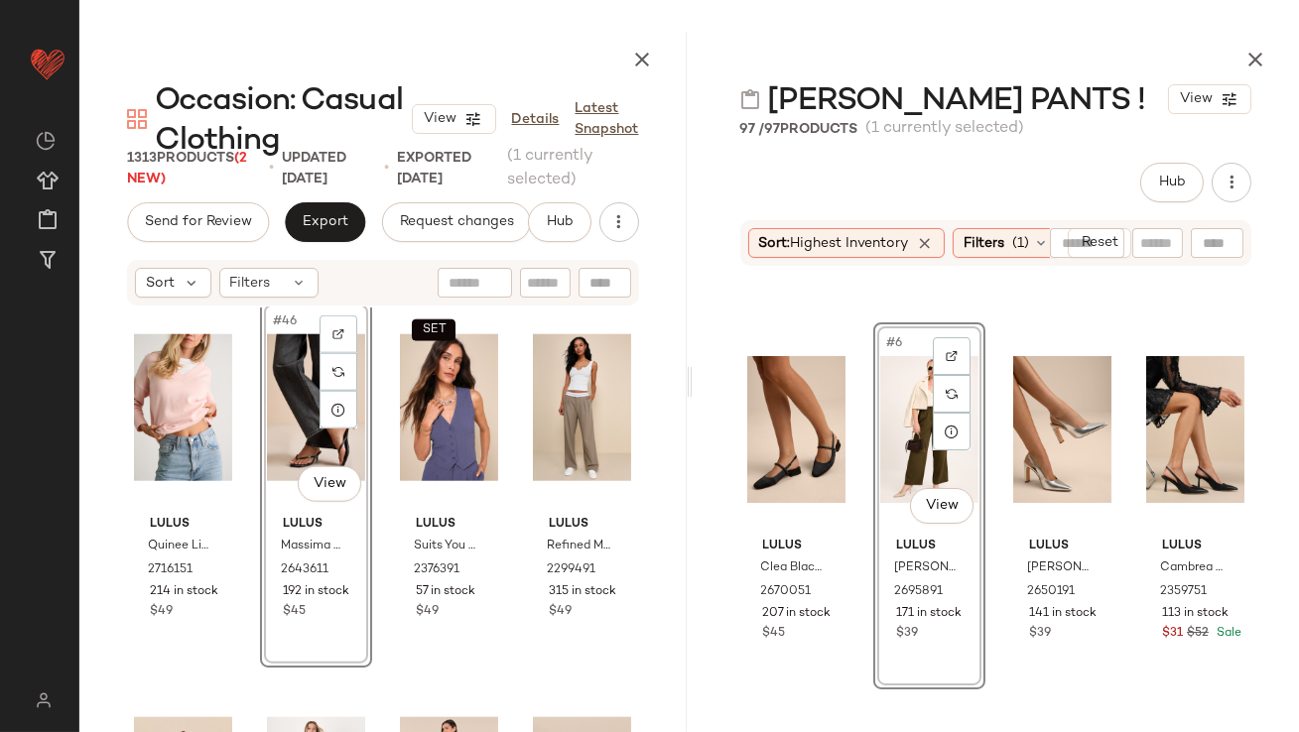
click at [919, 479] on body "Lulus ** Dashboard All Products Global Clipboards (47) Curations (814) [PERSON_…" at bounding box center [649, 366] width 1299 height 732
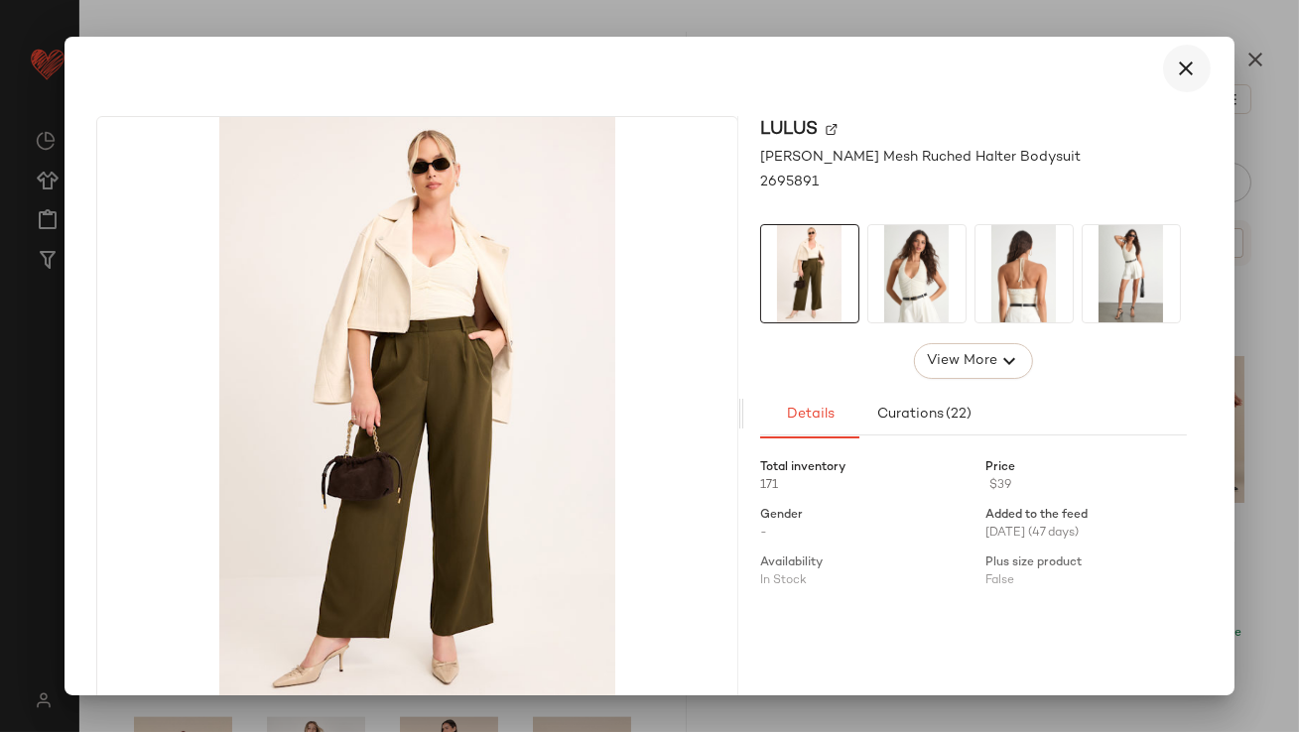
click at [1191, 63] on button "button" at bounding box center [1187, 69] width 48 height 48
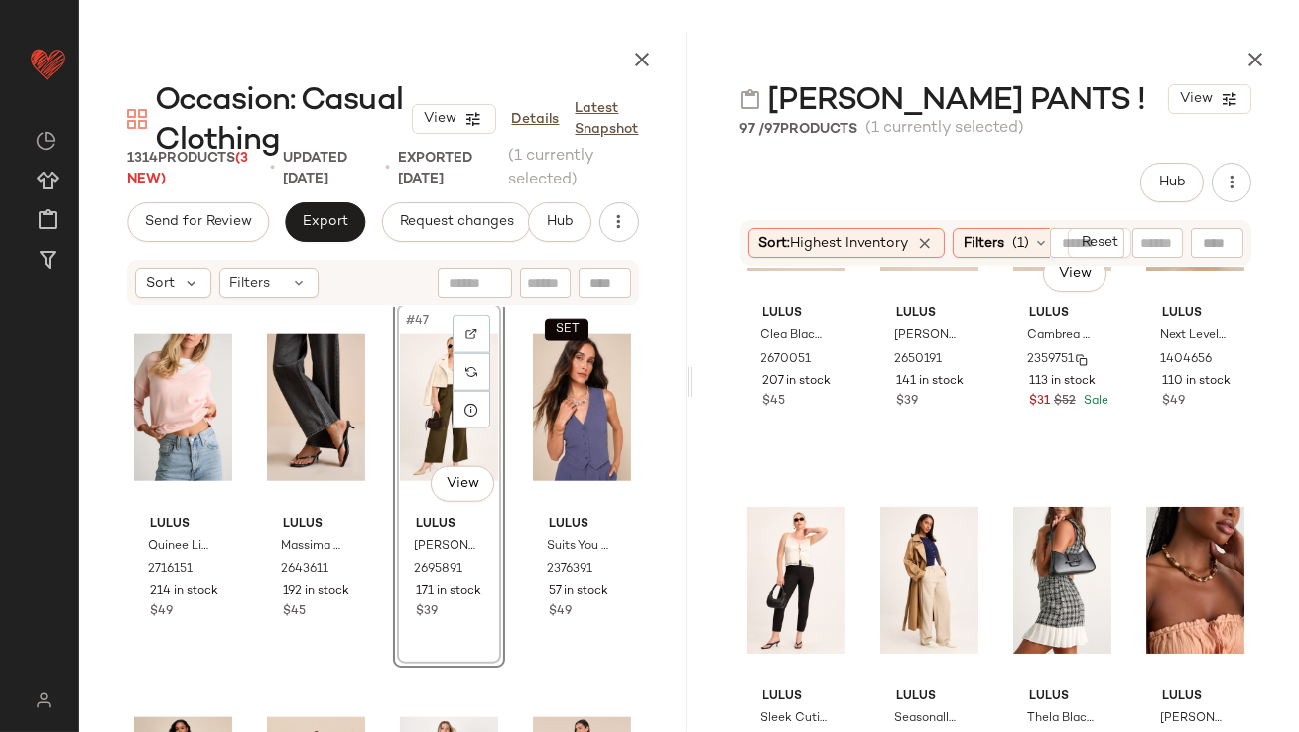
scroll to position [635, 0]
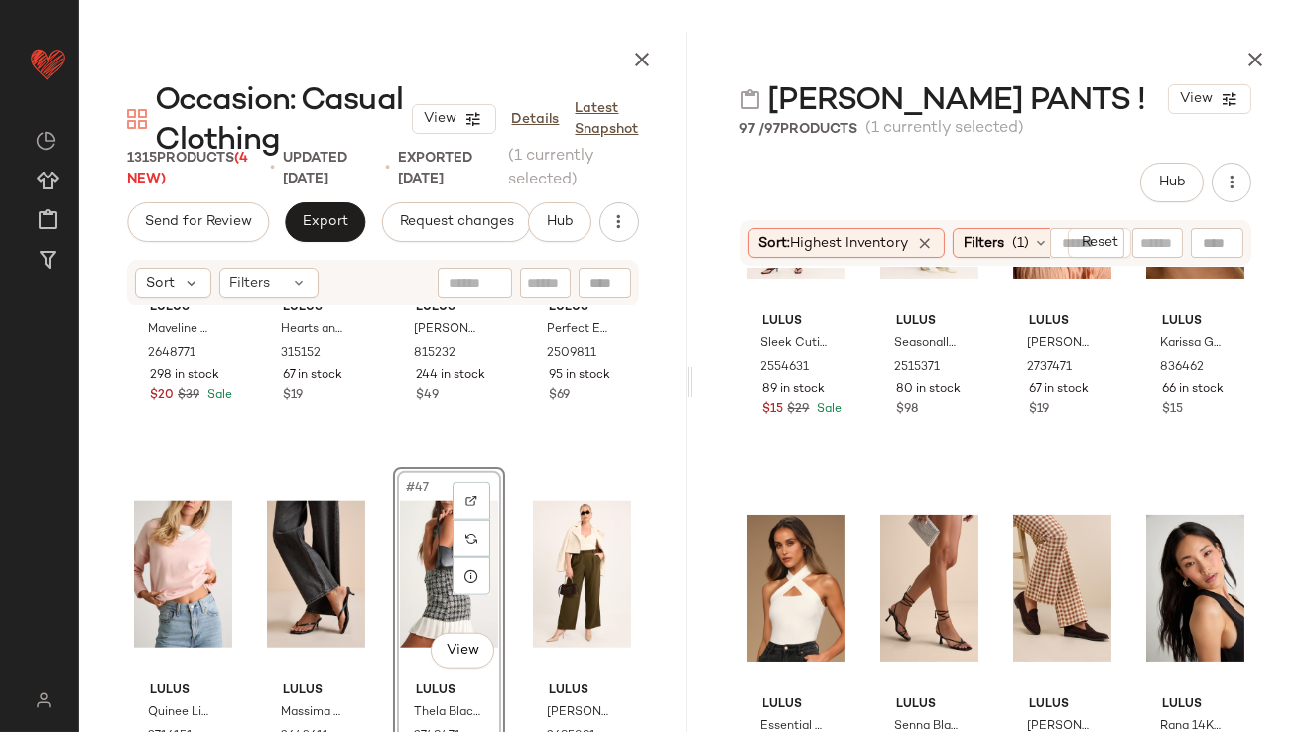
scroll to position [4205, 0]
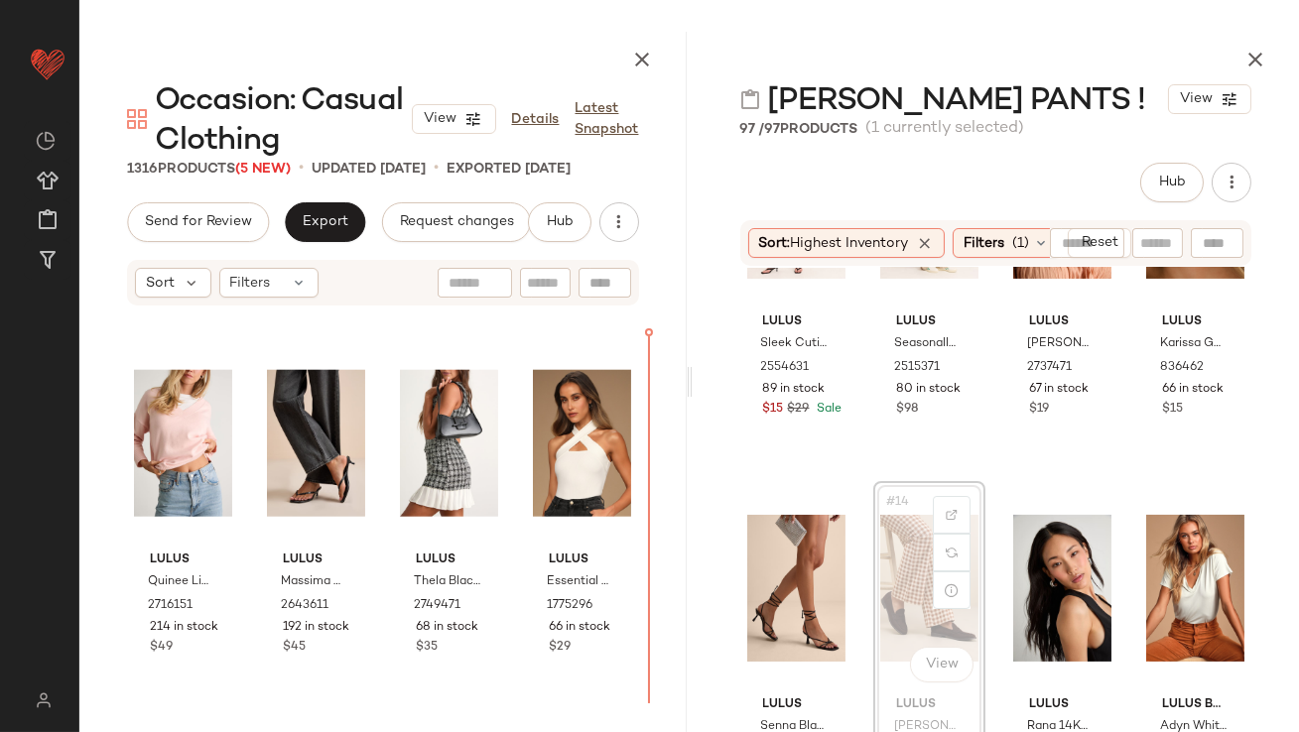
drag, startPoint x: 888, startPoint y: 601, endPoint x: 866, endPoint y: 601, distance: 21.8
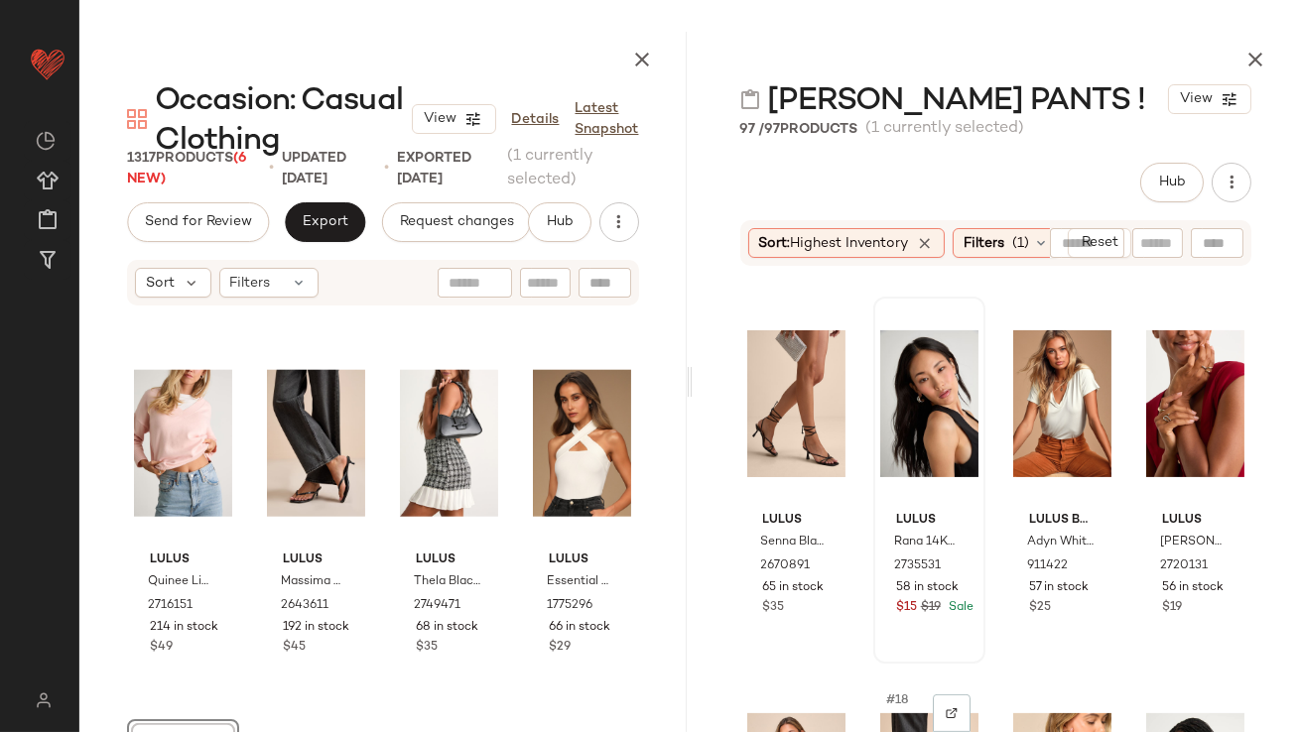
scroll to position [1139, 0]
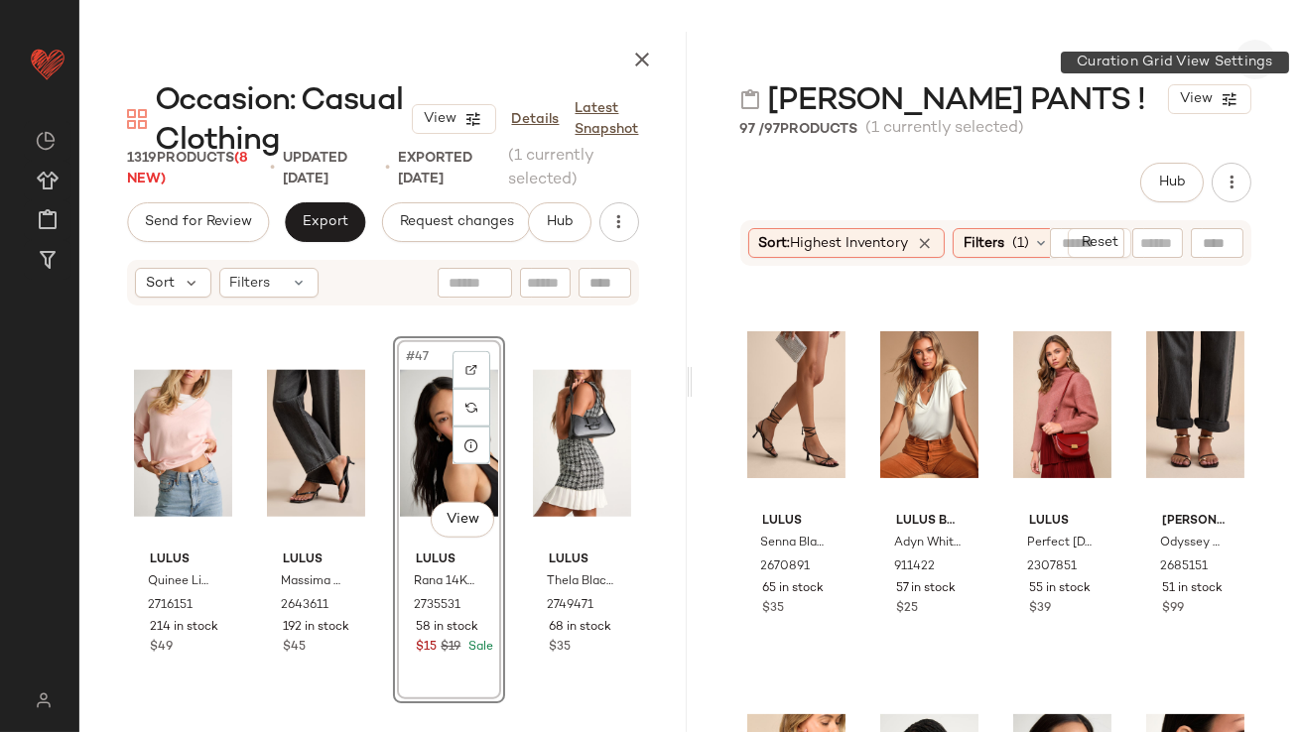
click at [1257, 62] on icon "button" at bounding box center [1256, 60] width 24 height 24
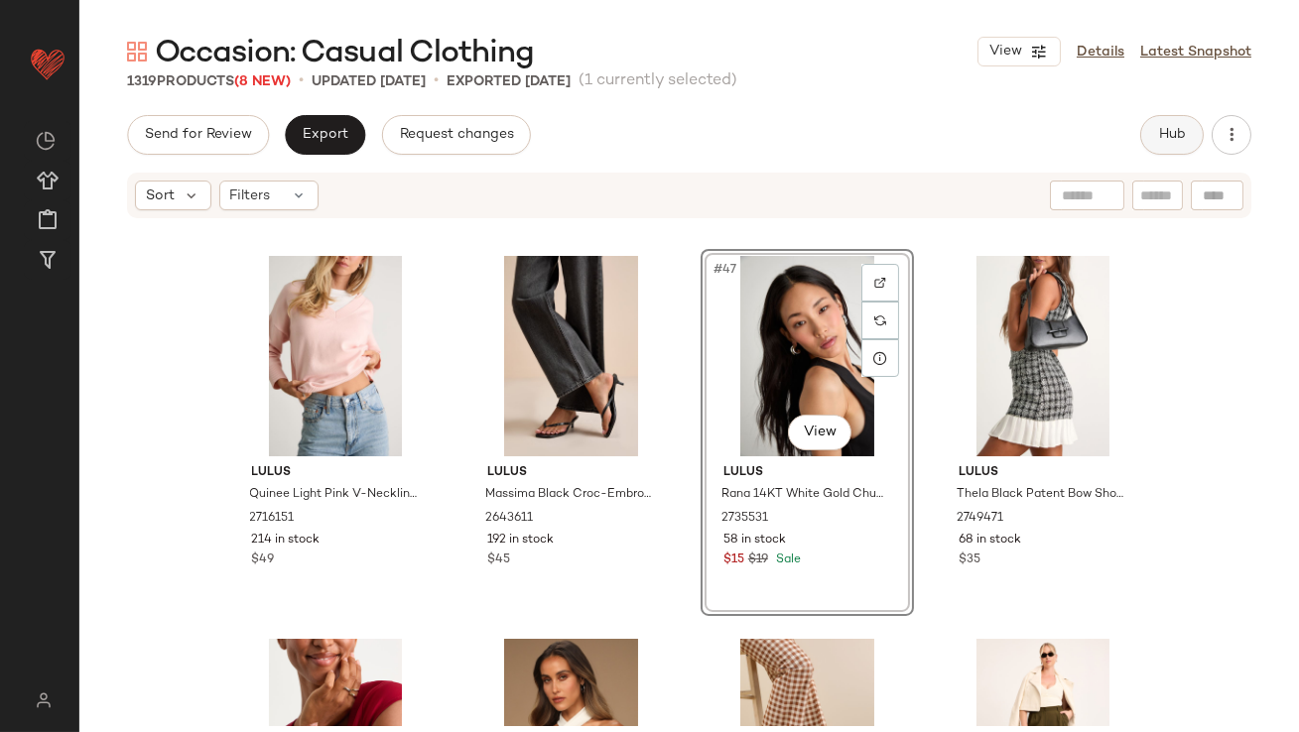
click at [1161, 141] on span "Hub" at bounding box center [1172, 135] width 28 height 16
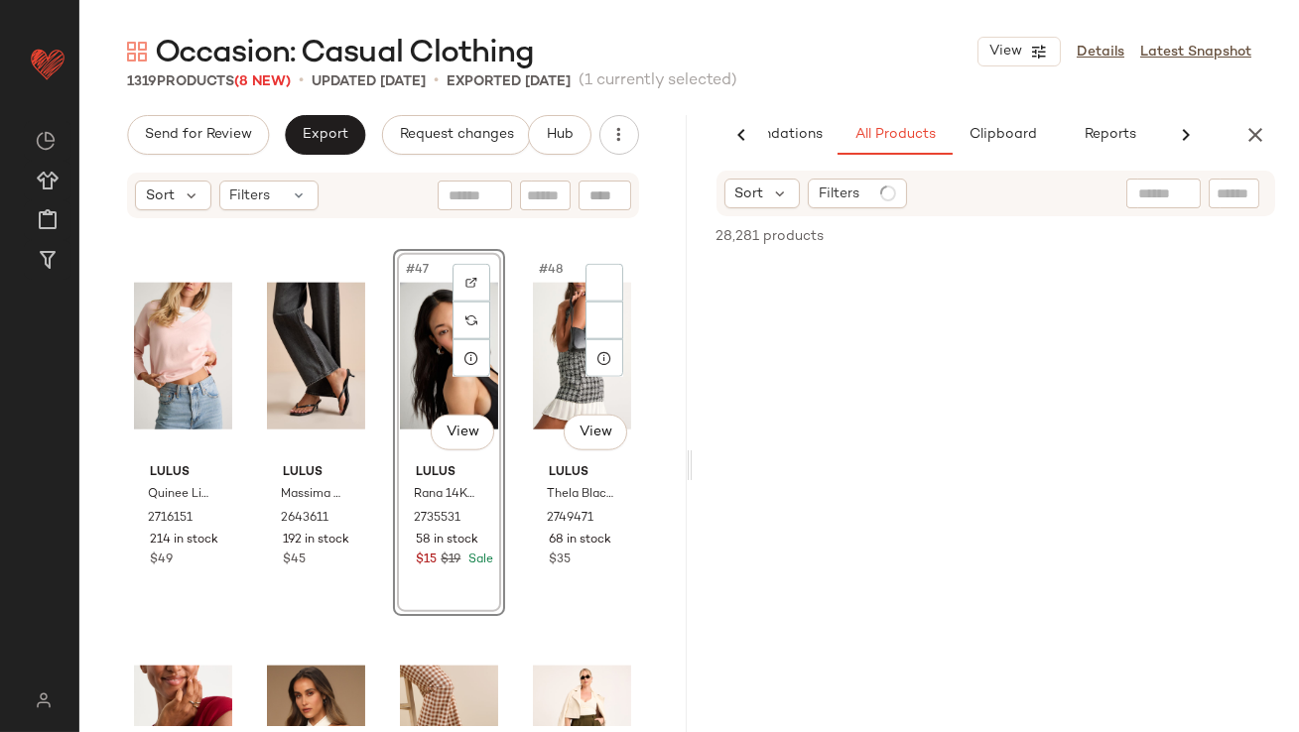
scroll to position [0, 111]
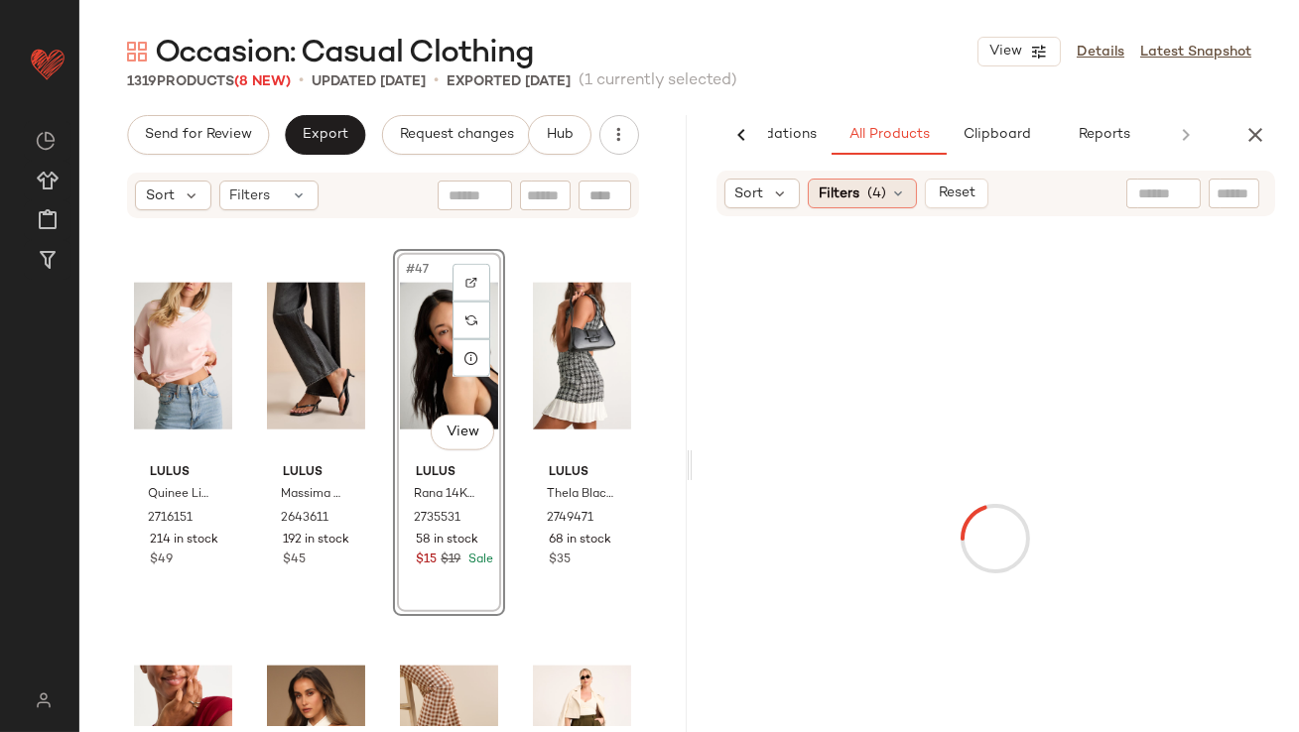
click at [845, 192] on span "Filters" at bounding box center [839, 194] width 41 height 21
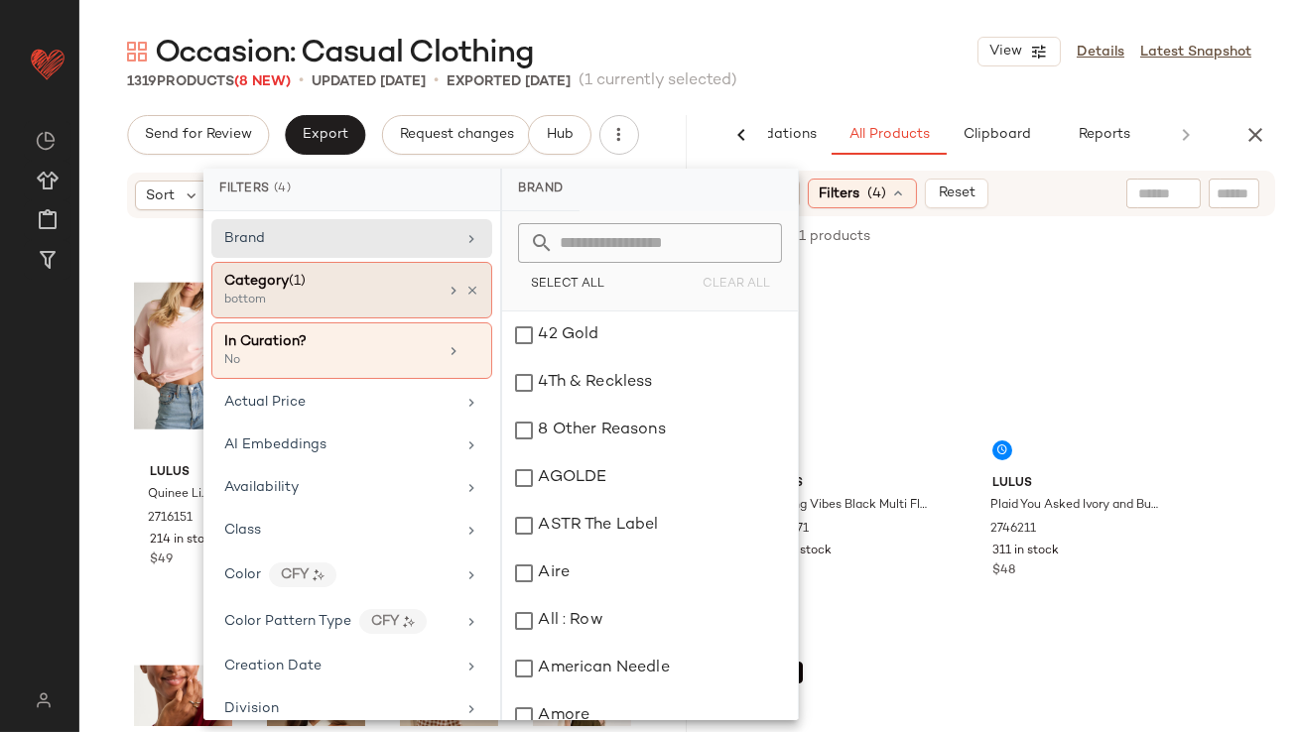
click at [315, 300] on div "bottom" at bounding box center [323, 301] width 198 height 18
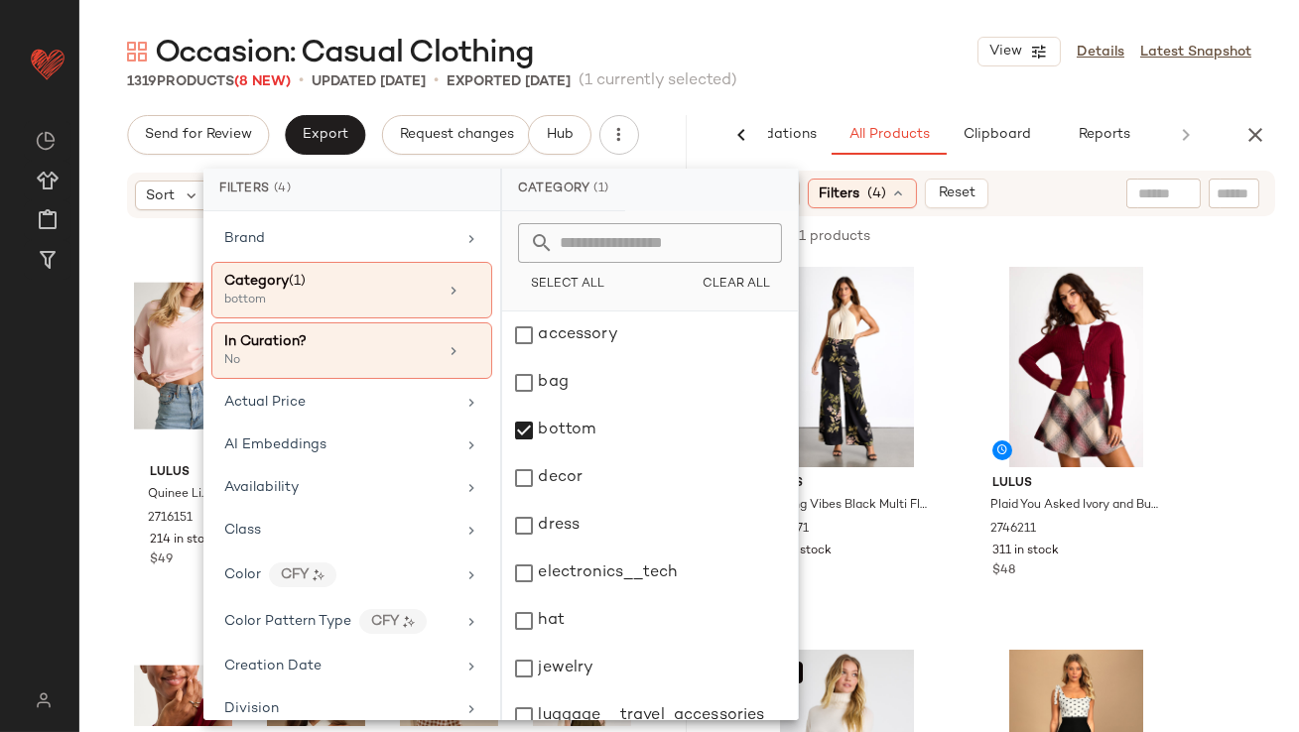
click at [805, 47] on div "Occasion: Casual Clothing View Details Latest Snapshot" at bounding box center [689, 52] width 1220 height 40
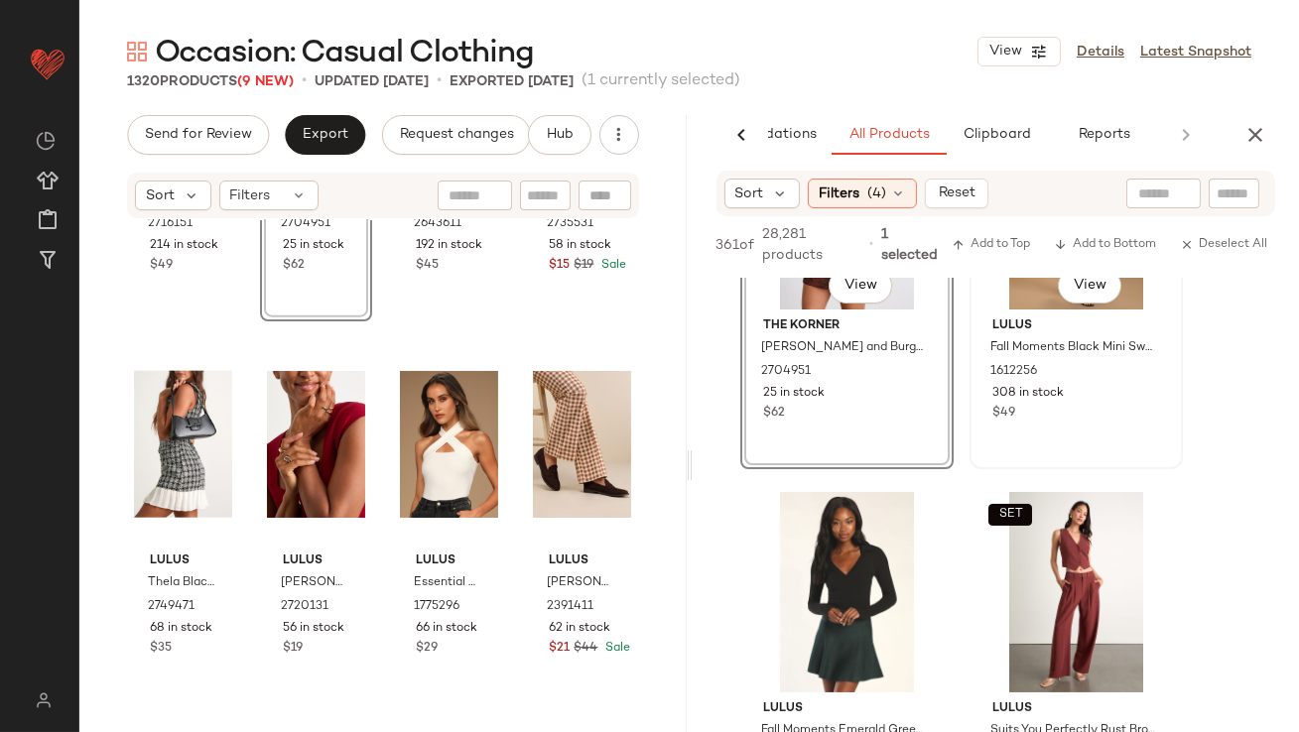
scroll to position [665, 0]
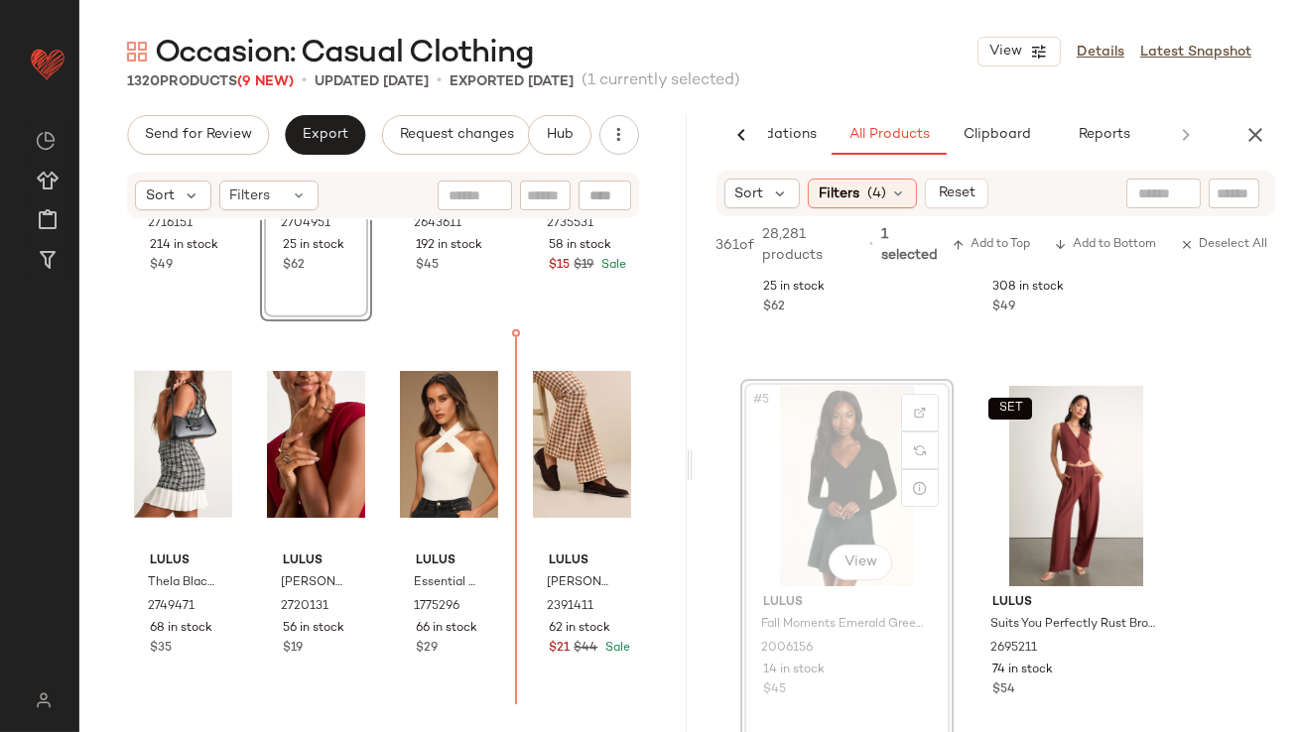
drag, startPoint x: 853, startPoint y: 475, endPoint x: 841, endPoint y: 475, distance: 11.9
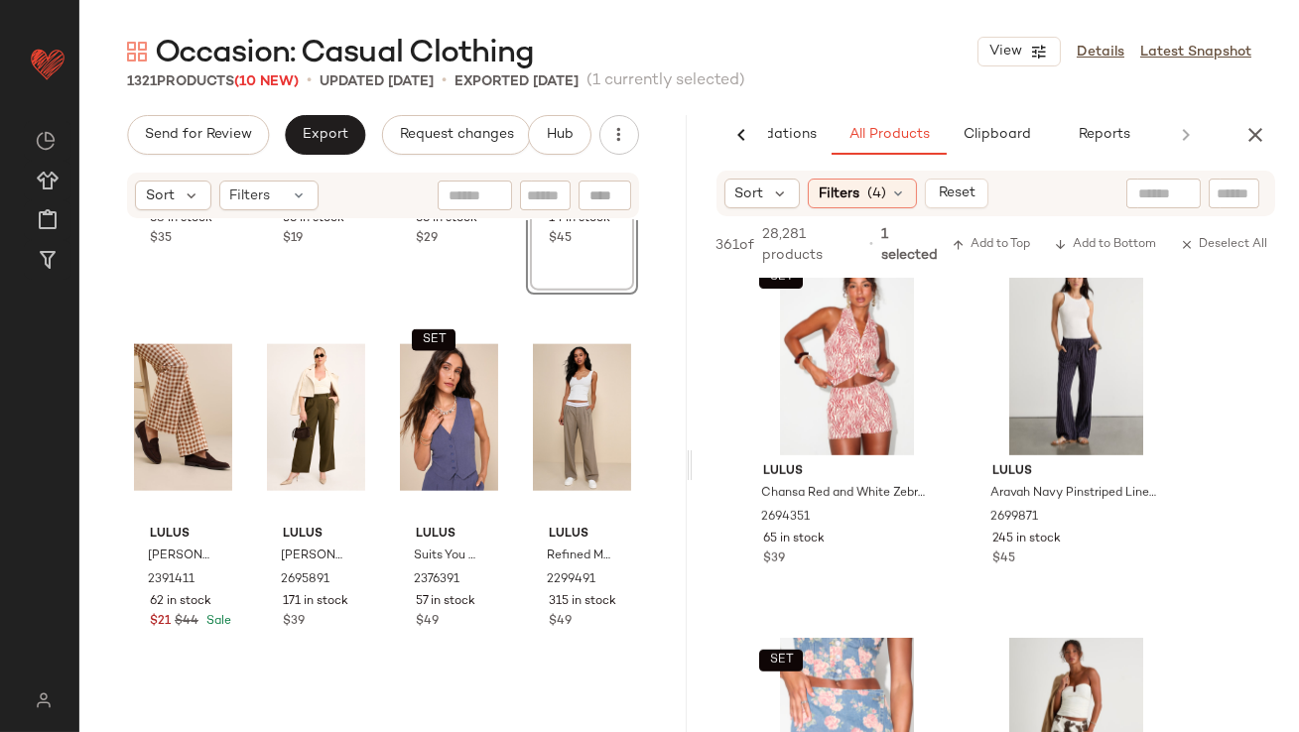
scroll to position [2691, 0]
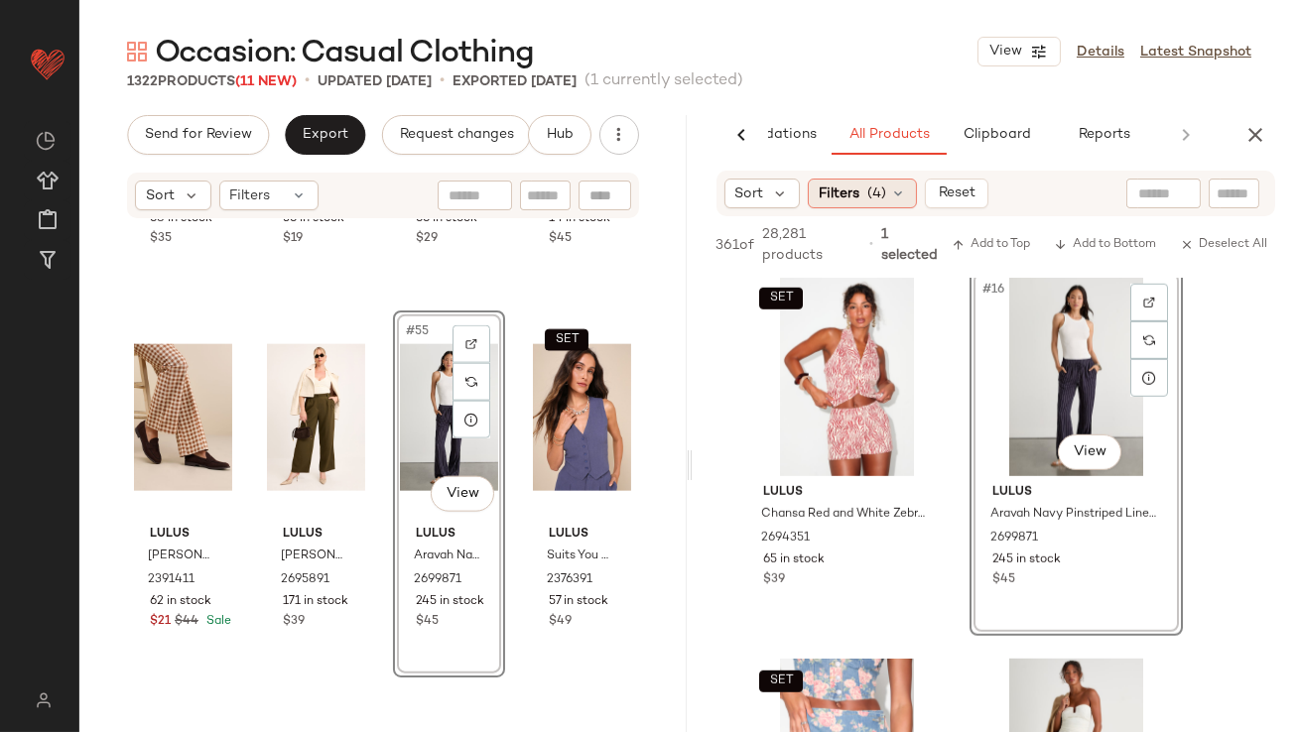
click at [848, 199] on span "Filters" at bounding box center [839, 194] width 41 height 21
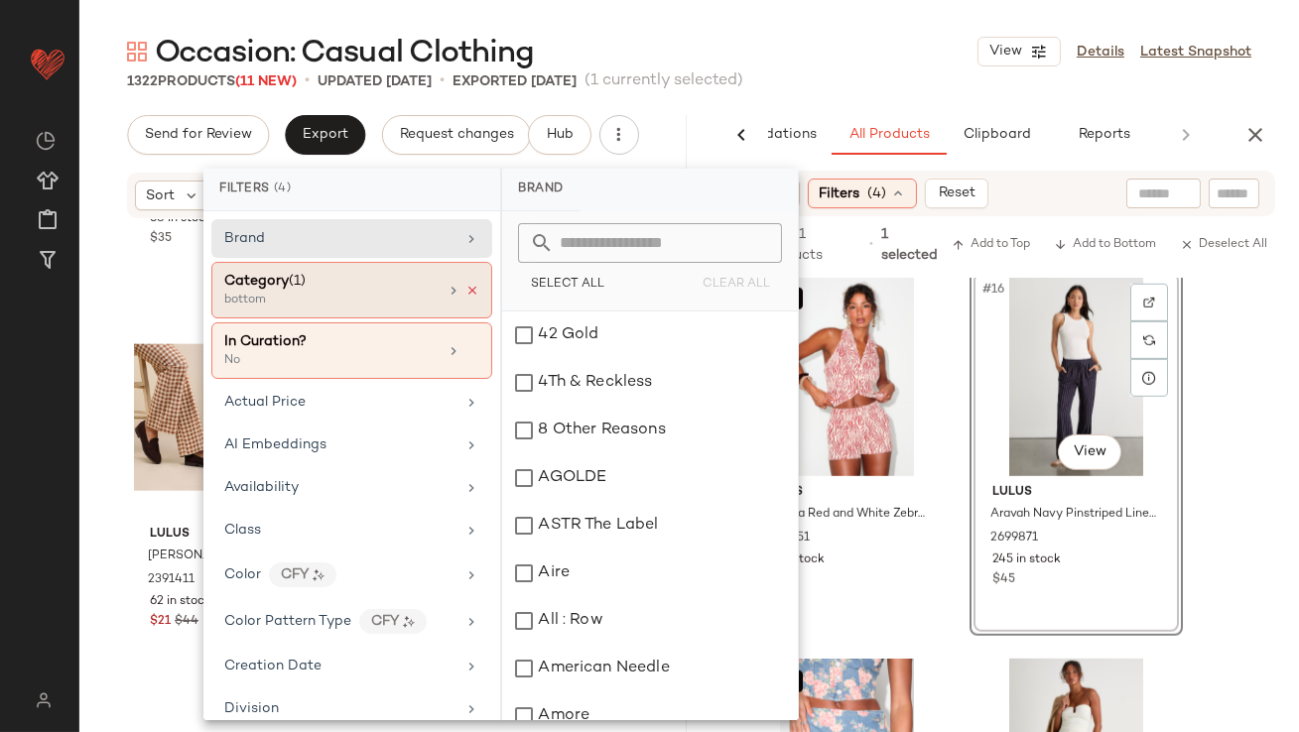
click at [469, 283] on div at bounding box center [463, 291] width 34 height 16
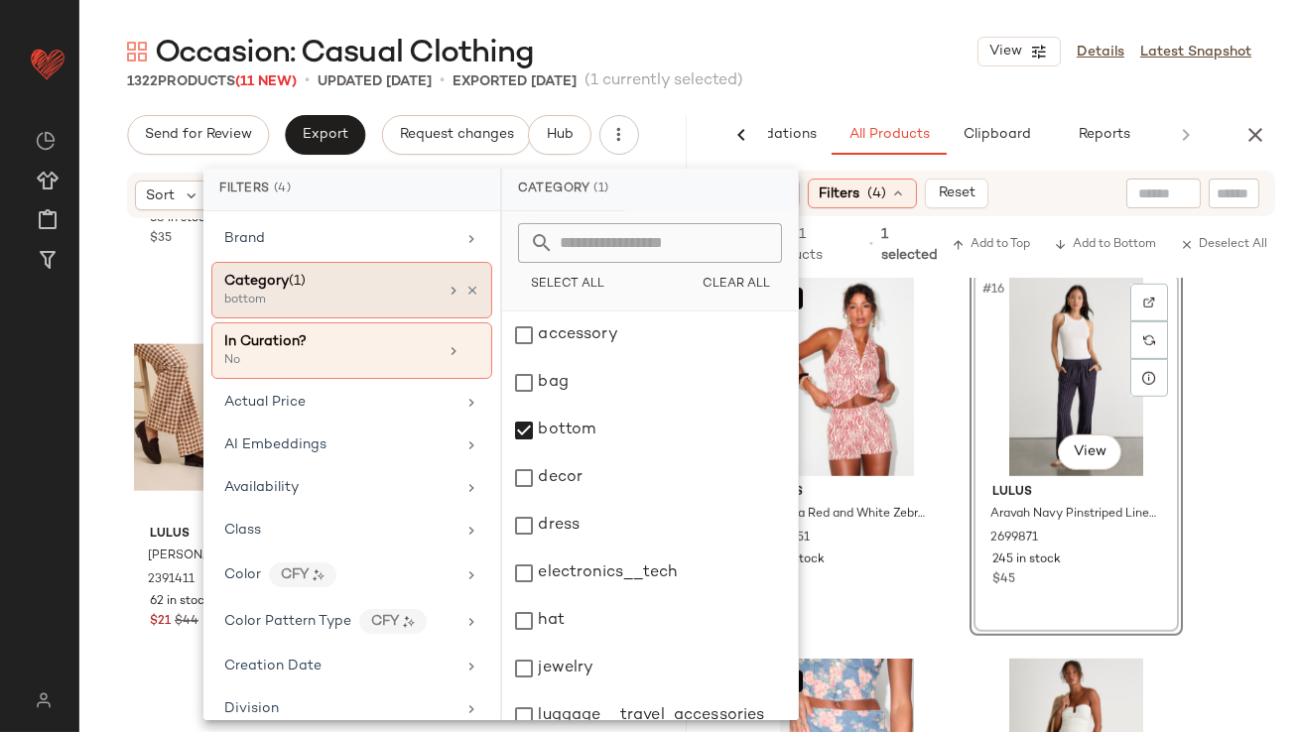
click at [446, 283] on icon at bounding box center [454, 291] width 16 height 16
click at [522, 428] on div "bottom" at bounding box center [650, 431] width 296 height 48
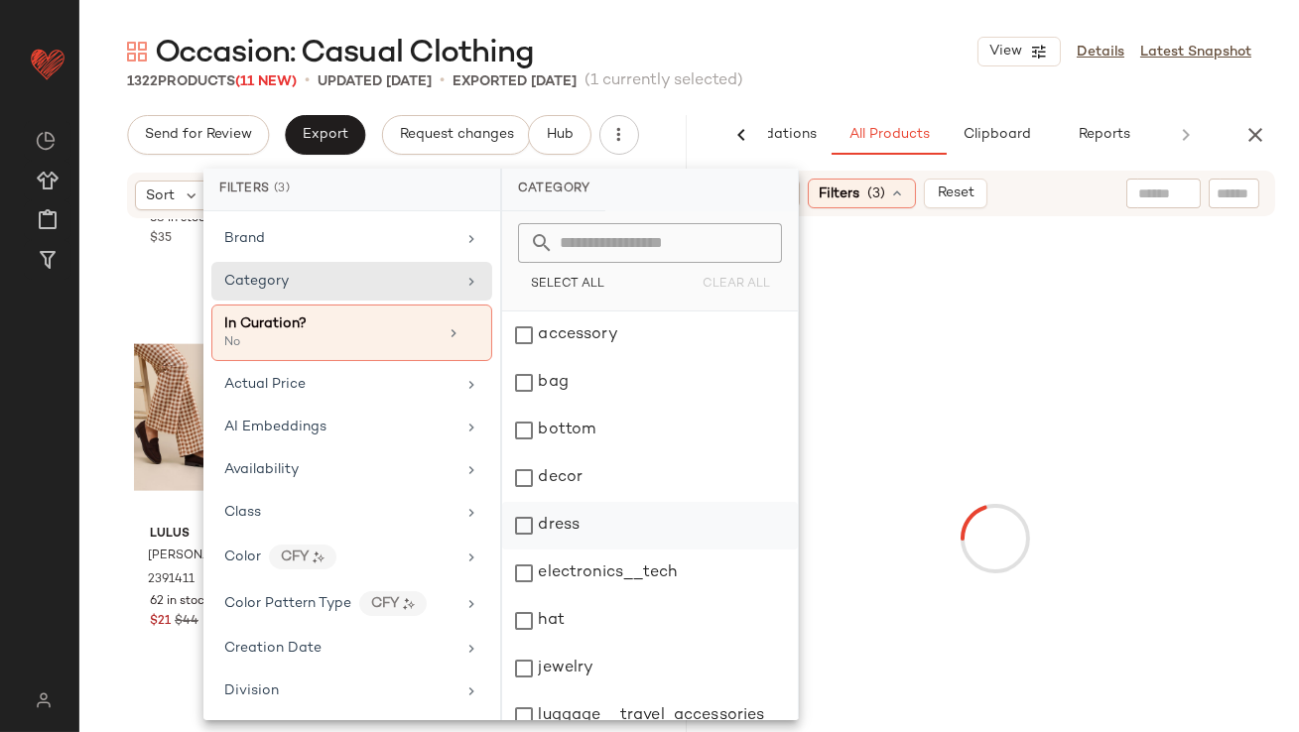
click at [529, 529] on div "dress" at bounding box center [650, 526] width 296 height 48
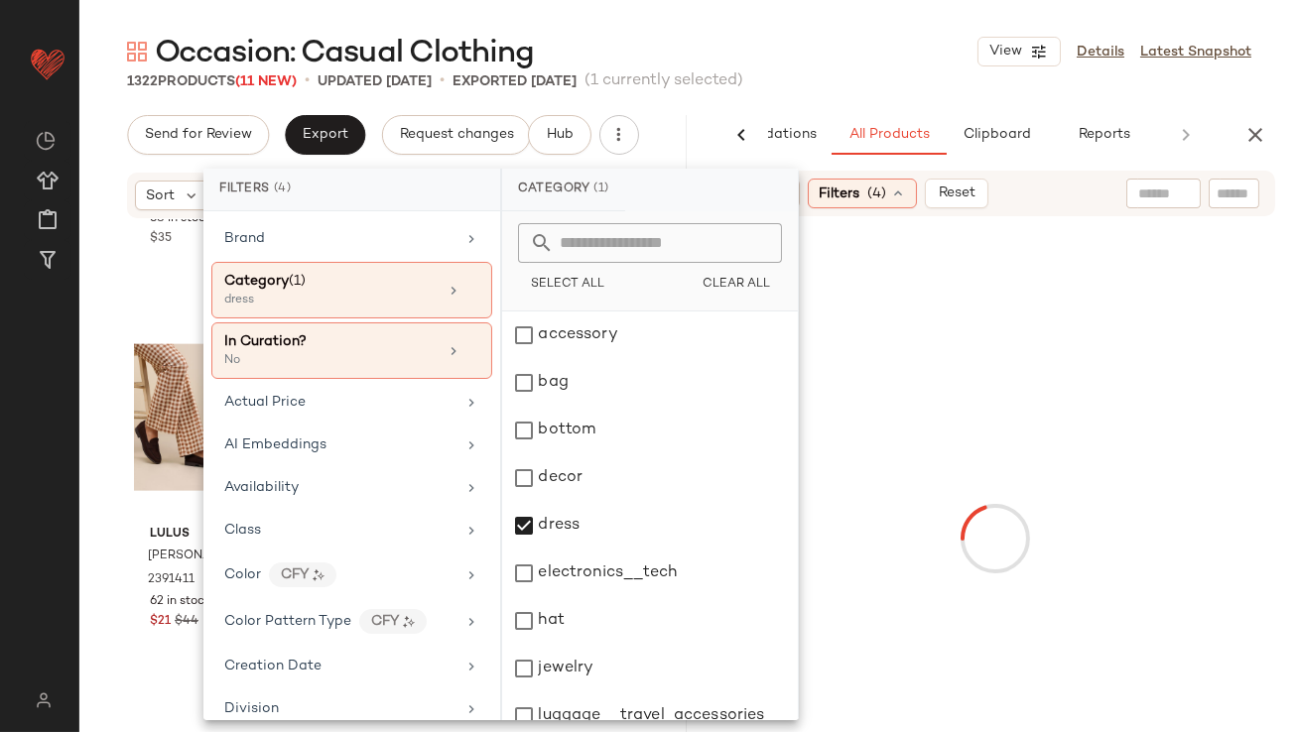
click at [853, 89] on div "1322 Products (11 New) • updated Sep 22nd • Exported Sep 22nd (1 currently sele…" at bounding box center [689, 81] width 1220 height 20
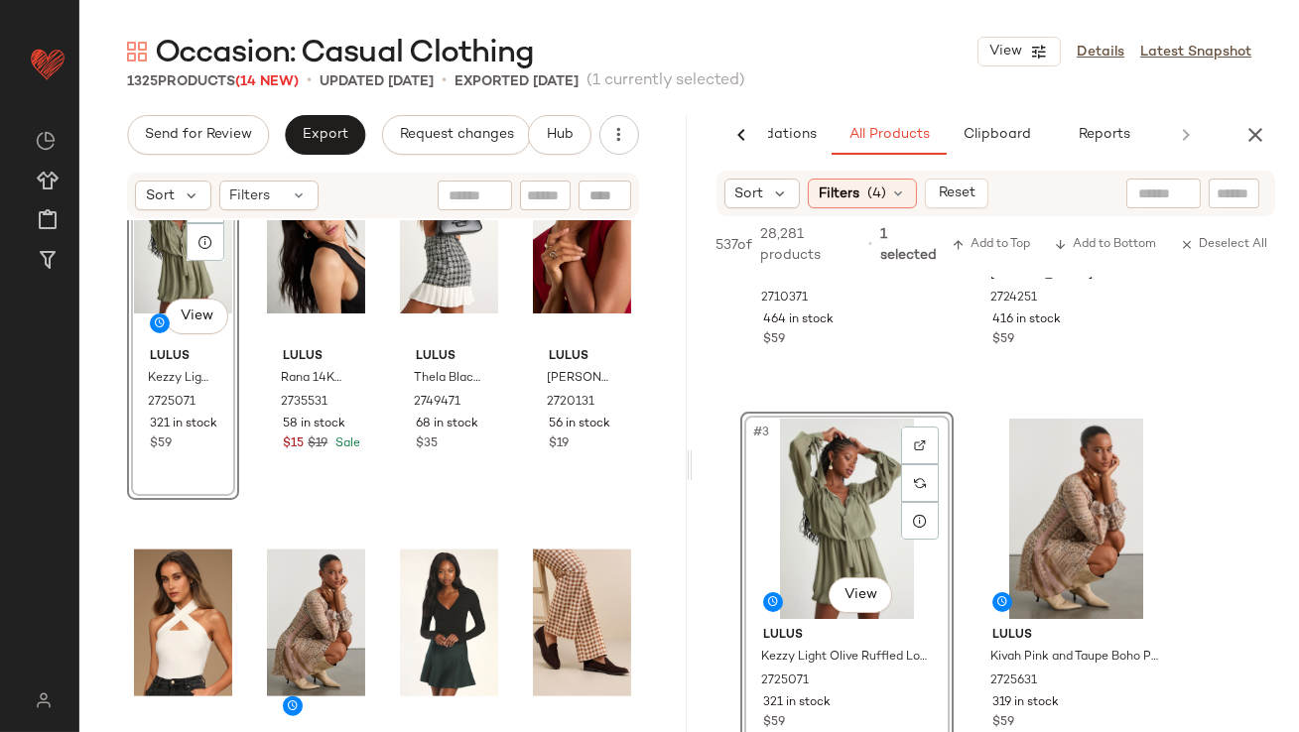
scroll to position [4709, 0]
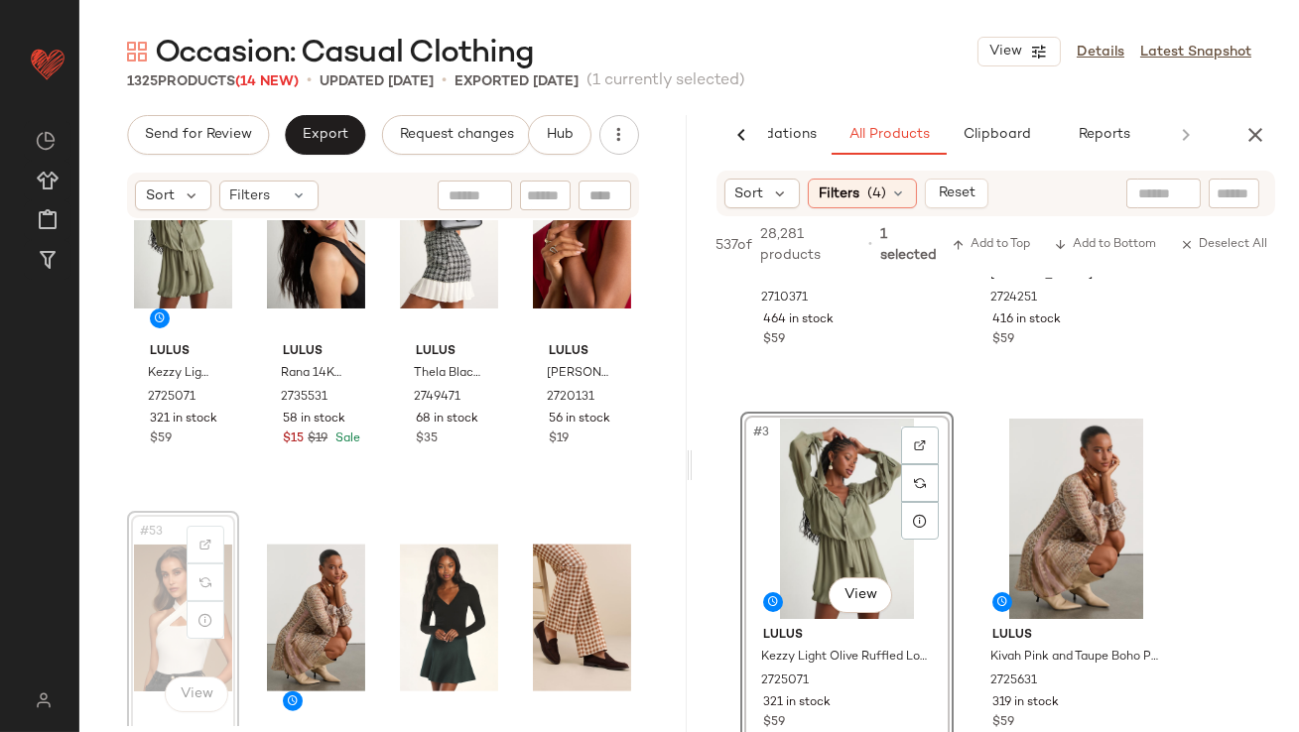
scroll to position [4710, 0]
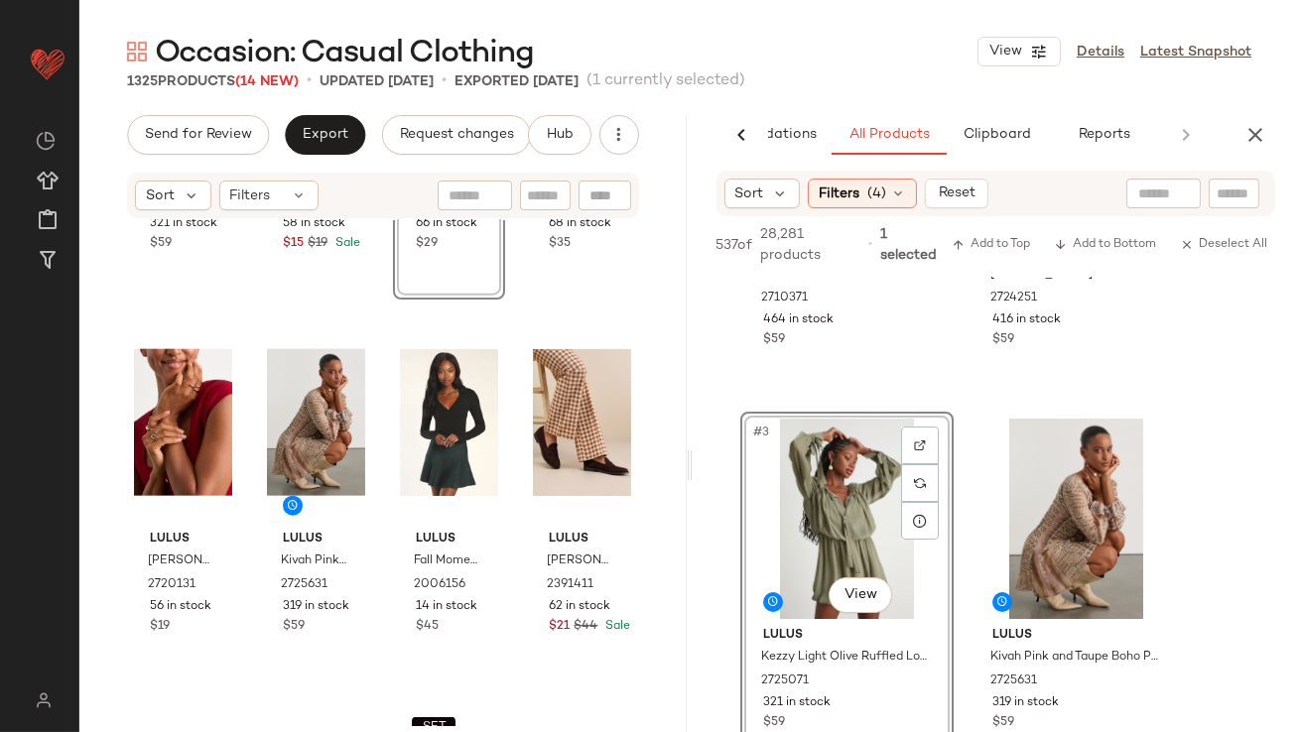
scroll to position [4872, 0]
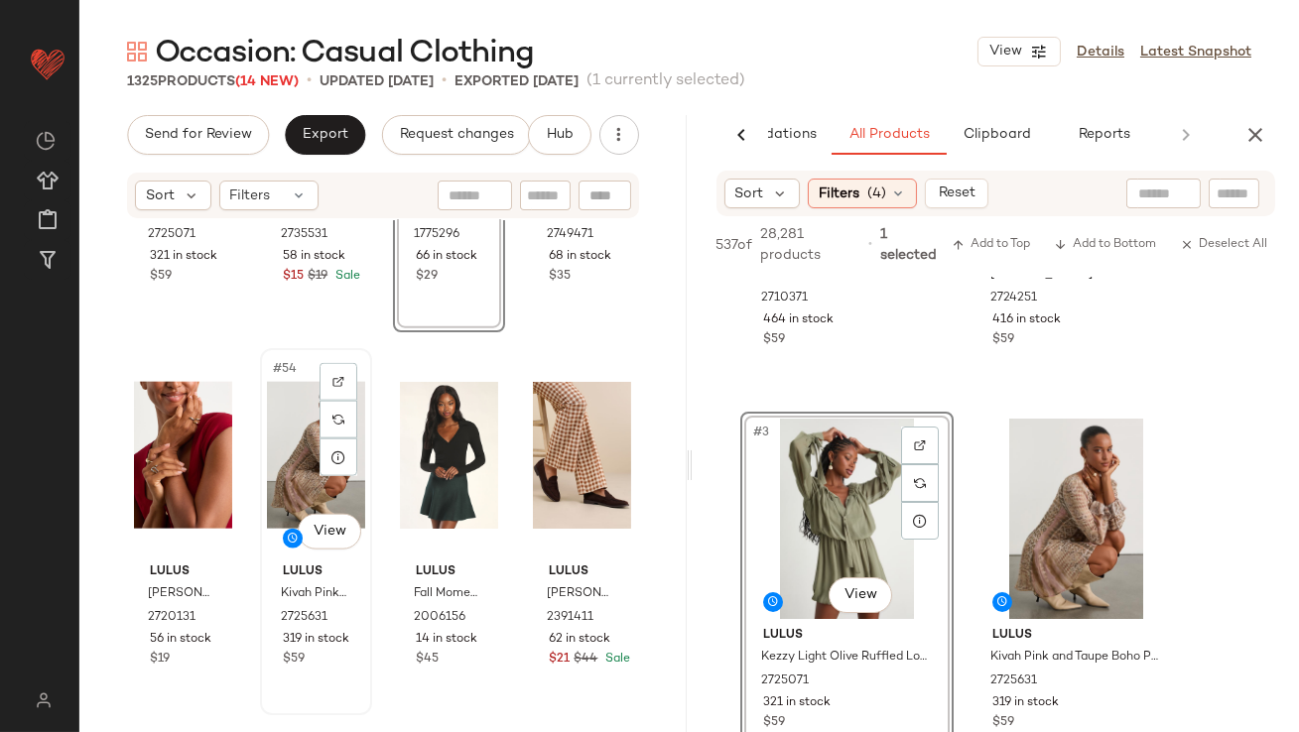
click at [314, 451] on div "#54 View" at bounding box center [316, 455] width 98 height 200
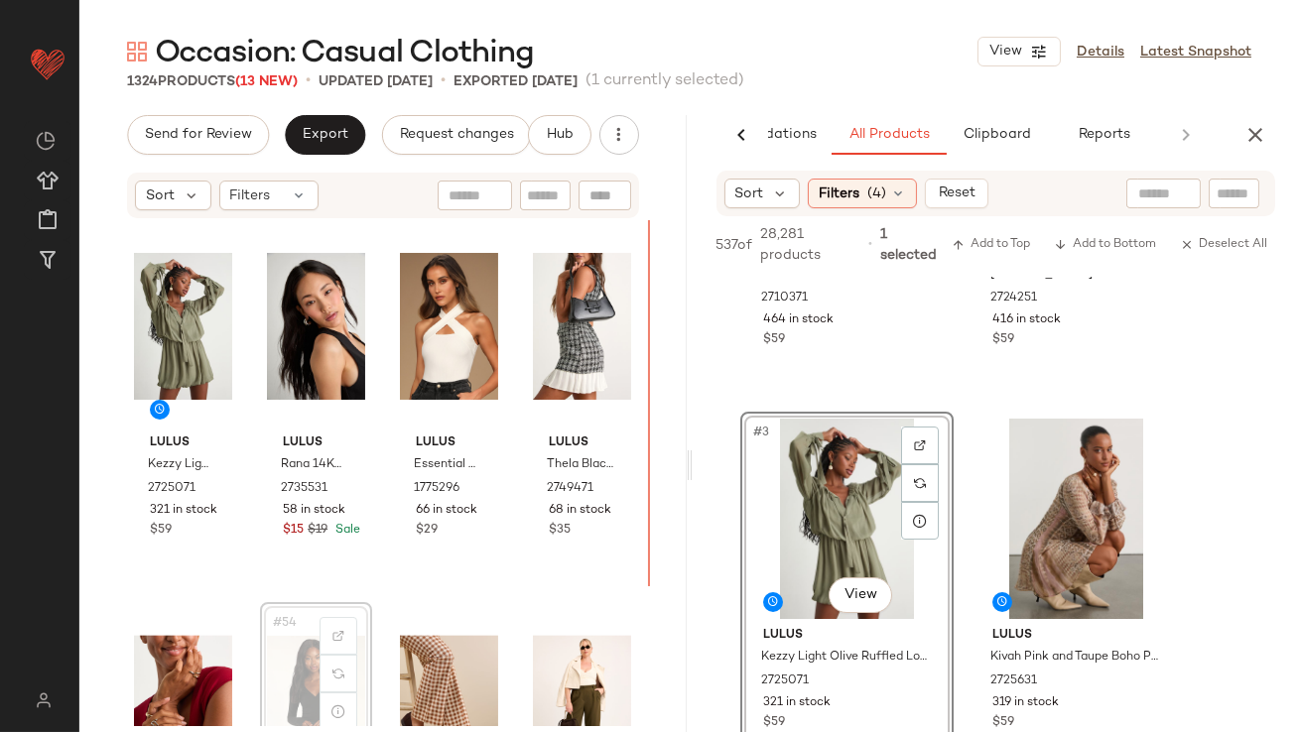
scroll to position [4570, 0]
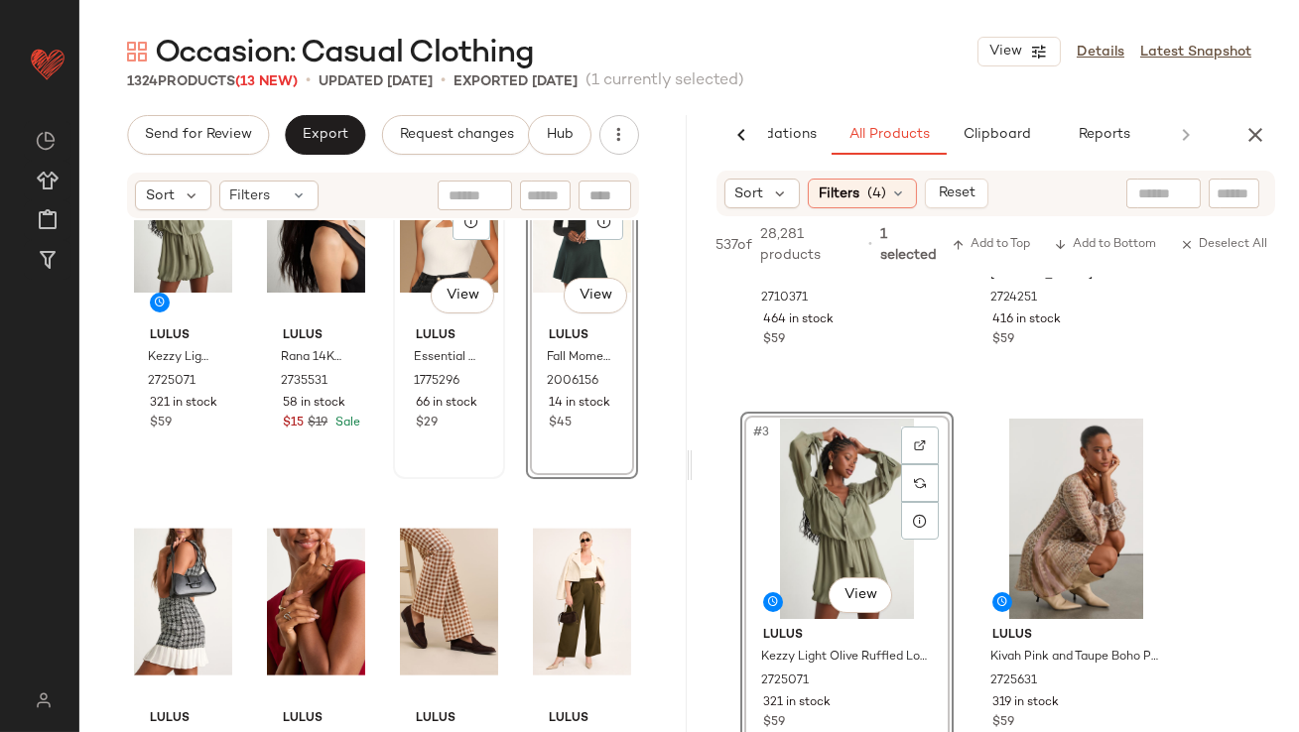
scroll to position [4738, 0]
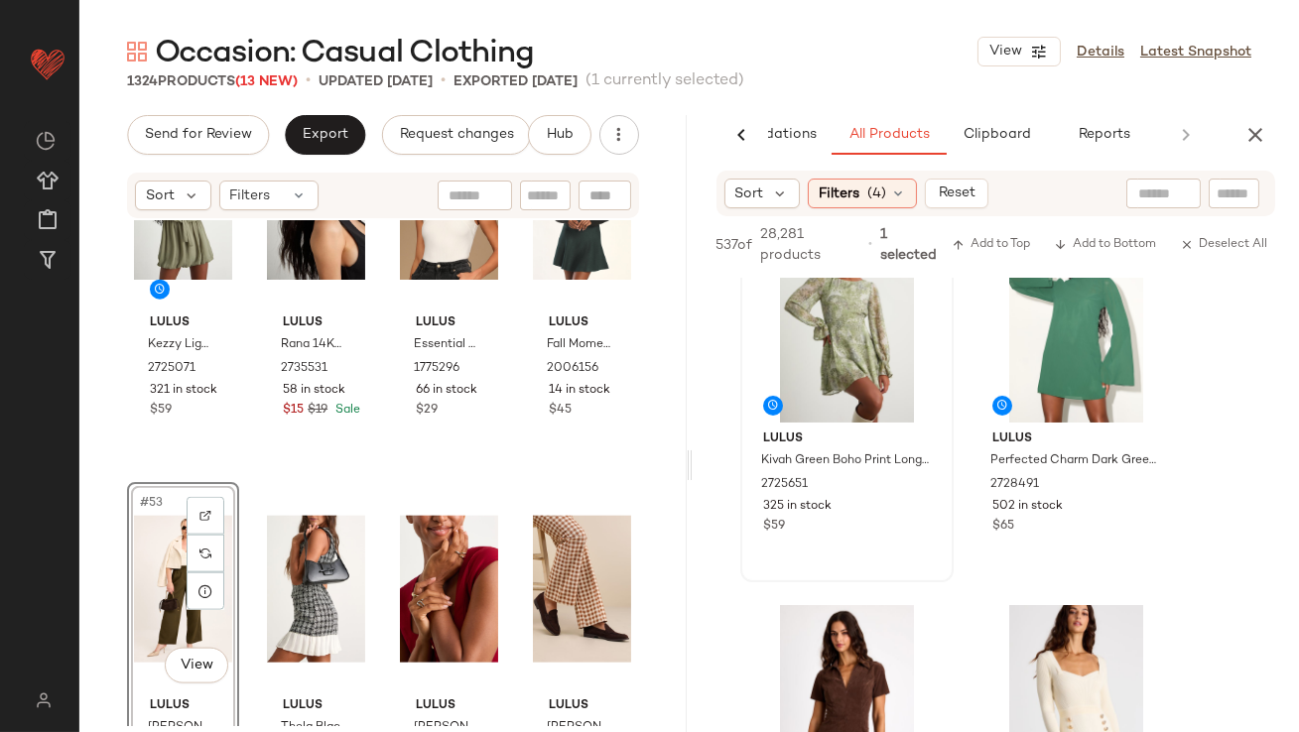
scroll to position [856, 0]
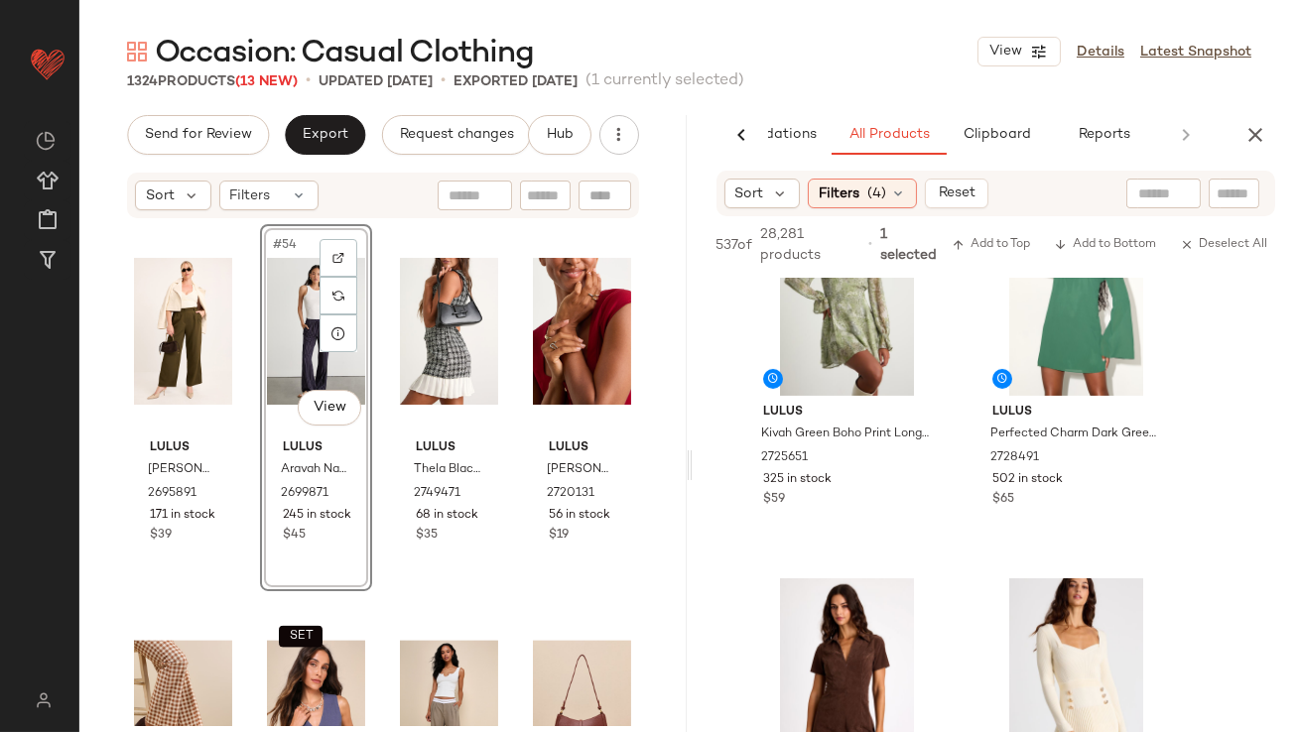
scroll to position [4992, 0]
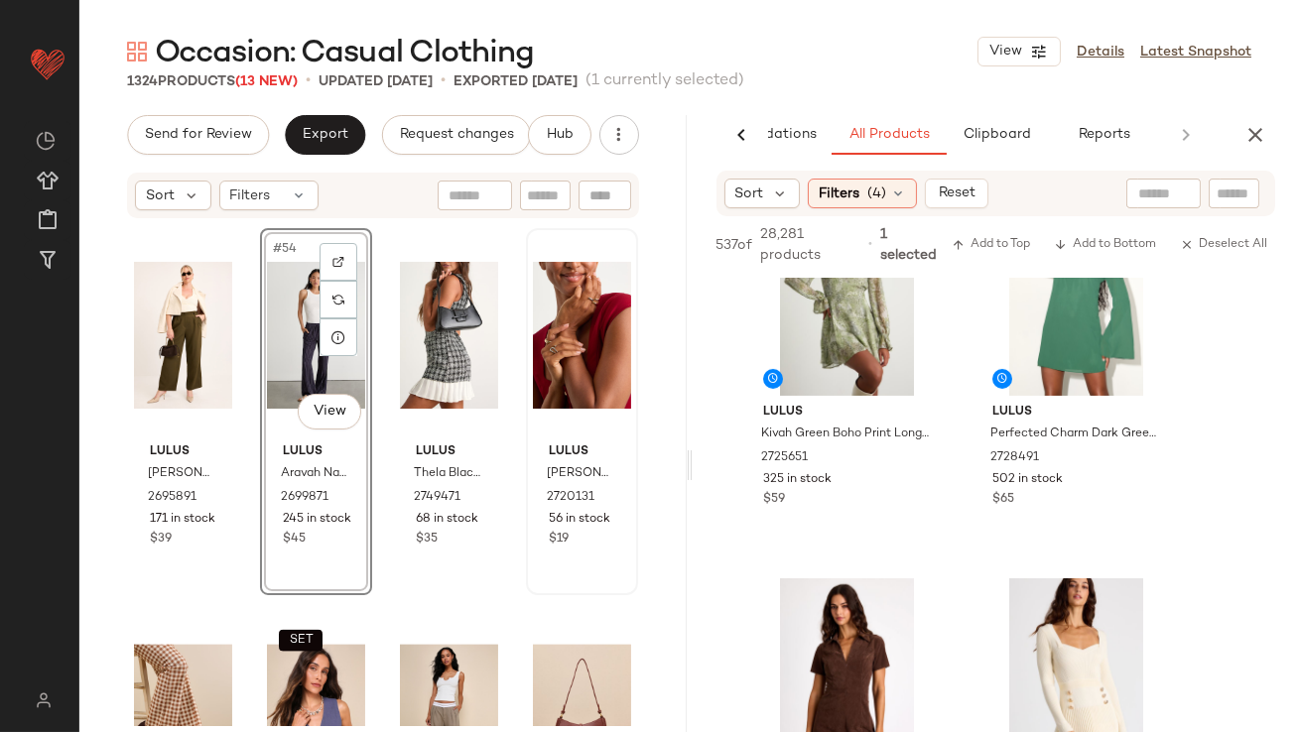
click at [536, 324] on div at bounding box center [582, 335] width 98 height 200
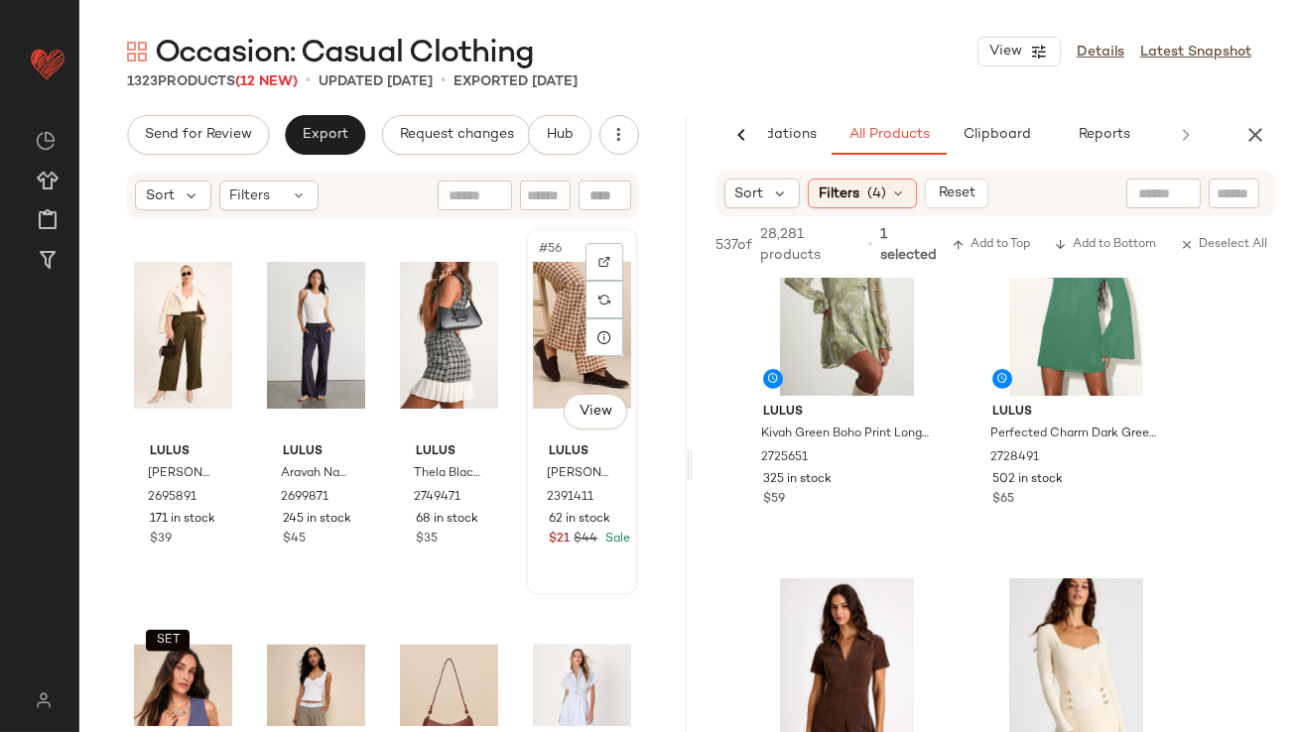
click at [565, 369] on div "#56 View" at bounding box center [582, 335] width 98 height 200
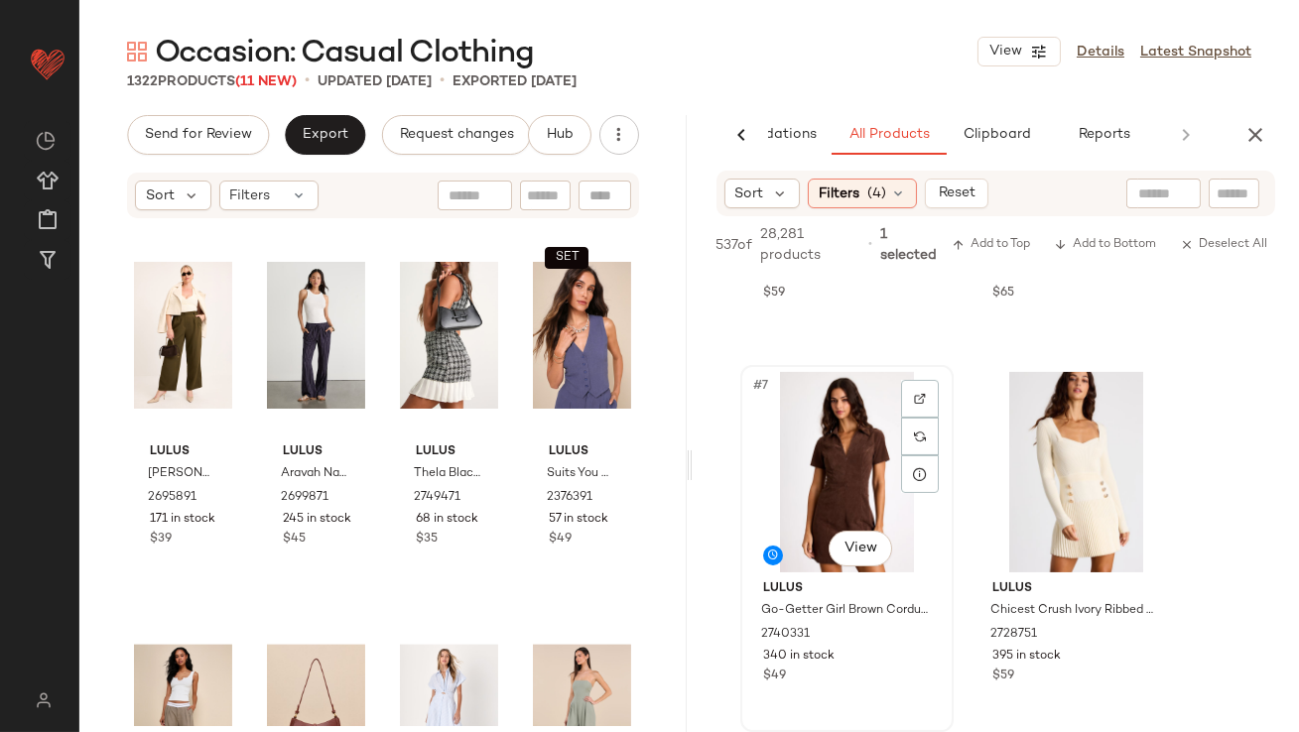
scroll to position [1026, 0]
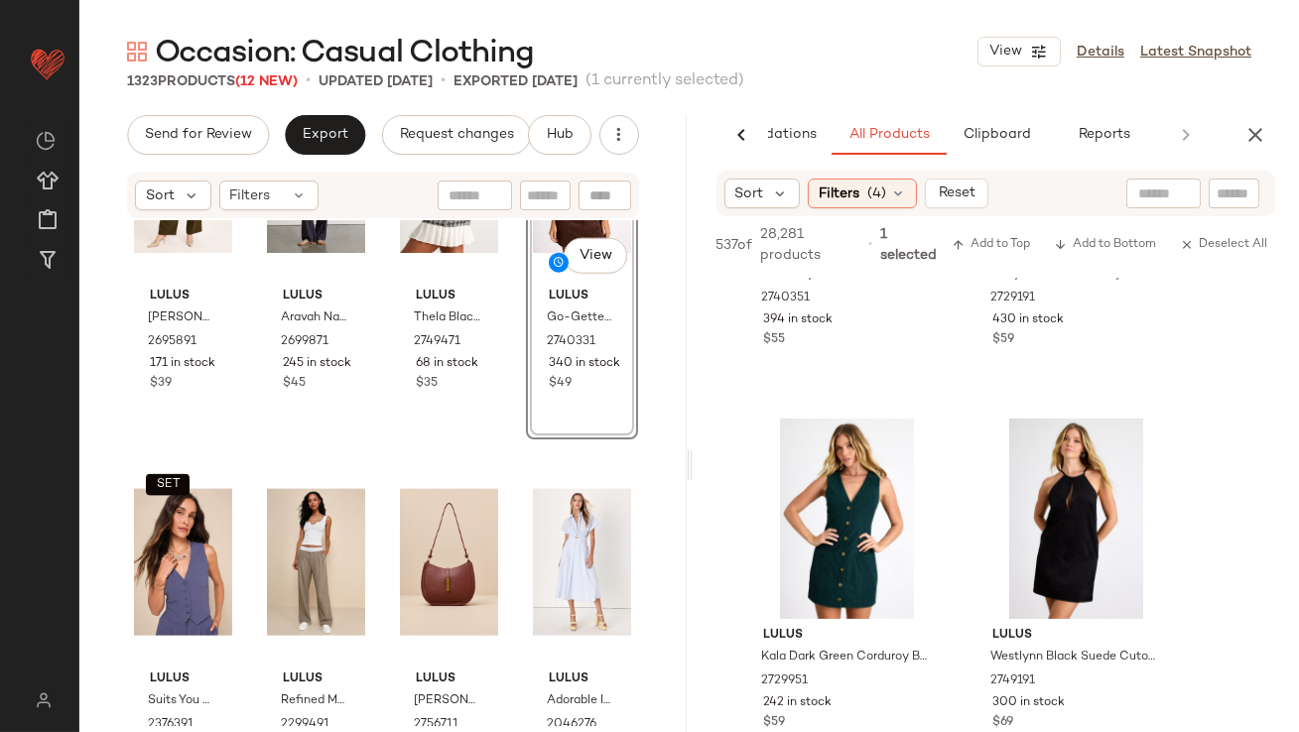
scroll to position [1810, 0]
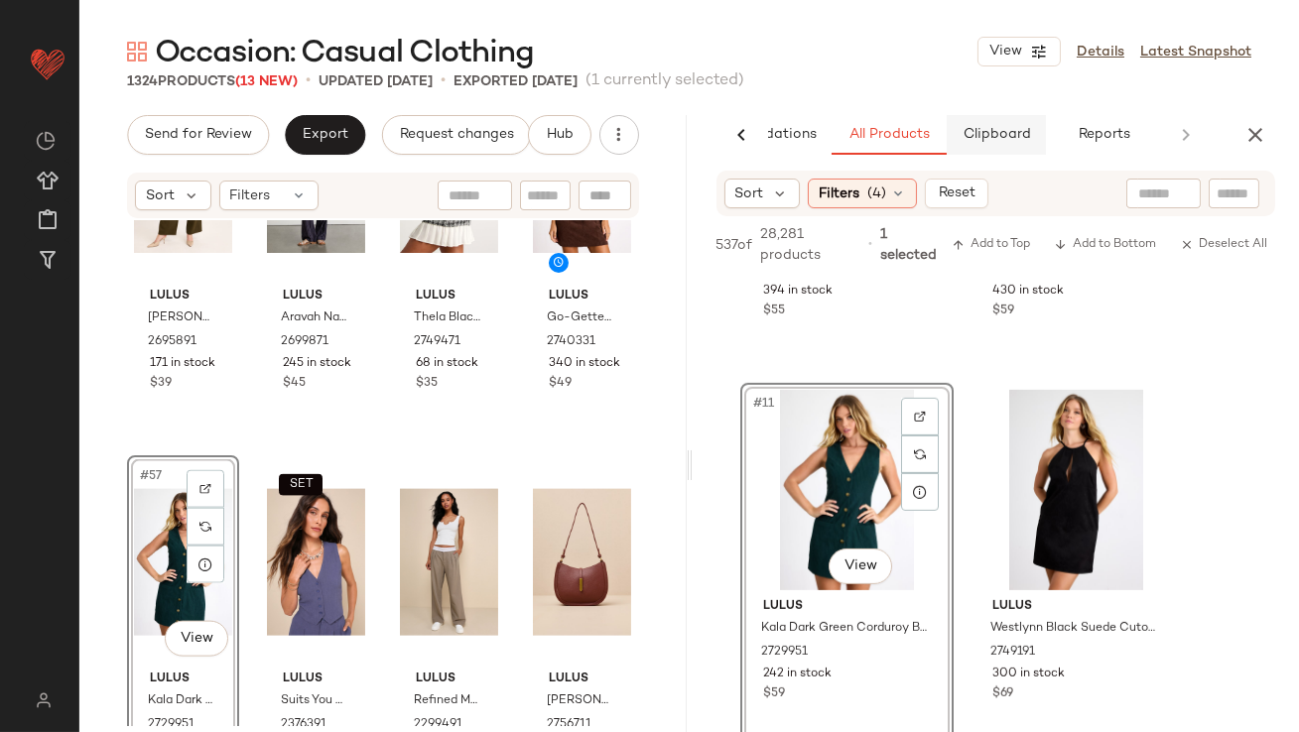
click at [992, 131] on span "Clipboard" at bounding box center [996, 135] width 68 height 16
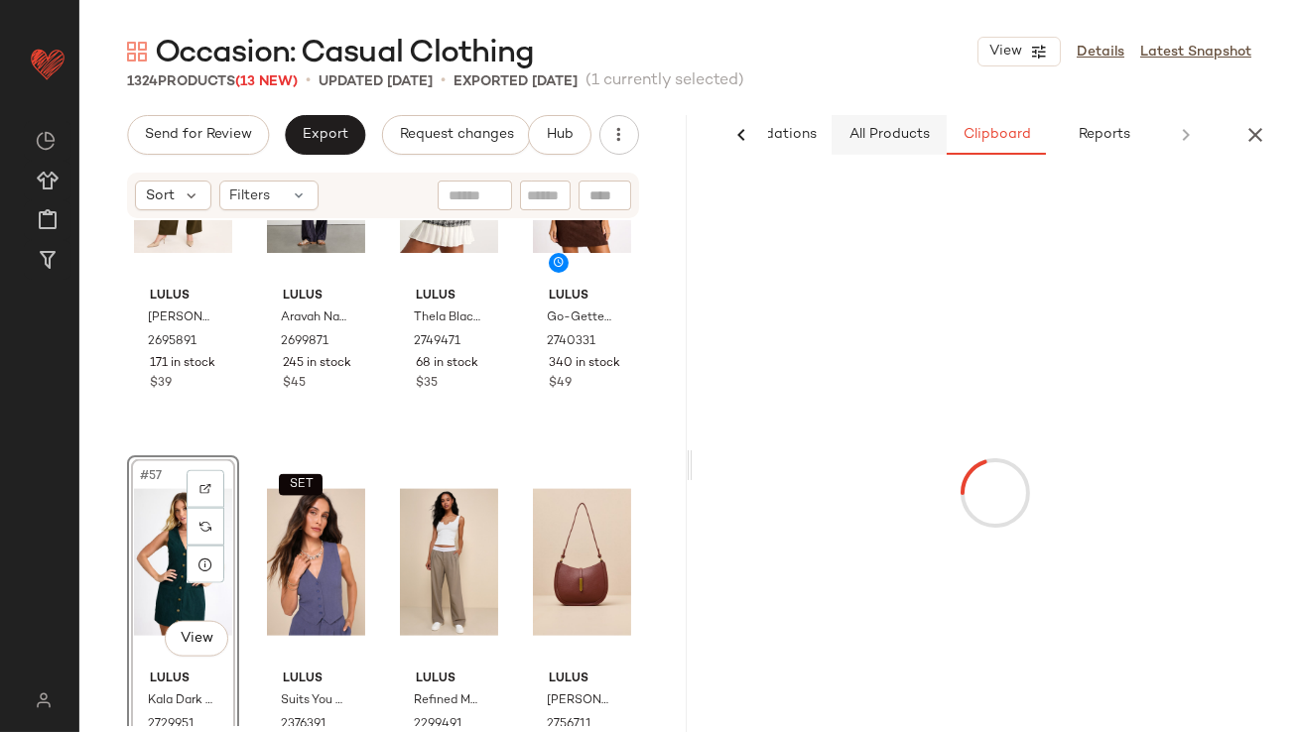
click at [918, 134] on span "All Products" at bounding box center [888, 135] width 81 height 16
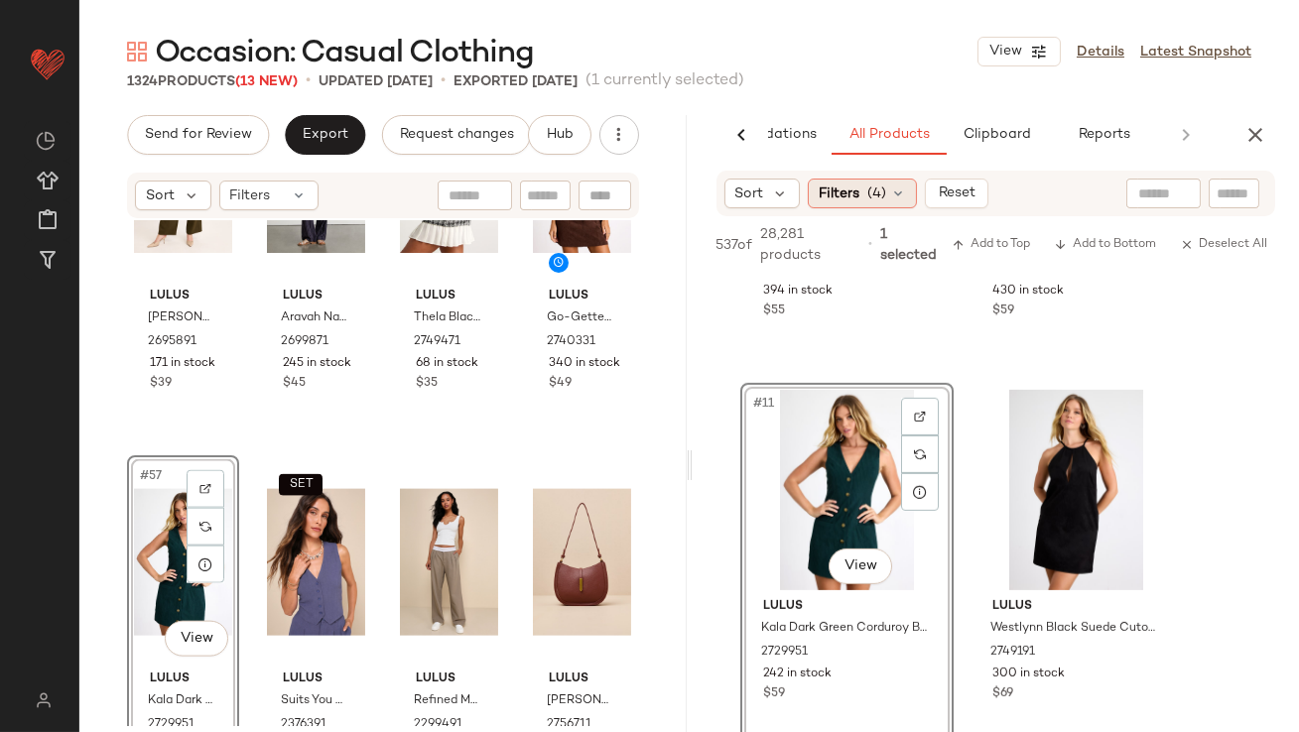
click at [853, 193] on span "Filters" at bounding box center [839, 194] width 41 height 21
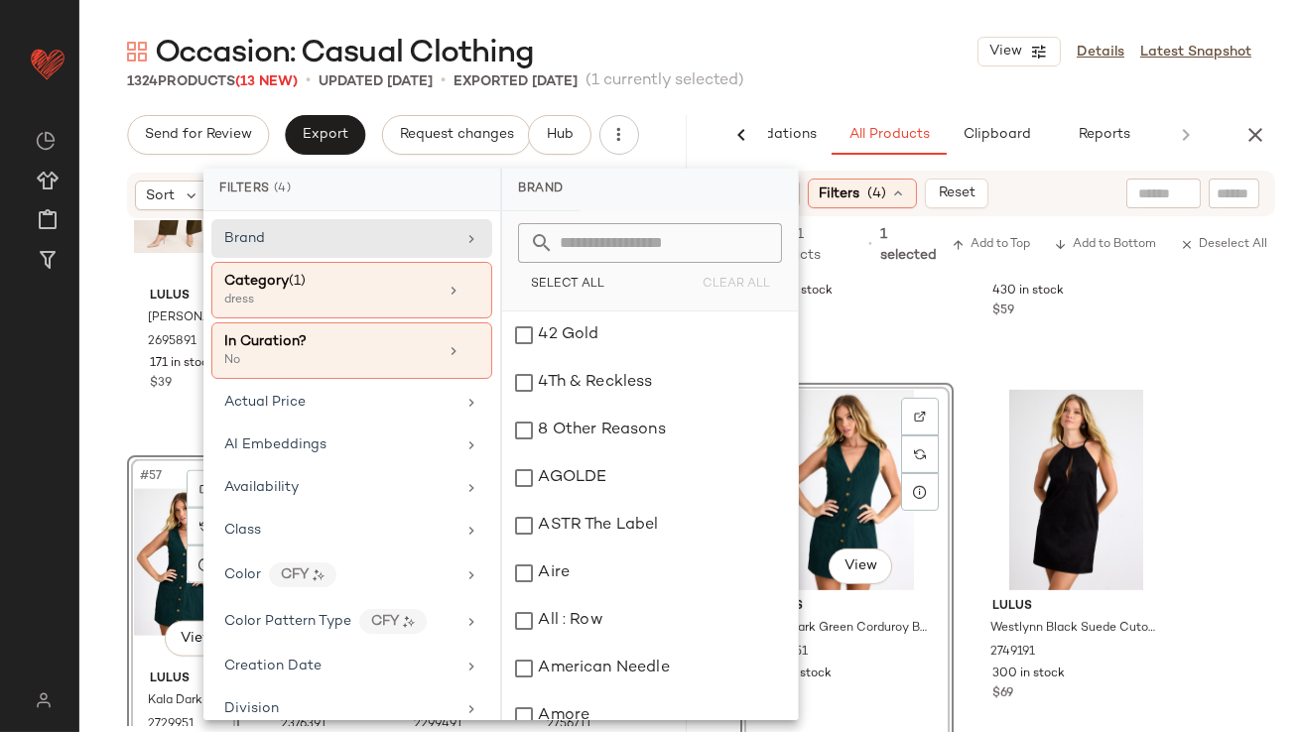
click at [852, 243] on span "28,281 products" at bounding box center [811, 245] width 100 height 42
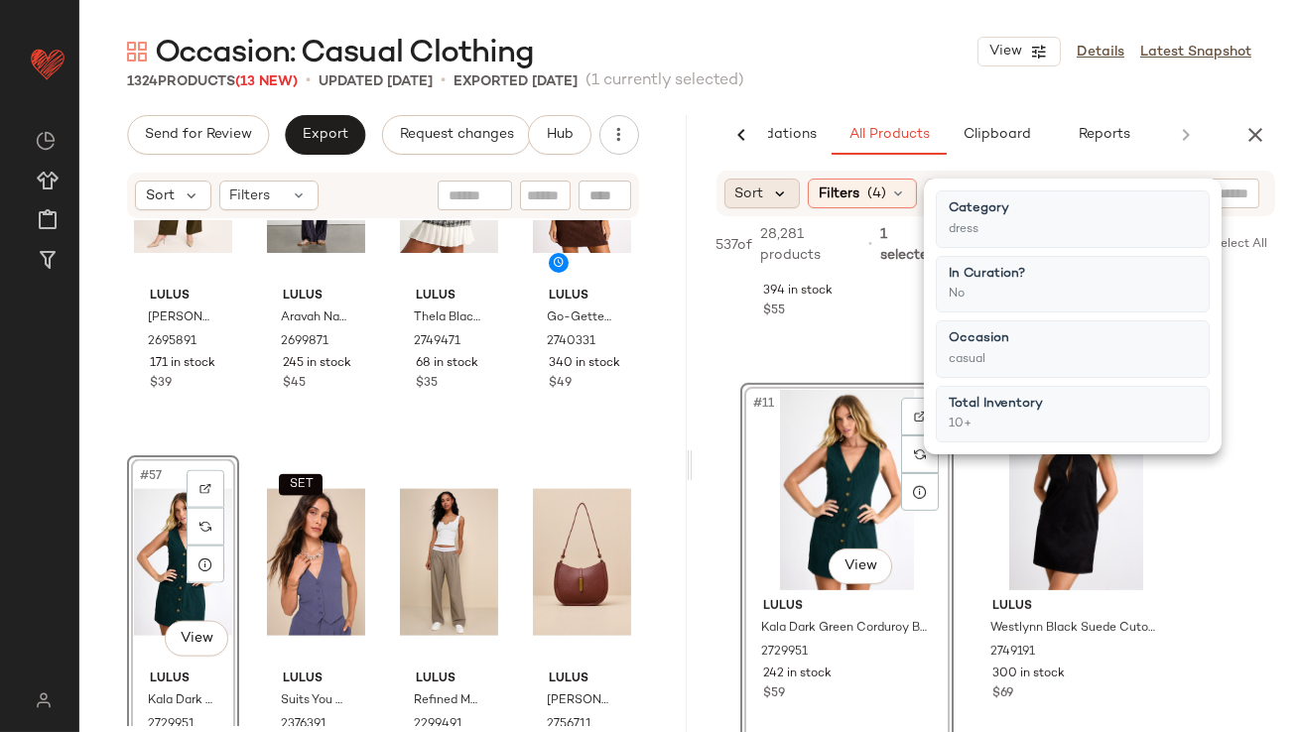
click at [786, 199] on icon at bounding box center [781, 194] width 18 height 18
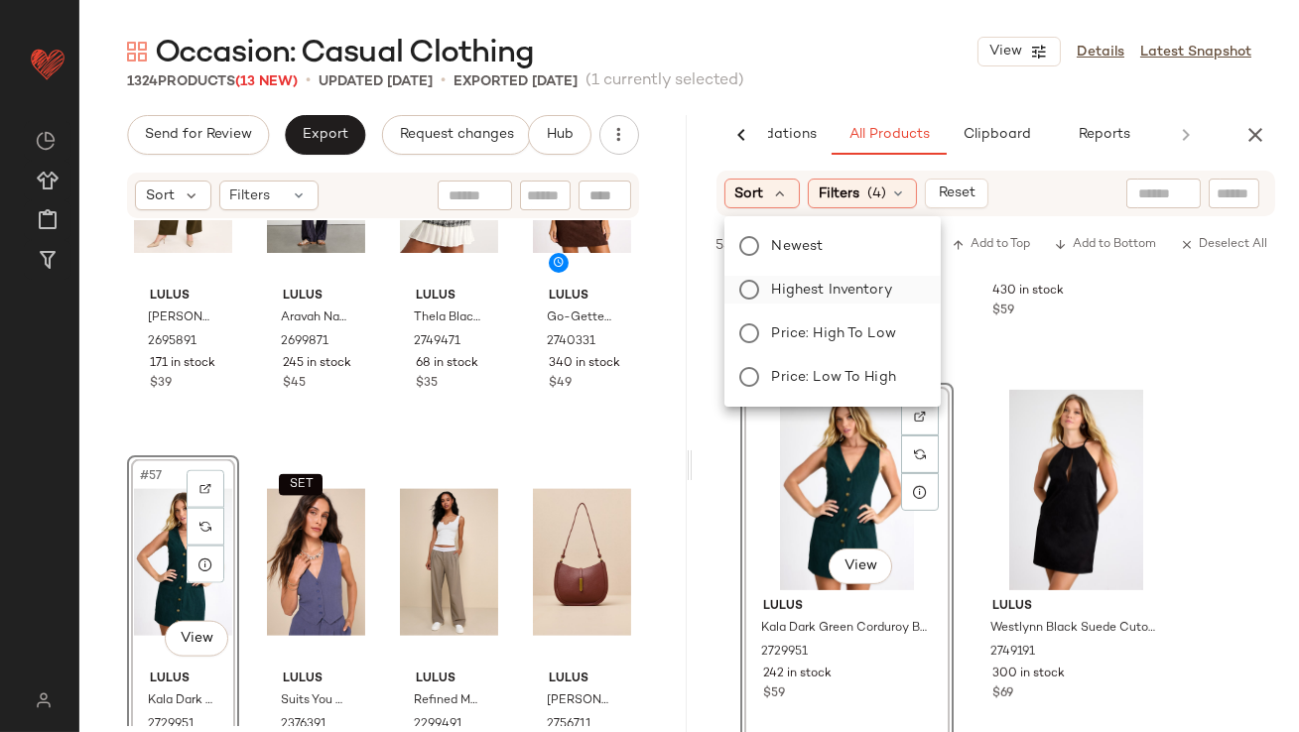
click at [776, 294] on span "Highest Inventory" at bounding box center [832, 290] width 120 height 21
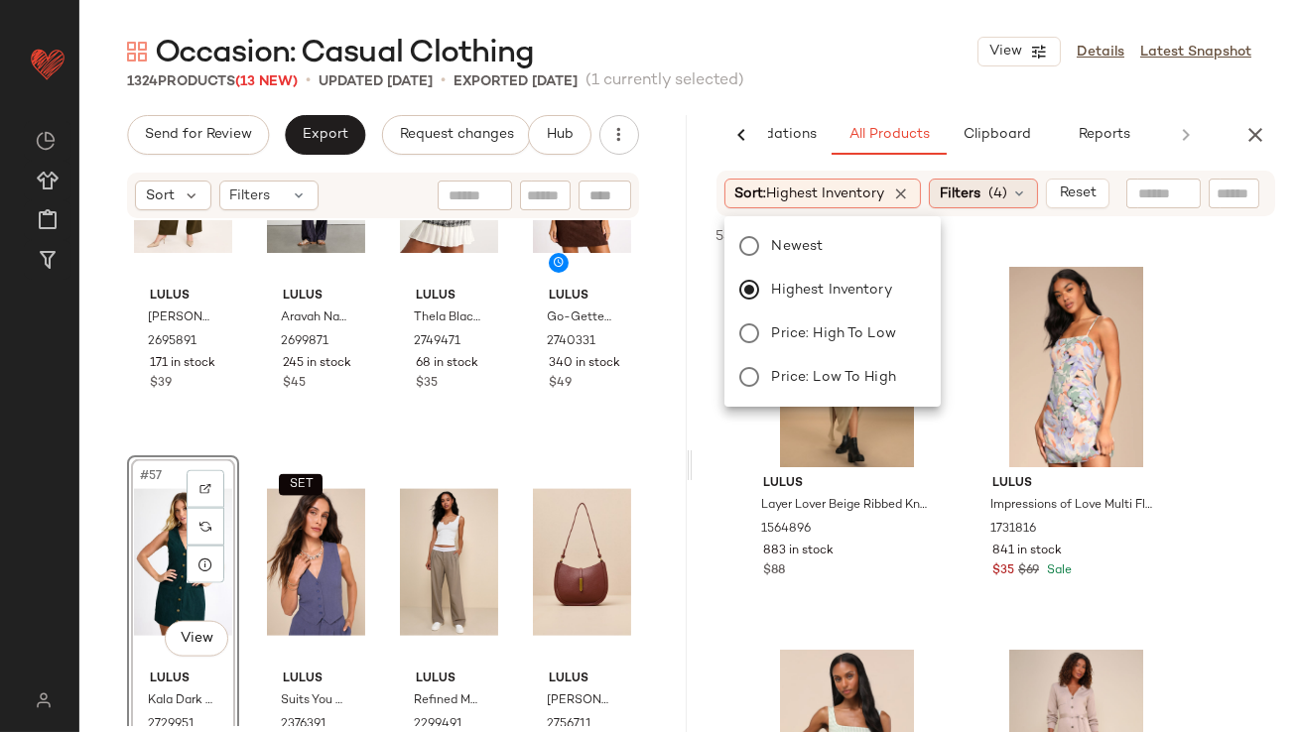
click at [956, 198] on span "Filters" at bounding box center [960, 194] width 41 height 21
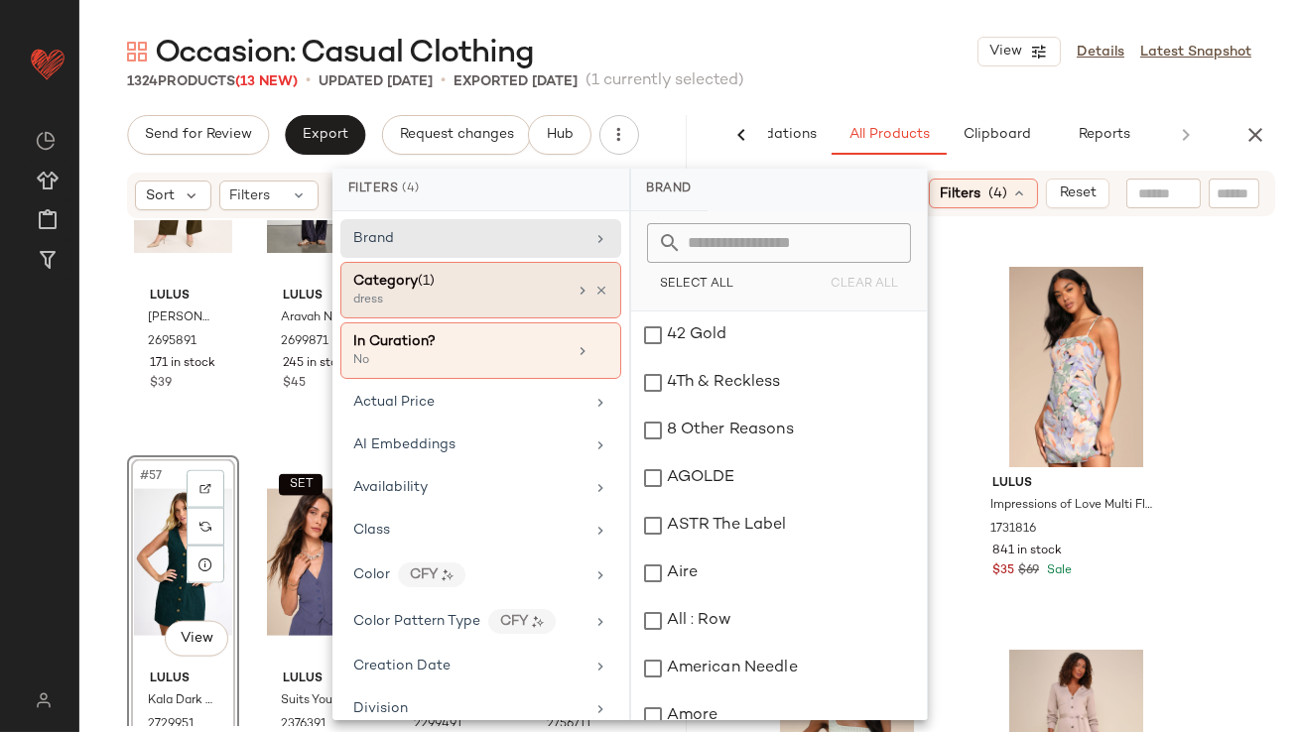
click at [475, 308] on div "dress" at bounding box center [452, 301] width 198 height 18
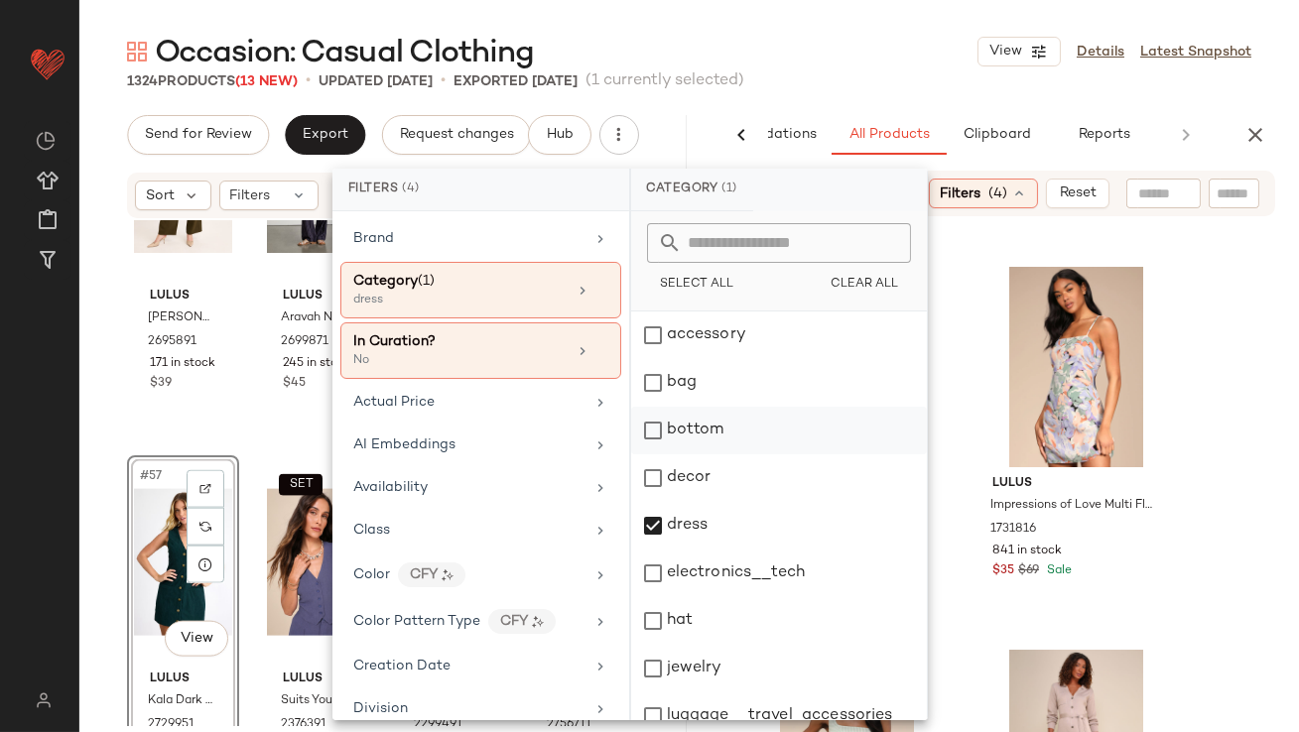
click at [705, 440] on div "bottom" at bounding box center [779, 431] width 296 height 48
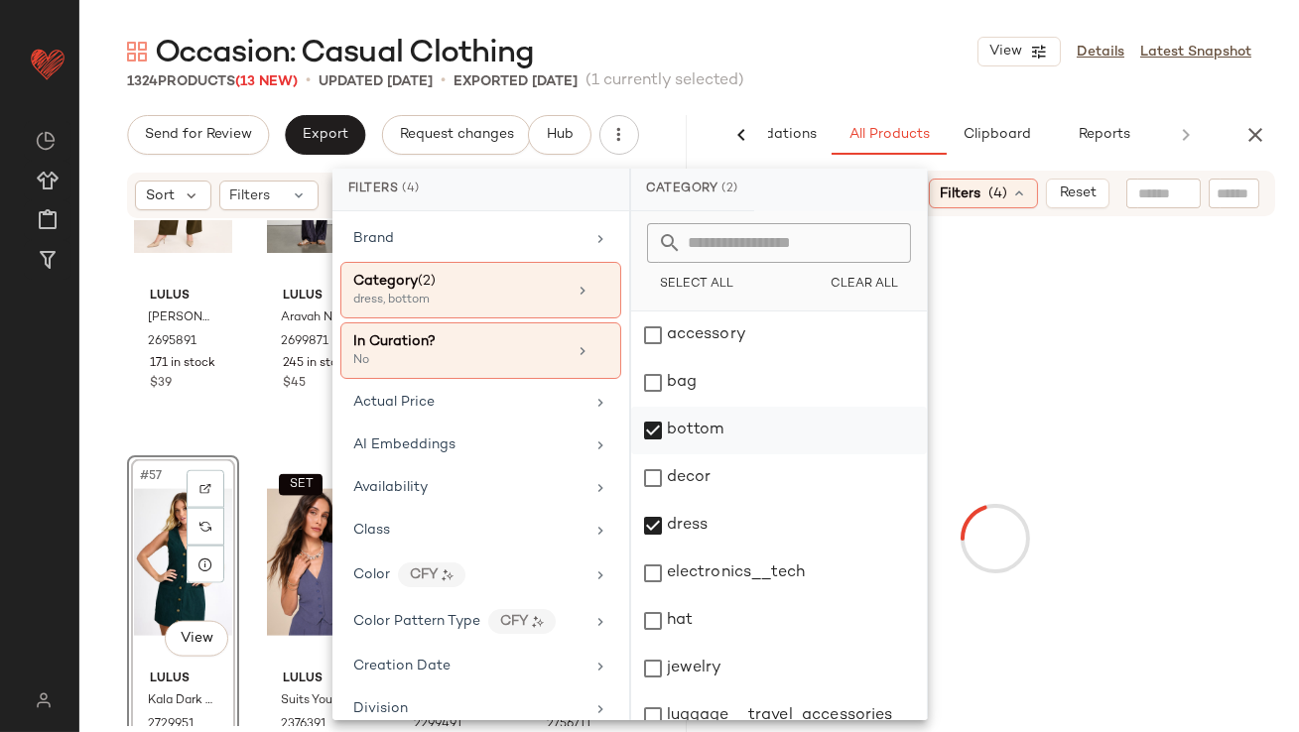
drag, startPoint x: 651, startPoint y: 528, endPoint x: 673, endPoint y: 447, distance: 84.3
click at [651, 529] on div "dress" at bounding box center [779, 526] width 296 height 48
click at [882, 89] on div "1324 Products (13 New) • updated Sep 22nd • Exported Sep 22nd (1 currently sele…" at bounding box center [689, 81] width 1220 height 20
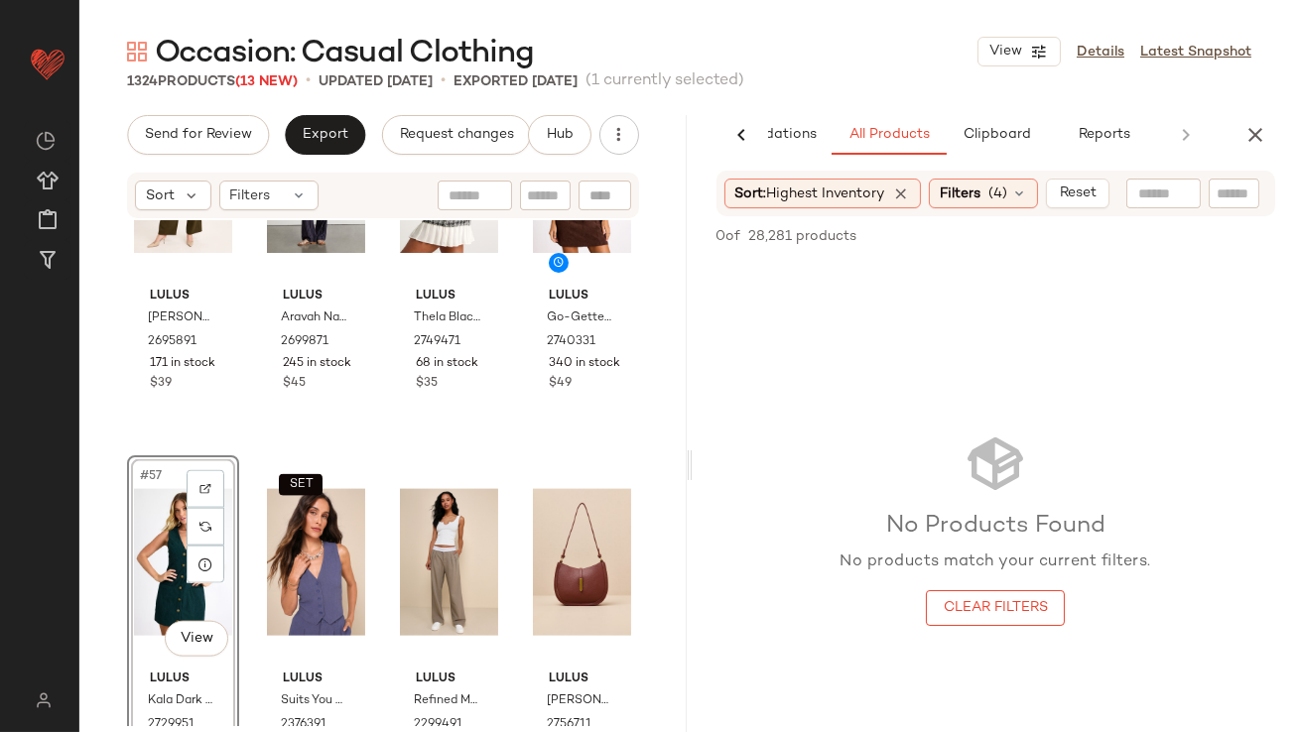
drag, startPoint x: 864, startPoint y: 38, endPoint x: 864, endPoint y: 77, distance: 39.7
click at [864, 38] on div "Occasion: Casual Clothing View Details Latest Snapshot" at bounding box center [689, 52] width 1220 height 40
click at [910, 195] on icon at bounding box center [902, 194] width 18 height 18
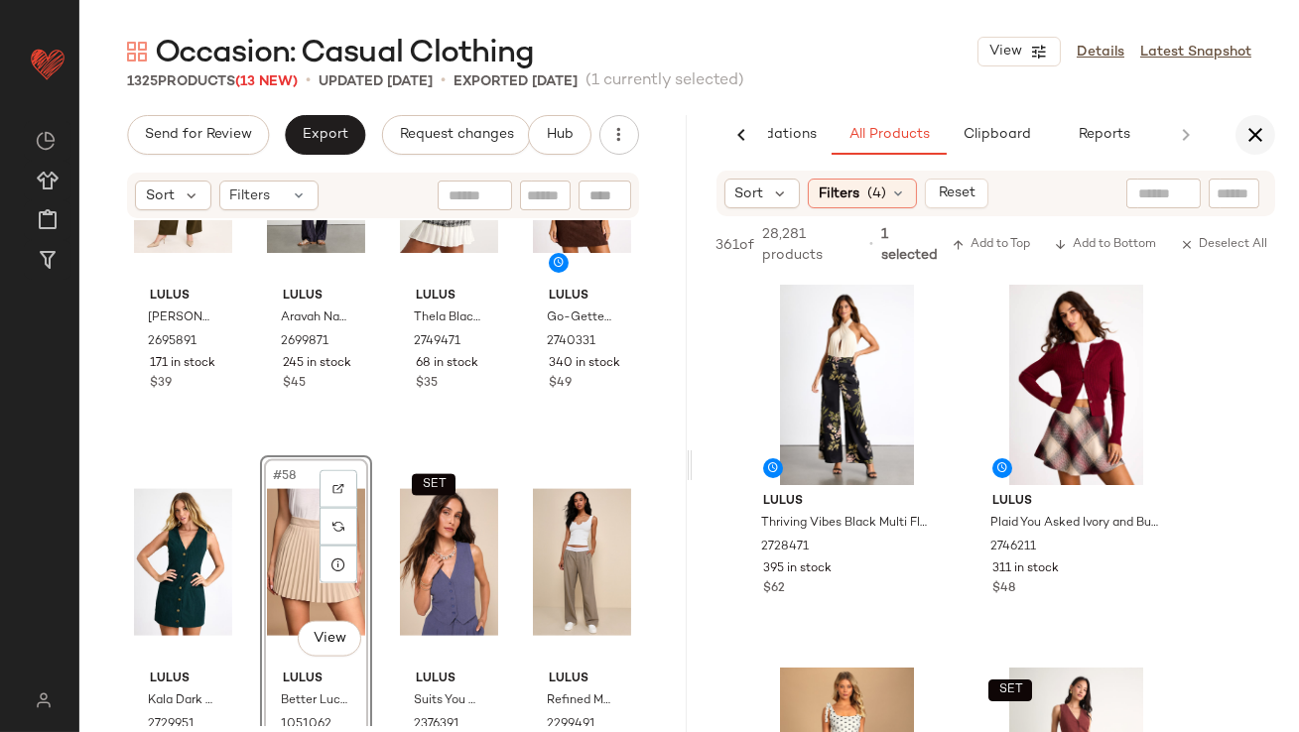
click at [1266, 140] on icon "button" at bounding box center [1256, 135] width 24 height 24
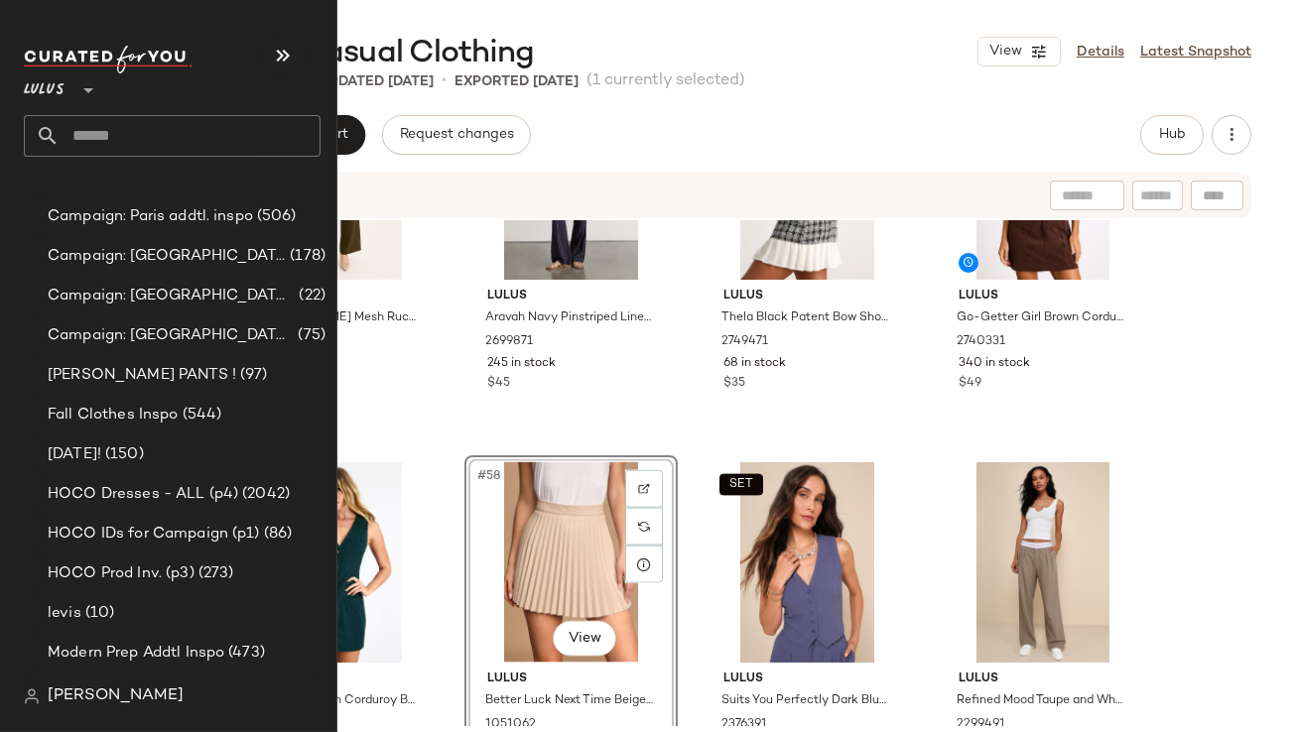
scroll to position [1499, 0]
click at [236, 380] on span "(97)" at bounding box center [252, 375] width 32 height 23
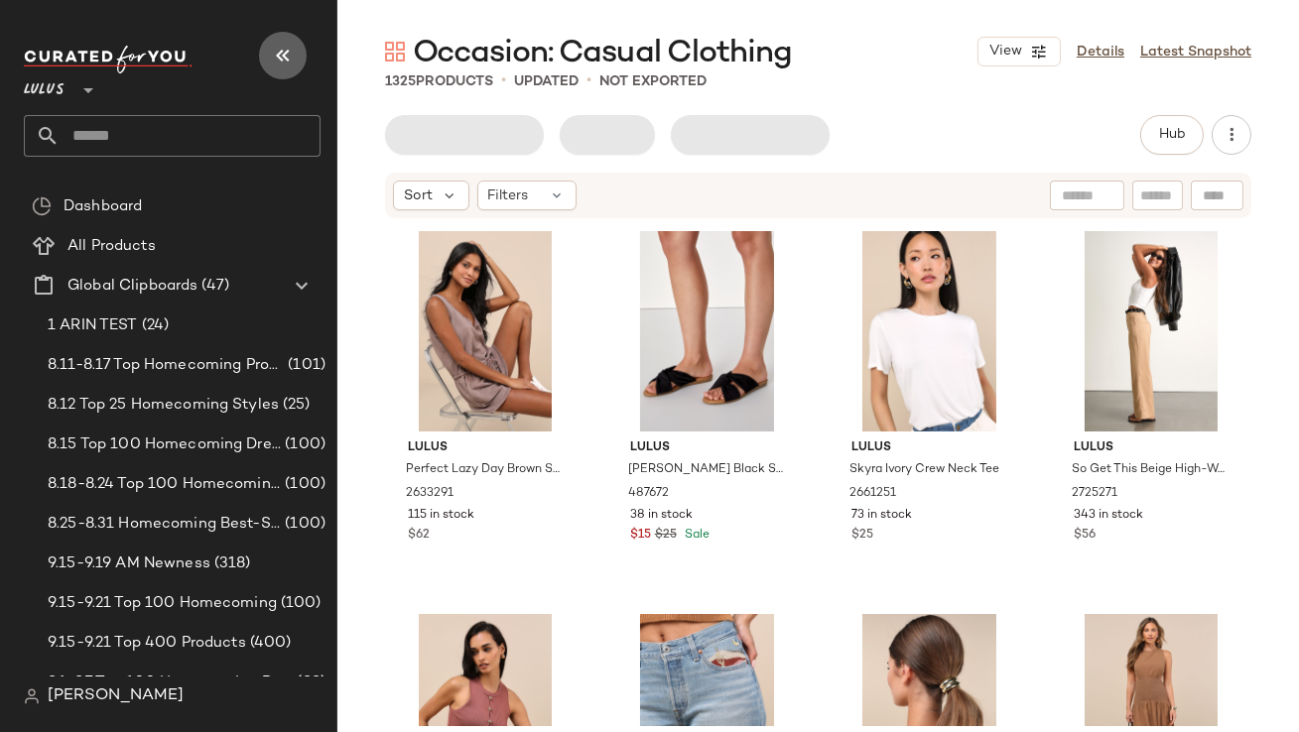
click at [286, 64] on icon "button" at bounding box center [283, 56] width 24 height 24
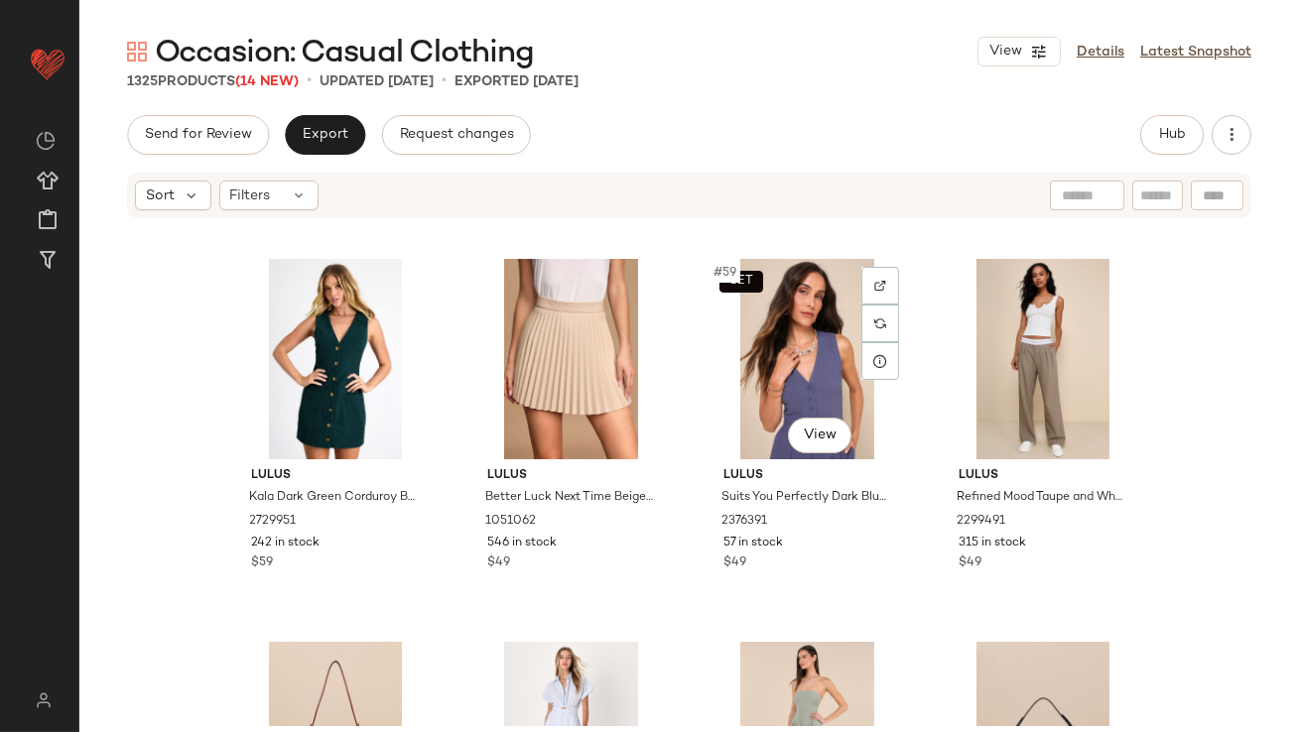
scroll to position [5415, 0]
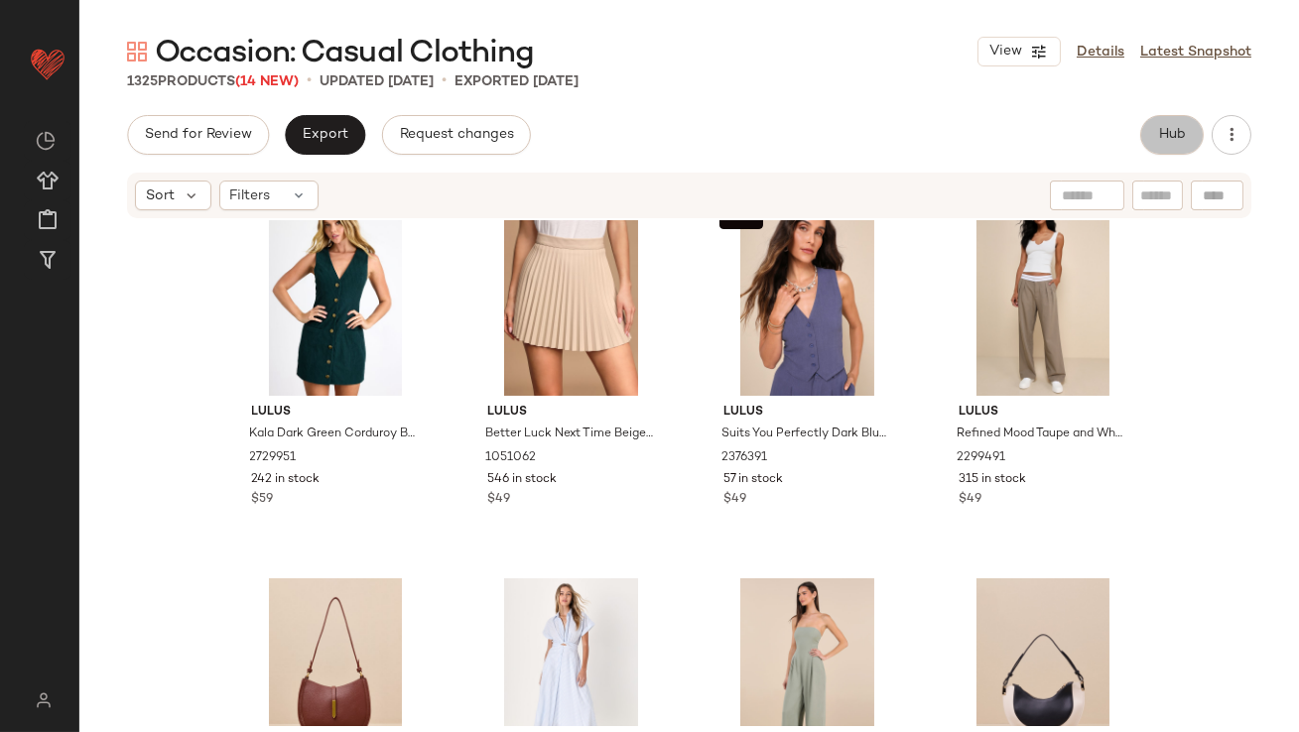
click at [1162, 118] on button "Hub" at bounding box center [1172, 135] width 64 height 40
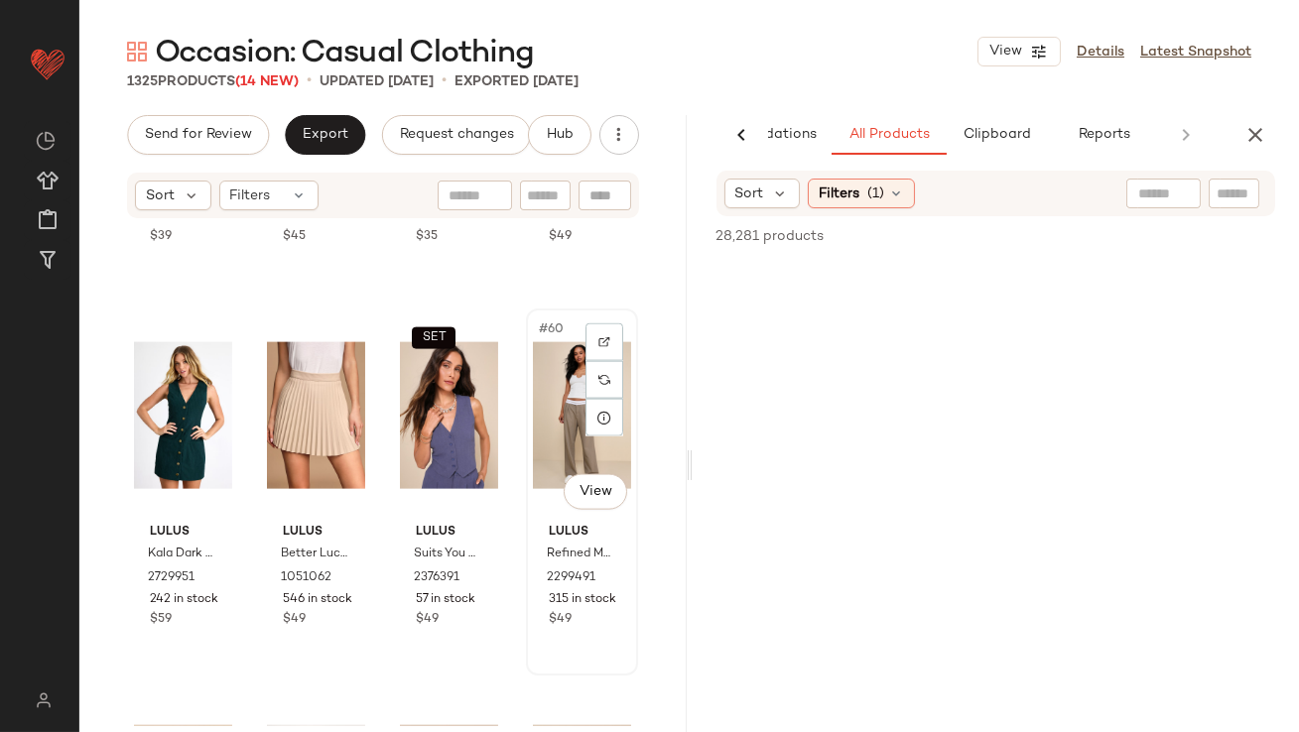
scroll to position [5275, 0]
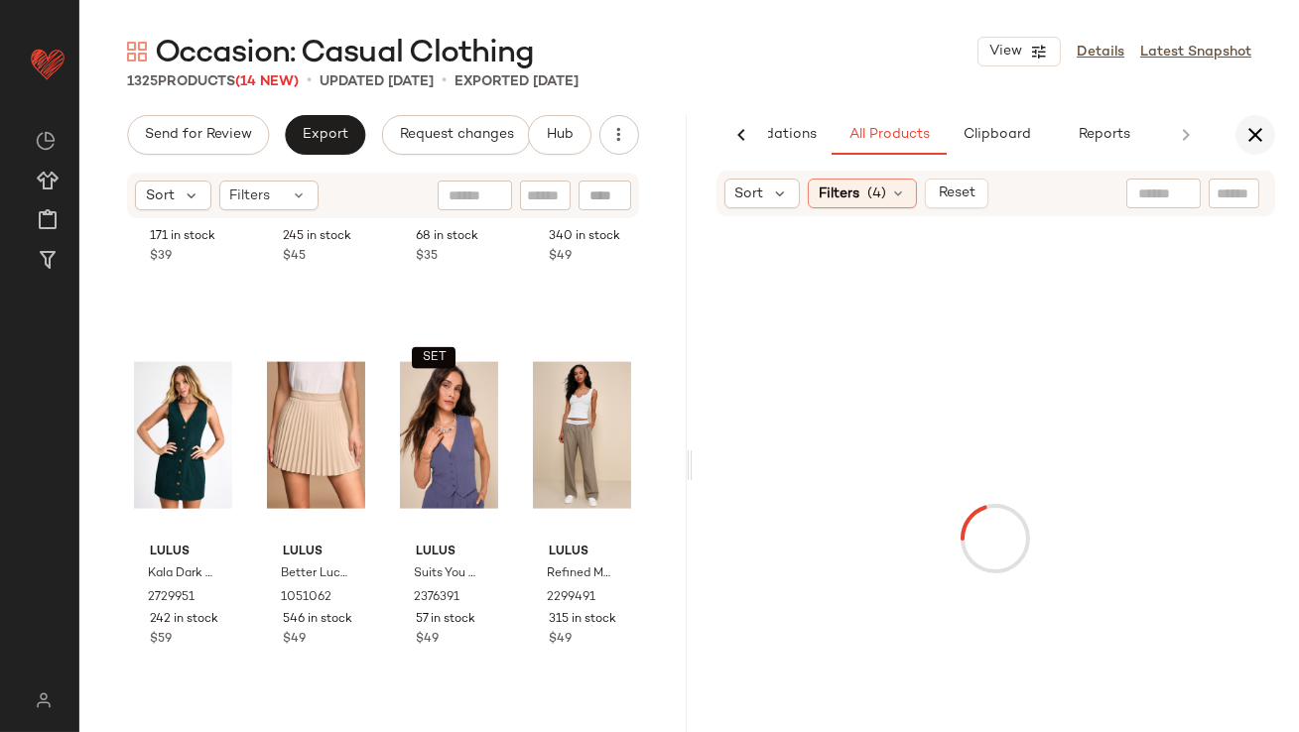
click at [1256, 122] on button "button" at bounding box center [1256, 135] width 40 height 40
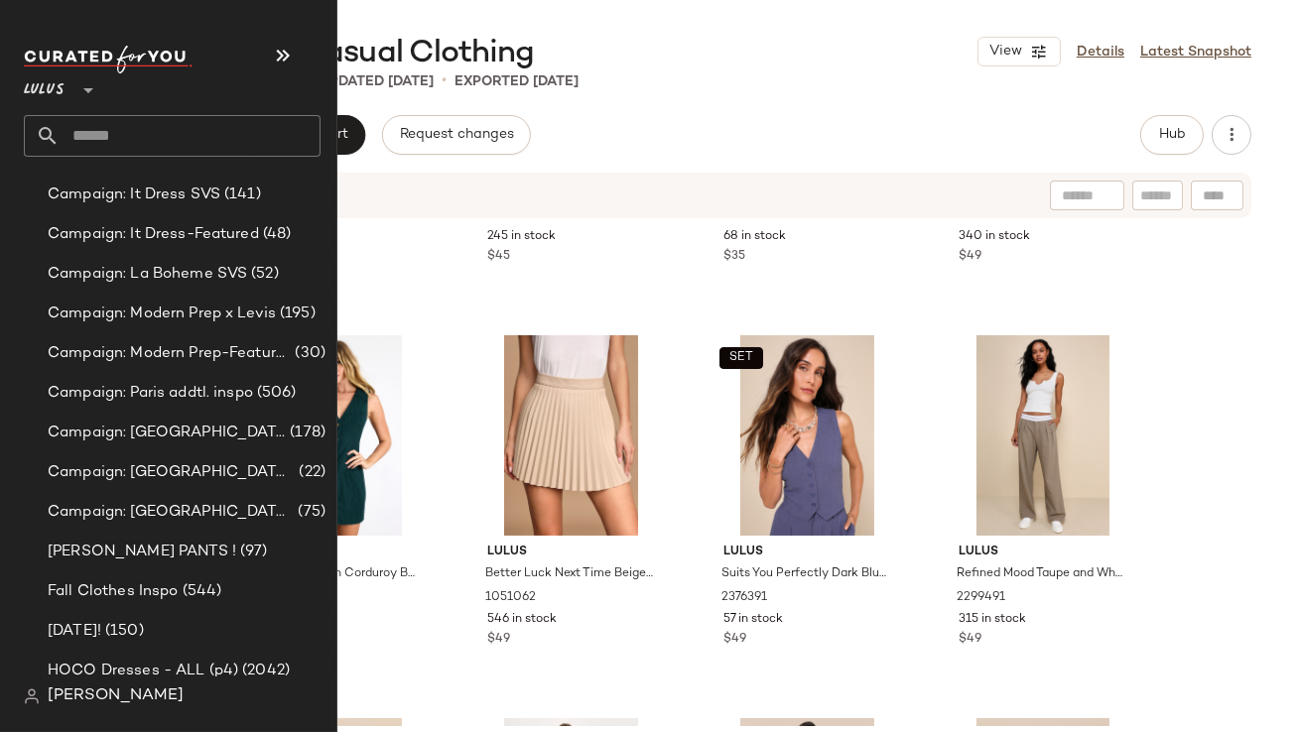
scroll to position [1374, 0]
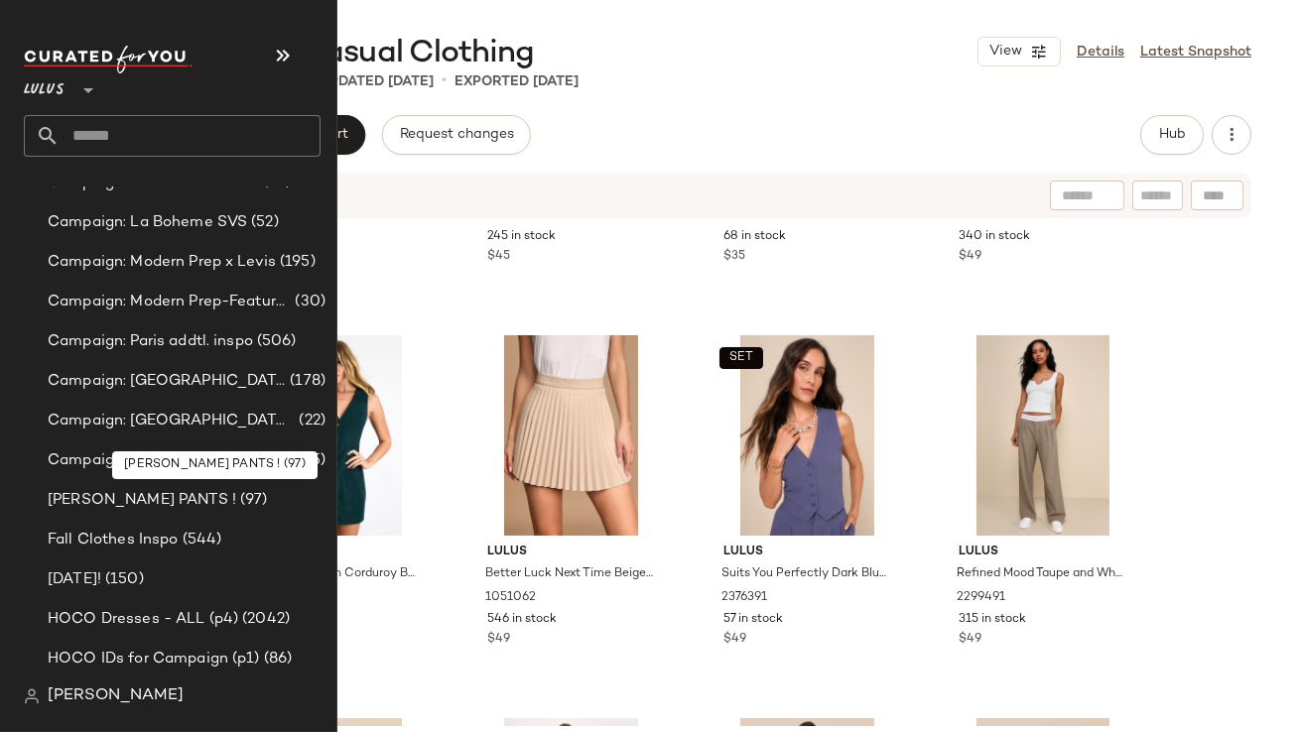
click at [143, 498] on span "[PERSON_NAME] PANTS !" at bounding box center [142, 500] width 189 height 23
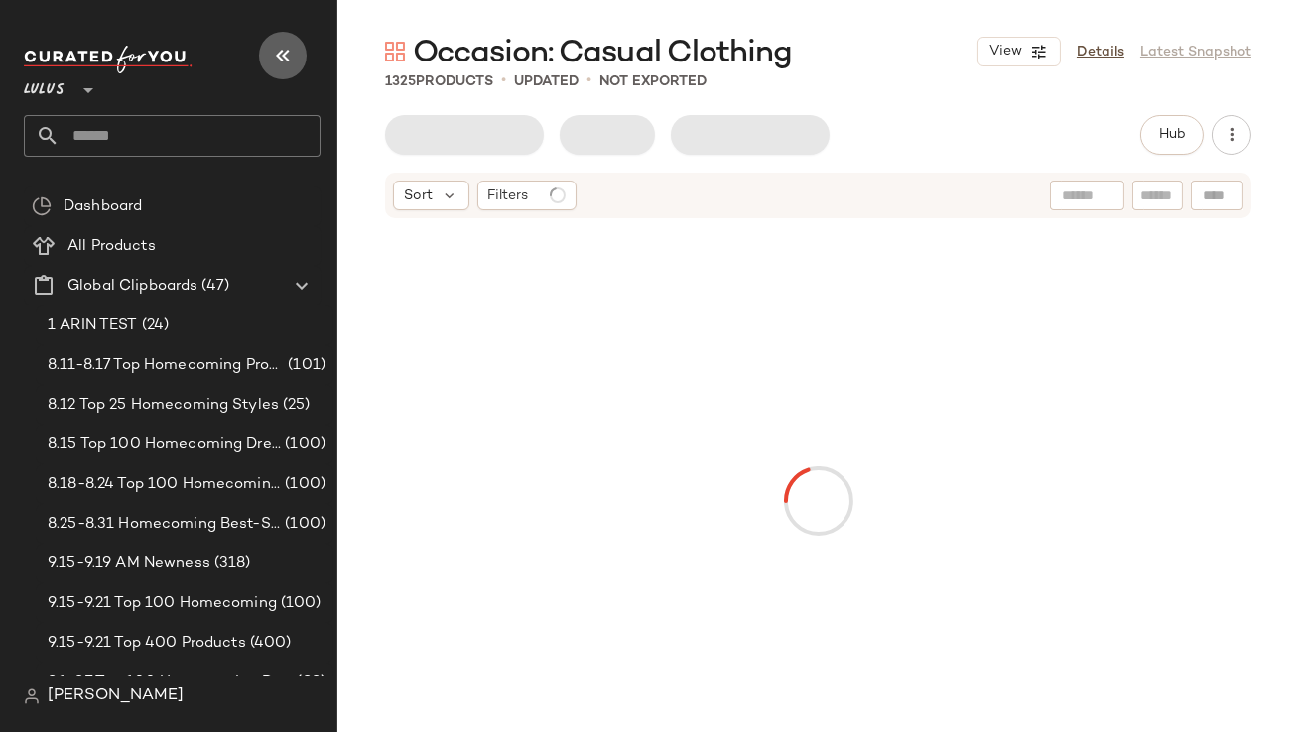
click at [285, 67] on button "button" at bounding box center [283, 56] width 48 height 48
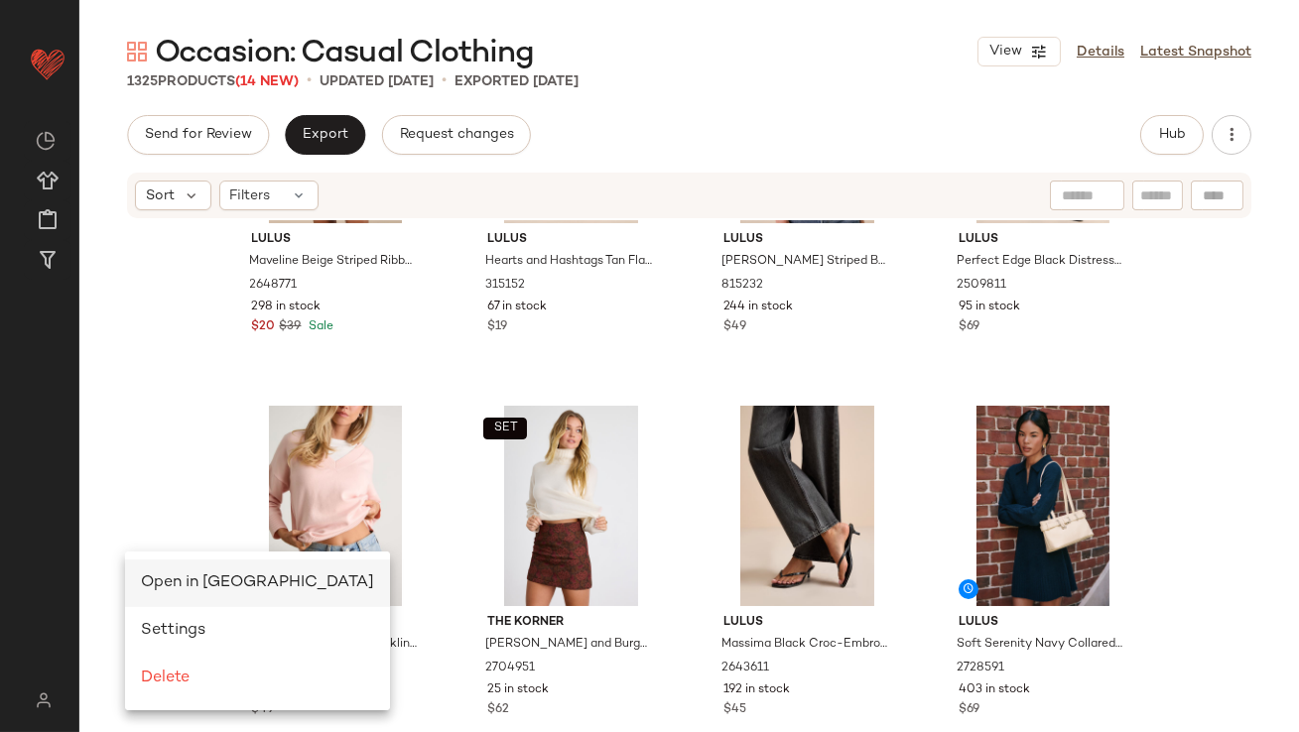
click at [155, 575] on span "Open in [GEOGRAPHIC_DATA]" at bounding box center [257, 583] width 233 height 17
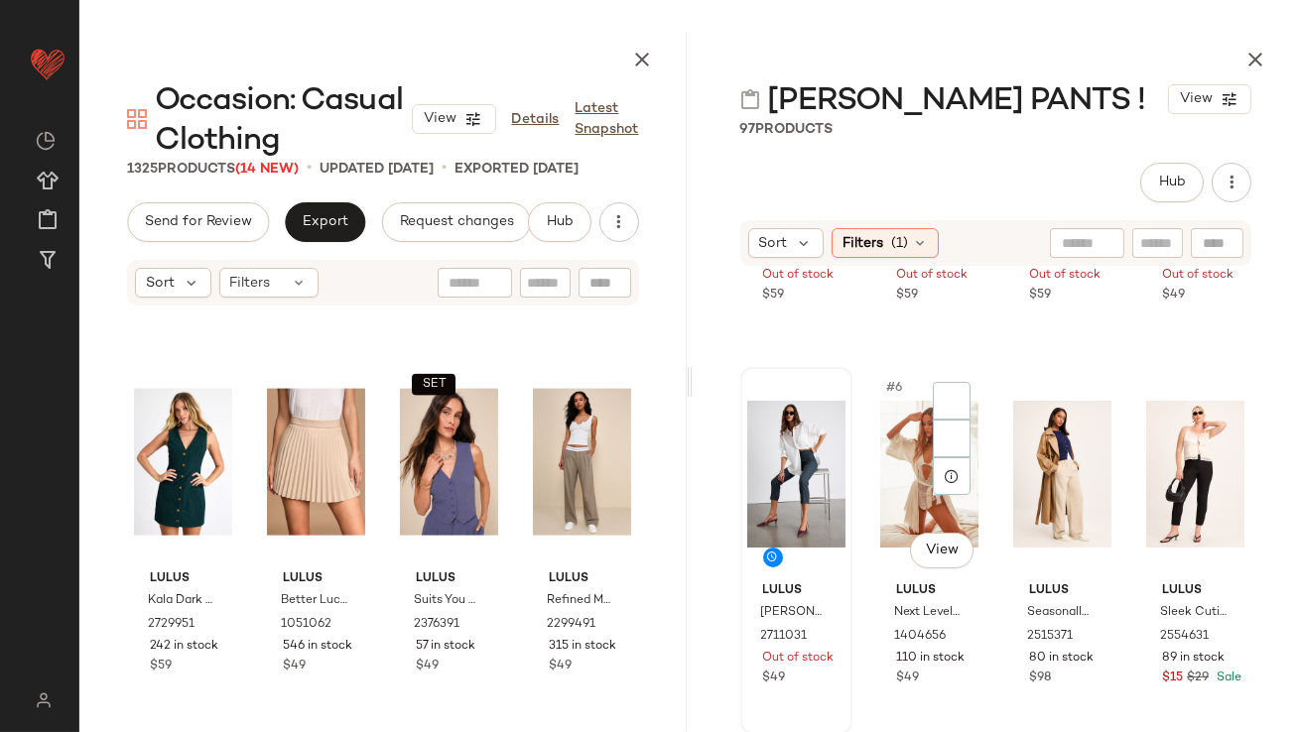
scroll to position [307, 0]
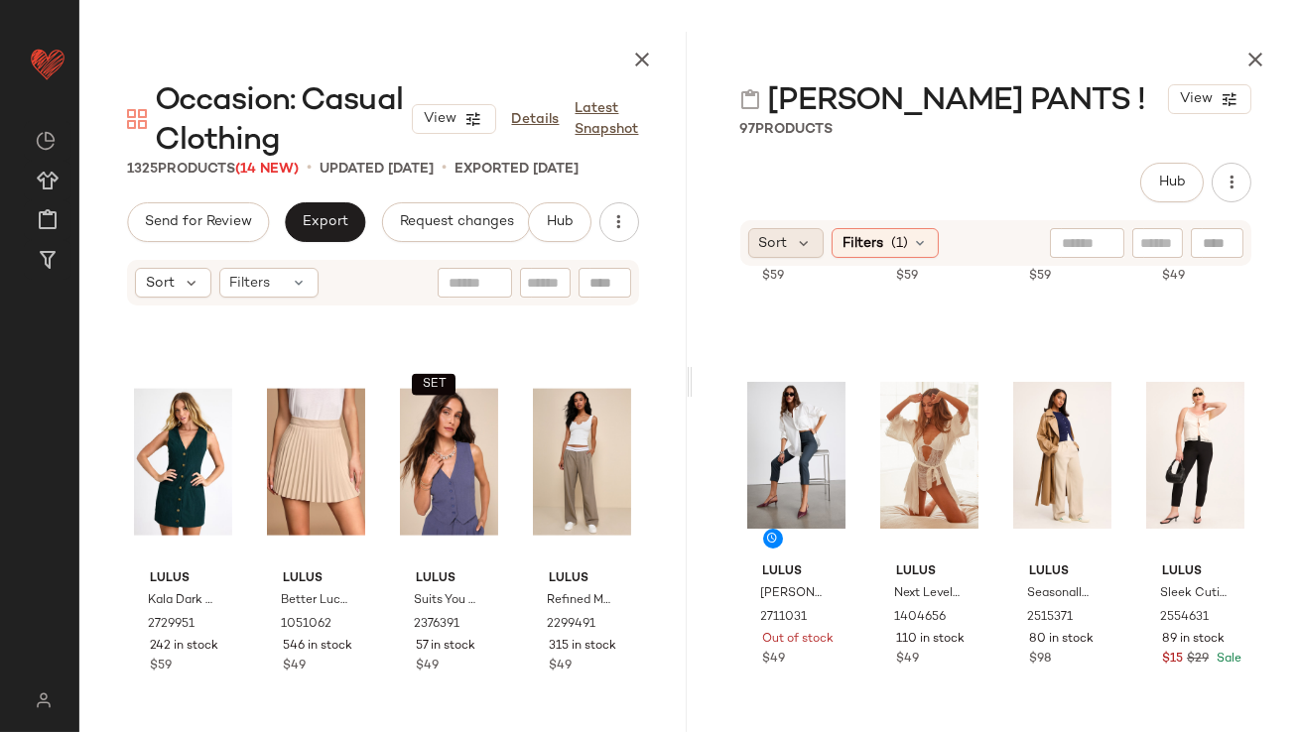
click at [781, 244] on span "Sort" at bounding box center [773, 243] width 29 height 21
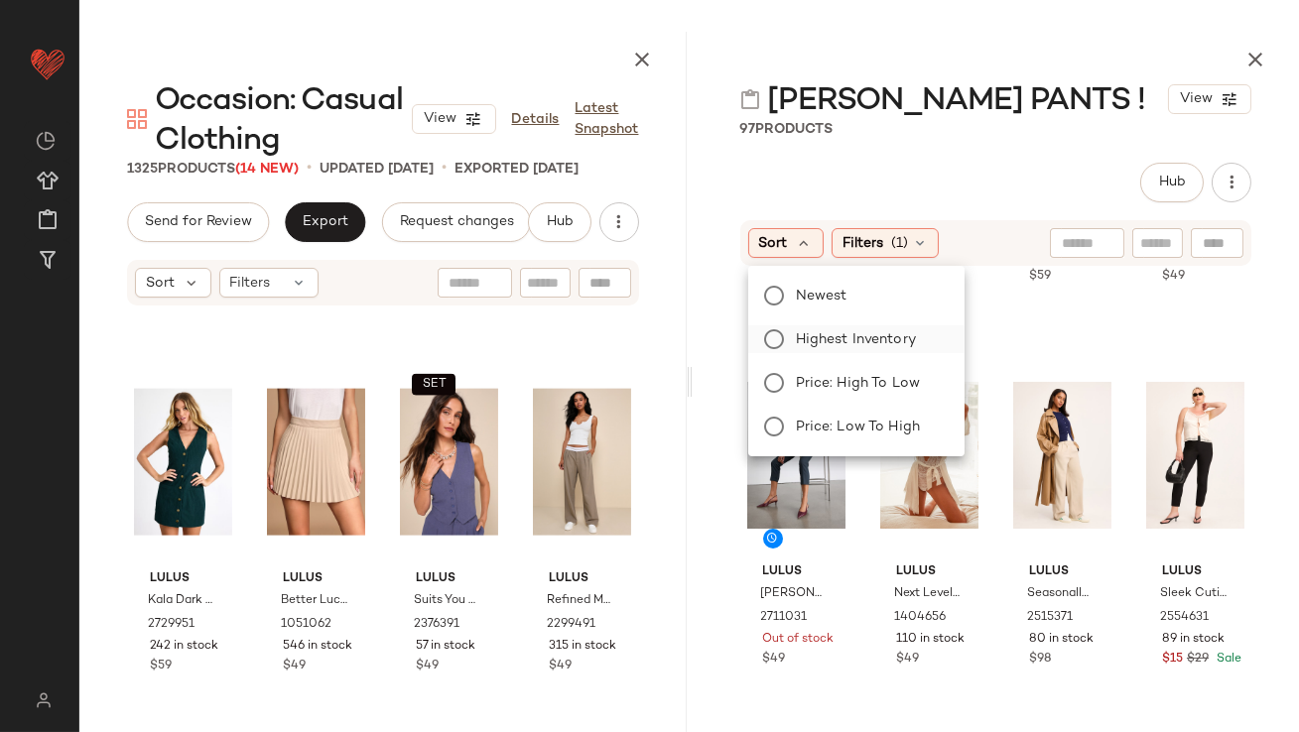
click at [817, 345] on span "Highest Inventory" at bounding box center [856, 340] width 120 height 21
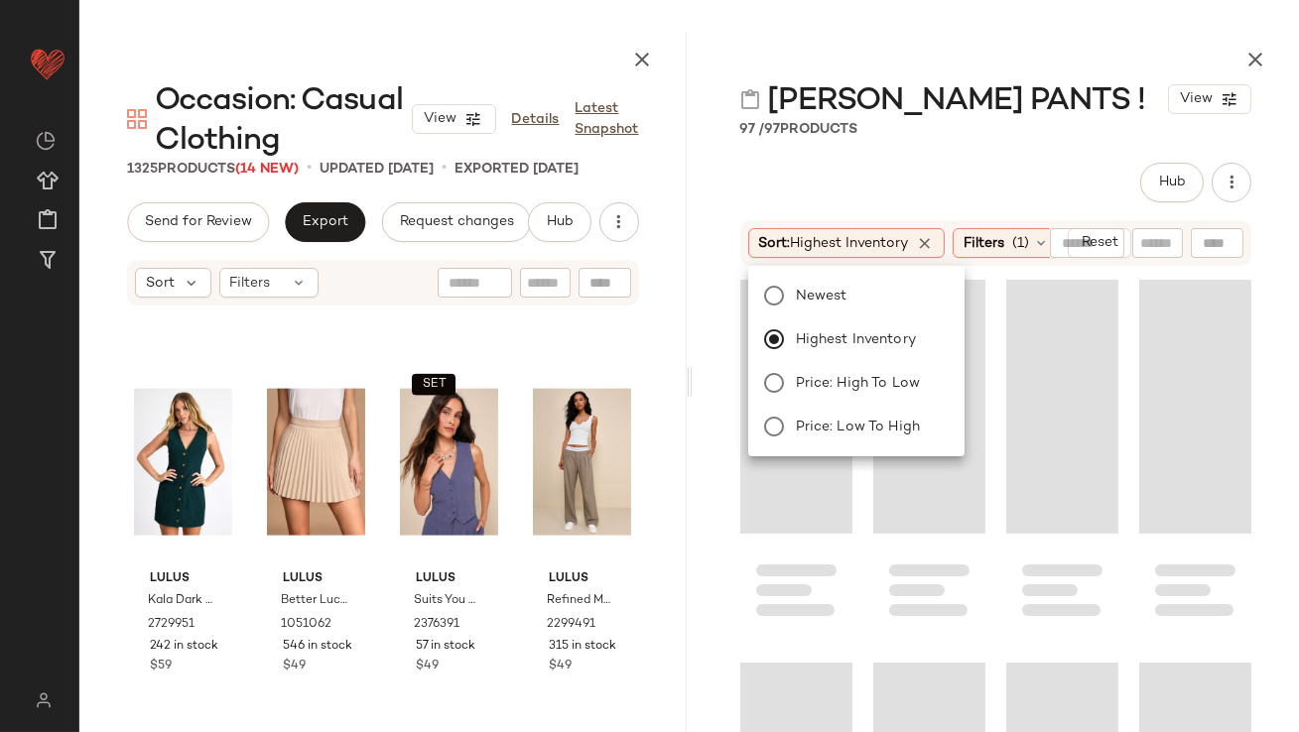
click at [946, 146] on div "[PERSON_NAME] PANTS ! View 97 / 97 Products Hub Sort: Highest Inventory Filters…" at bounding box center [996, 382] width 607 height 701
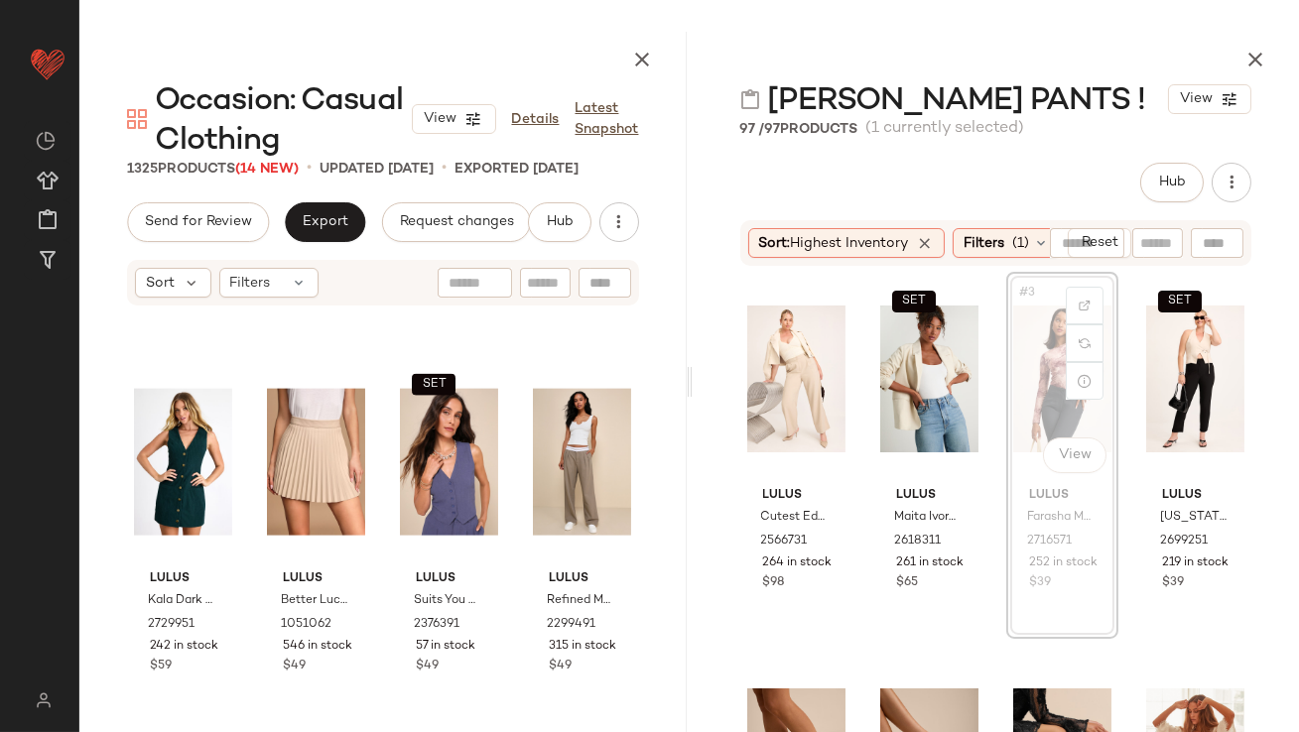
scroll to position [5335, 0]
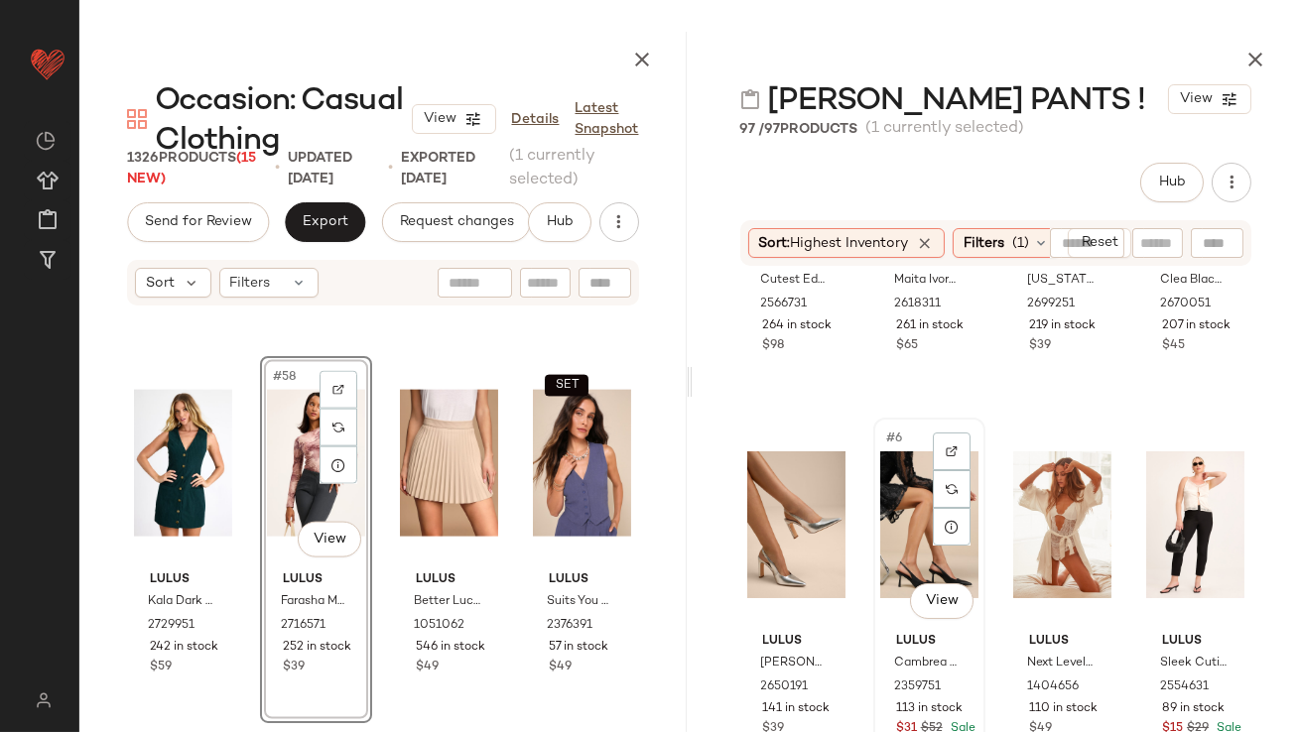
scroll to position [239, 0]
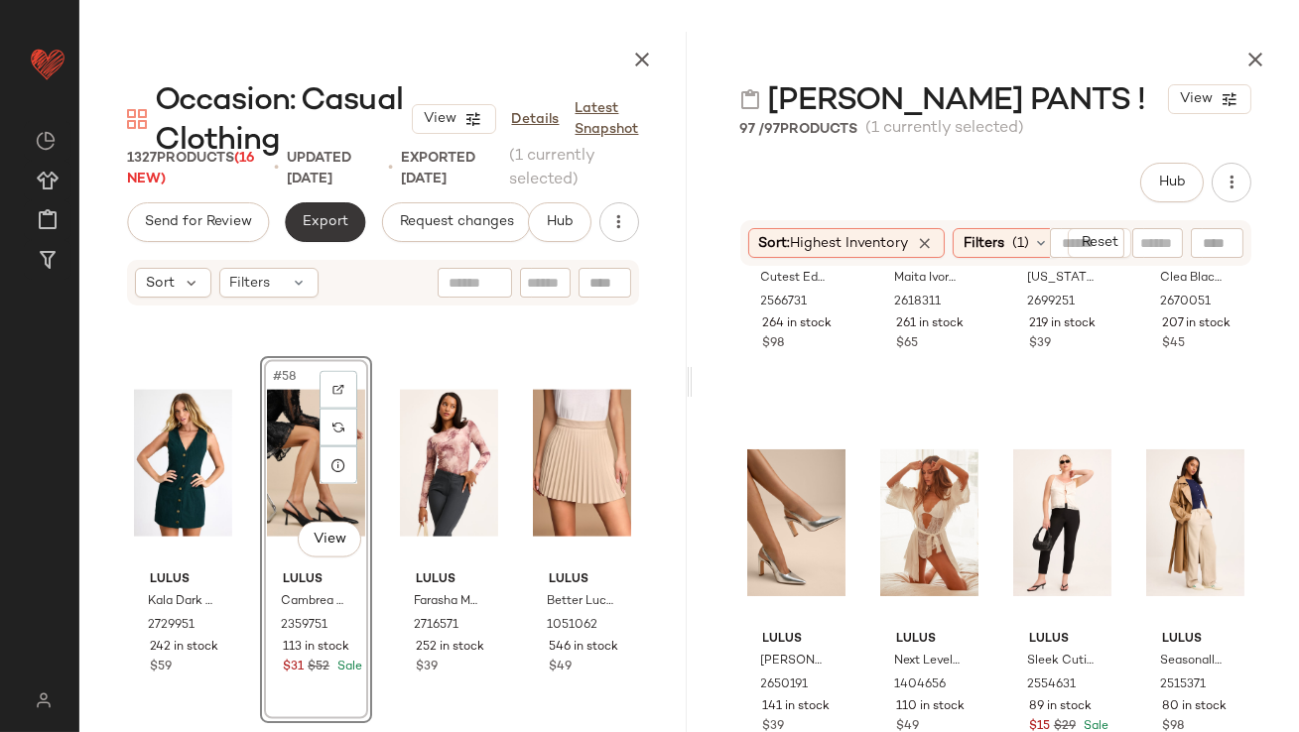
click at [324, 226] on span "Export" at bounding box center [325, 222] width 47 height 16
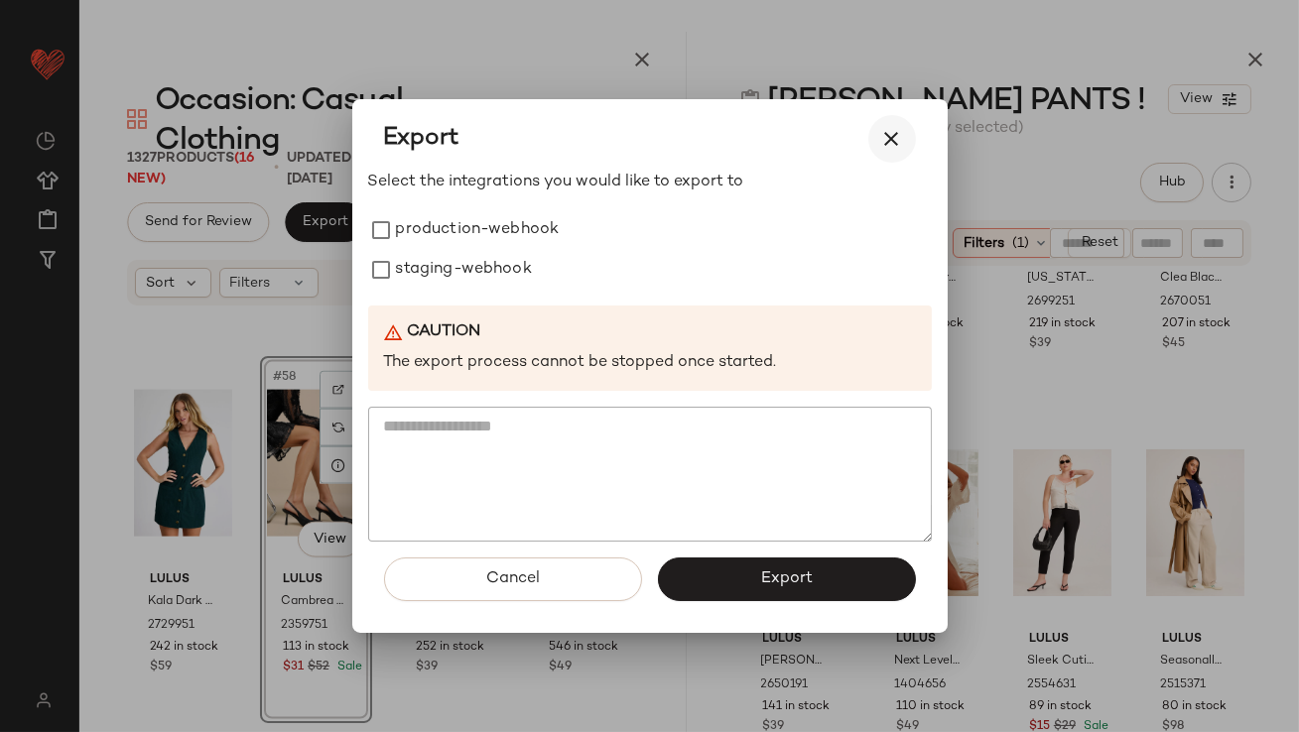
click at [893, 138] on icon "button" at bounding box center [892, 139] width 24 height 24
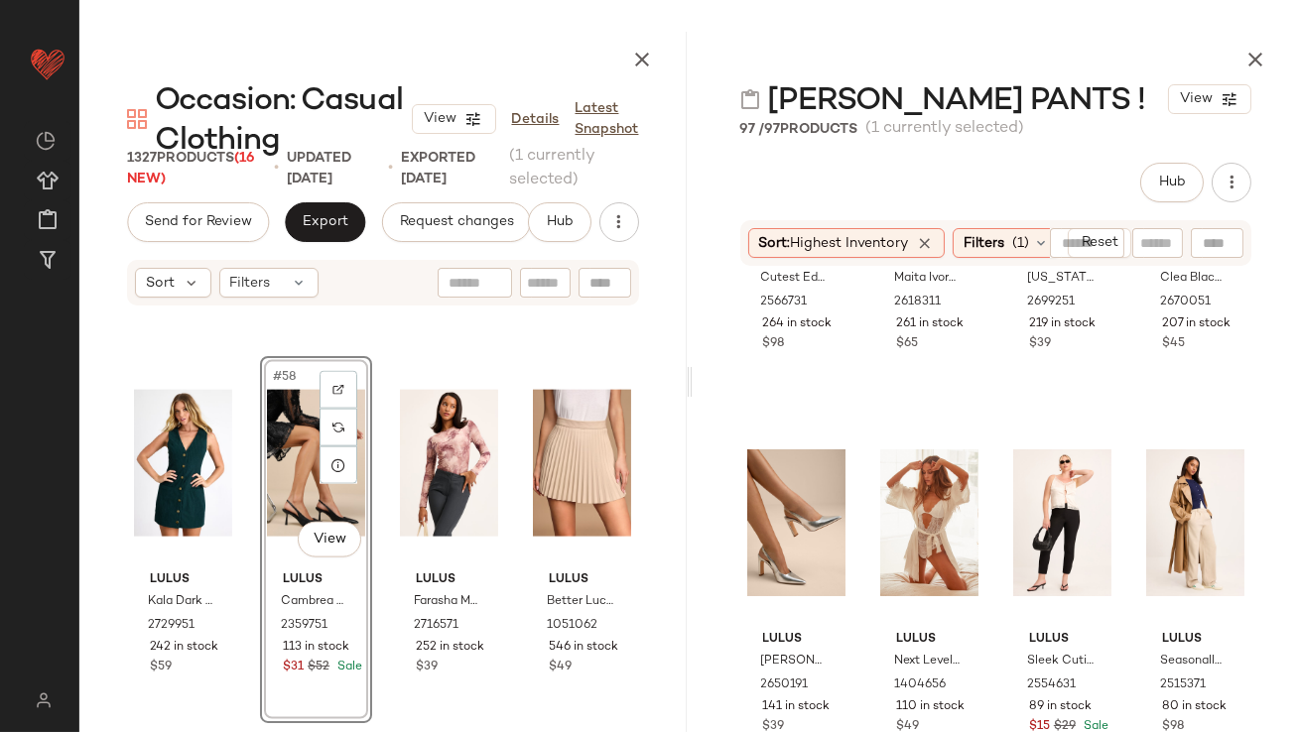
click at [270, 494] on div "#58 View" at bounding box center [316, 463] width 98 height 200
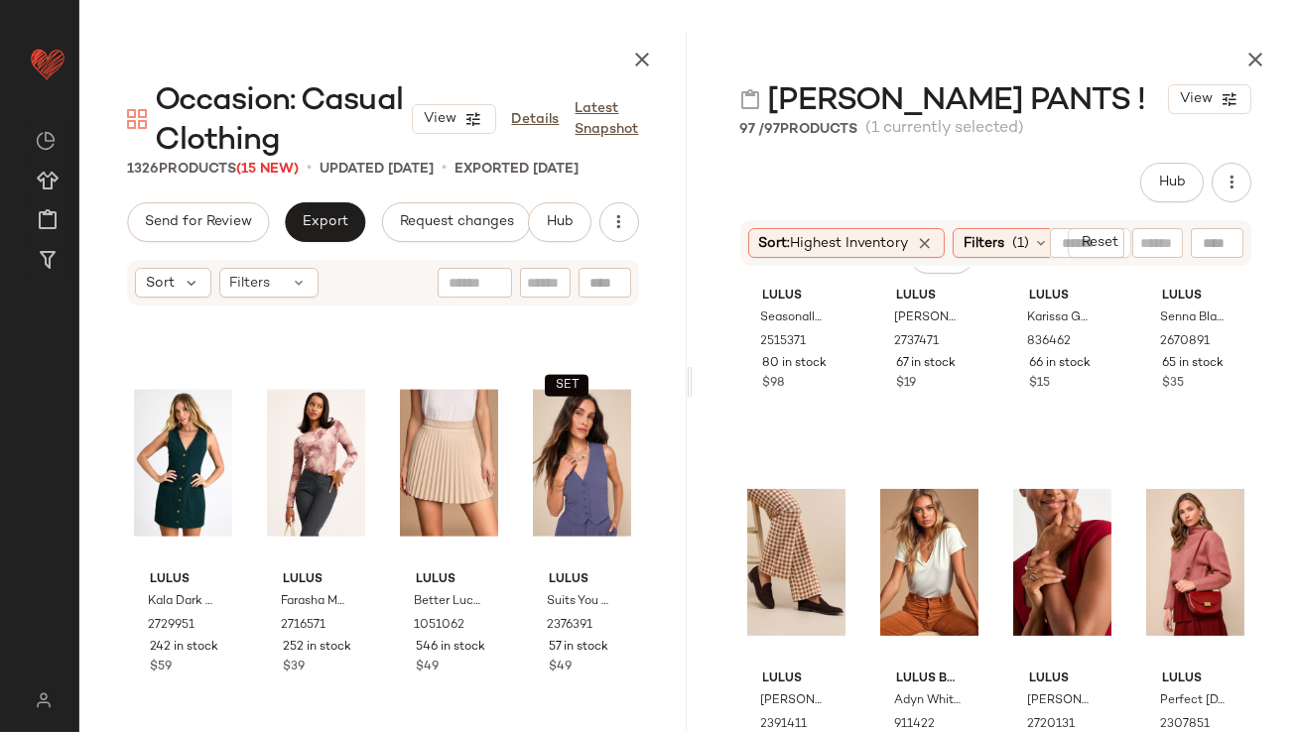
scroll to position [982, 0]
click at [311, 492] on div "#58 View" at bounding box center [316, 463] width 98 height 200
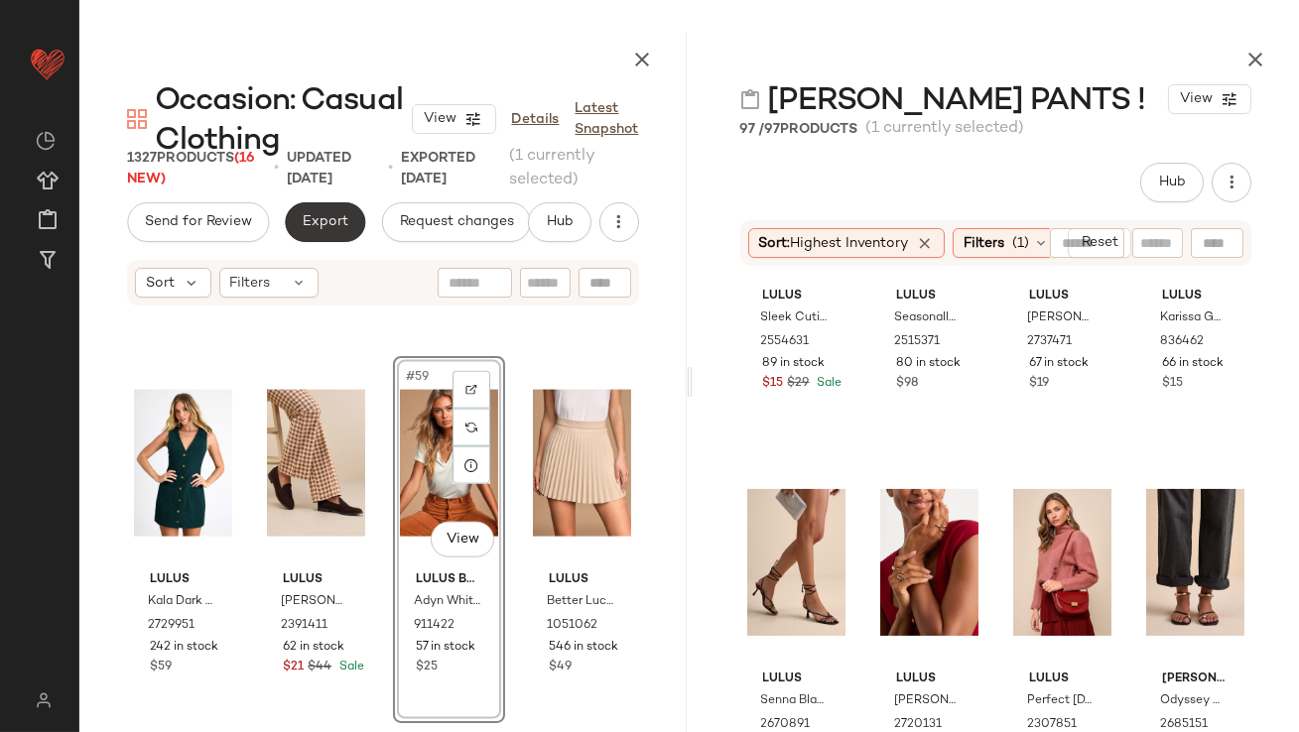
click at [292, 231] on button "Export" at bounding box center [325, 222] width 80 height 40
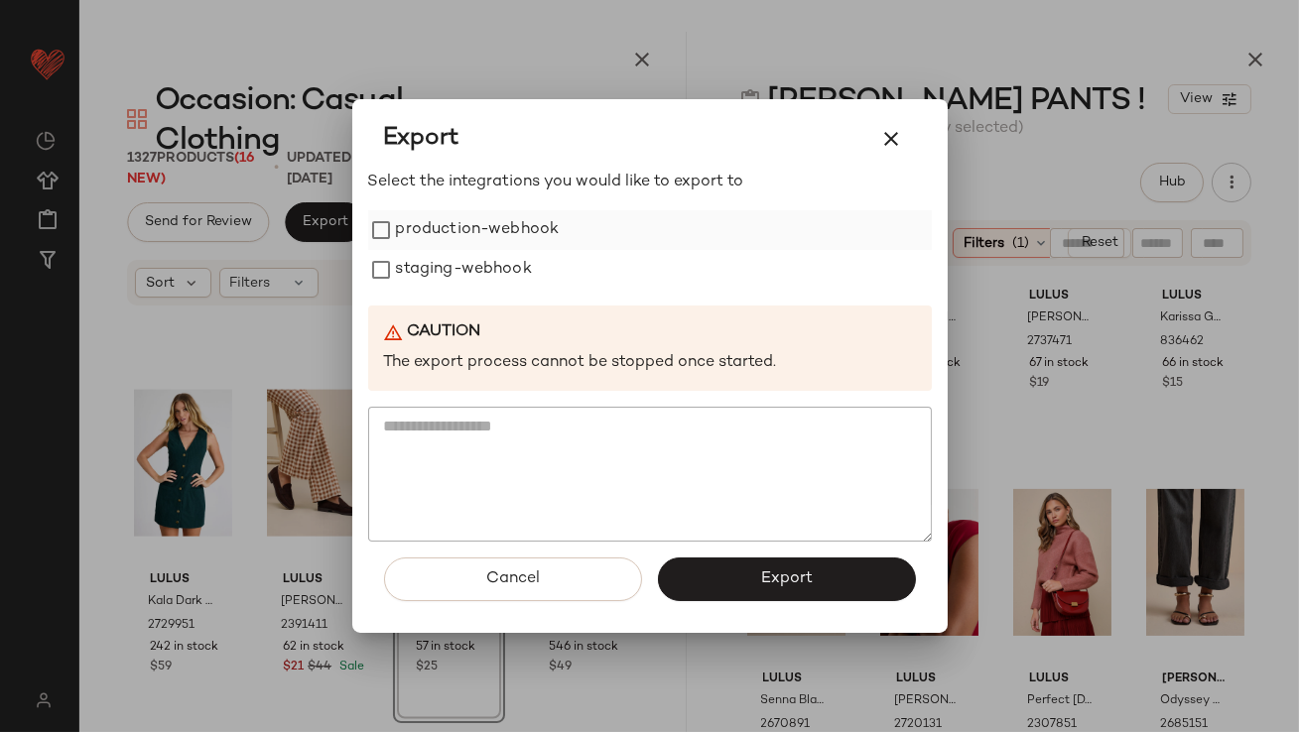
click at [438, 241] on label "production-webhook" at bounding box center [478, 230] width 164 height 40
click at [438, 271] on label "staging-webhook" at bounding box center [464, 270] width 136 height 40
click at [783, 576] on span "Export" at bounding box center [786, 579] width 53 height 19
